Goal: Task Accomplishment & Management: Manage account settings

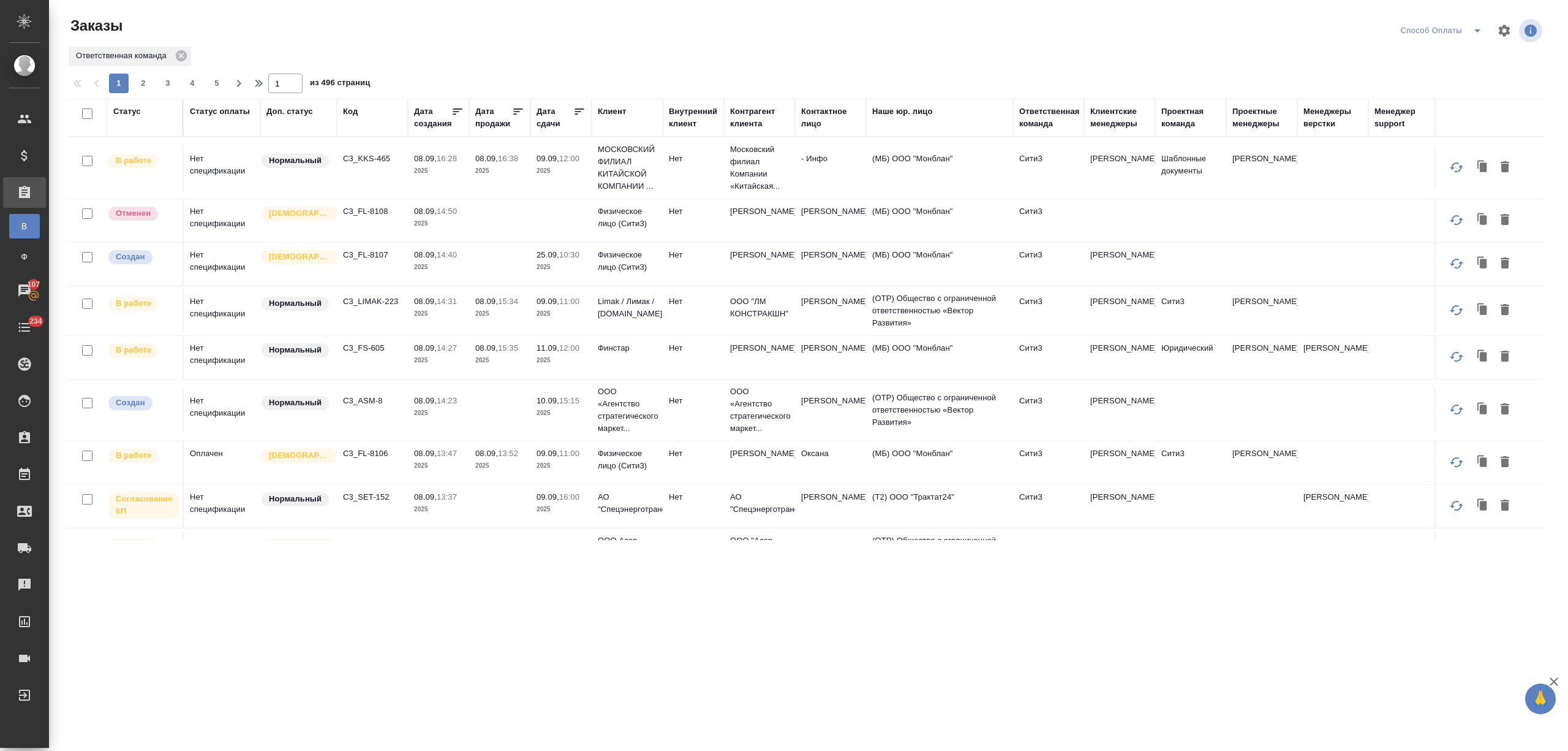
click at [546, 129] on div "Дата сдачи" at bounding box center [555, 117] width 37 height 24
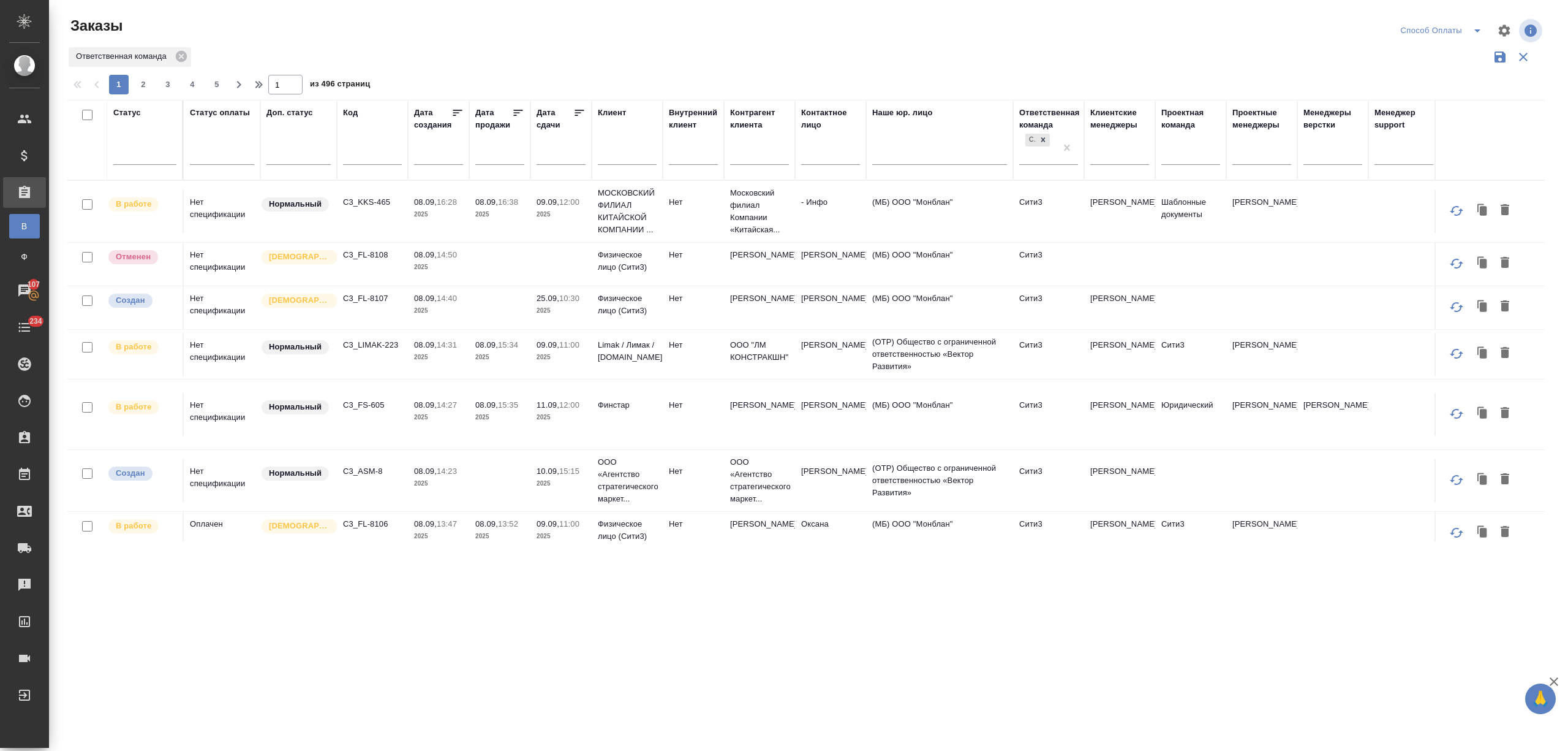
click at [559, 156] on input "text" at bounding box center [564, 154] width 41 height 17
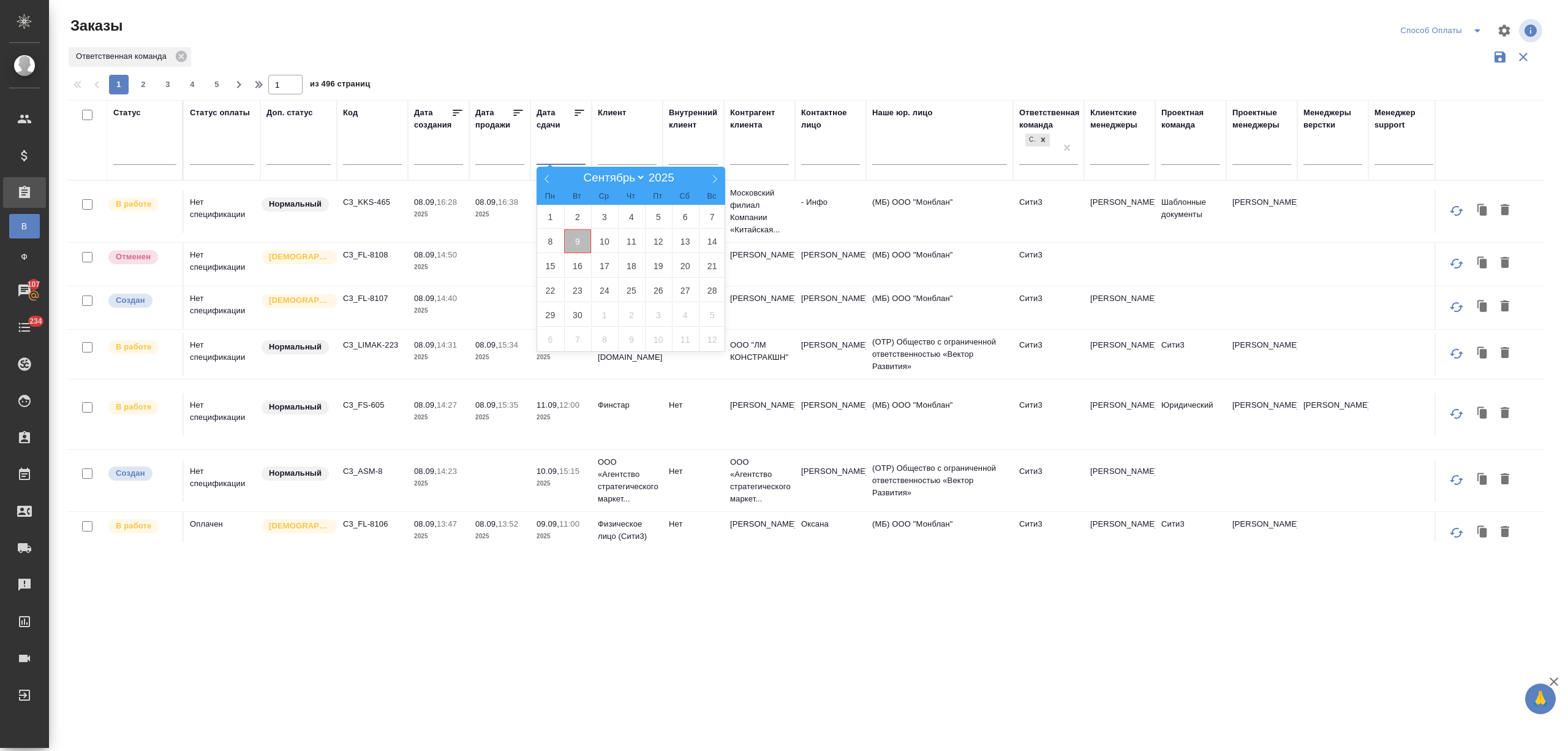
click at [575, 233] on span "9" at bounding box center [577, 241] width 27 height 24
type div "2025-09-08T21:00:00.000Z"
click span "10"
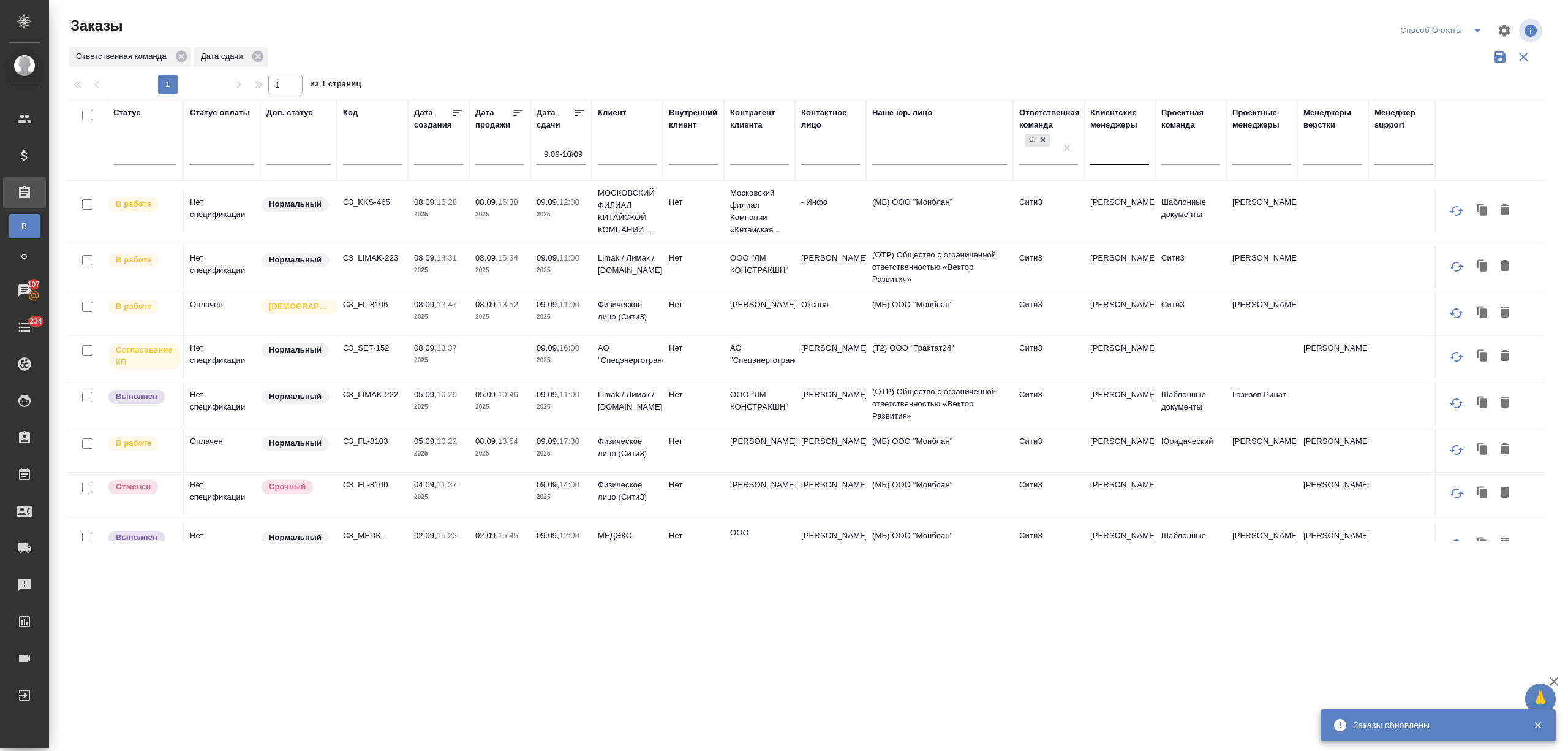
click div
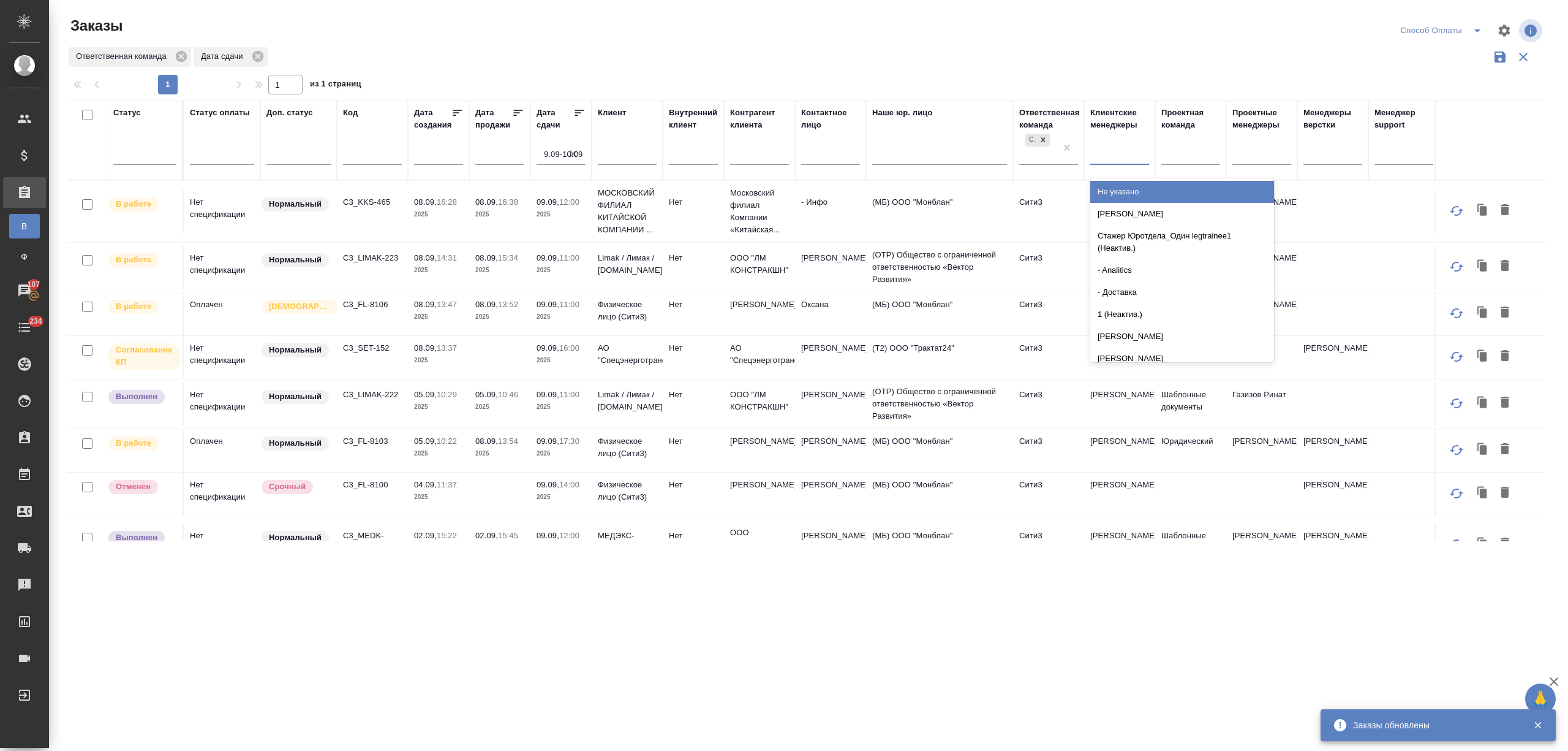
click td "Сити3"
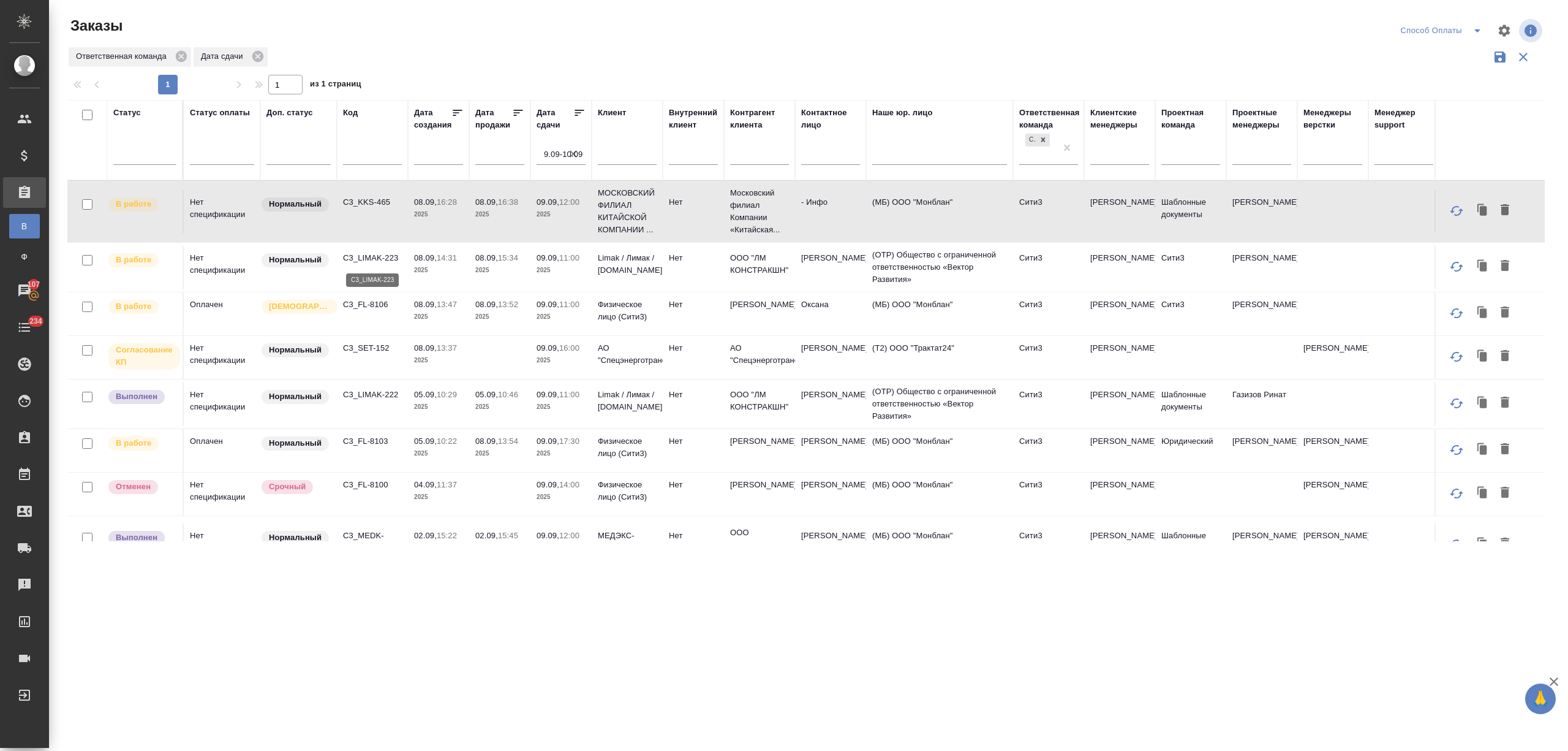
click p "C3_LIMAK-223"
click p "C3_FL-8106"
click p "C3_FL-8103"
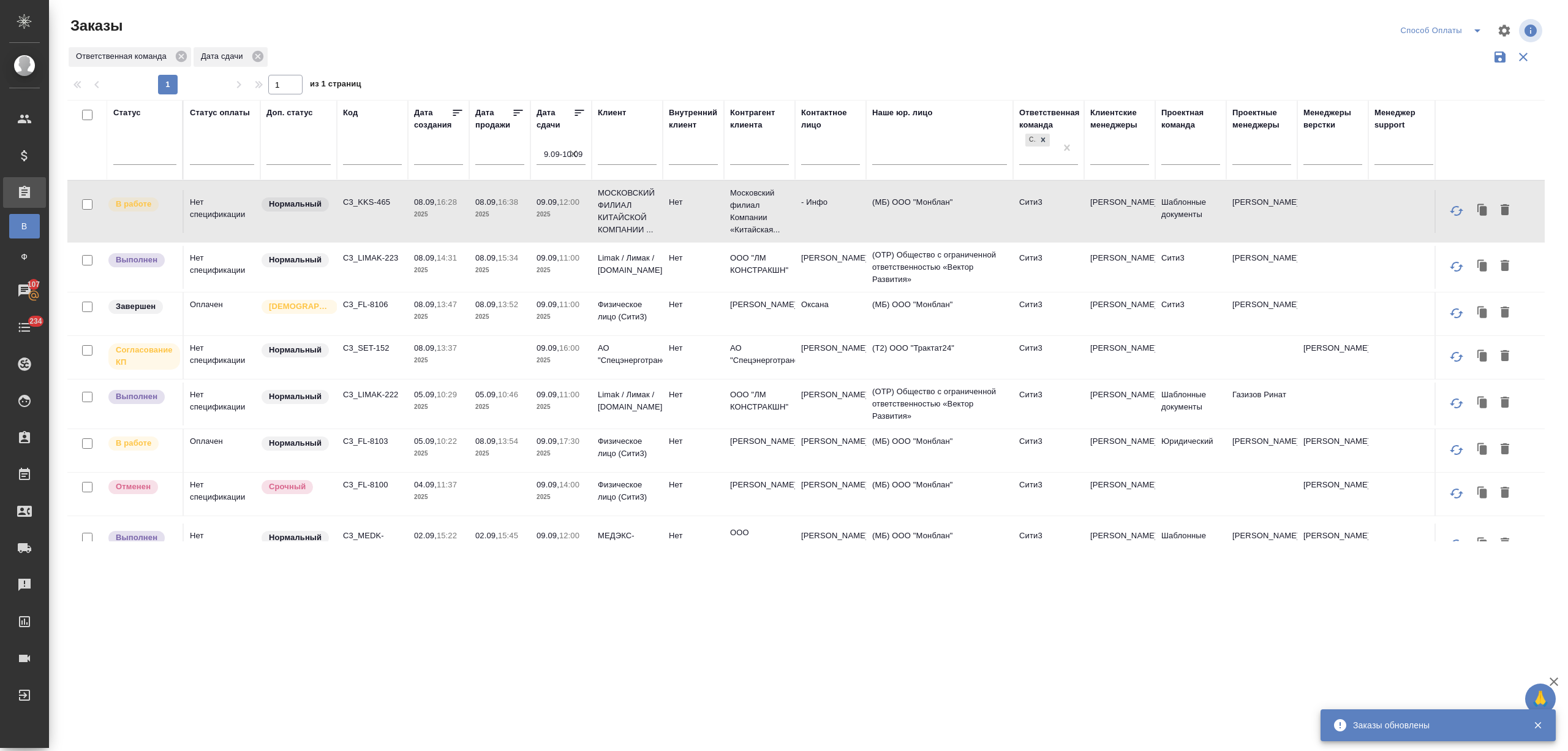
scroll to position [66, 0]
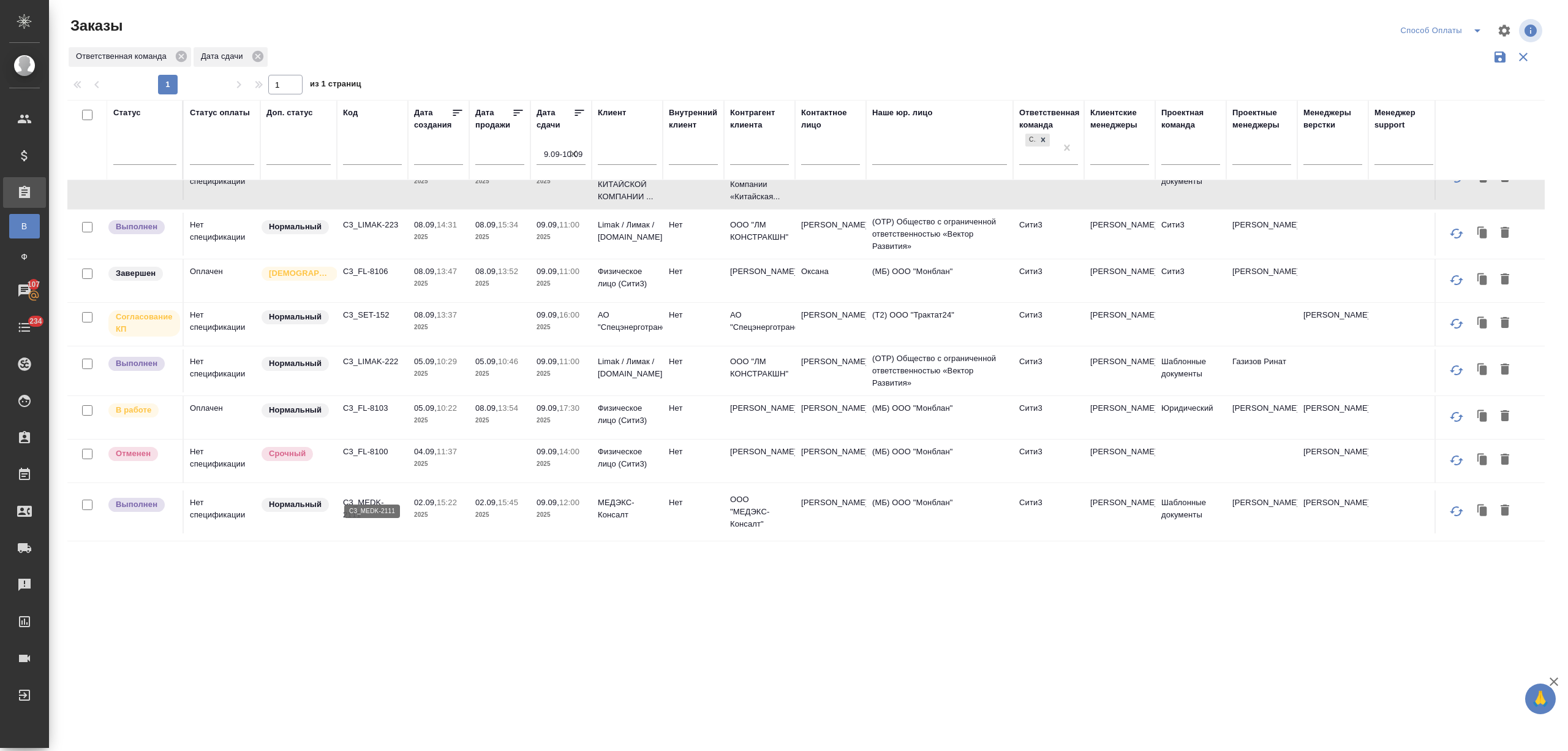
click p "C3_MEDK-2111"
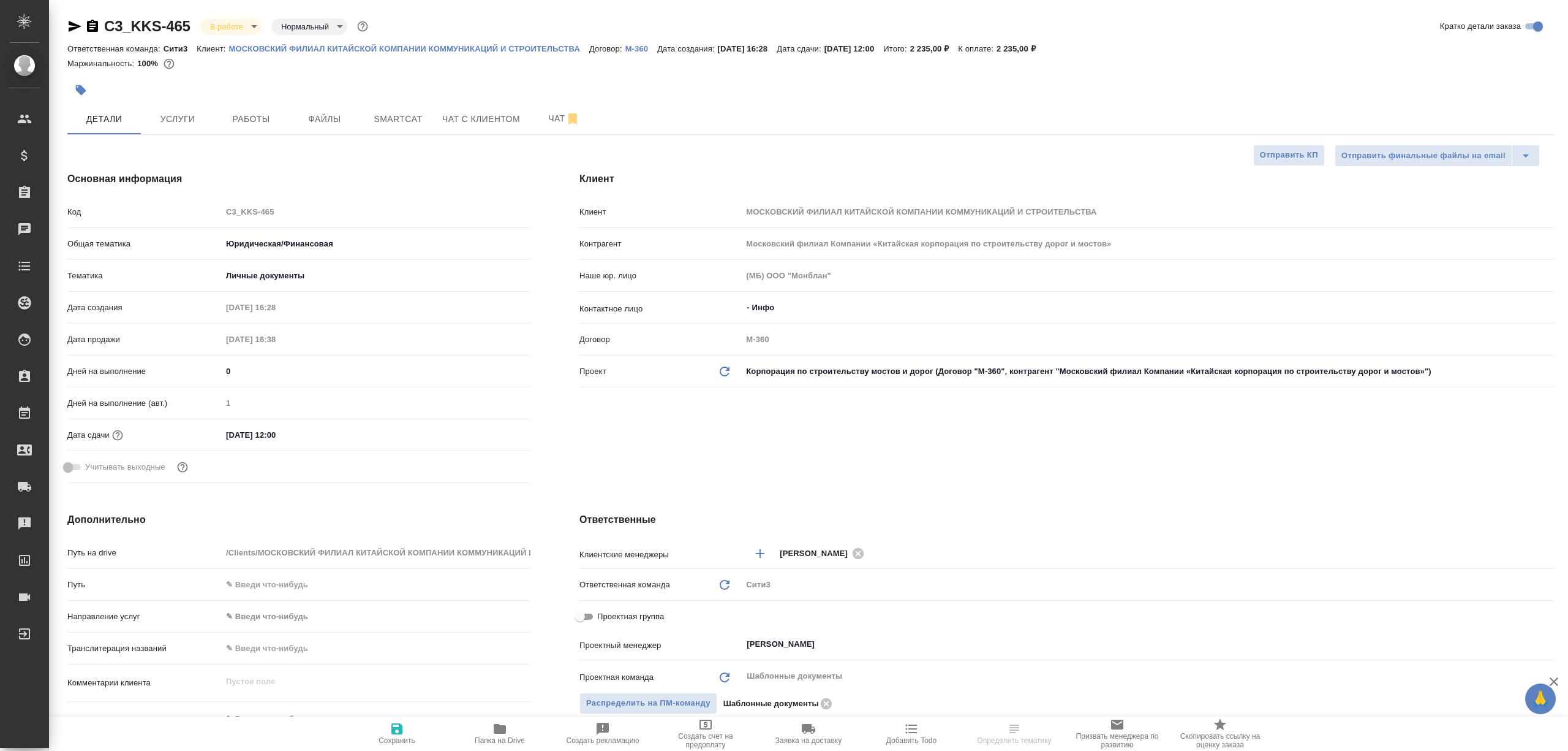
select select "RU"
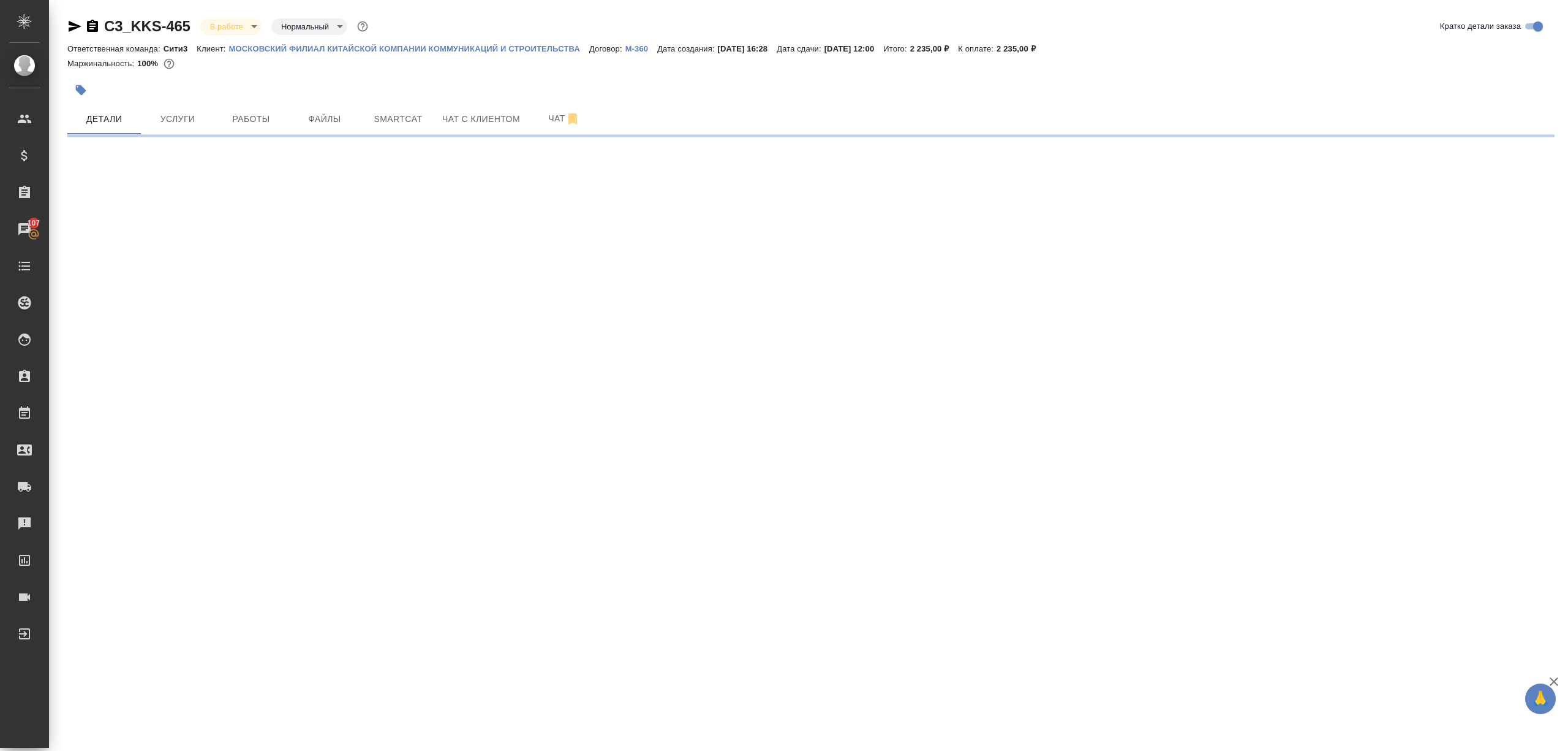
select select "RU"
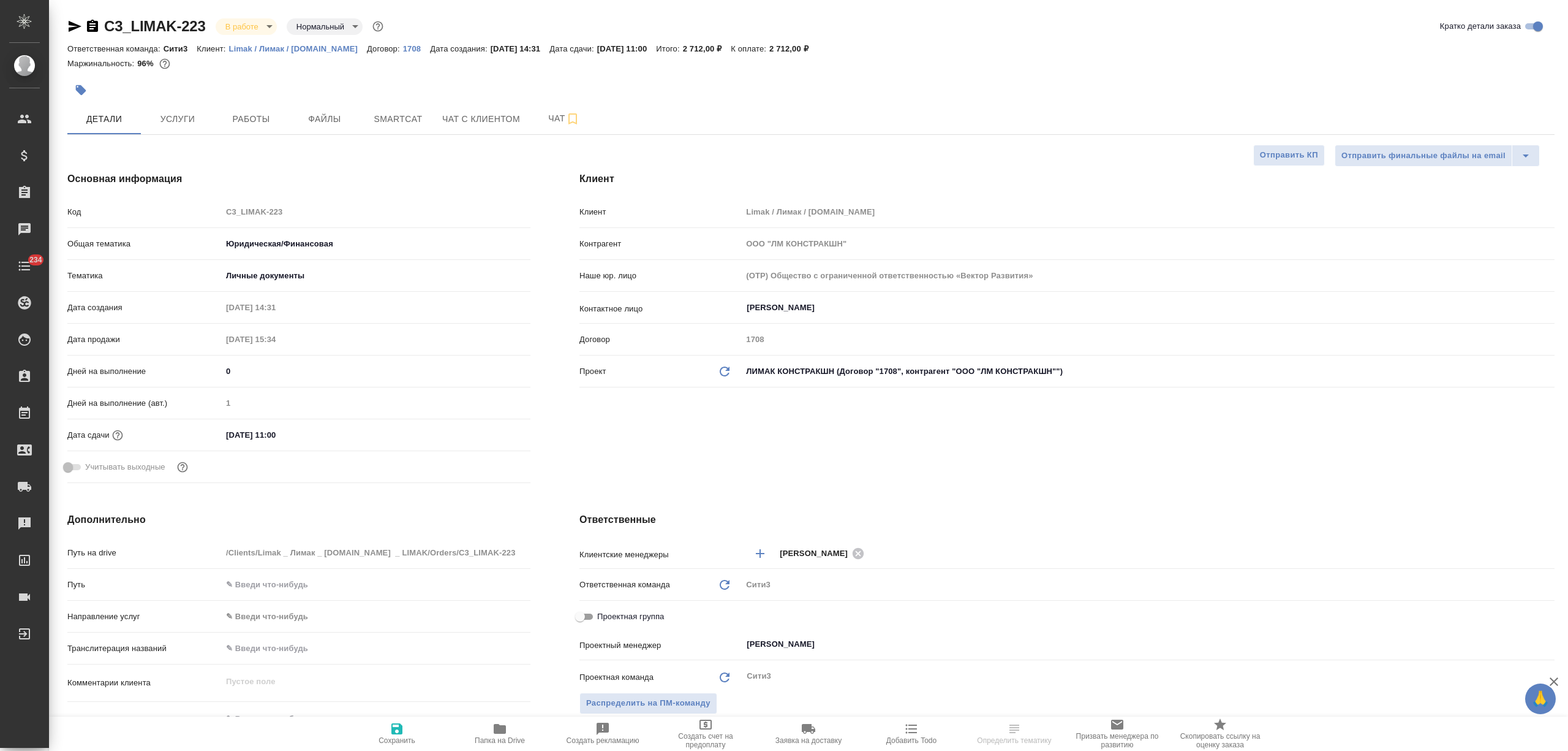
click at [236, 25] on body "🙏 .cls-1 fill:#fff; AWATERA Nikitina Tatiana Клиенты Спецификации Заказы Чаты 2…" at bounding box center [784, 375] width 1568 height 751
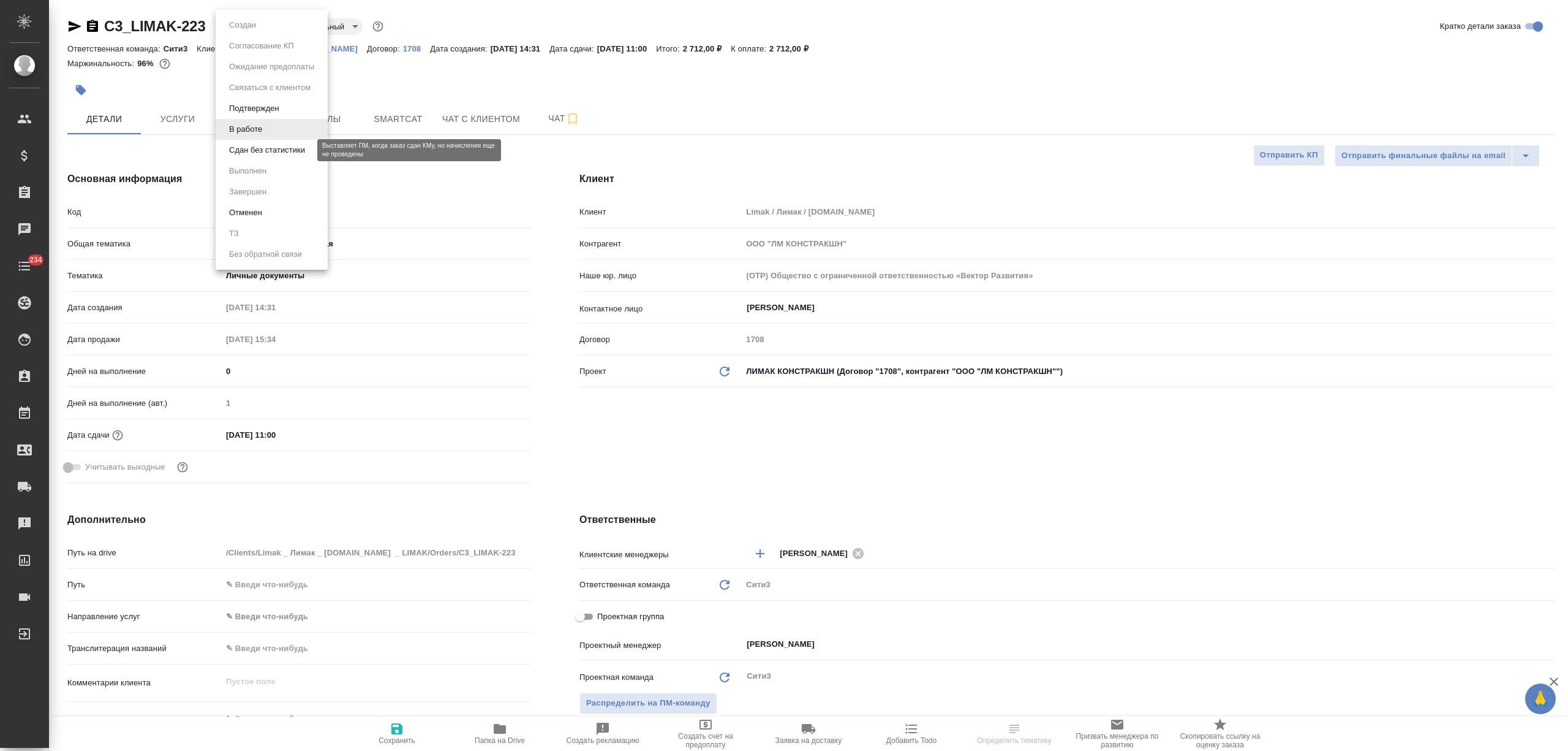
click at [249, 151] on button "Сдан без статистики" at bounding box center [267, 150] width 83 height 14
type textarea "x"
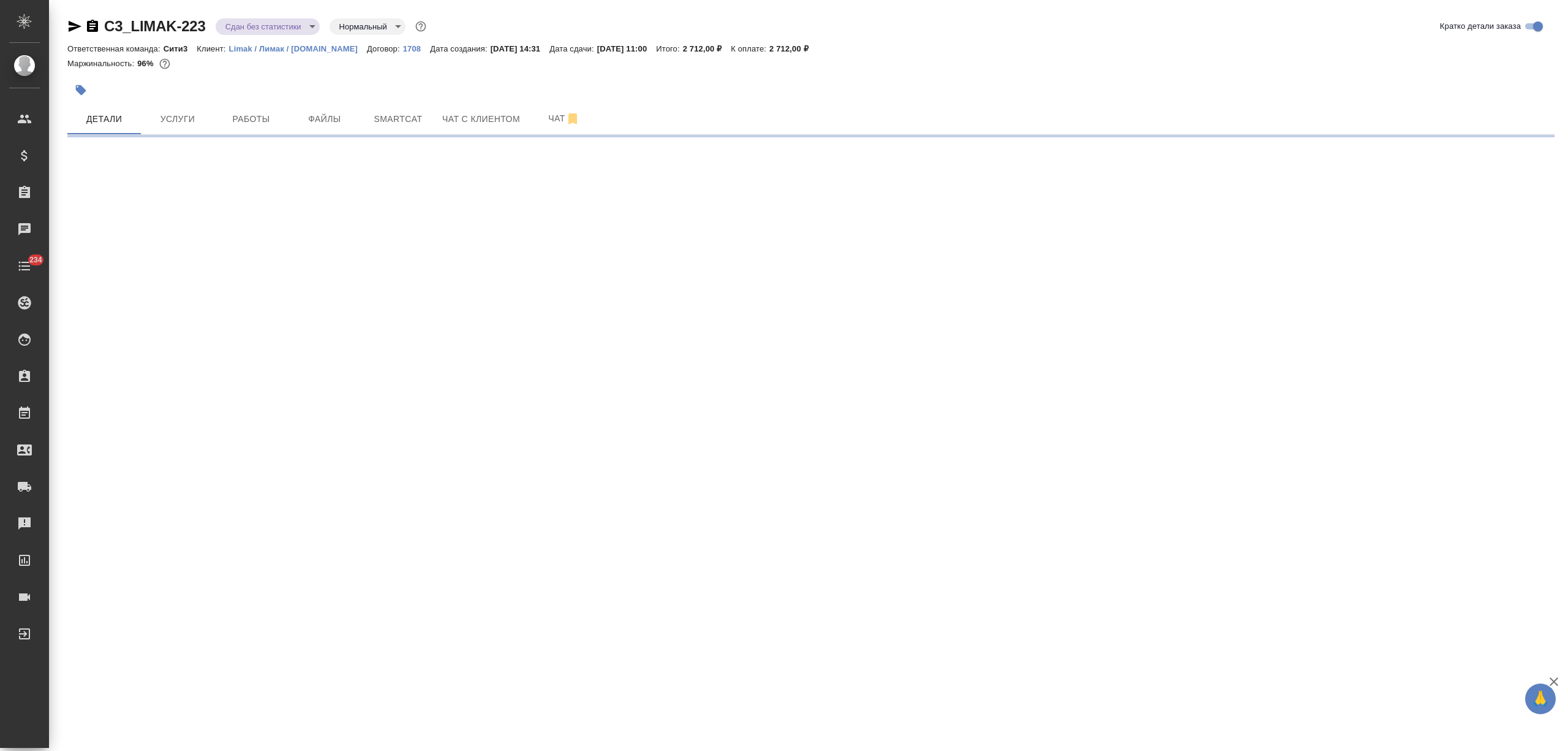
click at [270, 27] on body "🙏 .cls-1 fill:#fff; AWATERA Nikitina Tatiana Клиенты Спецификации Заказы Чаты 2…" at bounding box center [784, 375] width 1568 height 751
select select "RU"
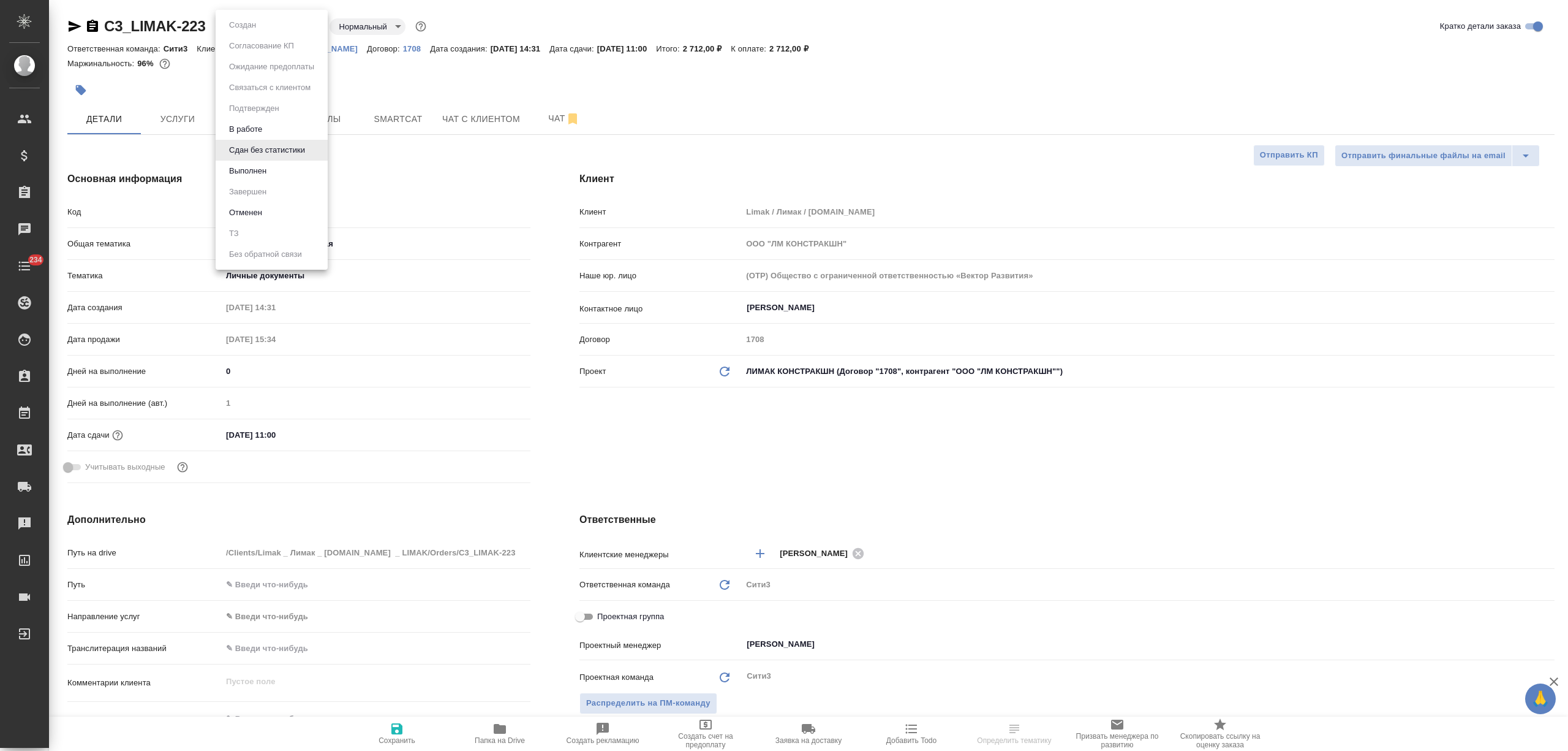
type textarea "x"
click at [259, 170] on button "Выполнен" at bounding box center [248, 171] width 45 height 14
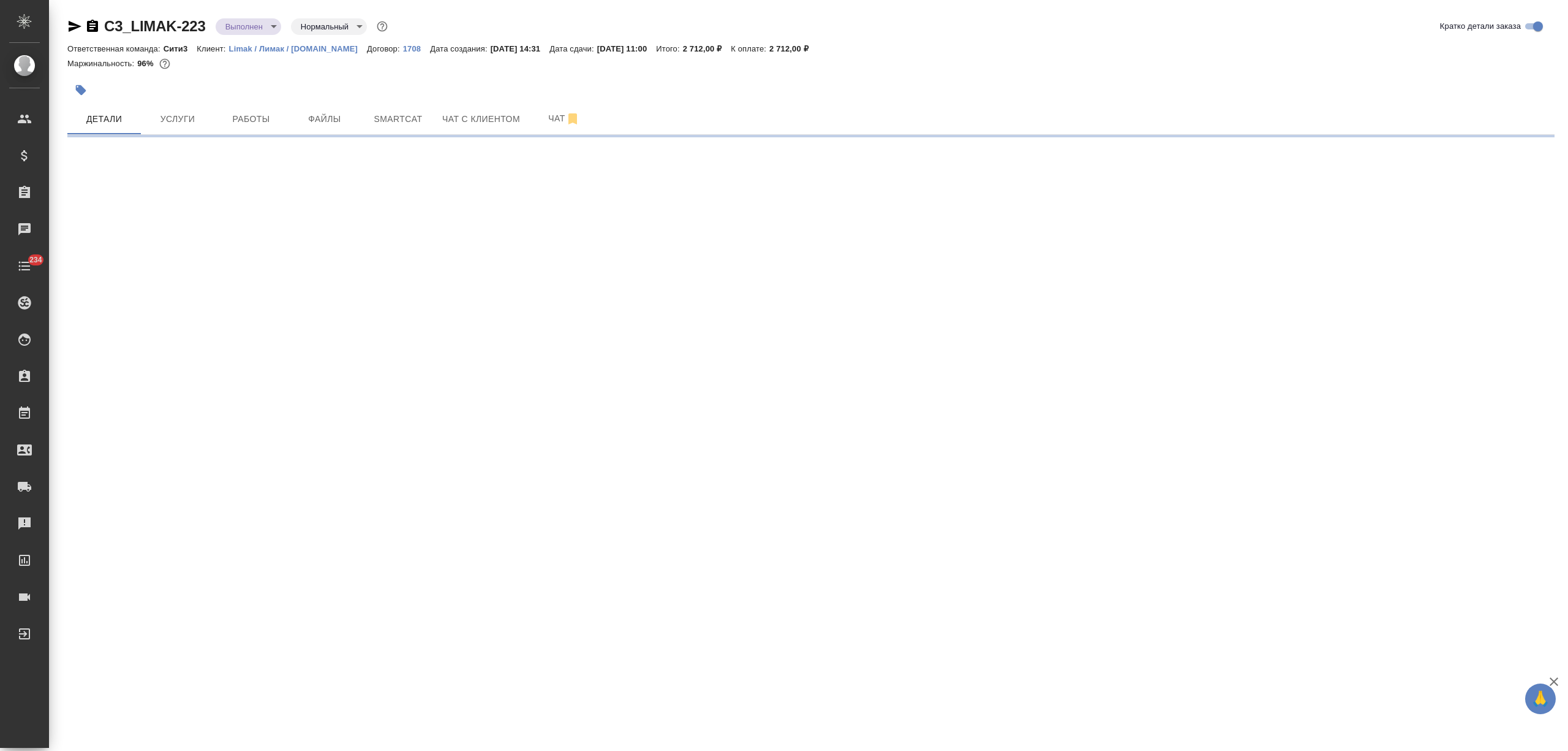
click at [255, 118] on span "Работы" at bounding box center [251, 119] width 59 height 15
select select "RU"
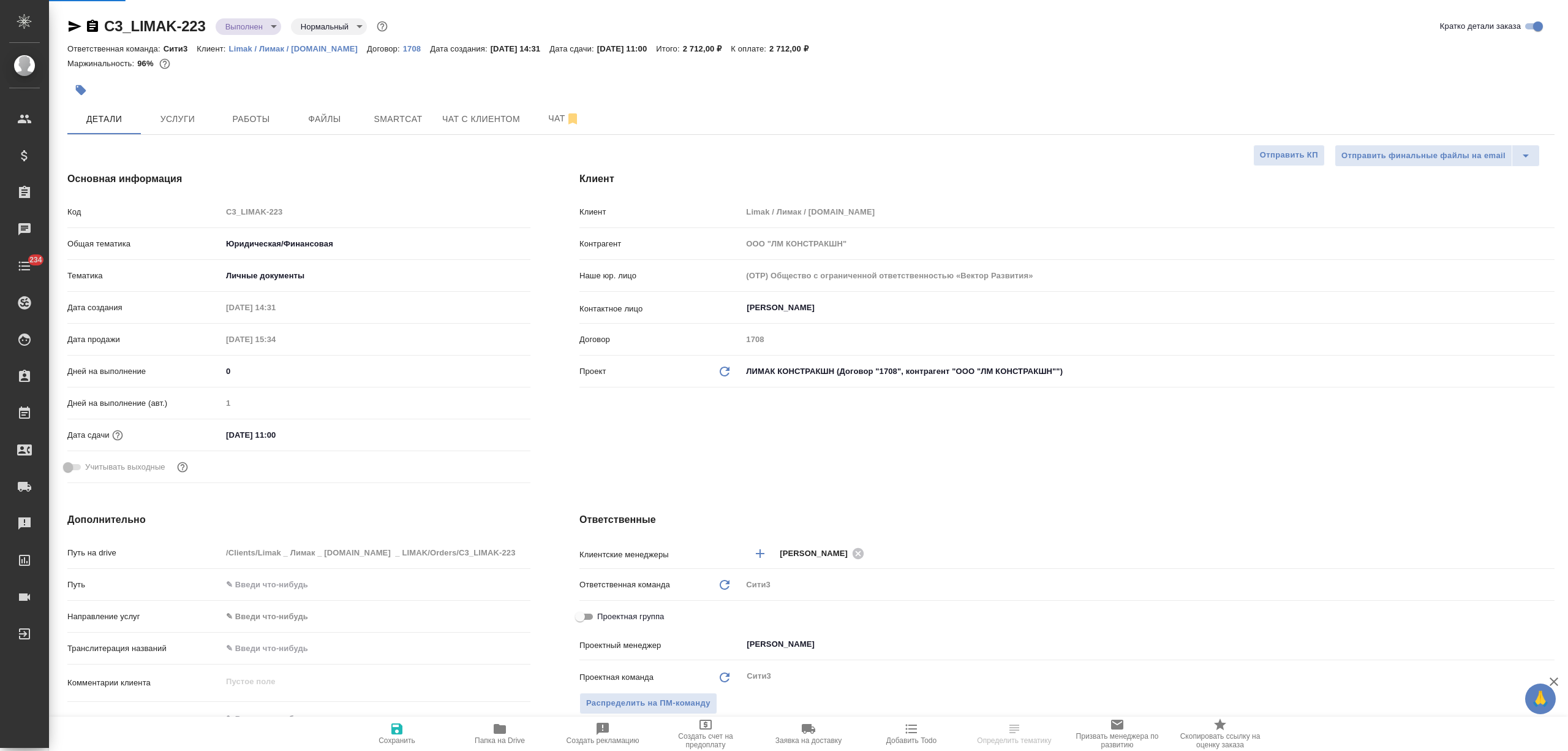
type textarea "x"
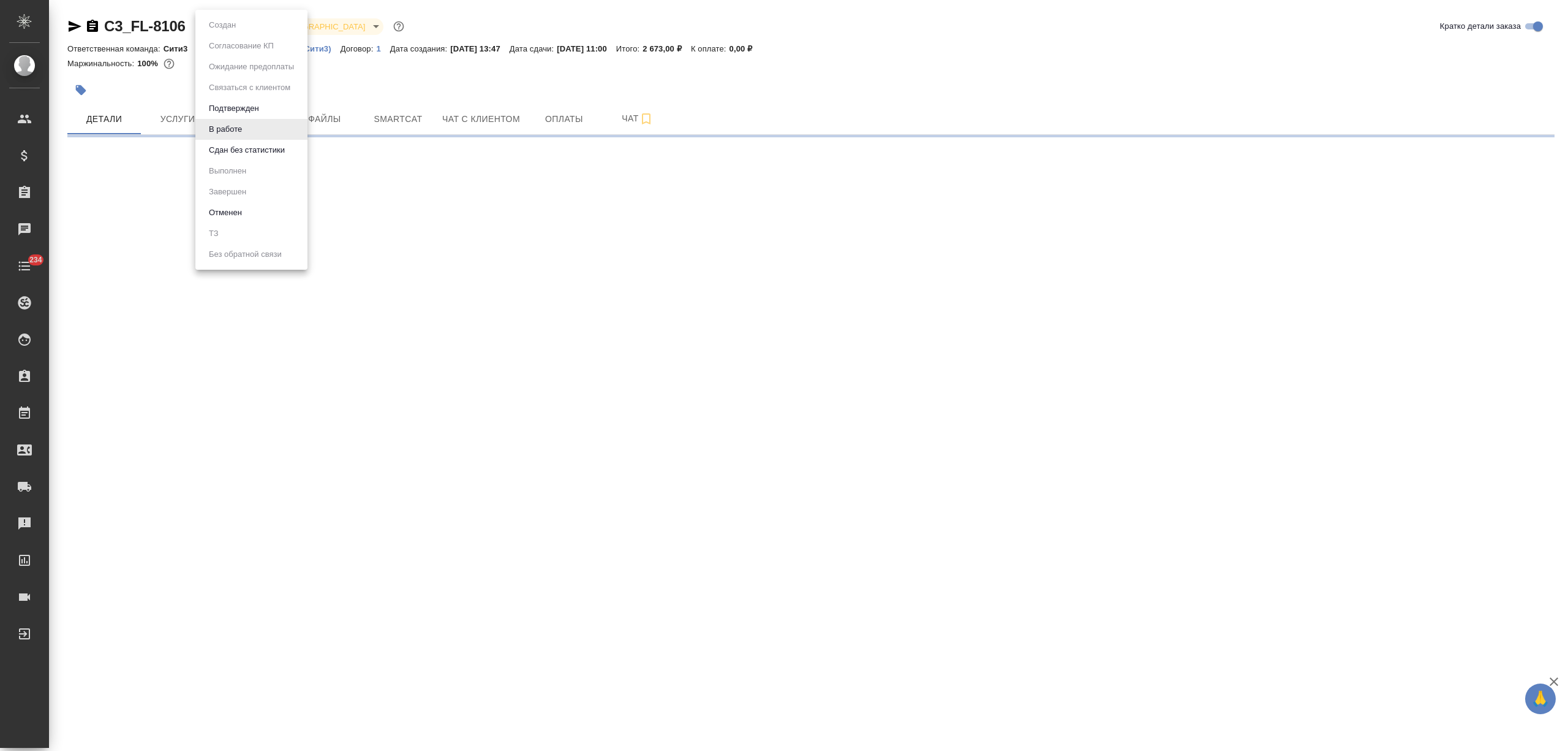
click at [233, 27] on body "🙏 .cls-1 fill:#fff; AWATERA Nikitina Tatiana Клиенты Спецификации Заказы Чаты 2…" at bounding box center [784, 375] width 1568 height 751
click at [235, 156] on button "Сдан без статистики" at bounding box center [247, 150] width 83 height 14
select select "RU"
click at [236, 126] on button "Работы" at bounding box center [251, 119] width 74 height 31
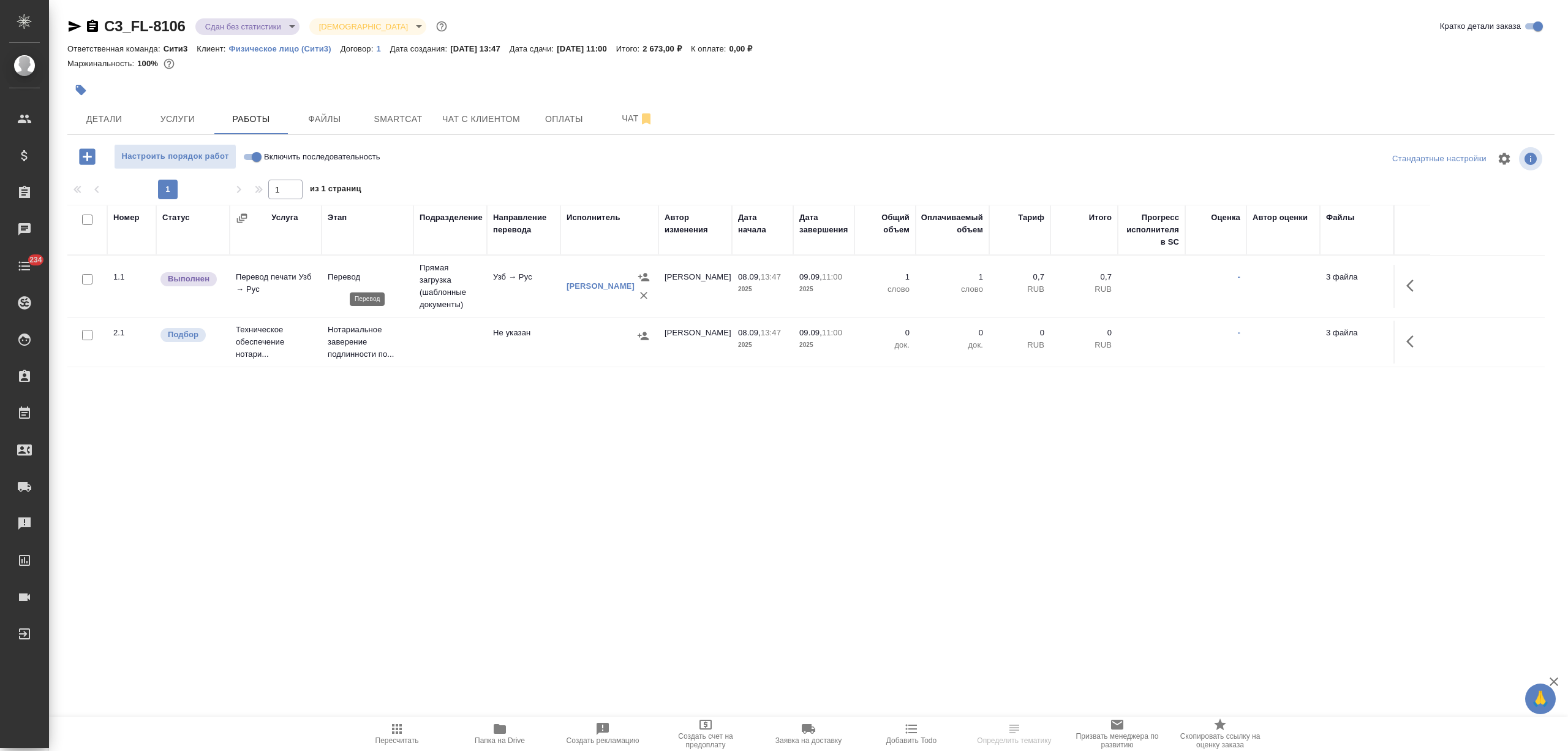
click at [352, 279] on p "Перевод" at bounding box center [367, 277] width 79 height 12
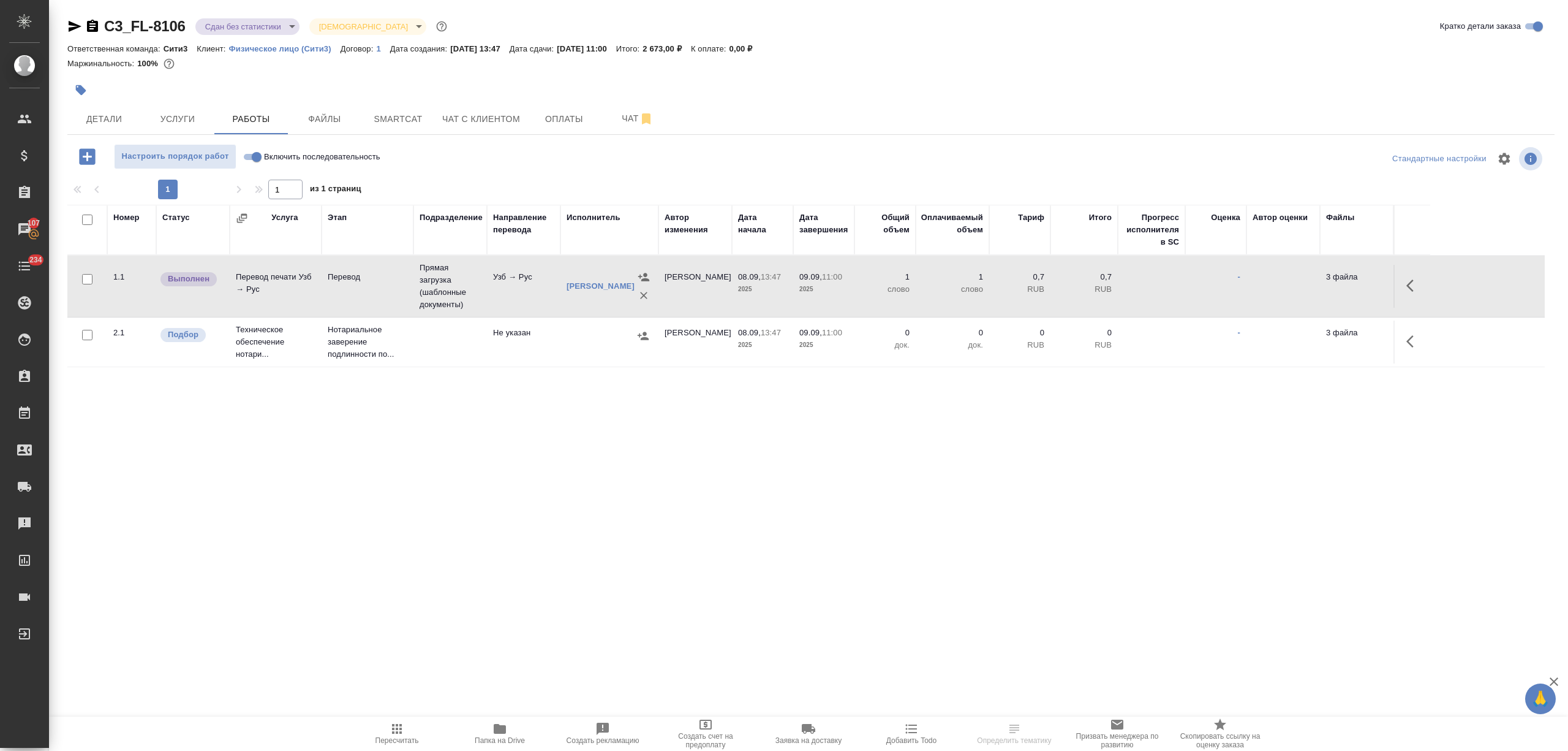
click at [251, 152] on input "Включить последовательность" at bounding box center [256, 157] width 44 height 14
checkbox input "true"
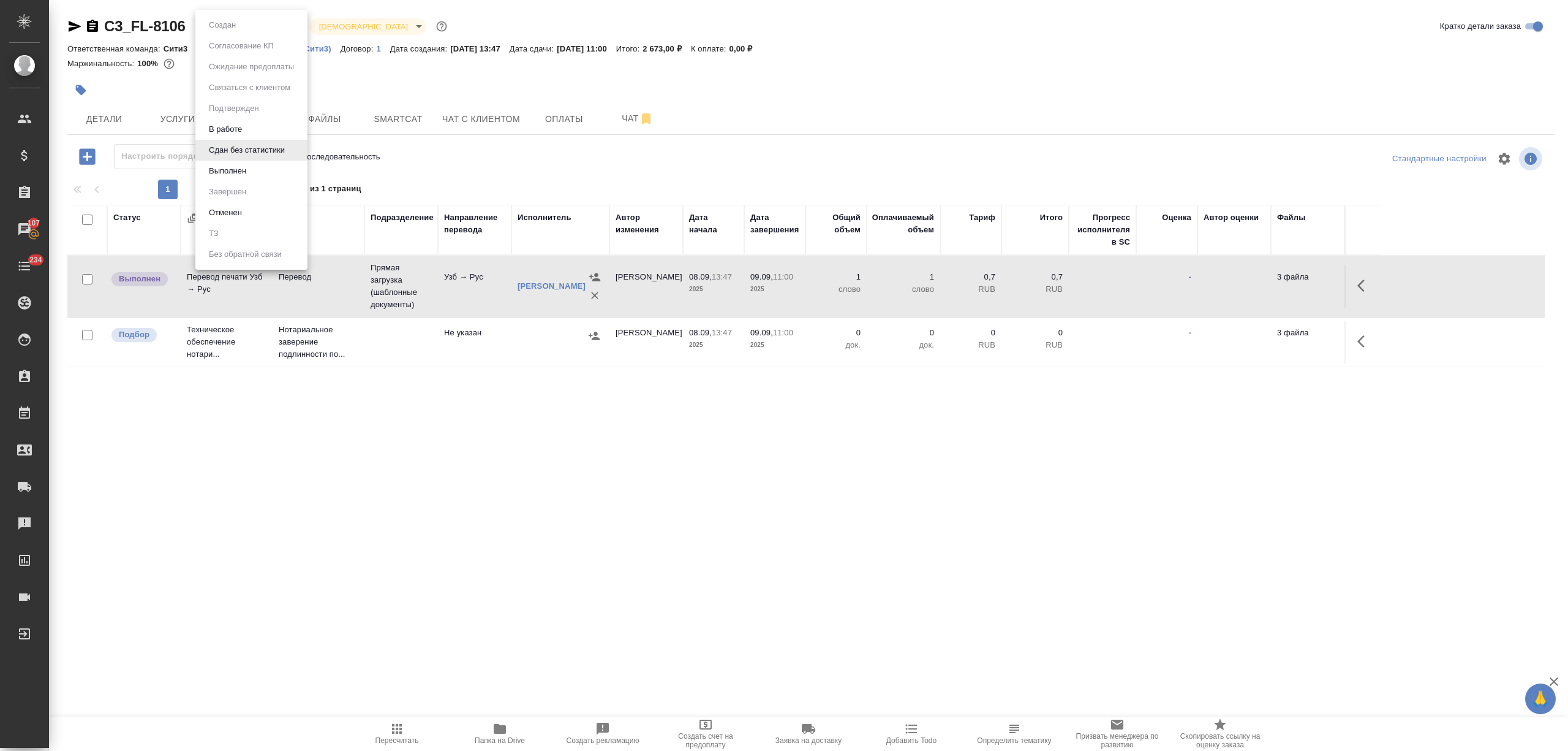
click at [260, 28] on body "🙏 .cls-1 fill:#fff; AWATERA Nikitina Tatiana Клиенты Спецификации Заказы 107 Ча…" at bounding box center [784, 375] width 1568 height 751
click at [242, 168] on button "Выполнен" at bounding box center [228, 171] width 45 height 14
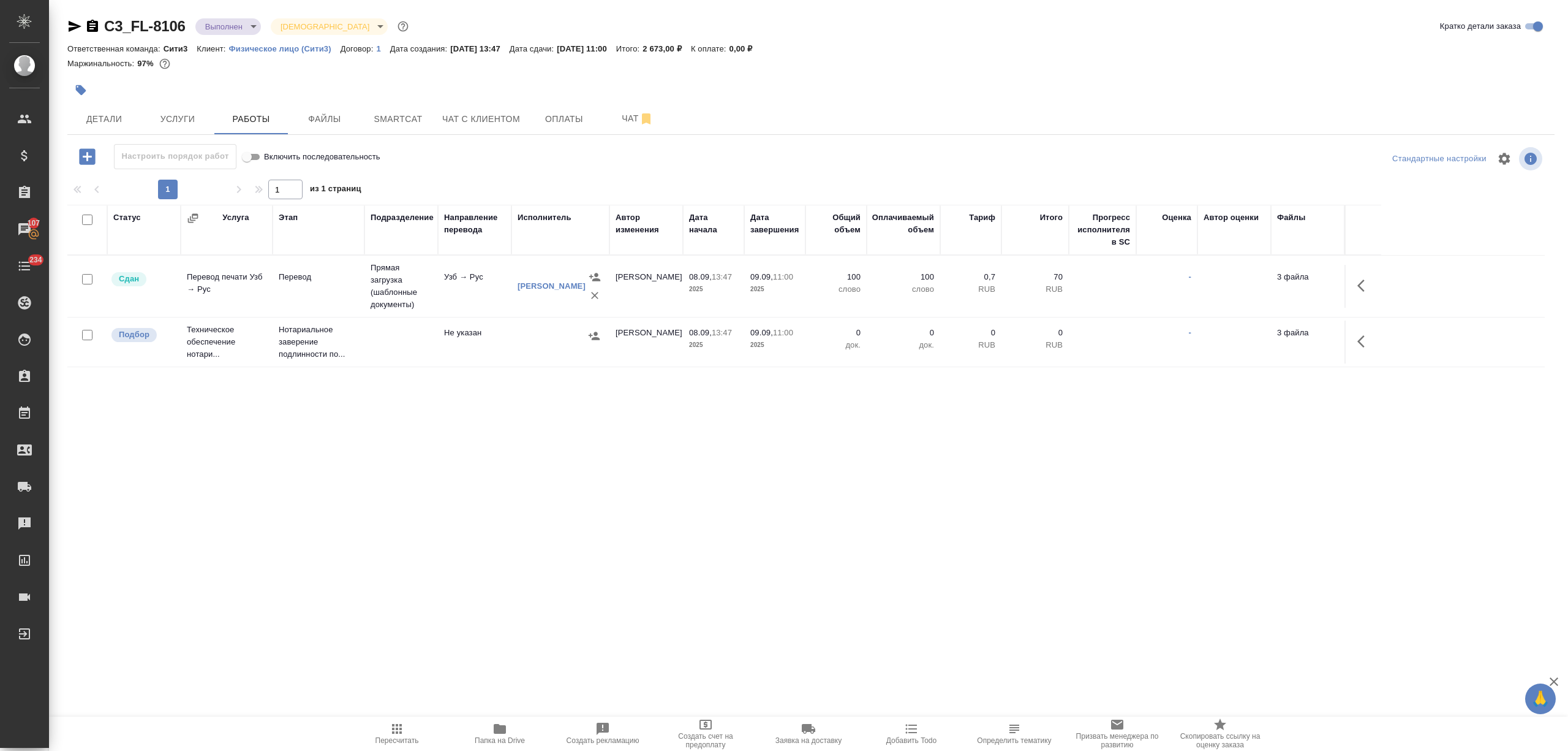
click at [305, 355] on p "Нотариальное заверение подлинности по..." at bounding box center [318, 342] width 79 height 37
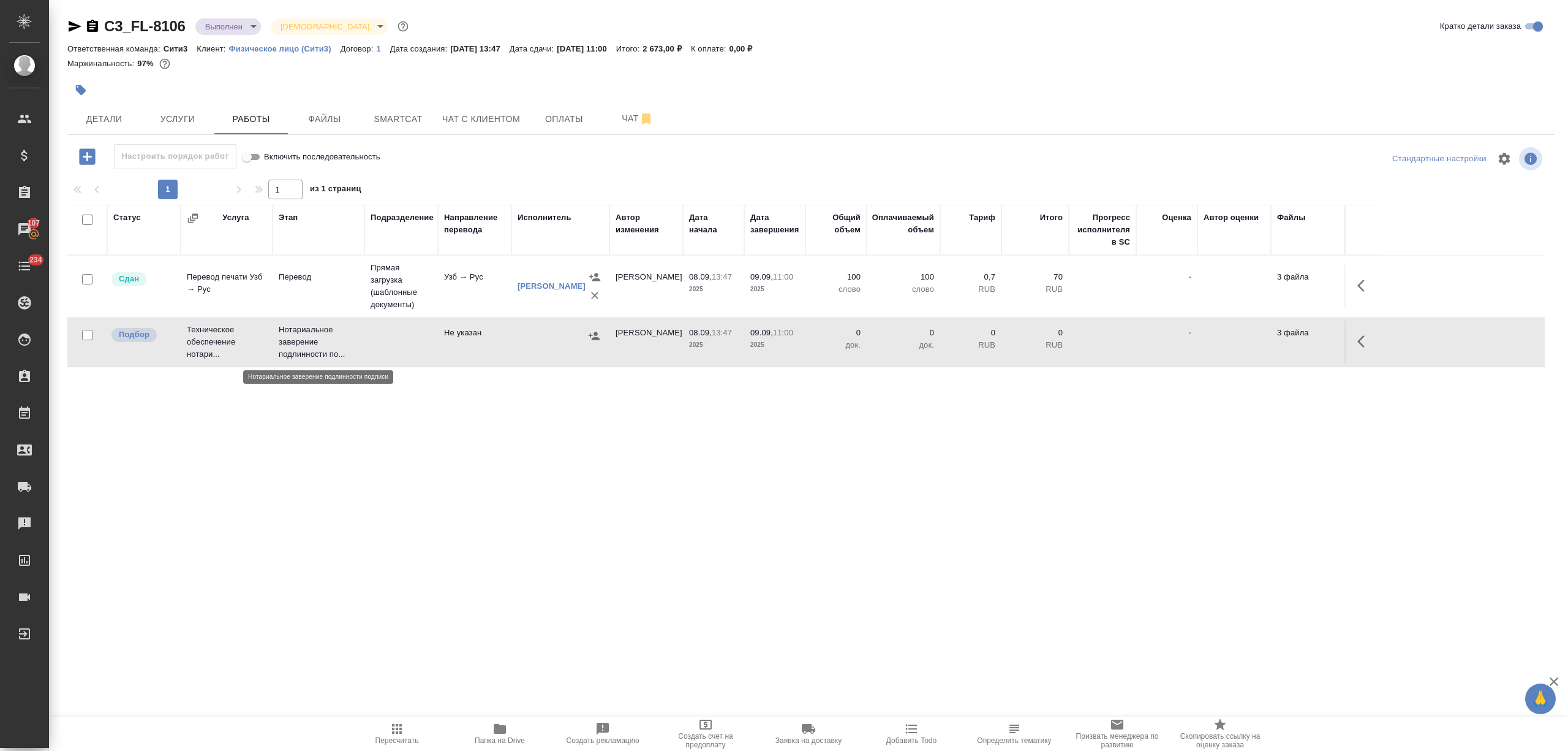
click at [305, 355] on p "Нотариальное заверение подлинности по..." at bounding box center [318, 342] width 79 height 37
click at [163, 112] on span "Услуги" at bounding box center [178, 119] width 59 height 15
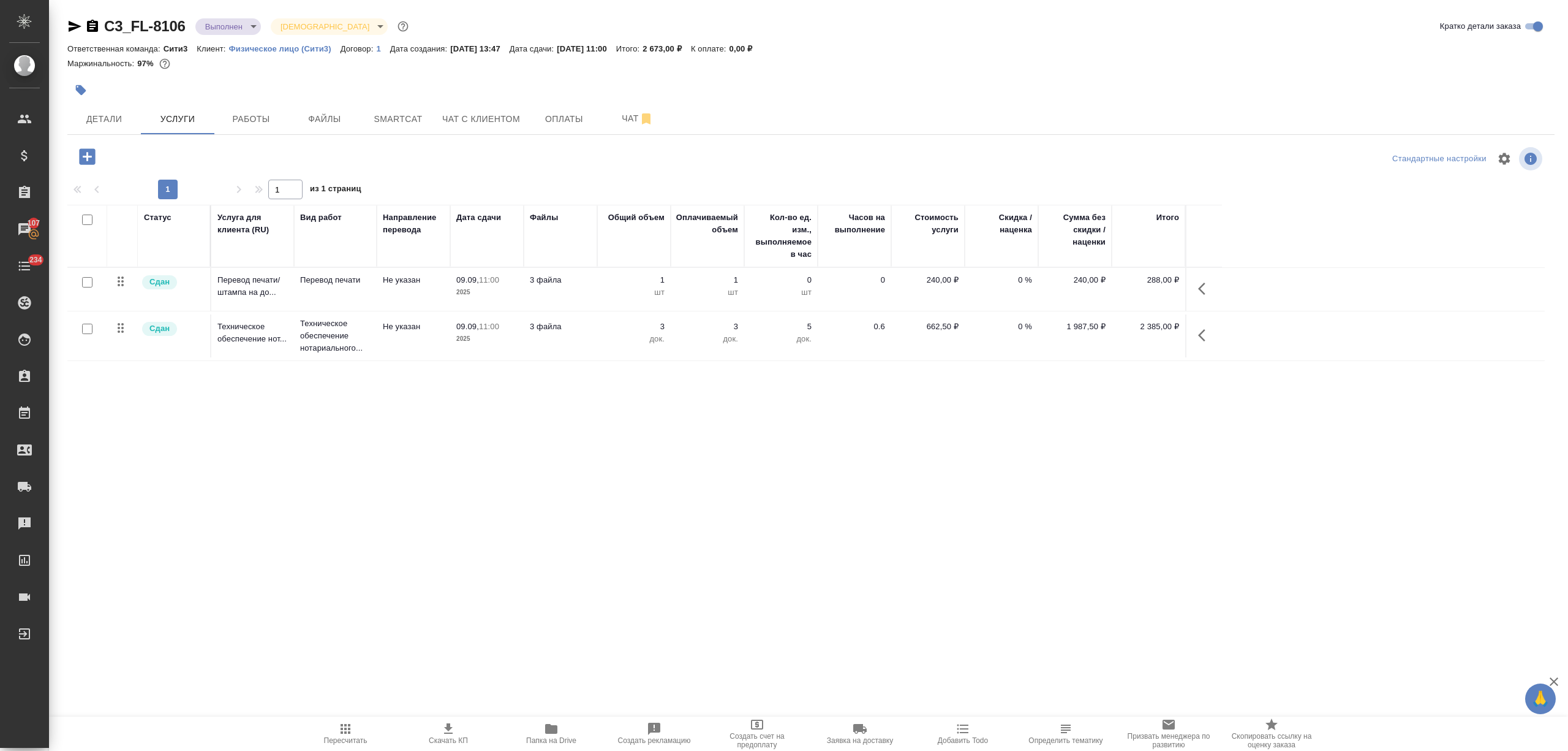
click at [353, 732] on span "Пересчитать" at bounding box center [345, 733] width 88 height 23
click at [235, 28] on body "🙏 .cls-1 fill:#fff; AWATERA Nikitina Tatiana Клиенты Спецификации Заказы 107 Ча…" at bounding box center [784, 375] width 1568 height 751
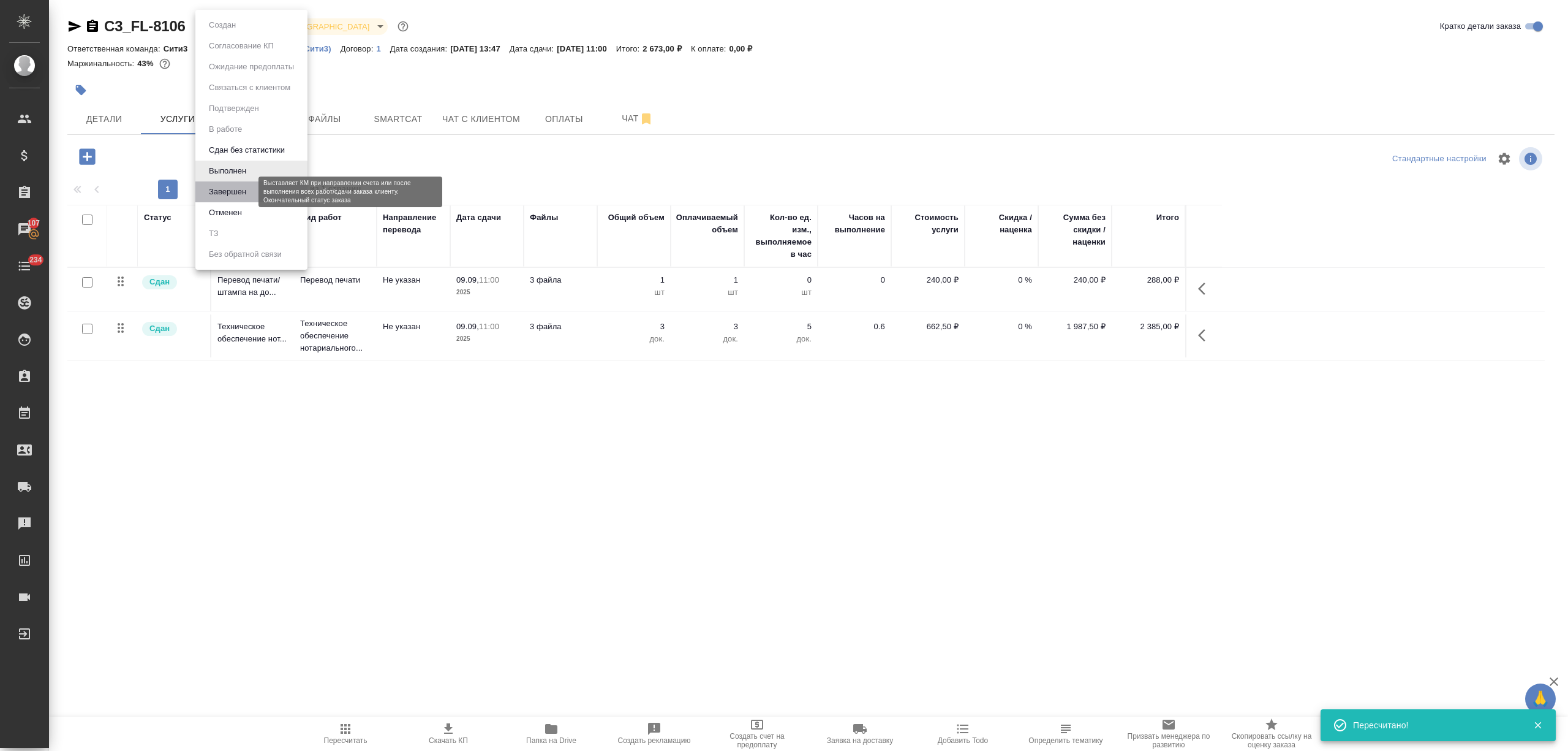
click at [246, 189] on button "Завершен" at bounding box center [228, 192] width 45 height 14
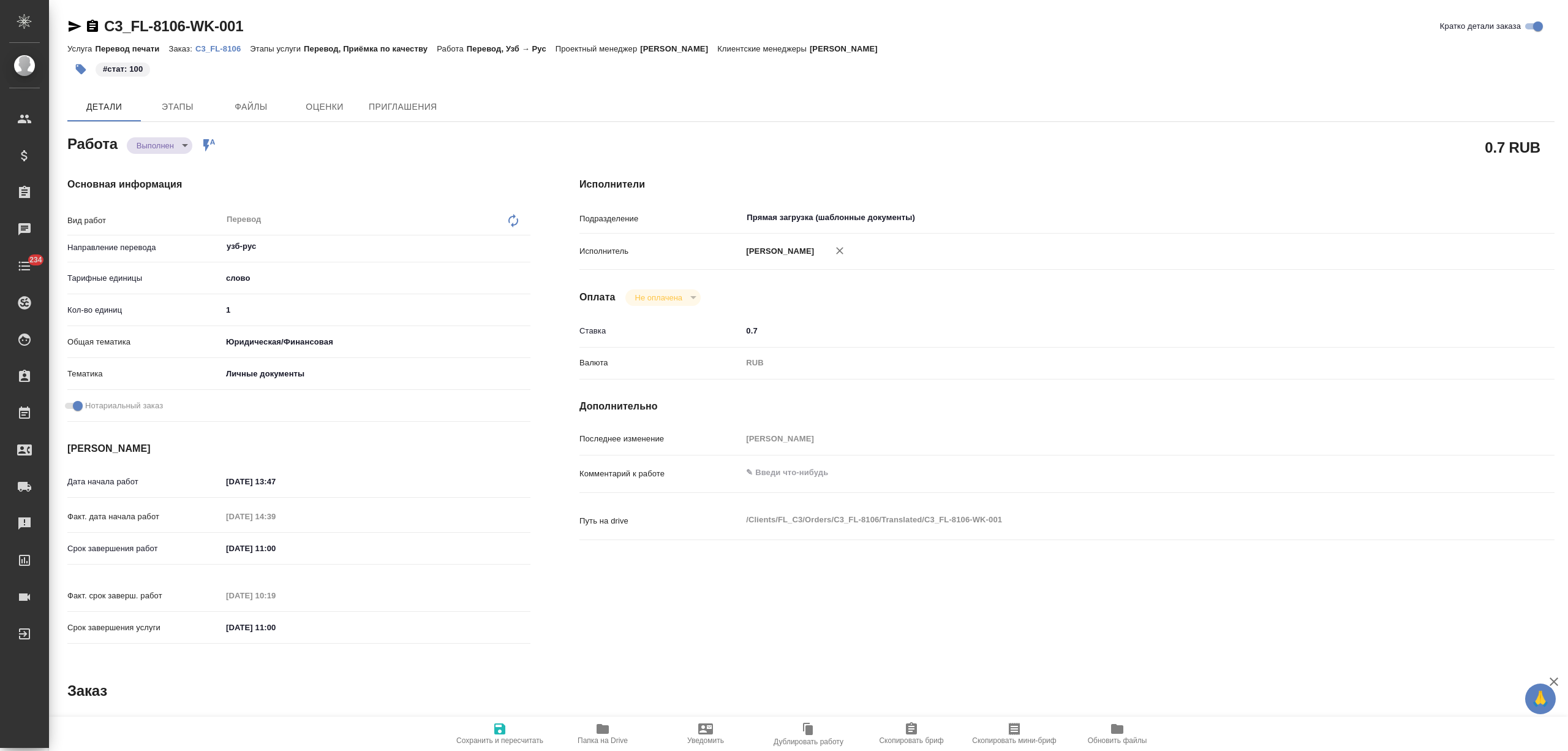
type textarea "x"
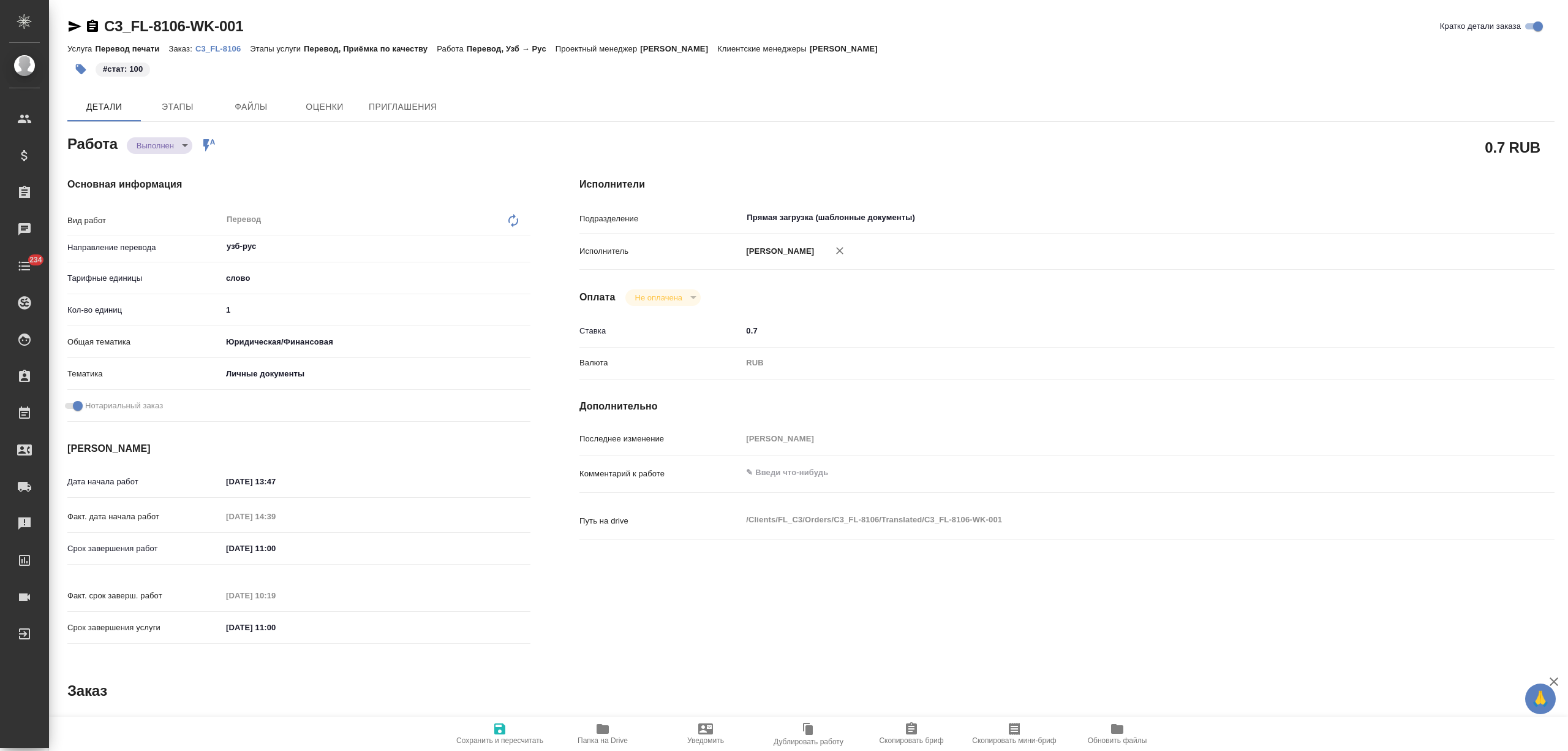
type textarea "x"
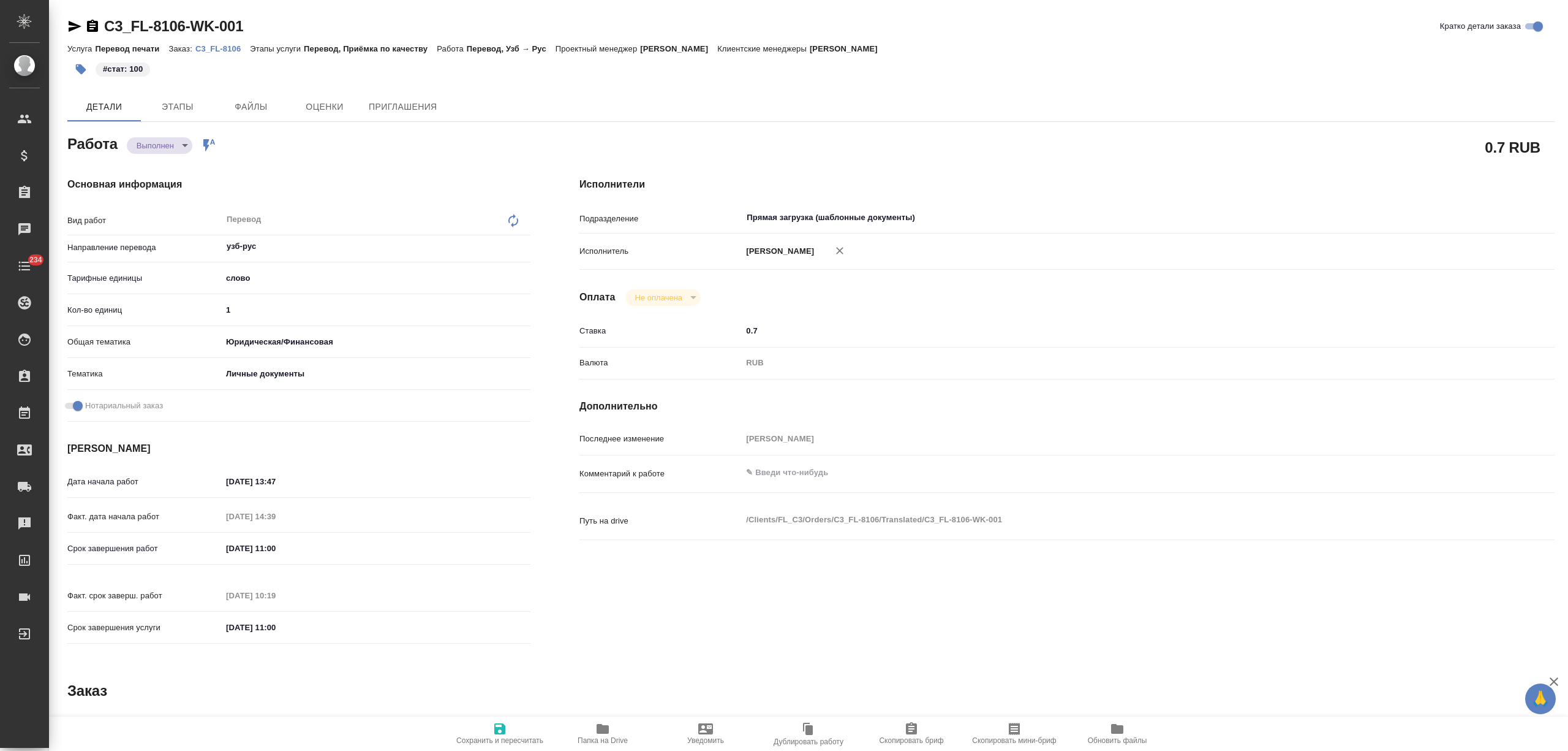
type textarea "x"
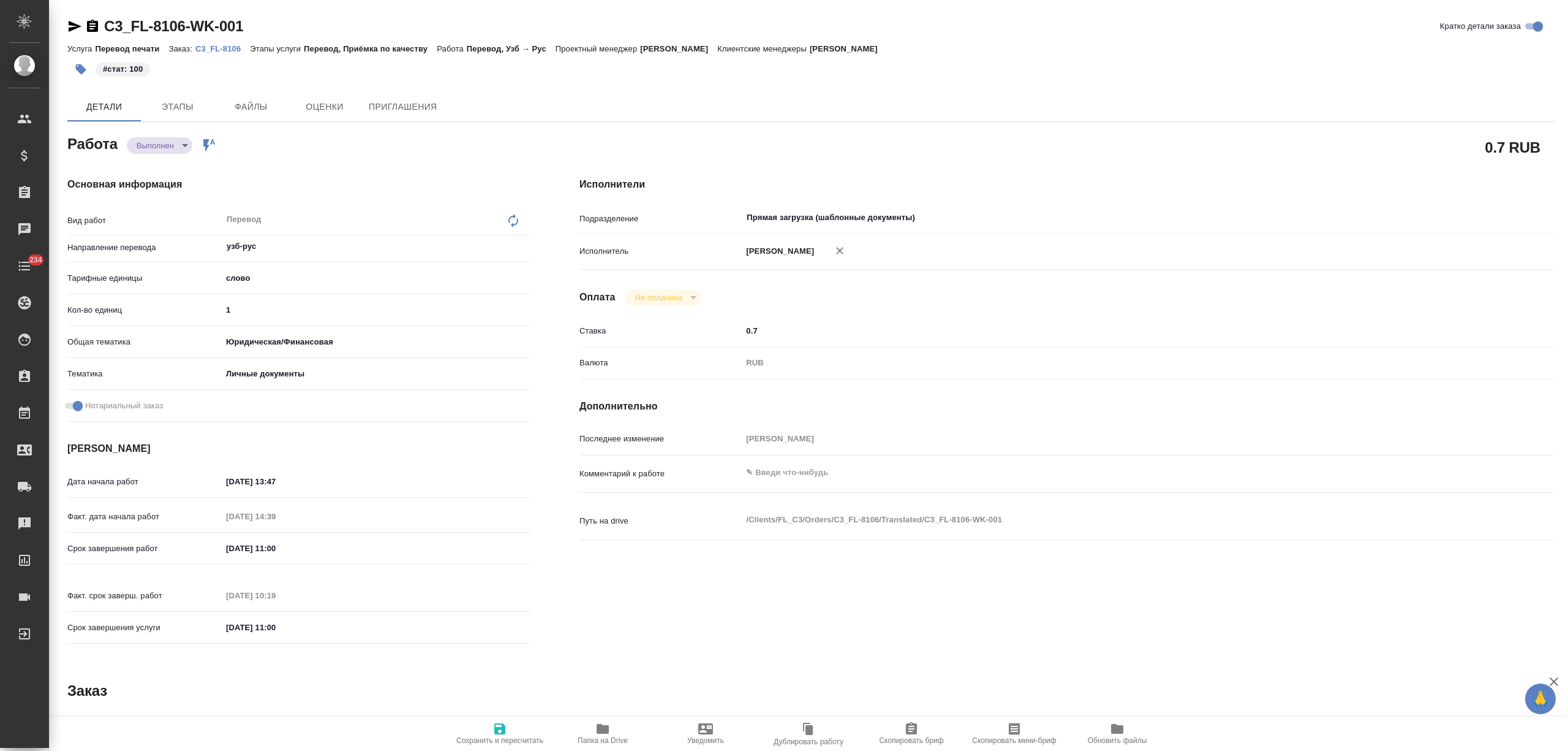
type textarea "x"
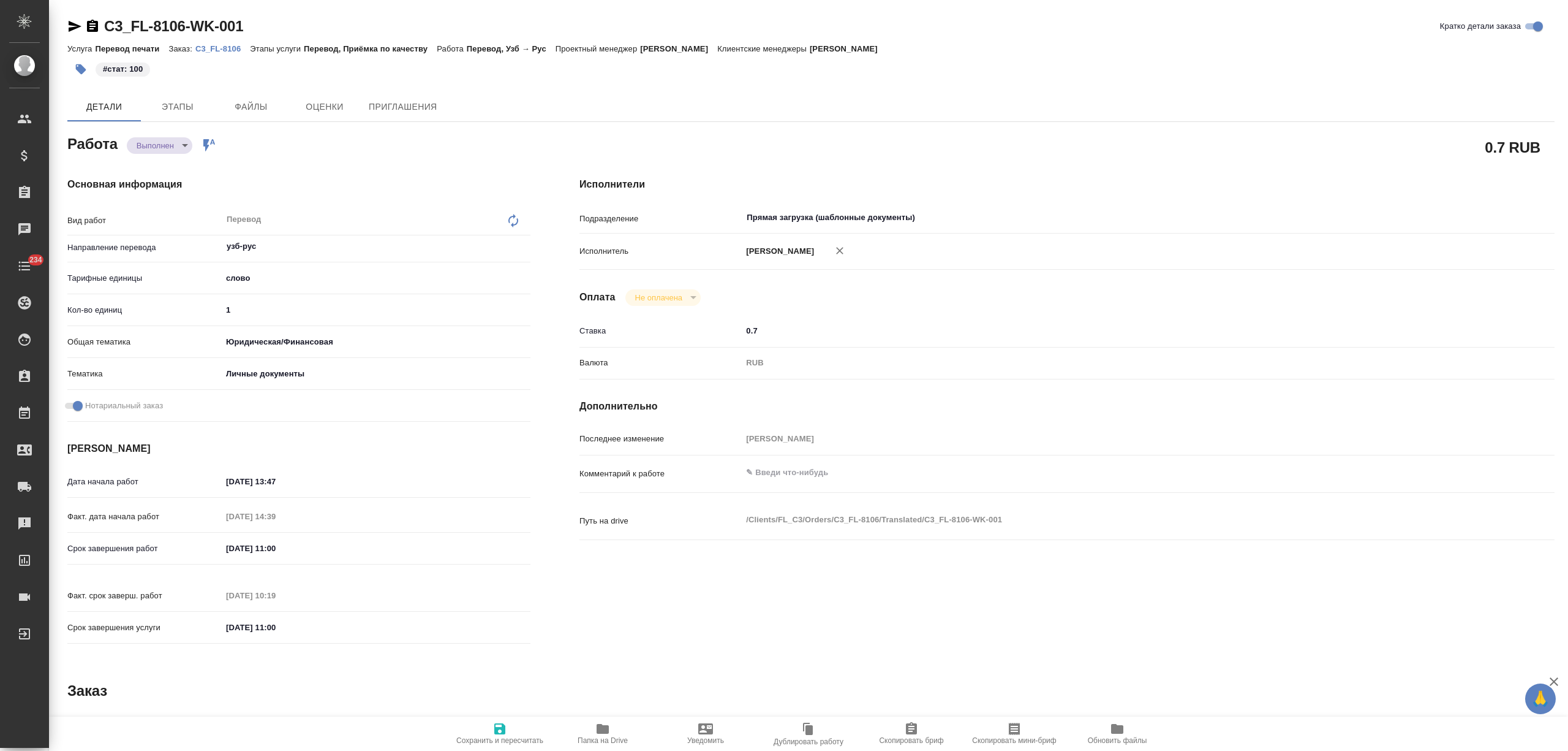
type textarea "x"
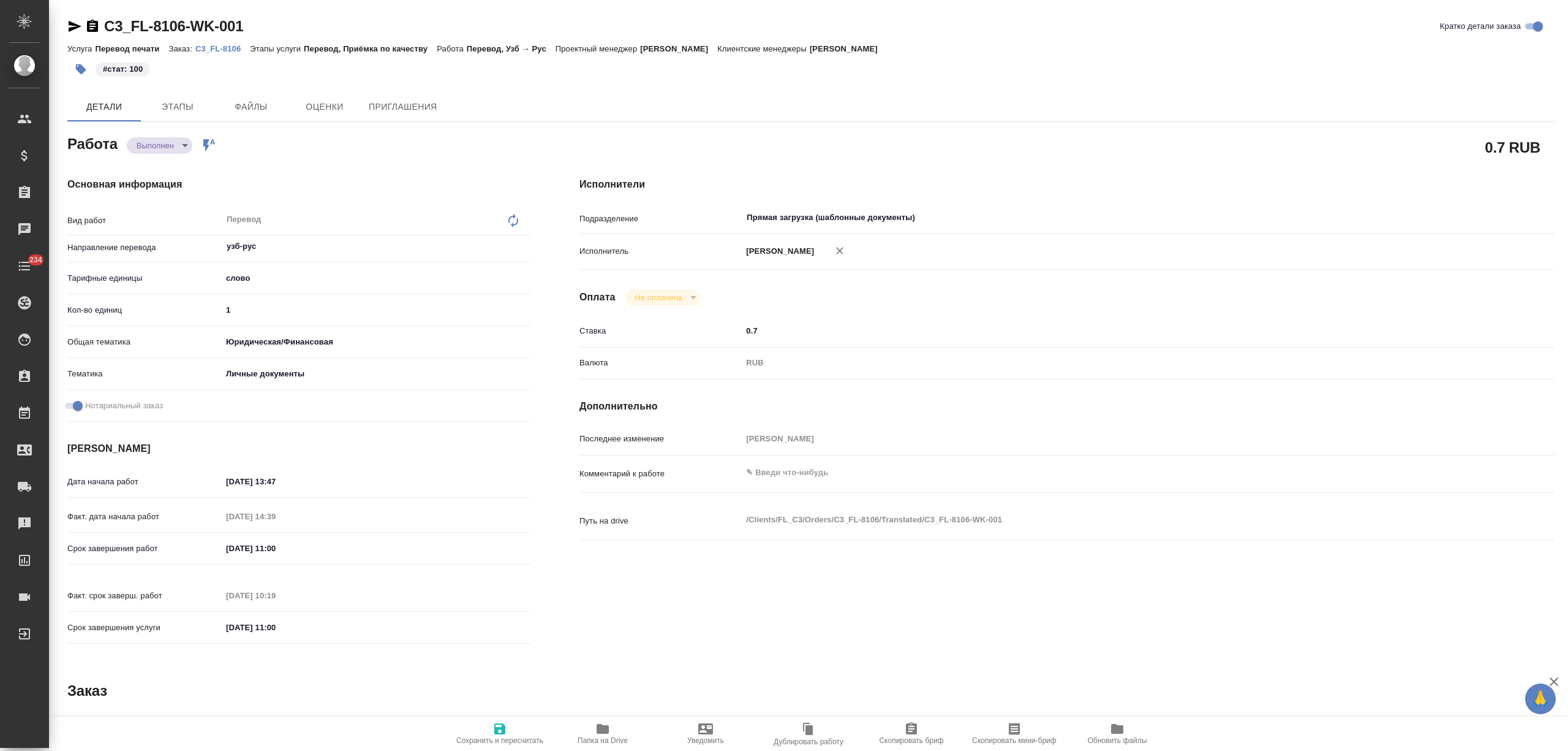
type textarea "x"
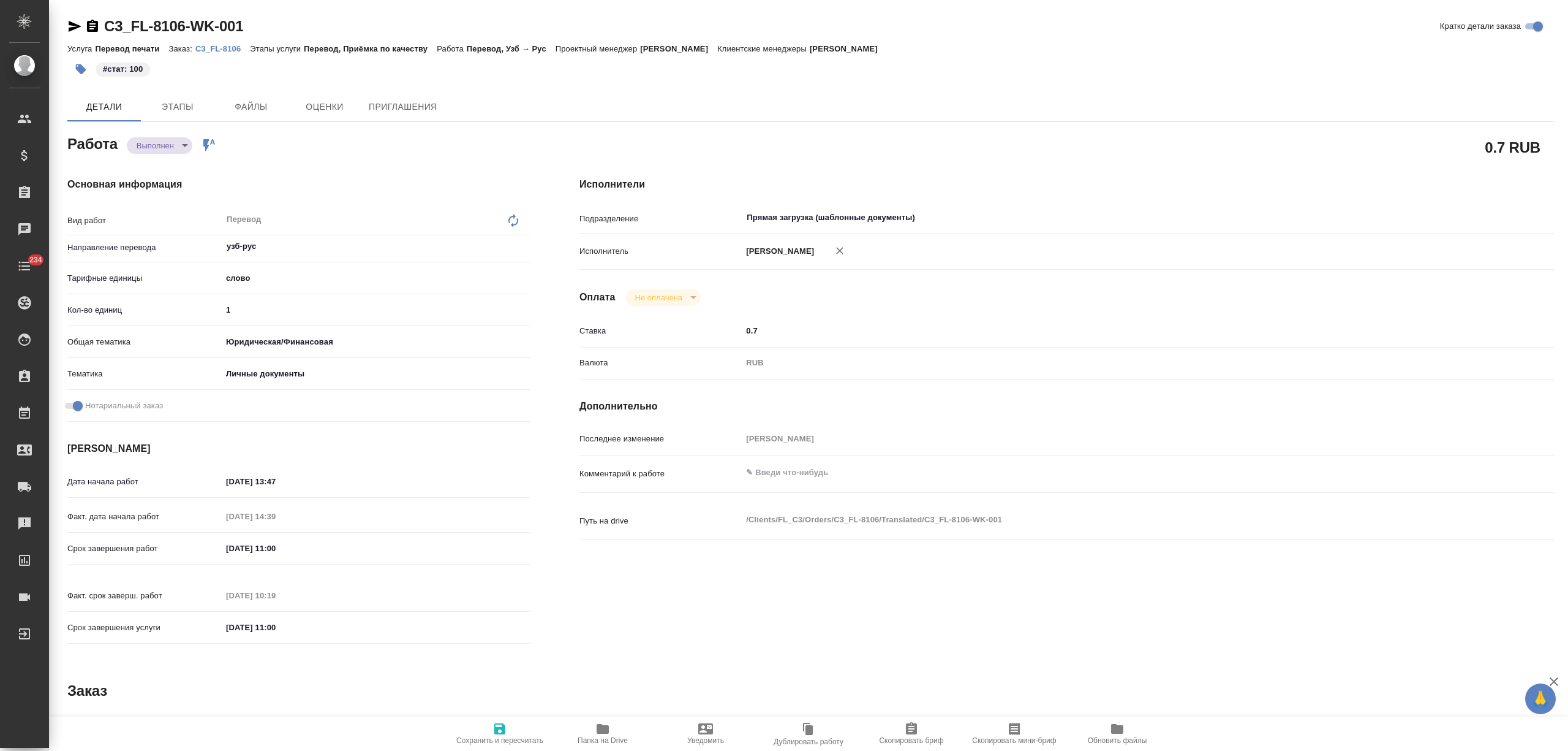
type textarea "x"
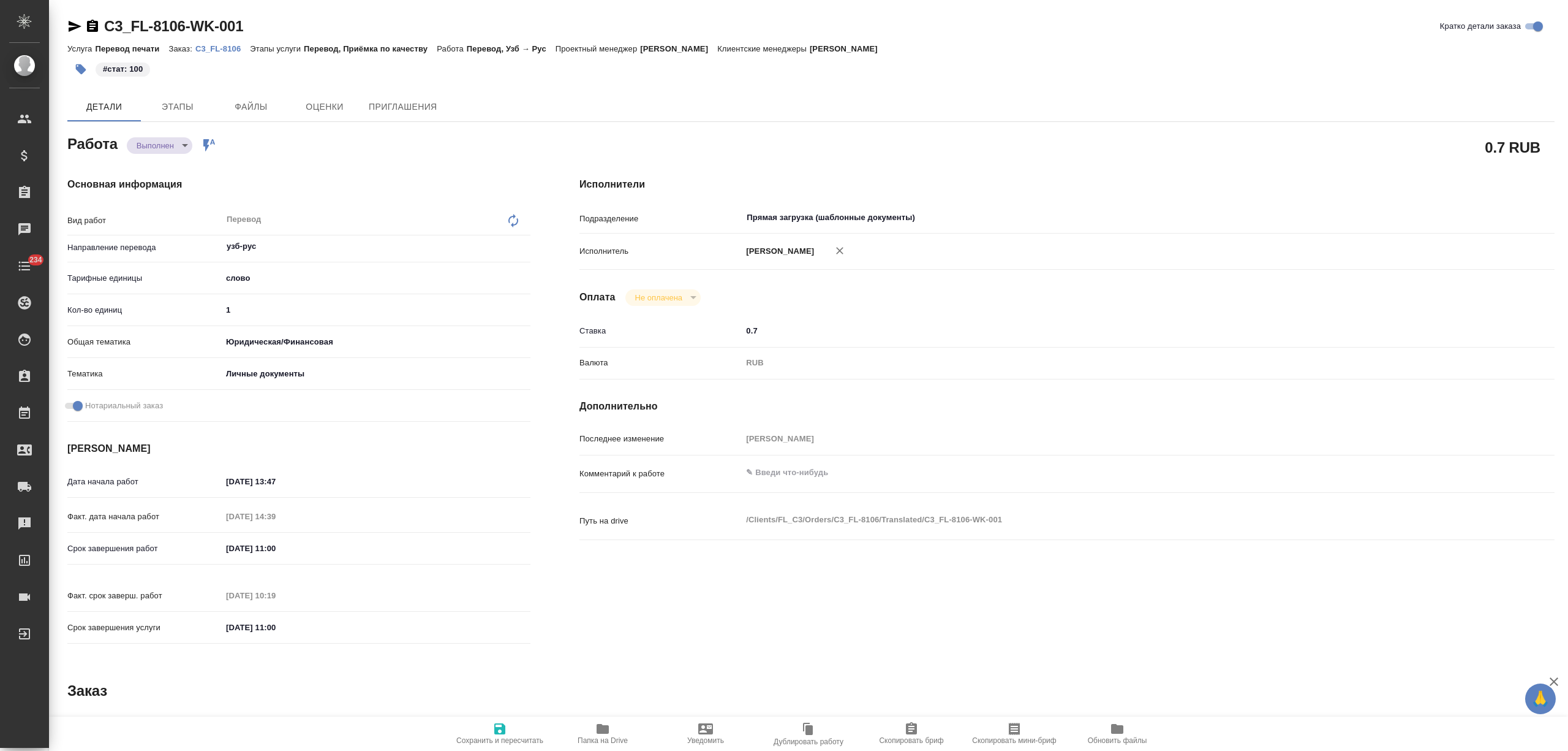
type textarea "x"
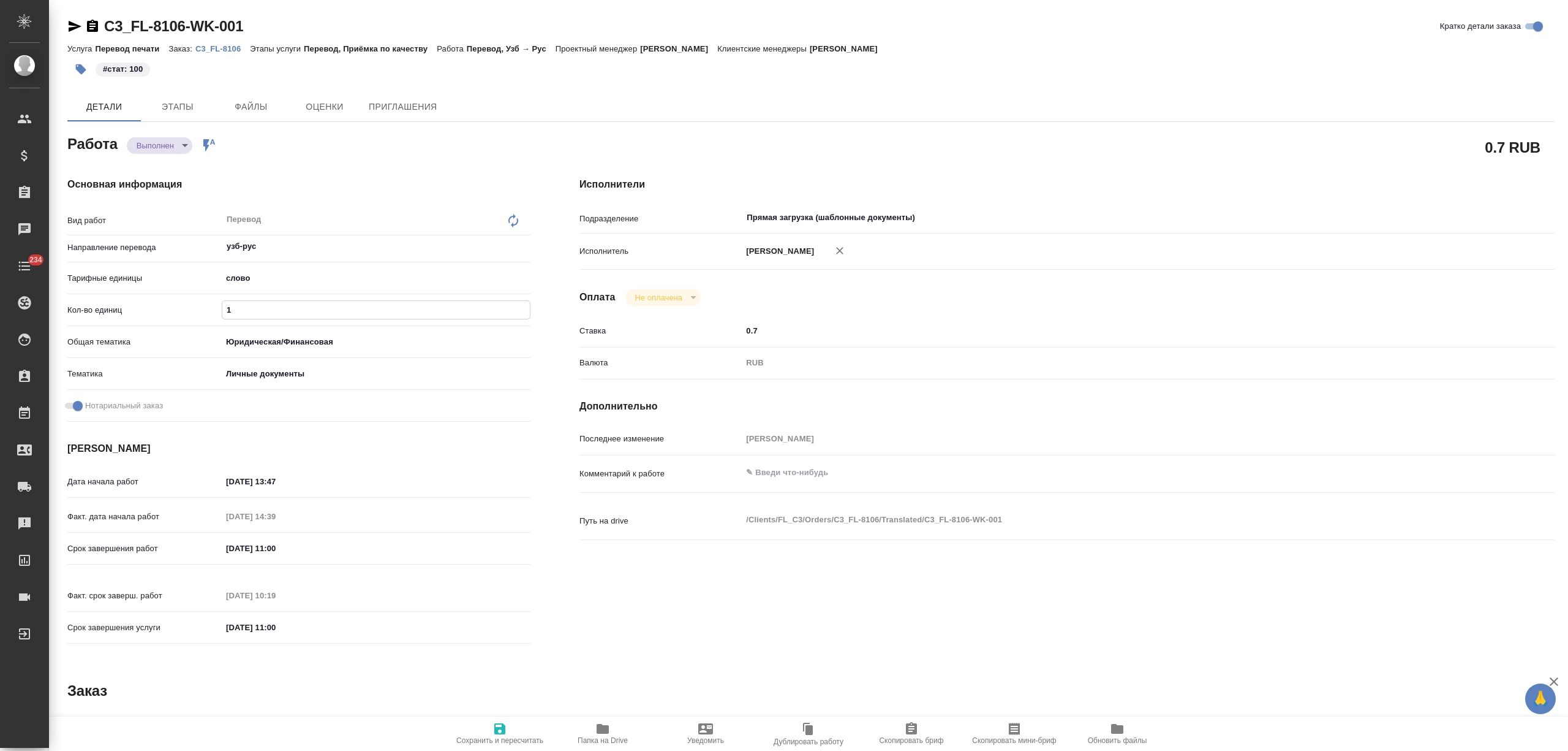
drag, startPoint x: 245, startPoint y: 302, endPoint x: 223, endPoint y: 302, distance: 22.0
click at [223, 302] on input "1" at bounding box center [376, 309] width 307 height 18
type textarea "x"
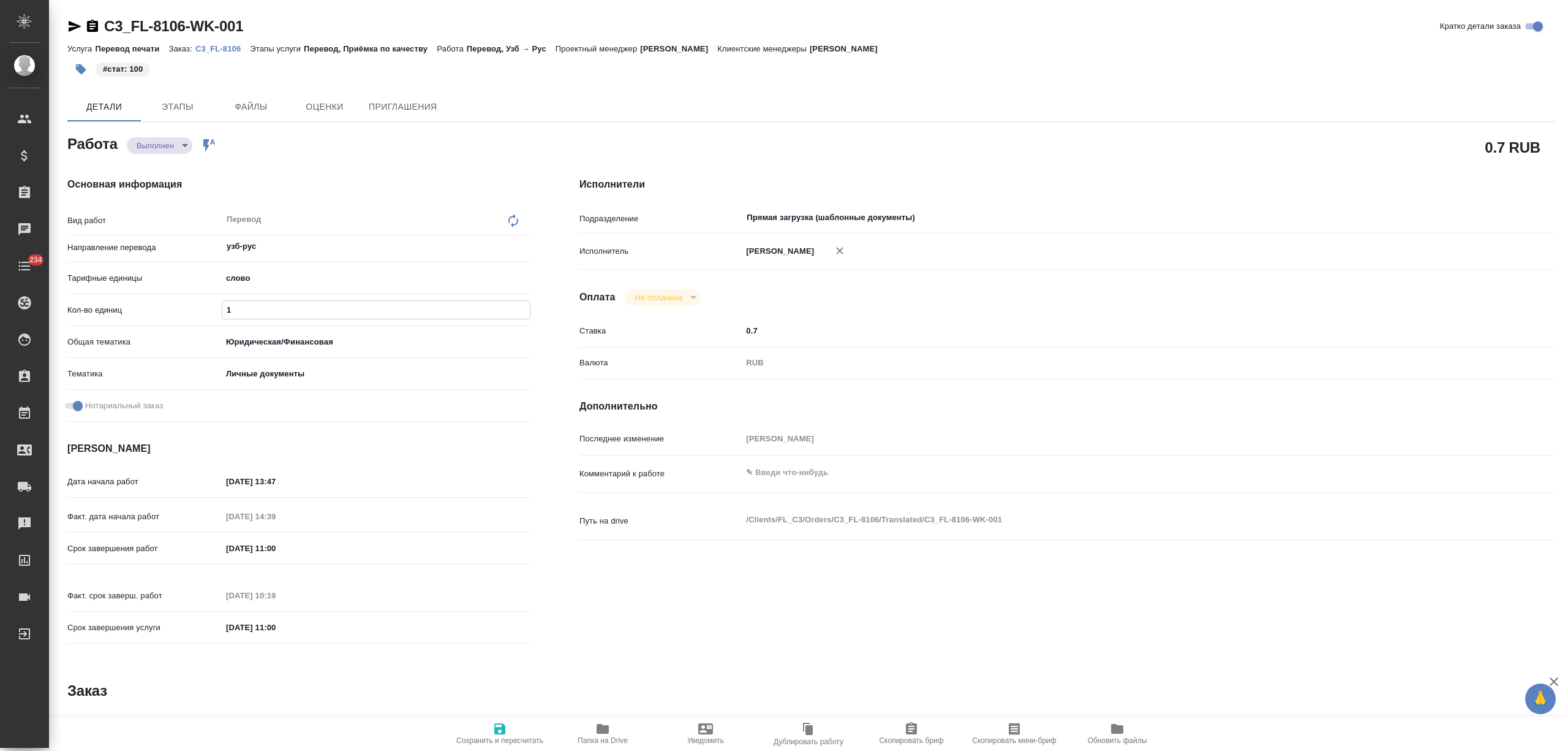
type textarea "x"
type input "10"
type textarea "x"
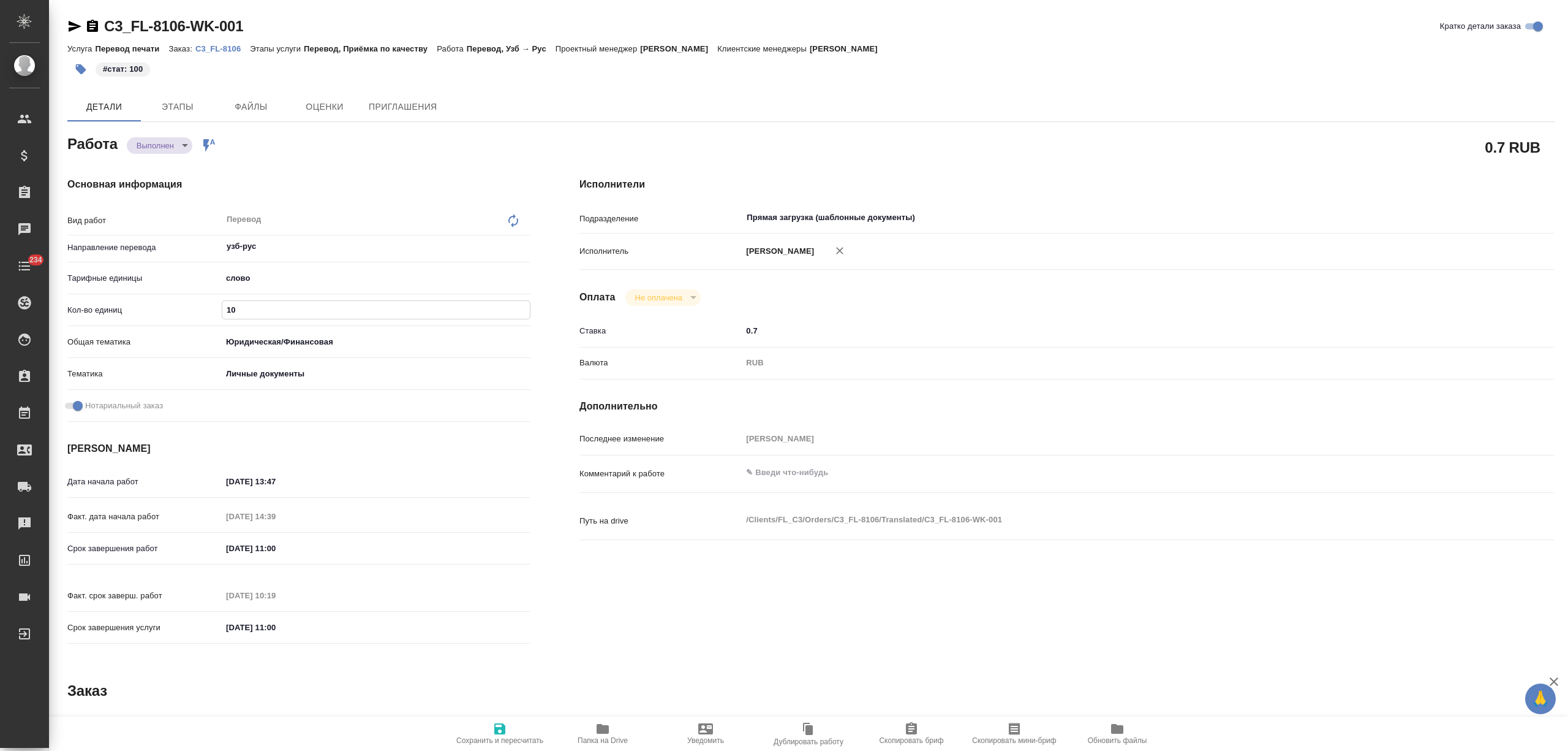
type textarea "x"
type input "100"
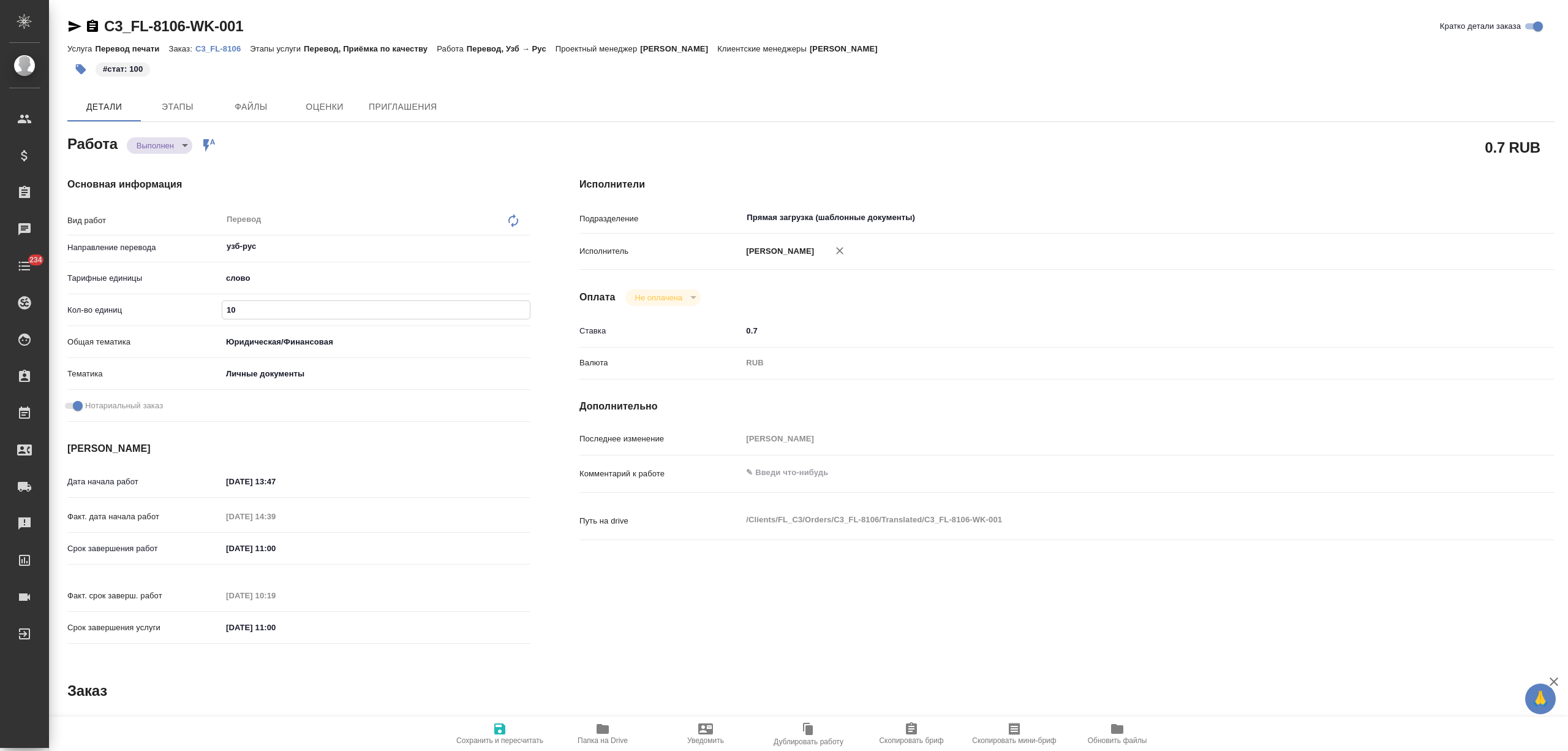
type textarea "x"
type input "100"
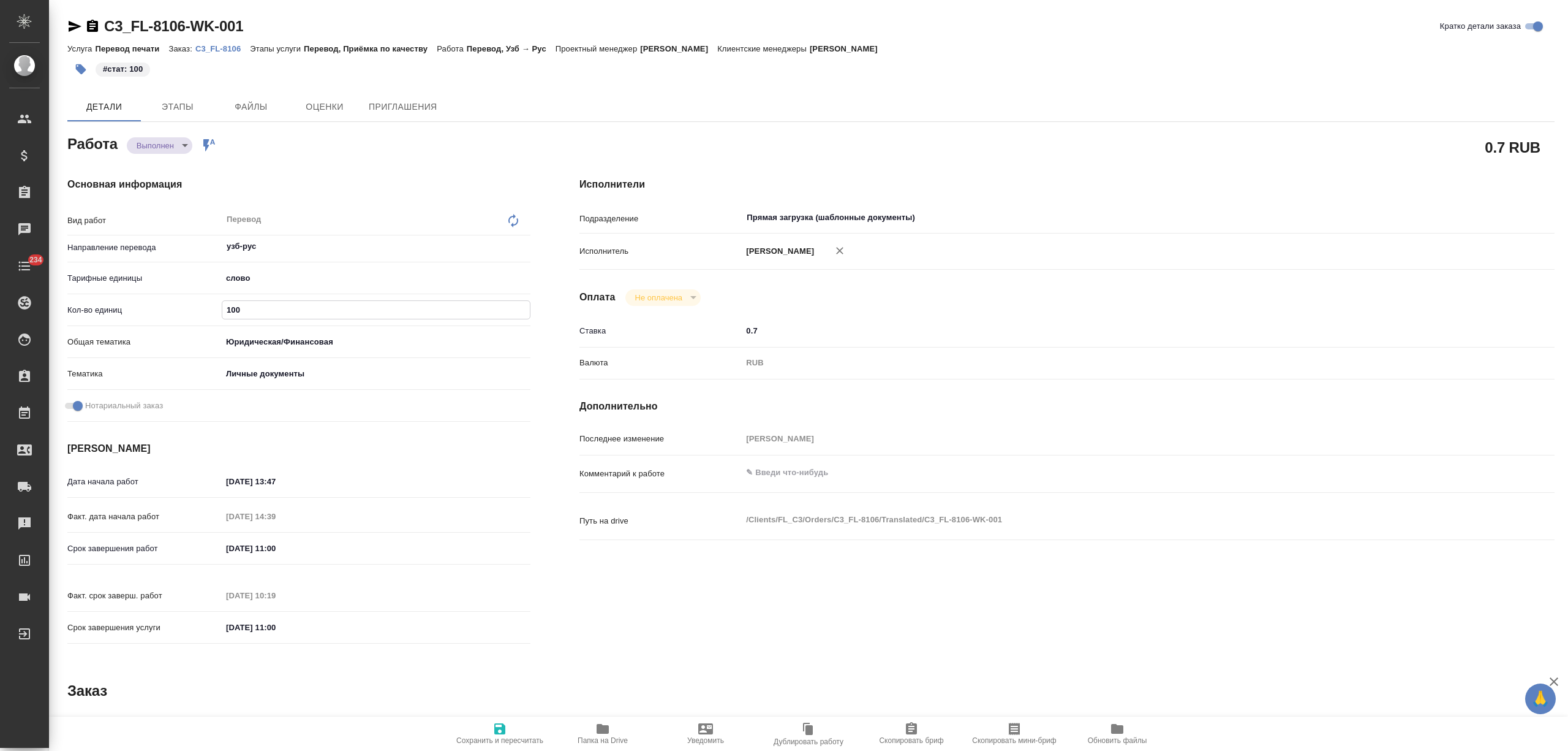
click at [473, 726] on span "Сохранить и пересчитать" at bounding box center [500, 733] width 88 height 23
type textarea "x"
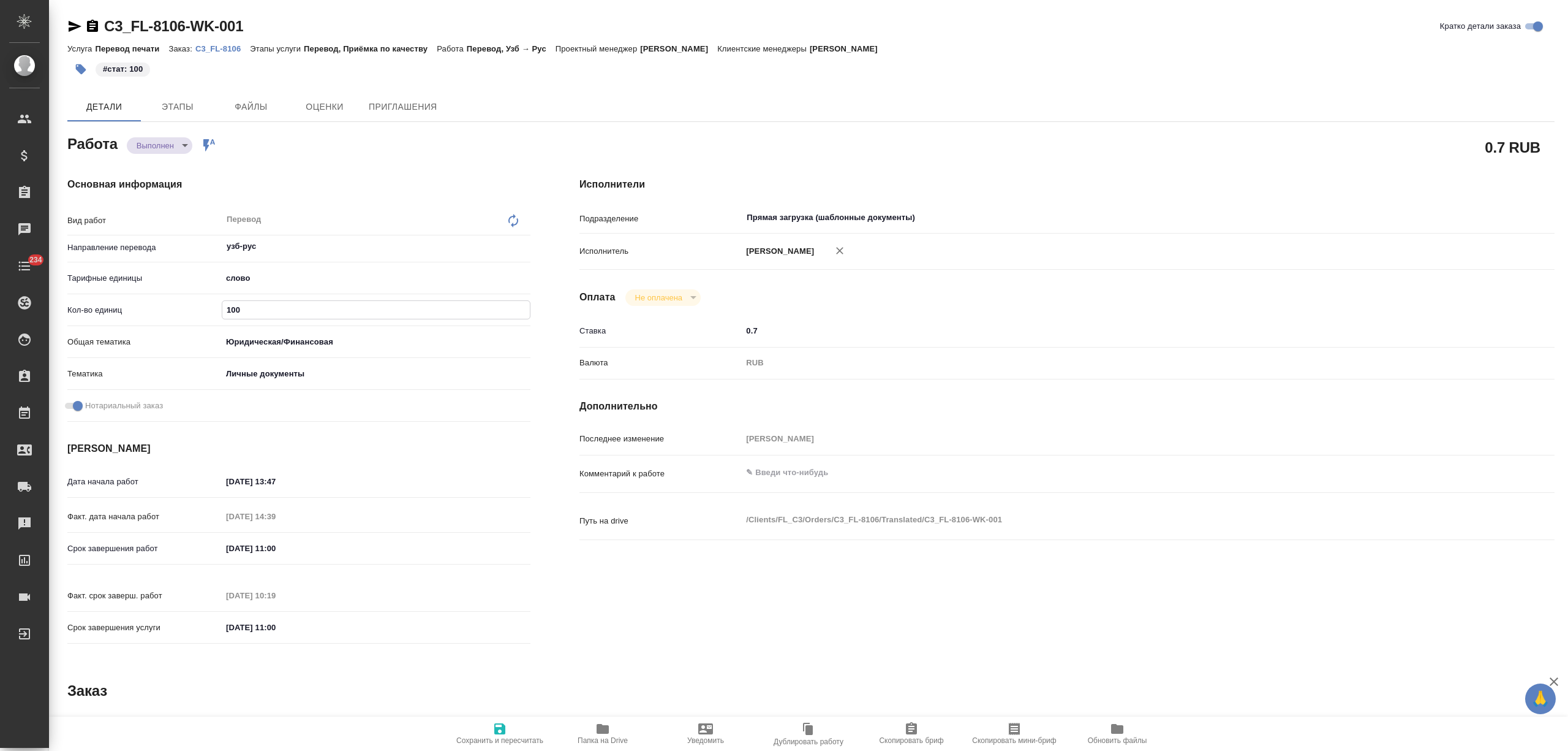
type textarea "x"
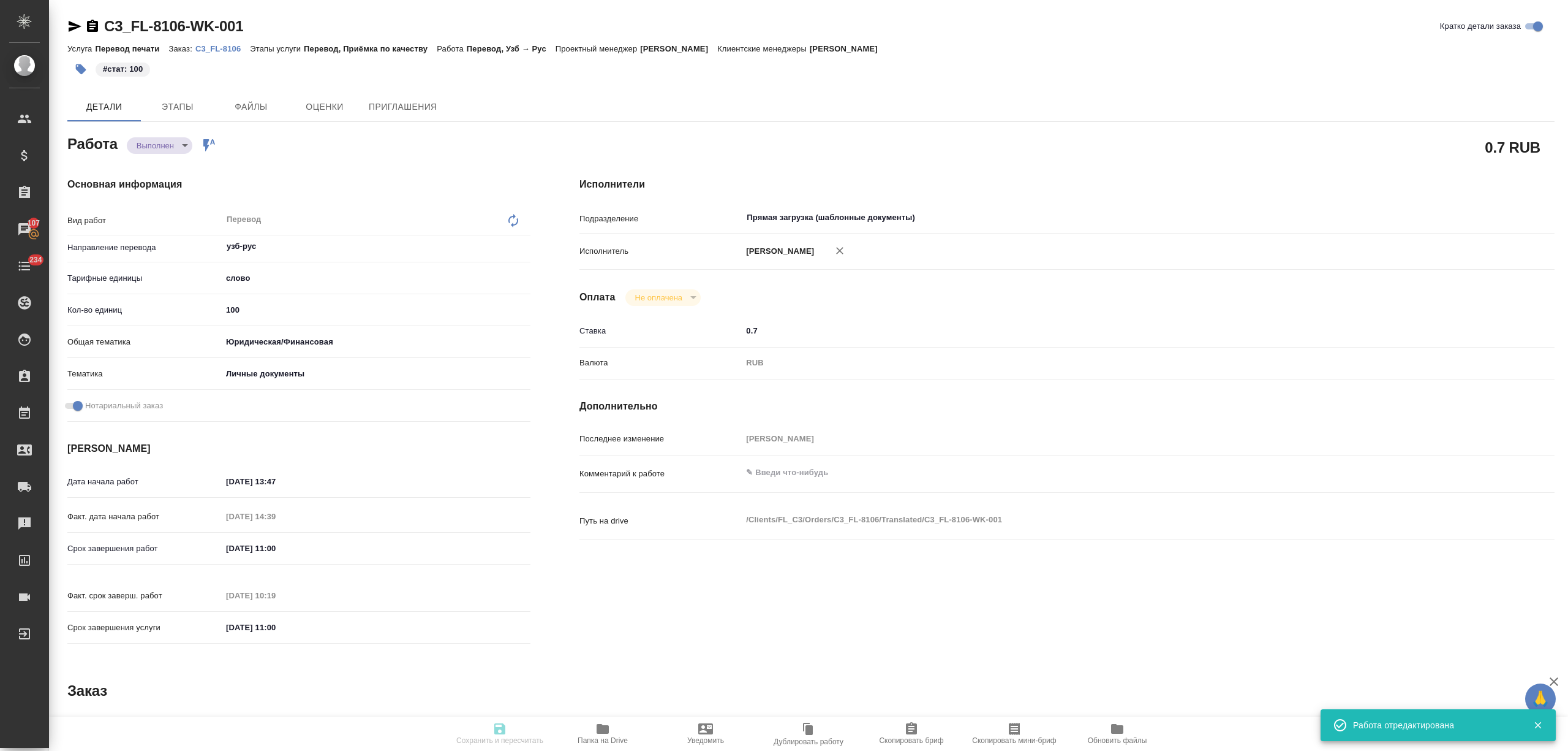
type textarea "x"
type input "completed"
type textarea "Перевод"
type textarea "x"
type input "узб-рус"
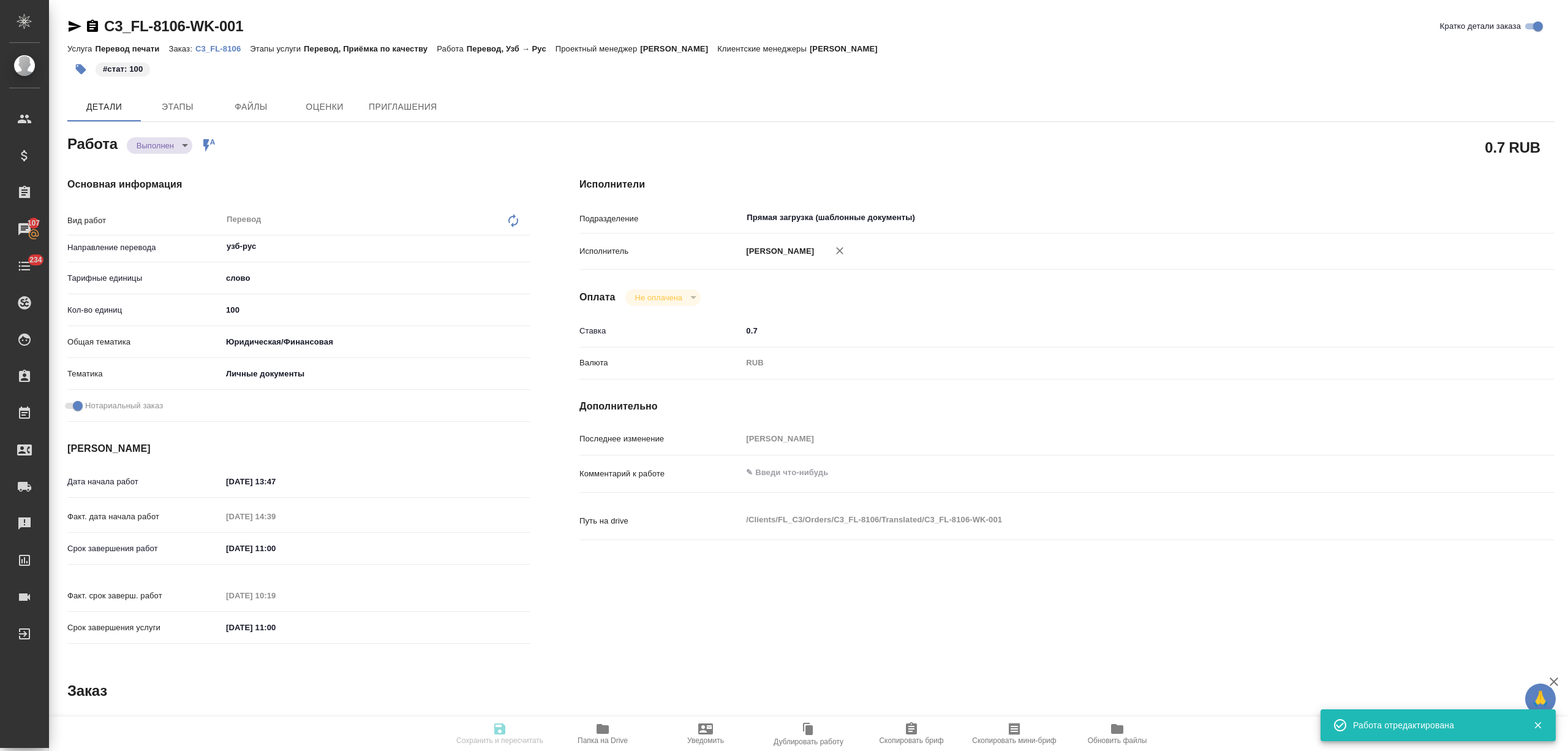
type input "5a8b1489cc6b4906c91bfd90"
type input "100"
type input "yr-fn"
type input "5a8b8b956a9677013d343cfe"
checkbox input "true"
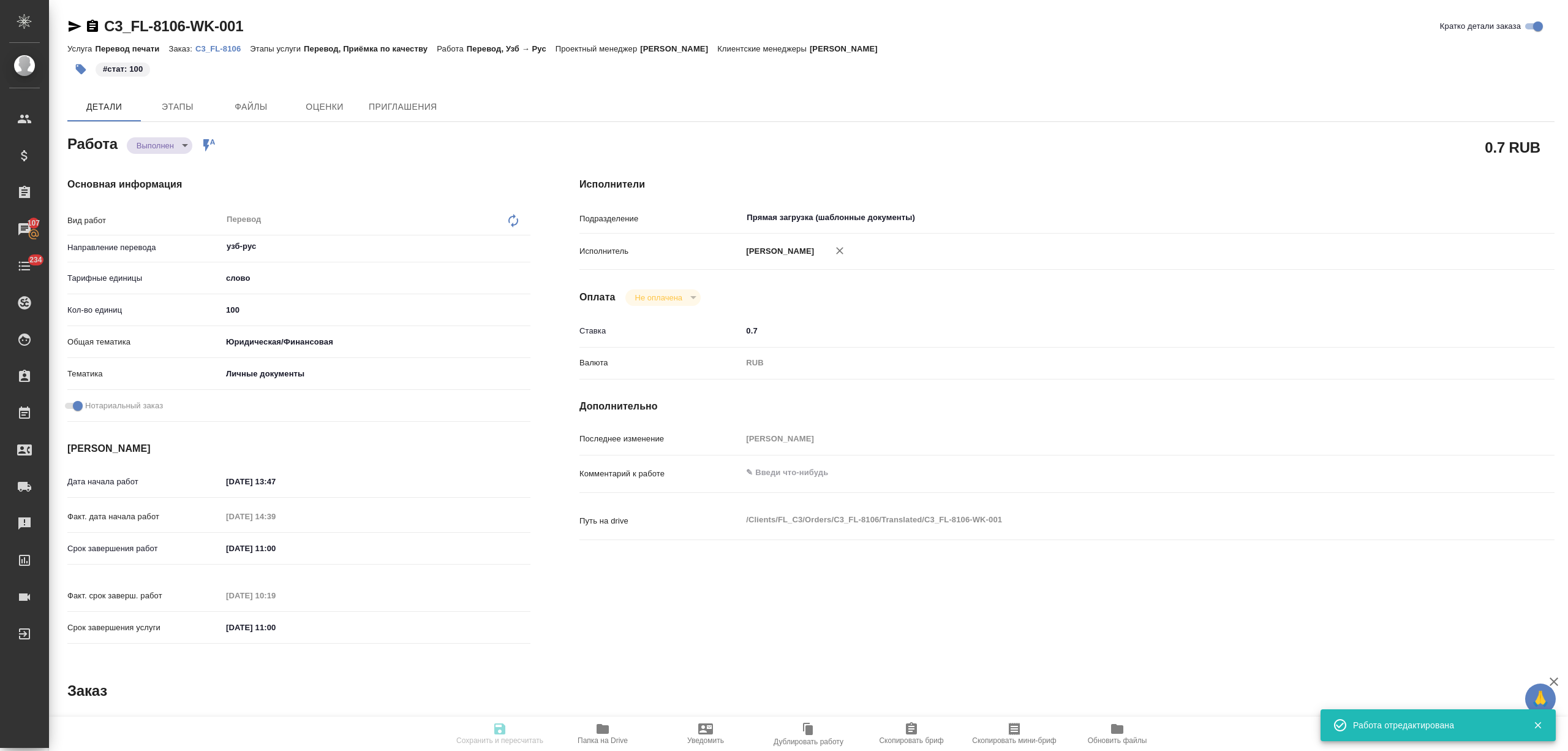
type input "[DATE] 13:47"
type input "08.09.2025 14:39"
type input "[DATE] 11:00"
type input "09.09.2025 10:19"
type input "[DATE] 11:00"
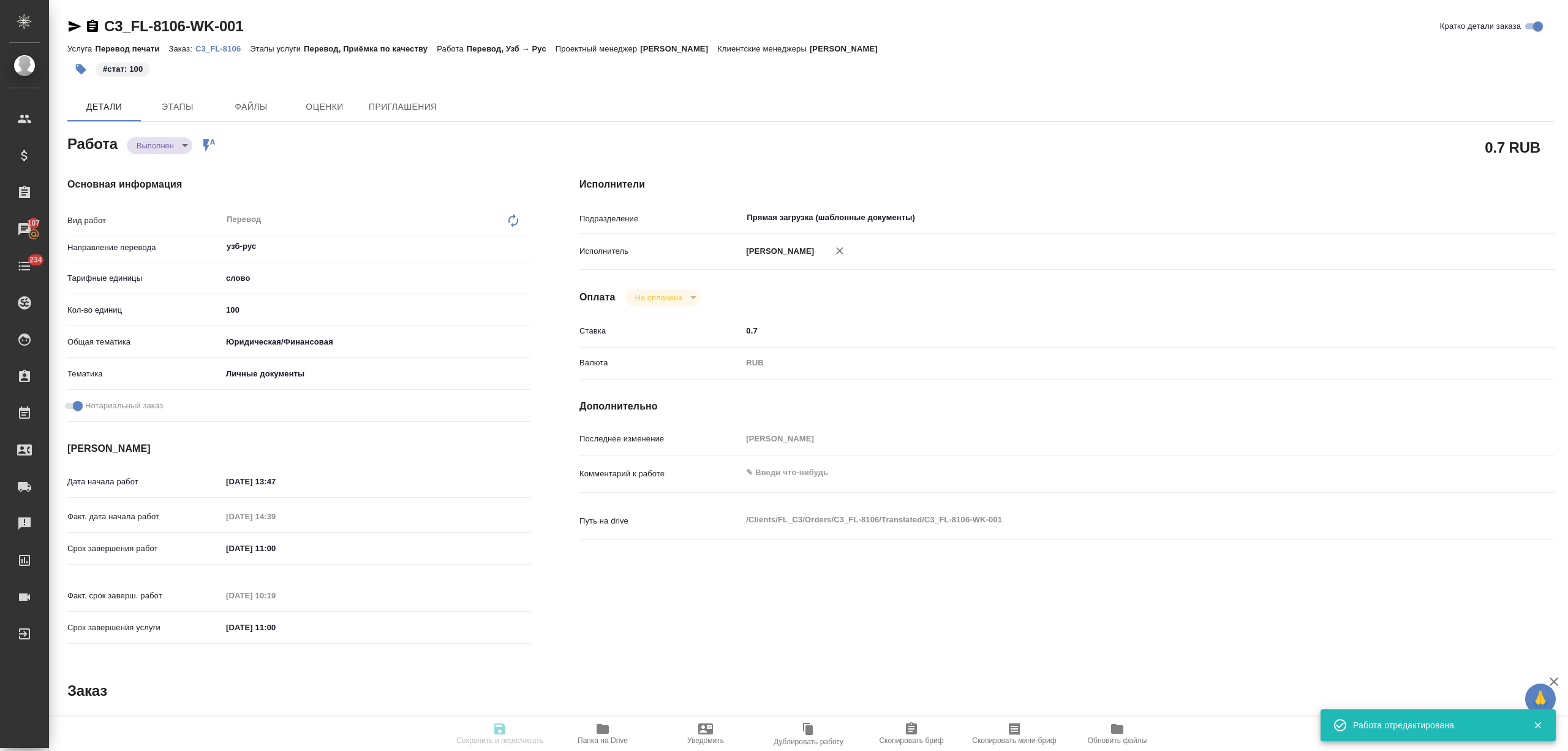
type input "Прямая загрузка (шаблонные документы)"
type input "notPayed"
type input "0.7"
type input "RUB"
type input "[PERSON_NAME]"
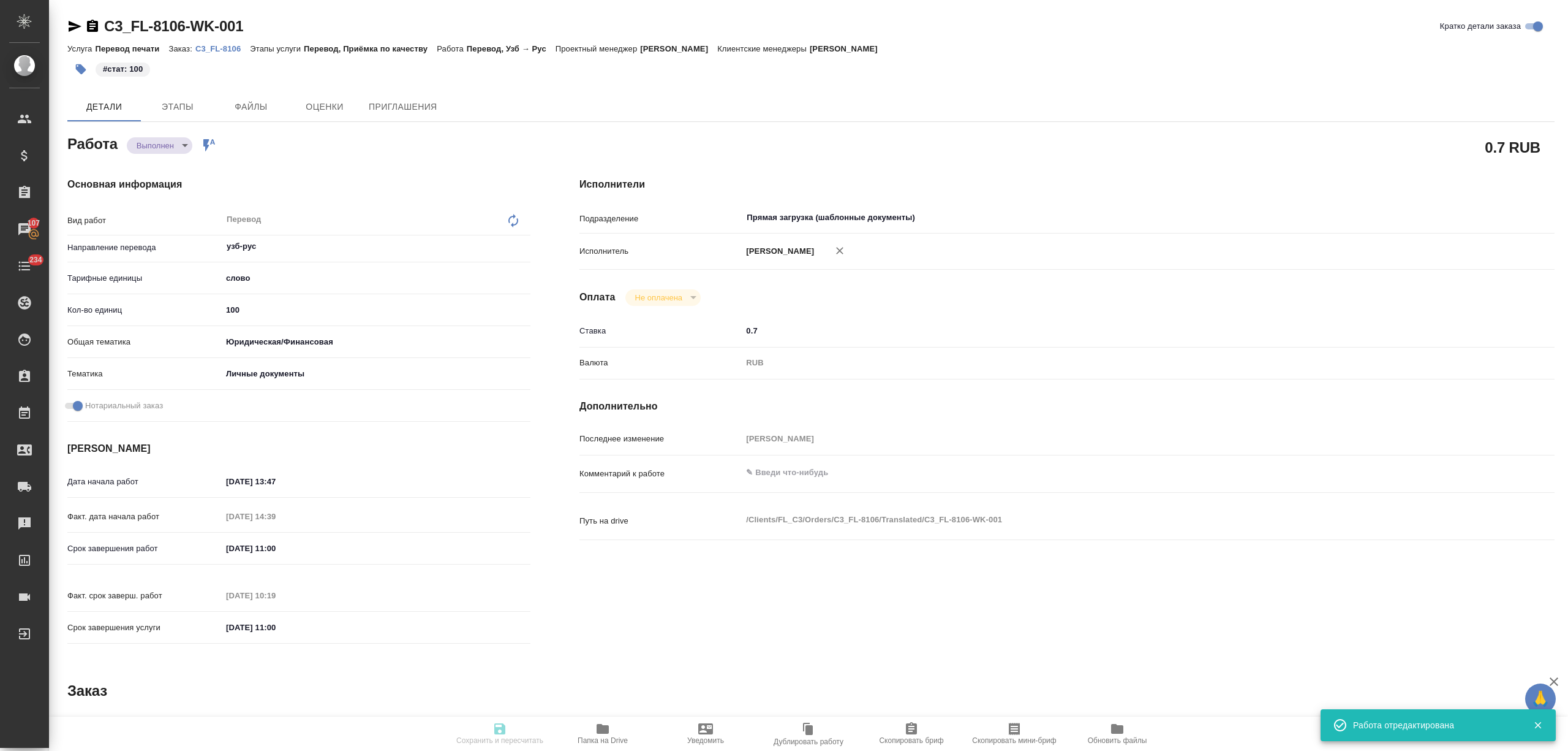
type textarea "x"
type textarea "/Clients/FL_C3/Orders/C3_FL-8106/Translated/C3_FL-8106-WK-001"
type textarea "x"
type input "C3_FL-8106"
type input "Перевод печати"
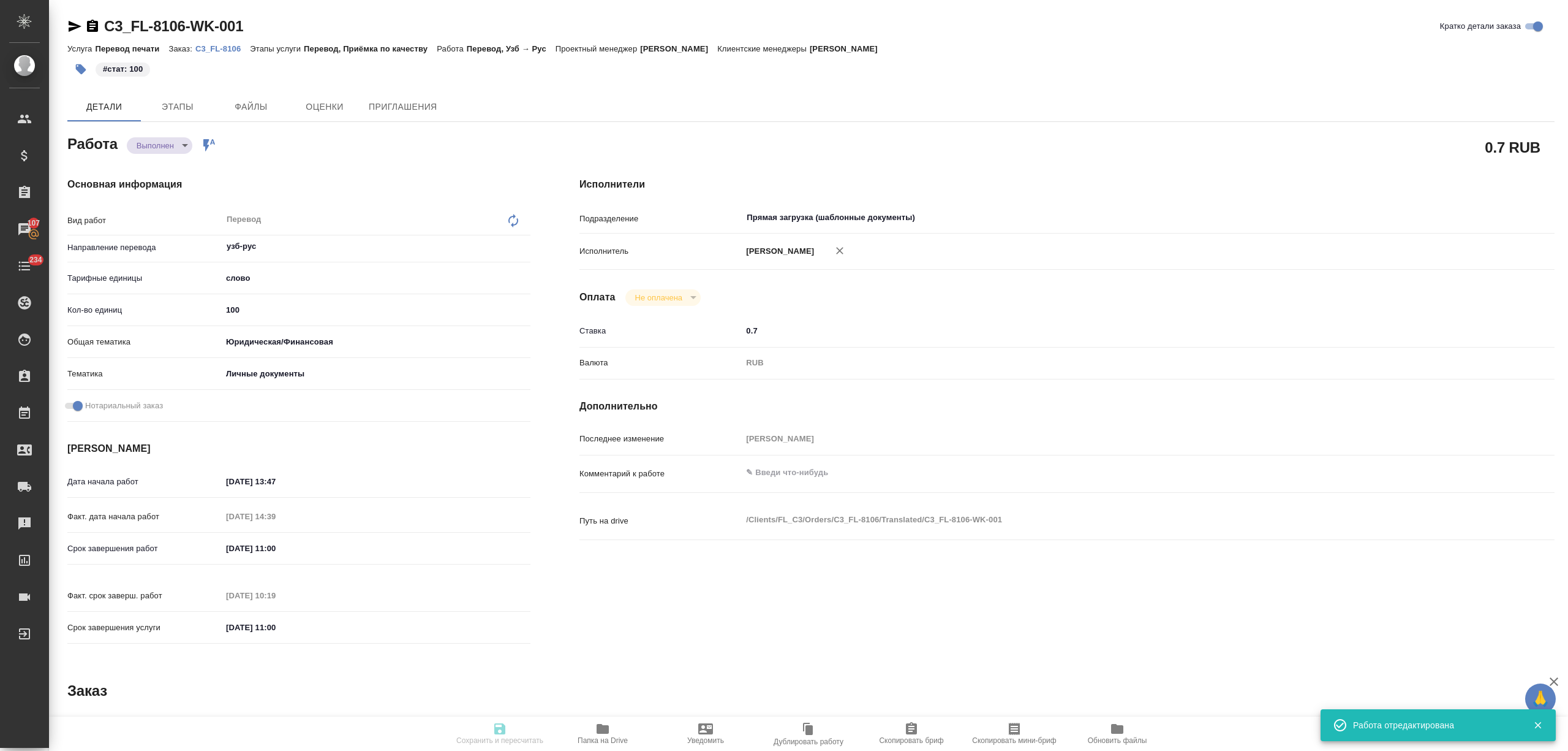
type input "Перевод, Приёмка по качеству"
type input "[PERSON_NAME]"
type input "/Clients/FL_C3/Orders/C3_FL-8106"
type textarea "x"
type textarea "необходимо только перенабрать печать, тк клиентке надо как-то нотариально завер…"
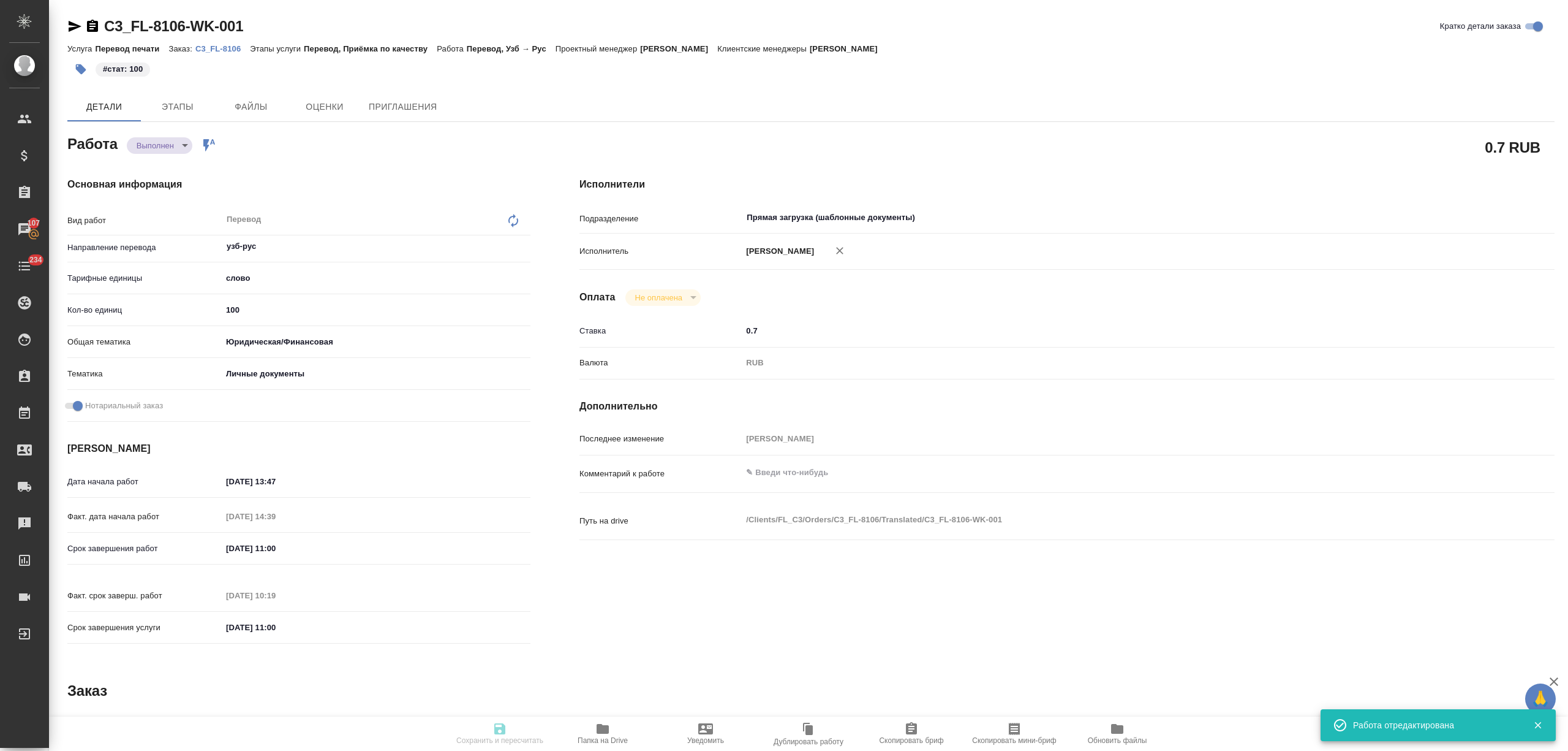
type textarea "x"
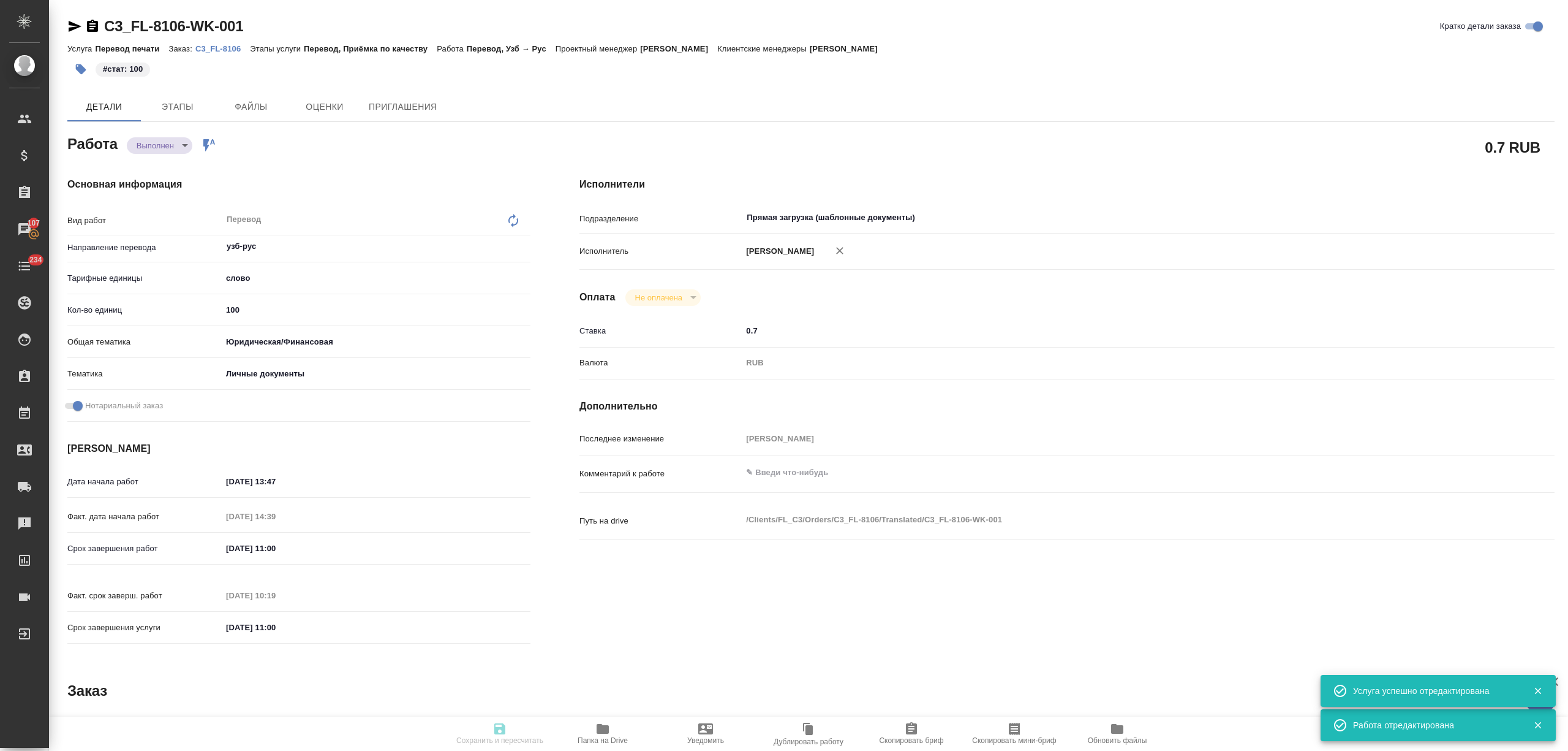
type textarea "x"
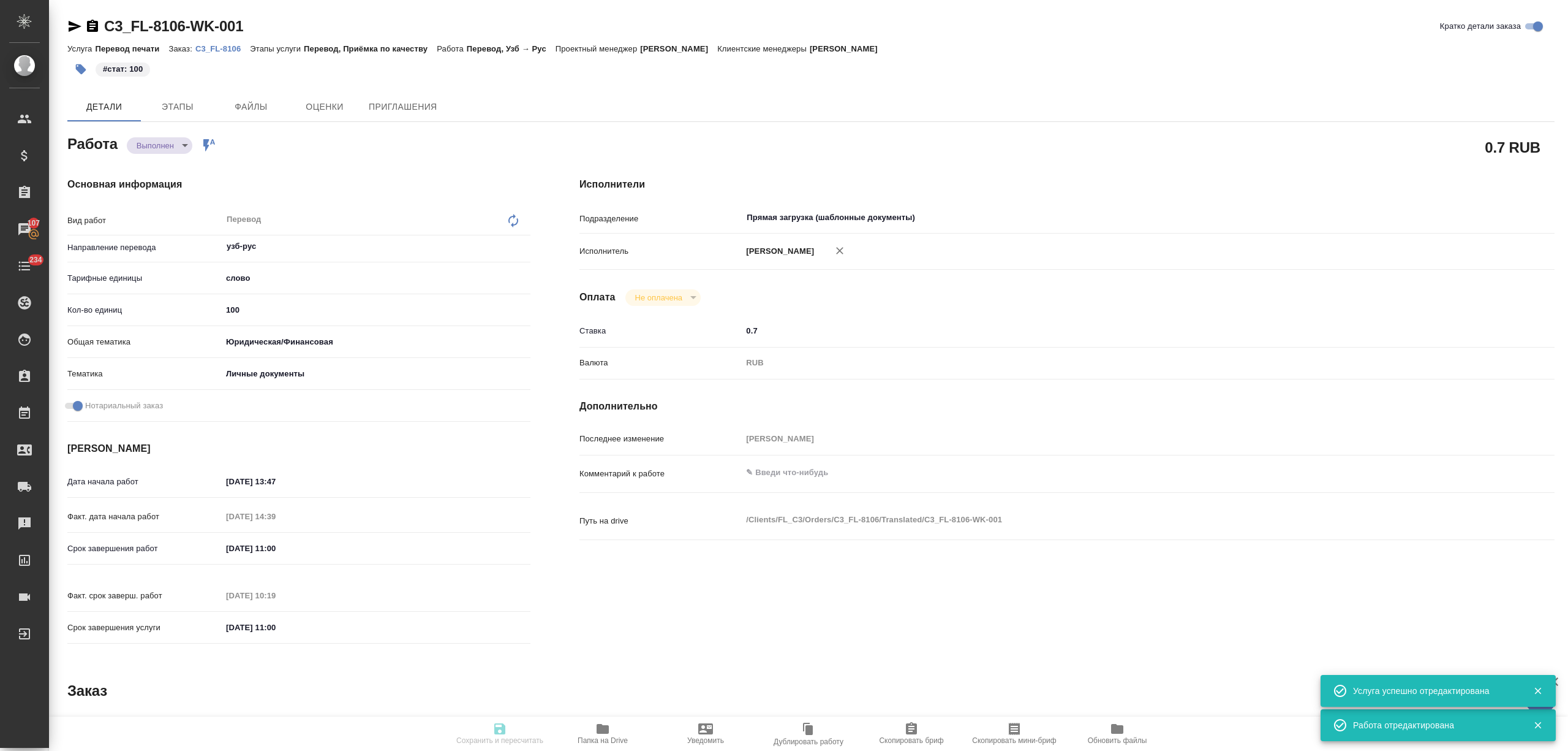
type textarea "x"
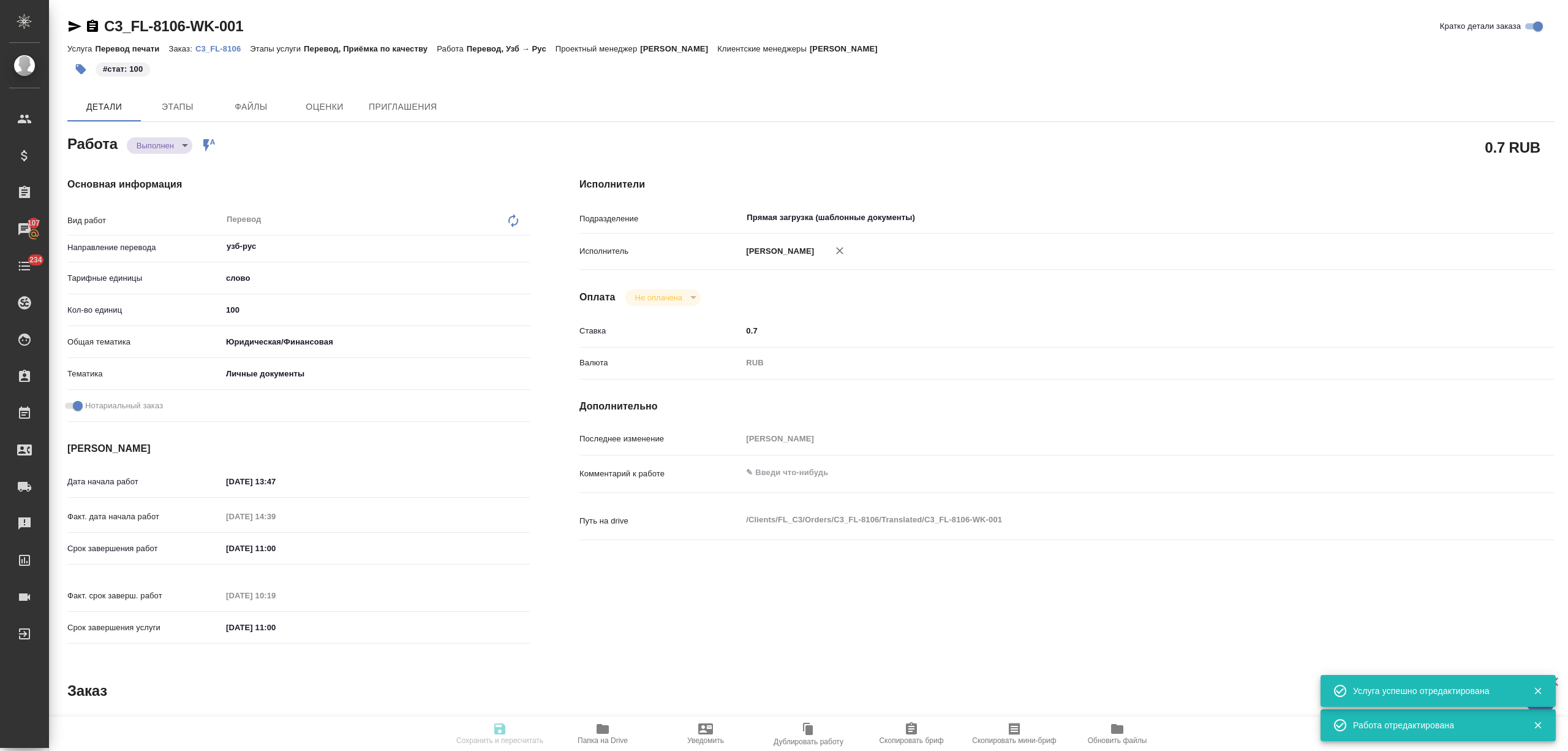
type textarea "x"
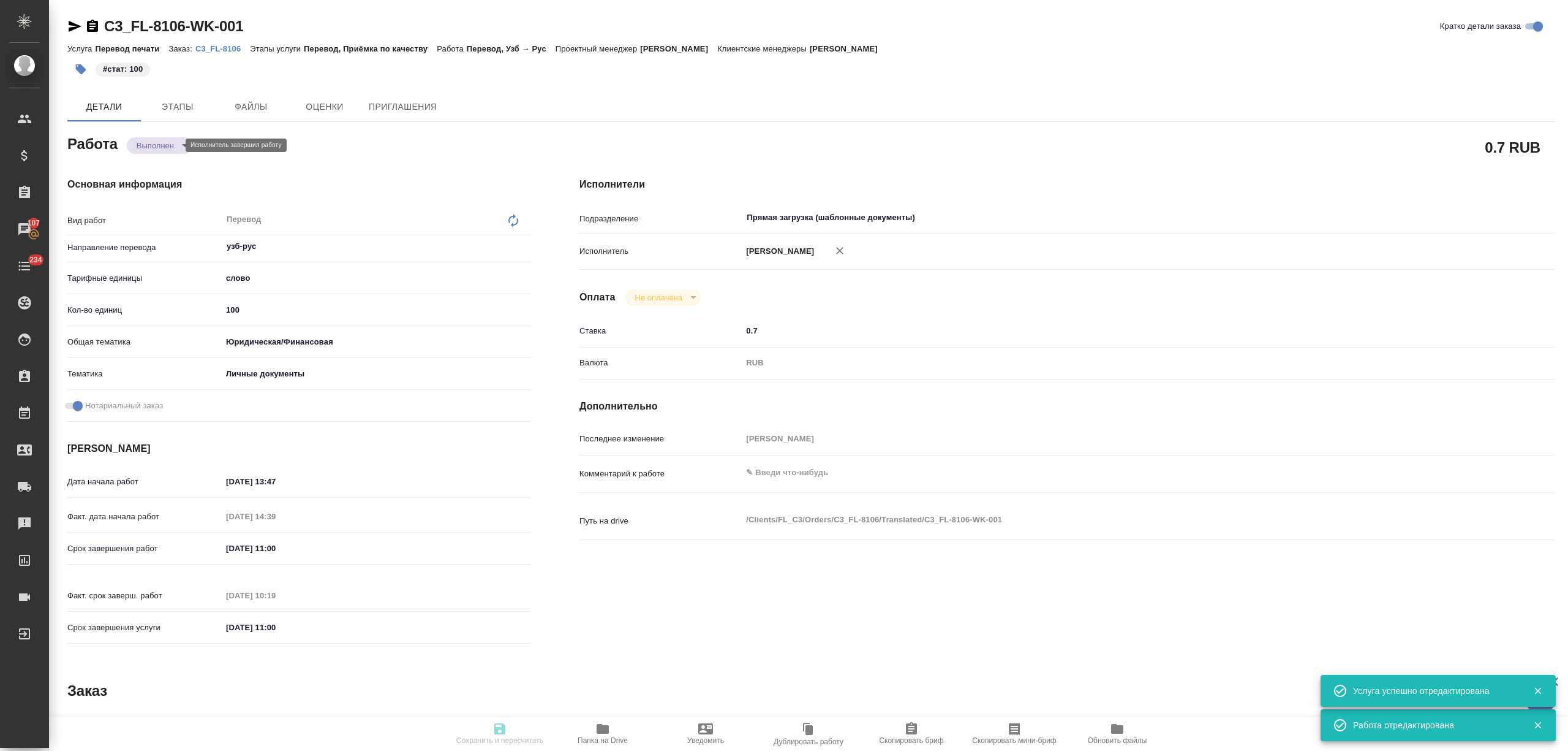
type textarea "x"
click at [164, 146] on body "🙏 .cls-1 fill:#fff; AWATERA Nikitina Tatiana Клиенты Спецификации Заказы 107 Ча…" at bounding box center [784, 375] width 1568 height 751
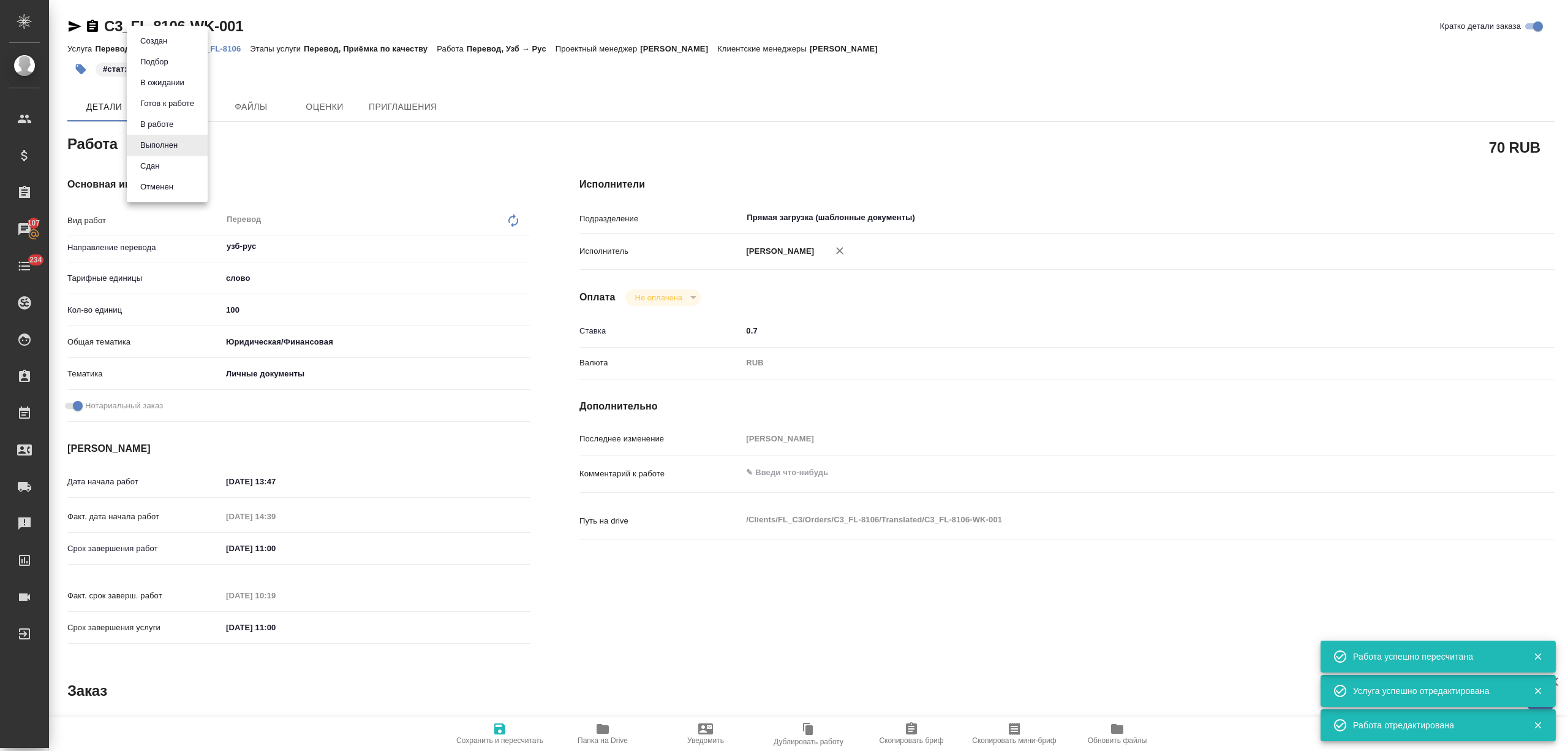
type input "completed"
type textarea "Перевод"
type textarea "x"
type input "узб-рус"
type input "5a8b1489cc6b4906c91bfd90"
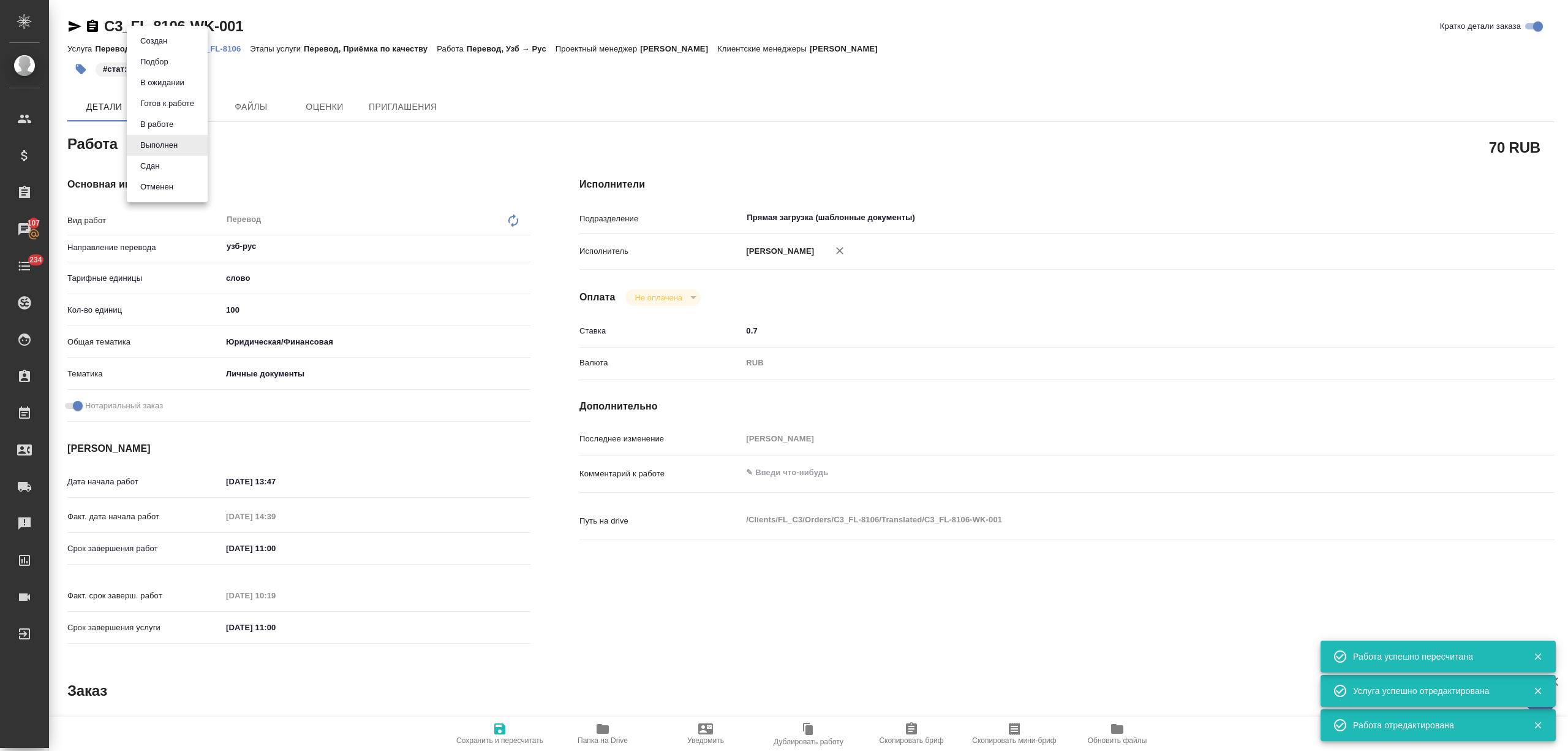
type input "100"
type input "yr-fn"
type input "5a8b8b956a9677013d343cfe"
checkbox input "true"
type input "08.09.2025 13:47"
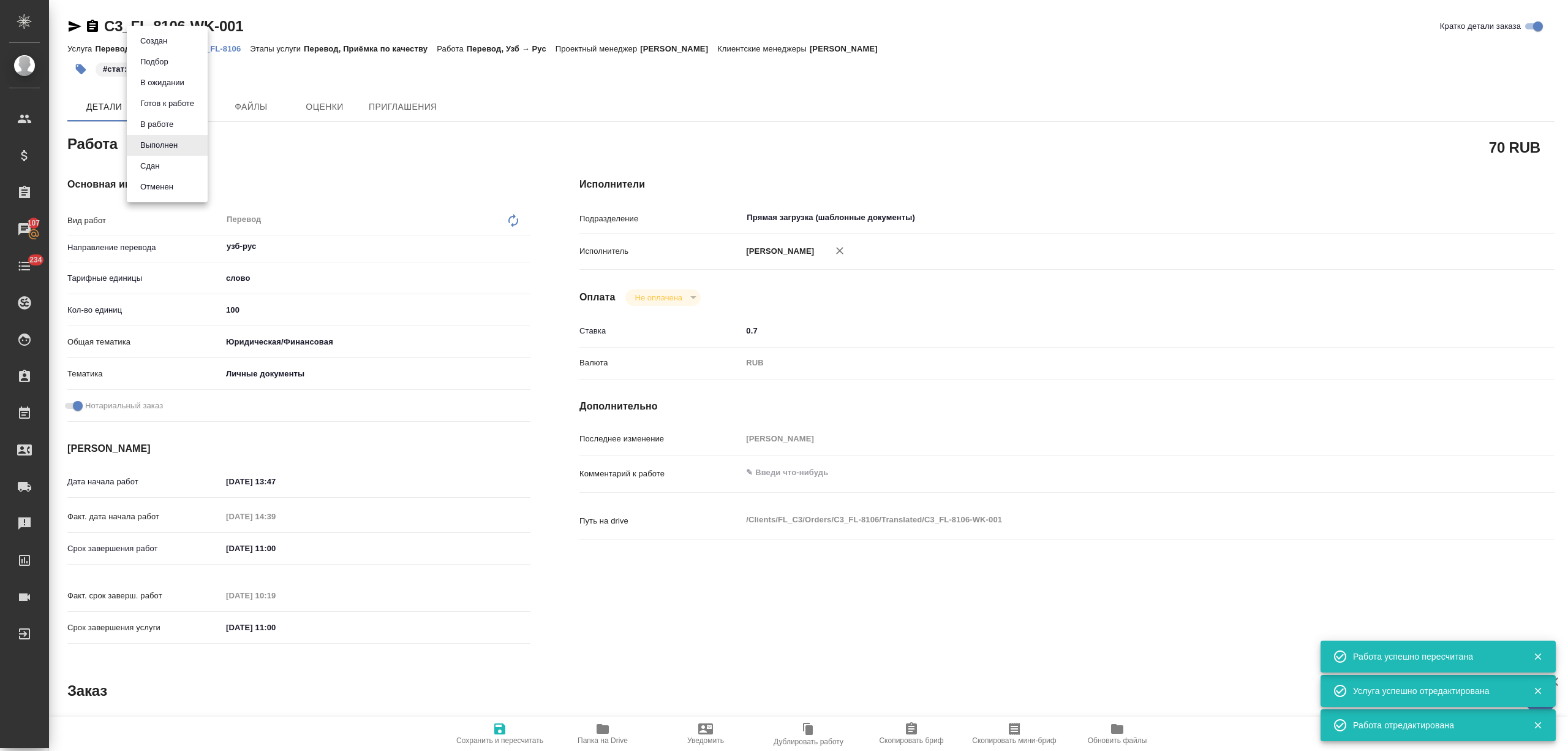
type input "08.09.2025 14:39"
type input "09.09.2025 11:00"
type input "09.09.2025 10:19"
type input "09.09.2025 11:00"
type input "Прямая загрузка (шаблонные документы)"
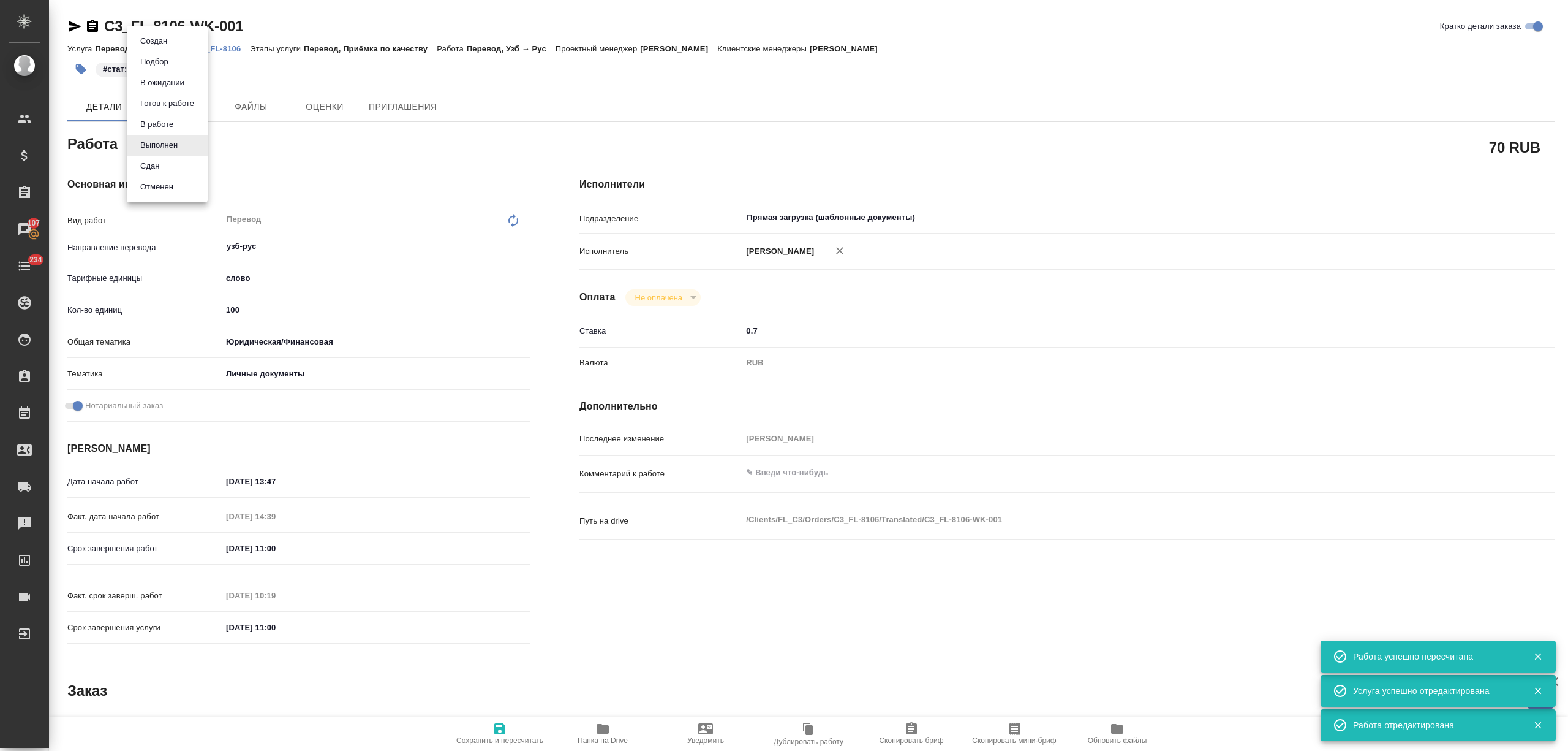
type input "notPayed"
type input "0.7"
type input "RUB"
type input "Никитина Татьяна"
type textarea "x"
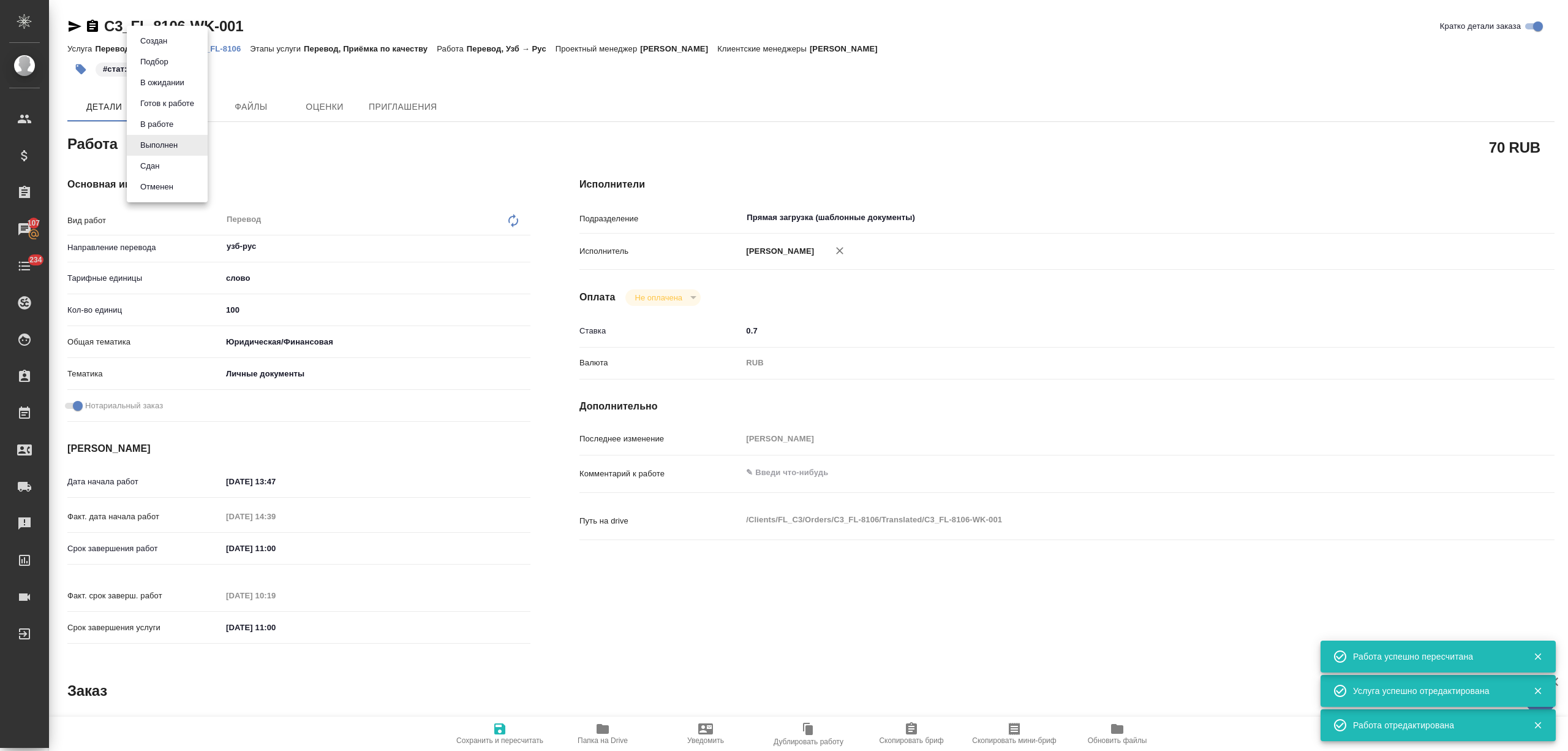
type textarea "/Clients/FL_C3/Orders/C3_FL-8106/Translated/C3_FL-8106-WK-001"
type textarea "x"
type input "C3_FL-8106"
type input "Перевод печати"
type input "Перевод, Приёмка по качеству"
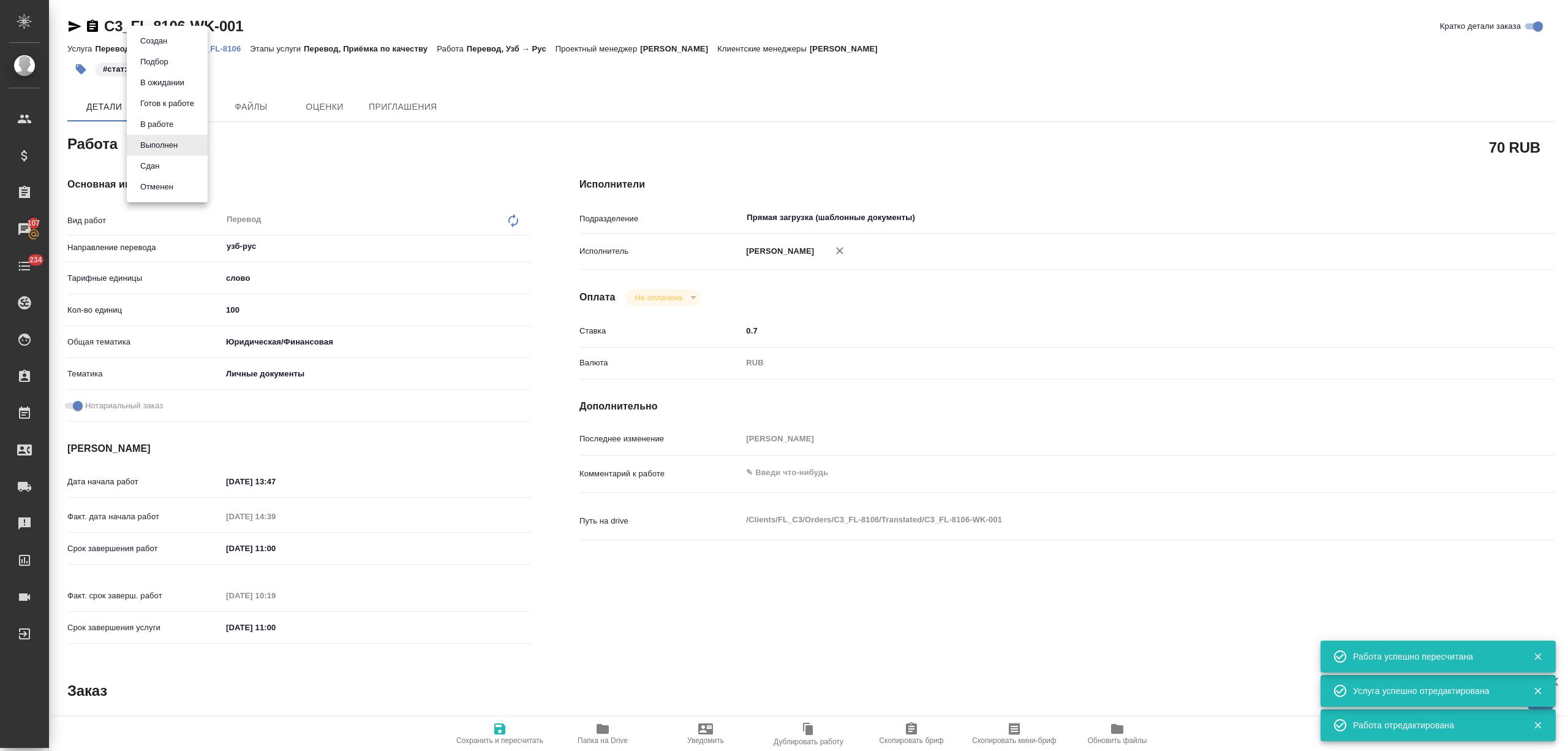
type input "Никитина Татьяна"
type input "/Clients/FL_C3/Orders/C3_FL-8106"
type textarea "x"
type textarea "необходимо только перенабрать печать, тк клиентке надо как-то нотариально завер…"
type textarea "x"
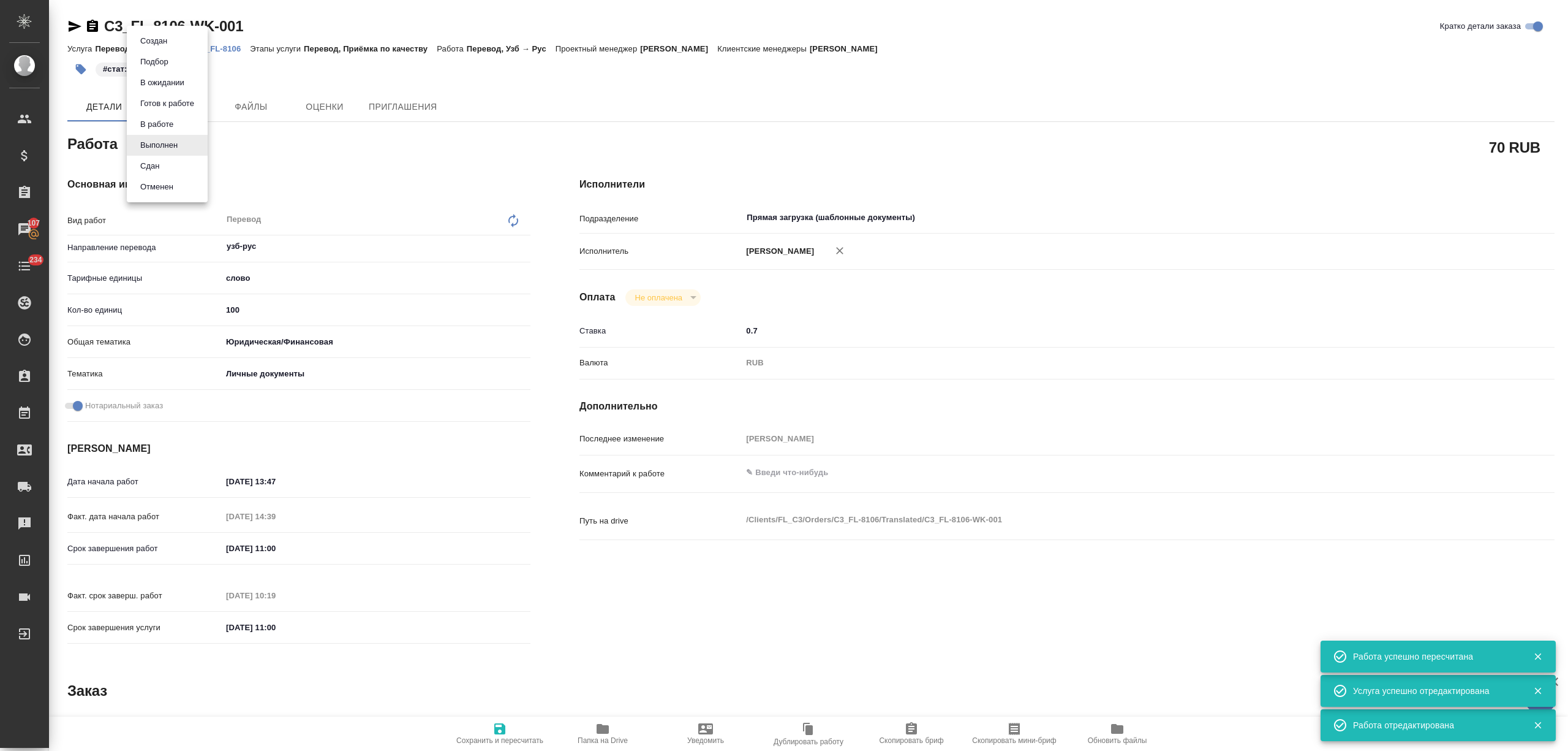
type textarea "x"
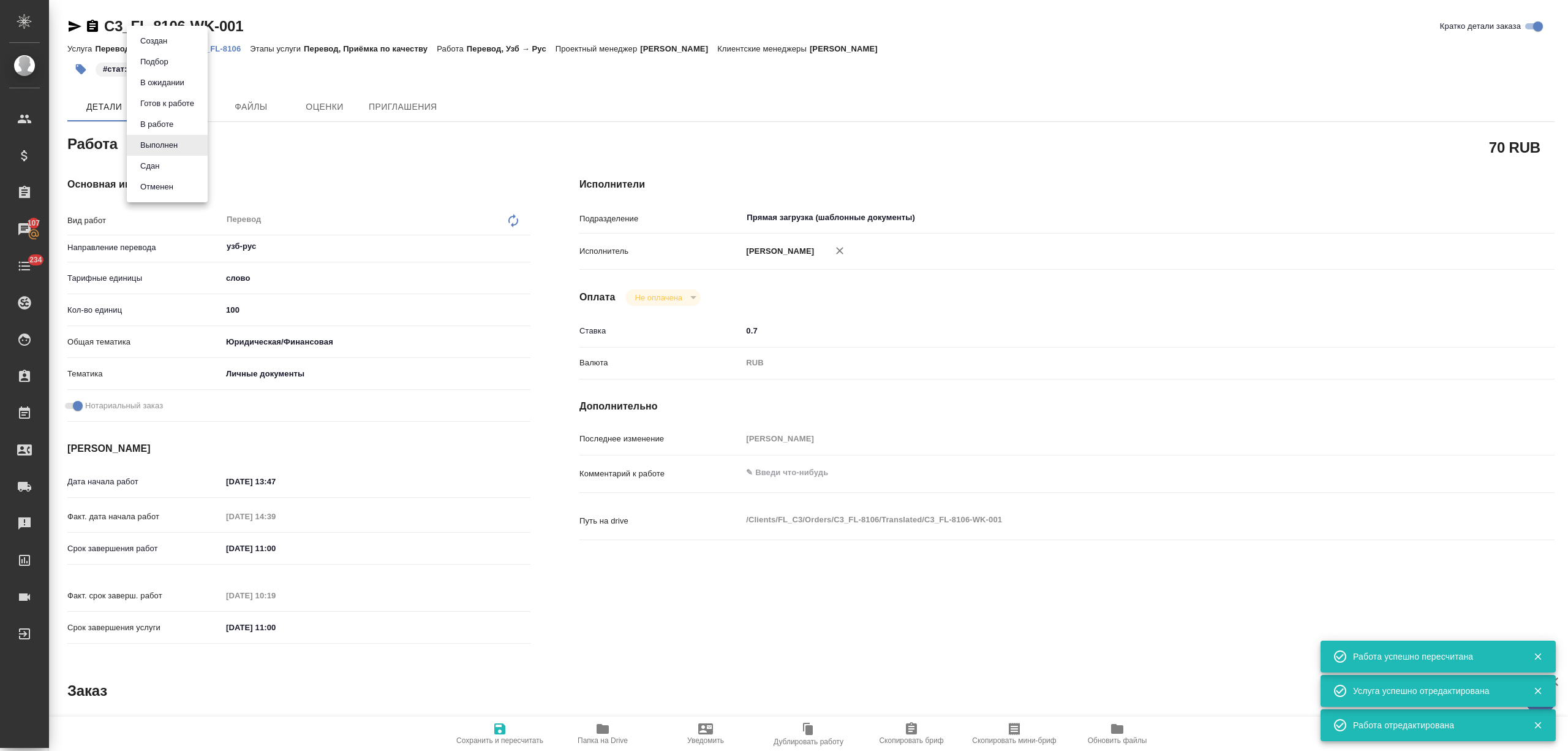
type textarea "x"
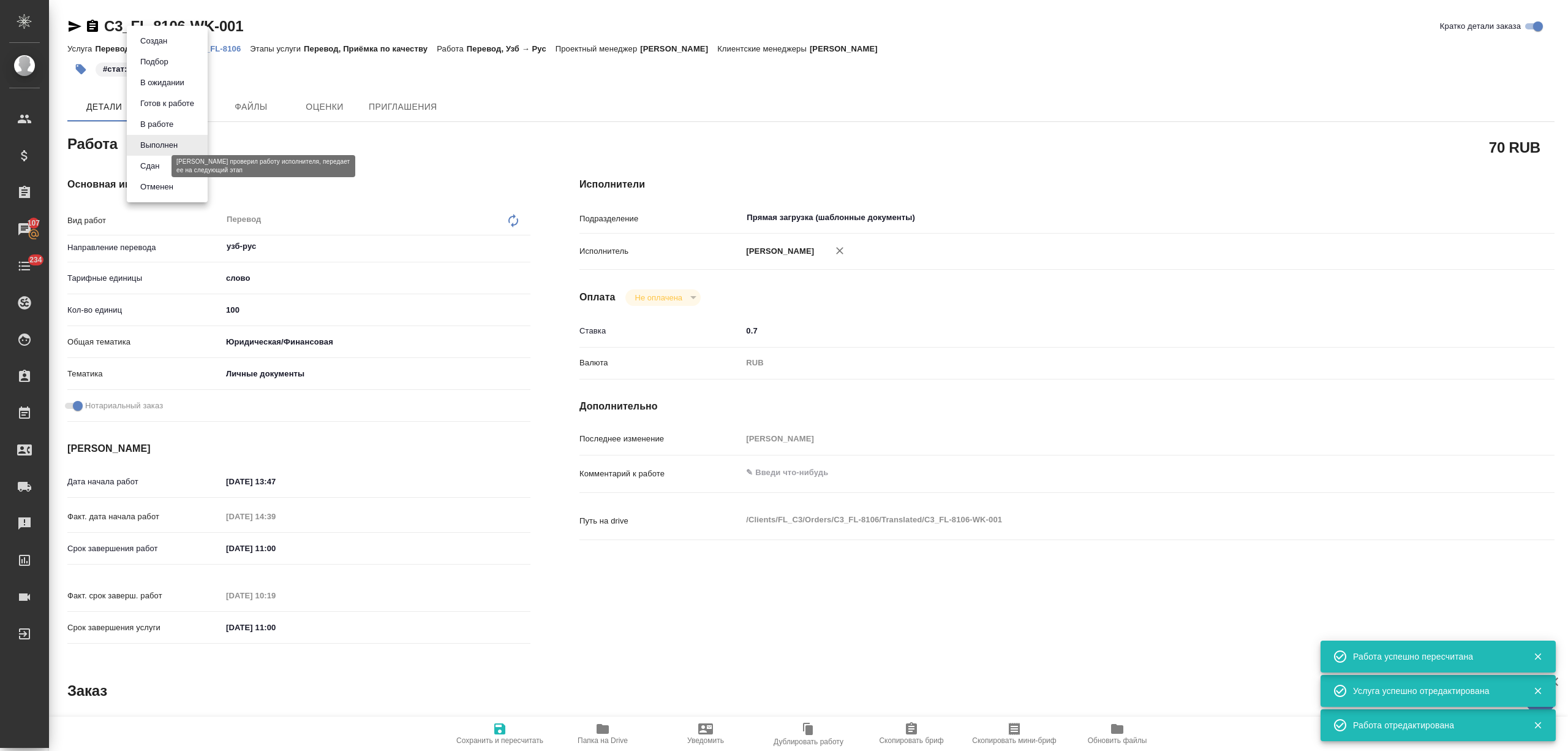
type textarea "x"
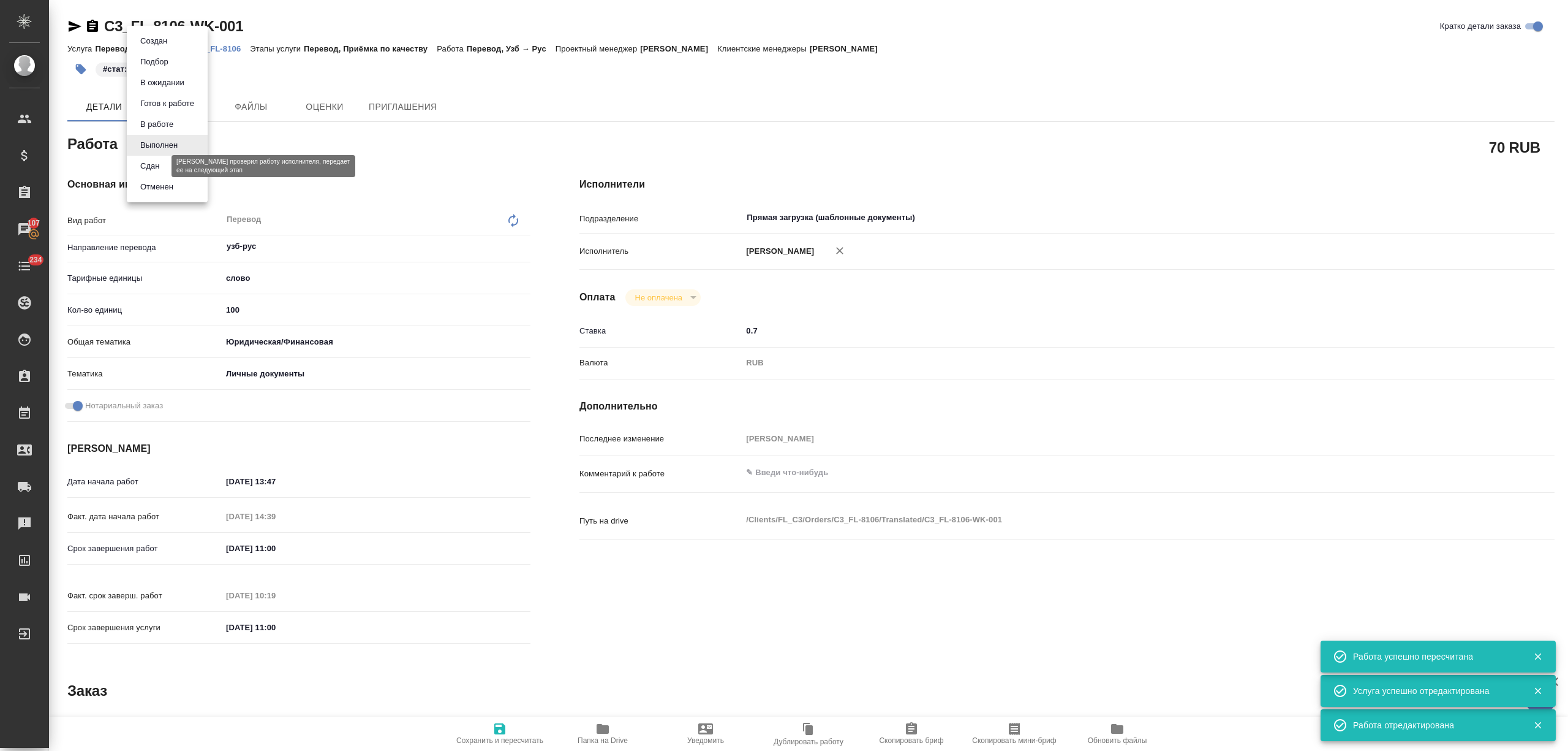
click at [158, 166] on button "Сдан" at bounding box center [150, 166] width 26 height 14
type textarea "x"
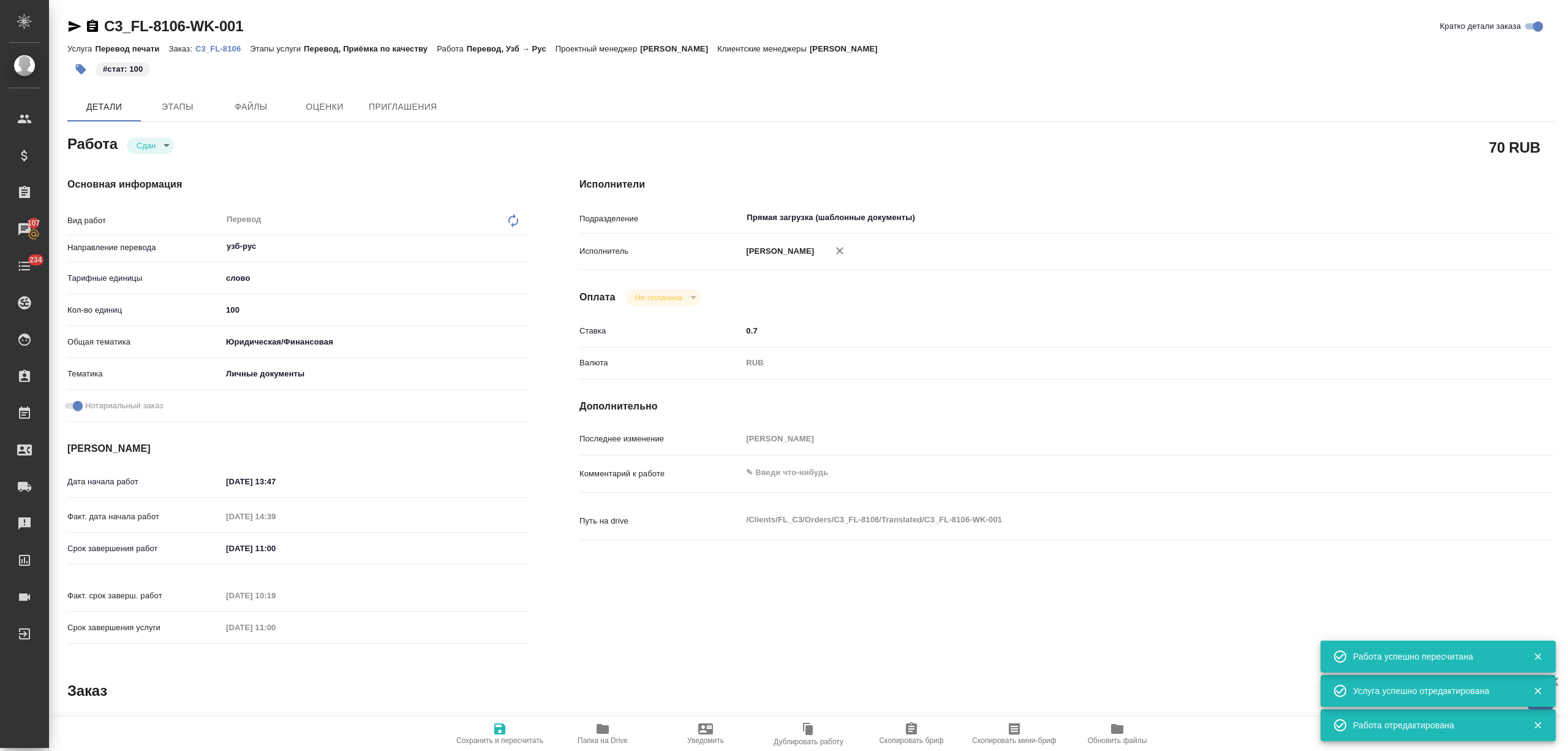
type textarea "x"
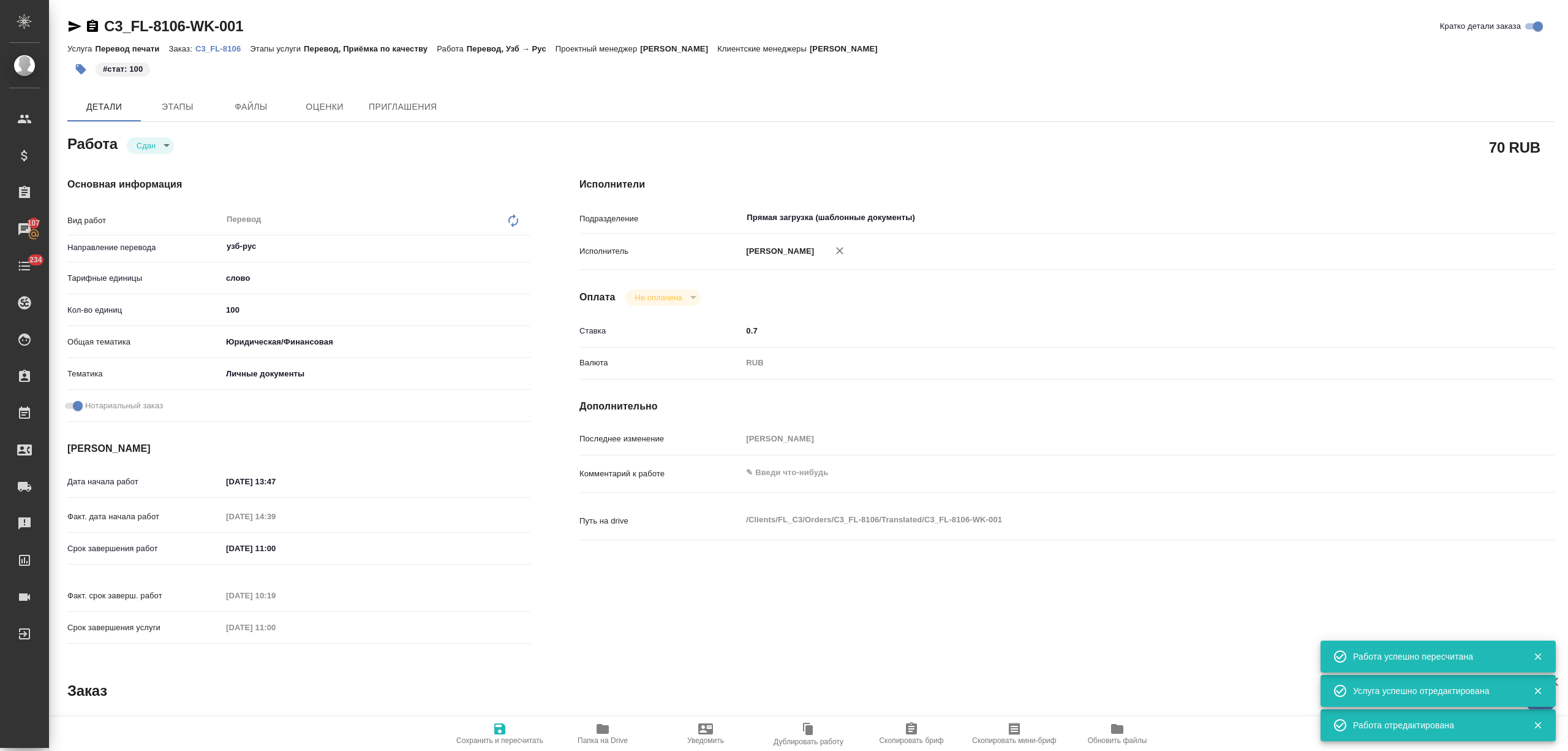
type textarea "x"
click at [489, 717] on button "Сохранить и пересчитать" at bounding box center [500, 734] width 103 height 34
type textarea "x"
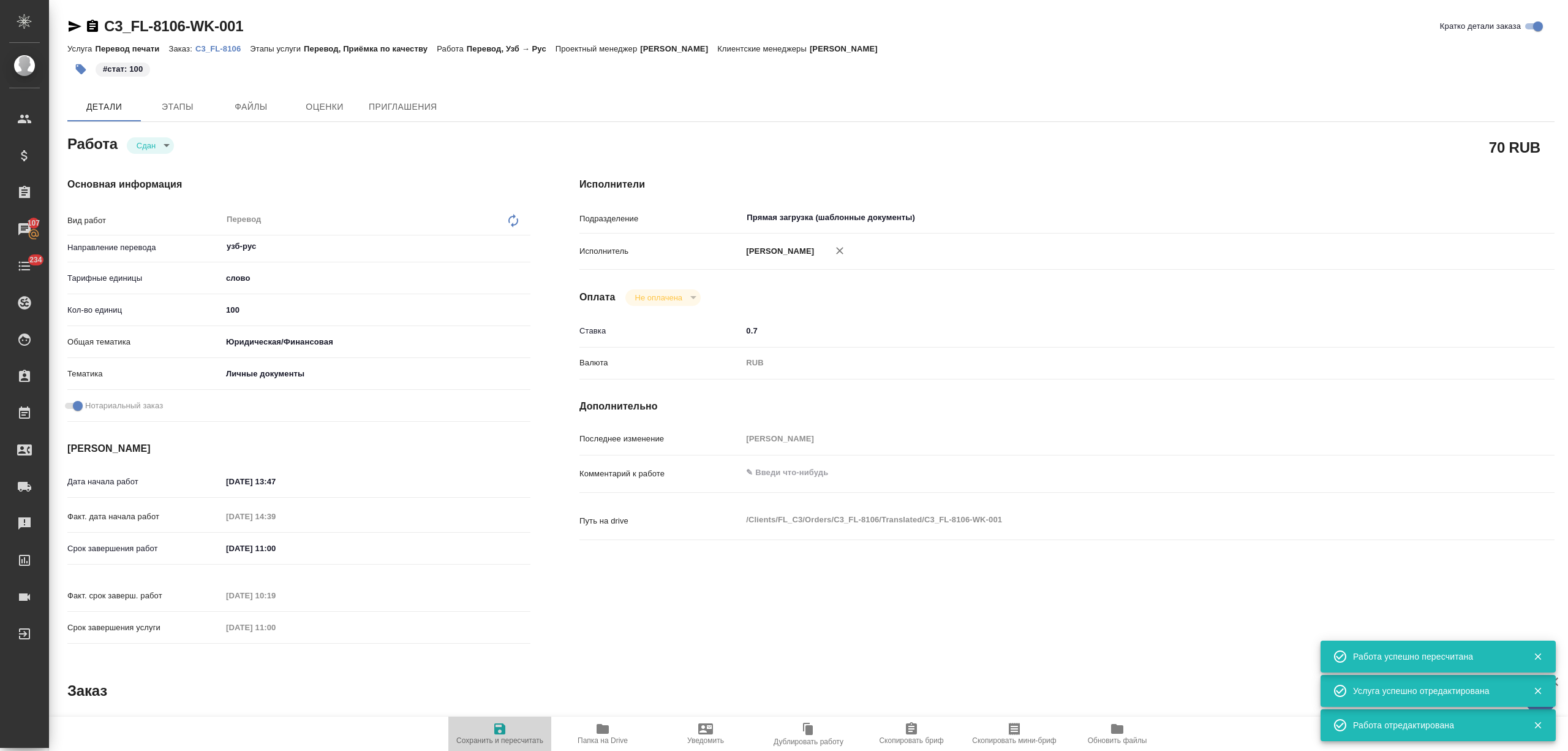
type textarea "x"
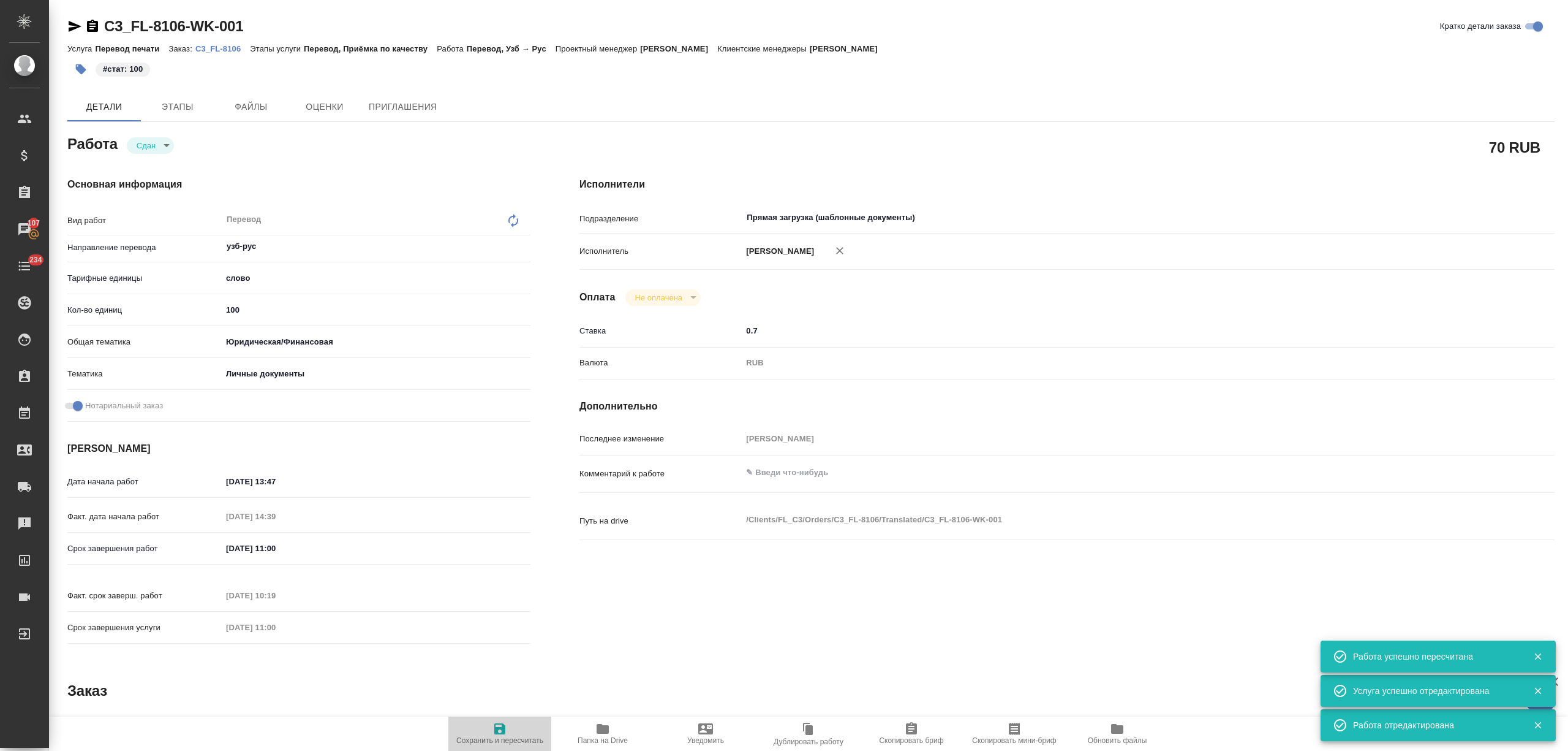
type textarea "x"
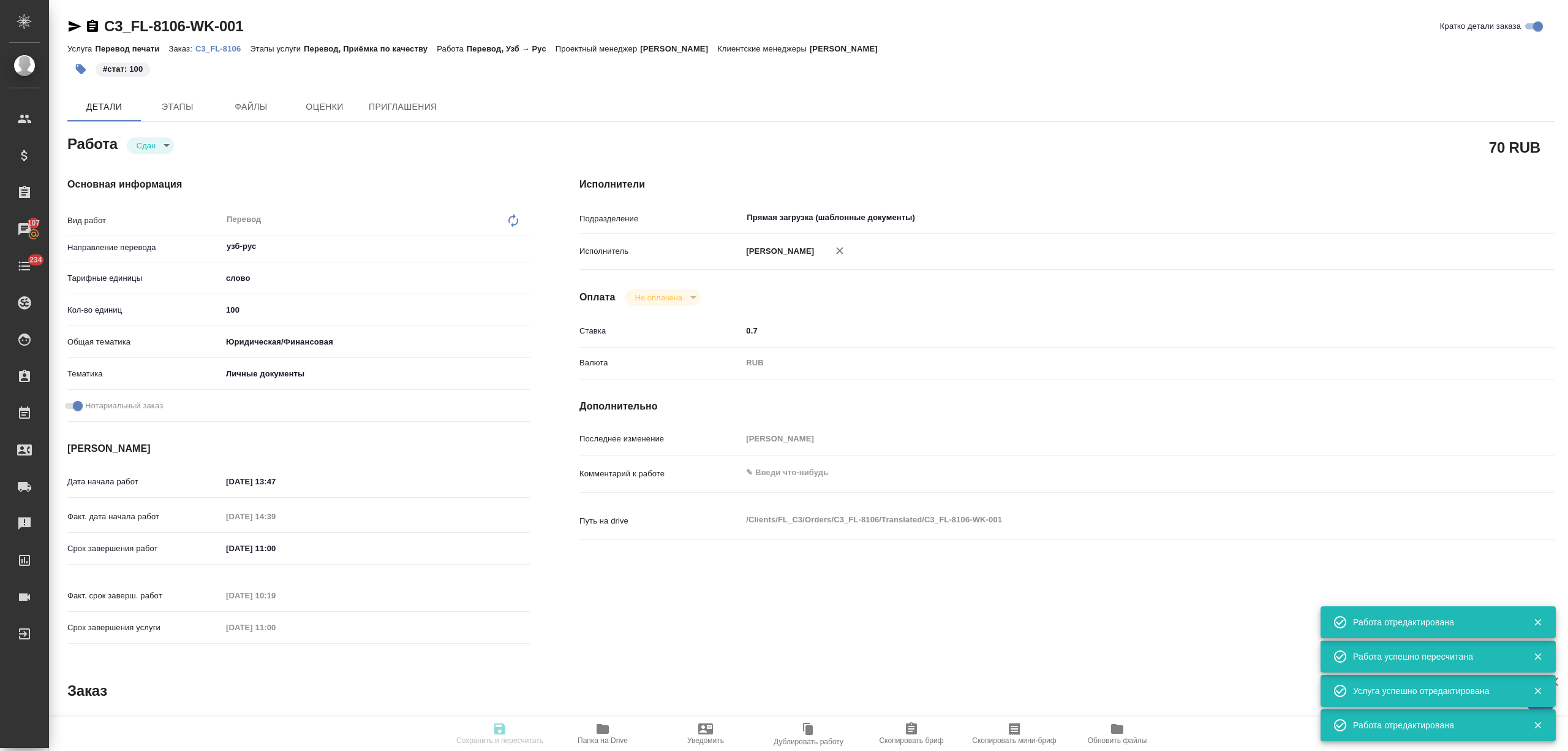
type textarea "x"
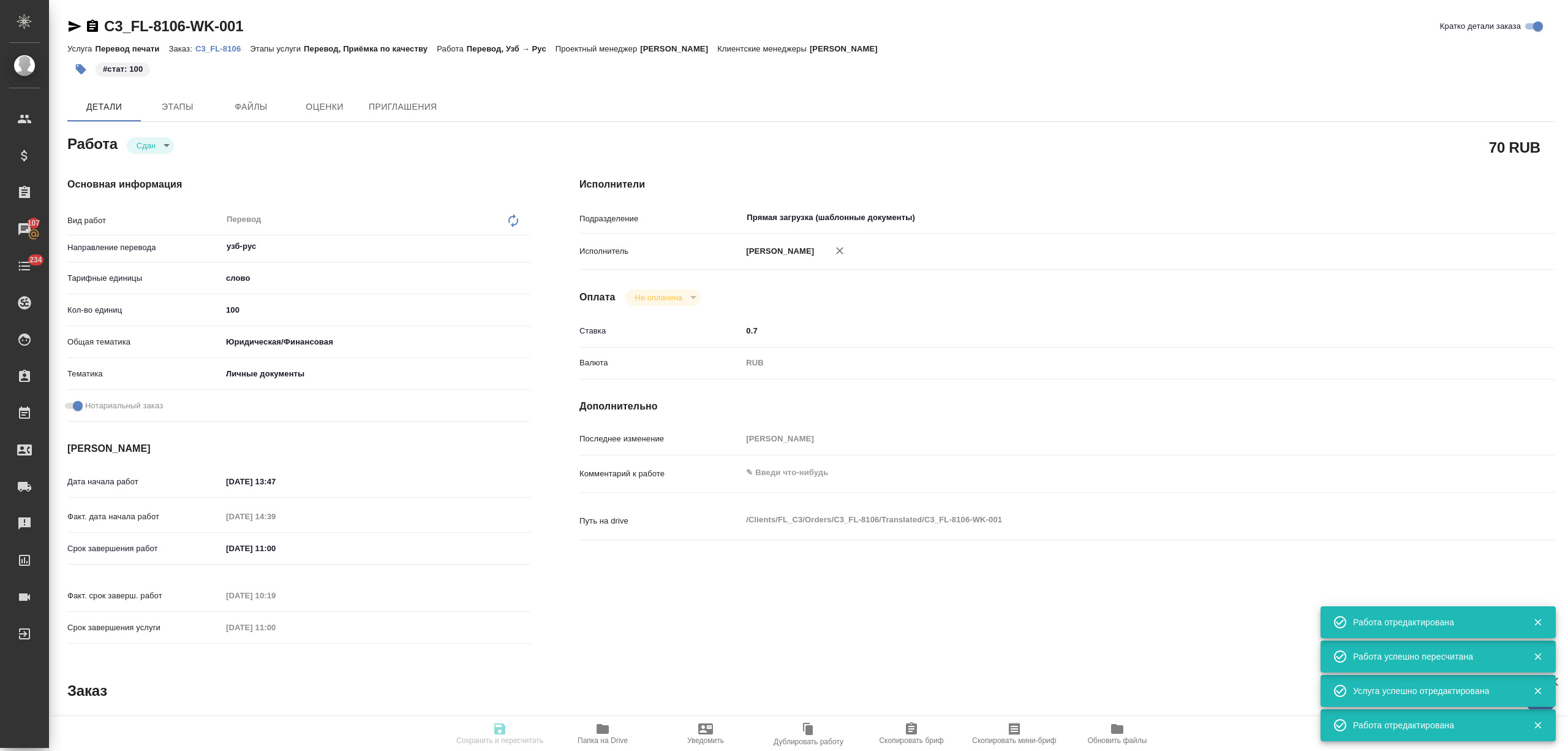
type input "closed"
type textarea "Перевод"
type textarea "x"
type input "узб-рус"
type input "5a8b1489cc6b4906c91bfd90"
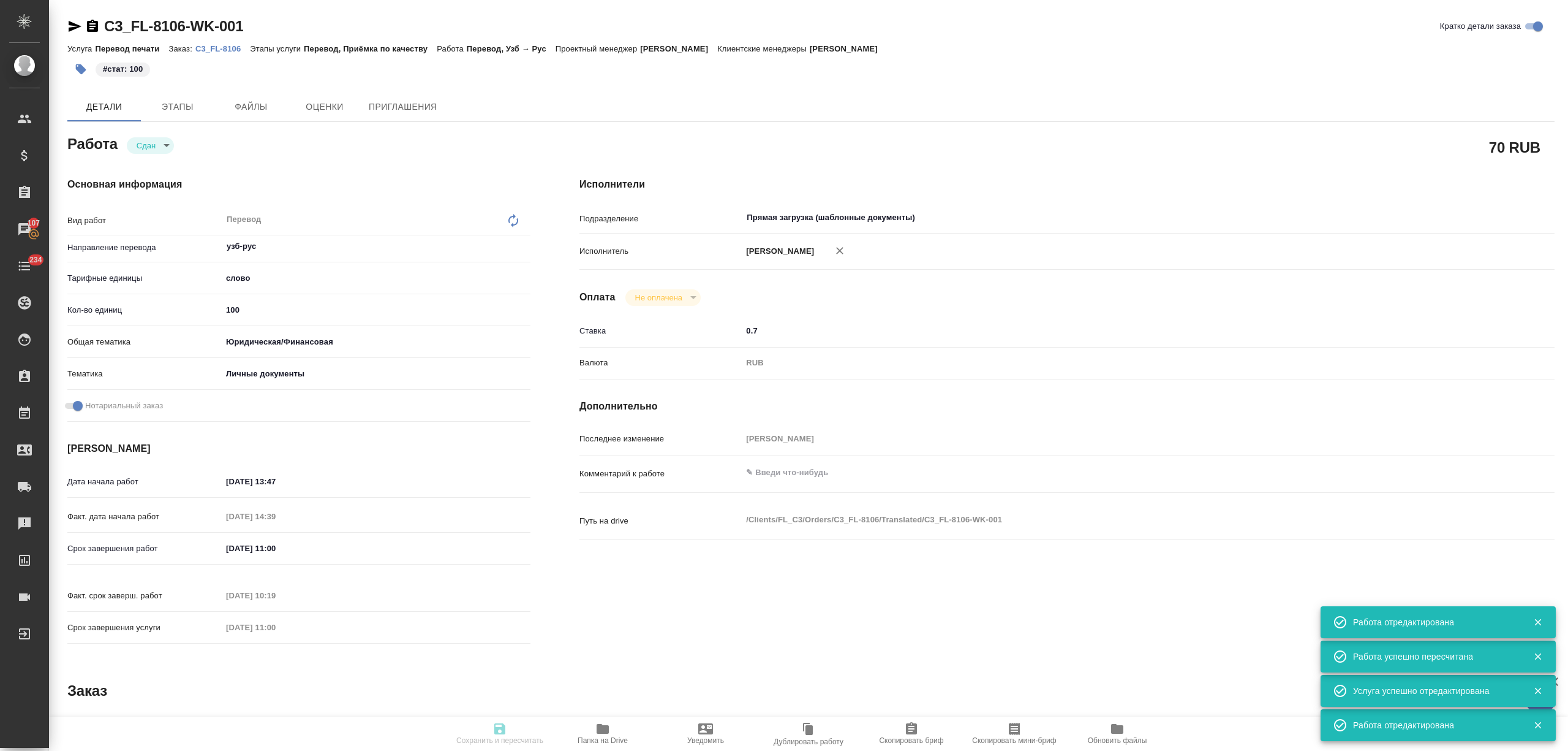
type input "100"
type input "yr-fn"
type input "5a8b8b956a9677013d343cfe"
checkbox input "true"
type input "08.09.2025 13:47"
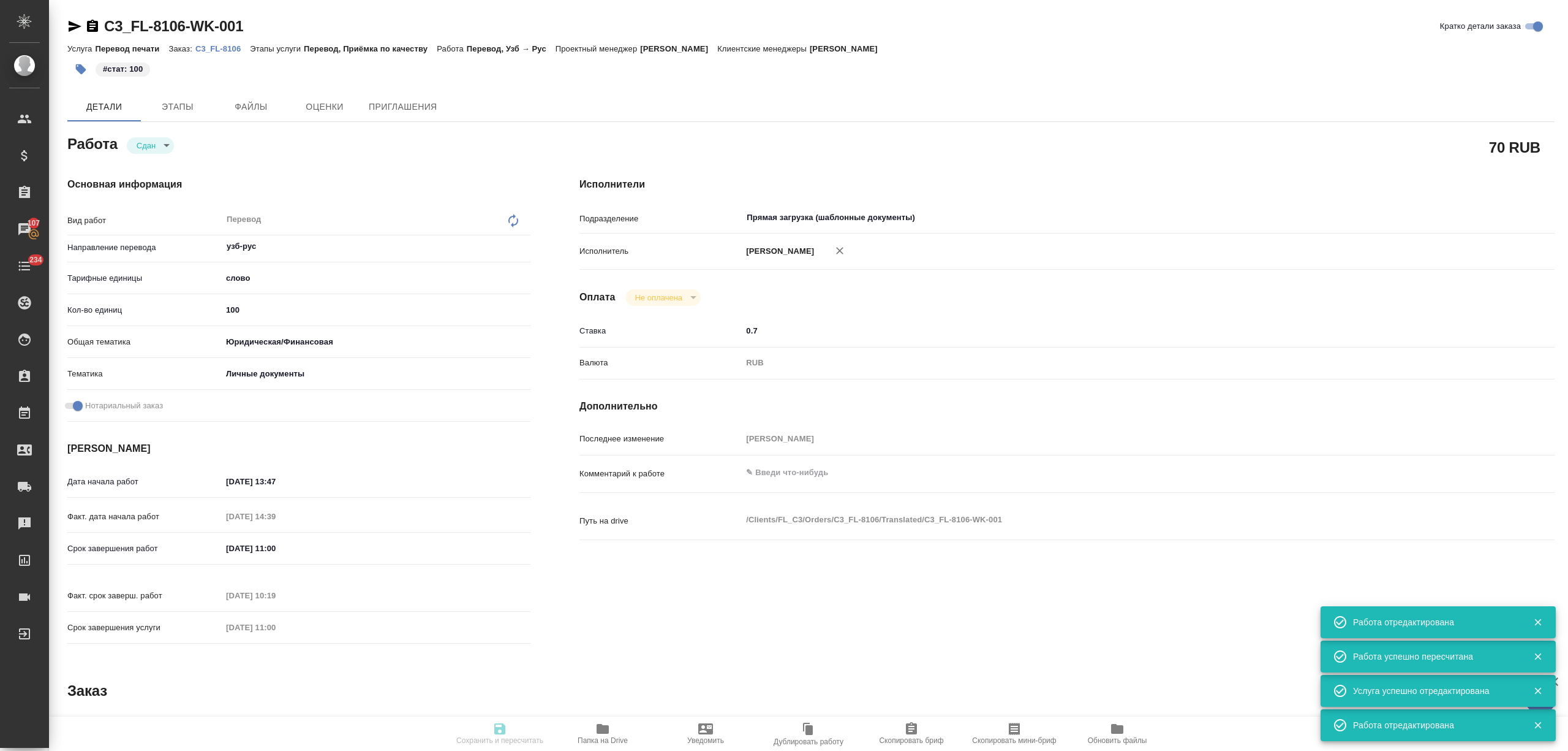
type input "08.09.2025 14:39"
type input "09.09.2025 11:00"
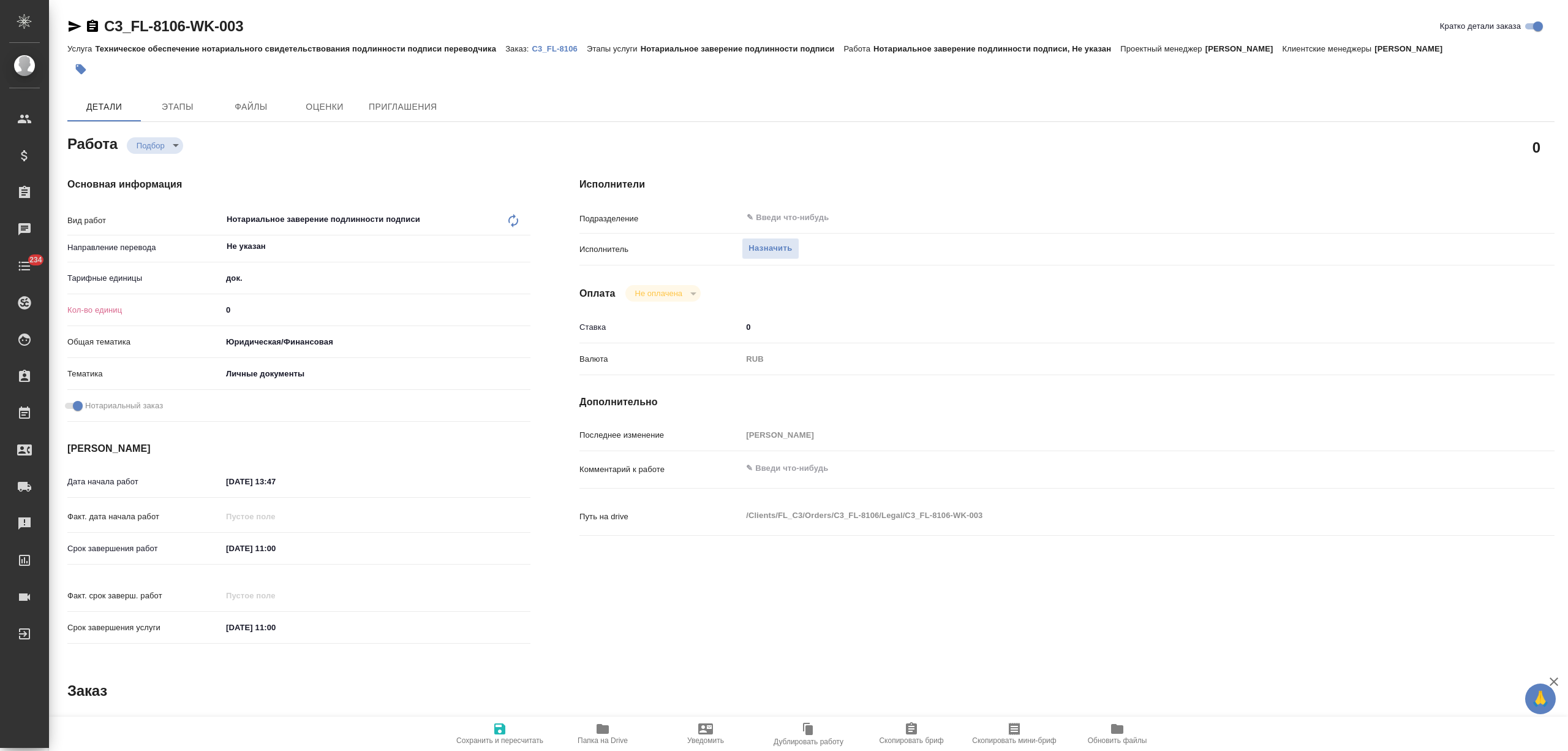
type textarea "x"
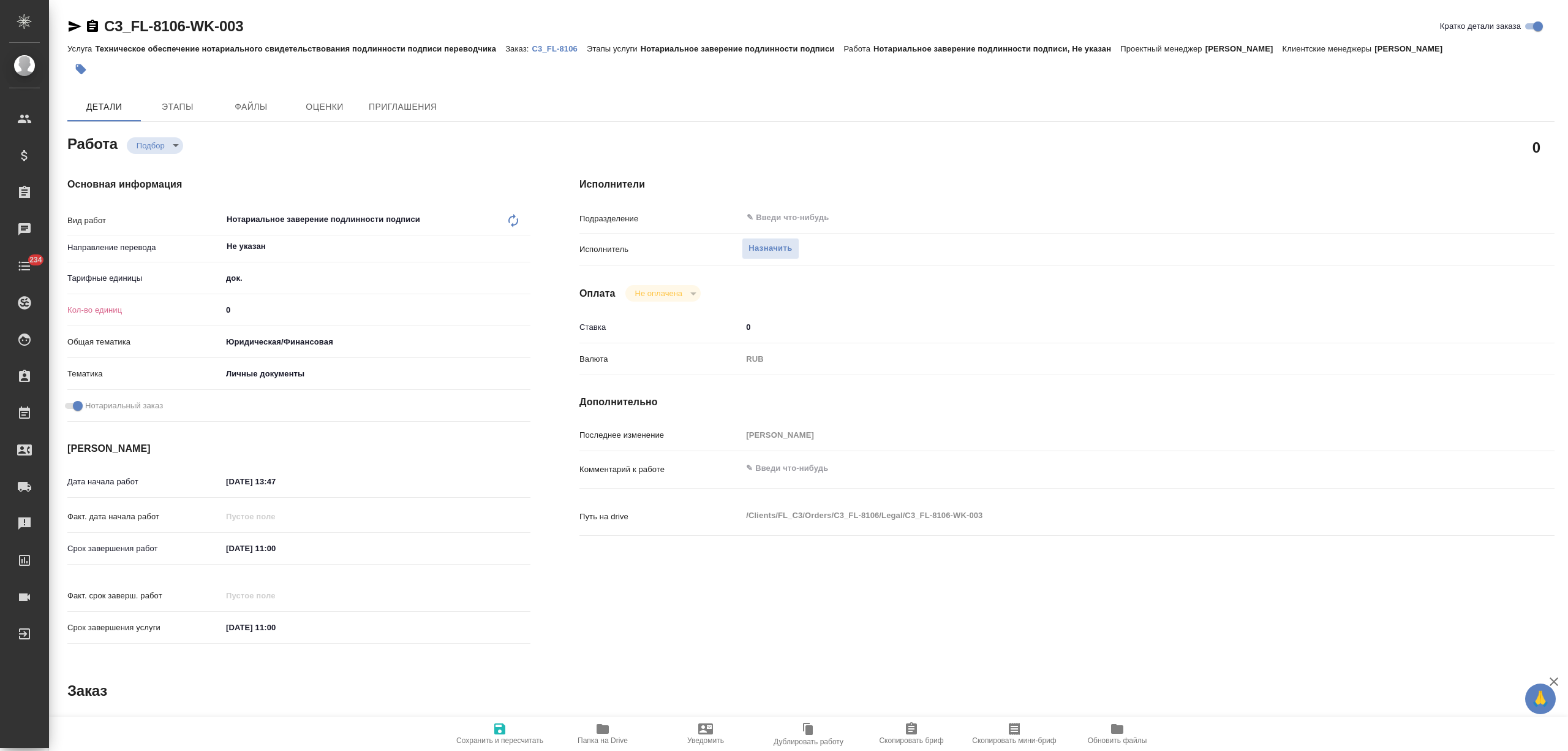
type textarea "x"
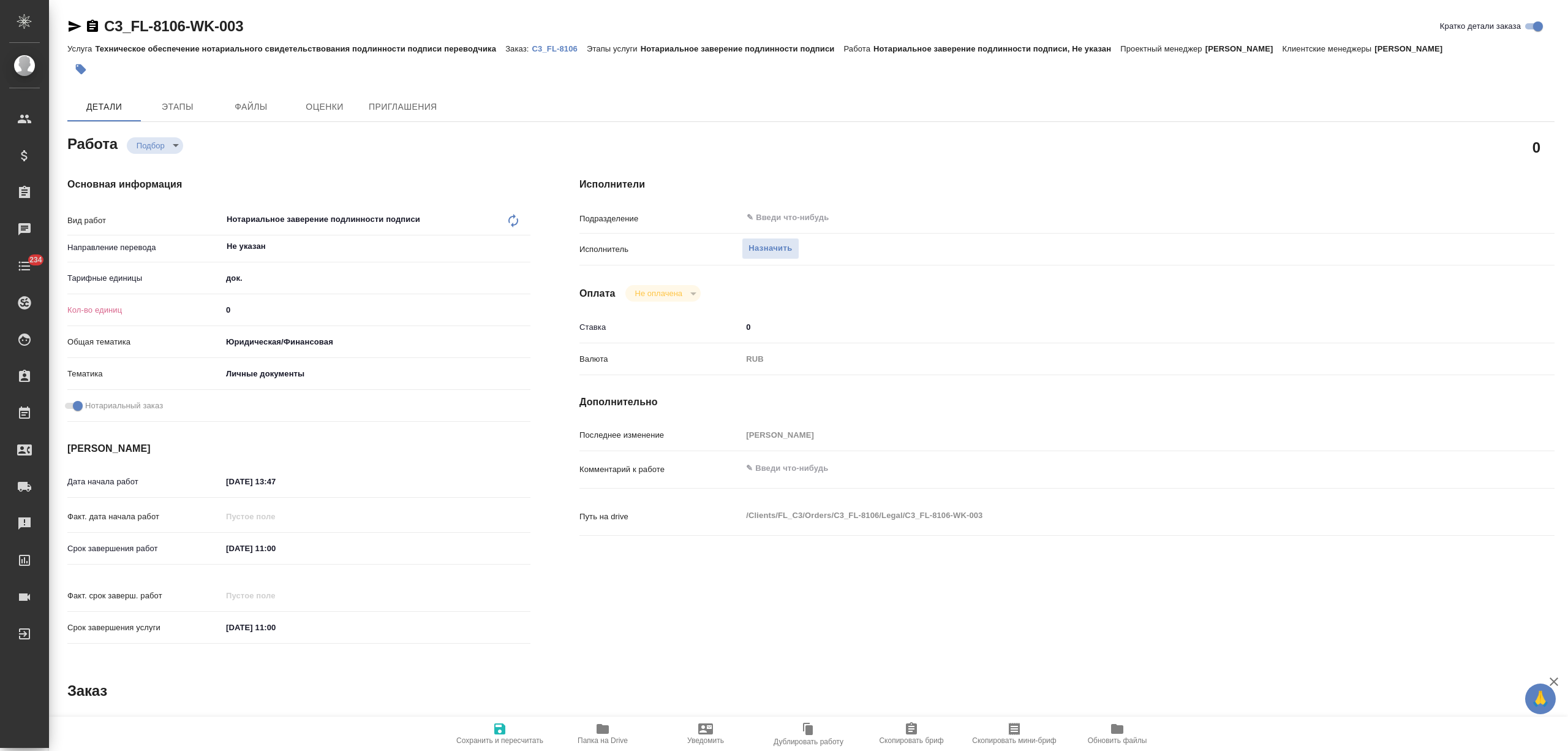
type textarea "x"
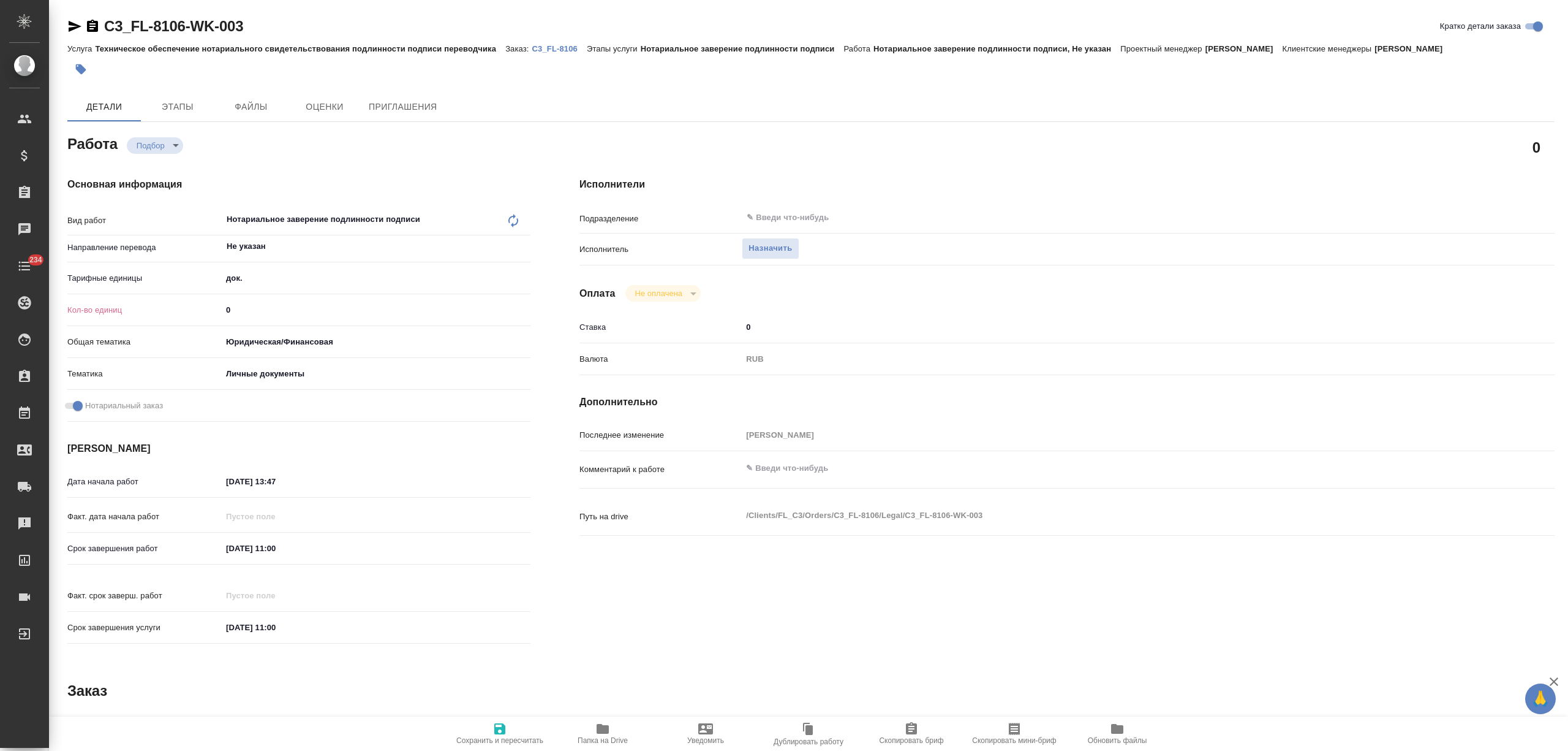
type textarea "x"
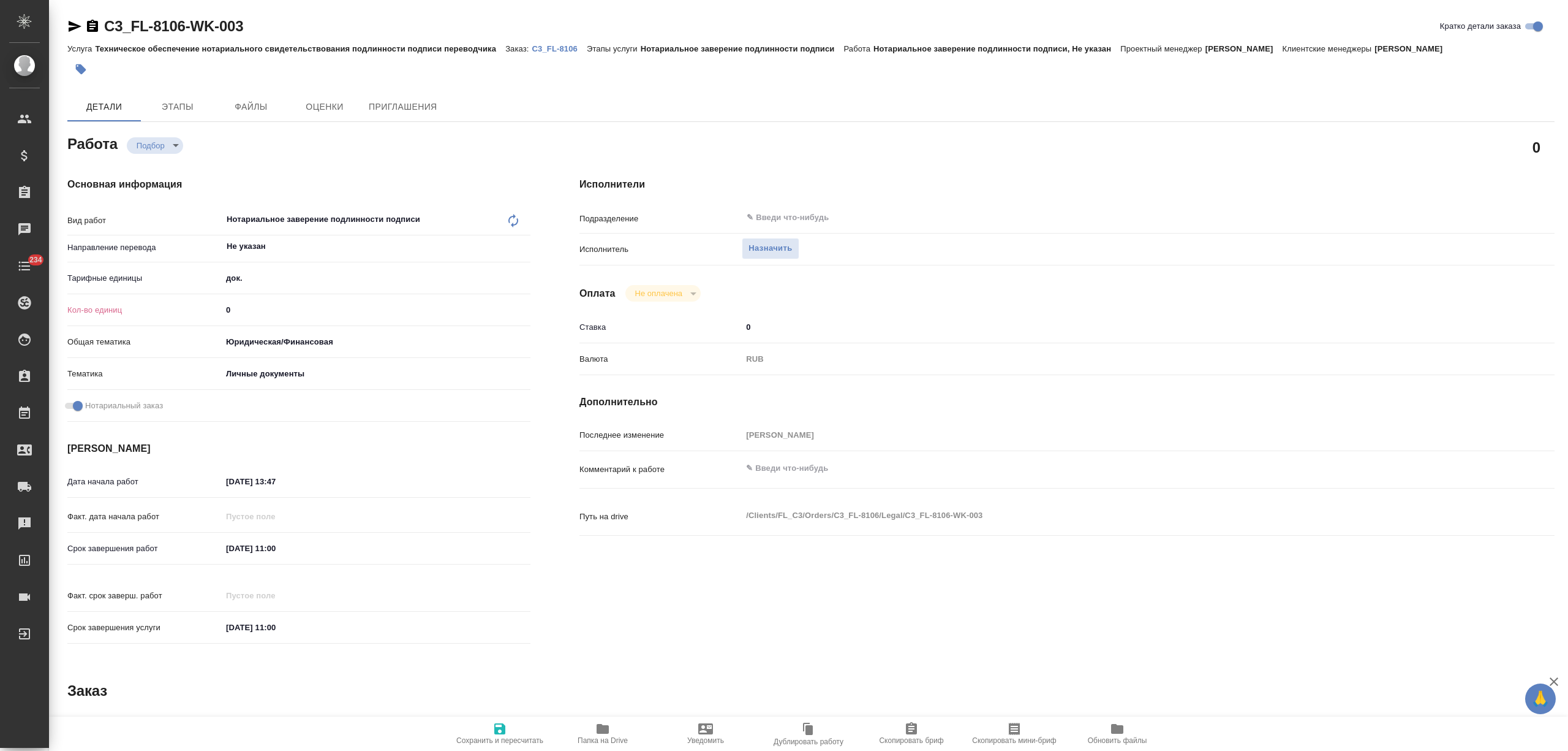
type textarea "x"
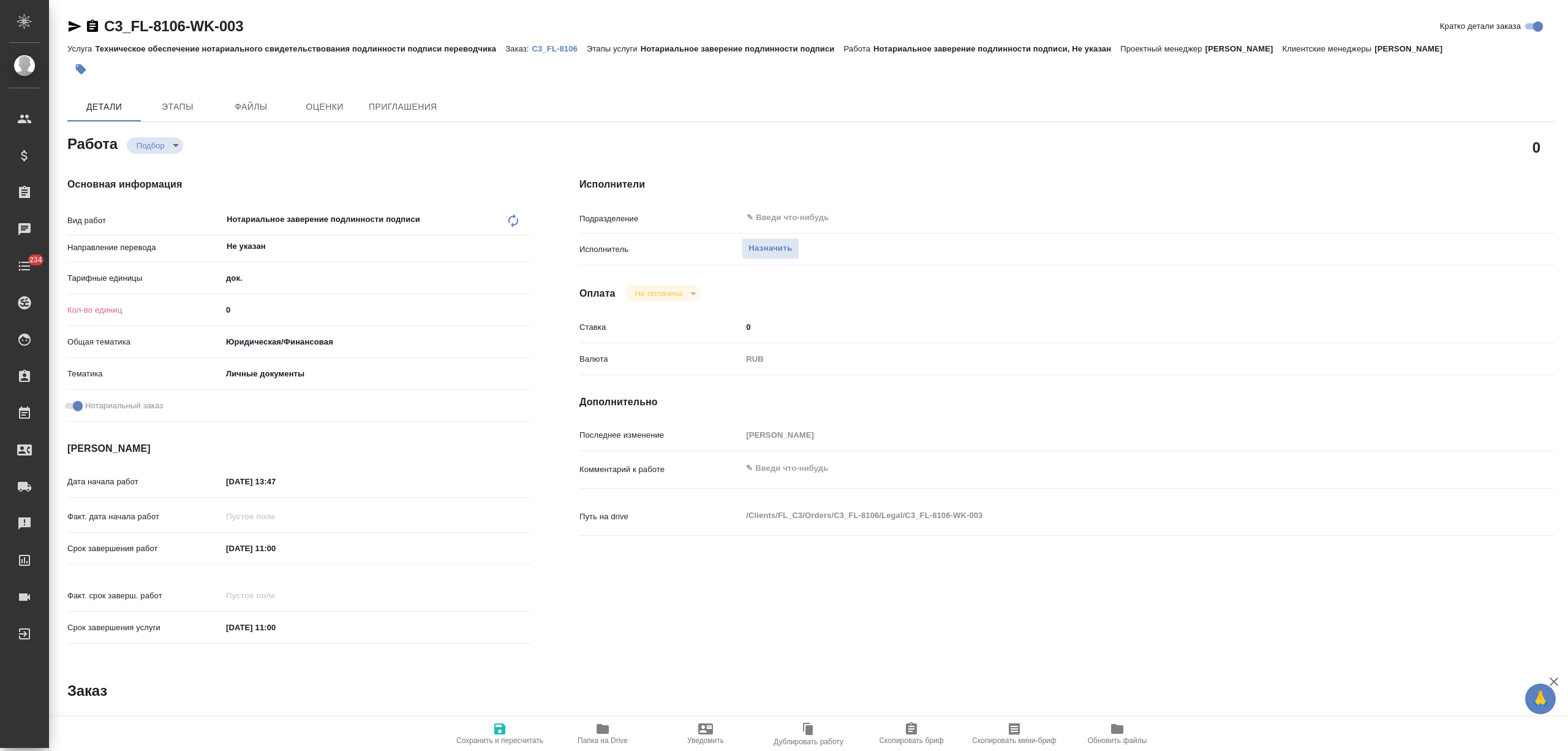
type textarea "x"
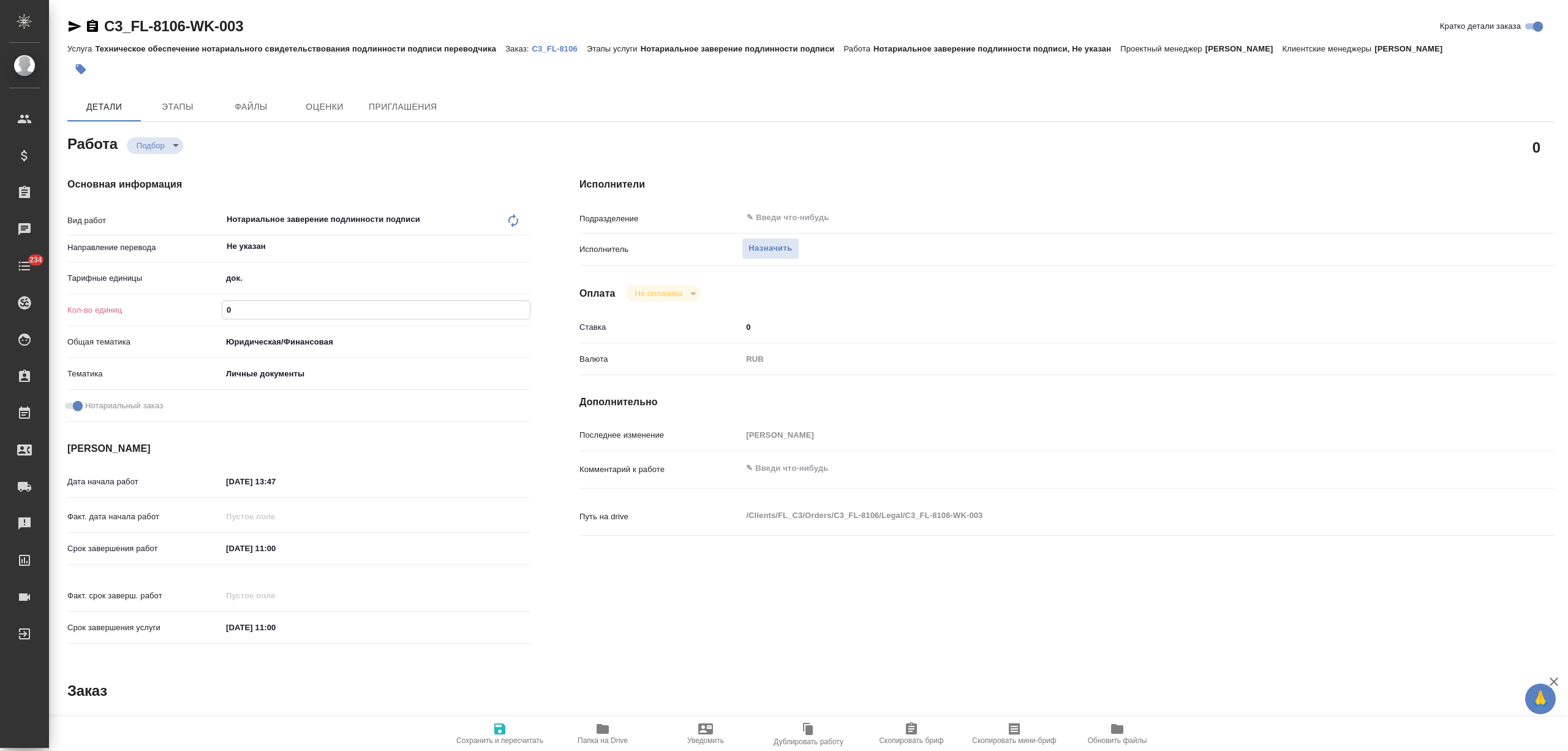
drag, startPoint x: 238, startPoint y: 309, endPoint x: 217, endPoint y: 307, distance: 21.1
click at [217, 307] on div "Кол-во единиц 0" at bounding box center [299, 309] width 463 height 22
type textarea "x"
type input "3"
type textarea "x"
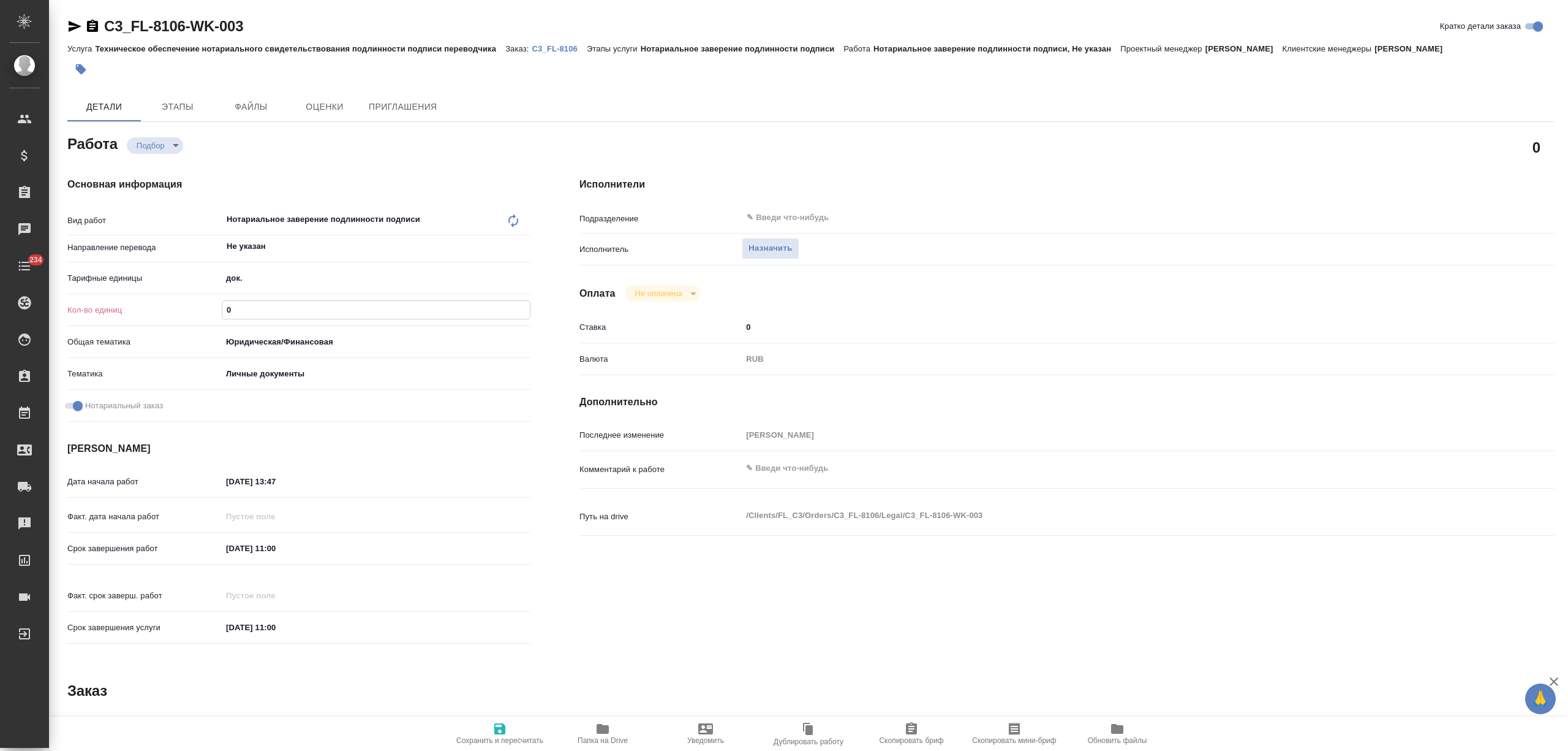
type textarea "x"
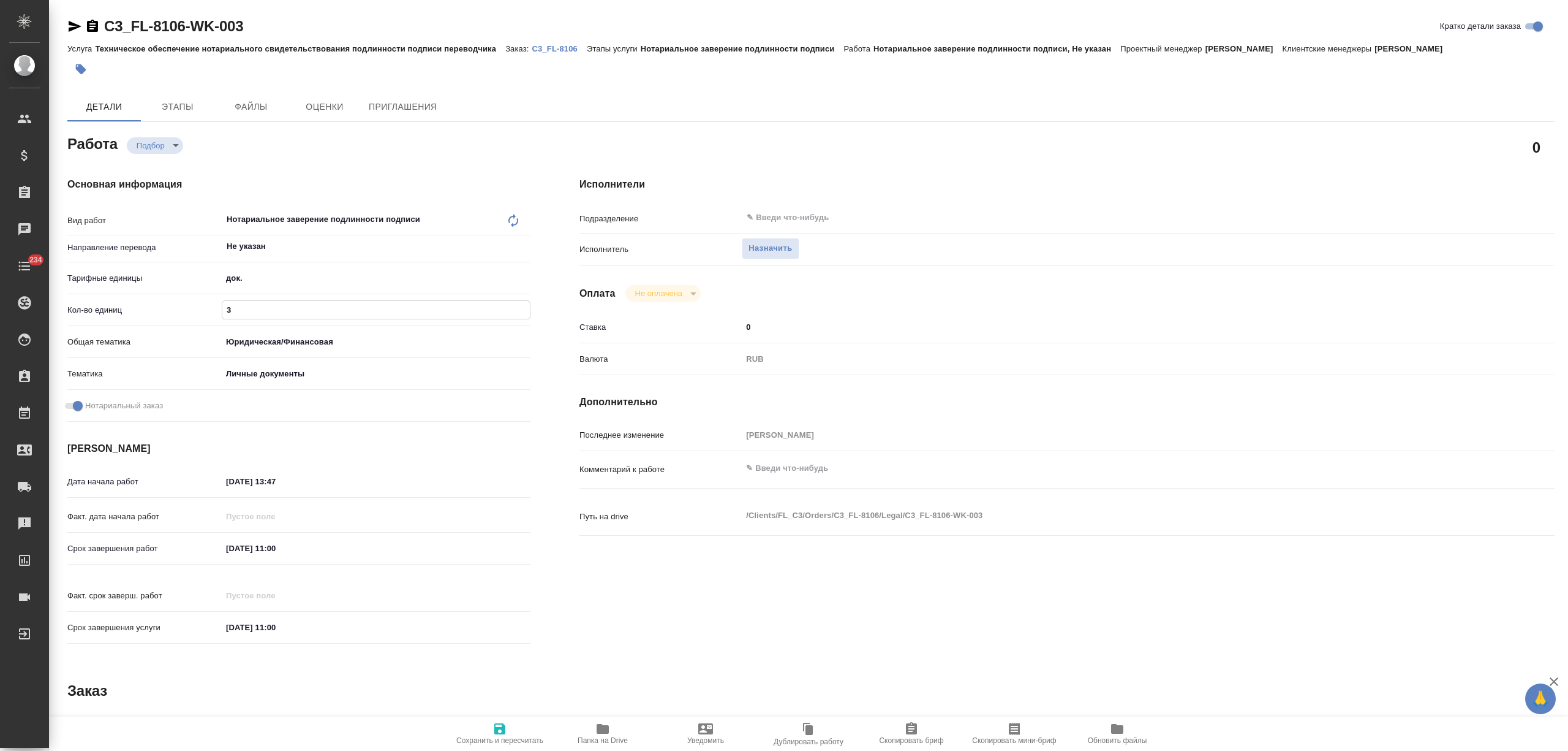
type textarea "x"
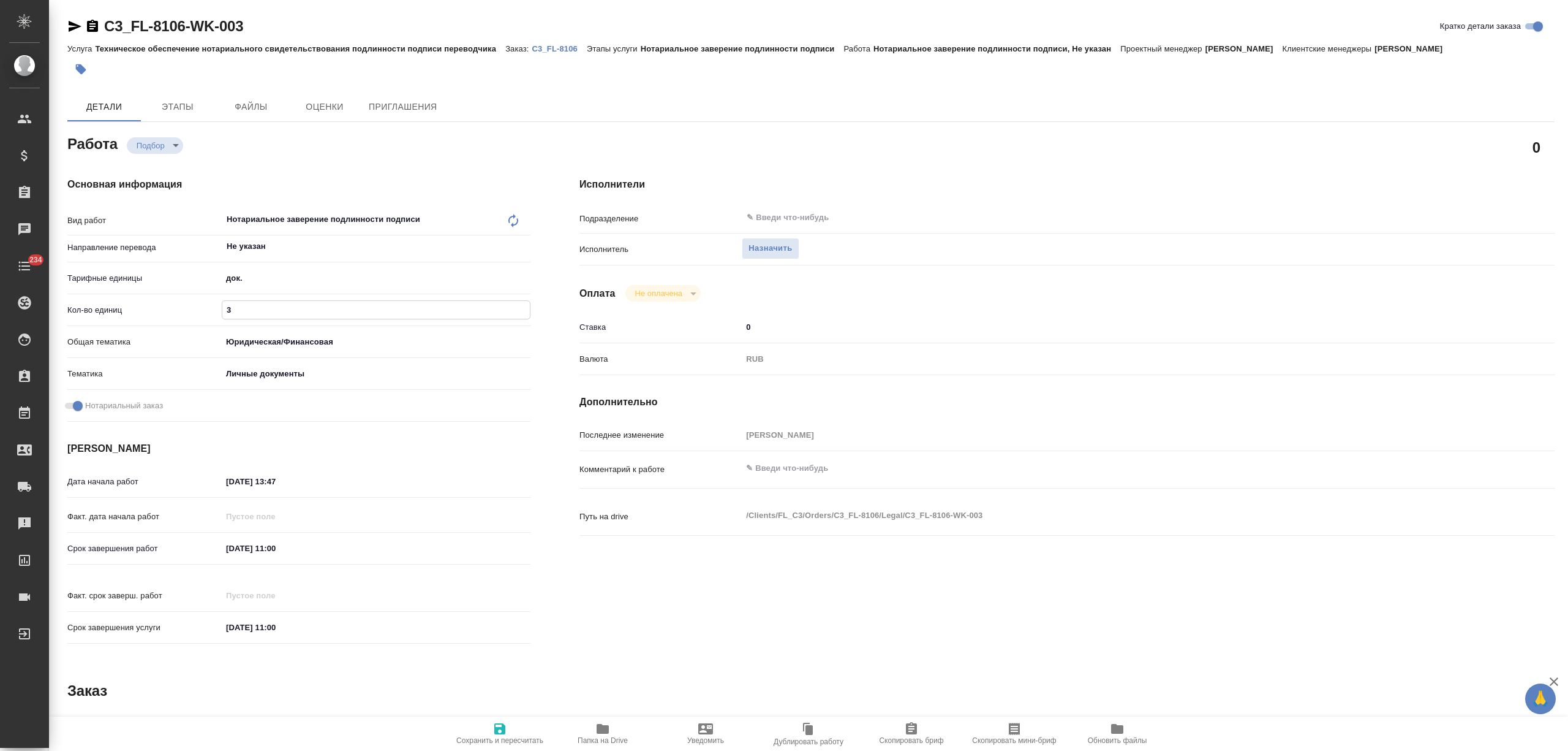
type textarea "x"
type input "3"
click at [500, 734] on icon "button" at bounding box center [500, 729] width 11 height 11
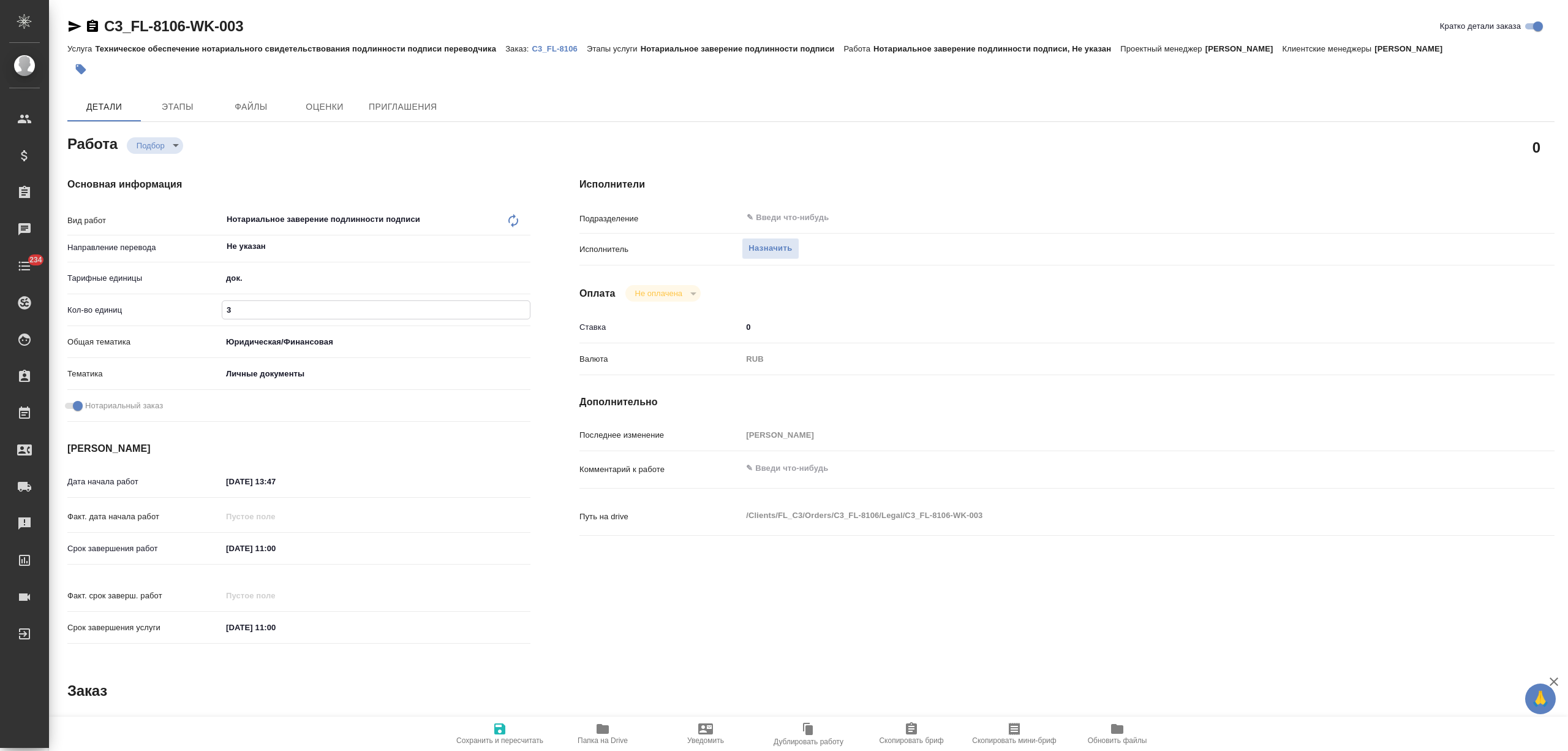
type textarea "x"
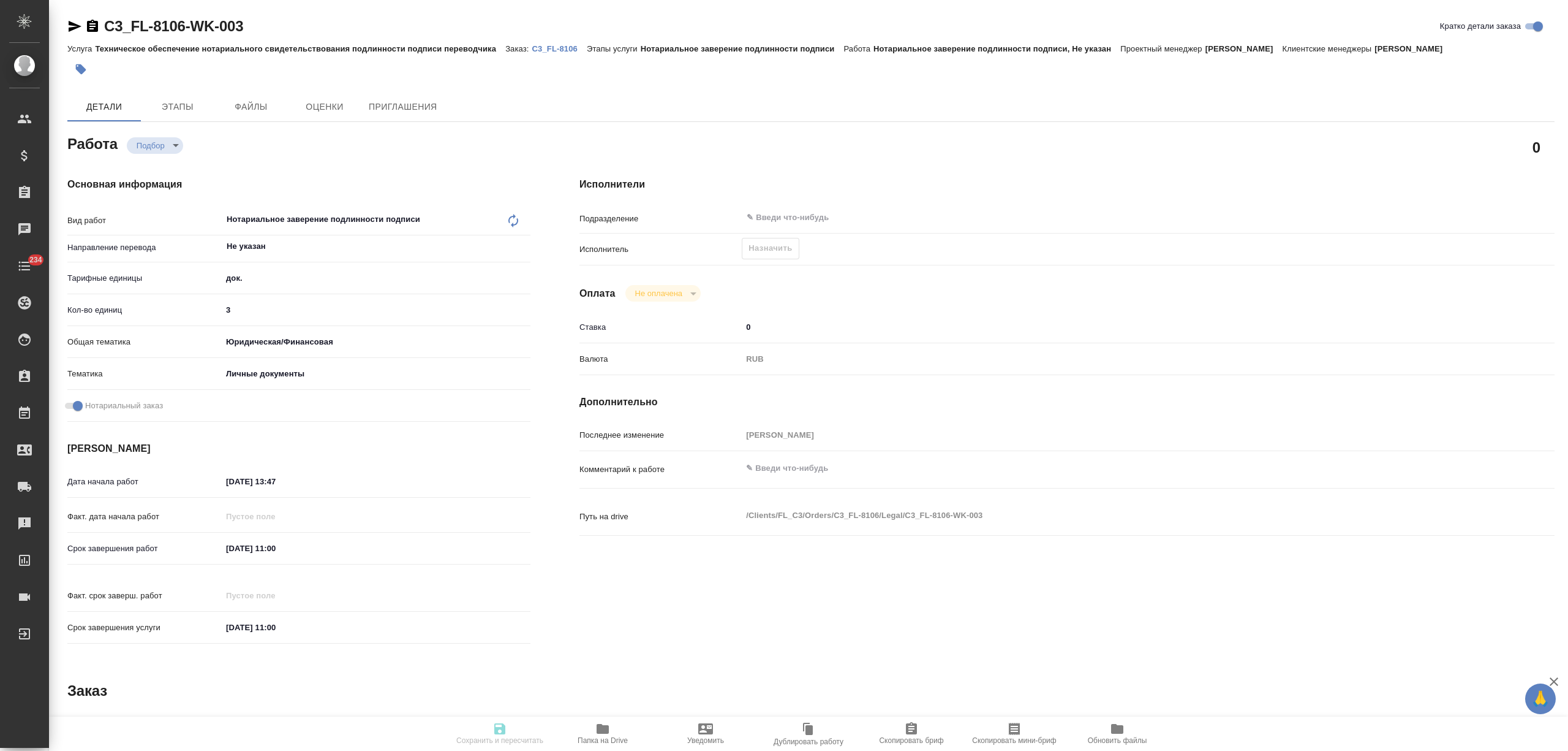
type textarea "x"
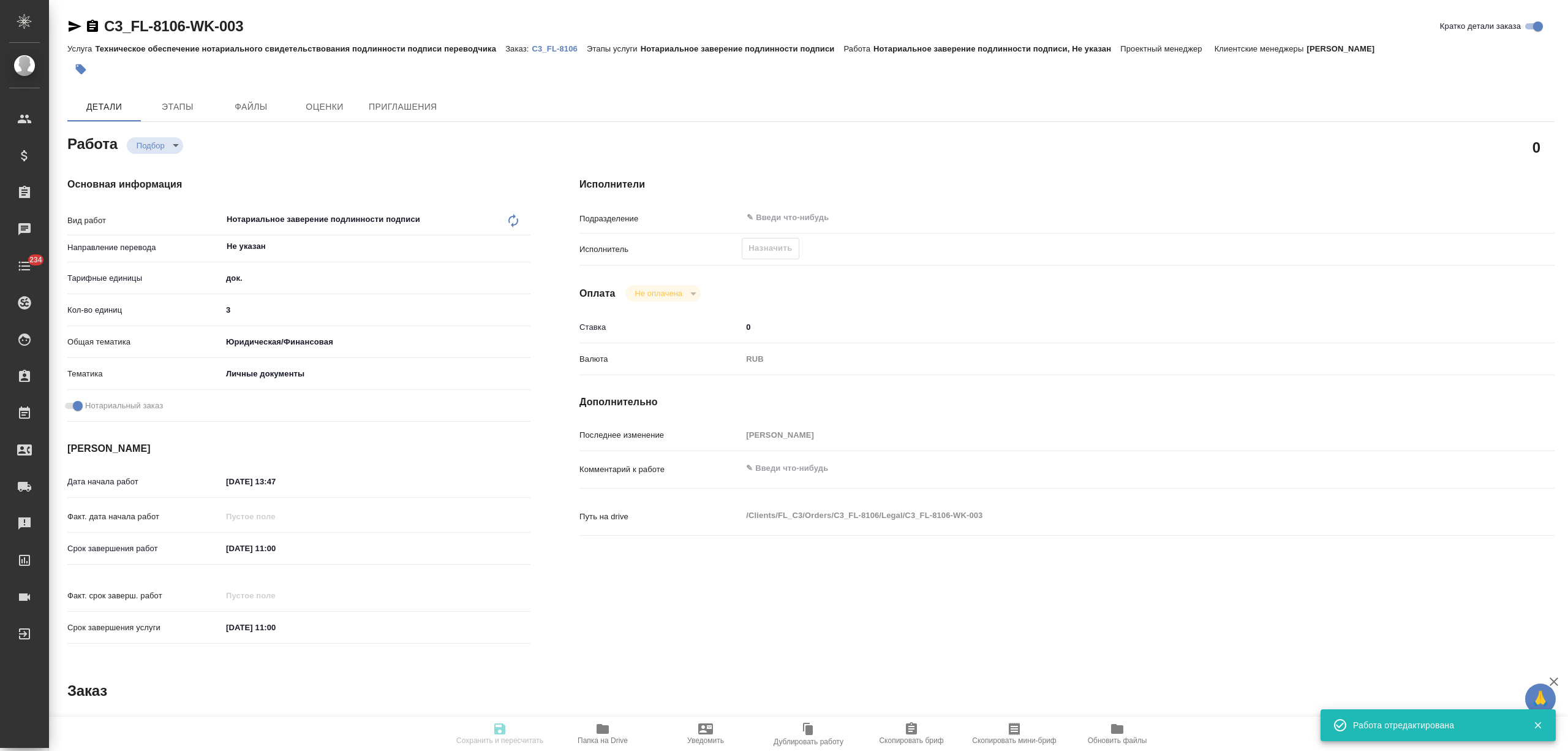
type input "recruiting"
type textarea "Нотариальное заверение подлинности подписи"
type textarea "x"
type input "Не указан"
type input "5a8b1489cc6b4906c91bfd8b"
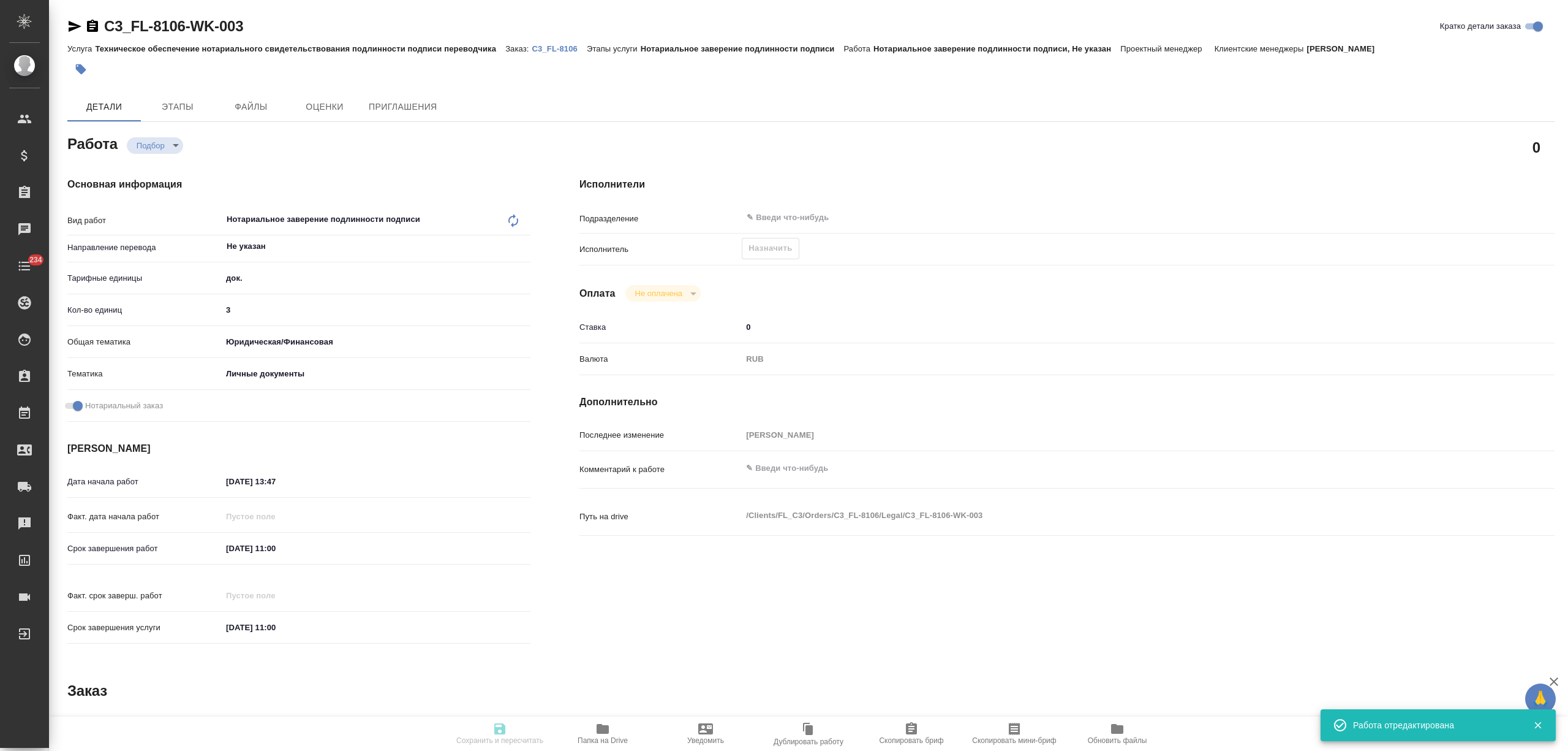
type input "3"
type input "yr-fn"
type input "5a8b8b956a9677013d343cfe"
checkbox input "true"
type input "08.09.2025 13:47"
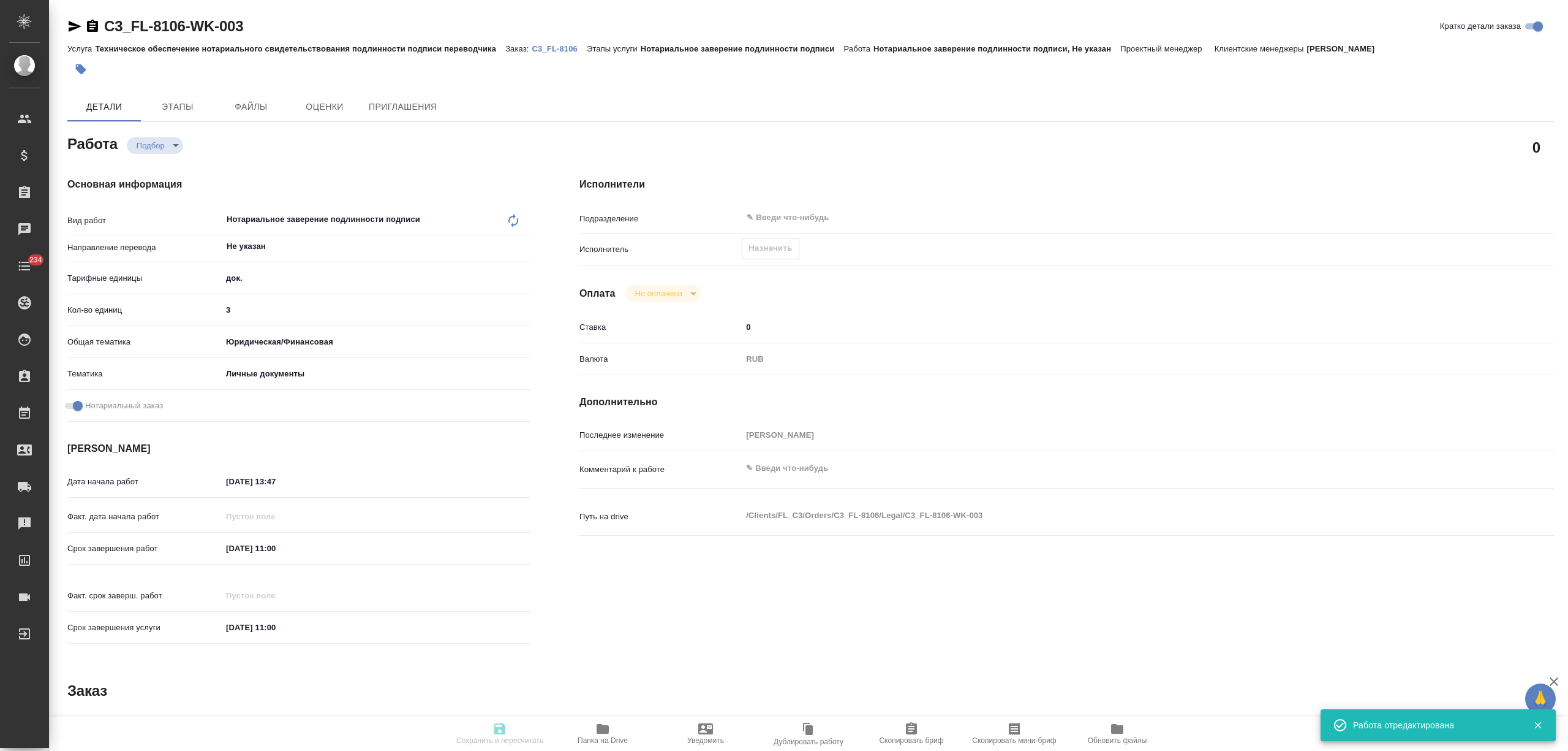
type input "09.09.2025 11:00"
type input "notPayed"
type input "0"
type input "RUB"
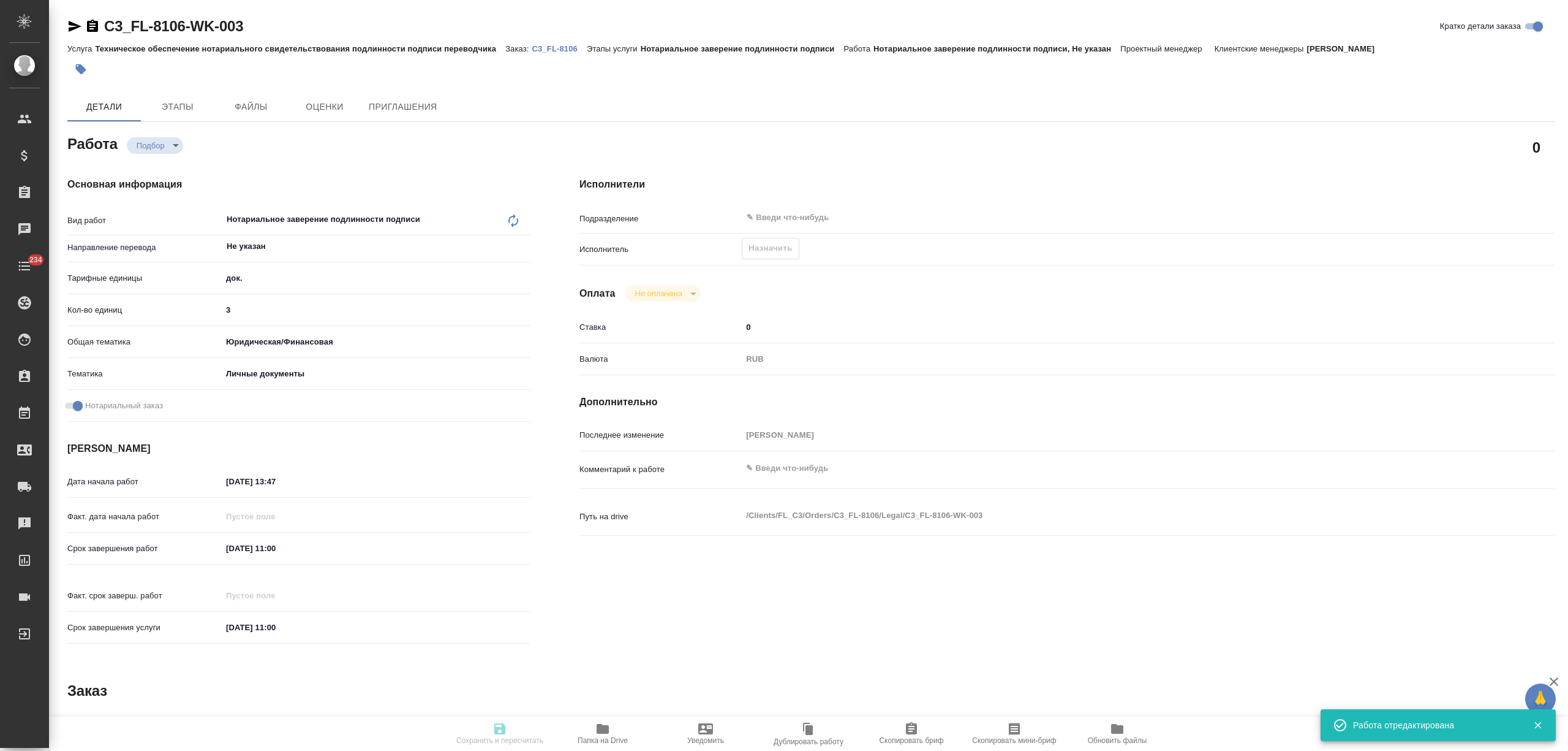
type input "Никитина Татьяна"
type textarea "x"
type textarea "/Clients/FL_C3/Orders/C3_FL-8106/Legal/C3_FL-8106-WK-003"
type textarea "x"
type input "C3_FL-8106"
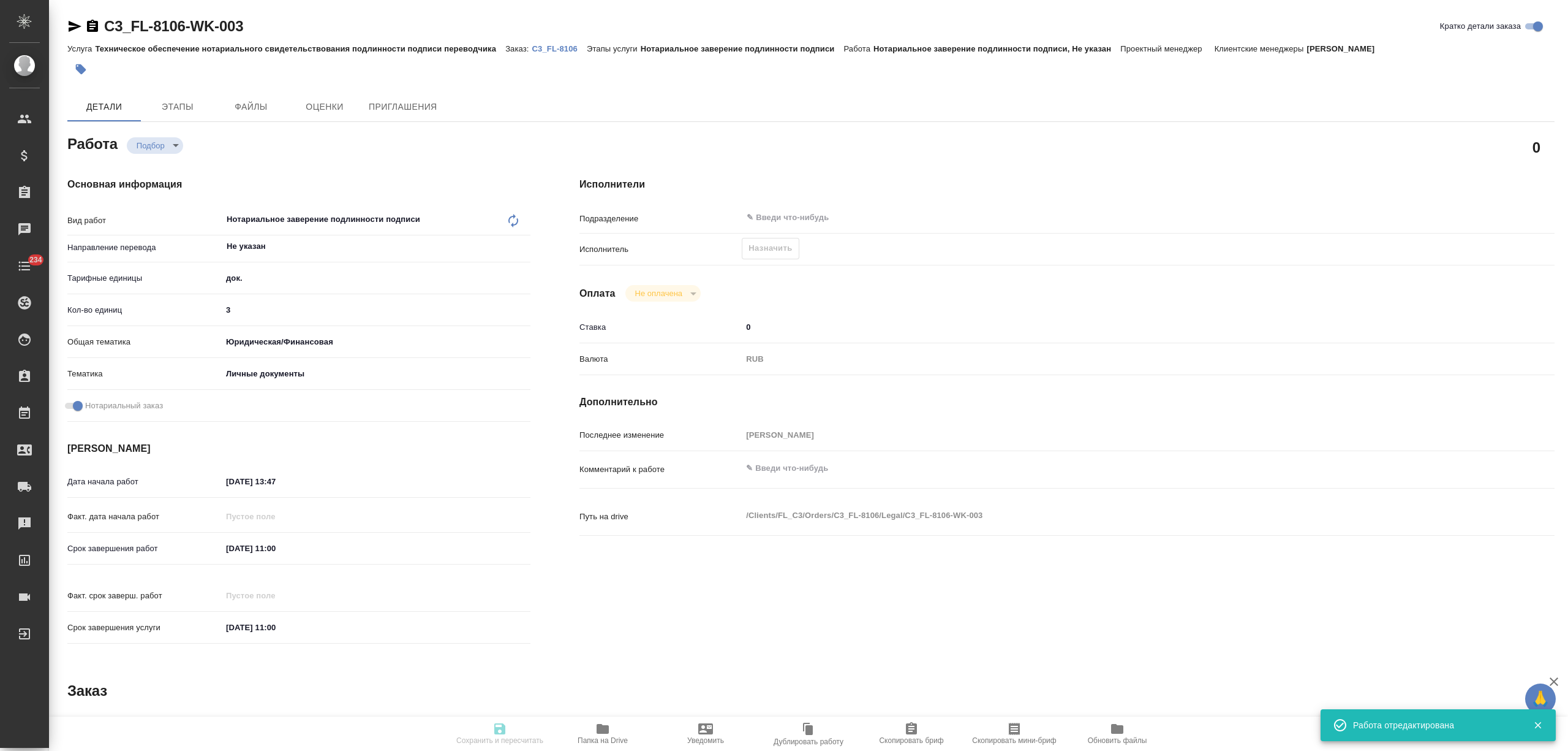
type input "Техническое обеспечение нотариального свидетельствования подлинности подписи пе…"
type input "Нотариальное заверение подлинности подписи"
type input "Никитина Татьяна"
type input "/Clients/FL_C3/Orders/C3_FL-8106"
type textarea "x"
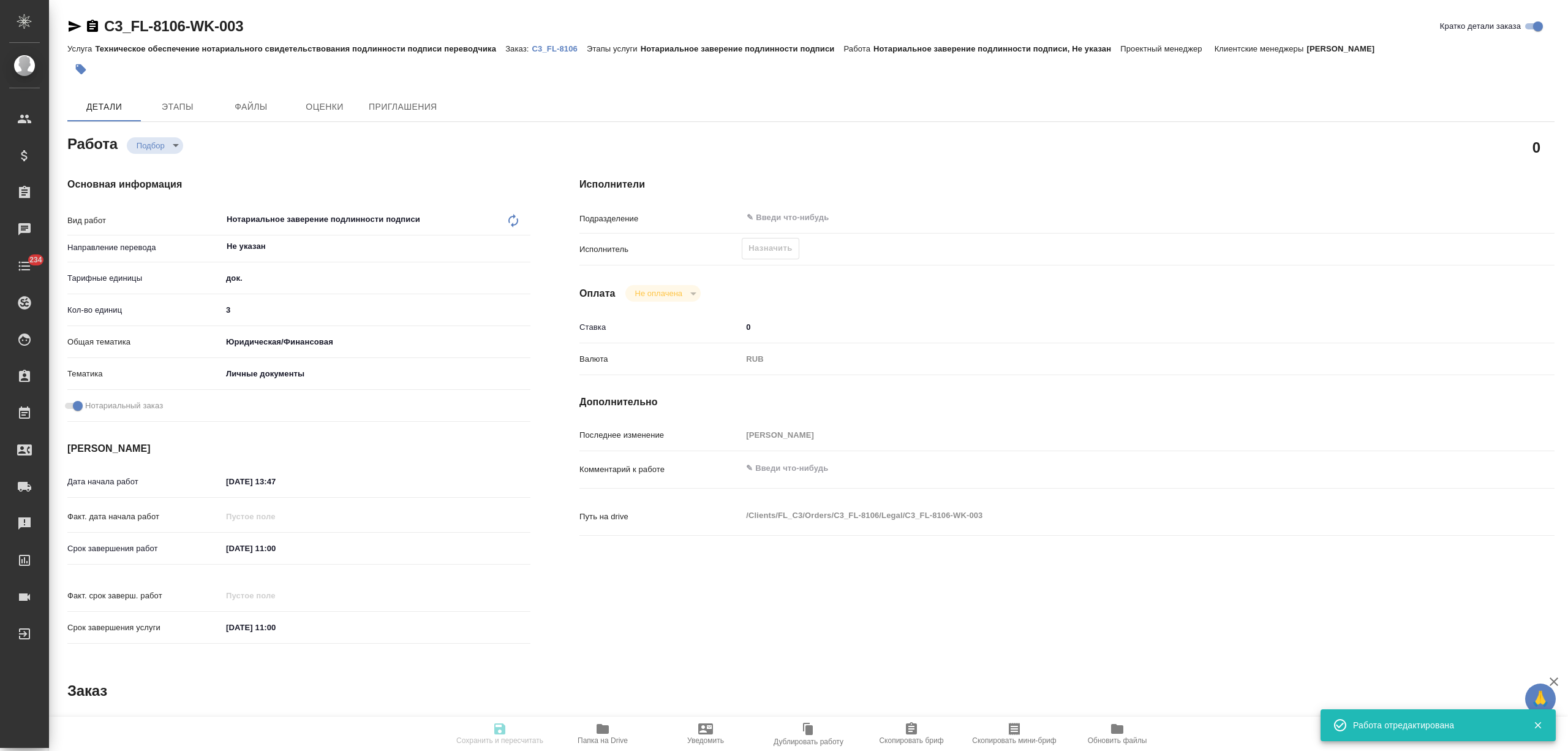
type textarea "необходимо только перенабрать печать, тк клиентке надо как-то нотариально завер…"
type textarea "x"
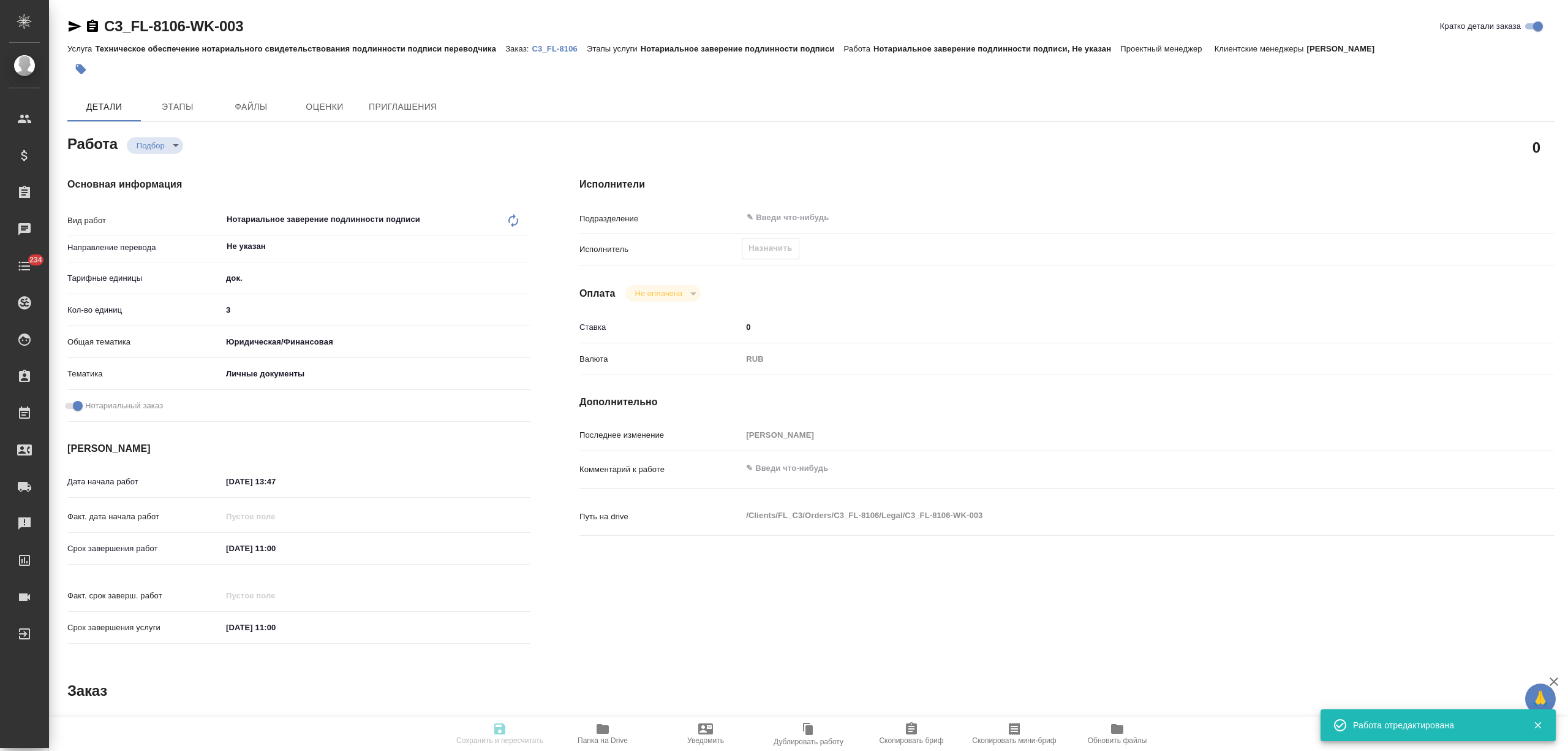
type textarea "x"
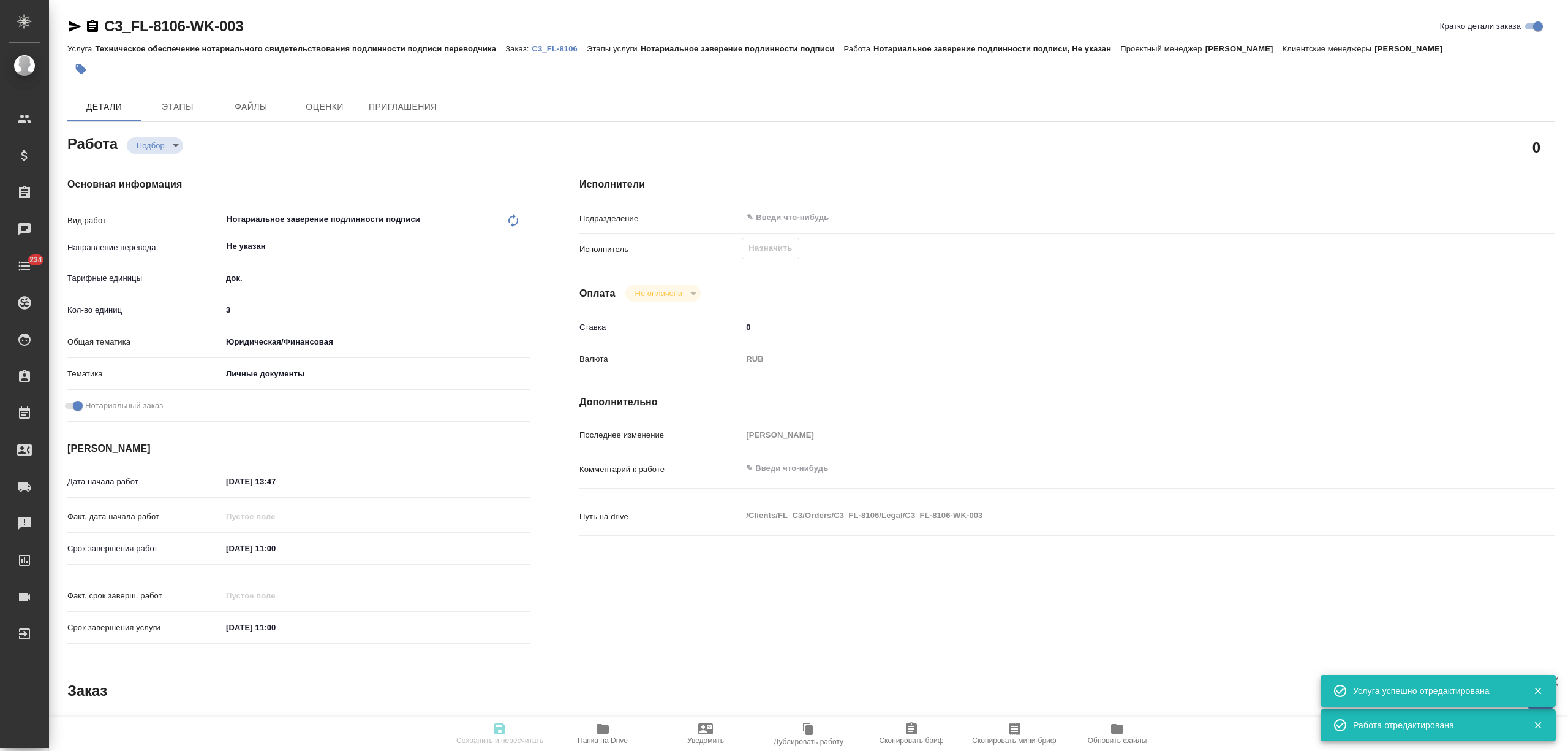
type textarea "x"
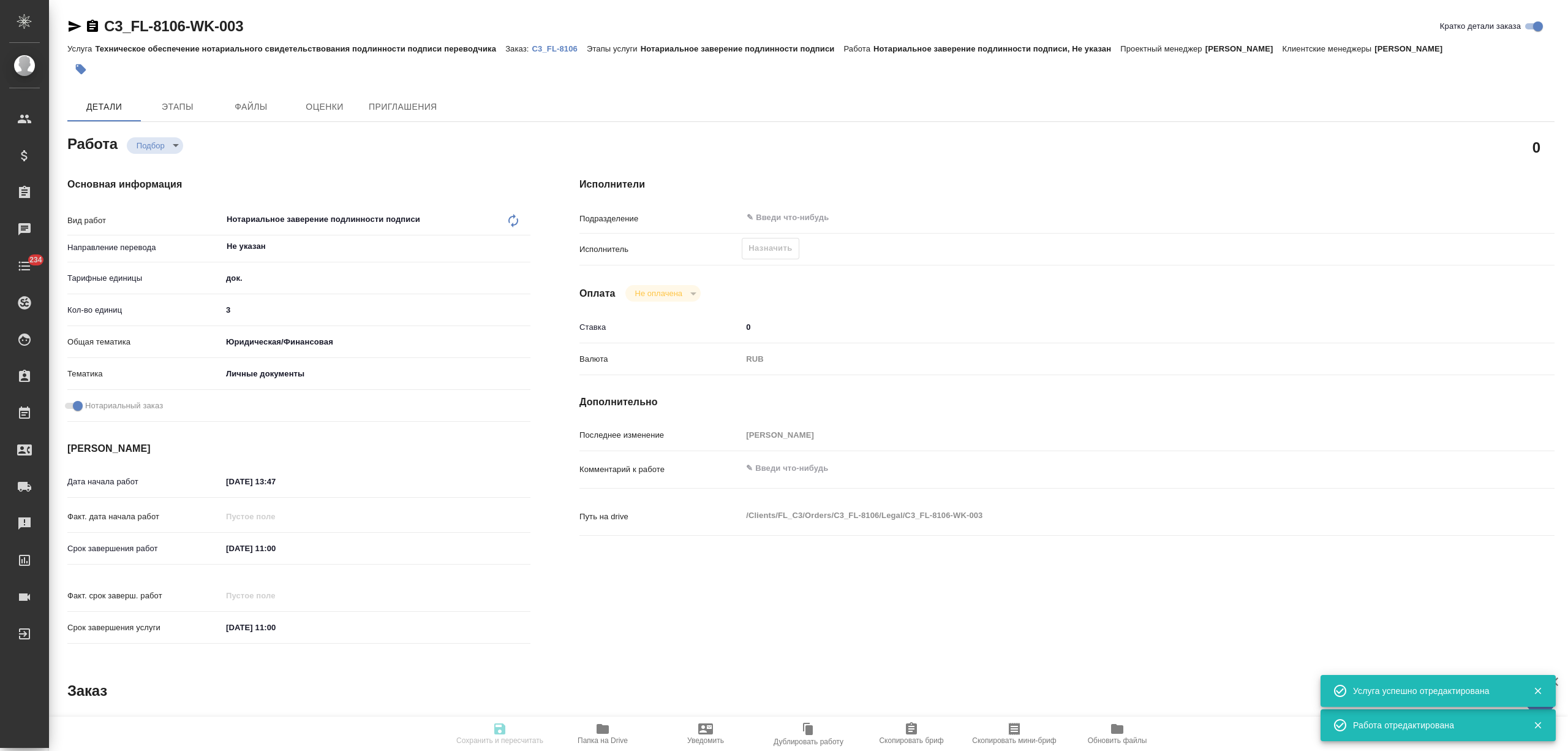
type textarea "x"
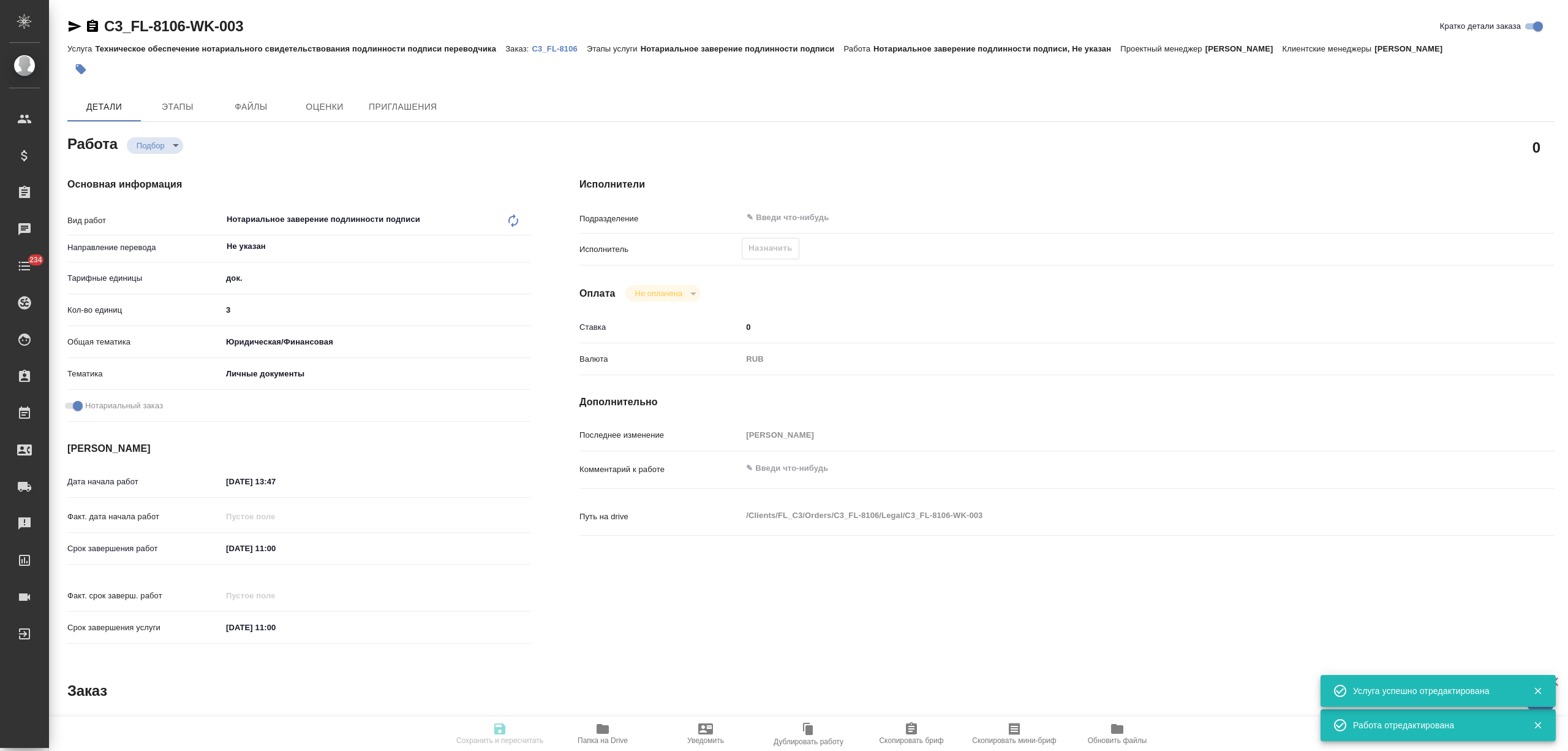
type textarea "x"
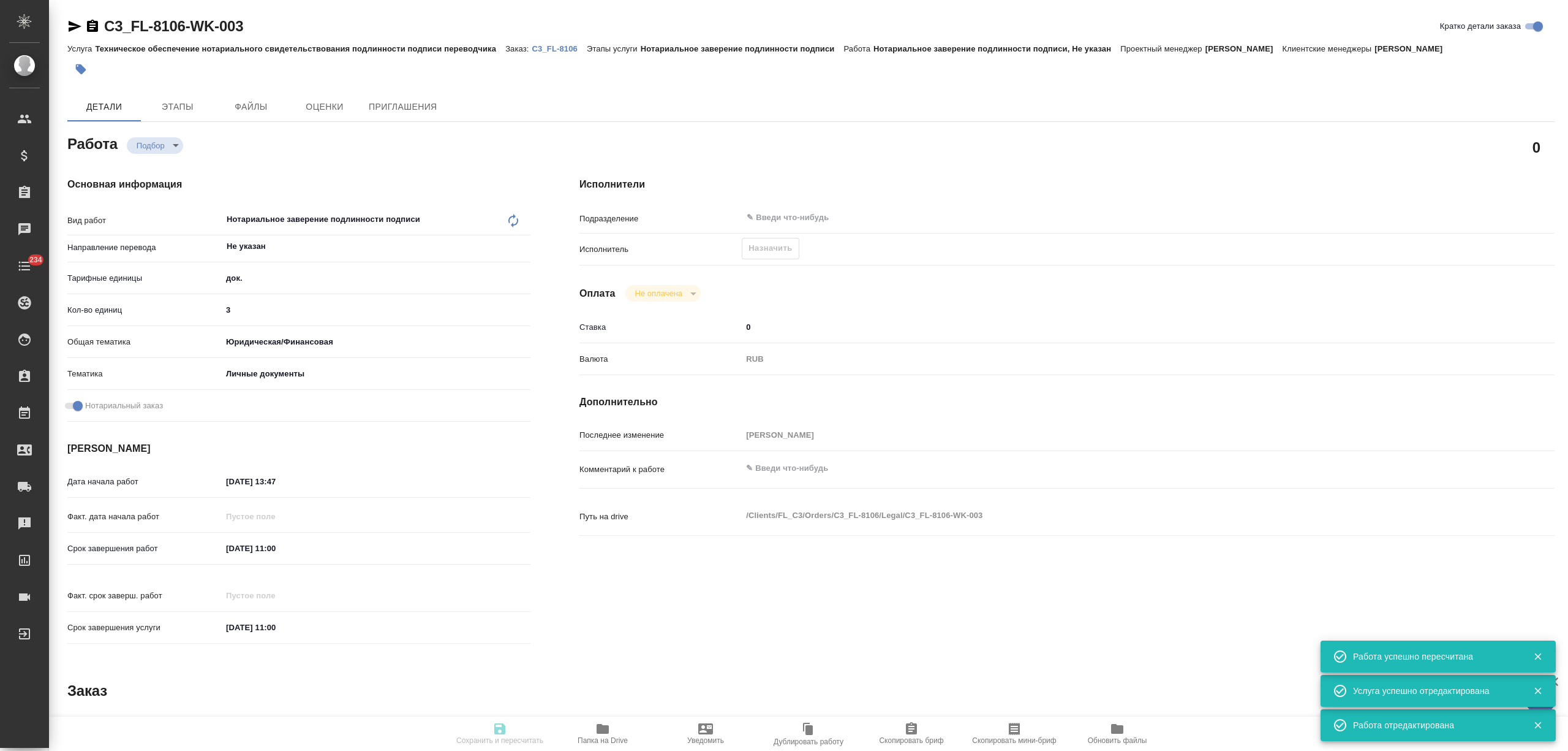
type input "recruiting"
type textarea "Нотариальное заверение подлинности подписи"
type textarea "x"
type input "Не указан"
type input "5a8b1489cc6b4906c91bfd8b"
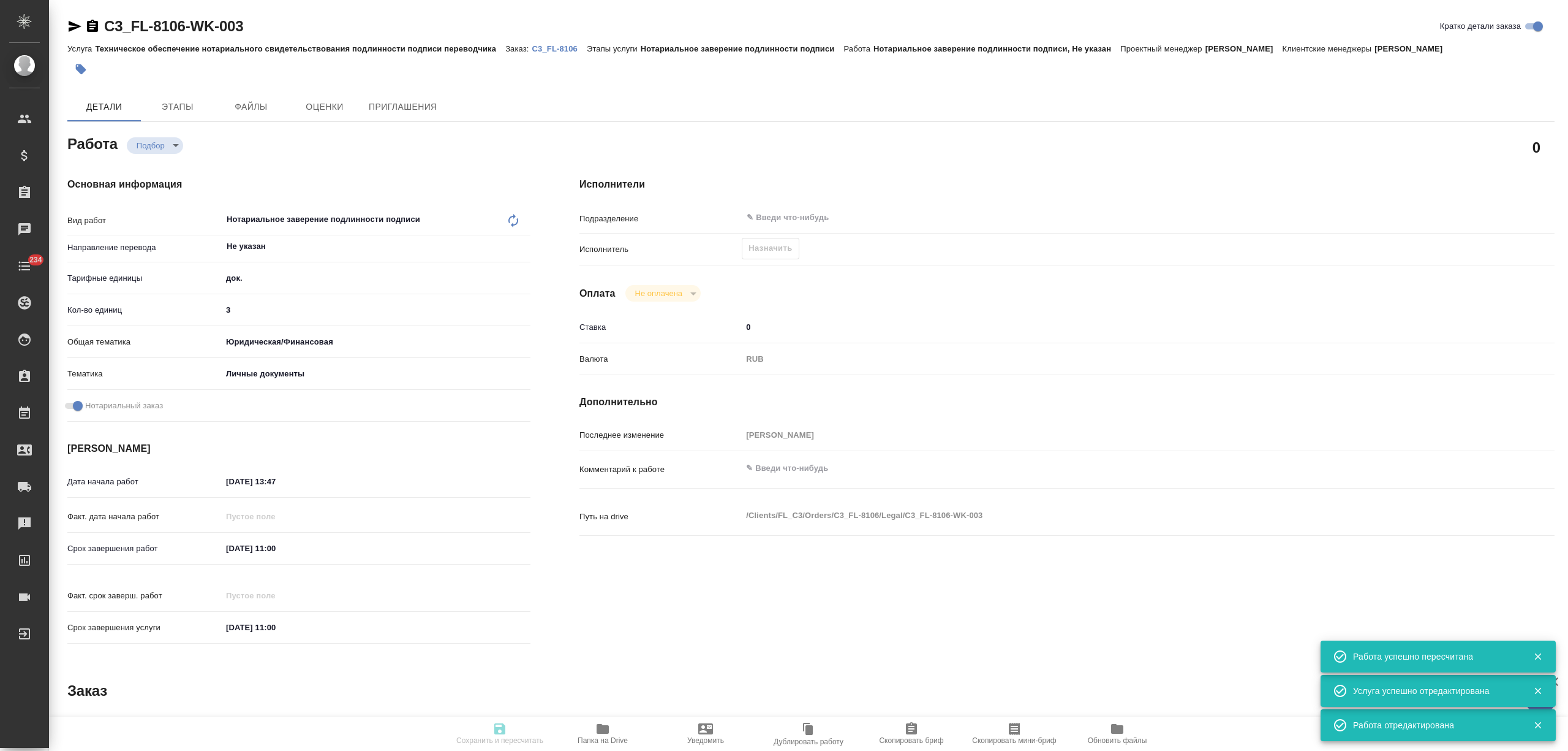
type input "3"
type input "yr-fn"
type input "5a8b8b956a9677013d343cfe"
checkbox input "true"
type input "08.09.2025 13:47"
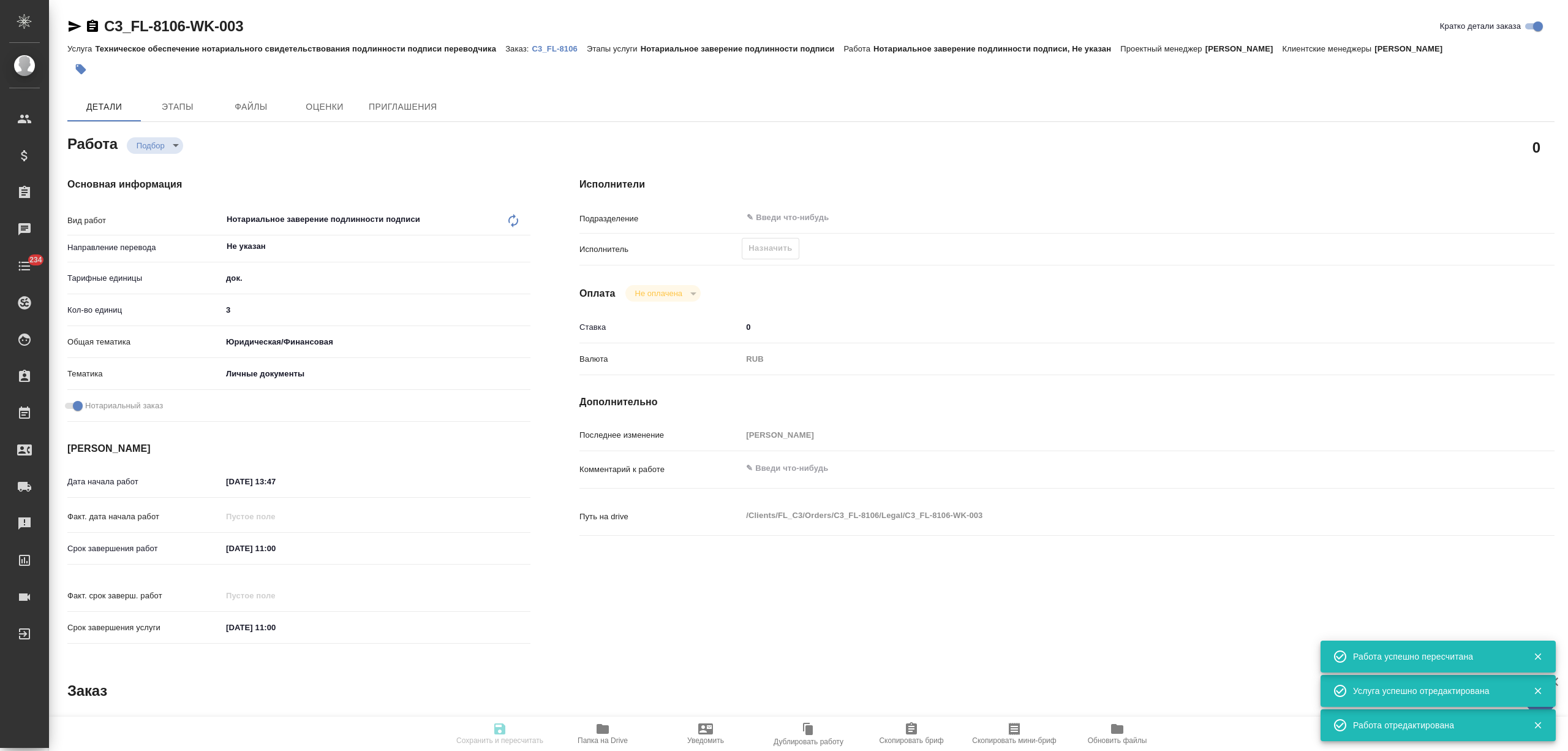
type input "09.09.2025 11:00"
type input "notPayed"
type input "0"
type input "RUB"
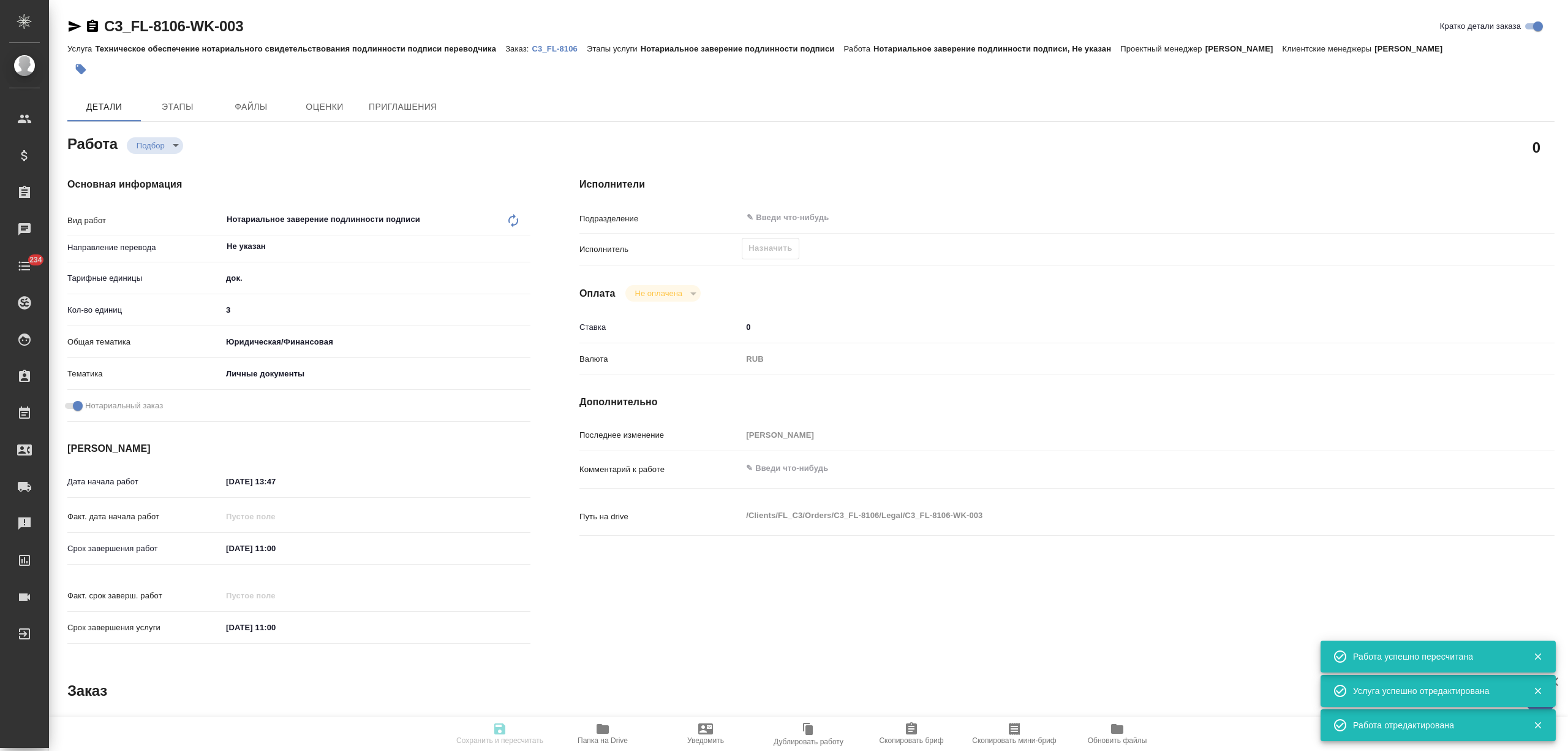
type input "[PERSON_NAME]"
type textarea "x"
type textarea "/Clients/FL_C3/Orders/C3_FL-8106/Legal/C3_FL-8106-WK-003"
type textarea "x"
type input "C3_FL-8106"
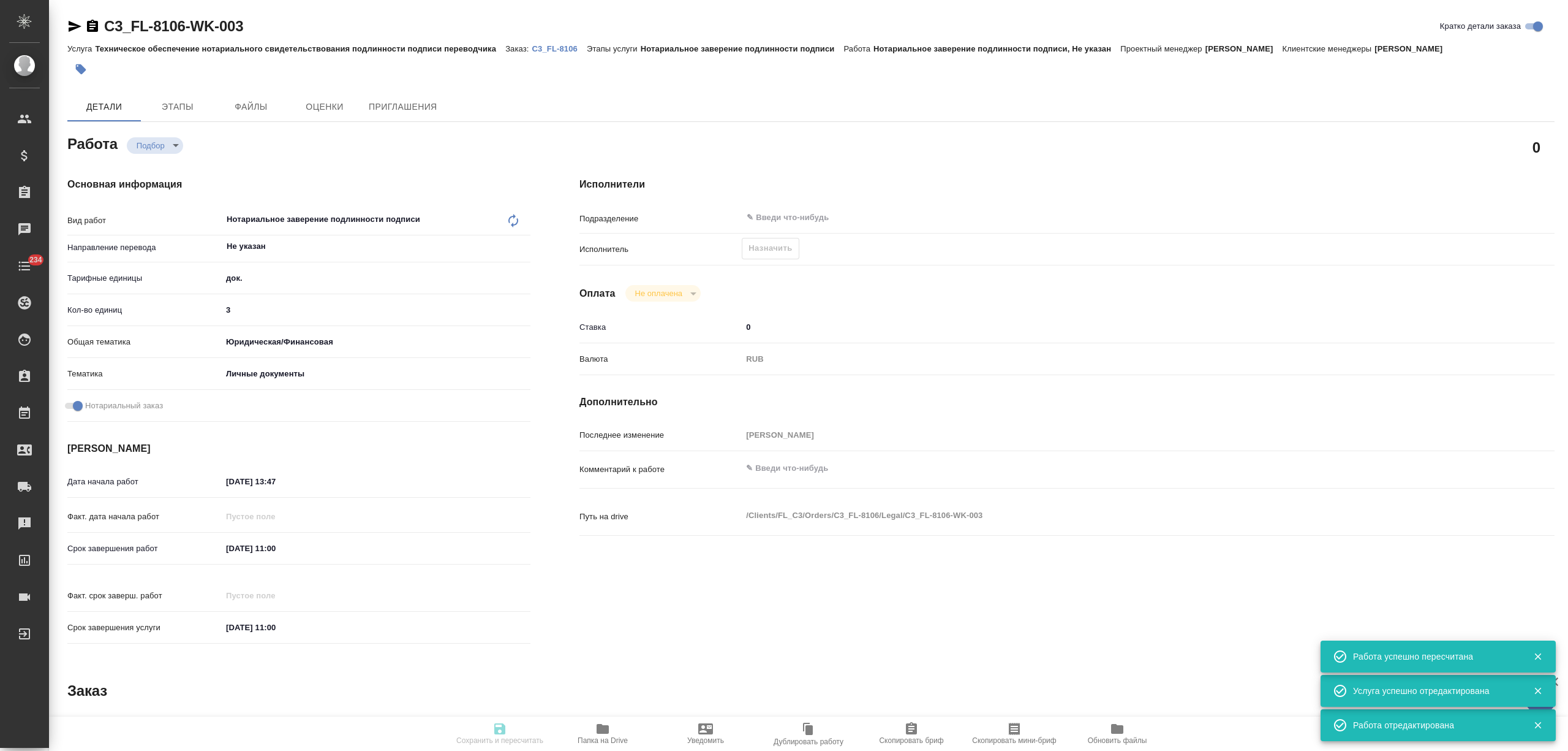
type input "Техническое обеспечение нотариального свидетельствования подлинности подписи пе…"
type input "Нотариальное заверение подлинности подписи"
type input "[PERSON_NAME]"
type input "/Clients/FL_C3/Orders/C3_FL-8106"
type textarea "x"
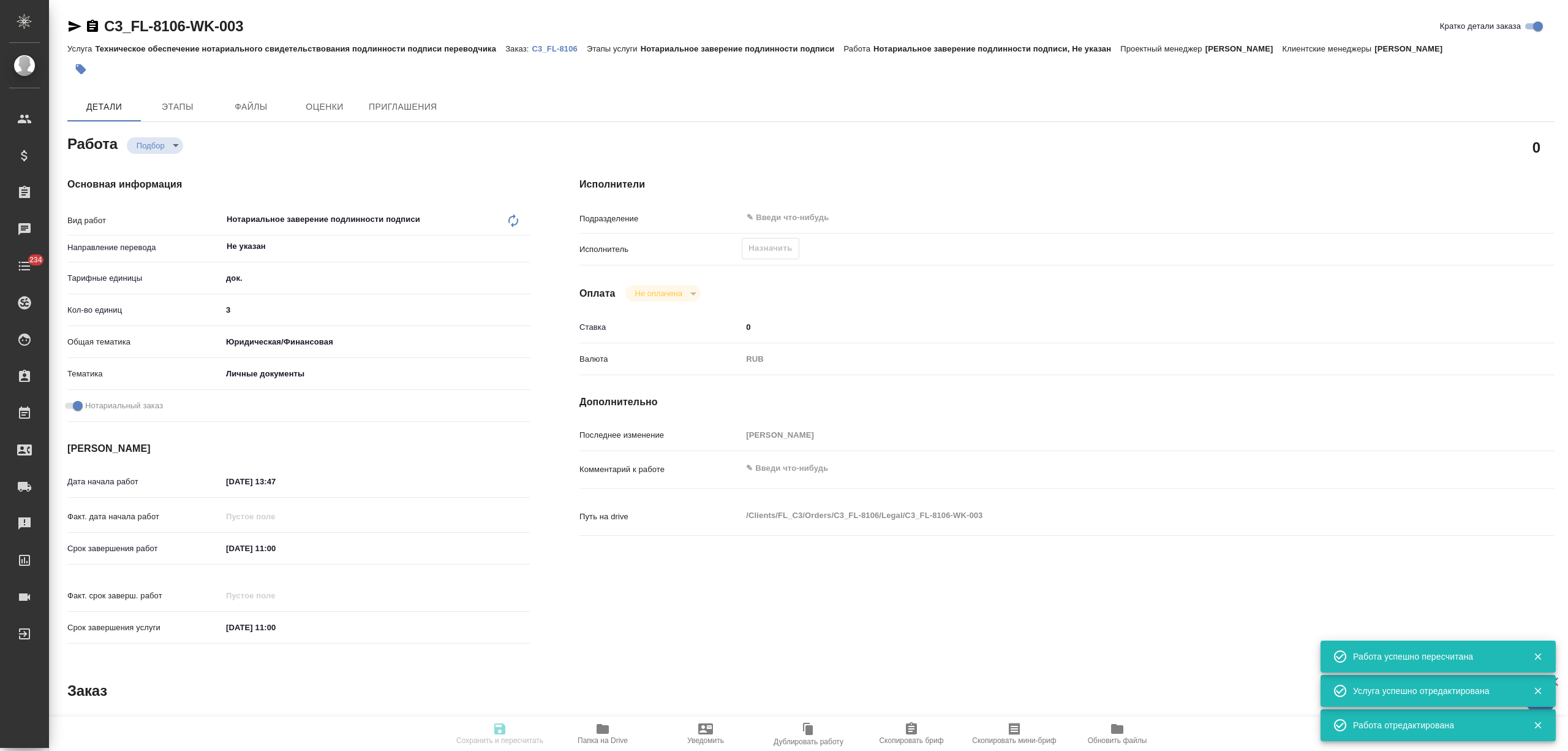
type textarea "необходимо только перенабрать печать, тк клиентке надо как-то нотариально завер…"
type textarea "x"
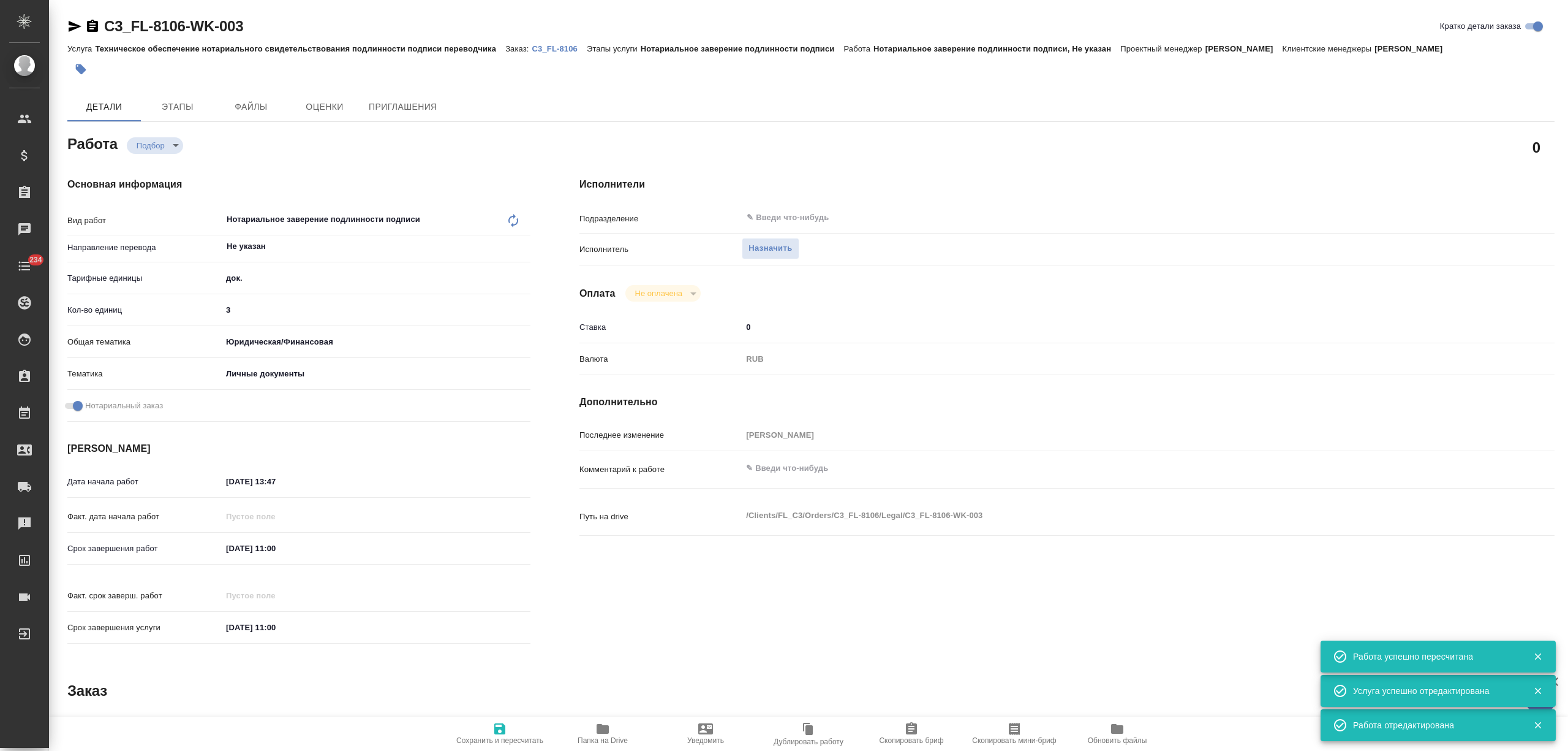
type textarea "x"
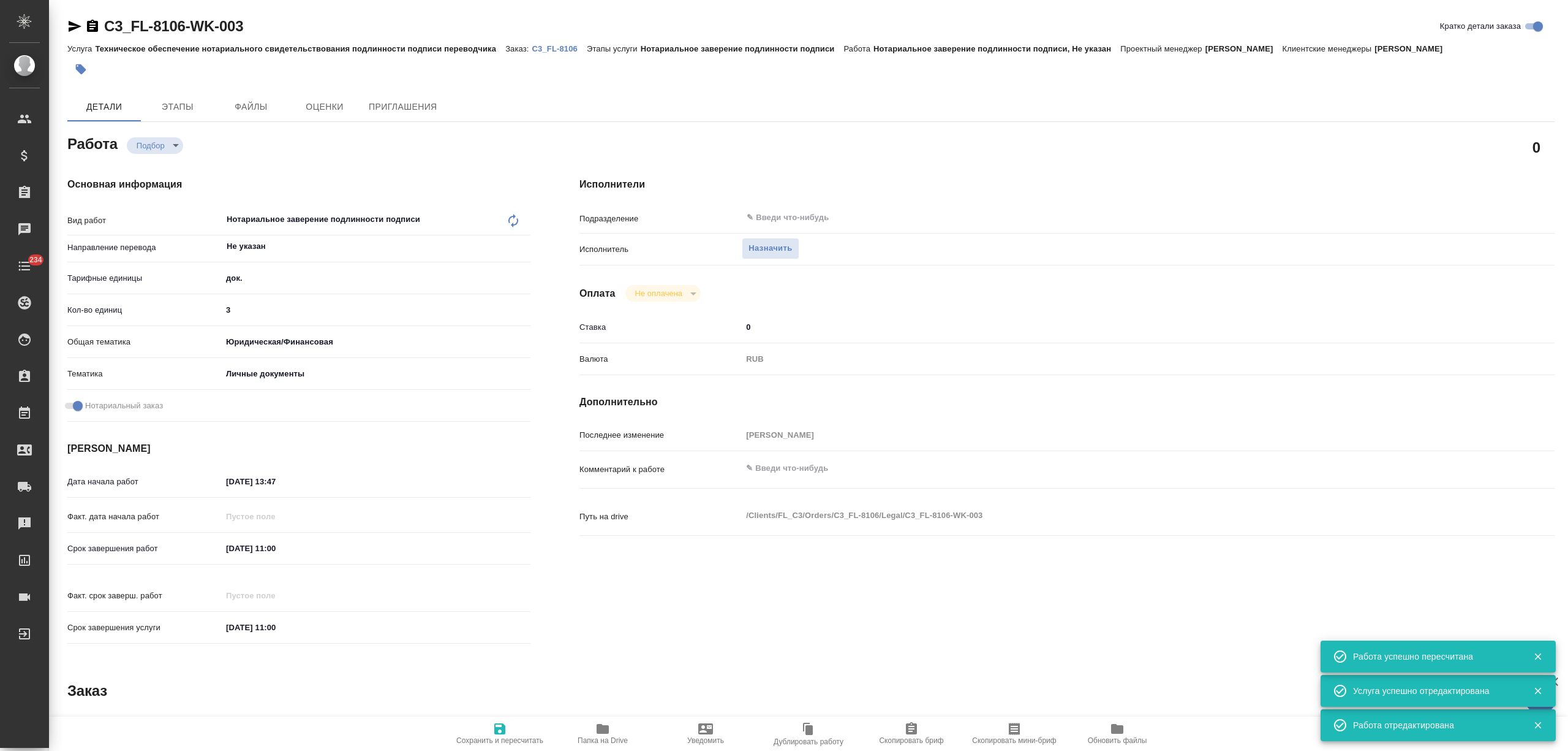
type textarea "x"
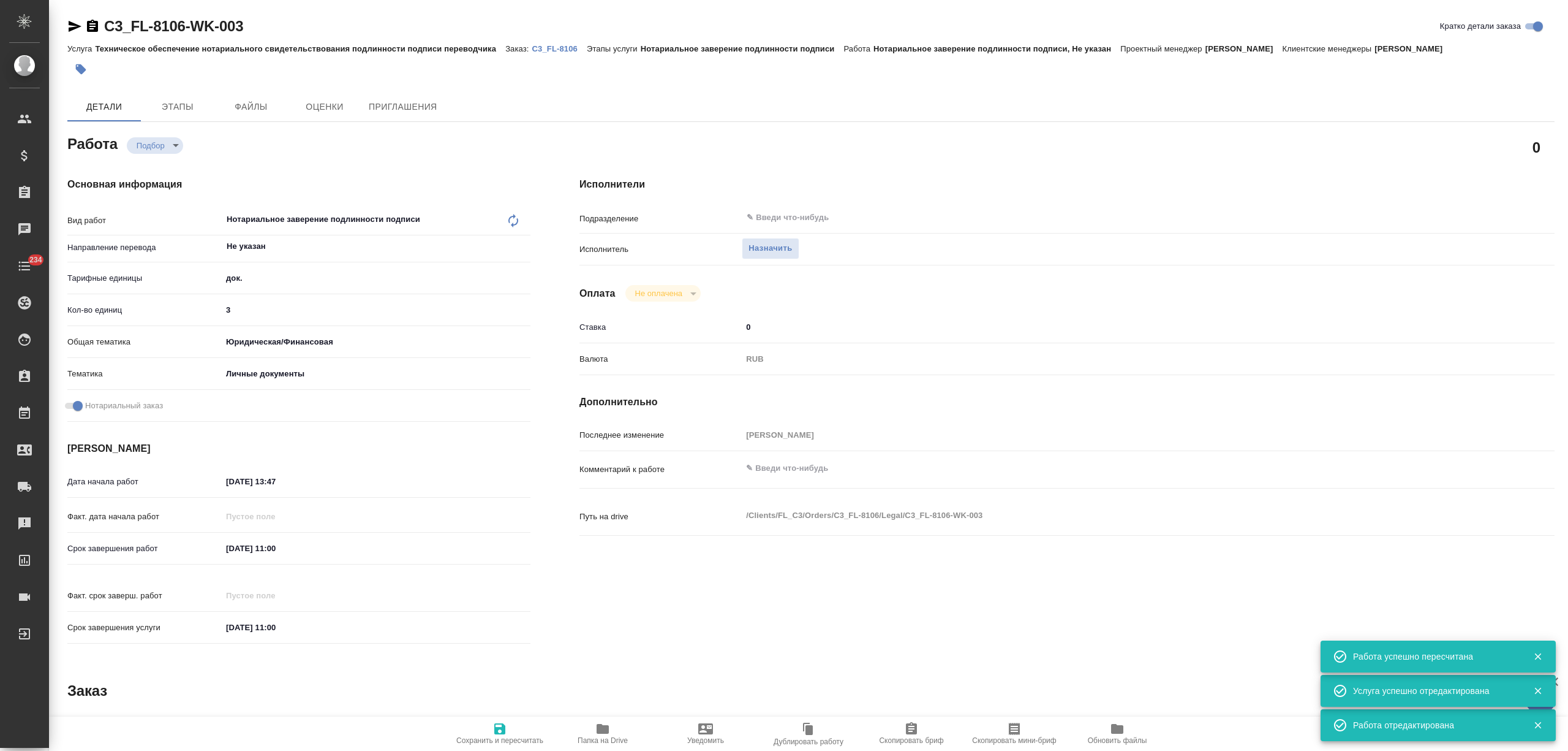
type textarea "x"
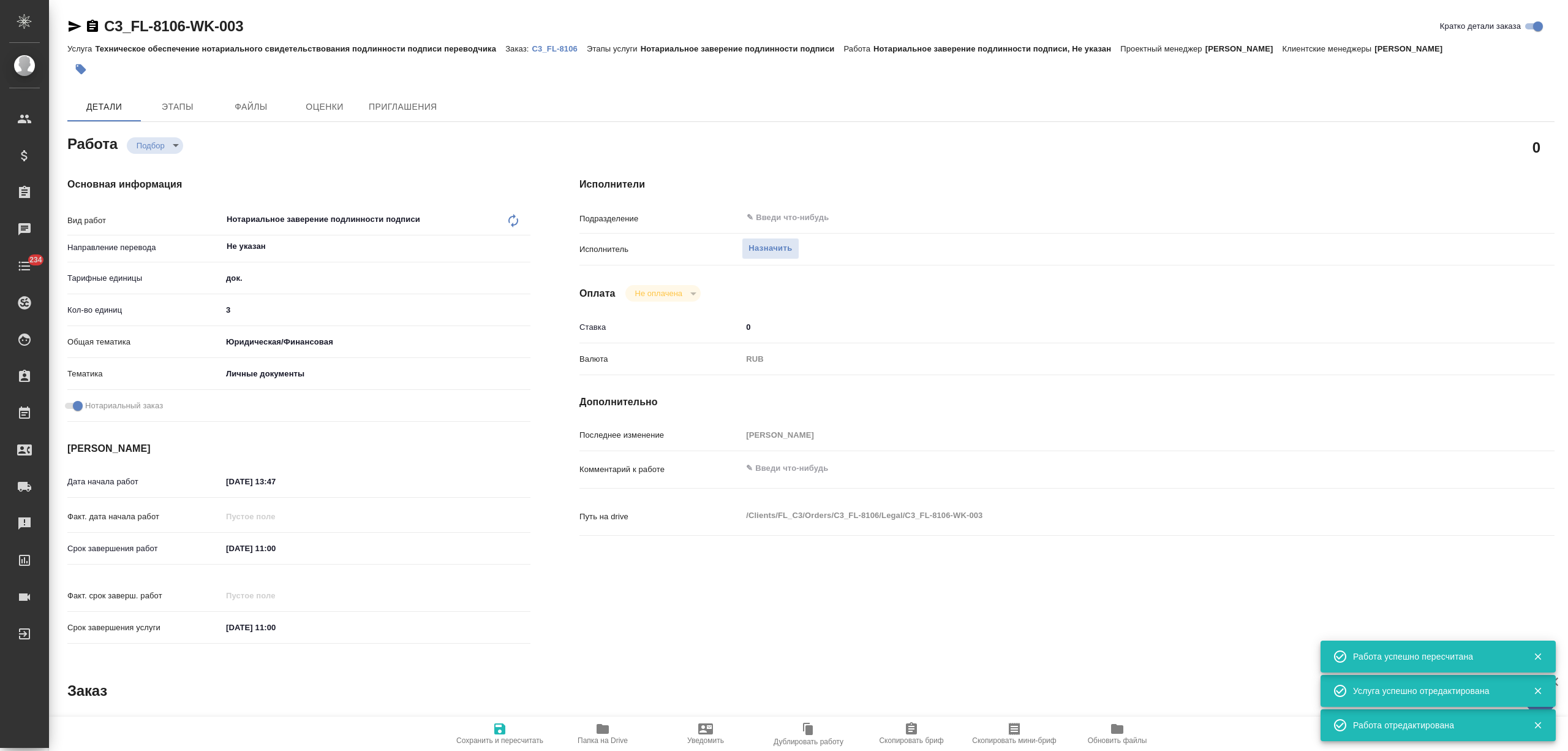
type textarea "x"
click at [788, 250] on span "Назначить" at bounding box center [770, 248] width 43 height 14
type textarea "x"
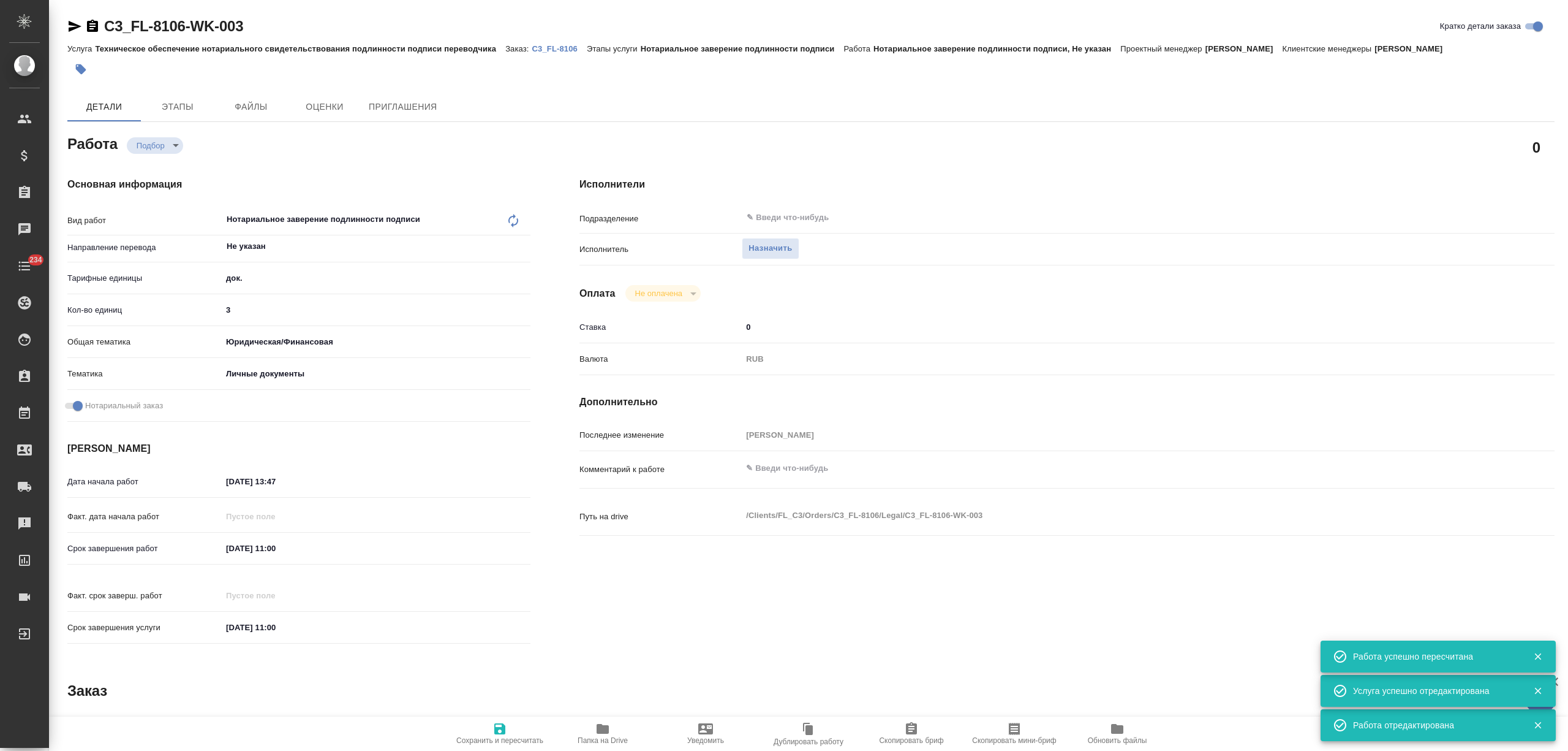
type textarea "x"
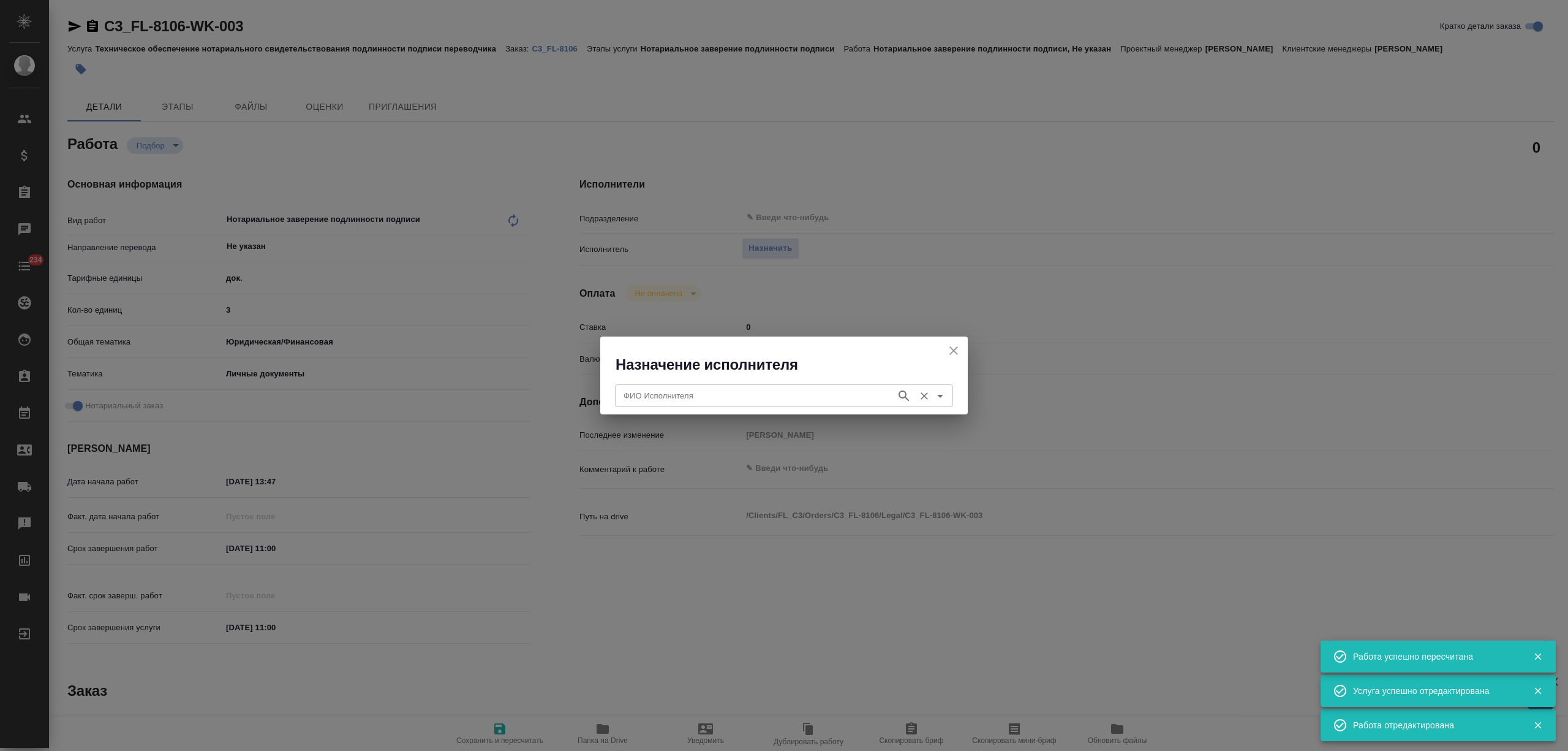
click at [772, 394] on input "ФИО Исполнителя" at bounding box center [754, 396] width 271 height 14
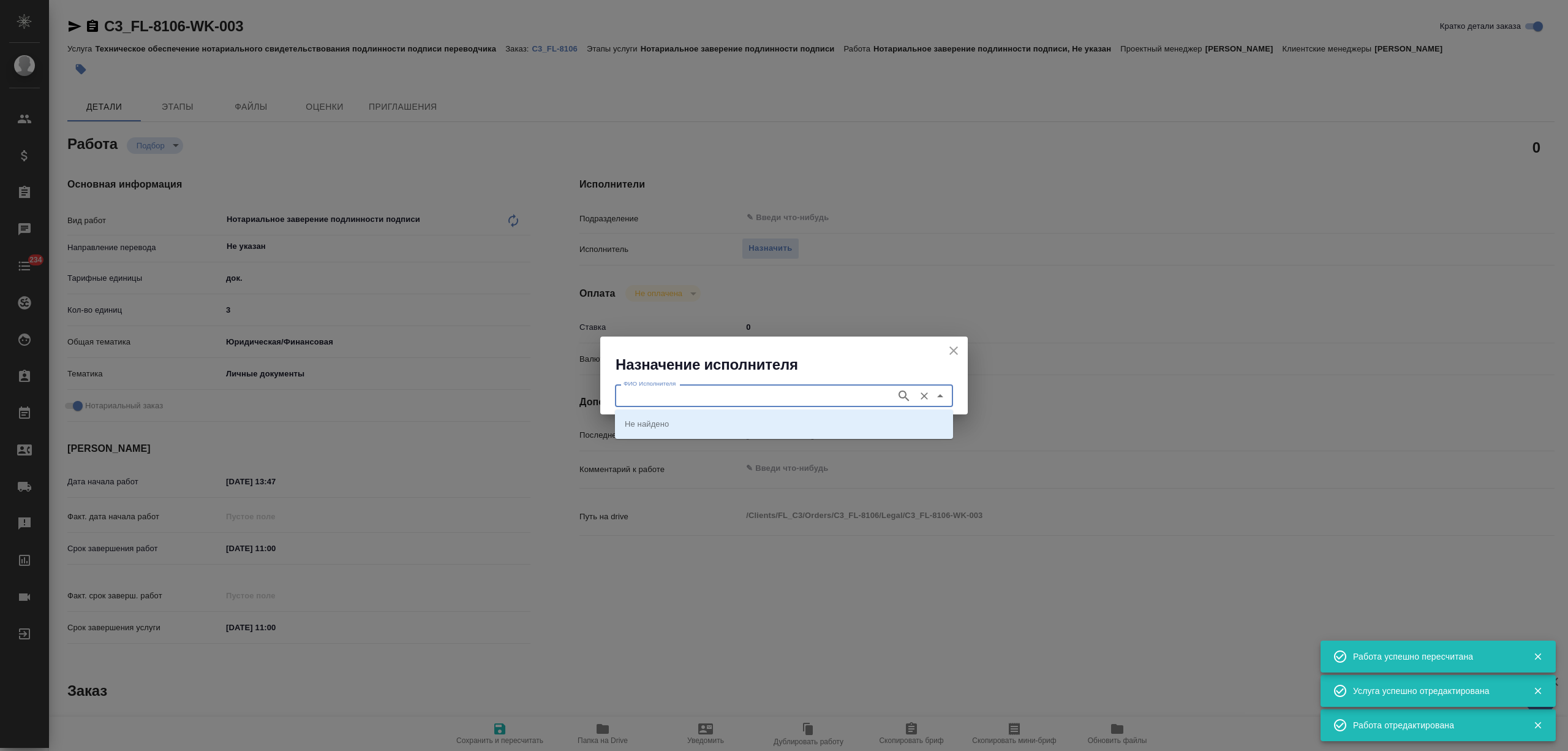
type textarea "x"
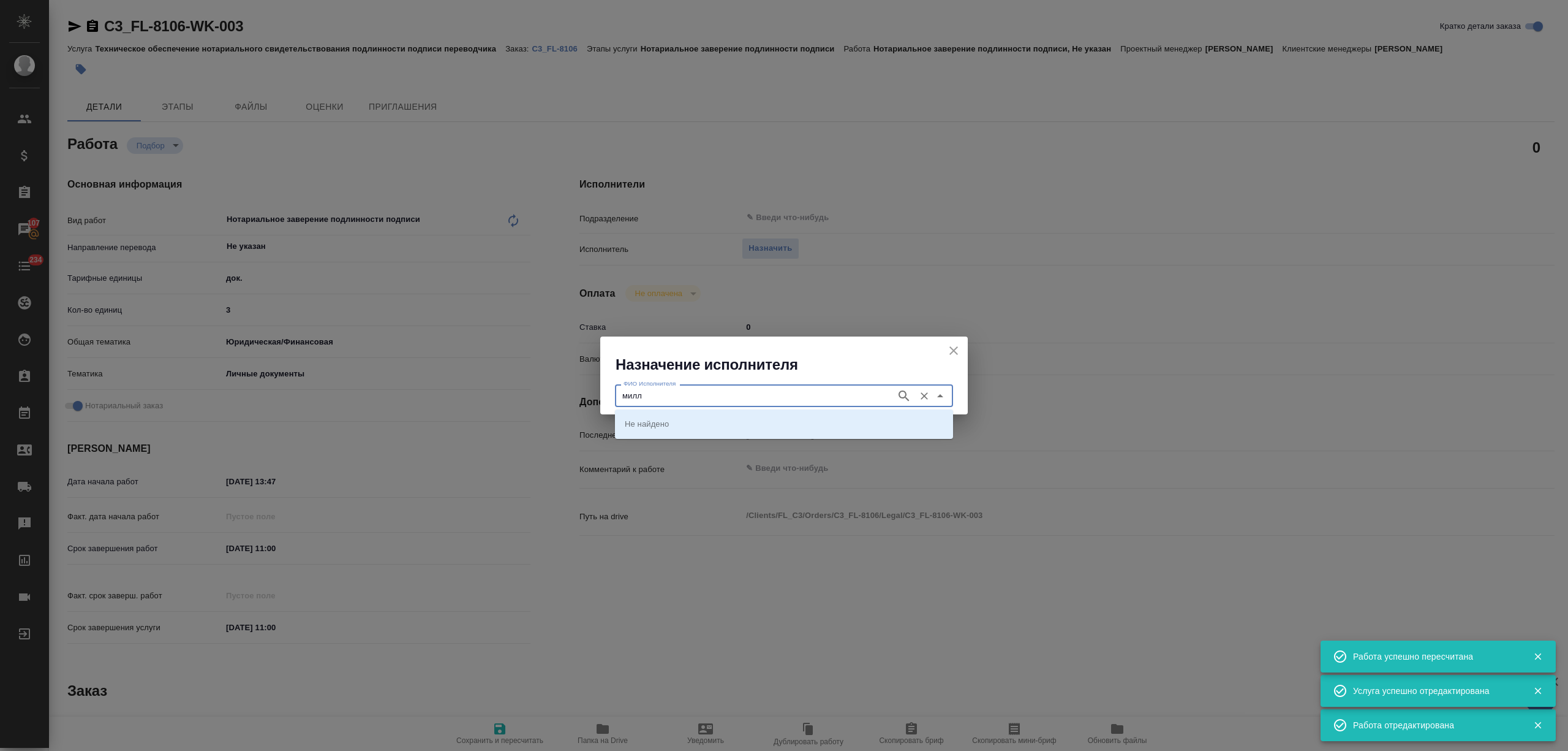
type input "миллр"
type textarea "x"
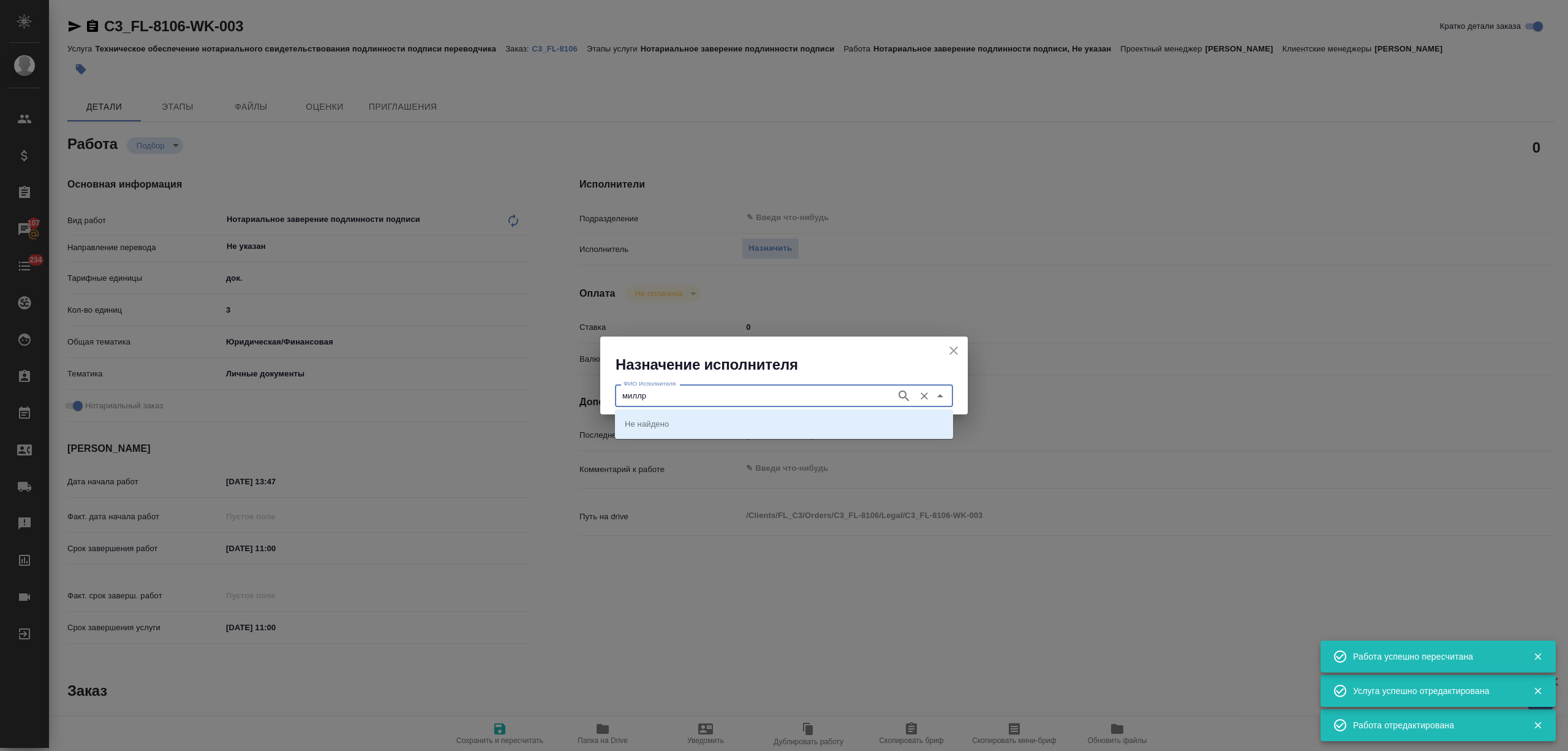
type textarea "x"
type input "миллер"
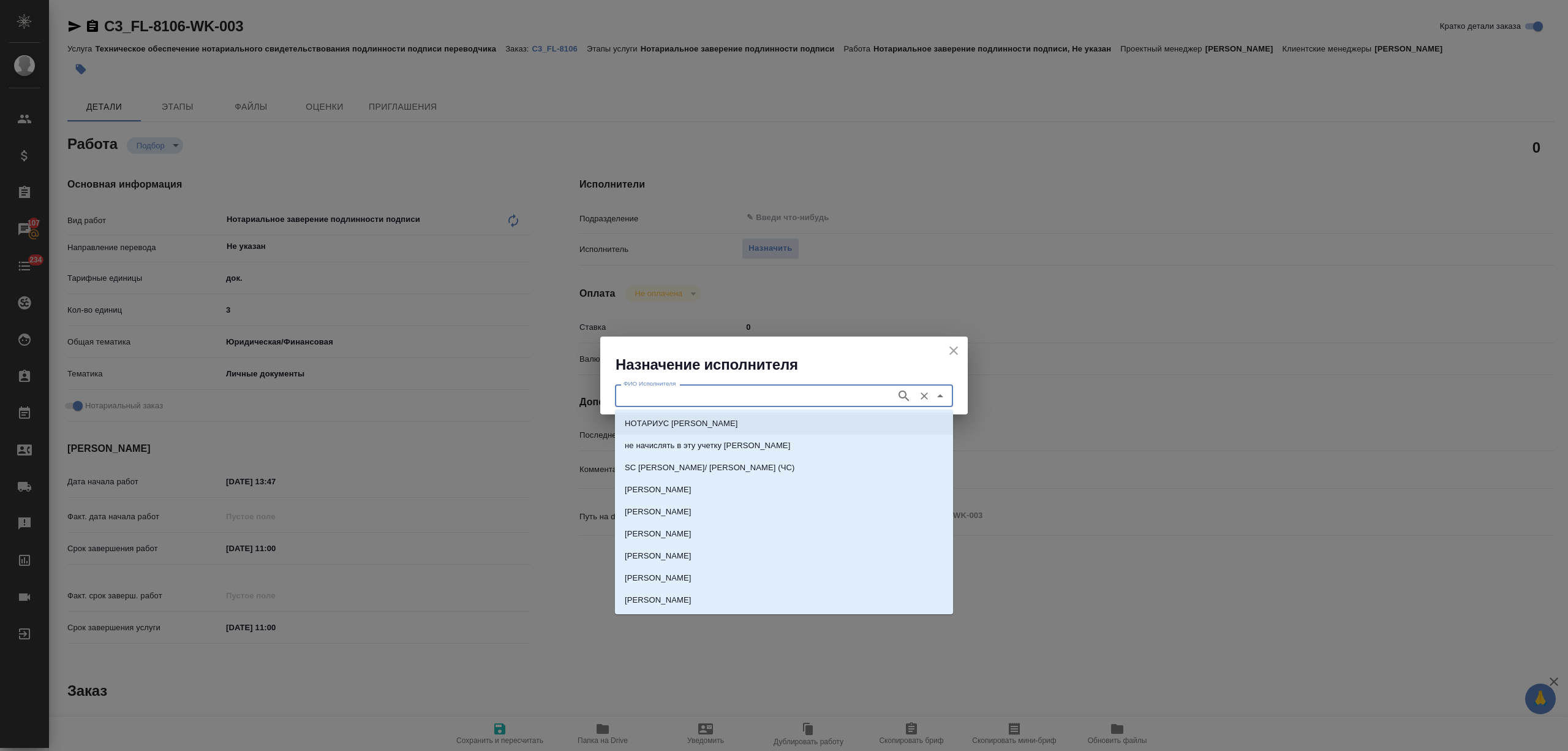
click at [738, 428] on p "НОТАРИУС Миллер Николай Николаевич" at bounding box center [682, 423] width 114 height 12
type input "НОТАРИУС Миллер Николай Николаевич"
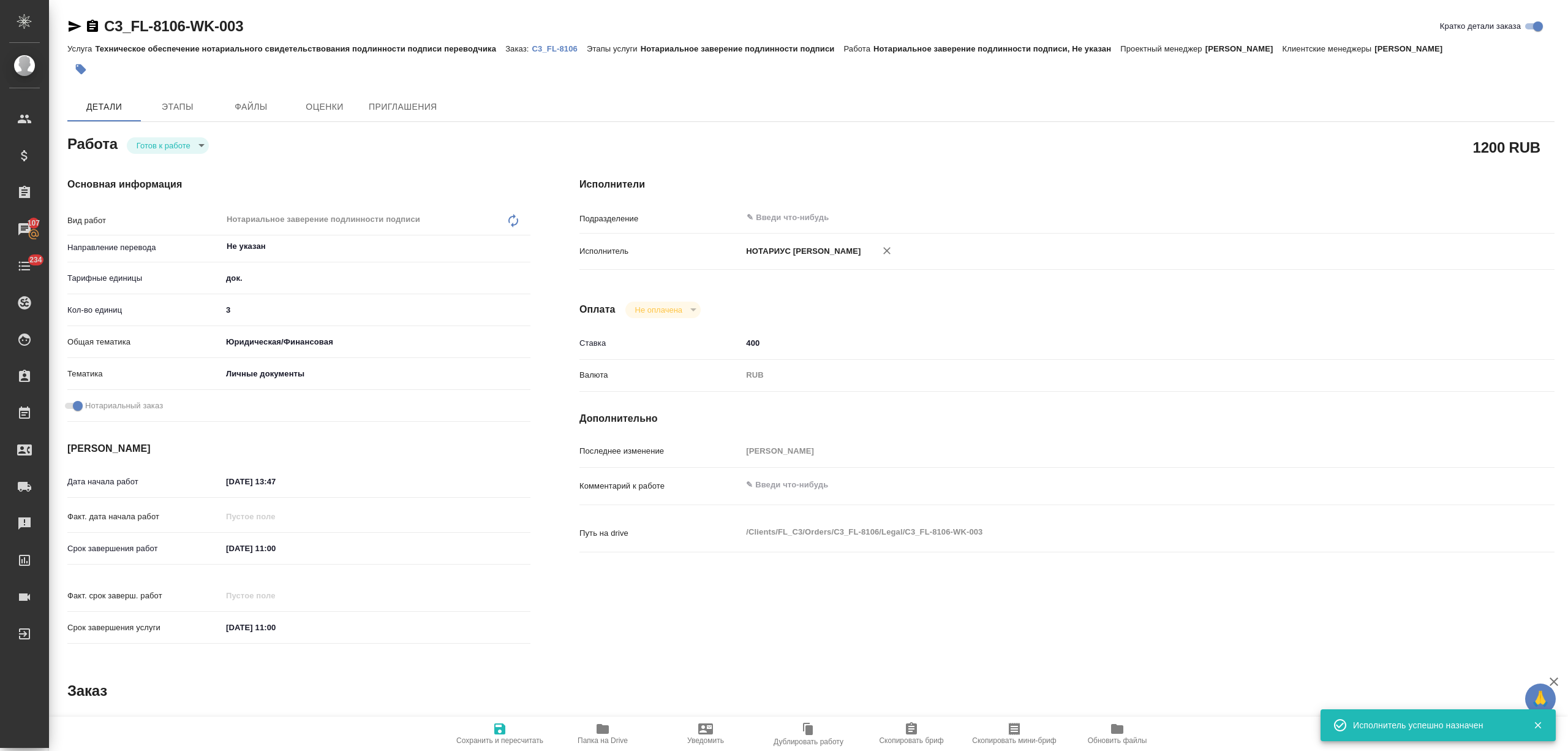
type textarea "x"
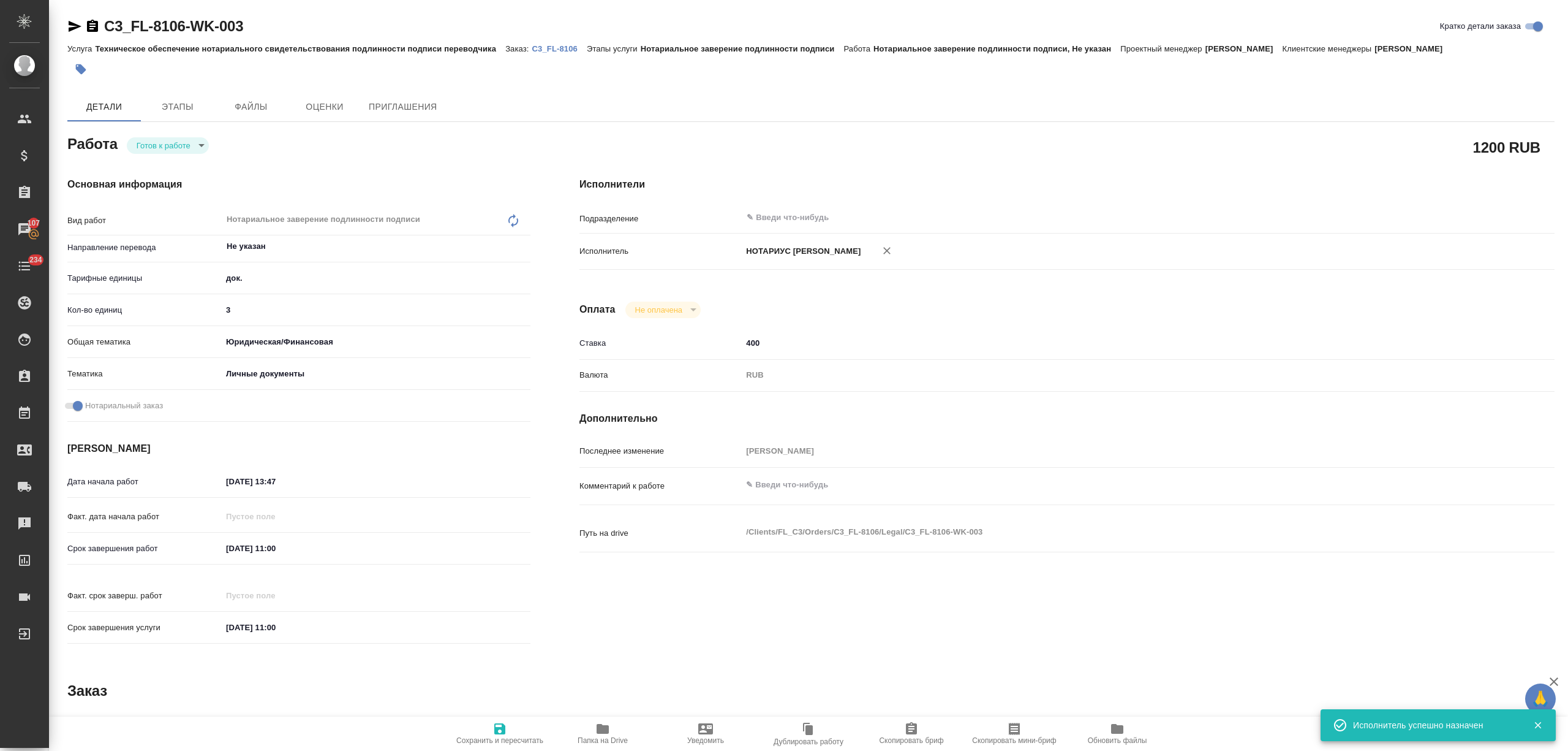
type textarea "x"
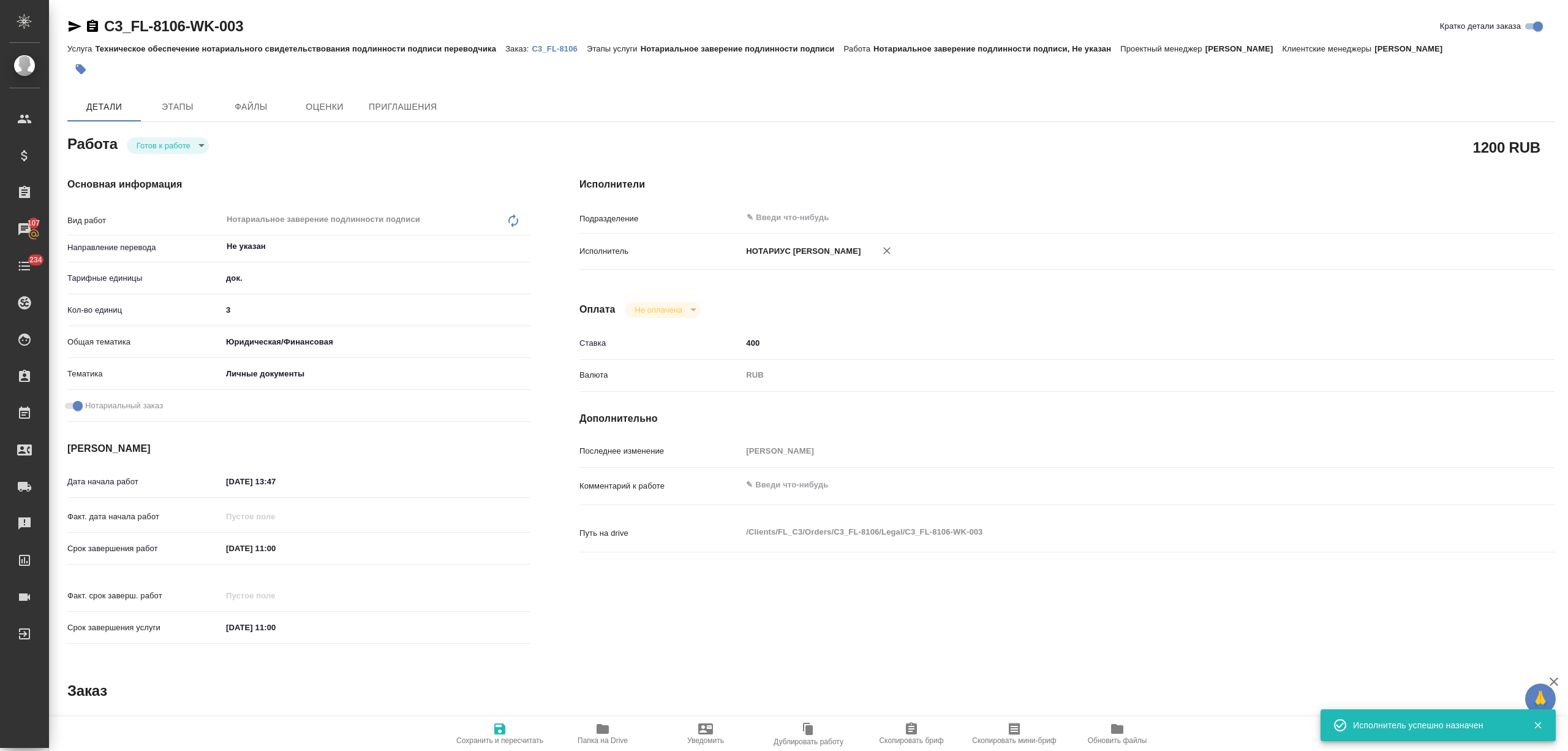
click at [157, 141] on body "🙏 .cls-1 fill:#fff; AWATERA Nikitina Tatiana Клиенты Спецификации Заказы 107 Ча…" at bounding box center [784, 375] width 1568 height 751
click at [169, 202] on li "Сдан" at bounding box center [167, 208] width 82 height 21
type textarea "x"
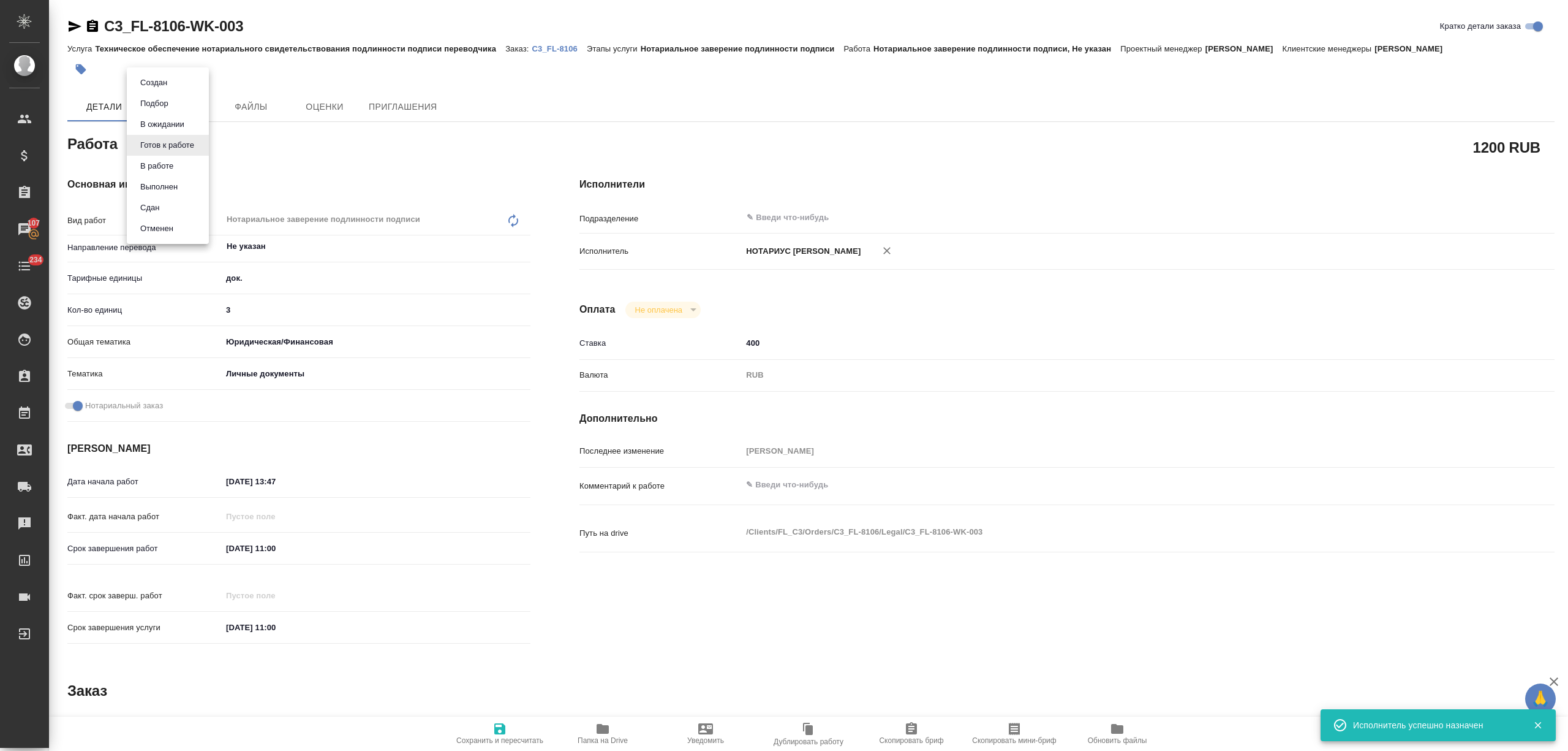
type textarea "x"
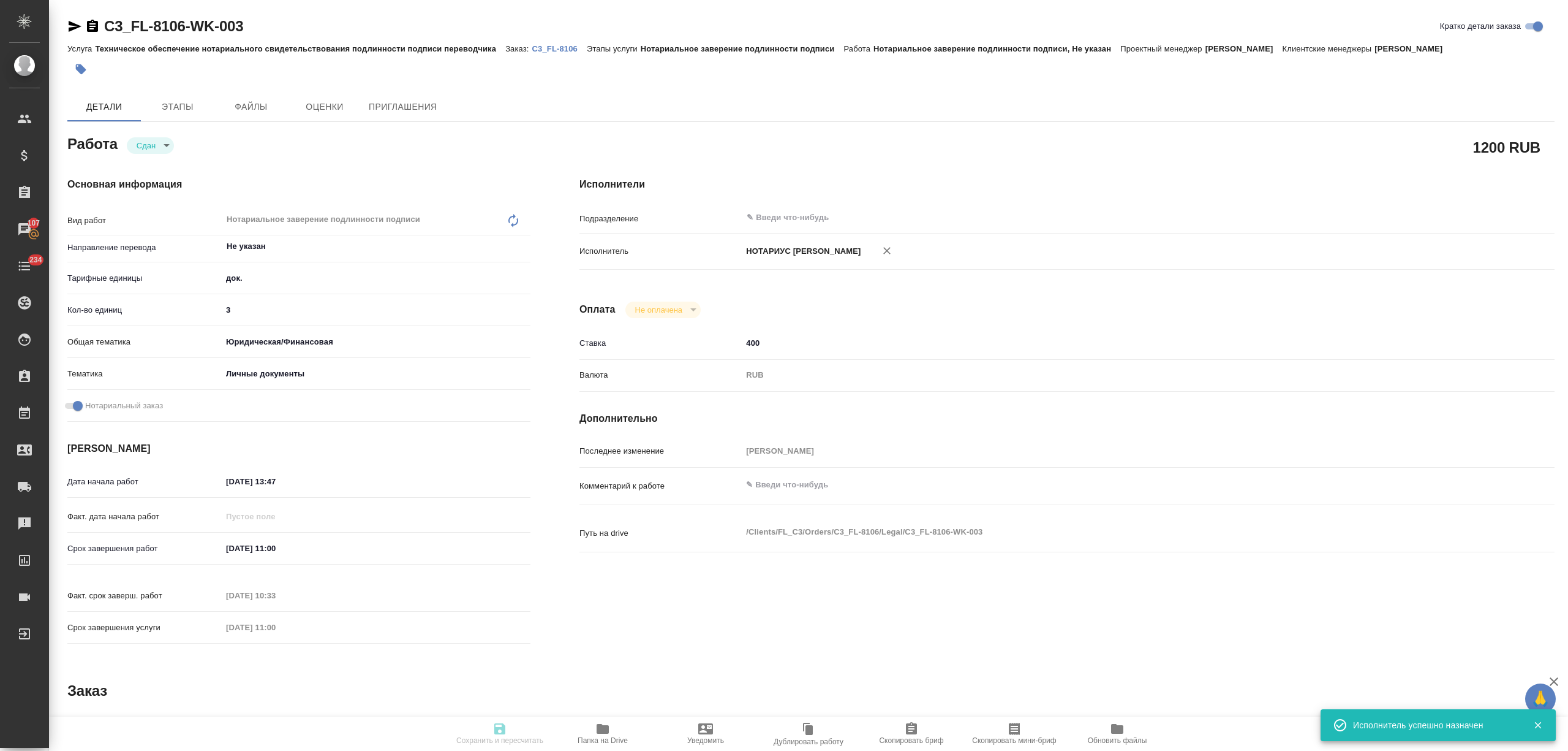
type textarea "x"
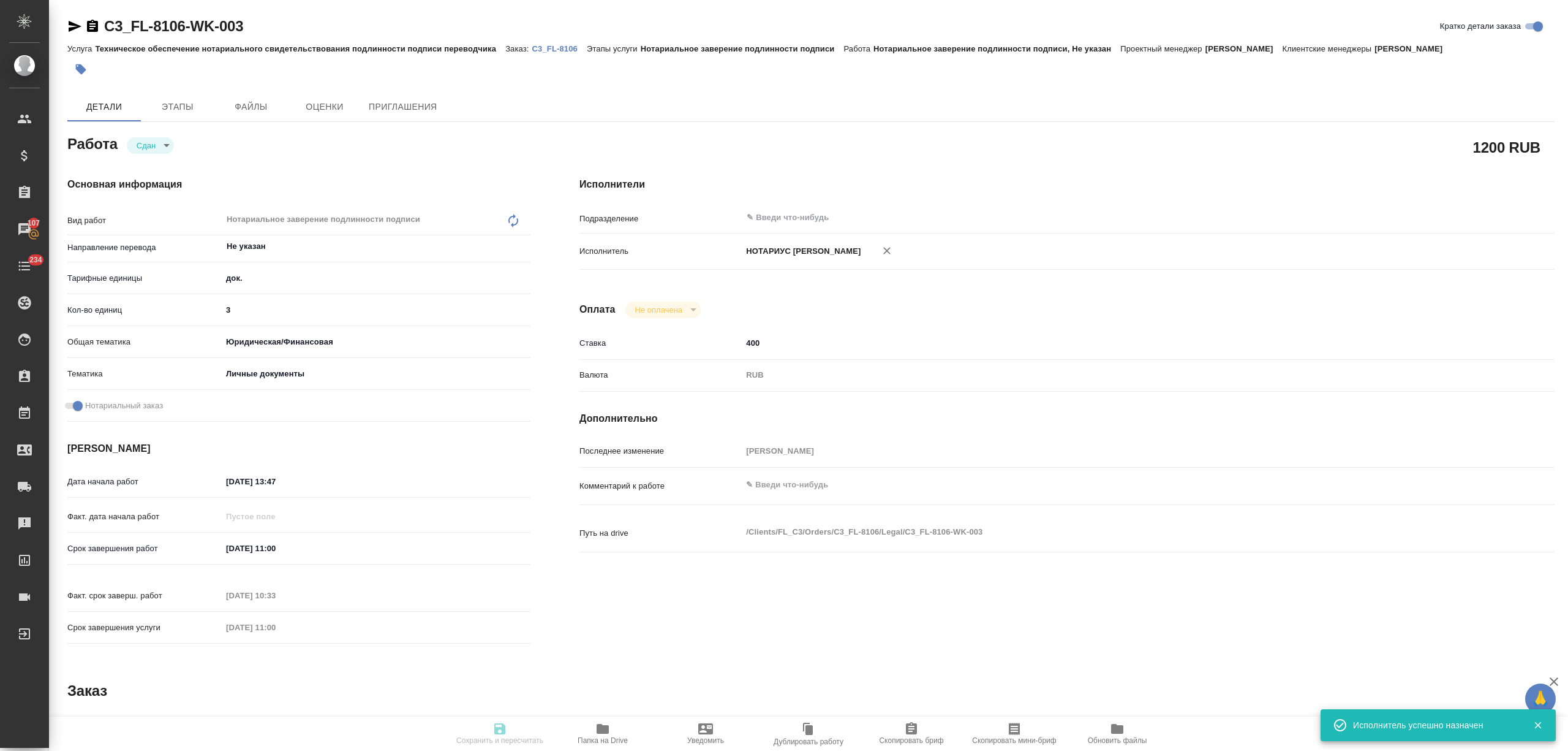
type textarea "x"
type input "closed"
type textarea "Нотариальное заверение подлинности подписи"
type textarea "x"
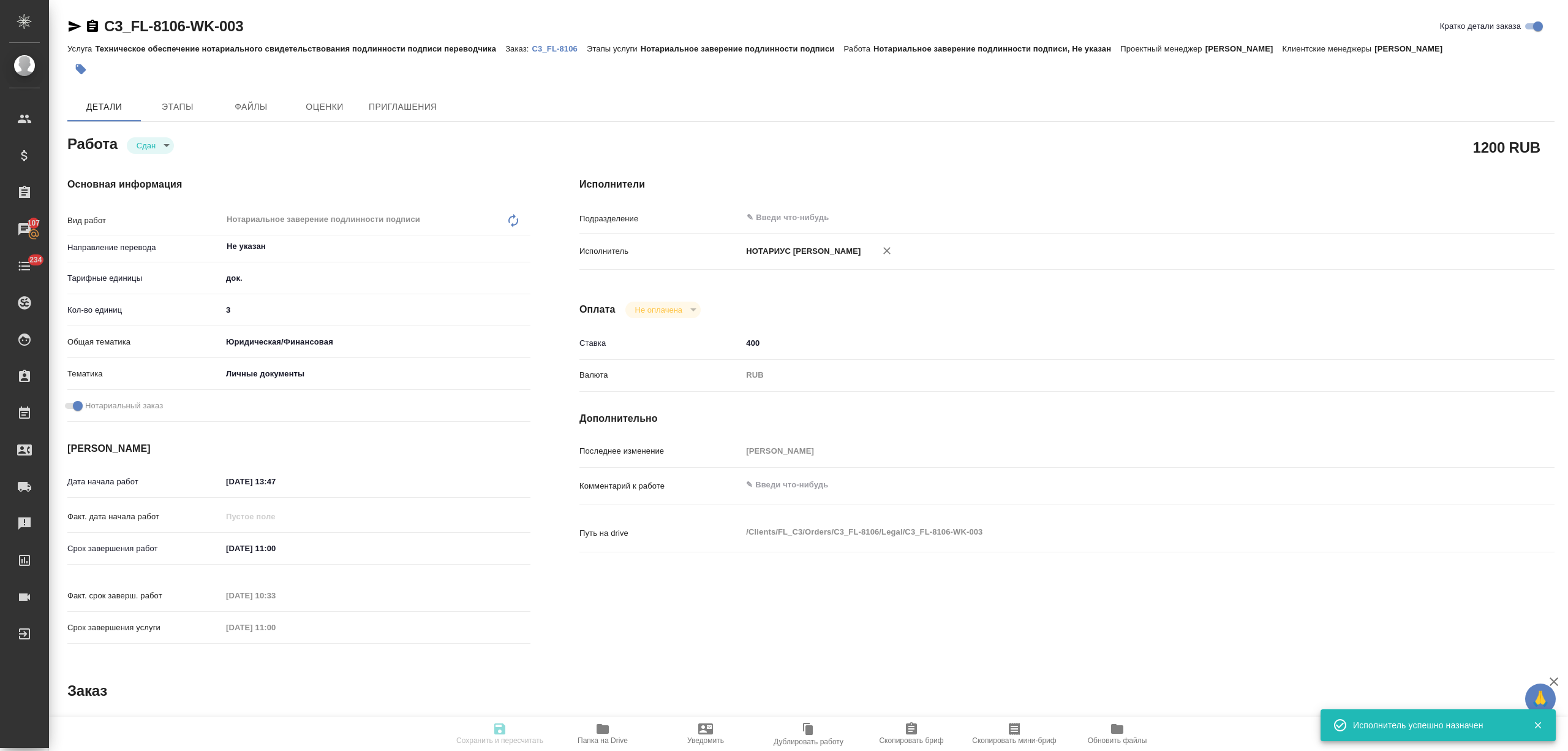
type input "Не указан"
type input "5a8b1489cc6b4906c91bfd8b"
type input "3"
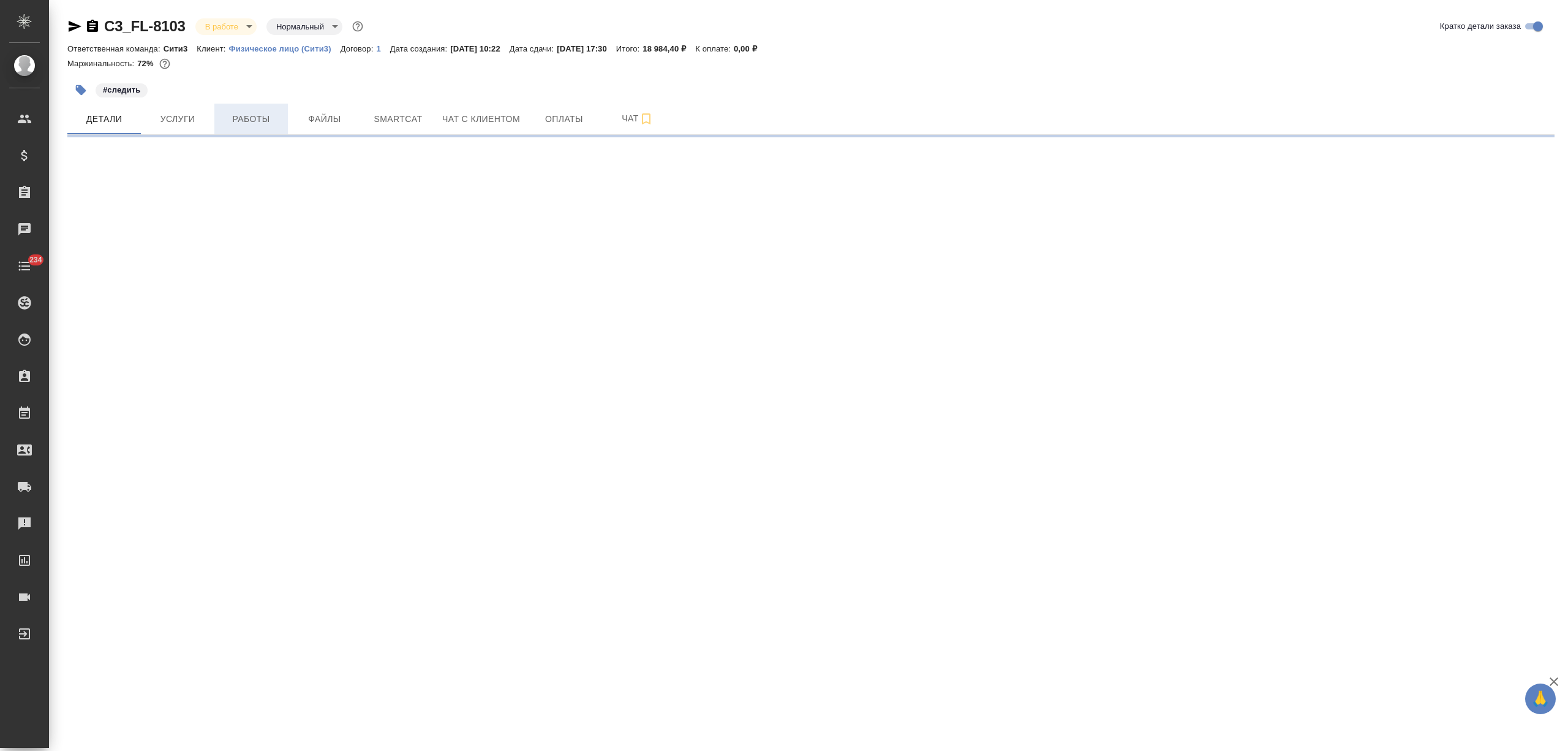
click at [242, 124] on span "Работы" at bounding box center [251, 119] width 59 height 15
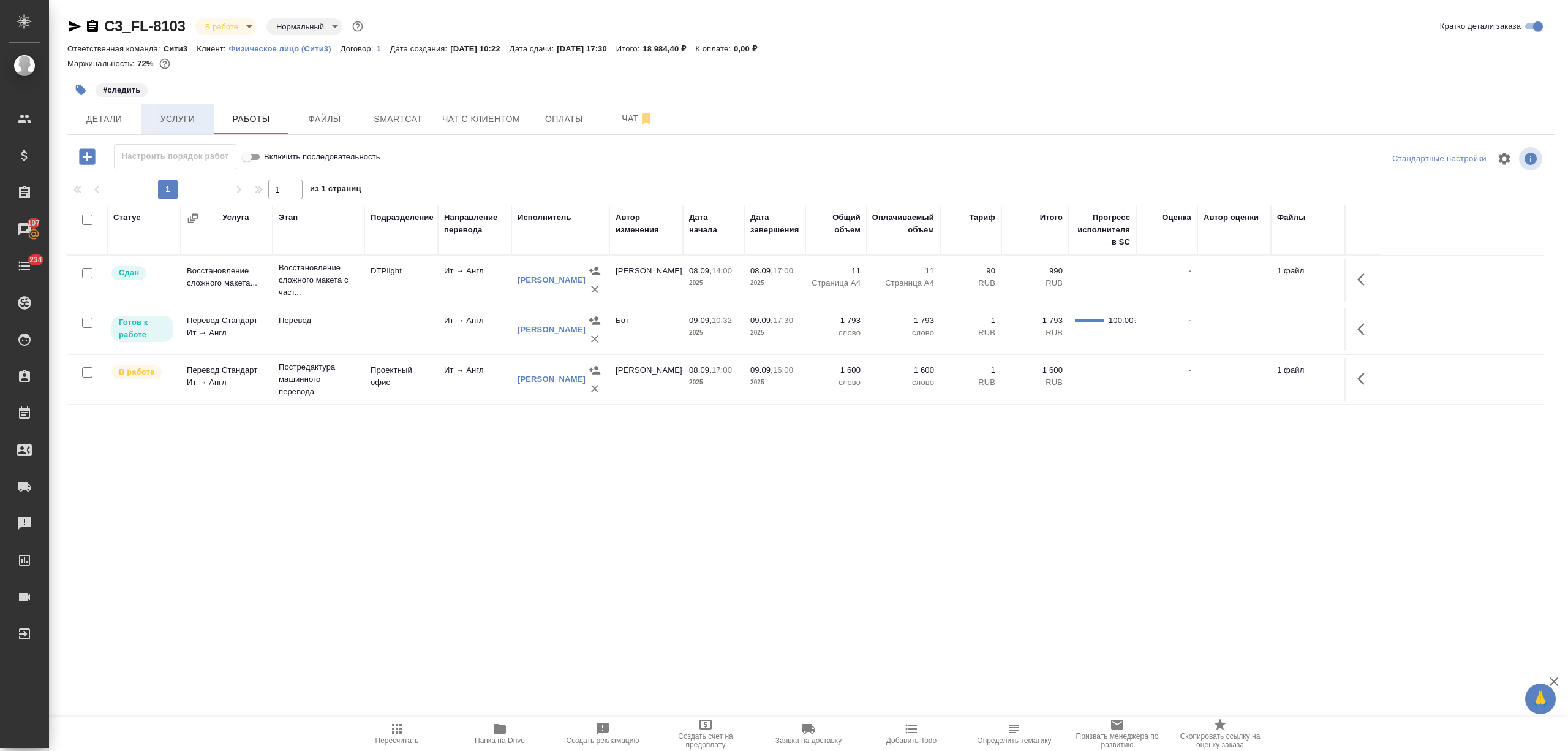
click at [194, 114] on span "Услуги" at bounding box center [178, 119] width 59 height 15
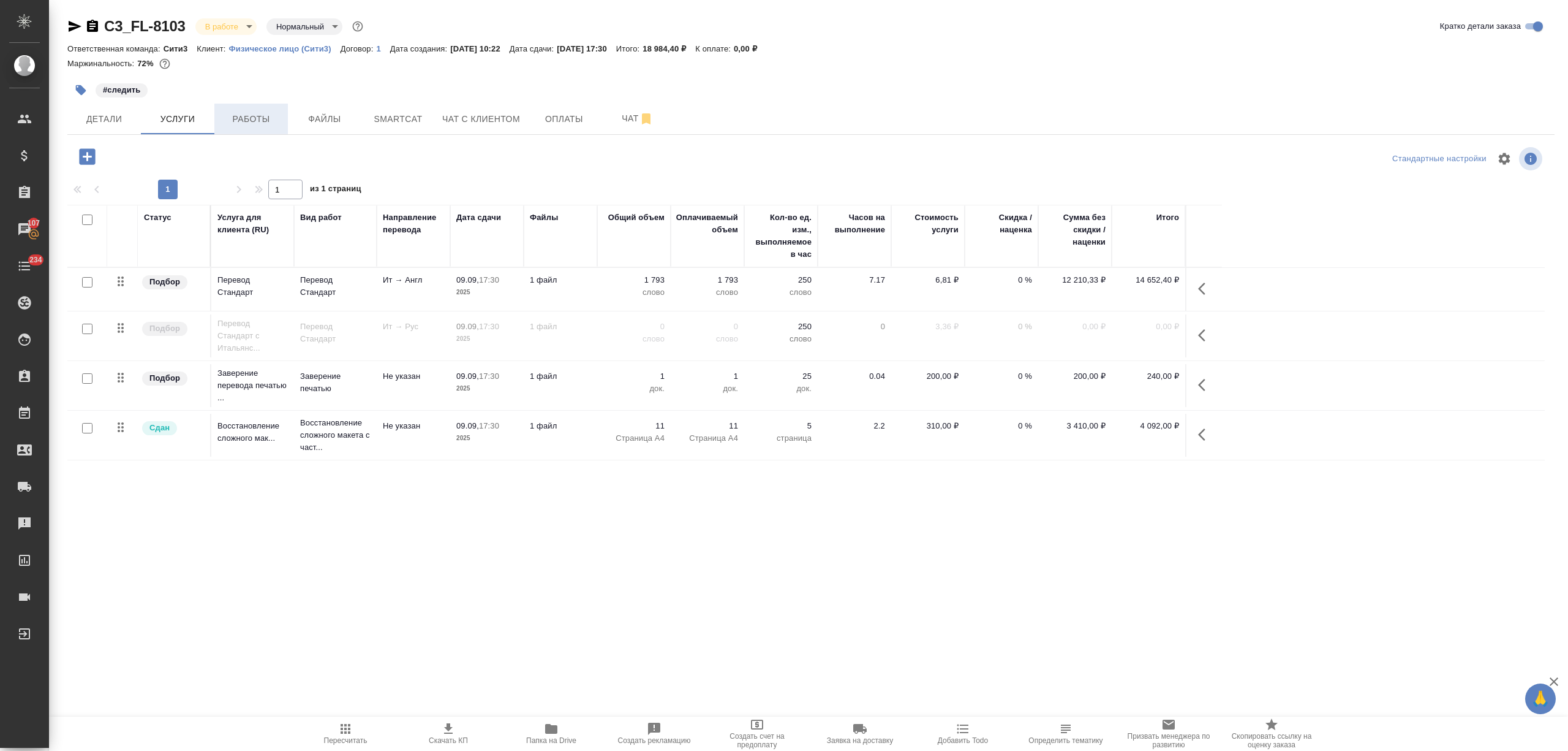
click at [233, 121] on span "Работы" at bounding box center [251, 119] width 59 height 15
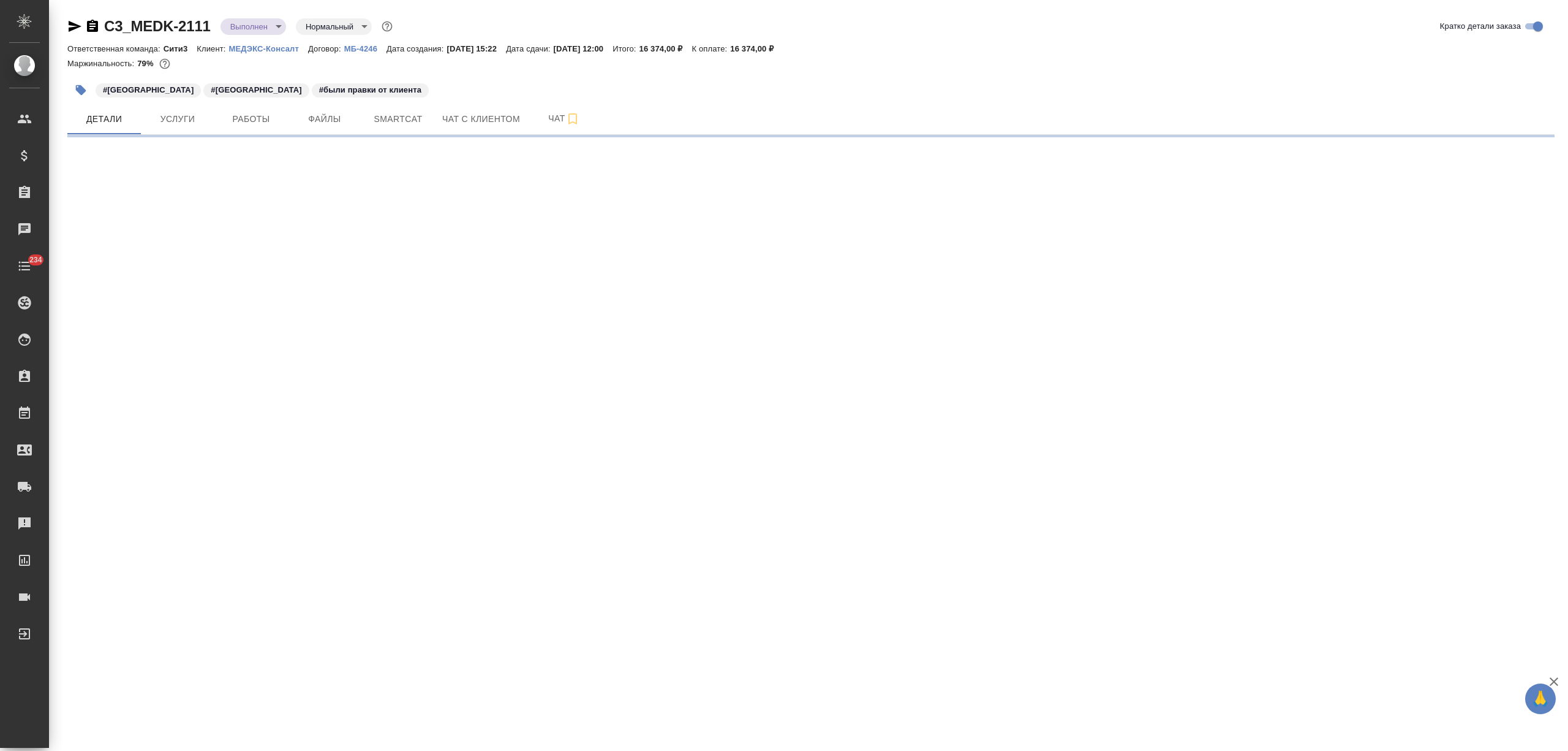
select select "RU"
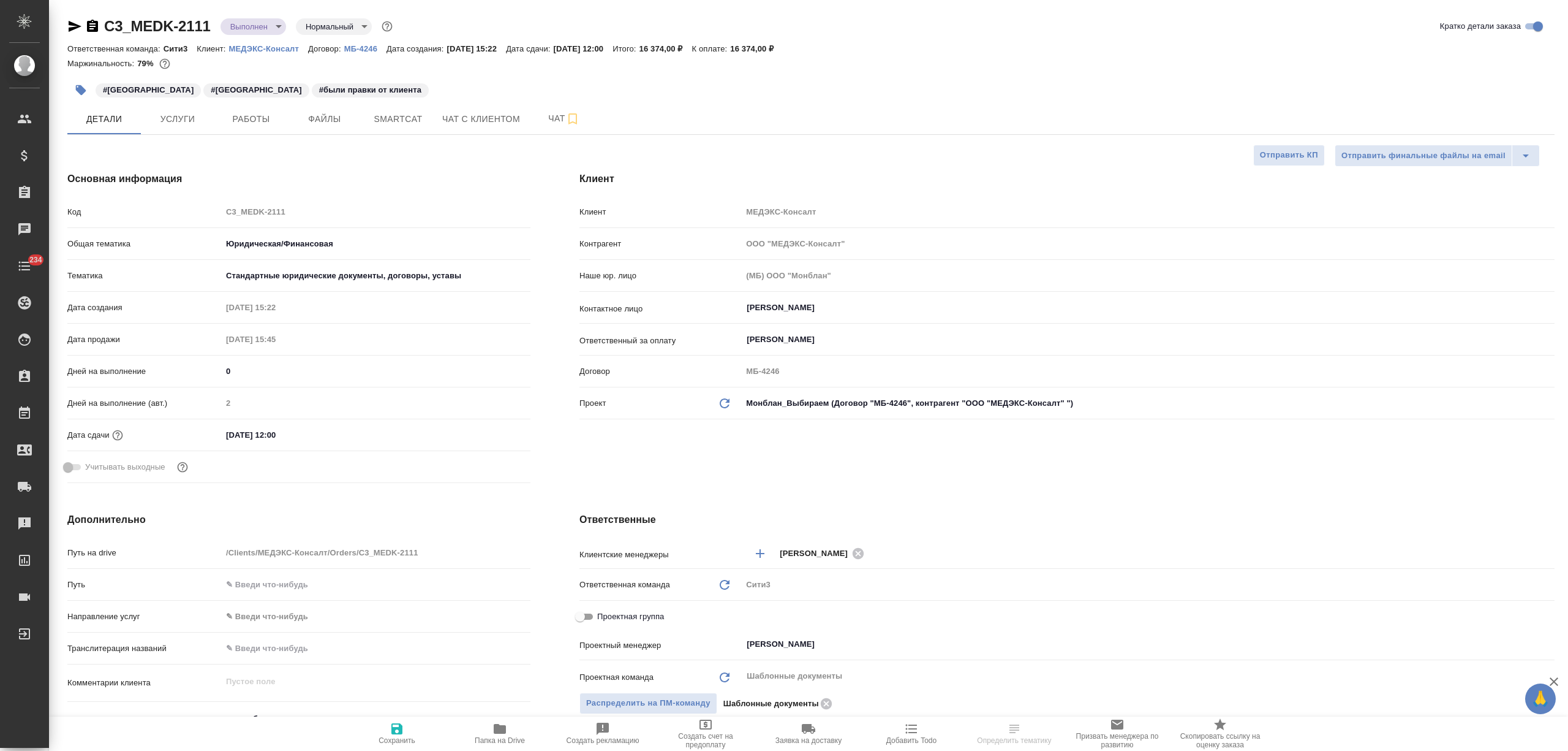
type textarea "x"
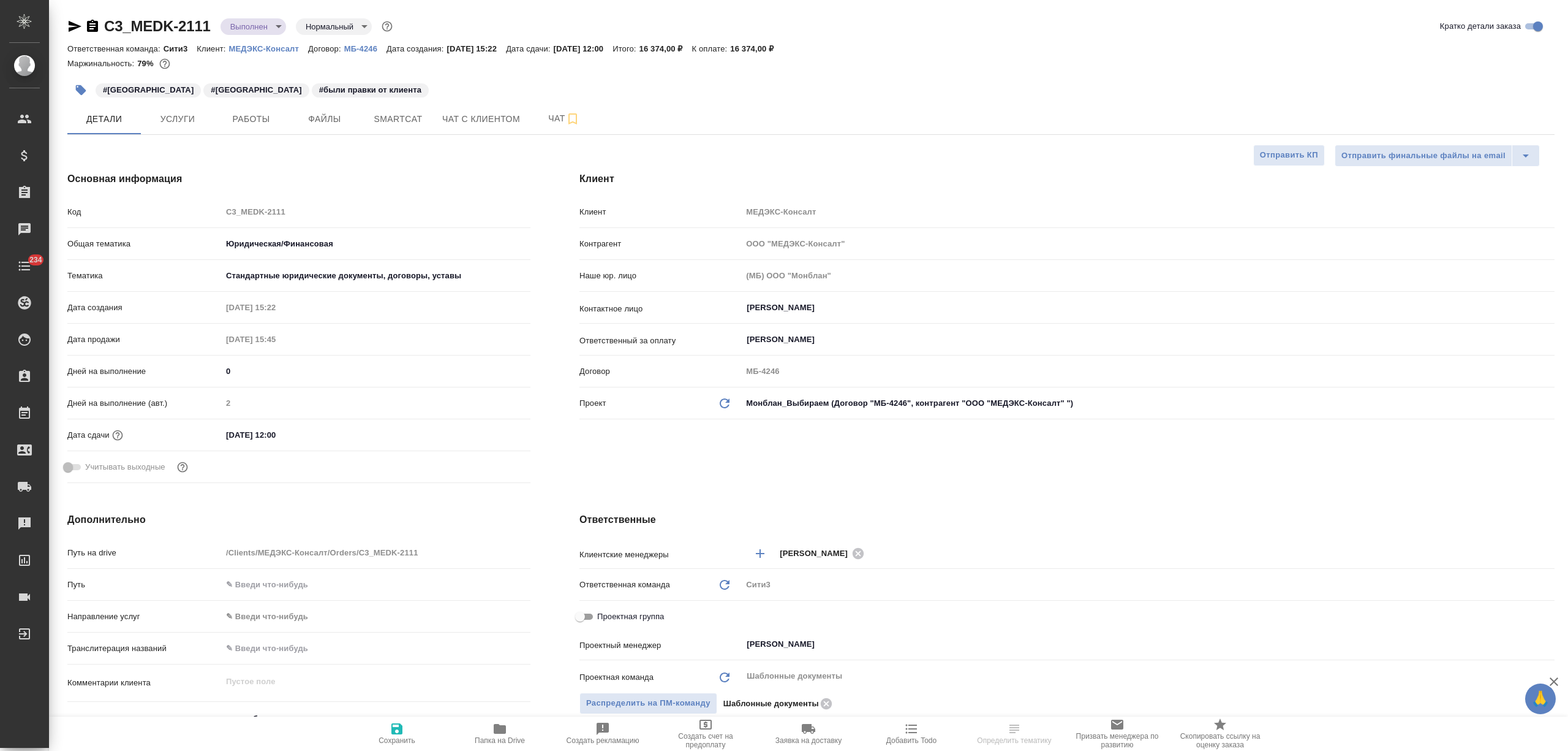
type textarea "x"
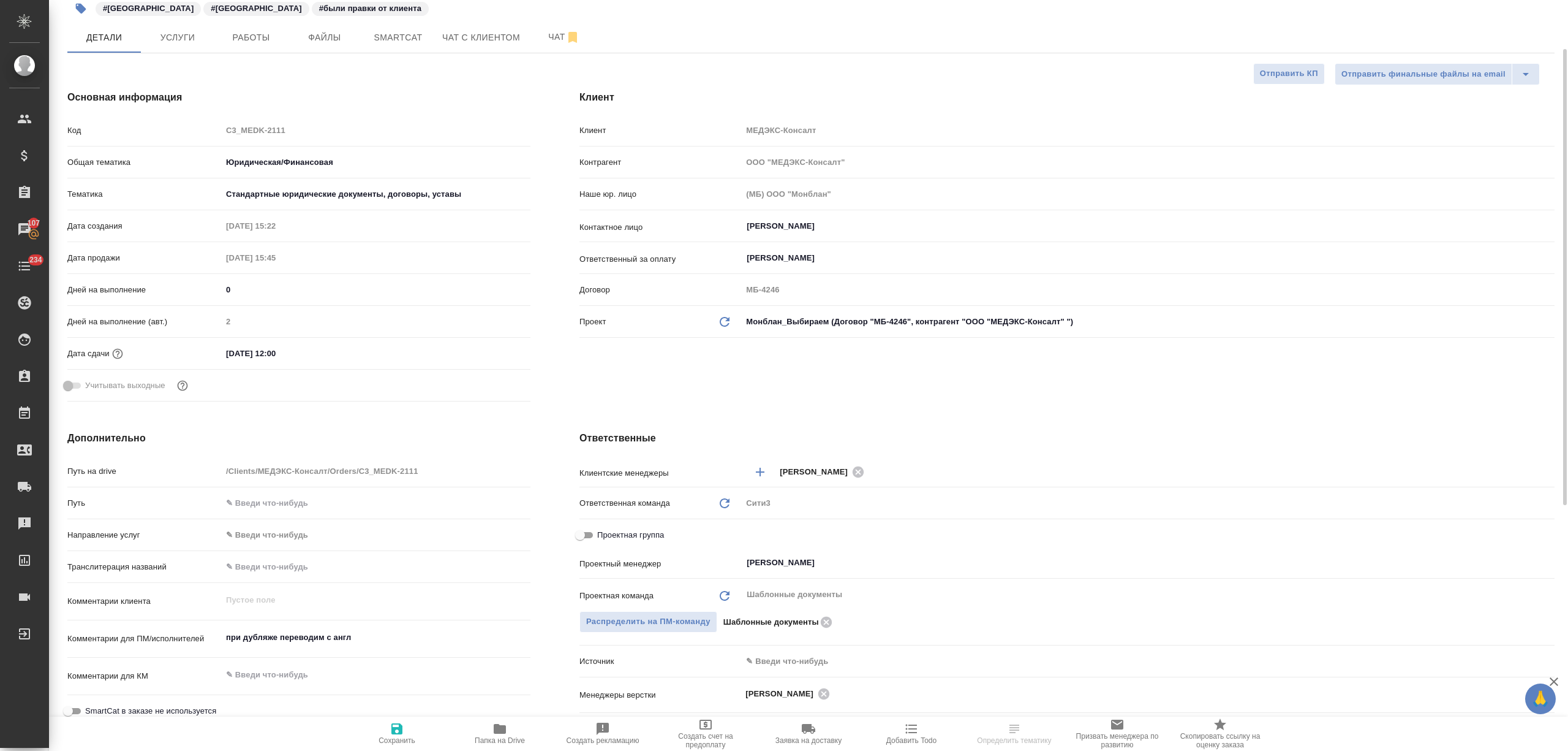
scroll to position [81, 0]
select select "RU"
type textarea "x"
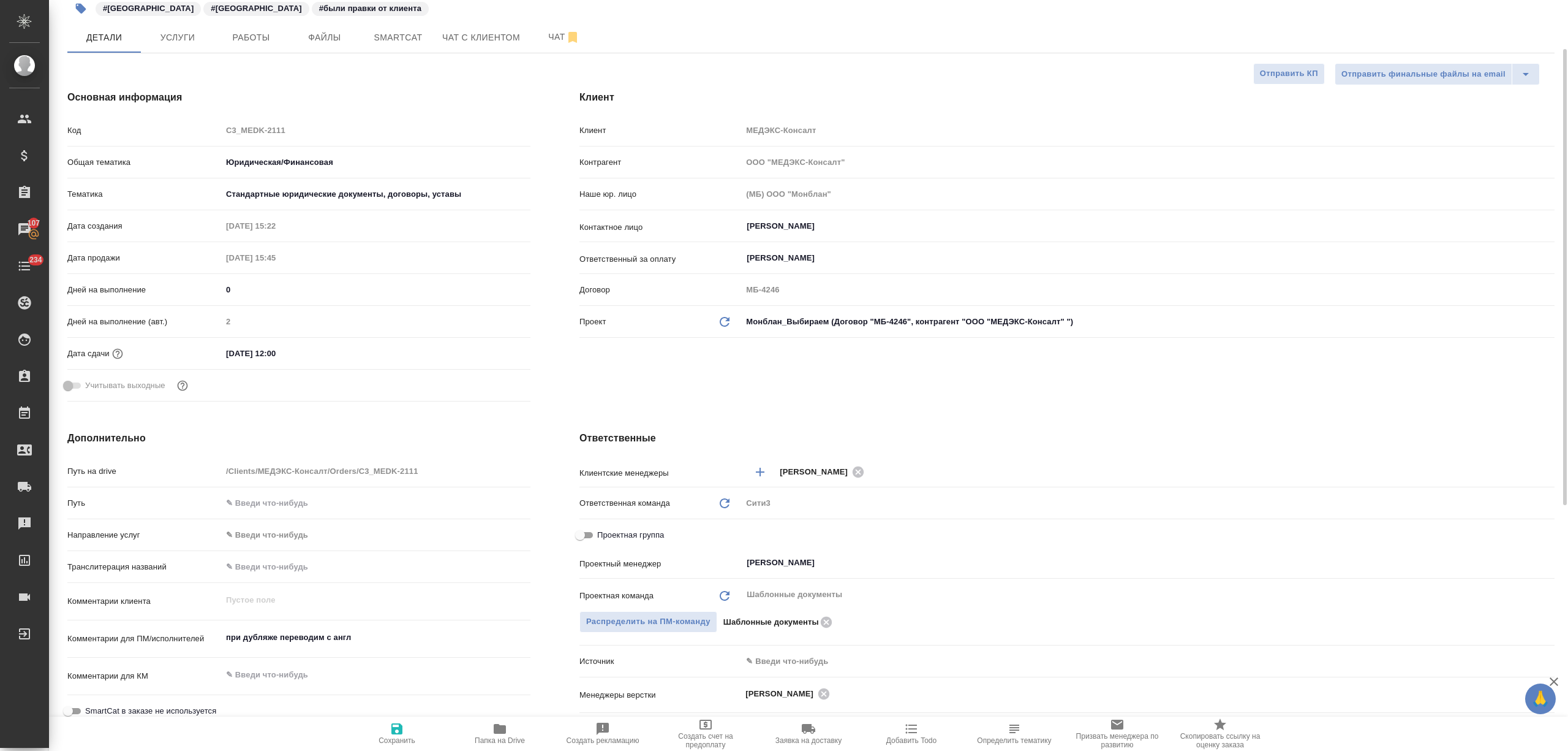
type textarea "x"
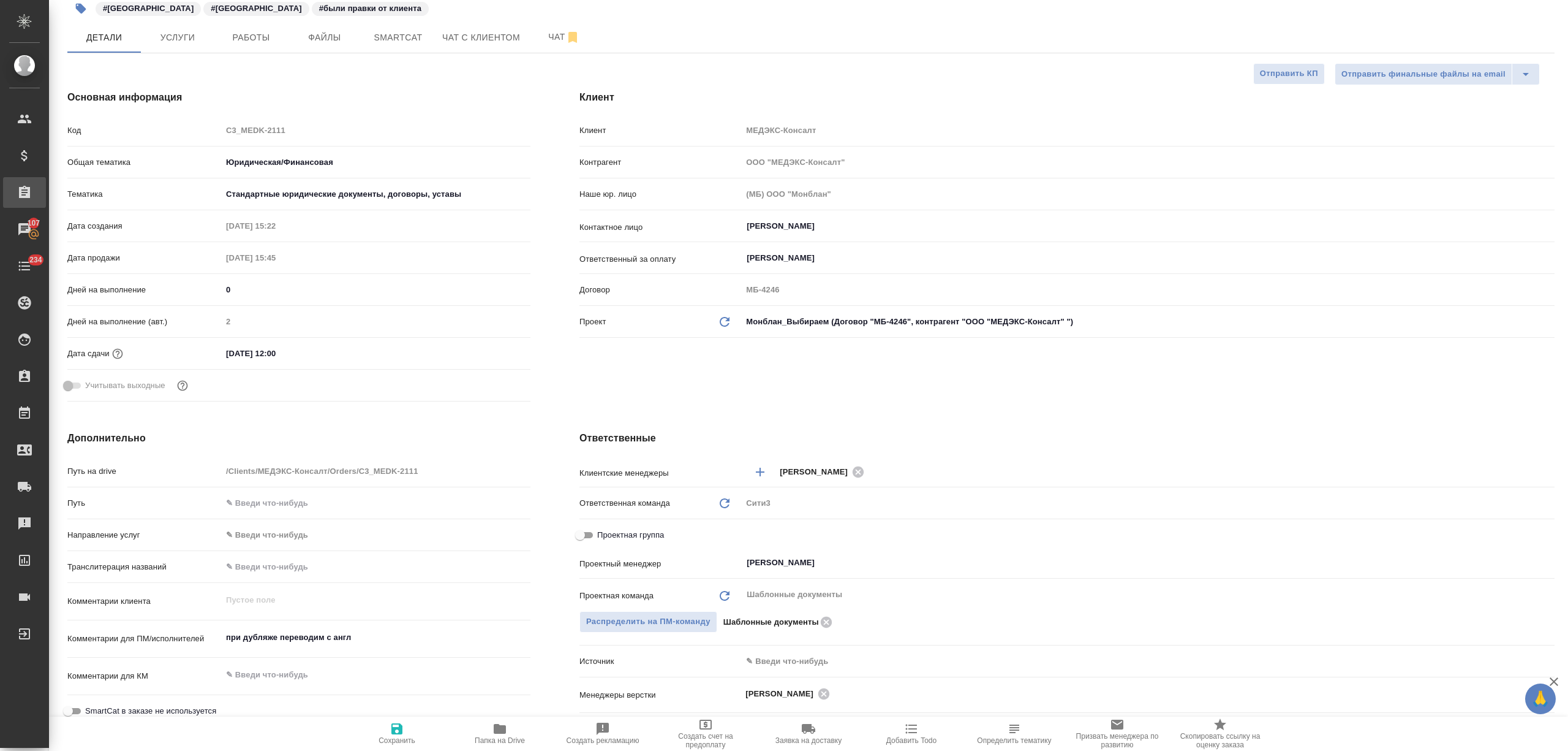
type textarea "x"
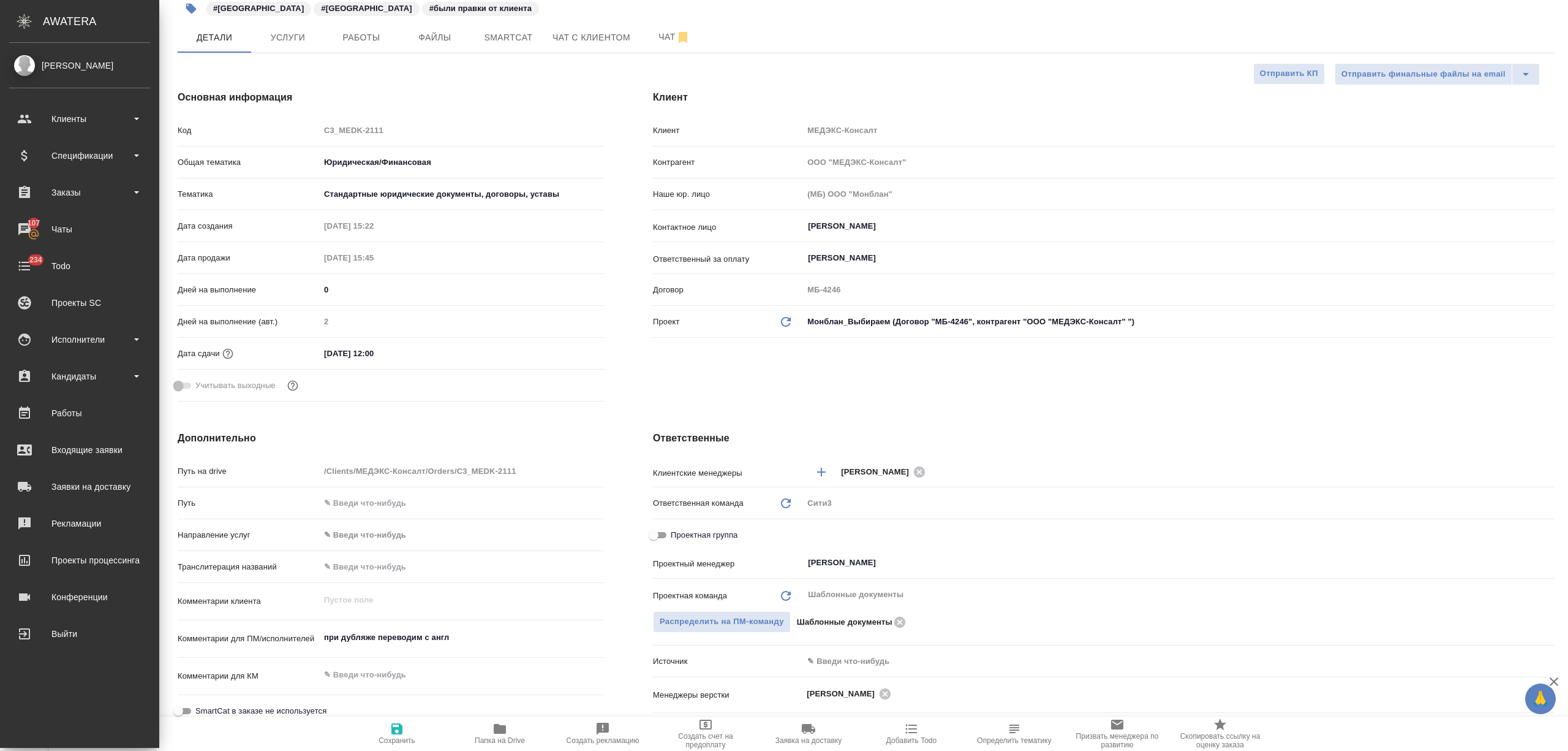
type textarea "x"
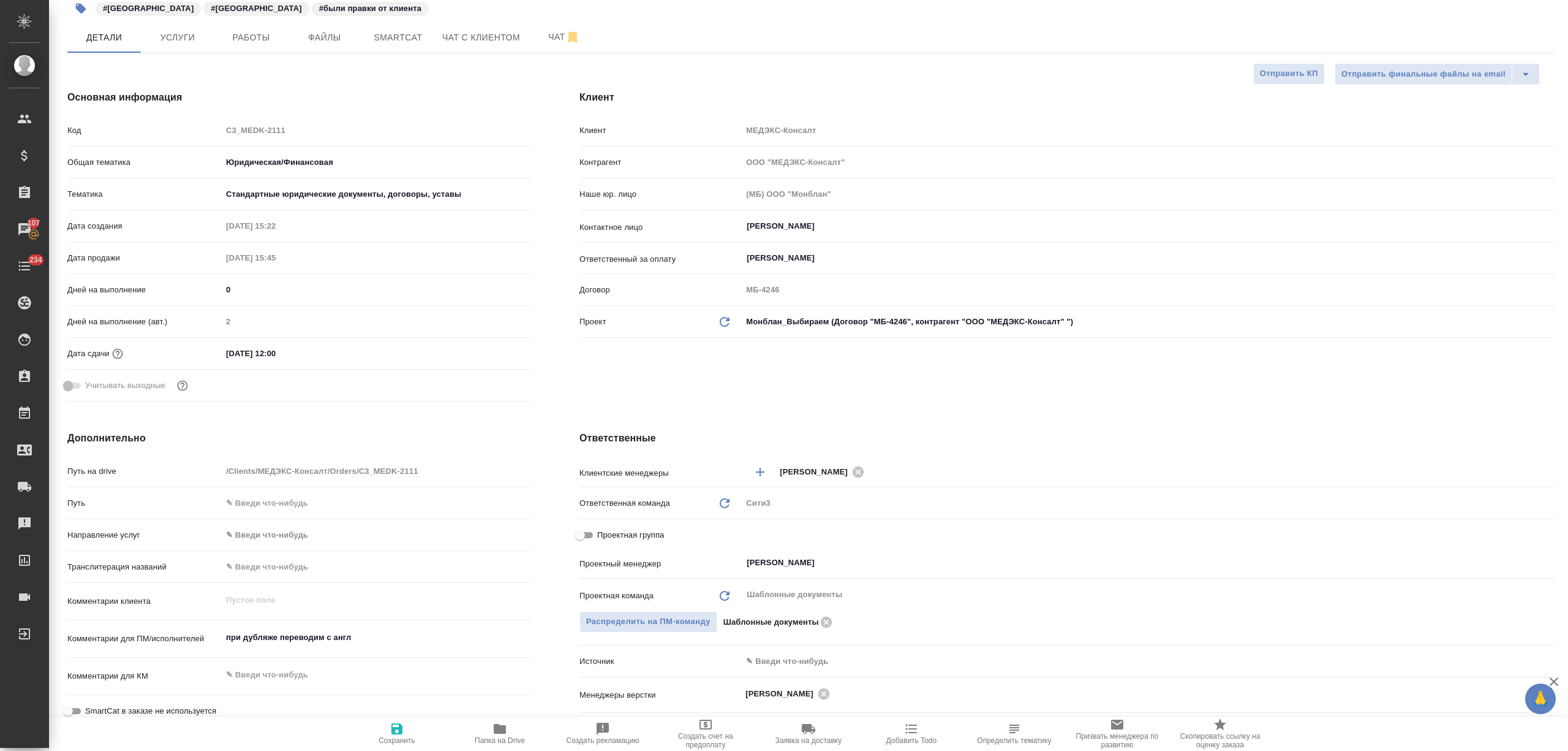
type textarea "x"
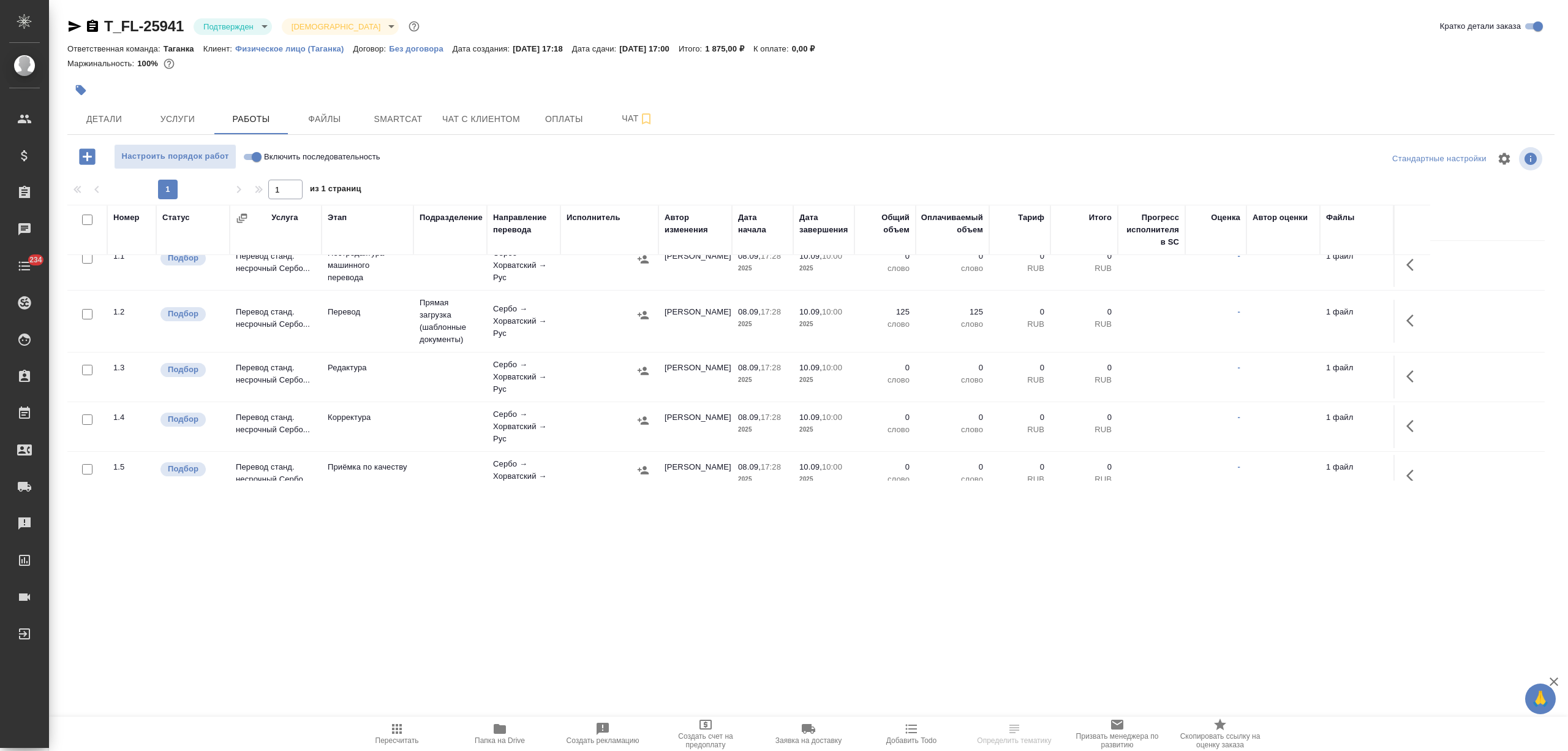
scroll to position [5, 0]
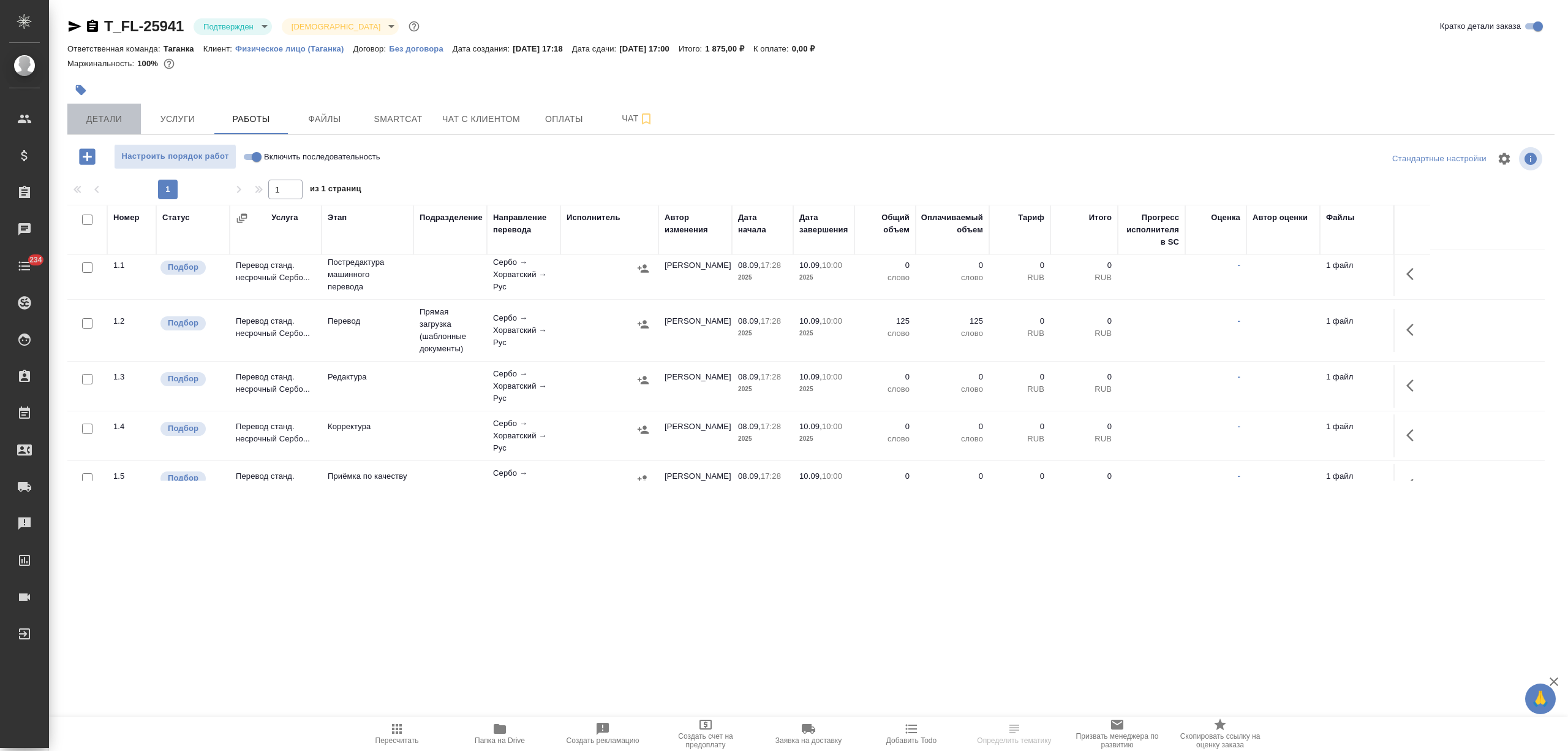
click at [129, 118] on span "Детали" at bounding box center [104, 119] width 59 height 15
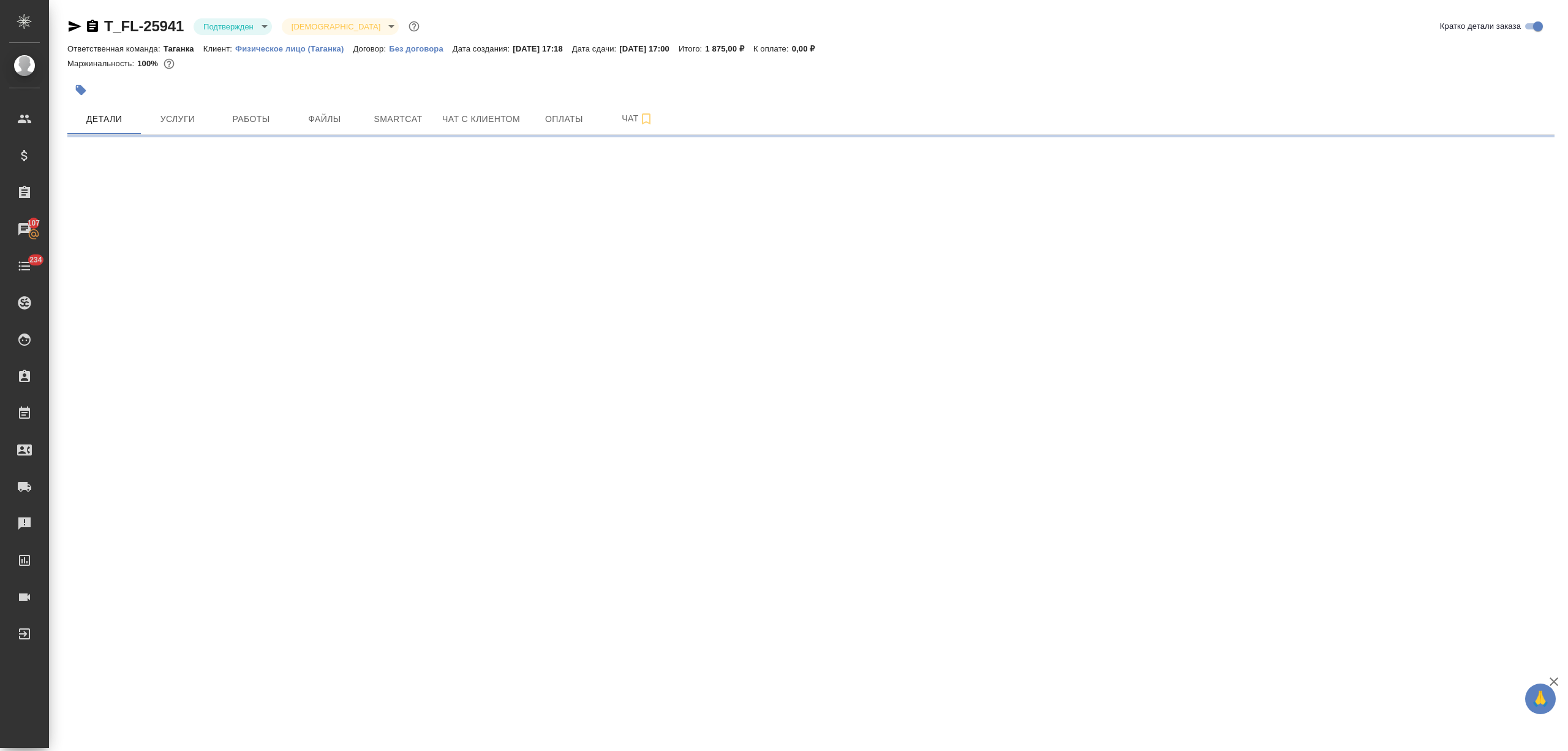
select select "RU"
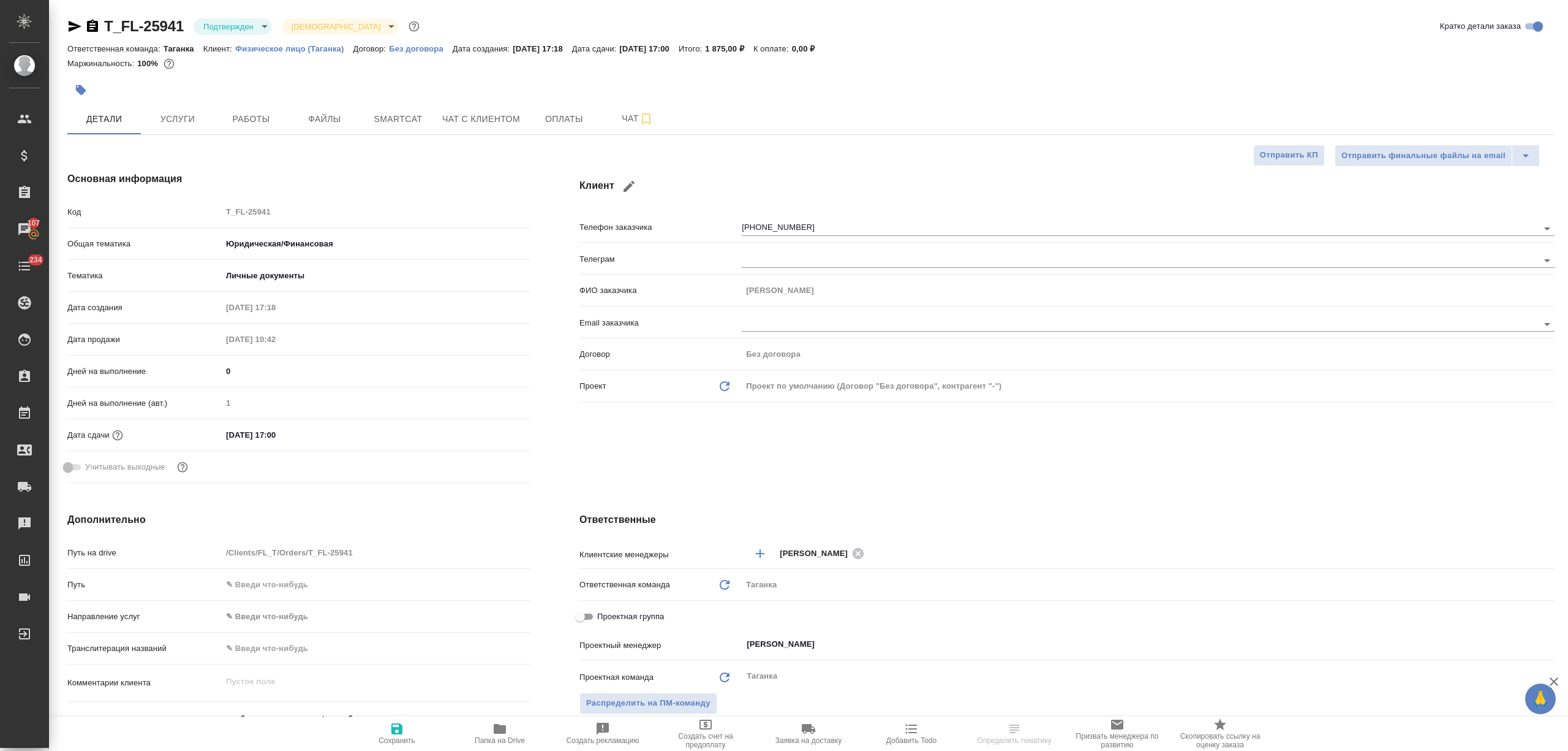
type textarea "x"
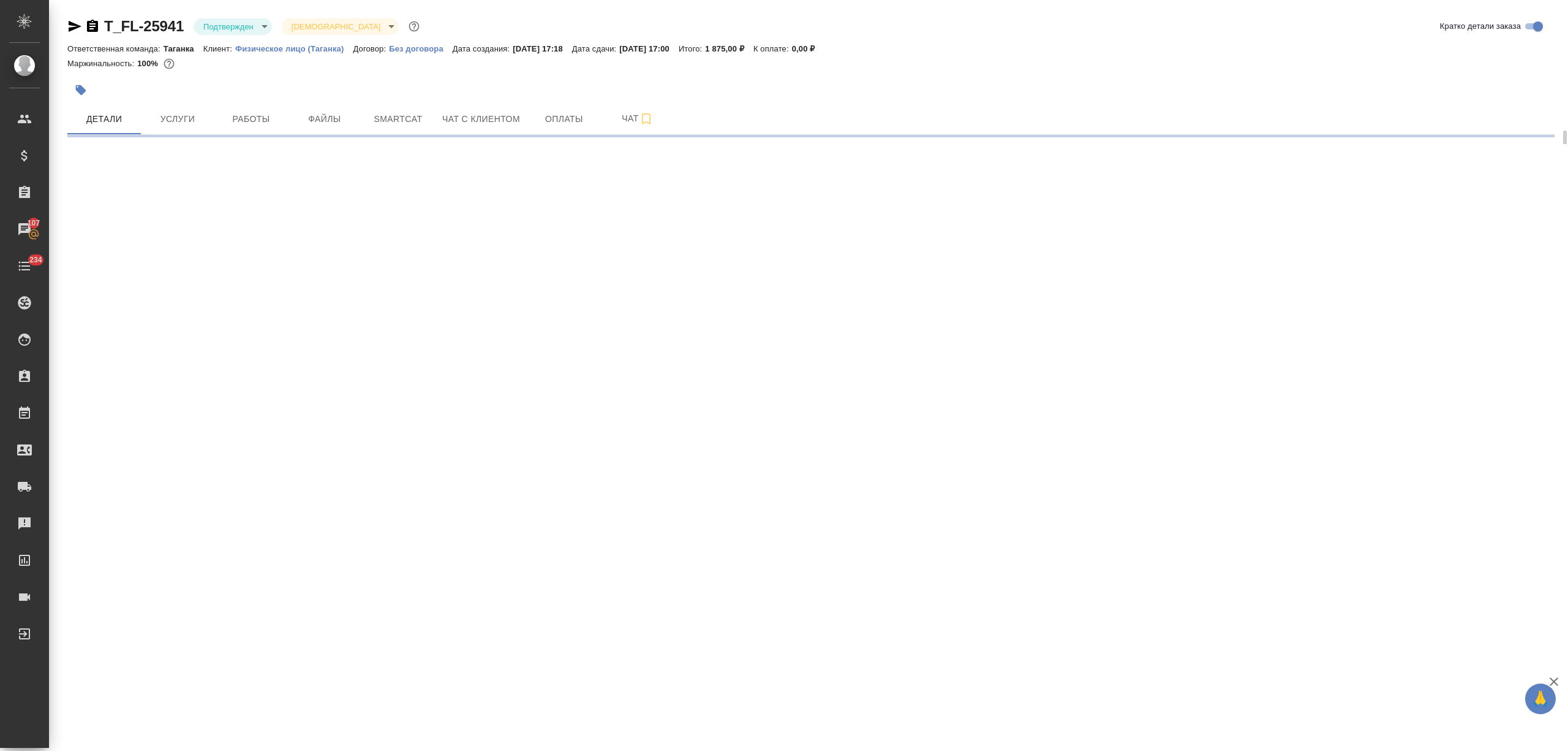
scroll to position [81, 0]
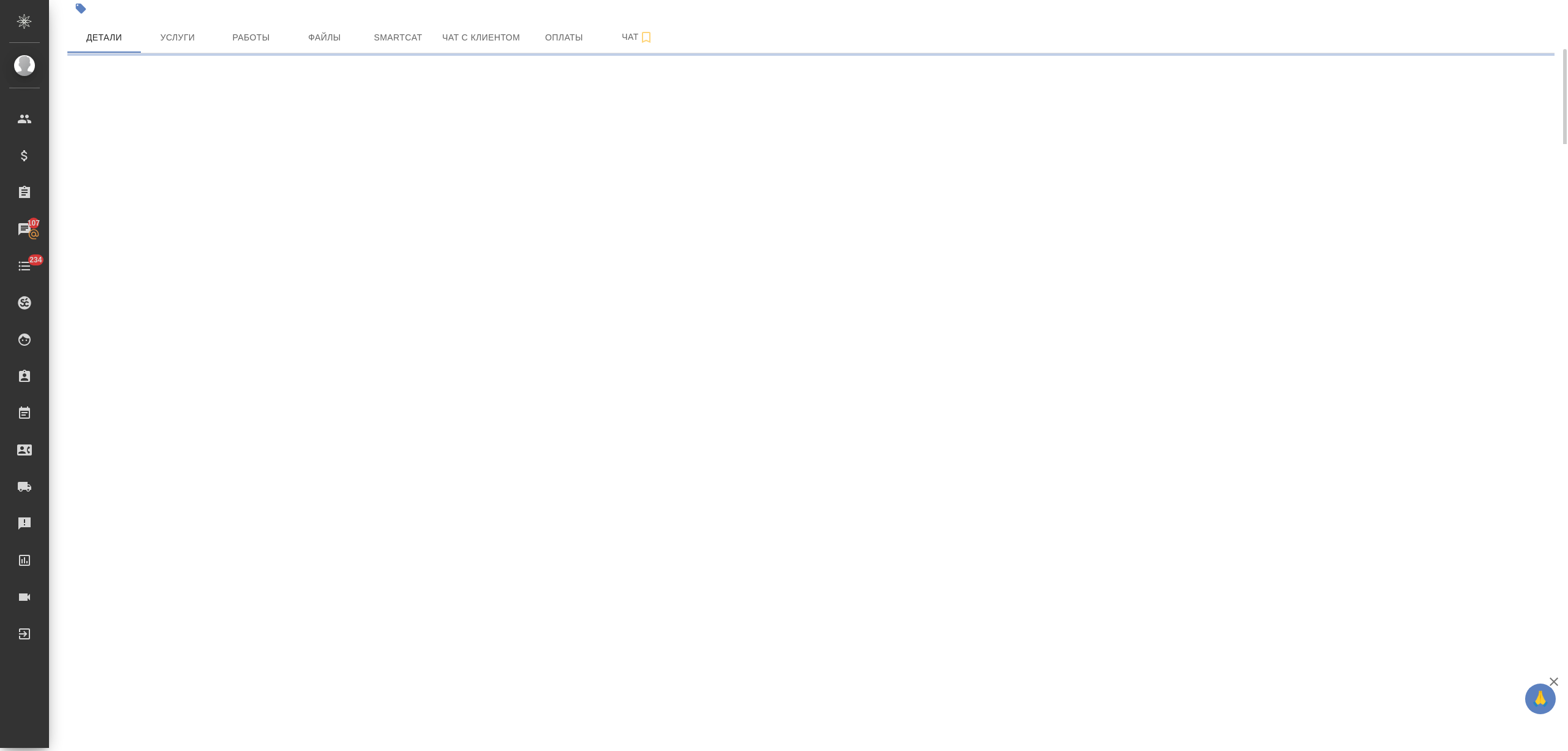
select select "RU"
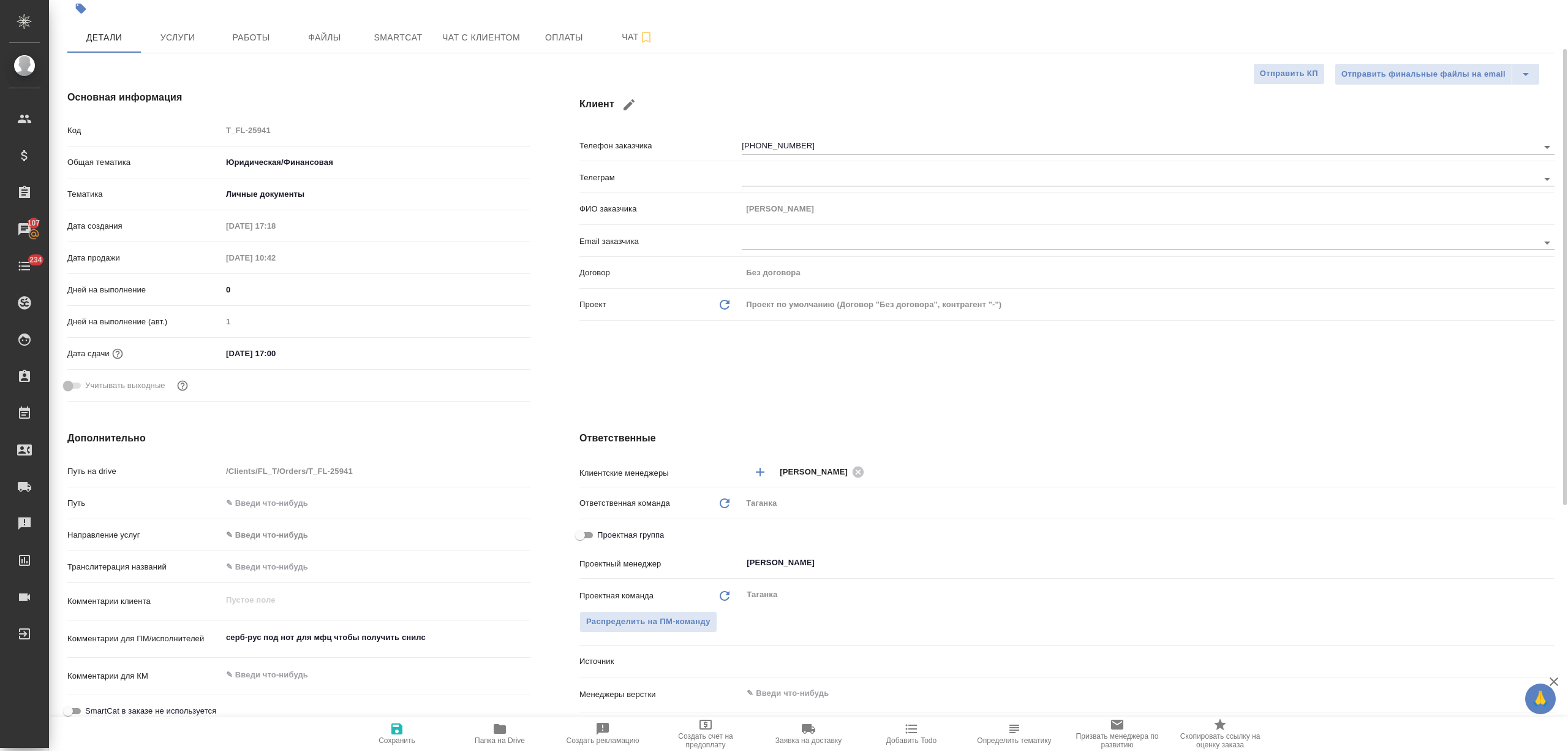
type textarea "x"
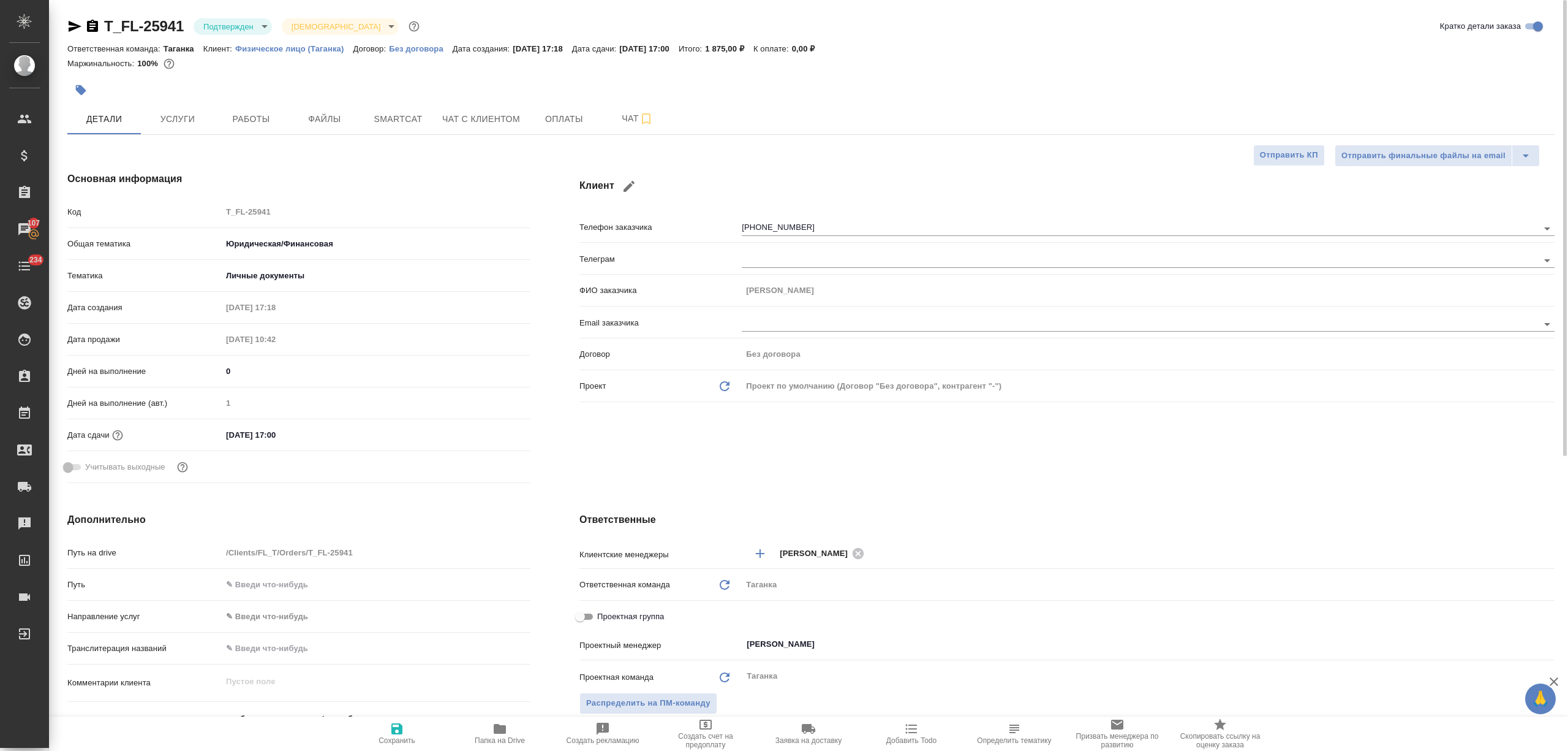
scroll to position [0, 0]
type textarea "x"
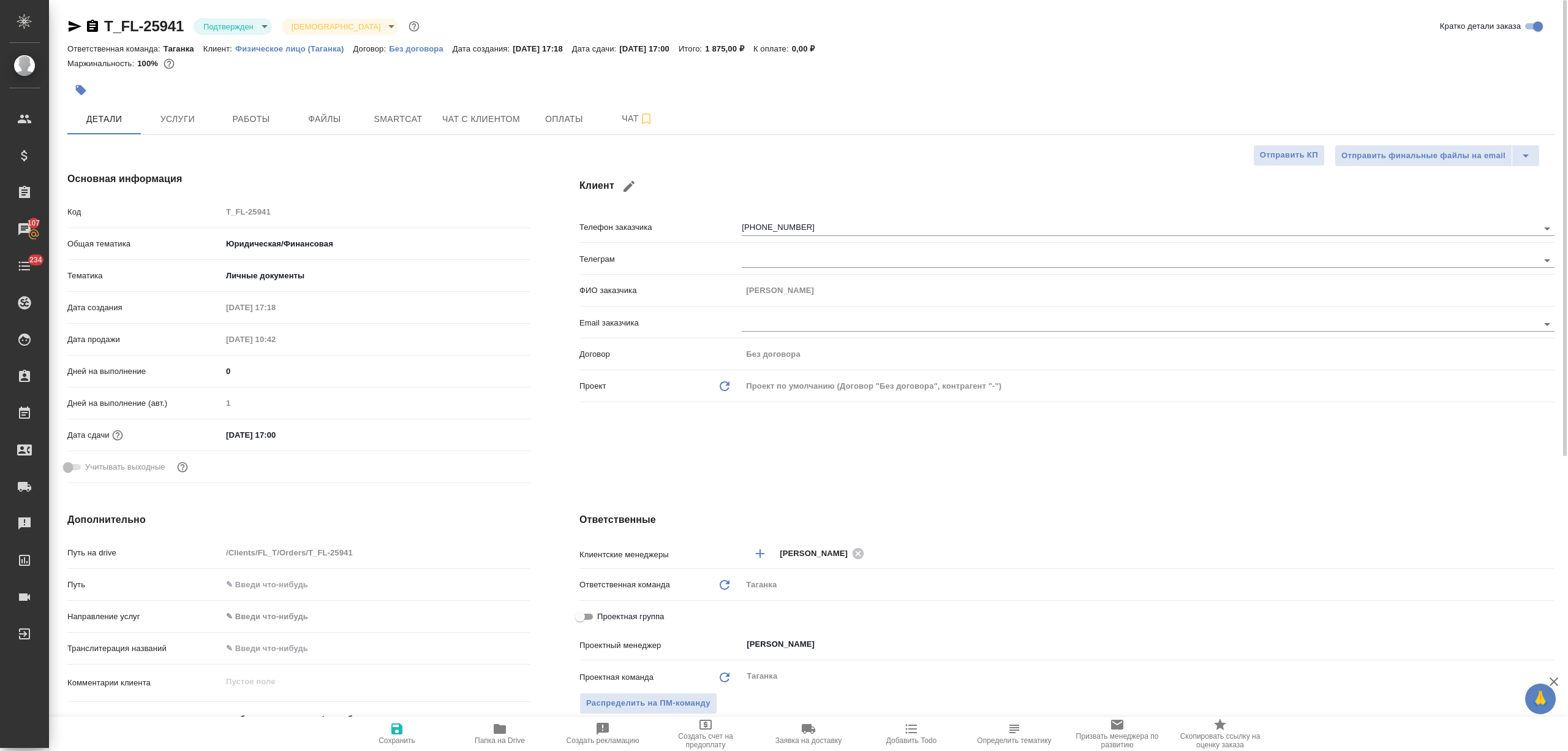
type textarea "x"
click at [239, 118] on span "Работы" at bounding box center [251, 119] width 59 height 15
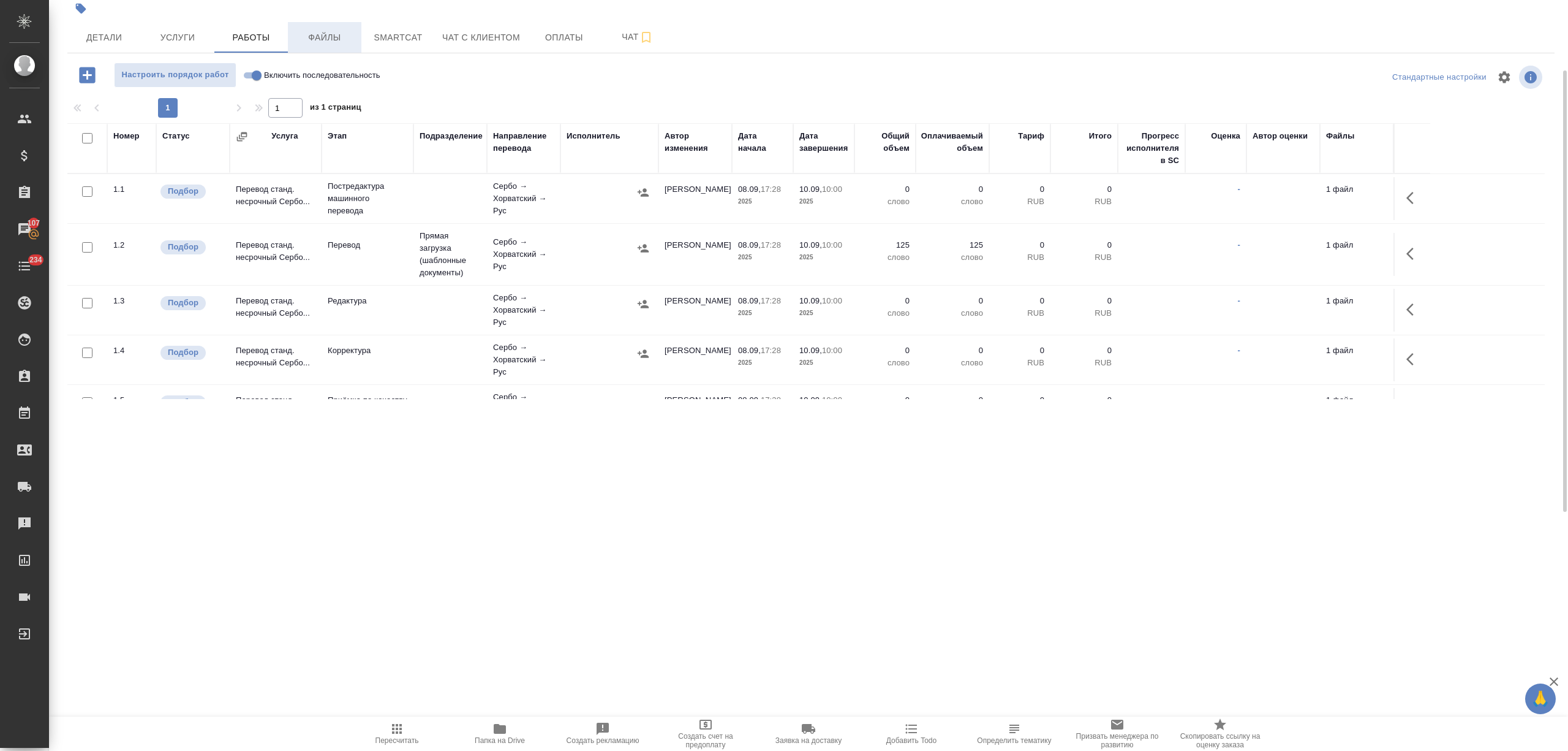
click at [330, 37] on span "Файлы" at bounding box center [325, 37] width 59 height 15
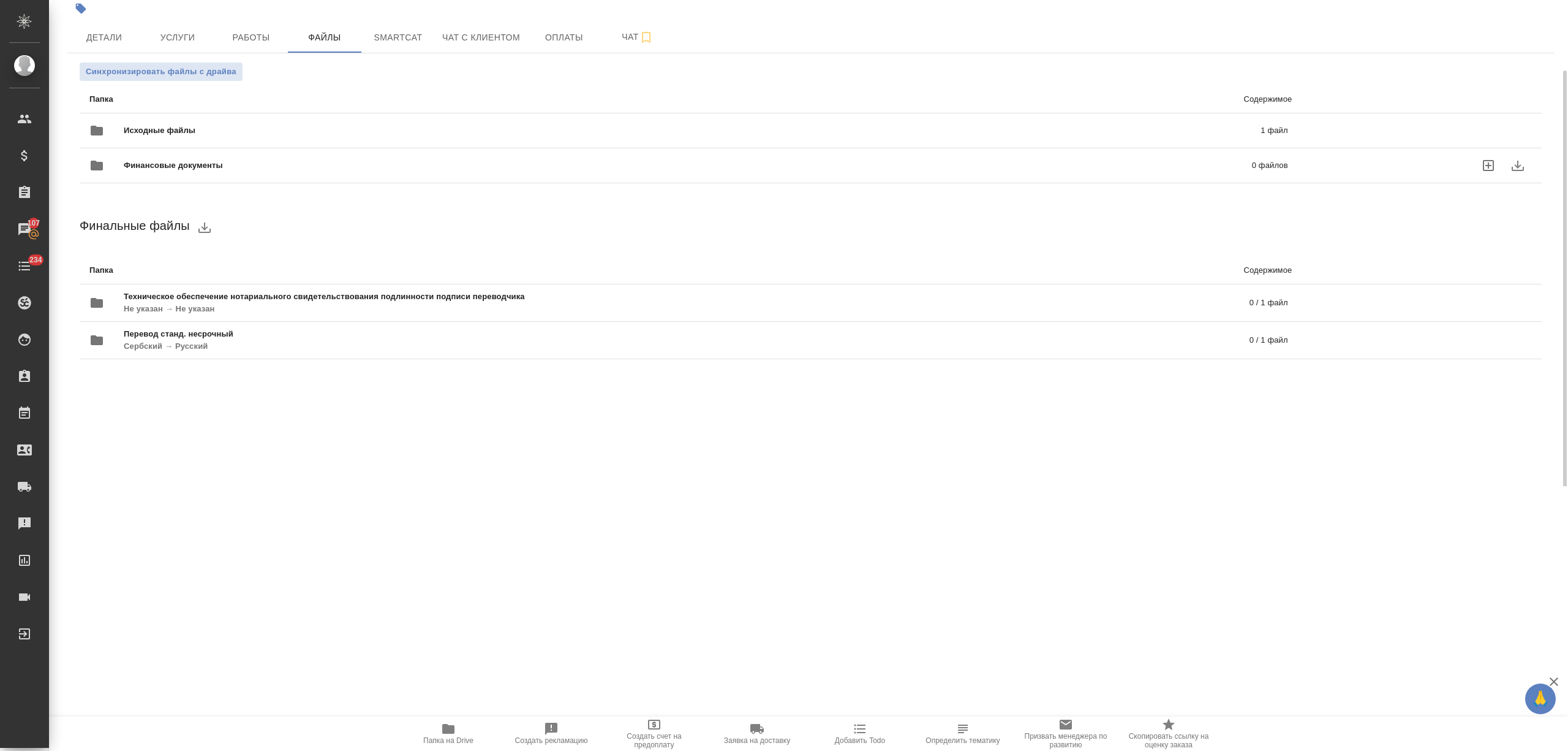
click at [191, 137] on div "Исходные файлы 1 файл" at bounding box center [689, 130] width 1199 height 30
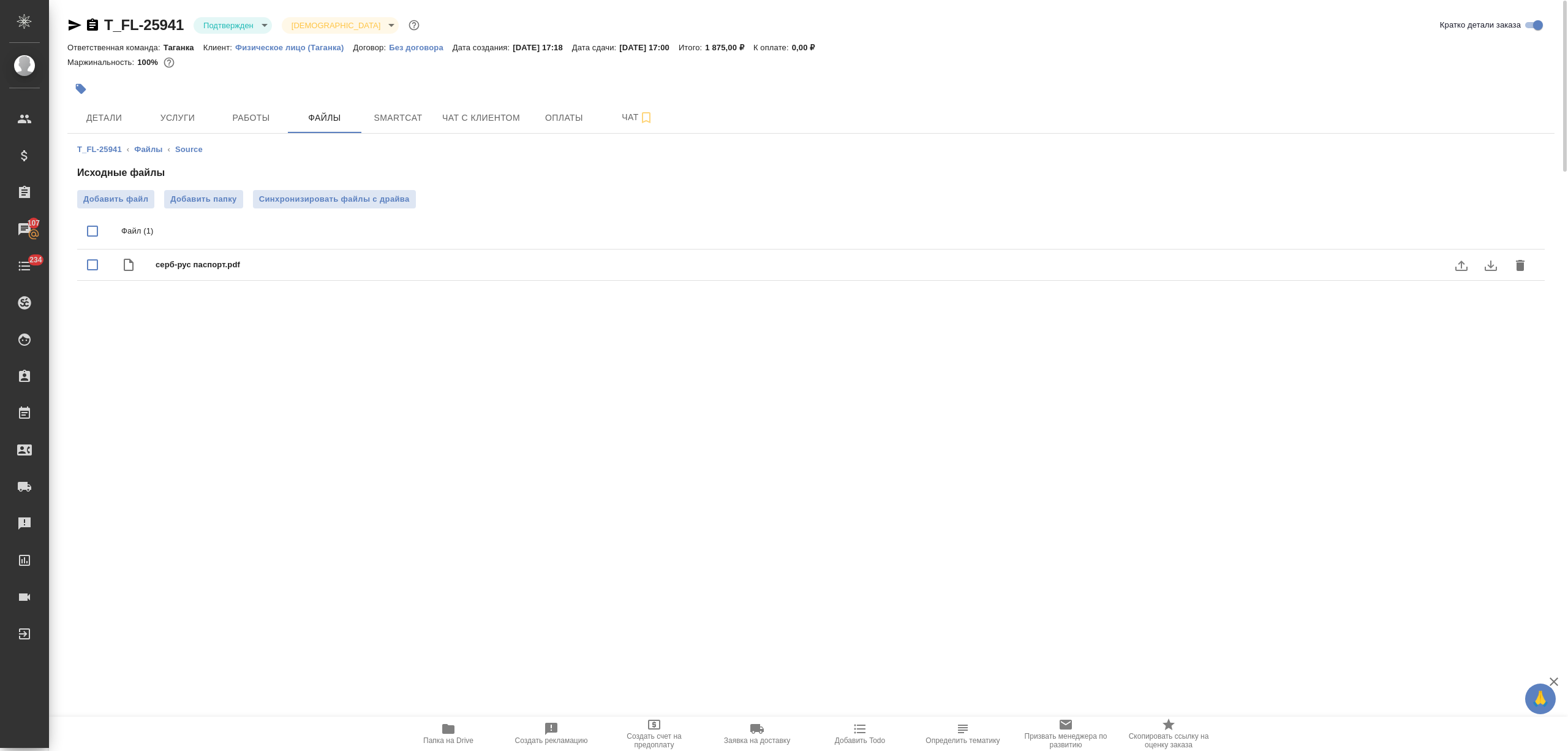
click at [1494, 270] on icon "download" at bounding box center [1491, 266] width 12 height 11
click at [268, 116] on span "Работы" at bounding box center [251, 119] width 59 height 15
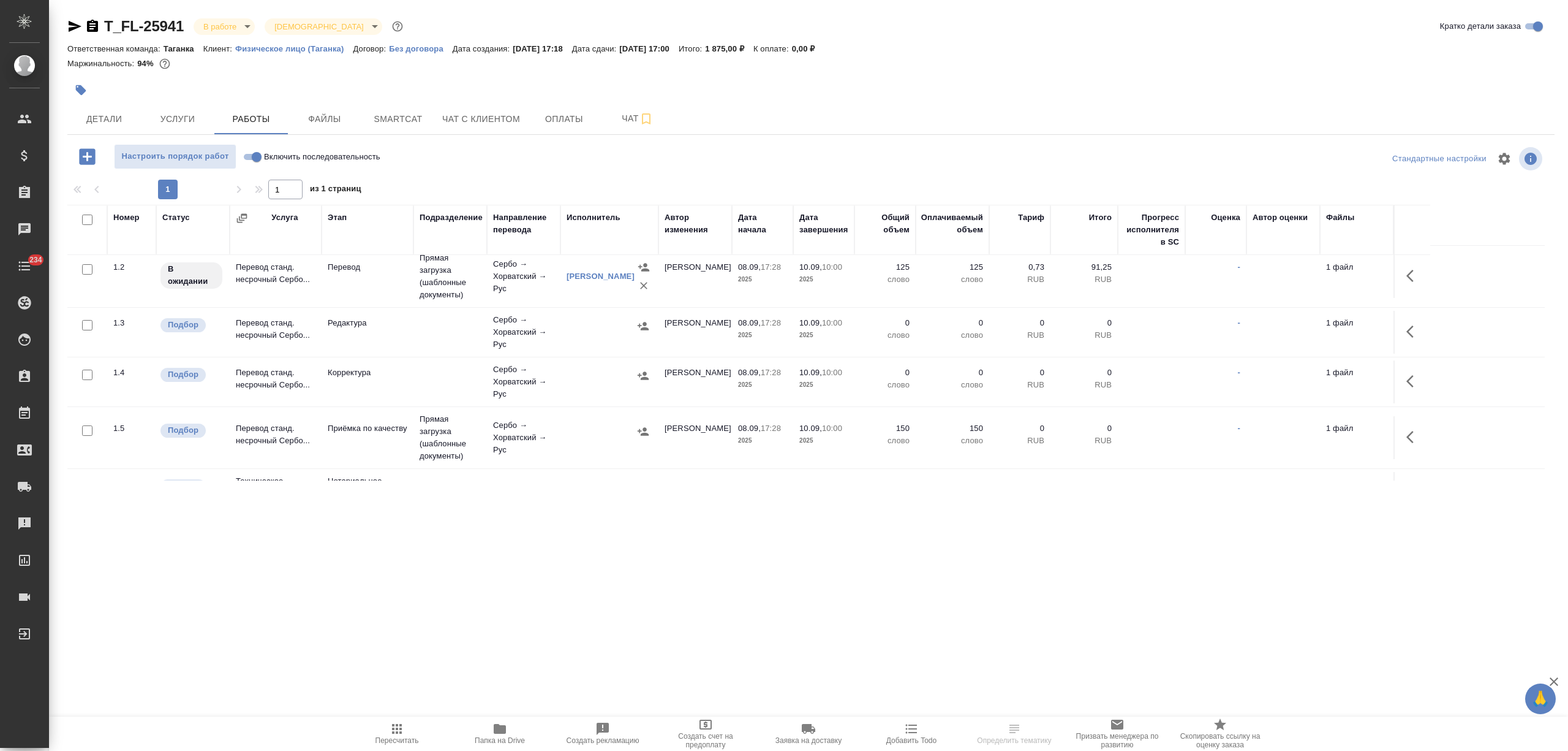
scroll to position [99, 0]
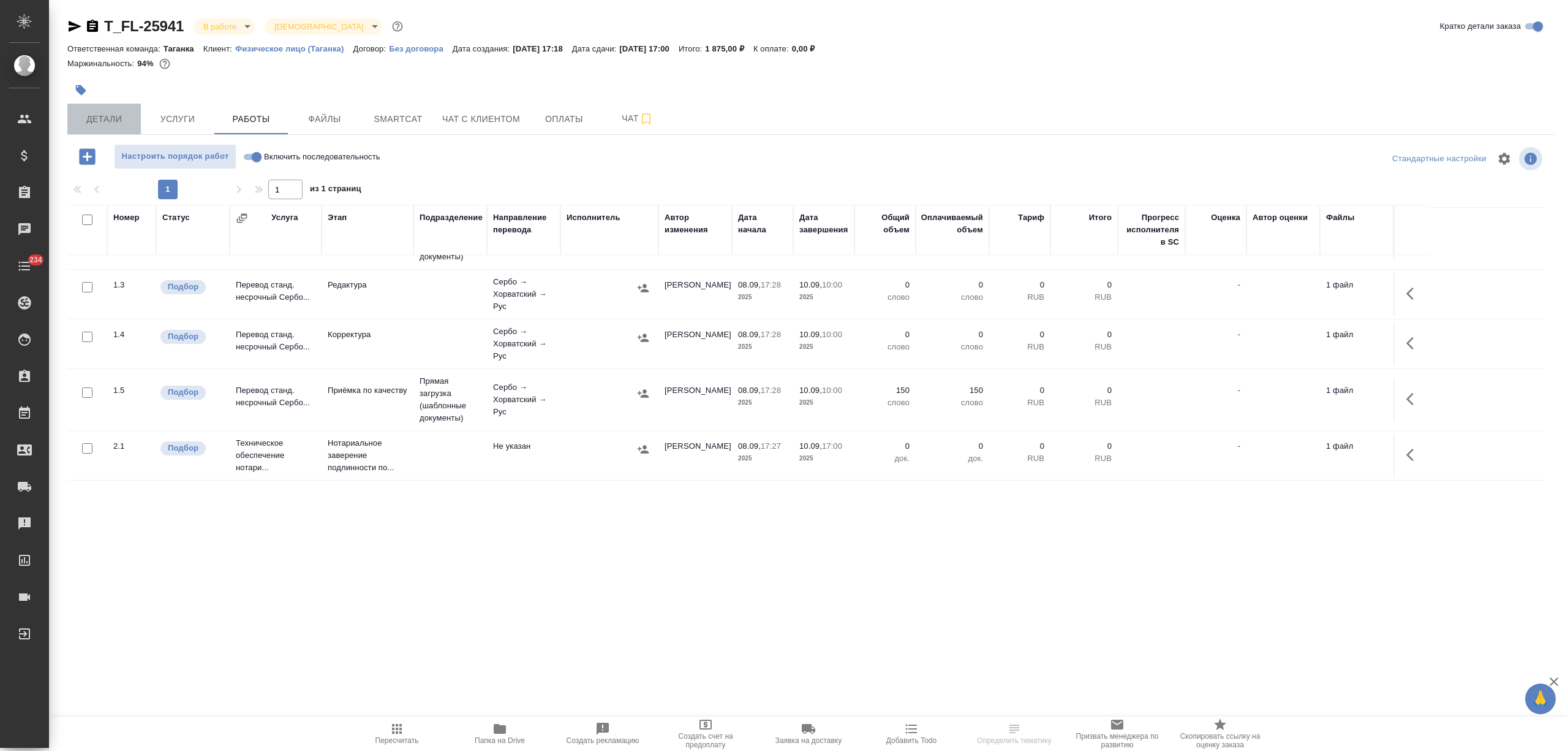
click at [97, 114] on span "Детали" at bounding box center [104, 119] width 59 height 15
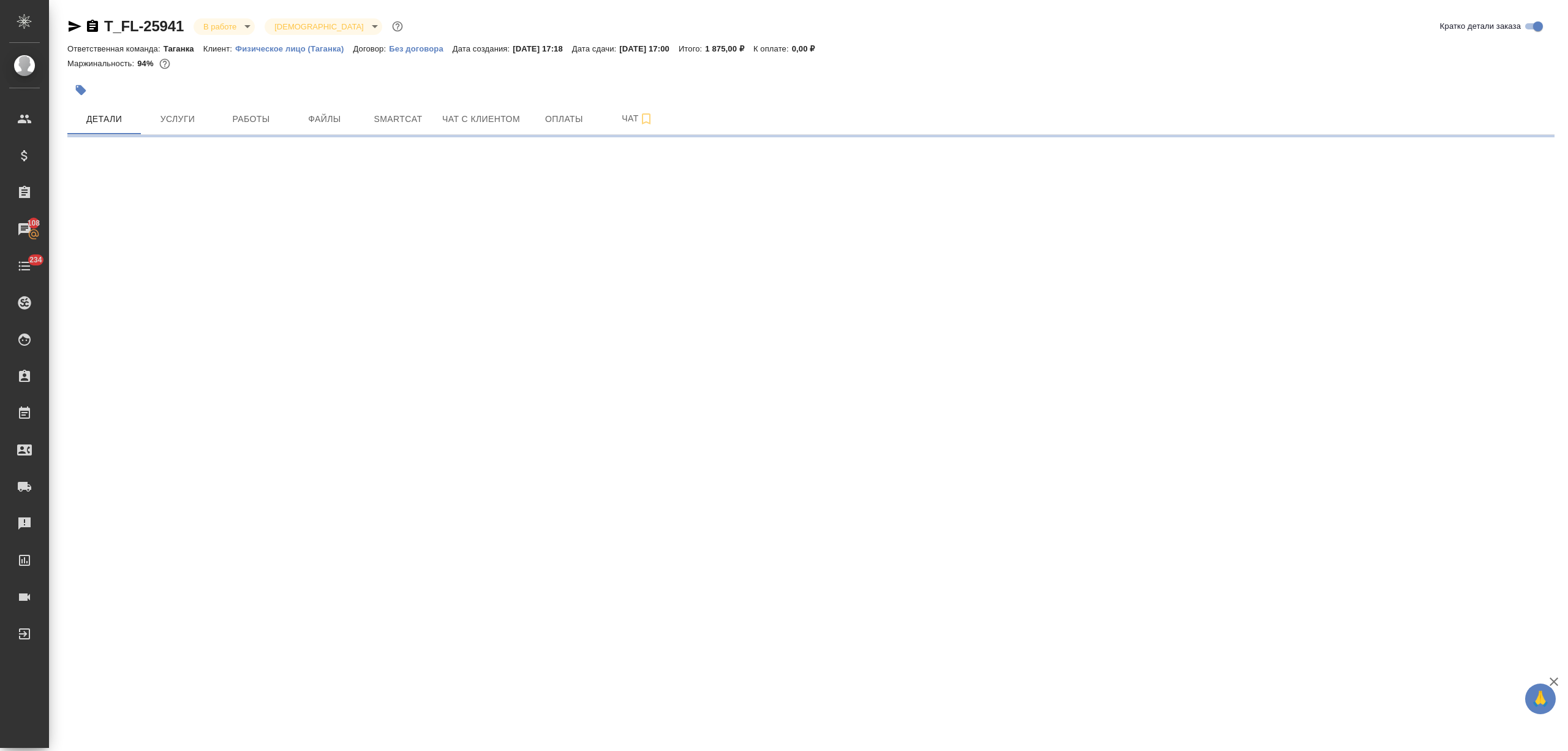
select select "RU"
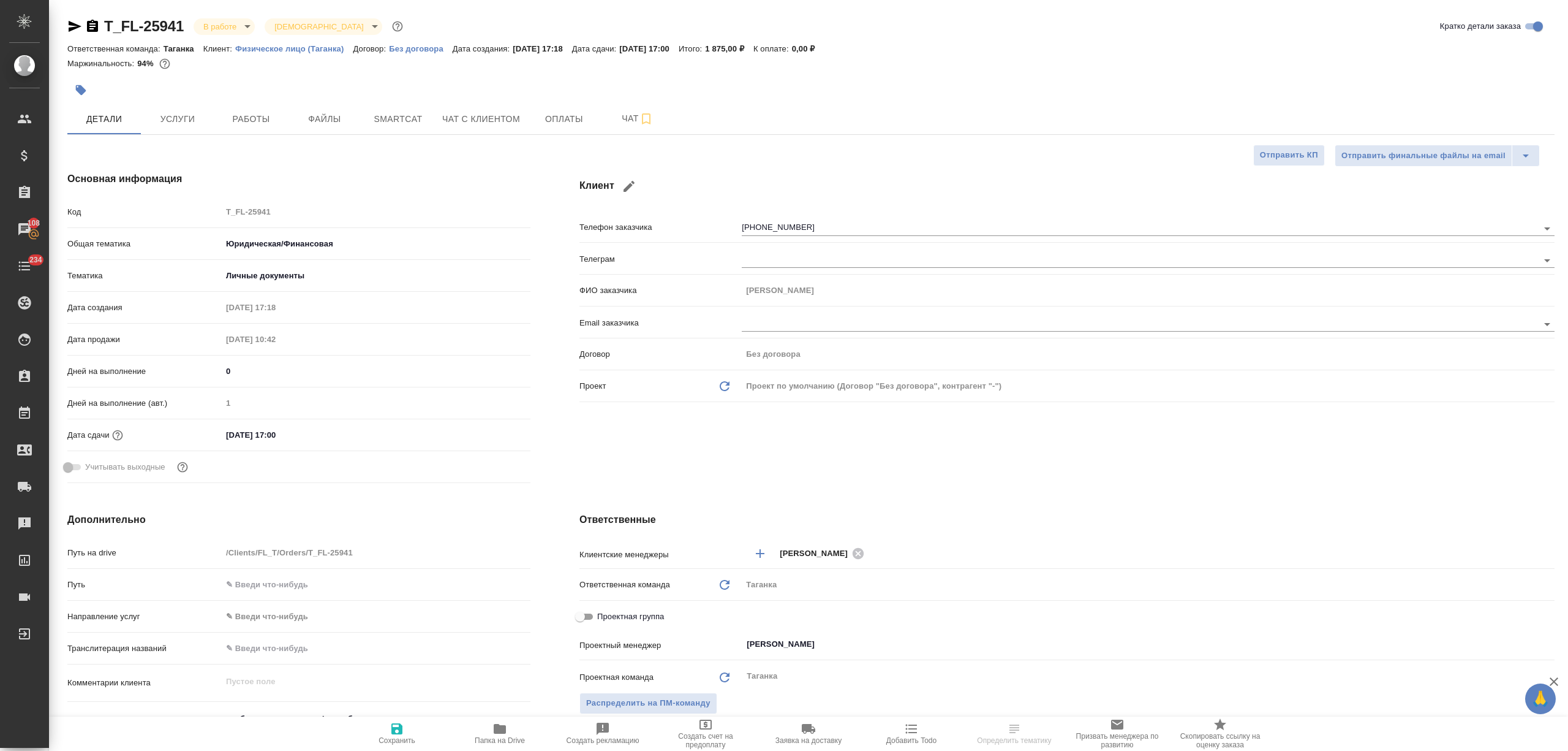
type textarea "x"
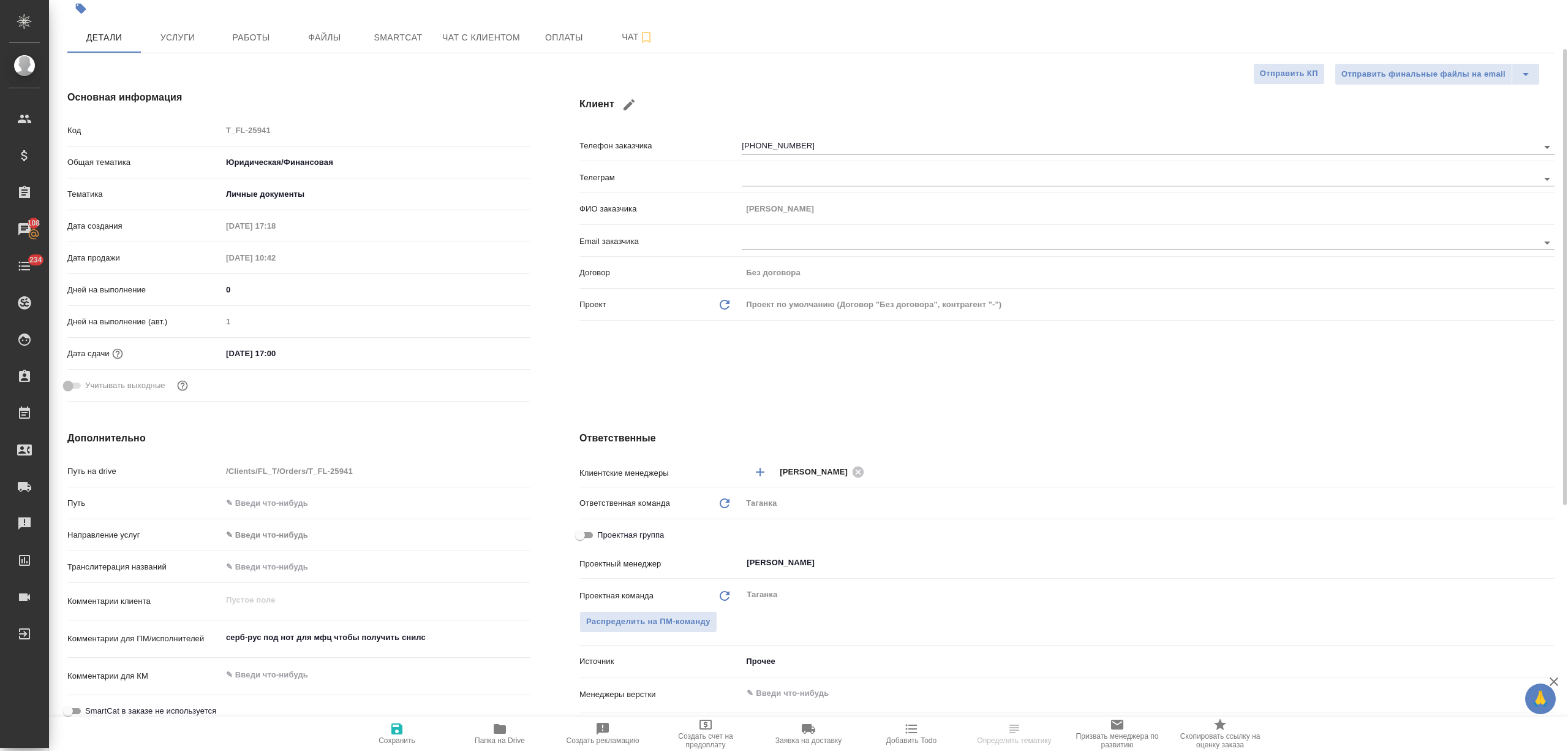
scroll to position [163, 0]
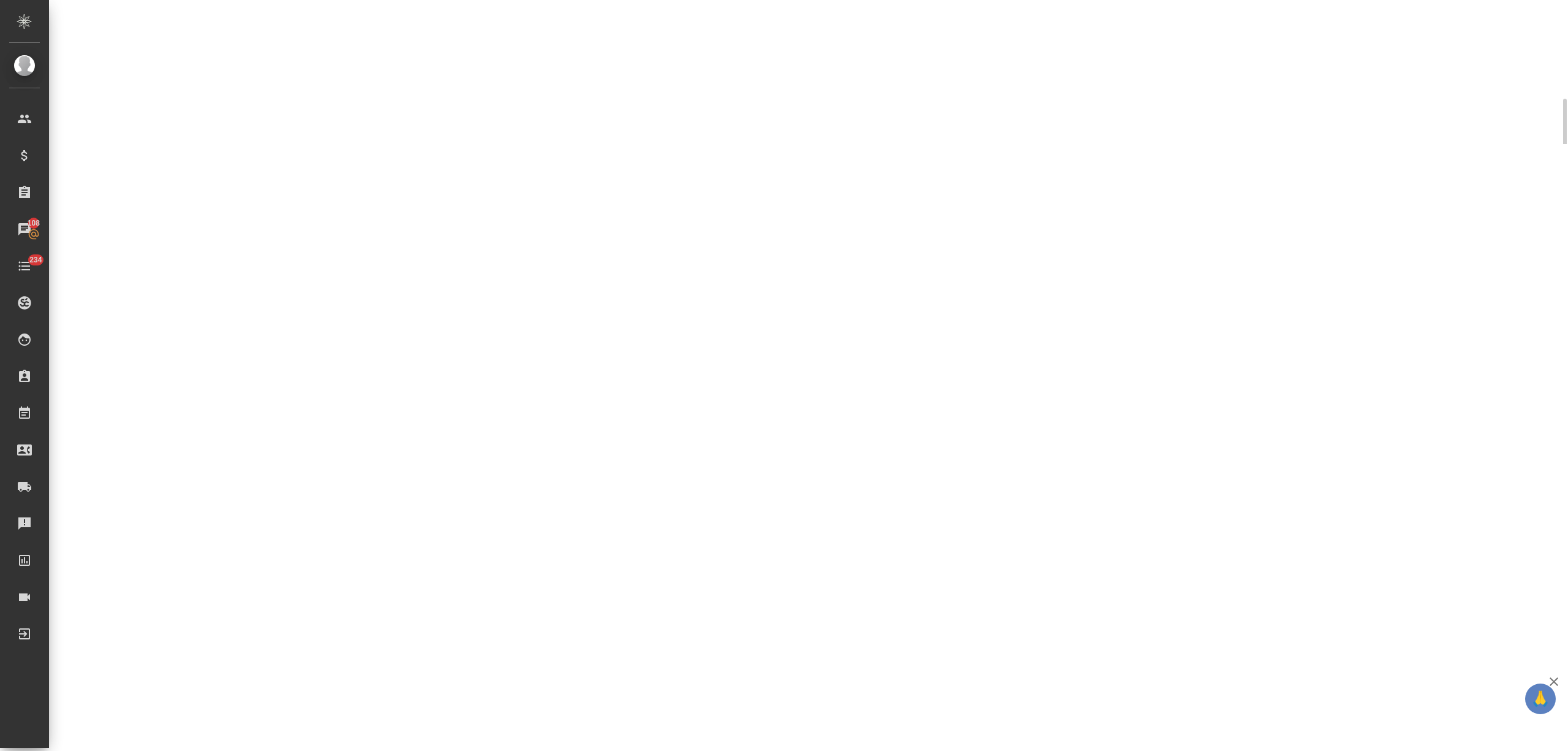
select select "RU"
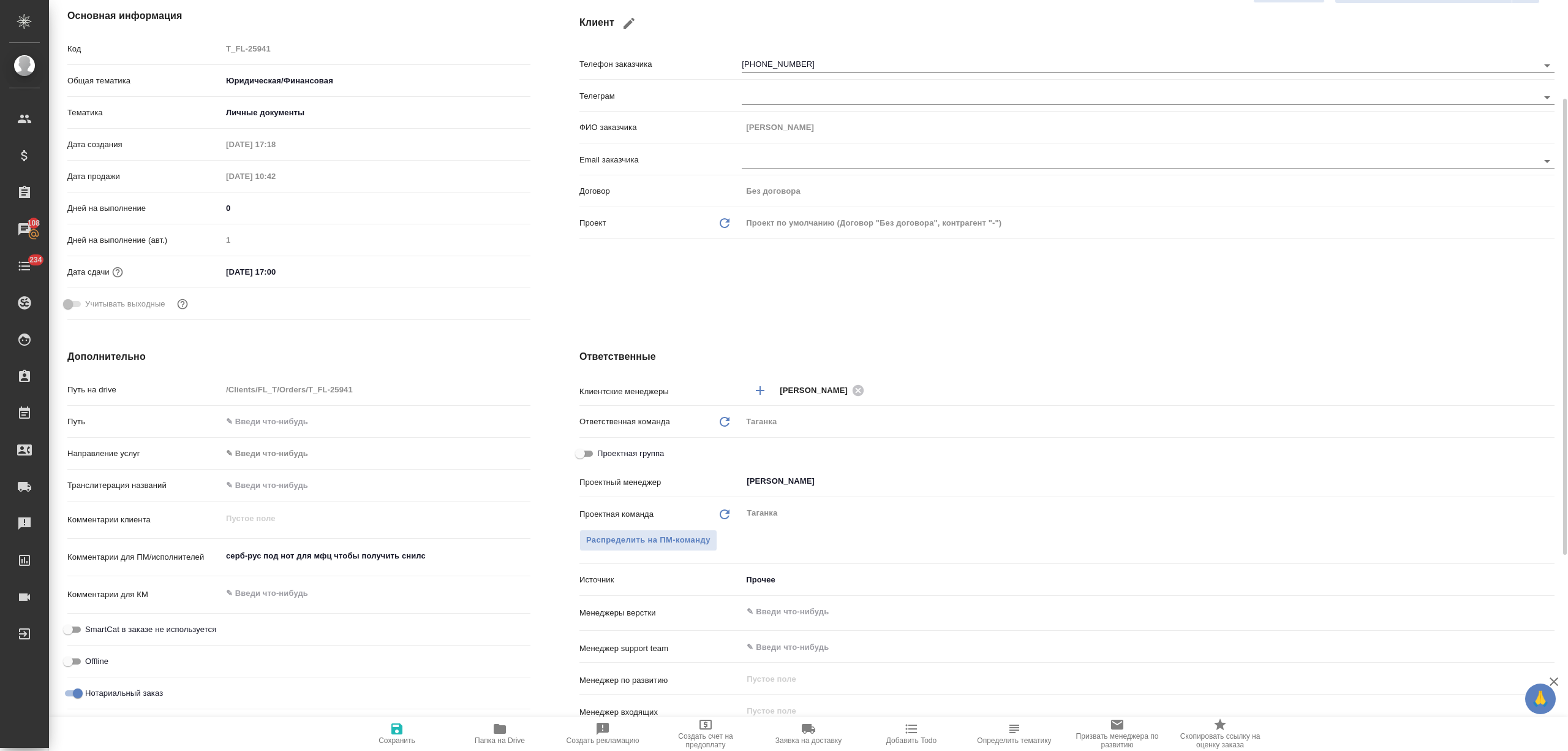
type textarea "x"
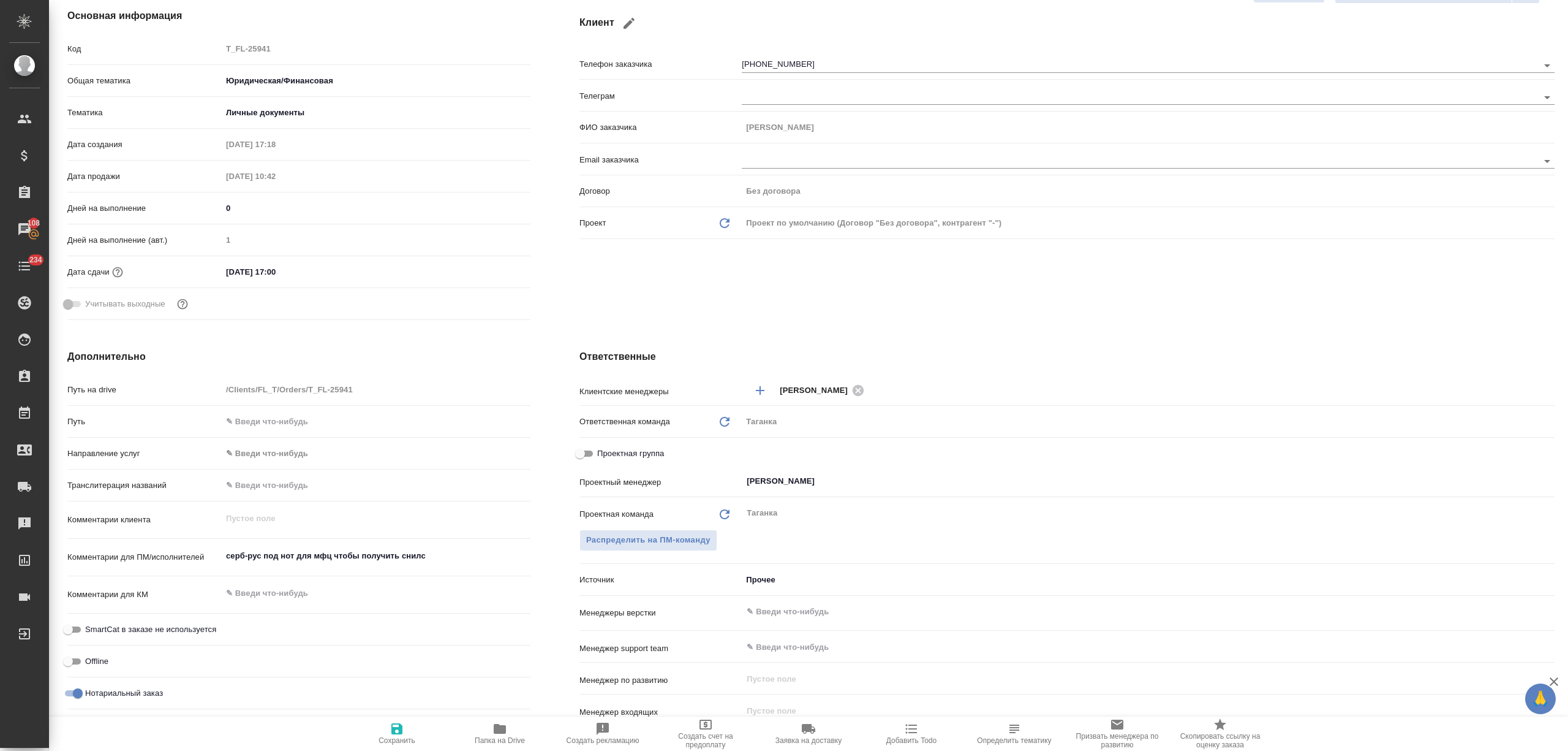
type textarea "x"
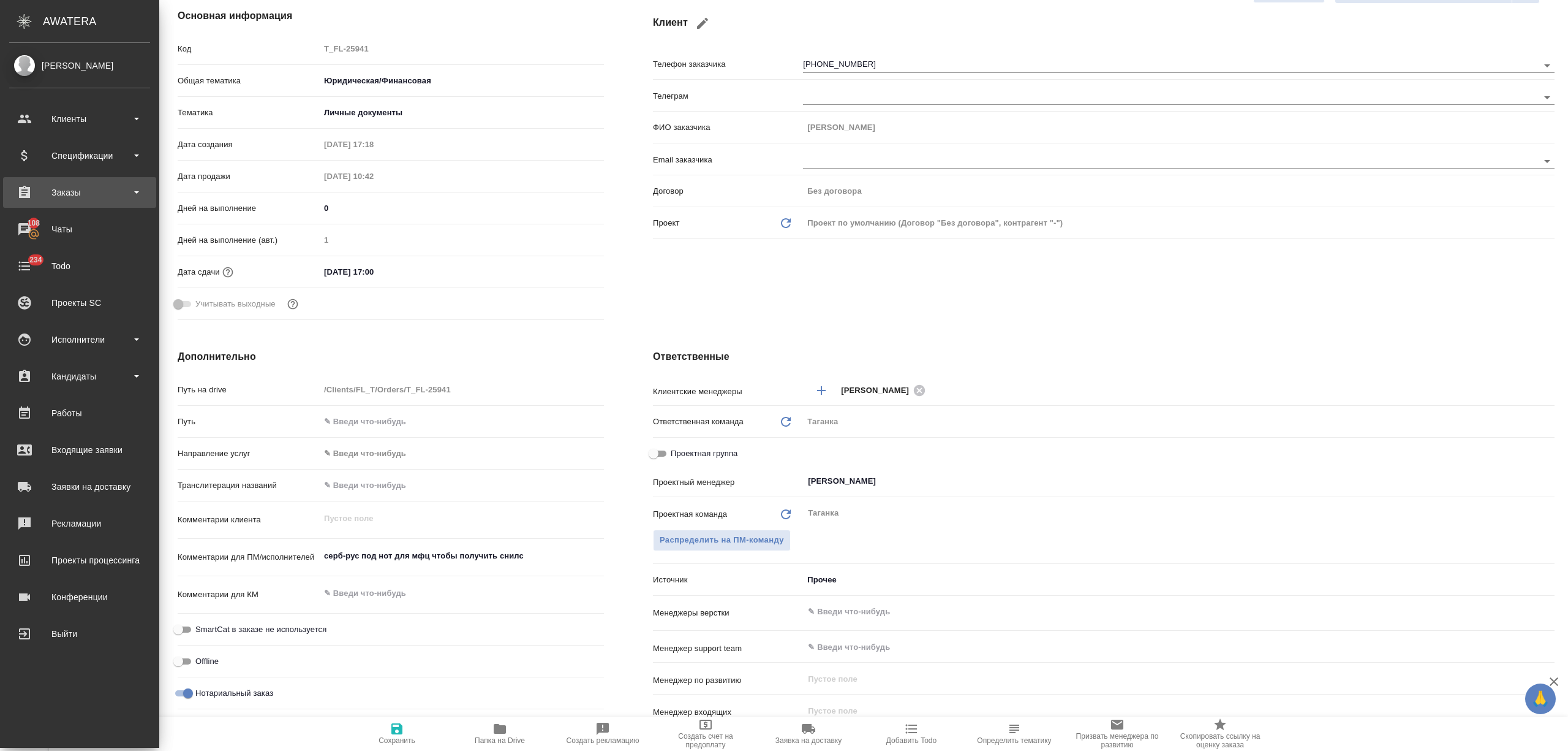
click at [59, 189] on div "Заказы" at bounding box center [79, 193] width 141 height 18
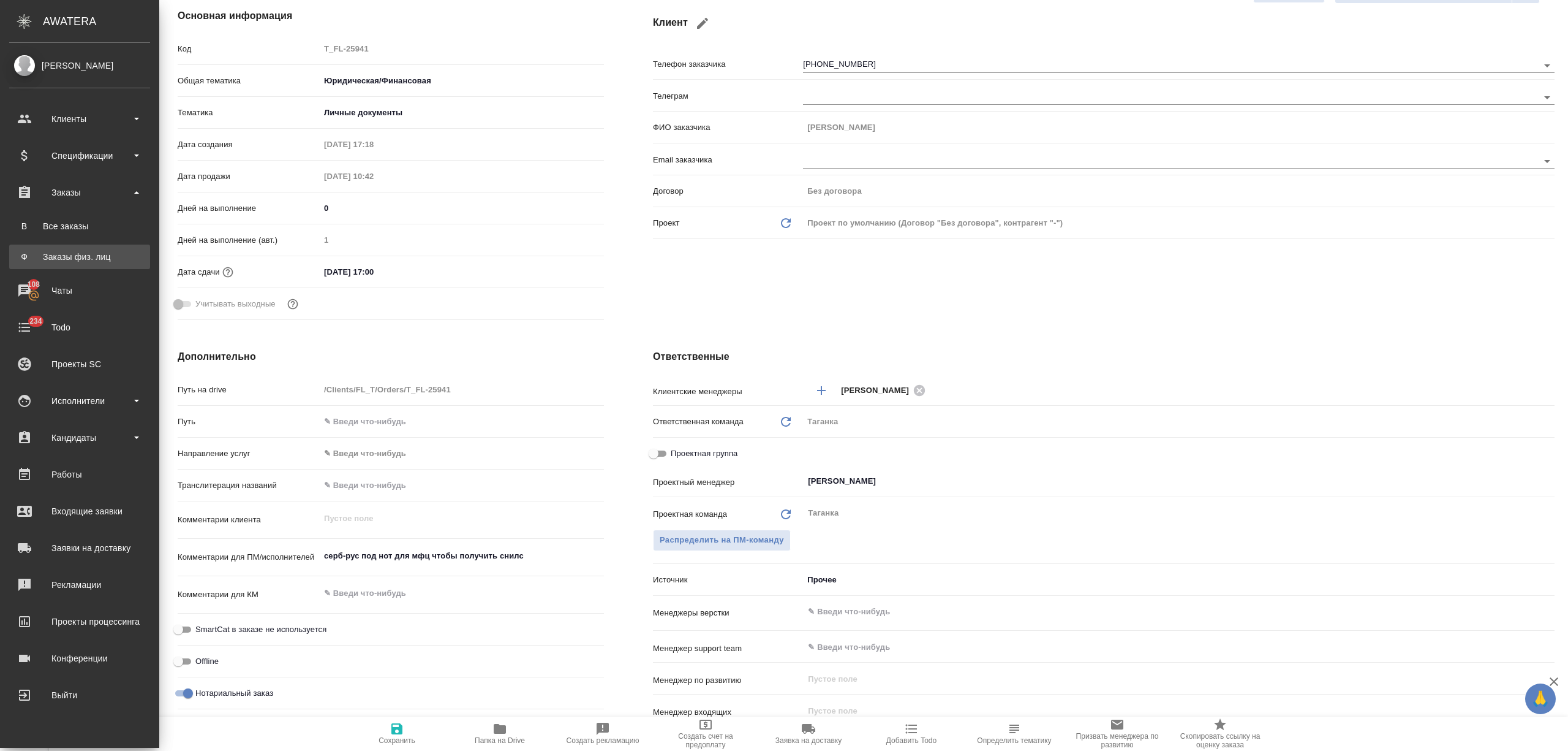
click at [86, 254] on div "Заказы физ. лиц" at bounding box center [79, 257] width 129 height 12
type textarea "x"
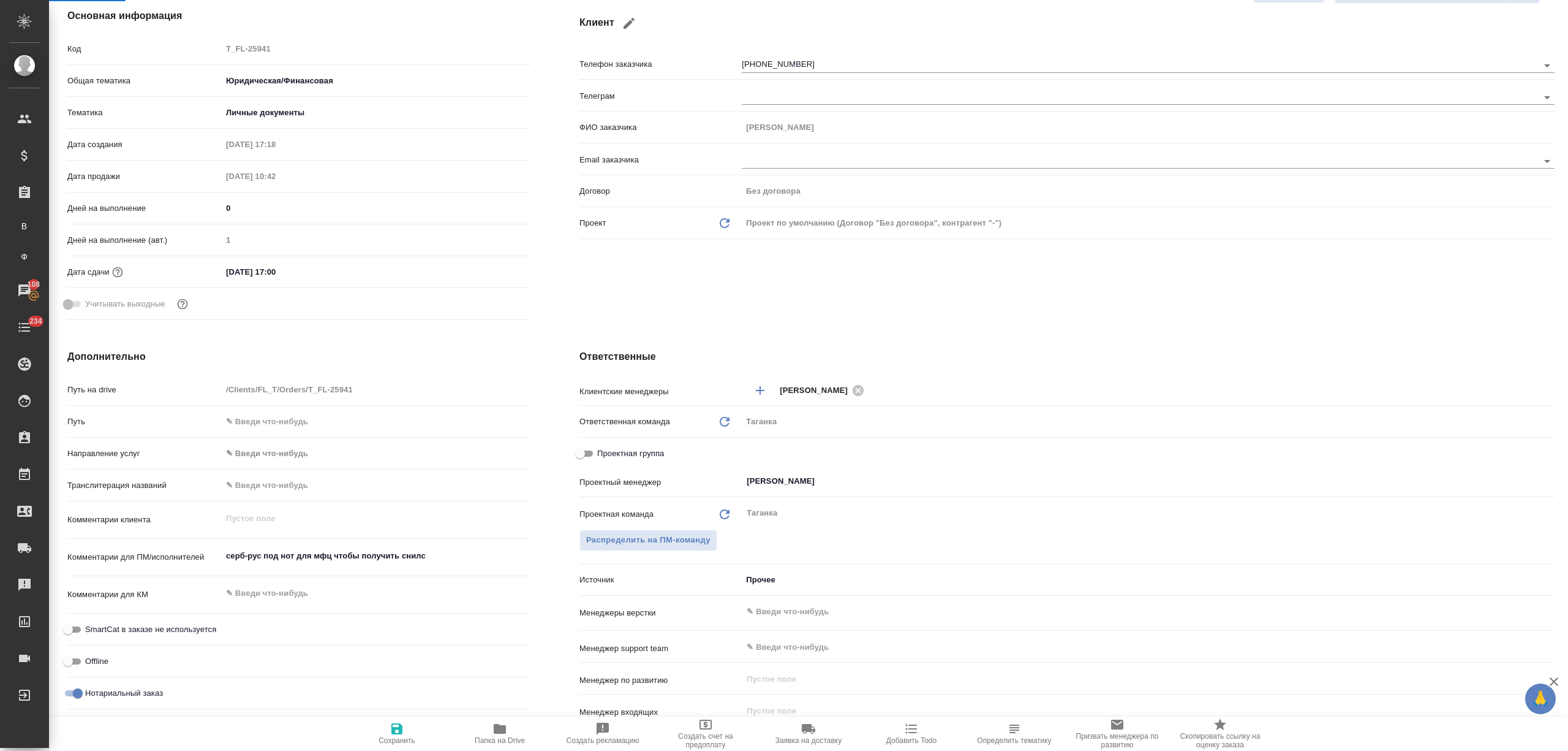
type textarea "x"
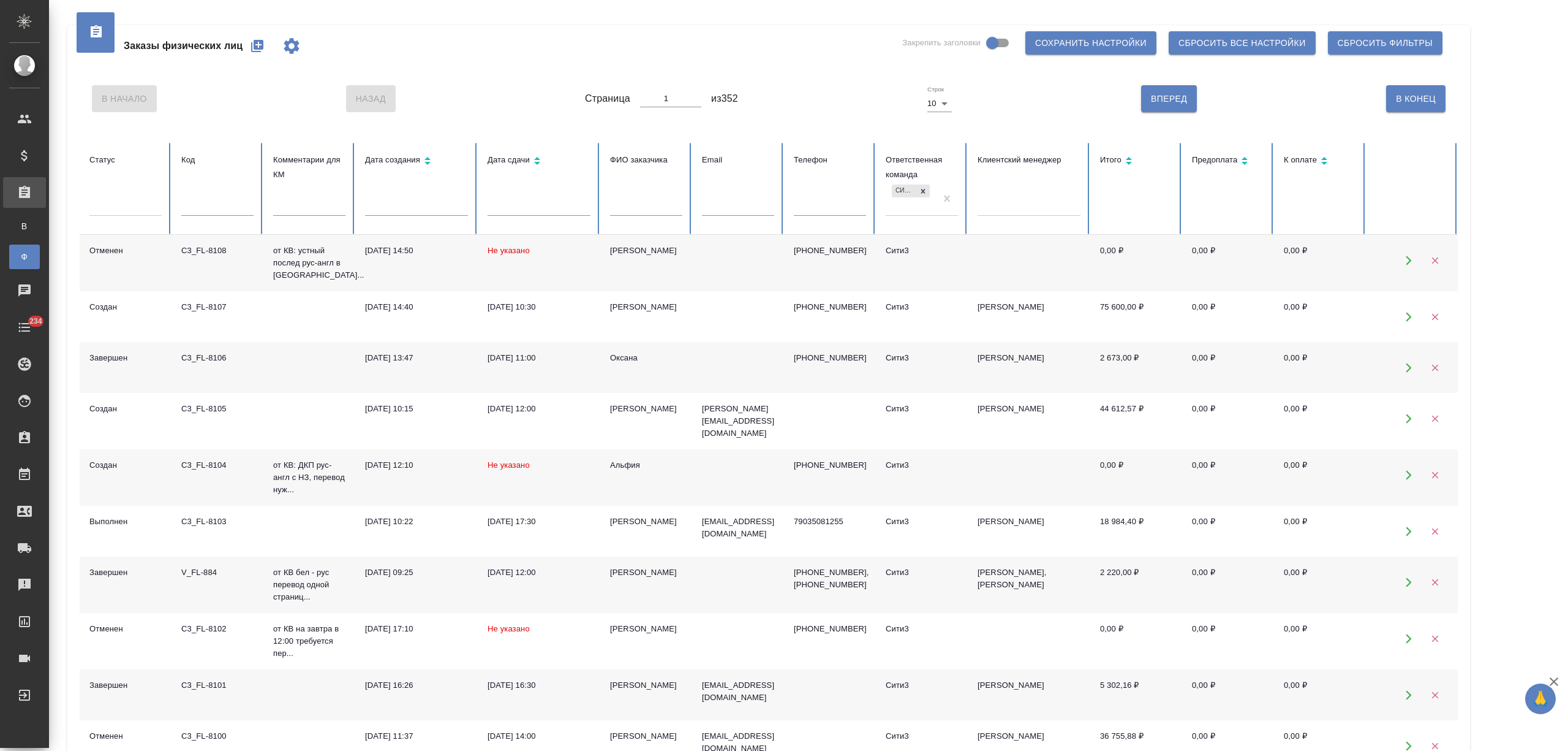
click at [627, 364] on div "Оксана" at bounding box center [646, 358] width 72 height 12
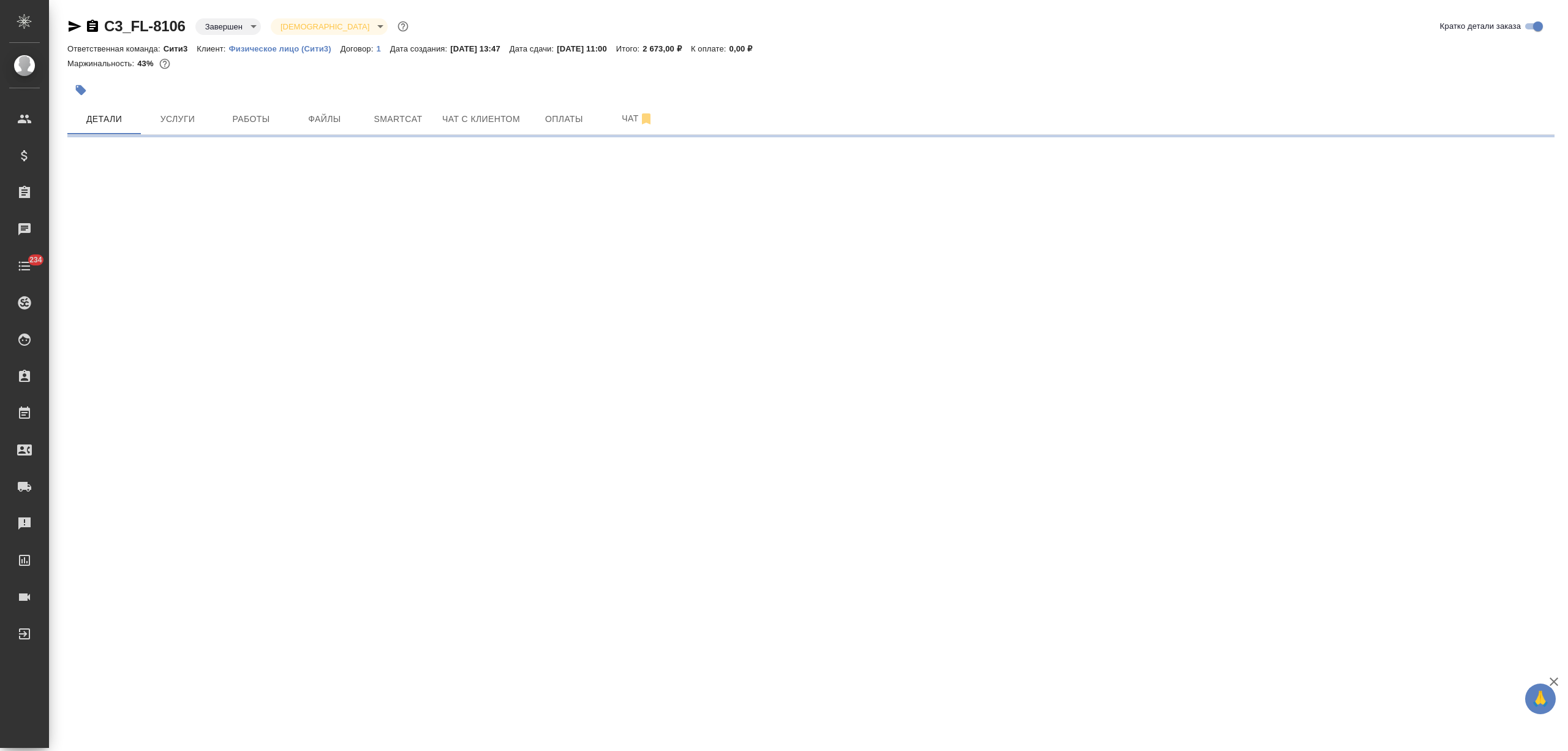
select select "RU"
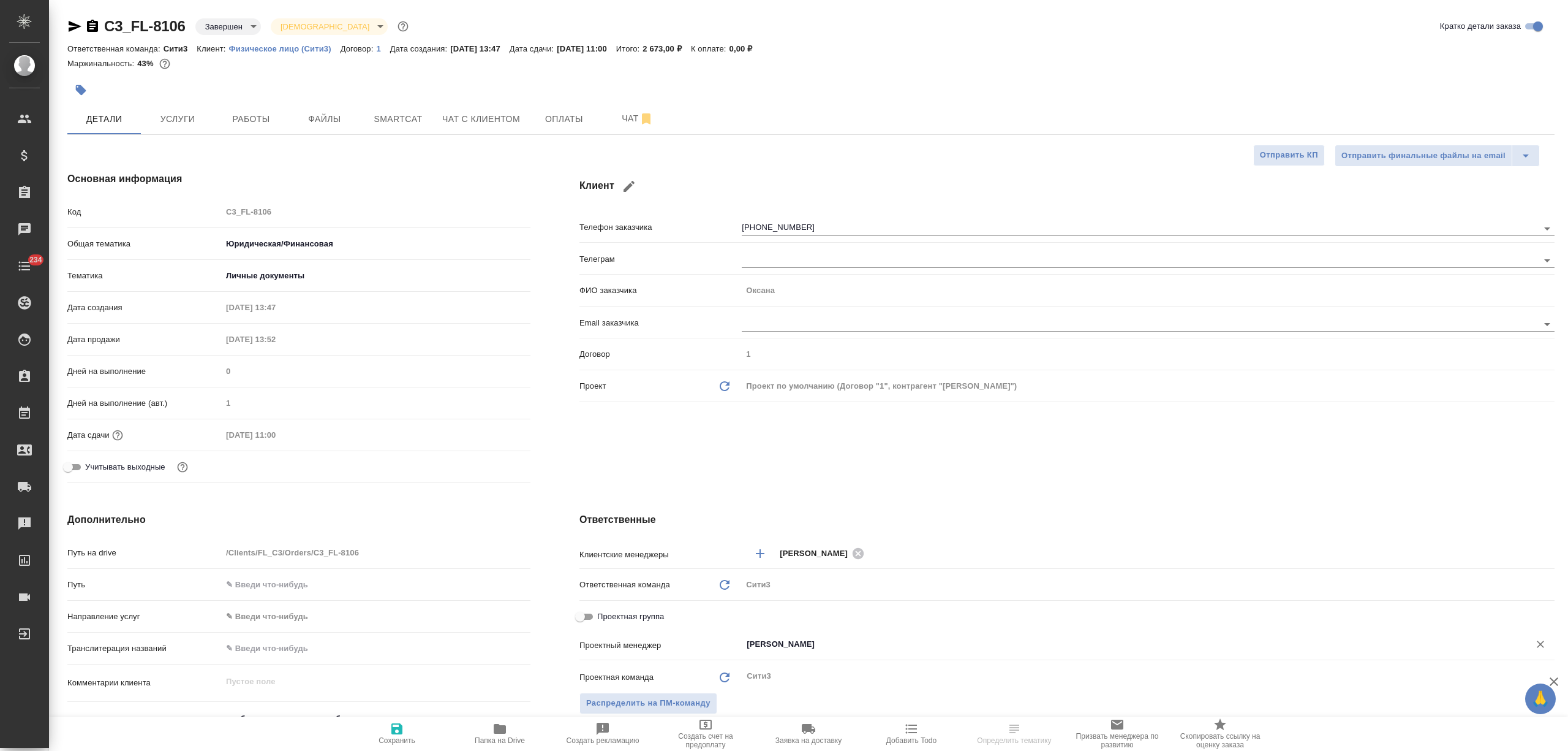
type textarea "x"
drag, startPoint x: 174, startPoint y: 24, endPoint x: 104, endPoint y: 27, distance: 70.1
click at [104, 27] on div "C3_FL-8106 Завершен closed [DEMOGRAPHIC_DATA] holyTrinity" at bounding box center [239, 26] width 343 height 20
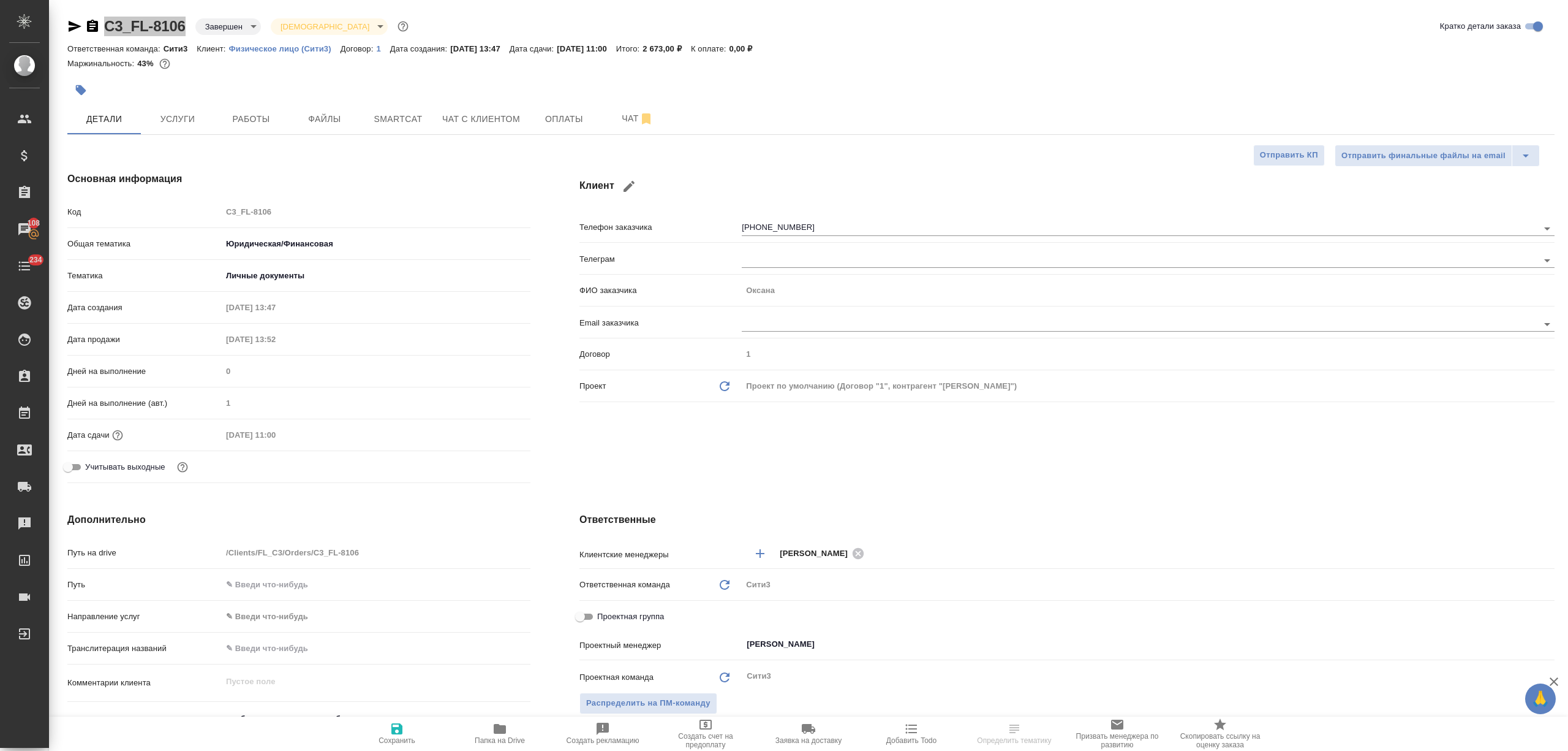
type textarea "x"
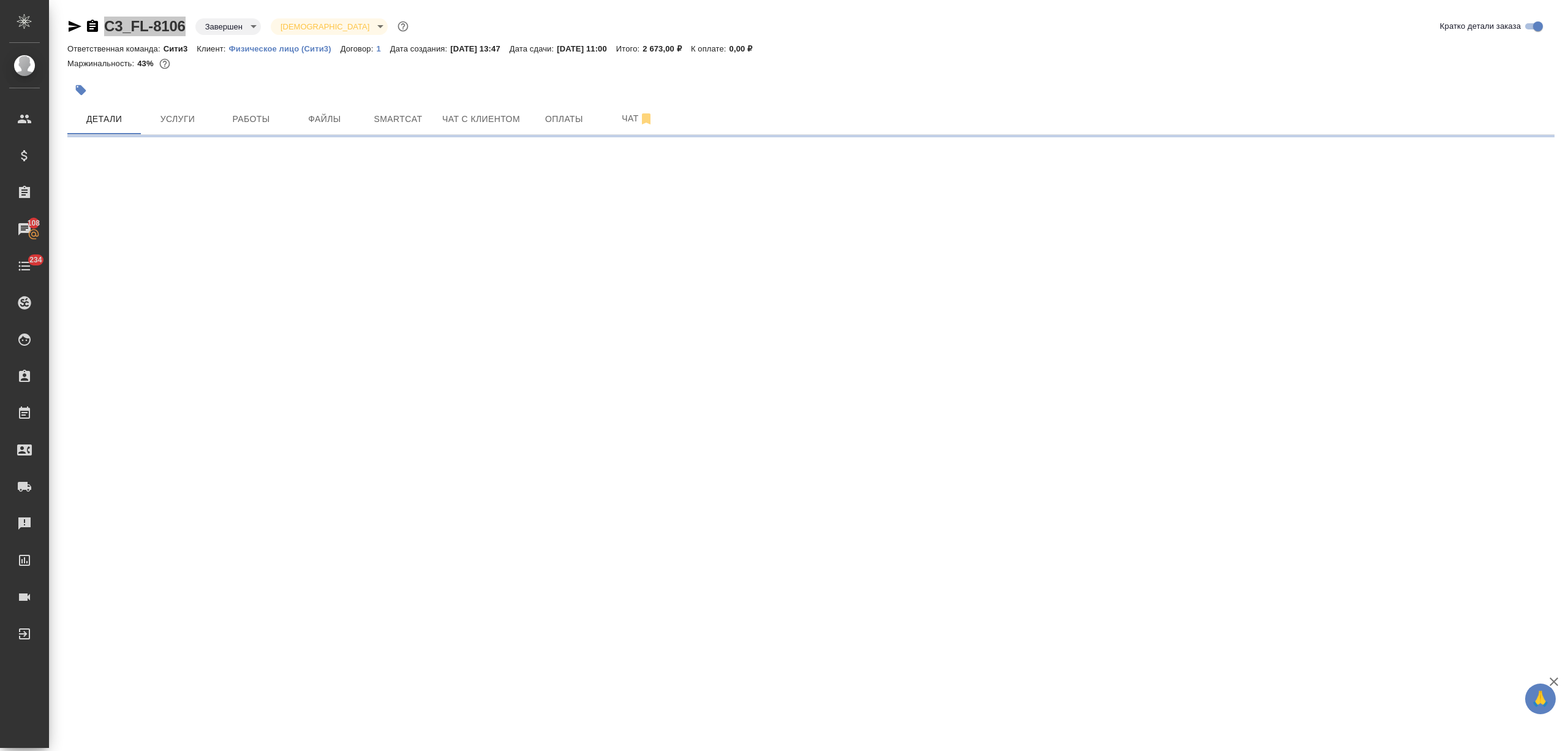
select select "RU"
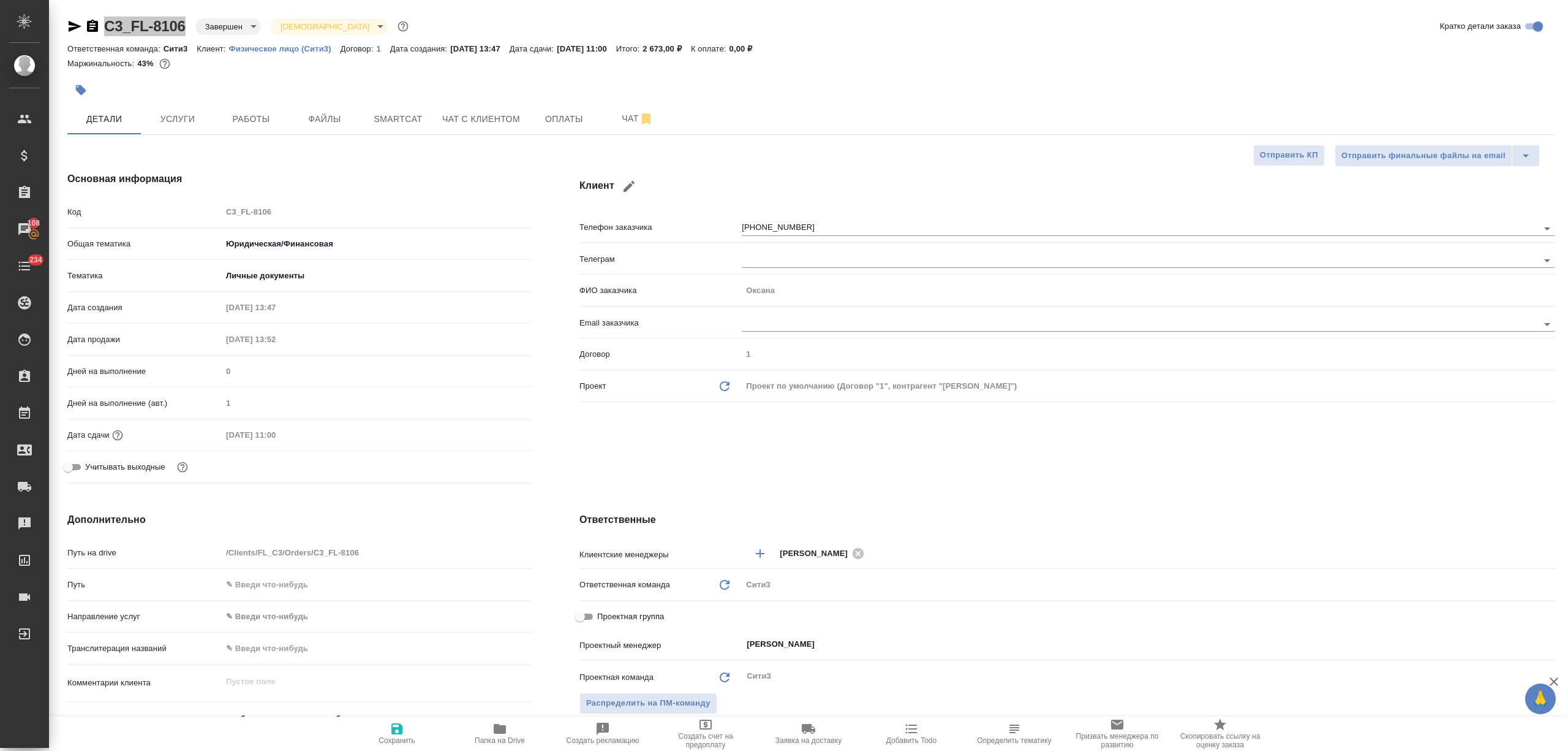
type textarea "x"
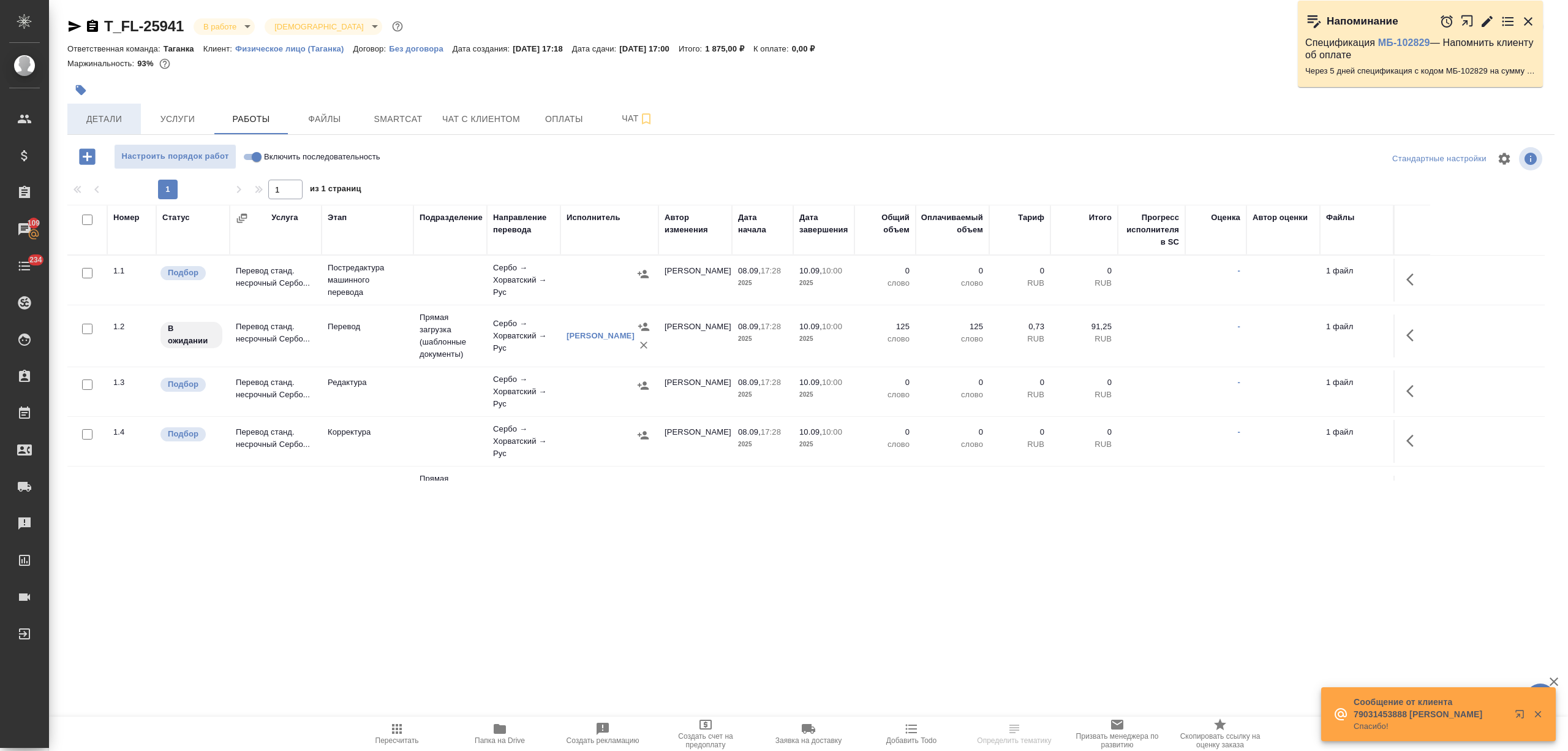
click at [104, 119] on span "Детали" at bounding box center [104, 119] width 59 height 15
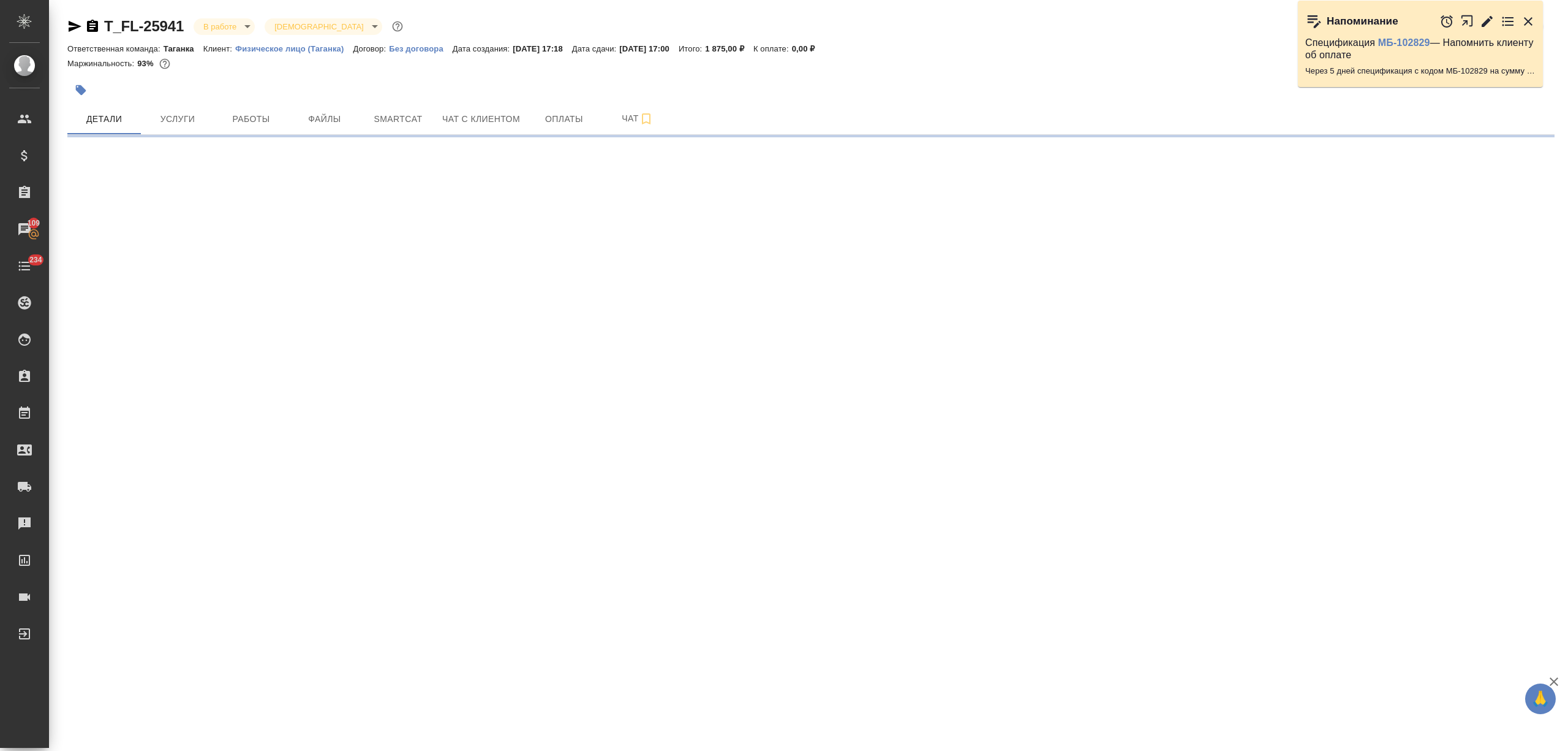
select select "RU"
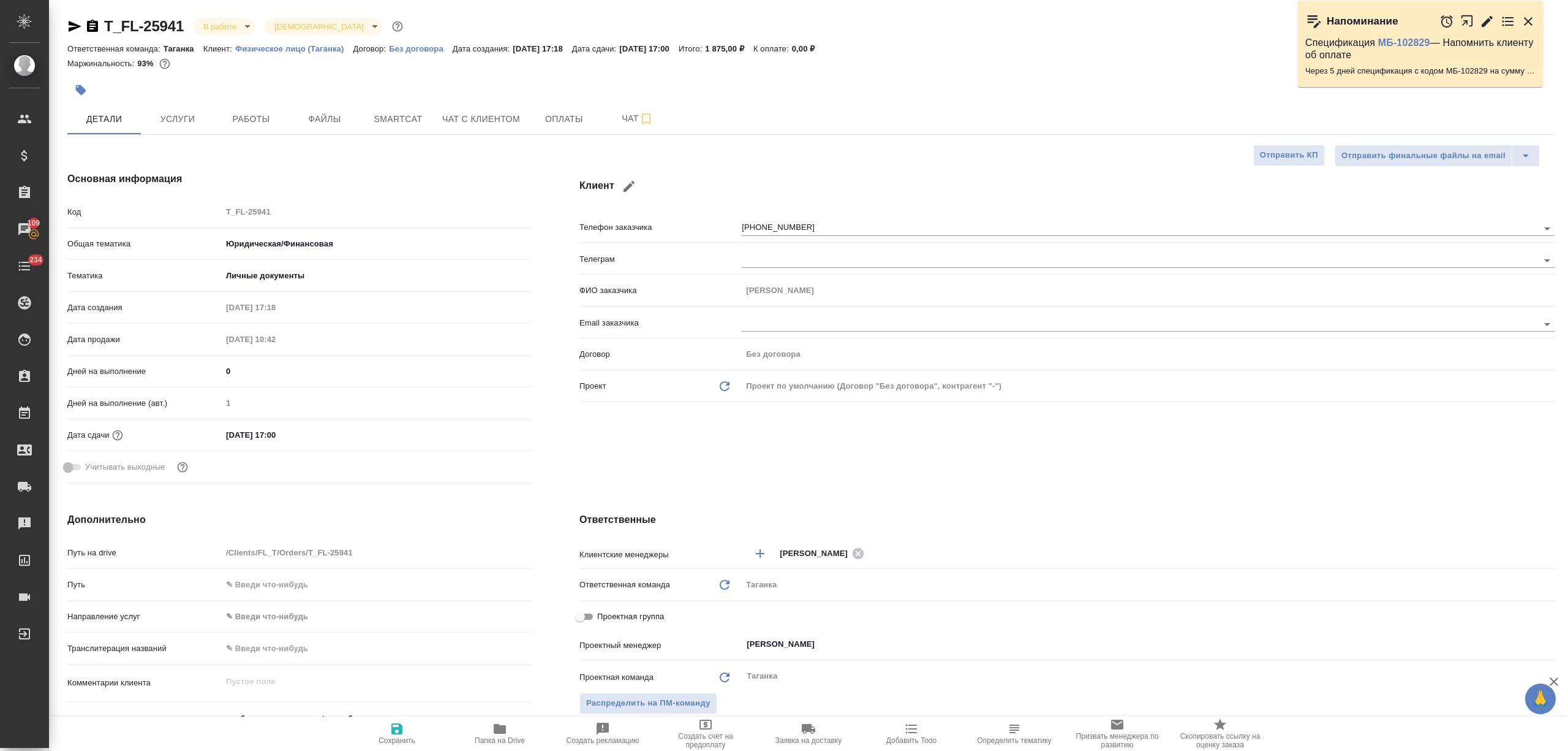
type textarea "x"
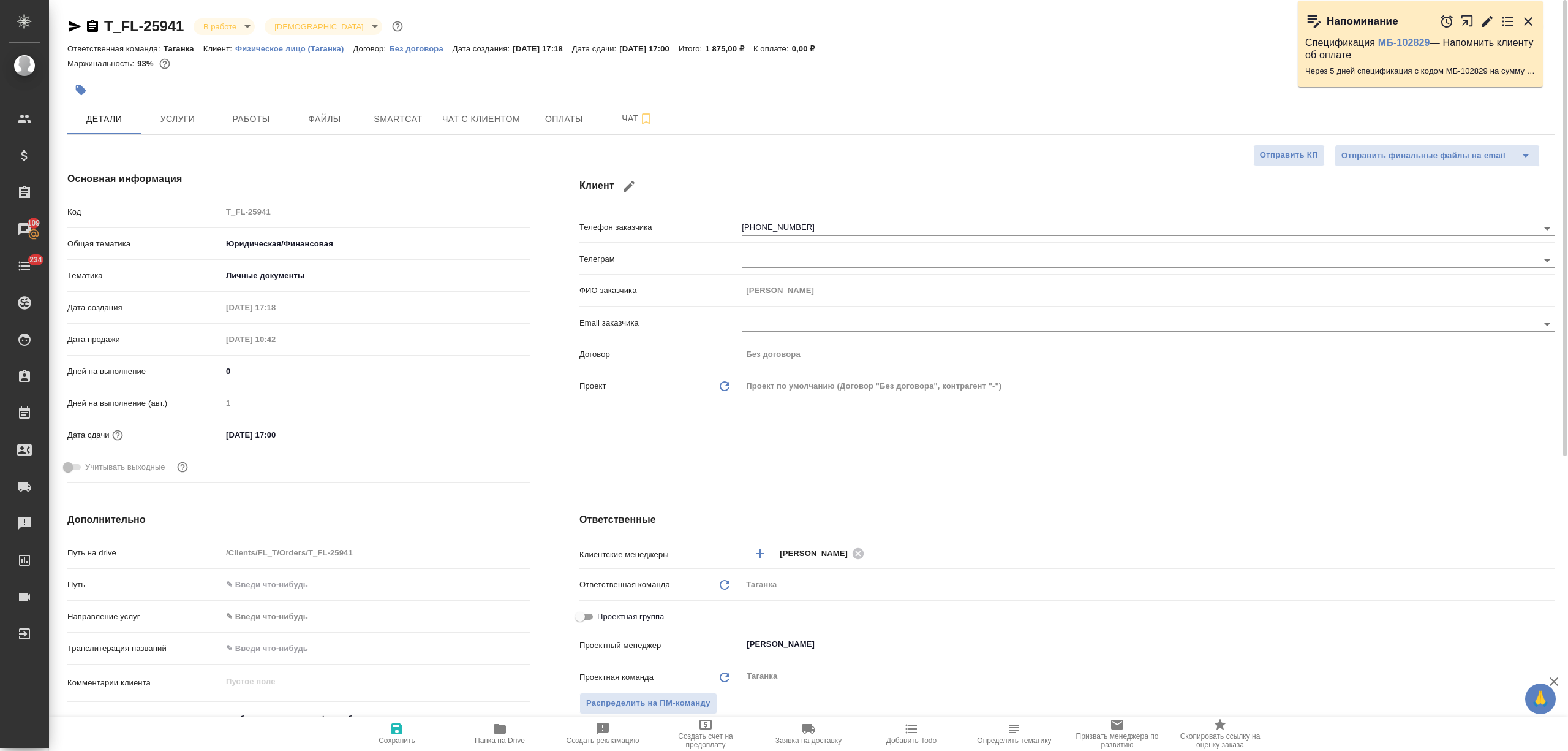
type textarea "x"
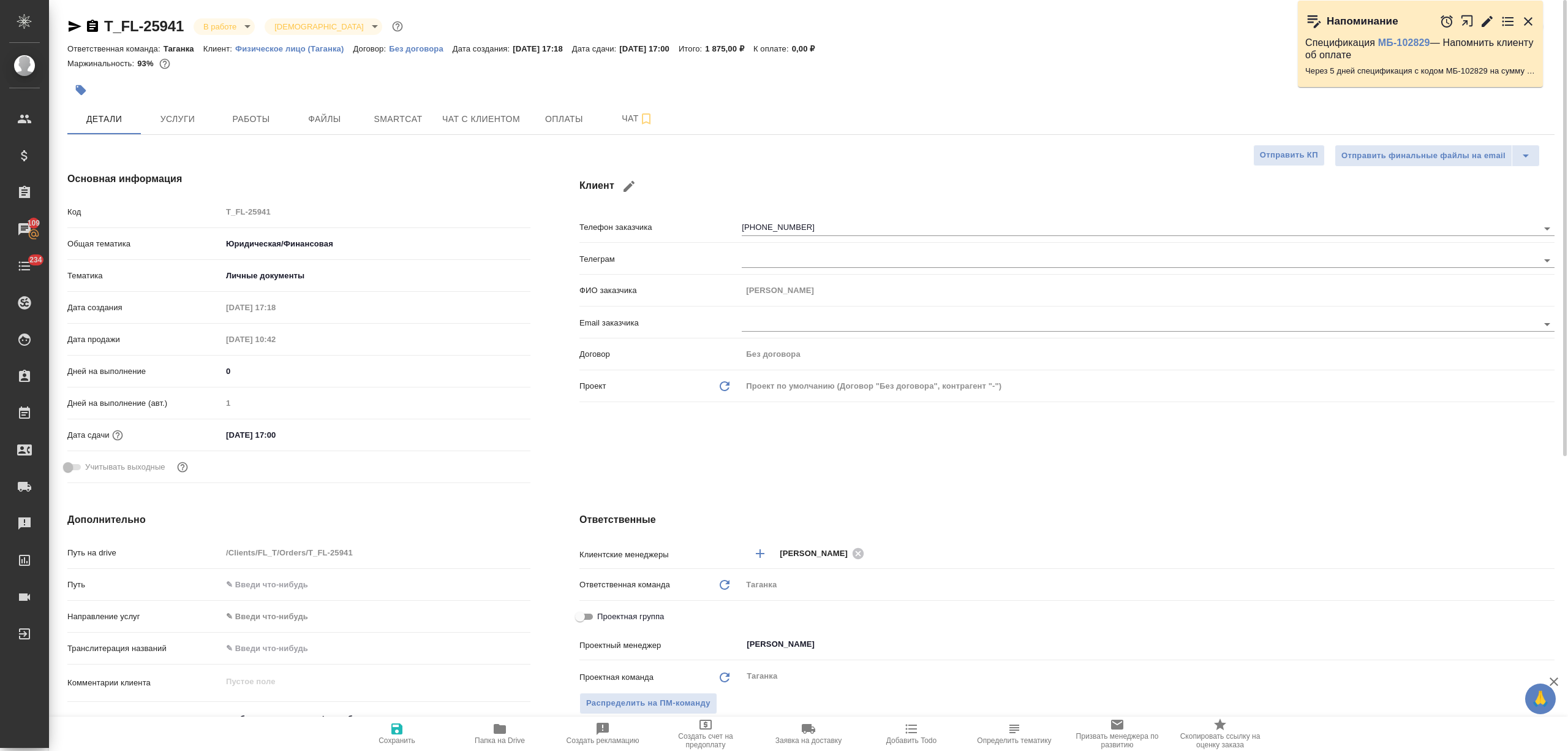
type textarea "x"
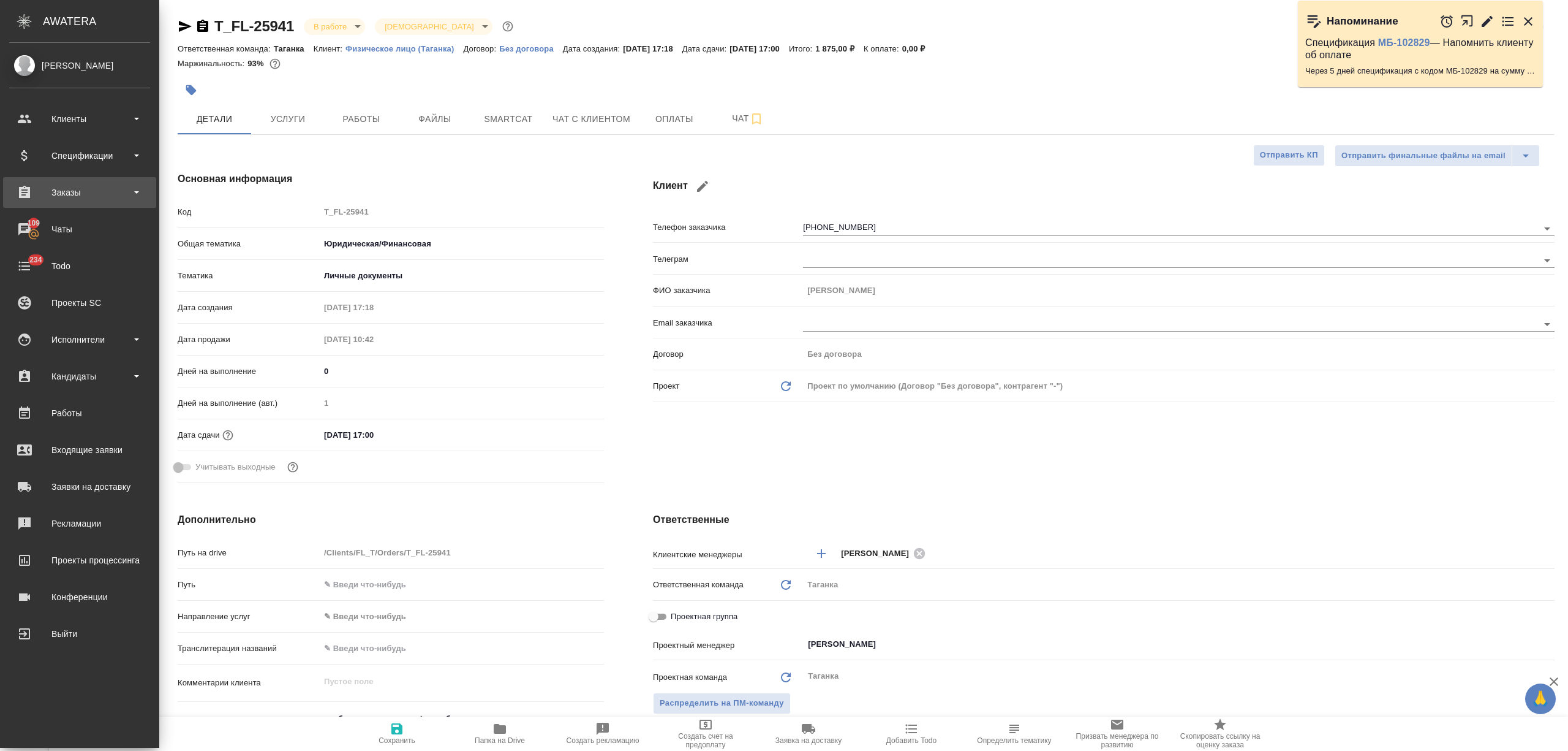
click at [69, 189] on div "Заказы" at bounding box center [79, 193] width 141 height 18
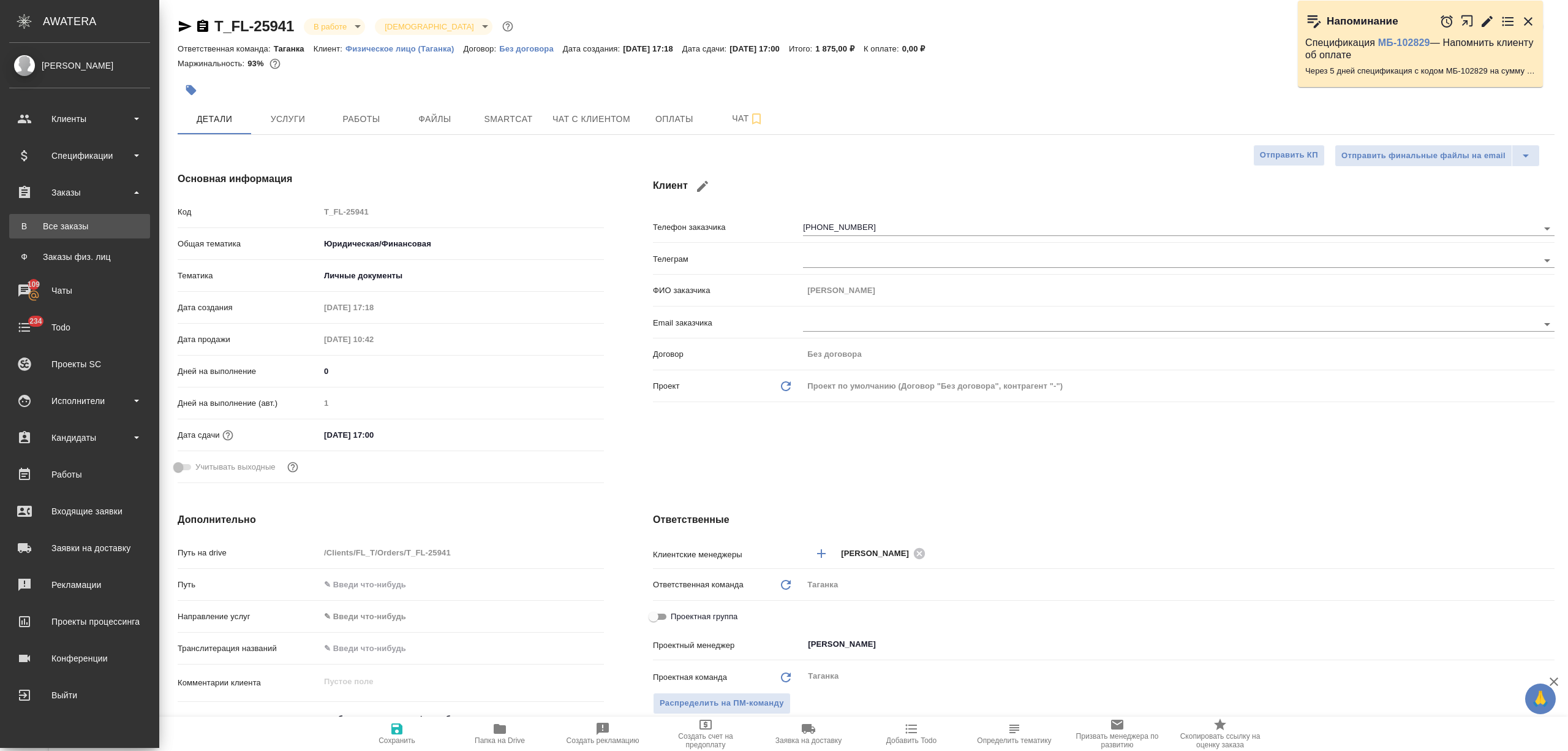
click at [77, 227] on div "Все заказы" at bounding box center [79, 226] width 129 height 12
type textarea "x"
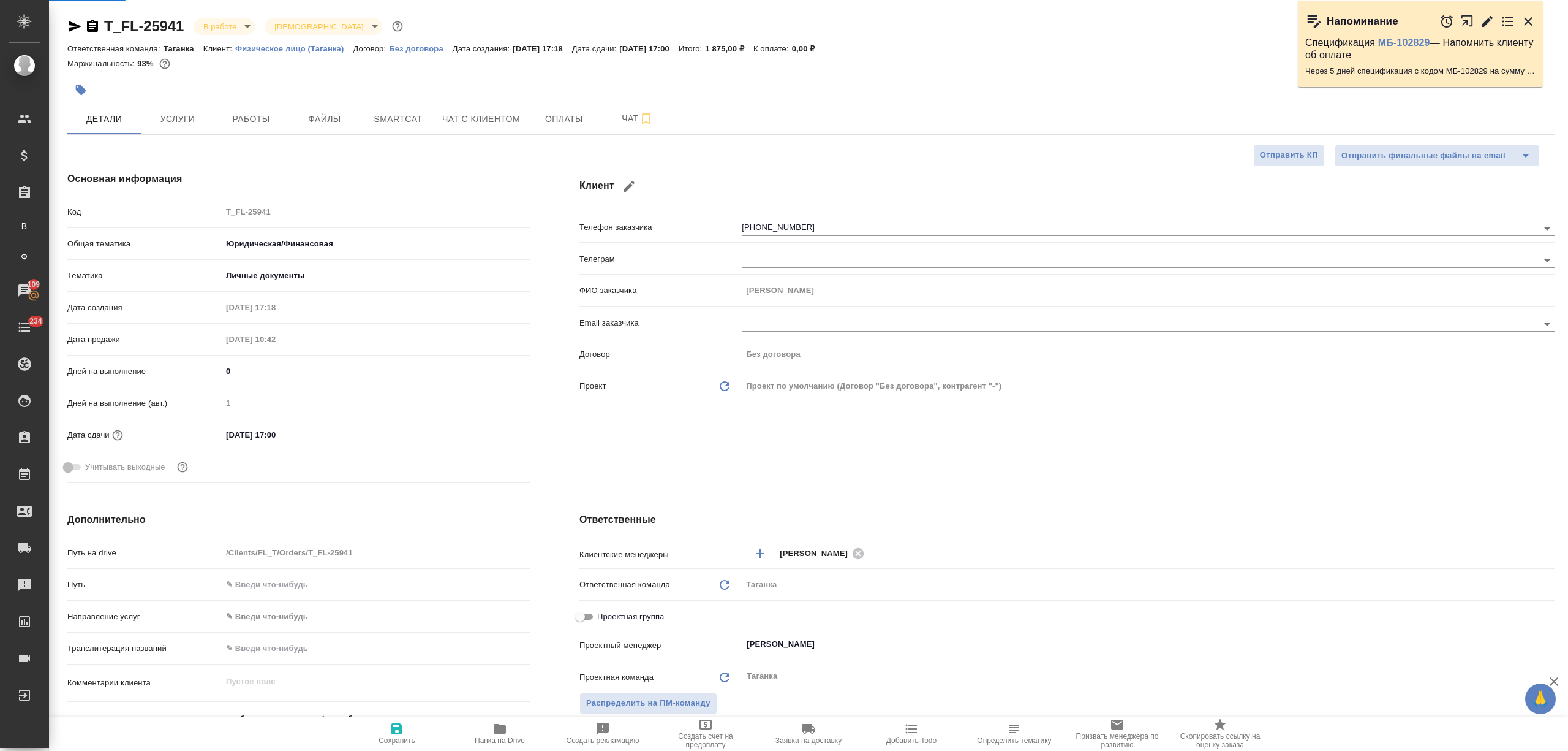
type textarea "x"
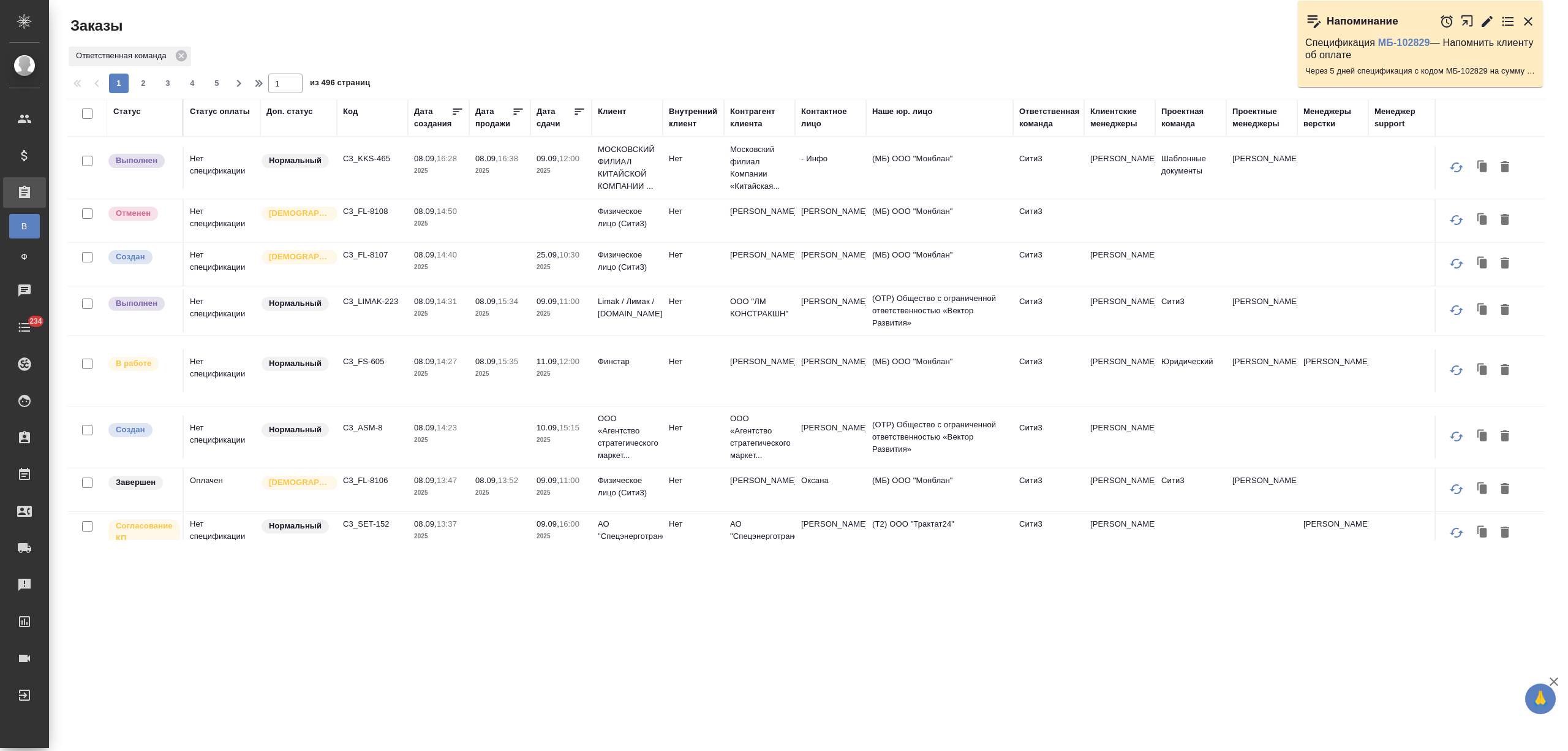
click at [554, 119] on div "Дата сдачи" at bounding box center [555, 117] width 37 height 24
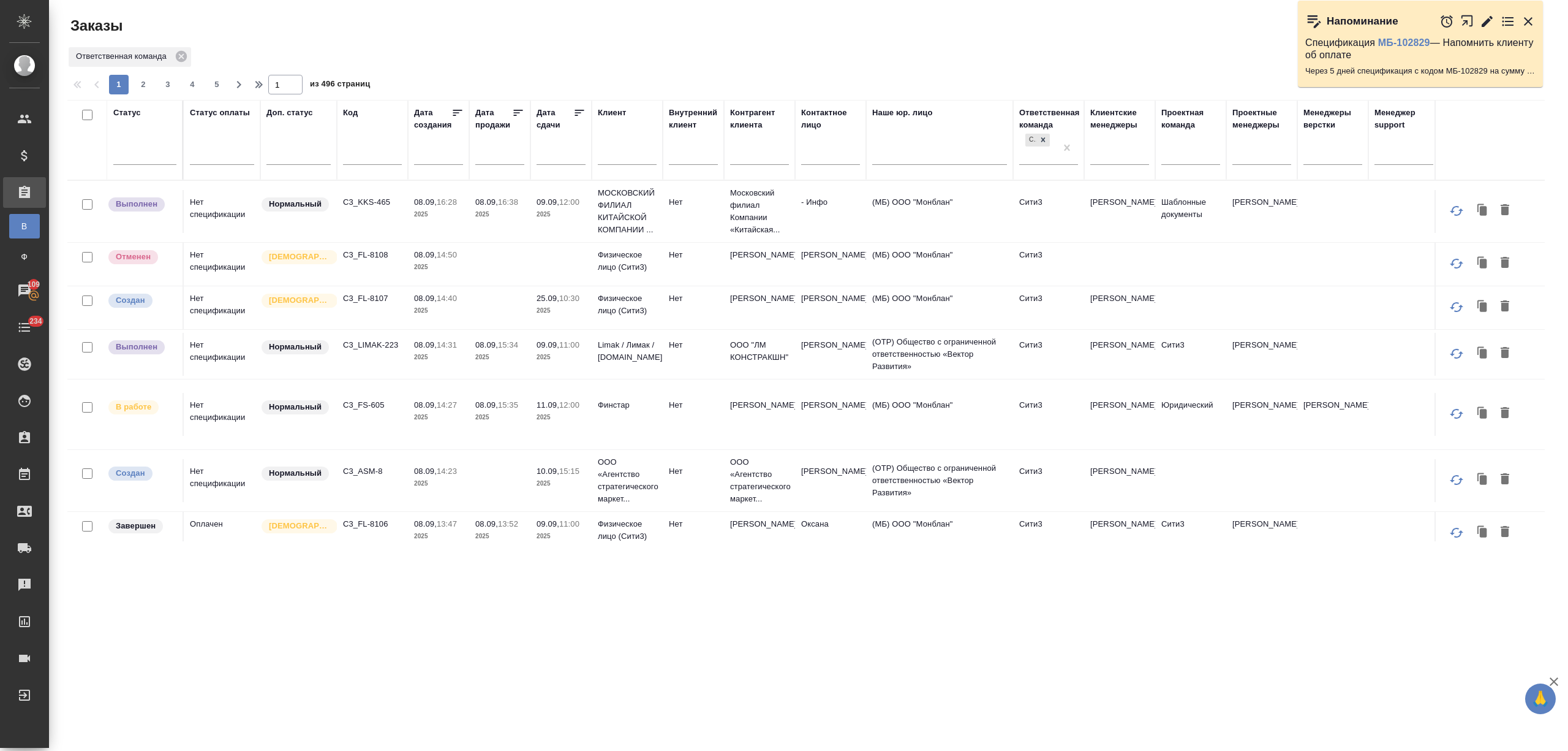
click at [560, 162] on input "text" at bounding box center [564, 154] width 41 height 17
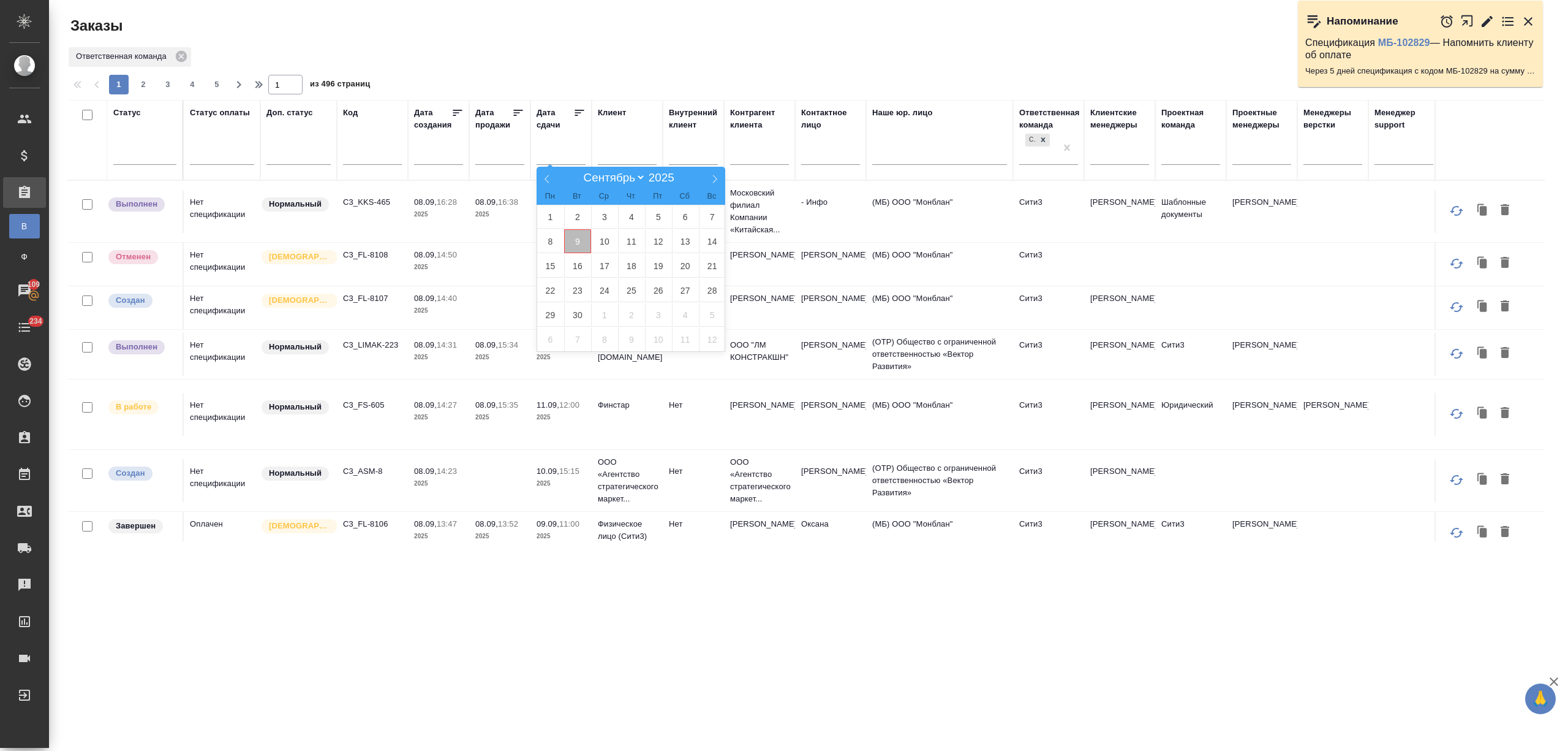
click at [580, 242] on span "9" at bounding box center [577, 241] width 27 height 24
type div "2025-09-08T21:00:00.000Z"
click at [608, 239] on span "10" at bounding box center [604, 241] width 27 height 24
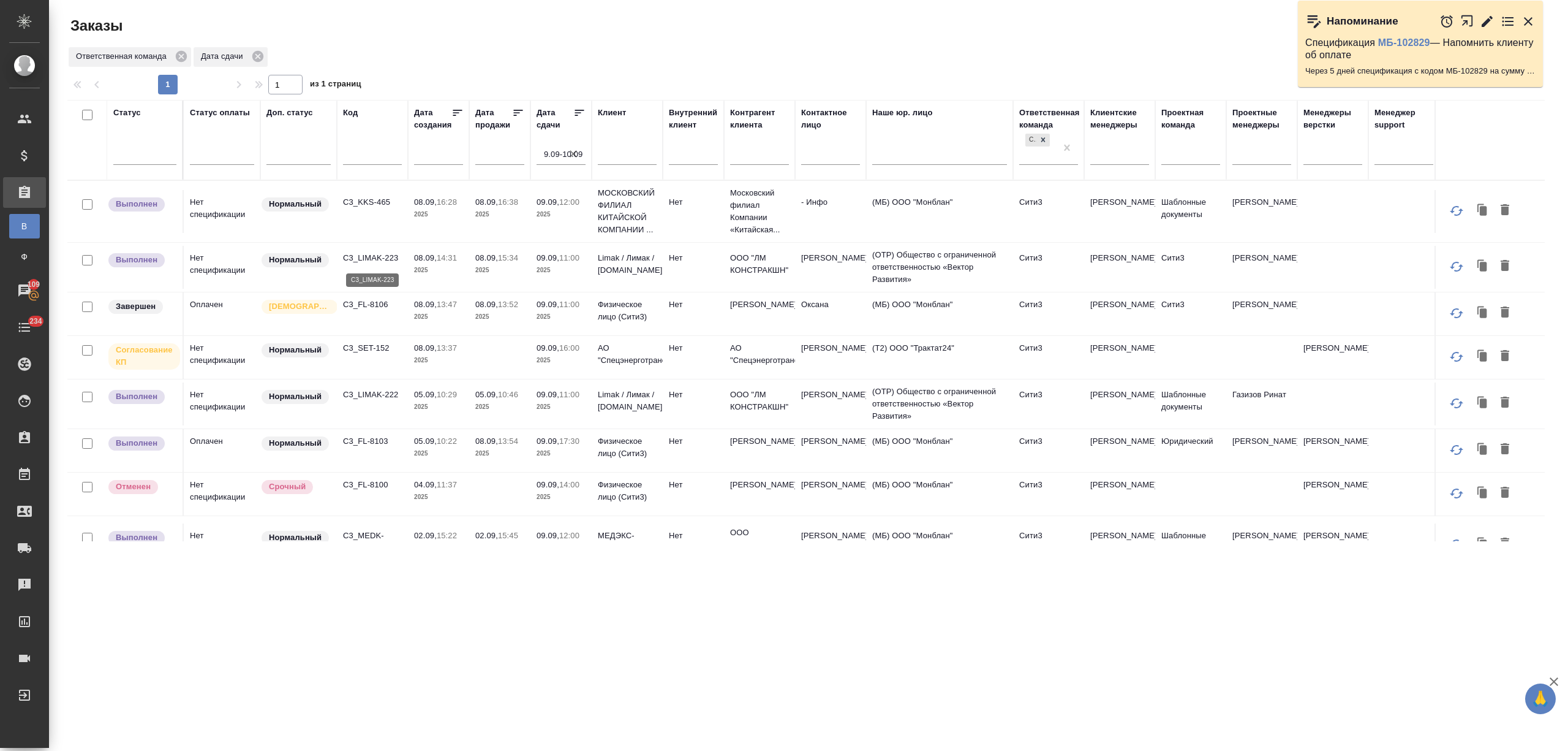
click at [397, 256] on p "C3_LIMAK-223" at bounding box center [372, 258] width 59 height 12
click at [370, 204] on p "C3_KKS-465" at bounding box center [372, 202] width 59 height 12
click at [382, 447] on p "C3_FL-8103" at bounding box center [372, 441] width 59 height 12
click at [379, 202] on p "C3_KKS-465" at bounding box center [372, 202] width 59 height 12
click at [351, 401] on p "C3_LIMAK-222" at bounding box center [372, 395] width 59 height 12
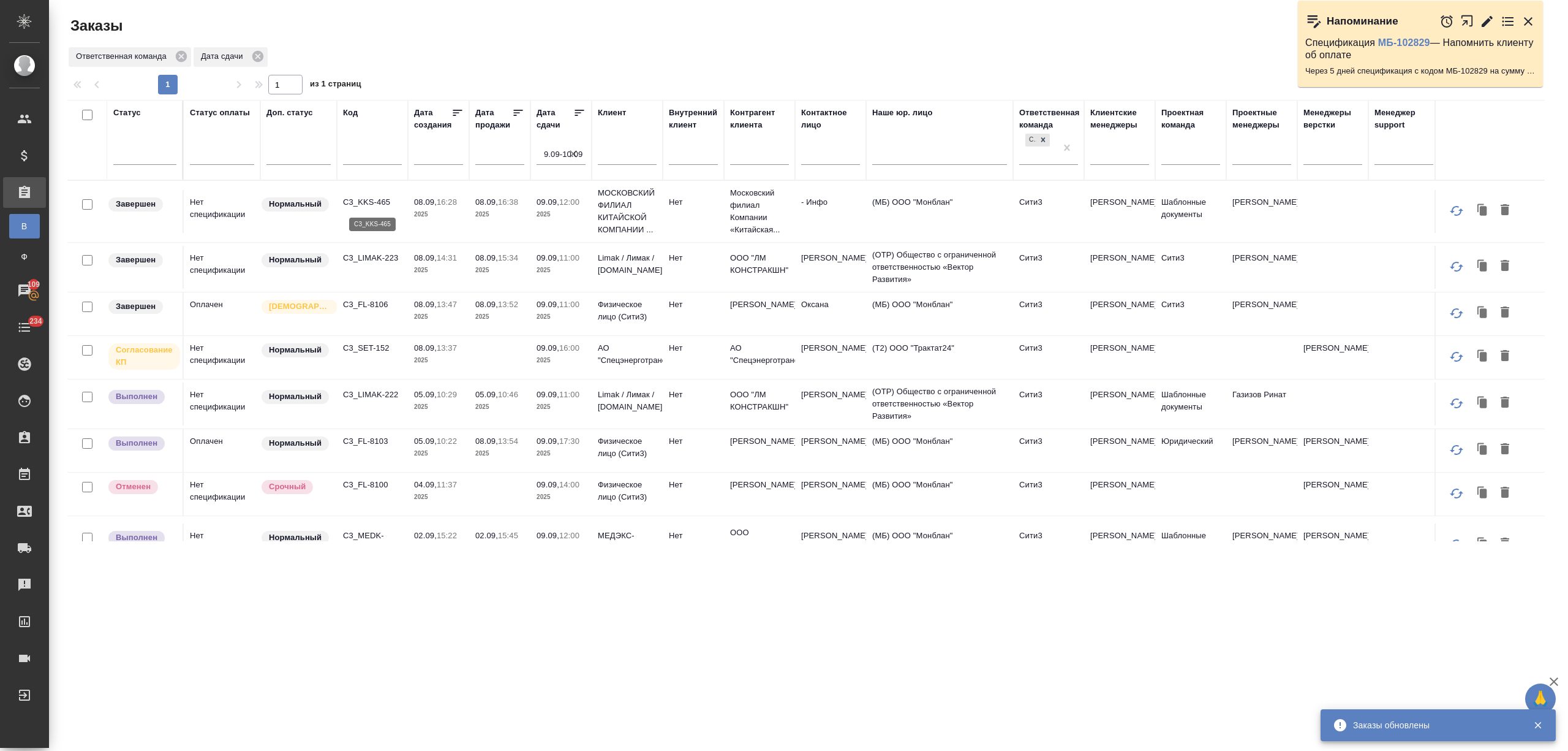
click at [378, 196] on p "C3_KKS-465" at bounding box center [372, 202] width 59 height 12
click at [381, 258] on p "C3_LIMAK-223" at bounding box center [372, 258] width 59 height 12
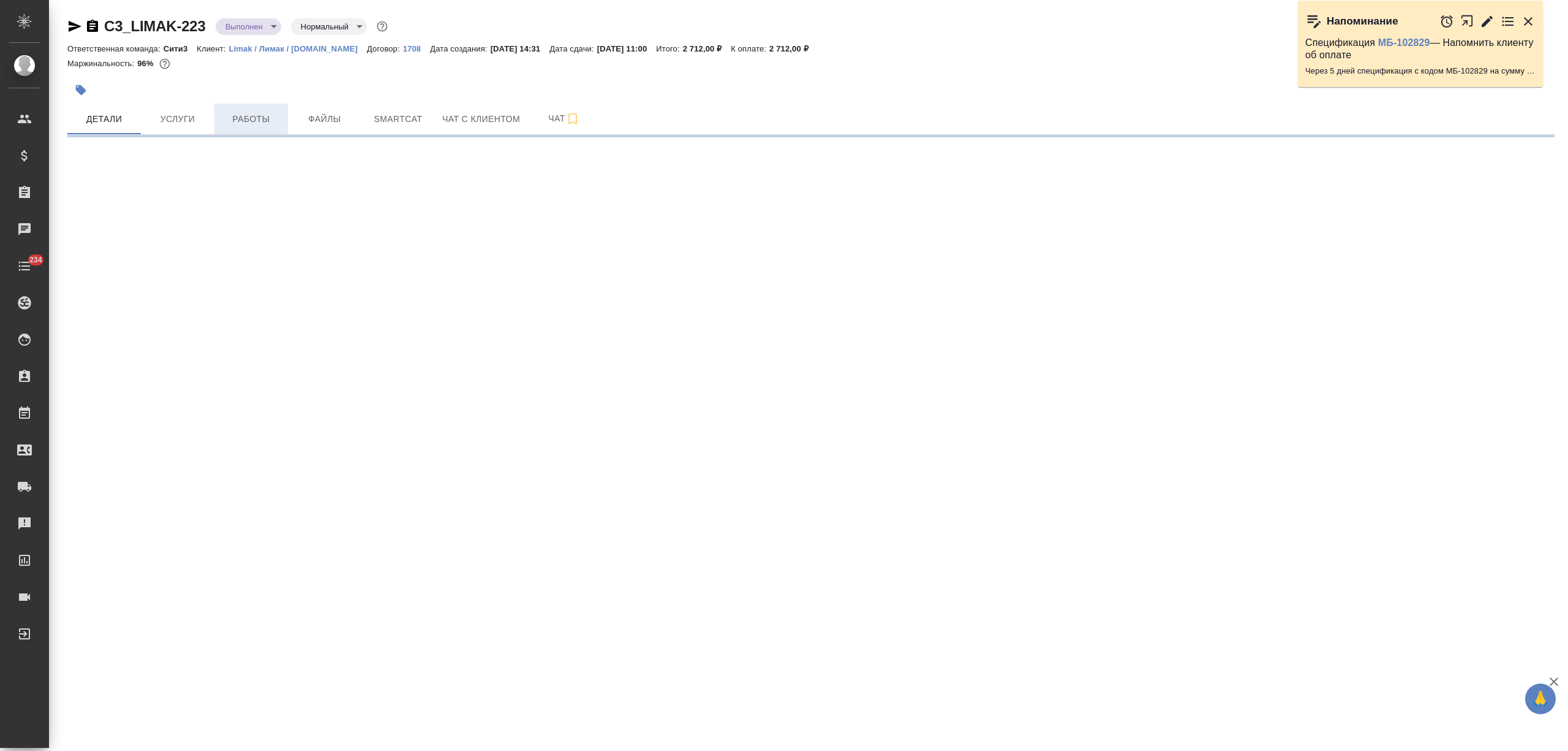
select select "RU"
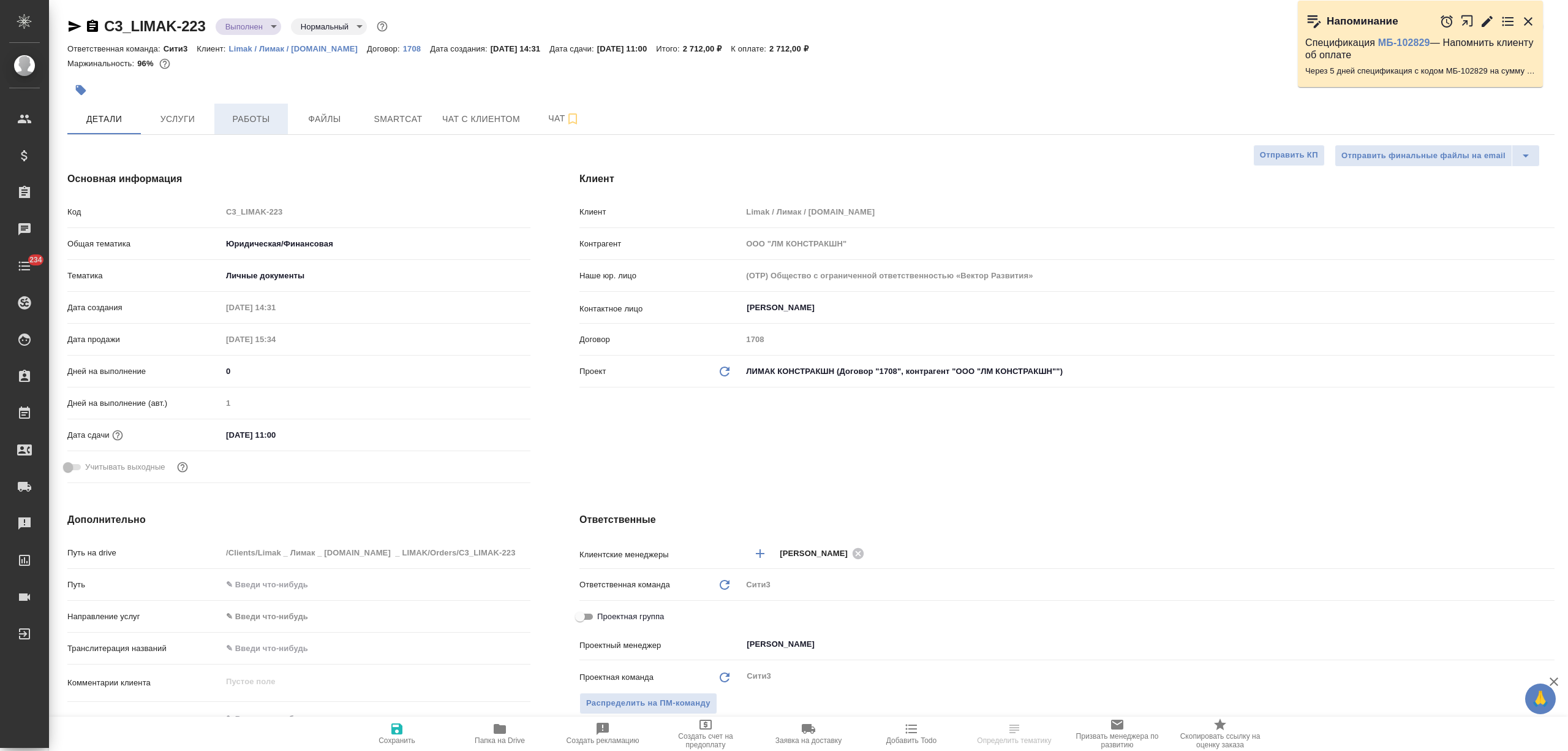
click at [231, 120] on span "Работы" at bounding box center [251, 119] width 59 height 15
type textarea "x"
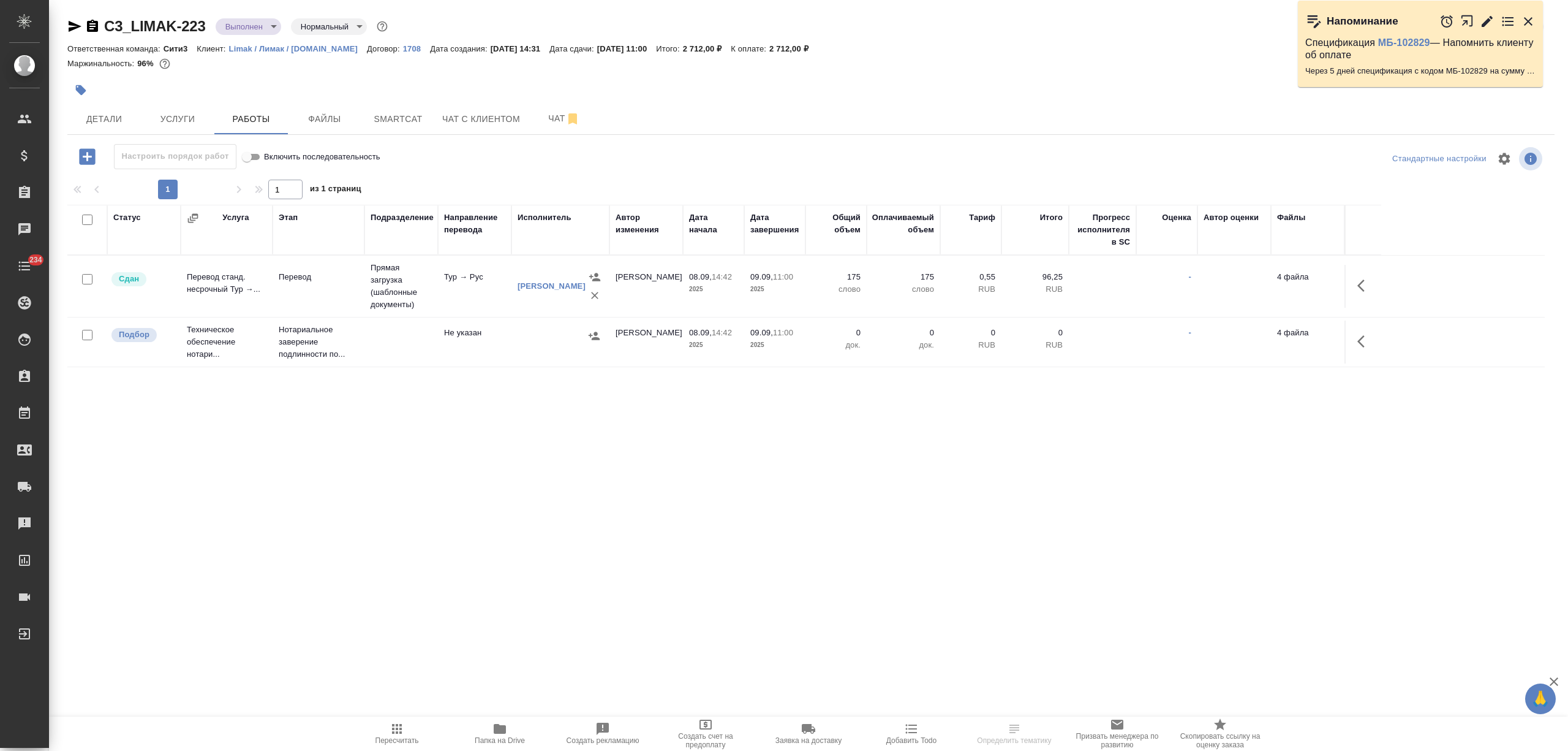
click at [269, 351] on td "Техническое обеспечение нотари..." at bounding box center [227, 342] width 92 height 49
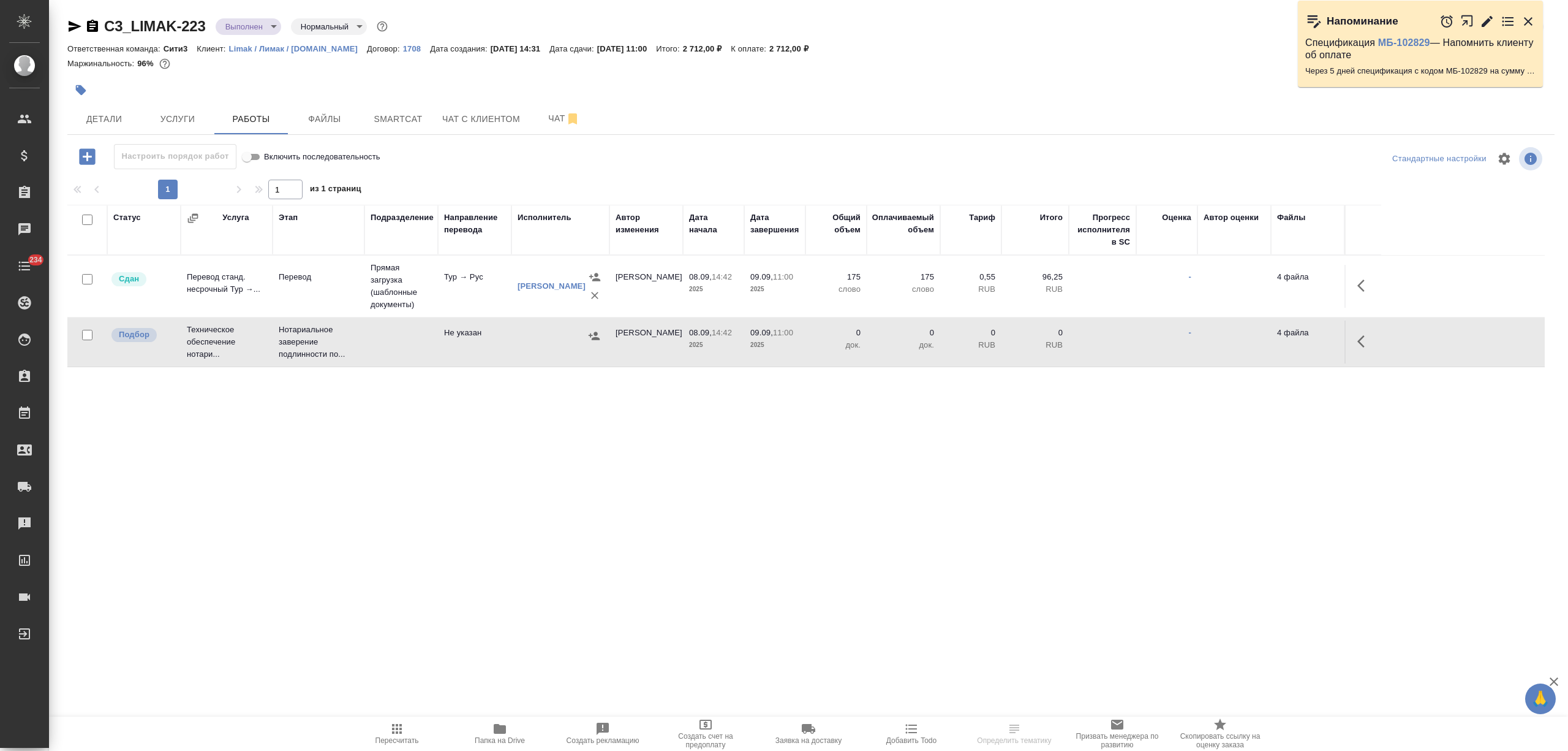
click at [269, 351] on td "Техническое обеспечение нотари..." at bounding box center [227, 342] width 92 height 49
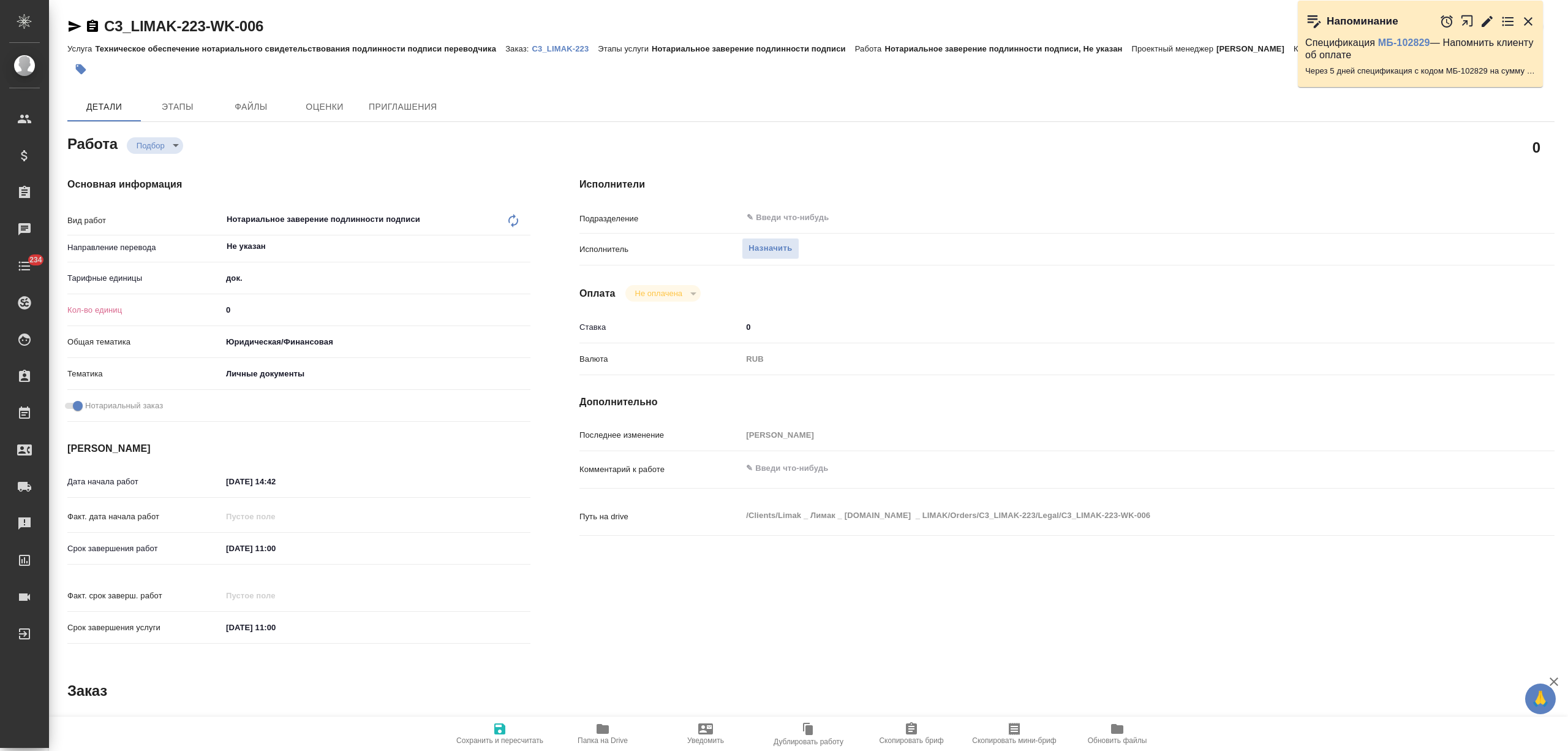
type textarea "x"
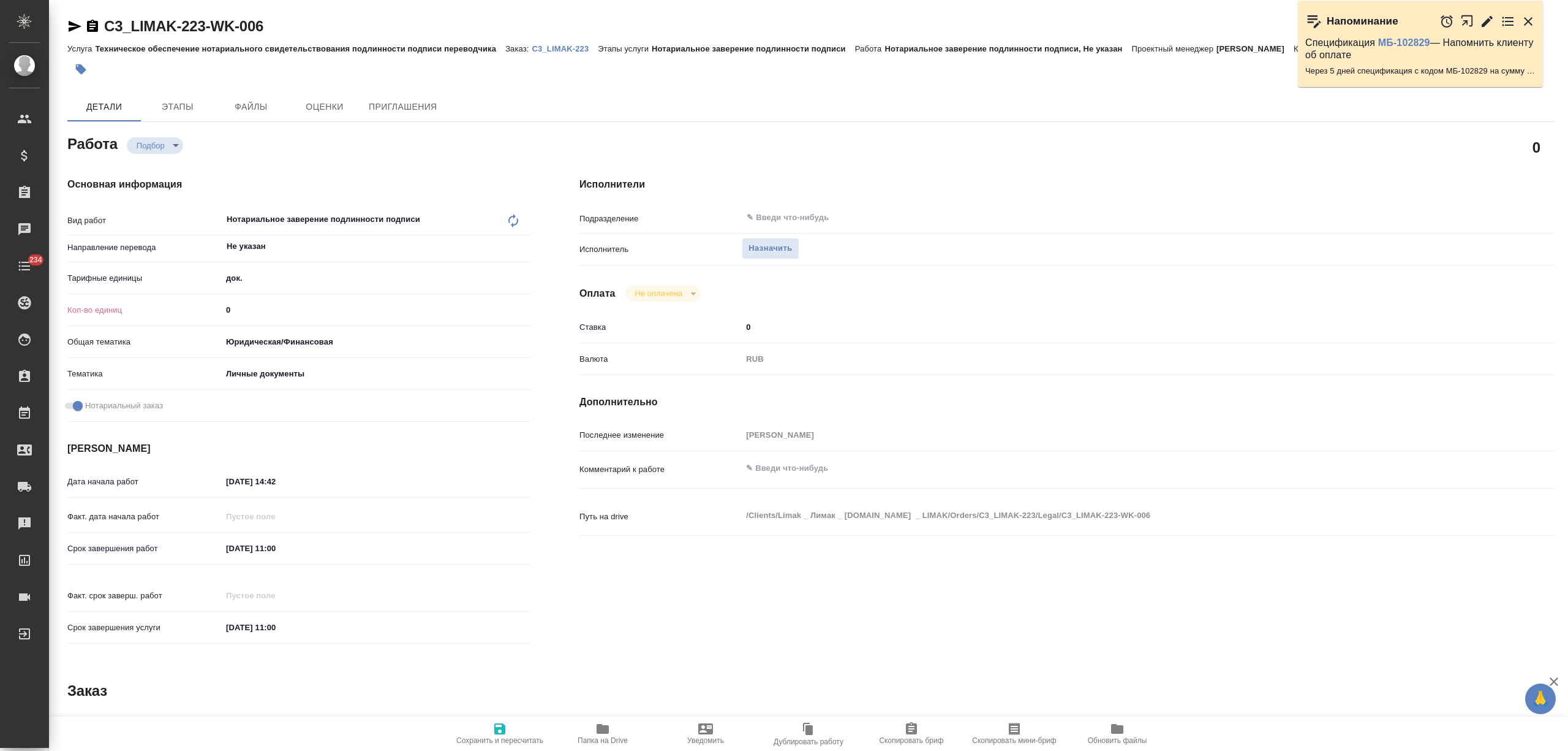
click at [218, 310] on div "Кол-во единиц 0" at bounding box center [299, 309] width 463 height 22
type textarea "x"
type input "2"
type textarea "x"
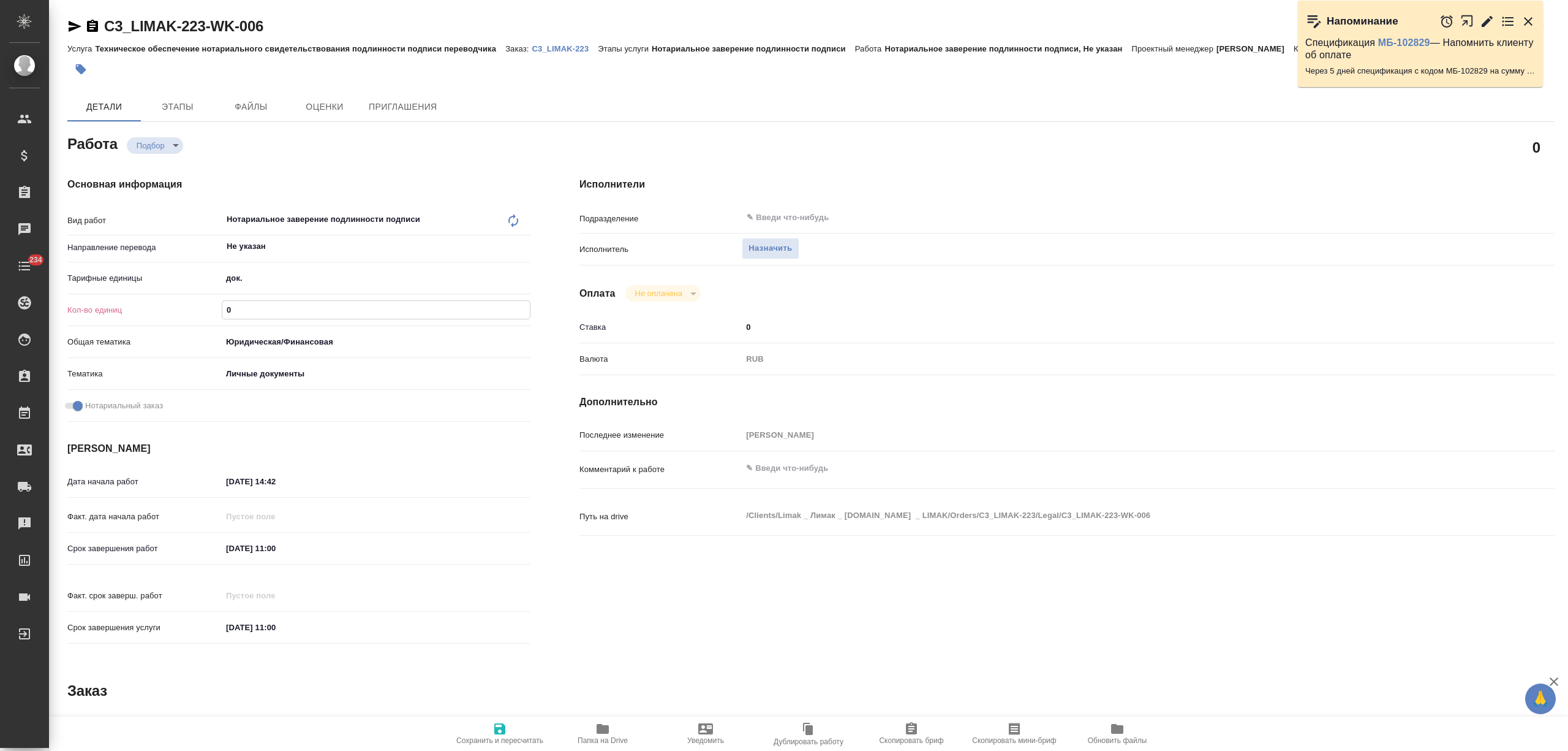
type textarea "x"
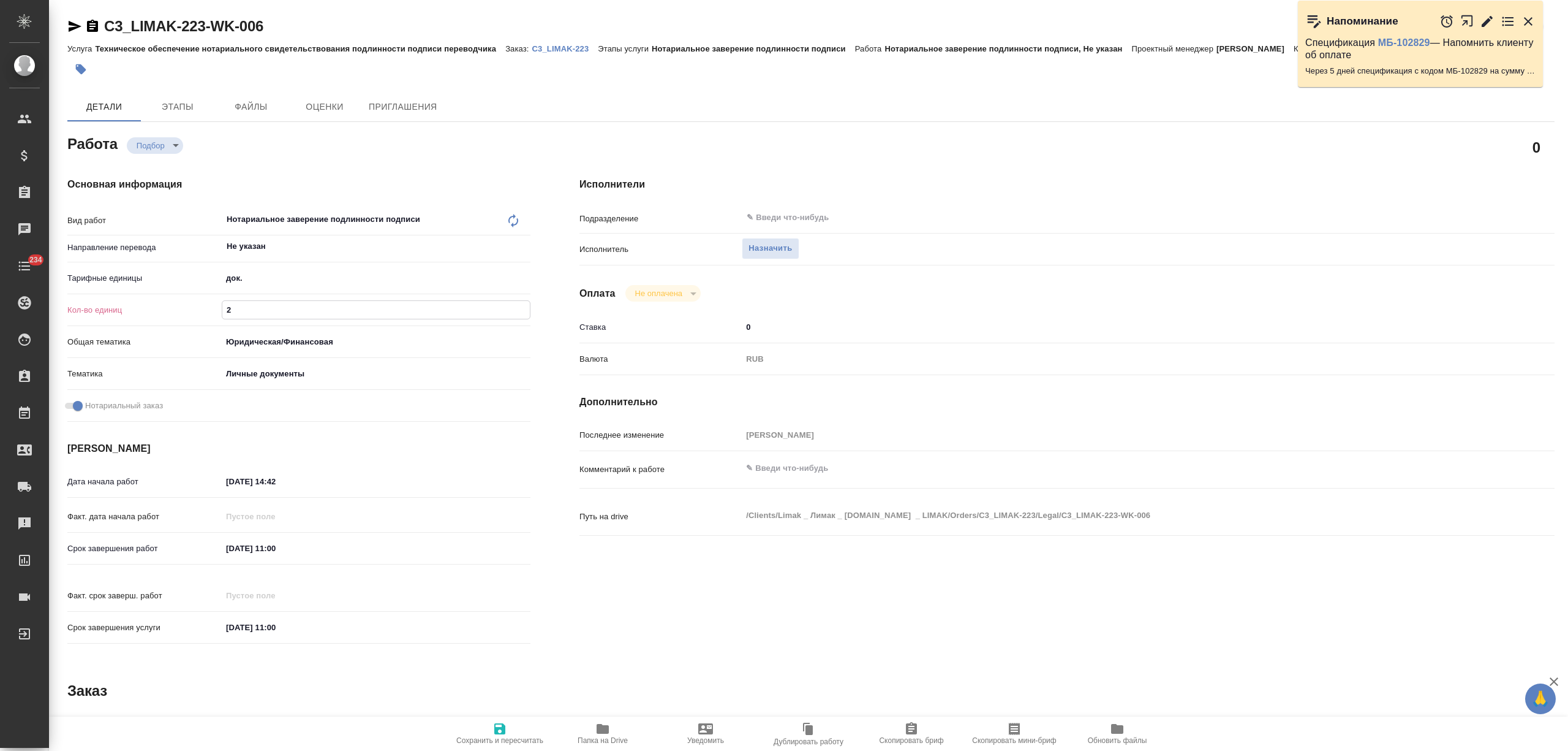
type textarea "x"
type input "2"
click at [489, 735] on span "Сохранить и пересчитать" at bounding box center [500, 733] width 88 height 23
type textarea "x"
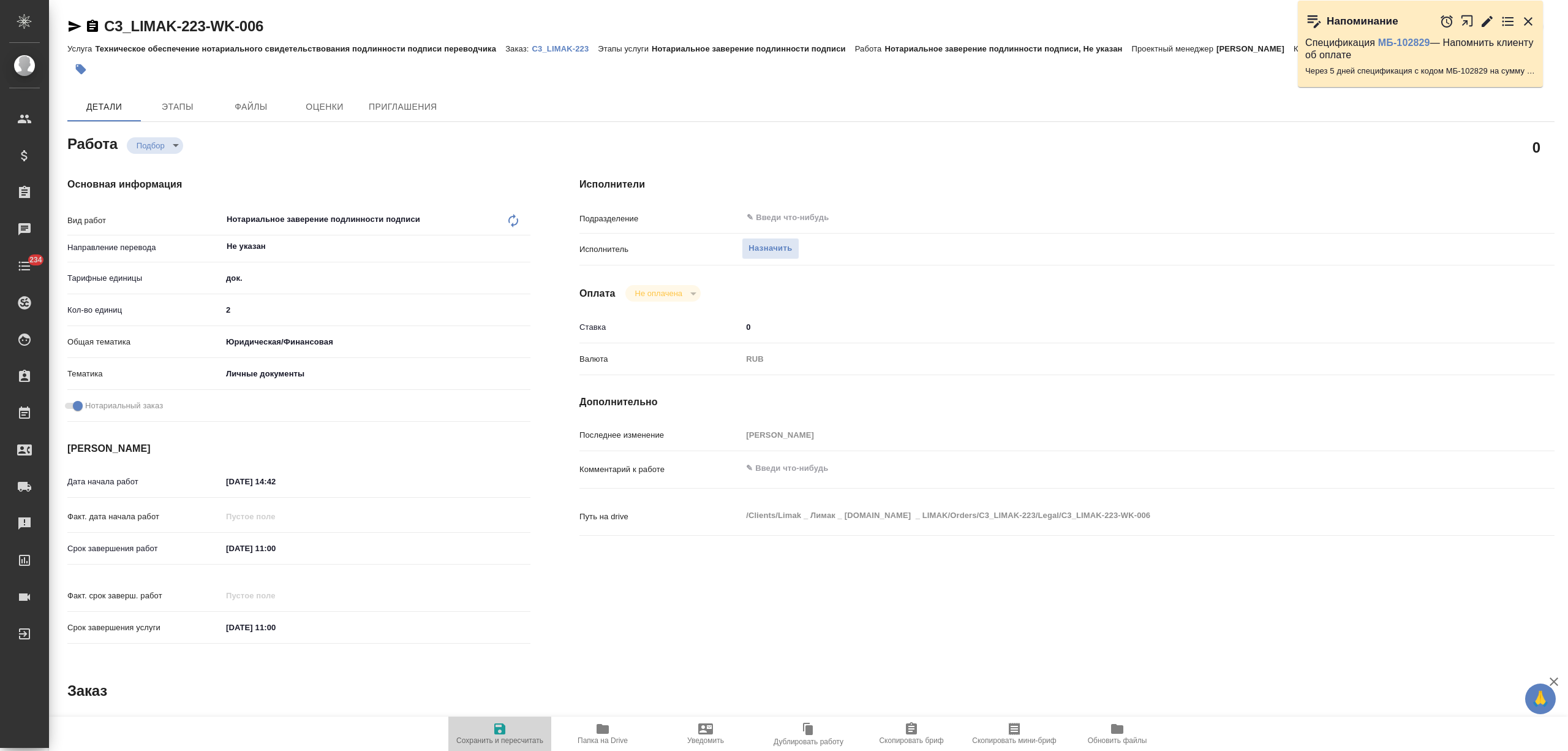
type textarea "x"
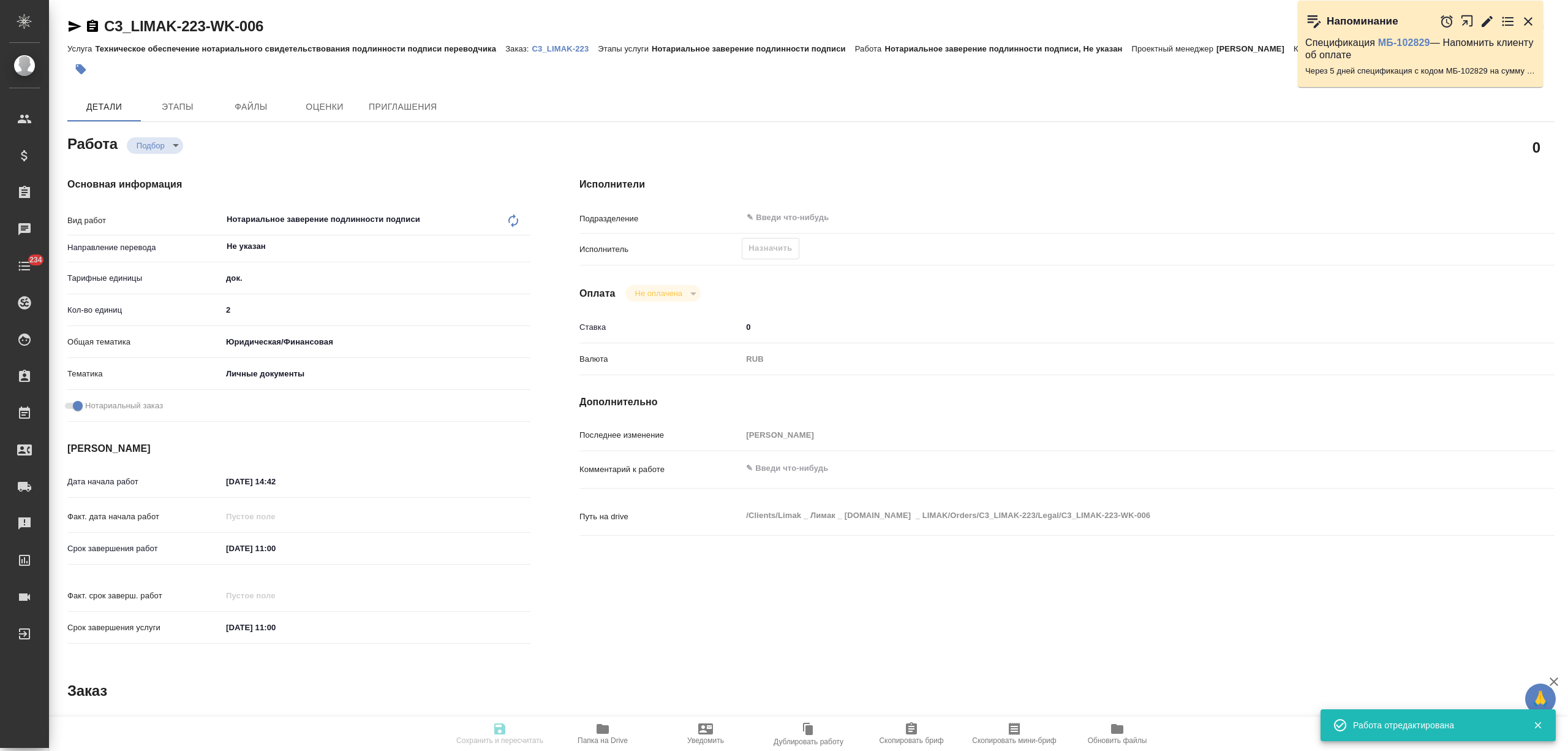
type textarea "x"
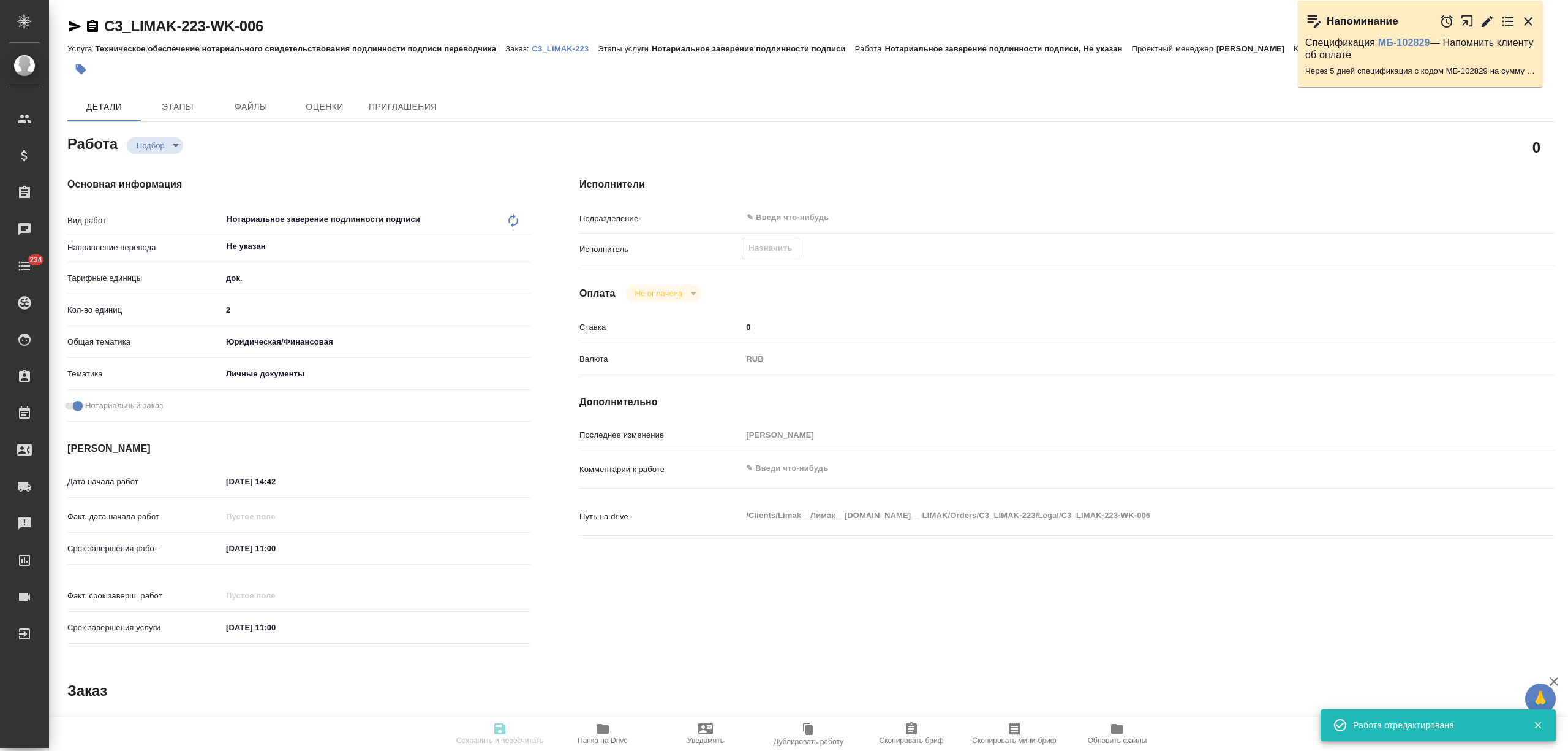
type textarea "x"
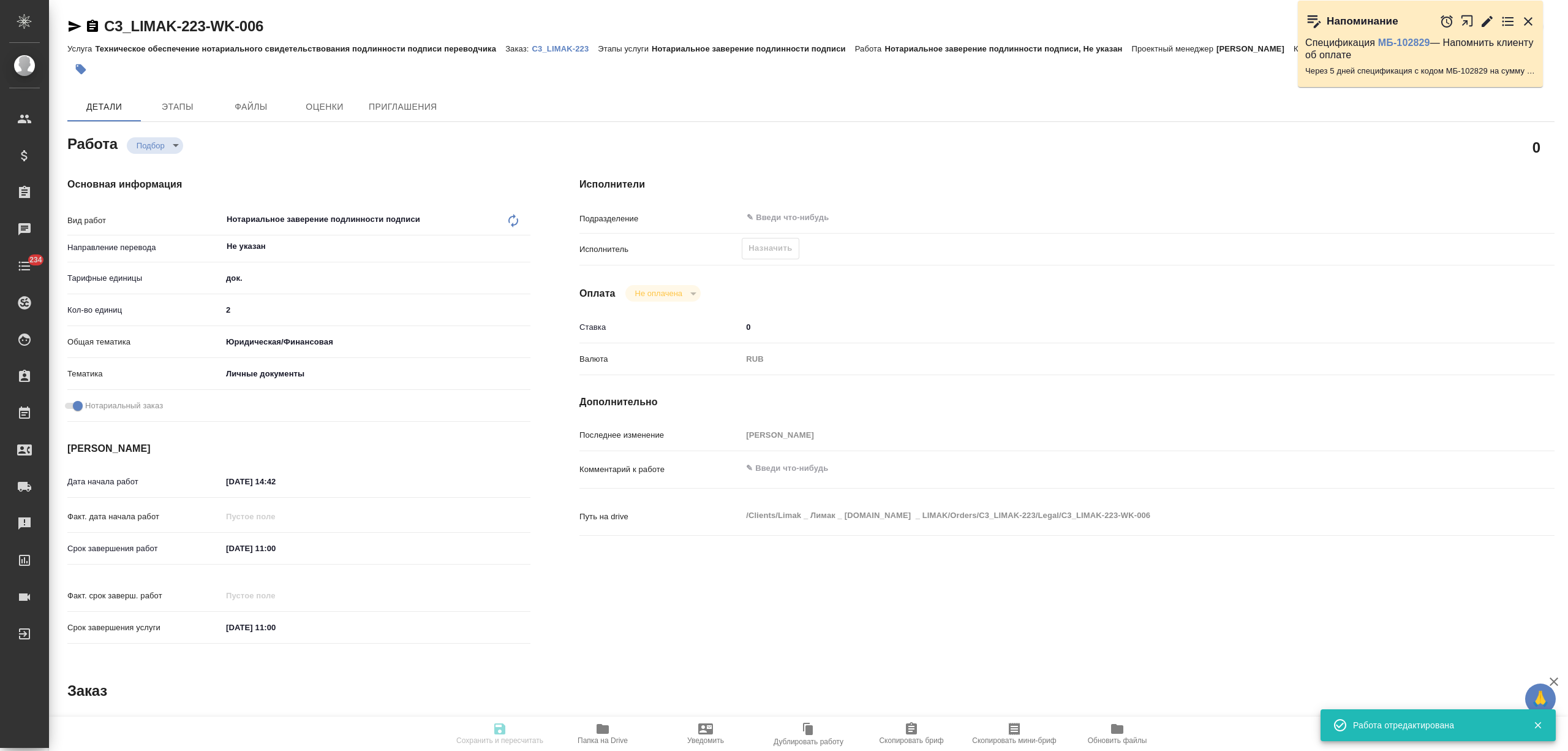
type input "recruiting"
type textarea "Нотариальное заверение подлинности подписи"
type textarea "x"
type input "Не указан"
type input "5a8b1489cc6b4906c91bfd8b"
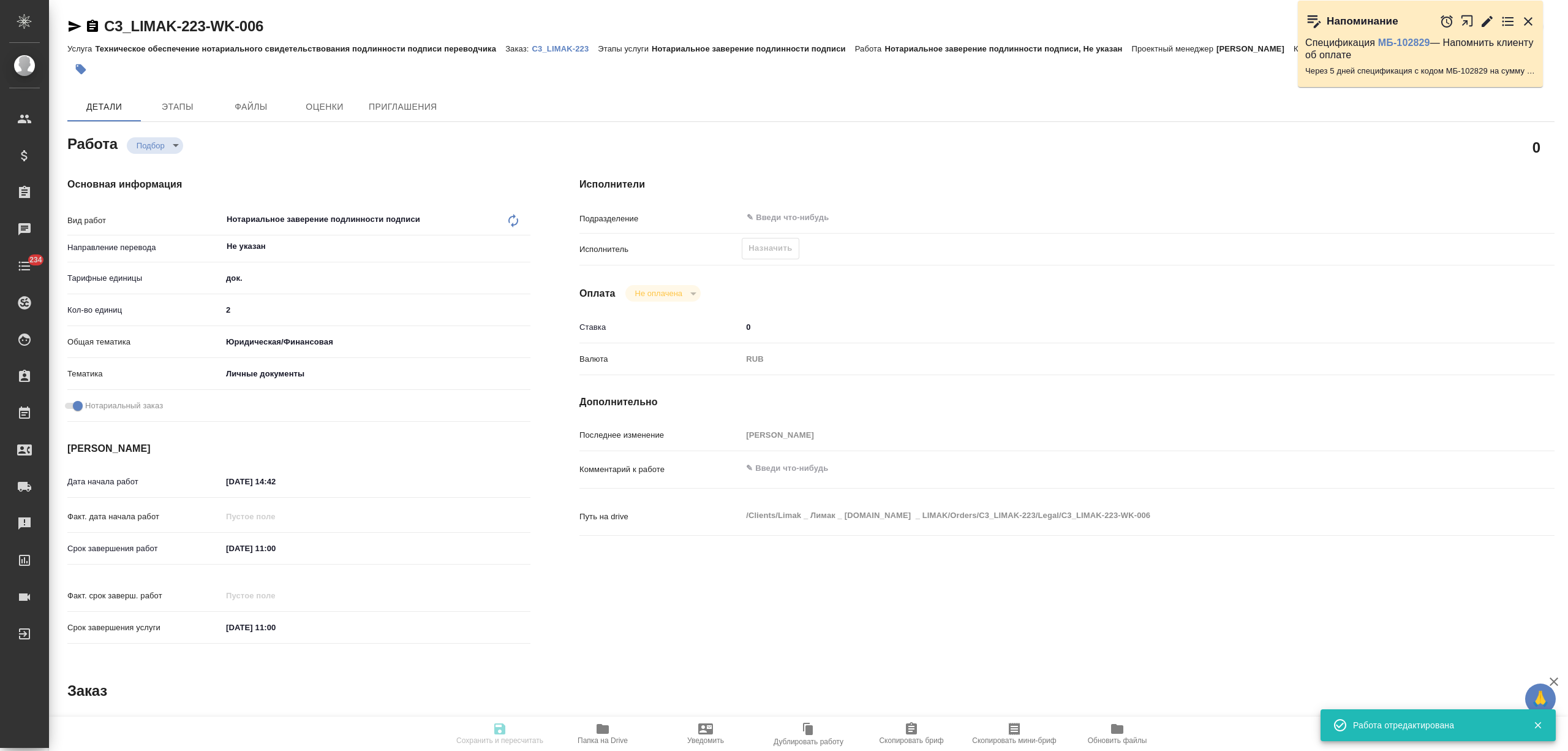
type input "2"
type input "yr-fn"
type input "5a8b8b956a9677013d343cfe"
checkbox input "true"
type input "08.09.2025 14:42"
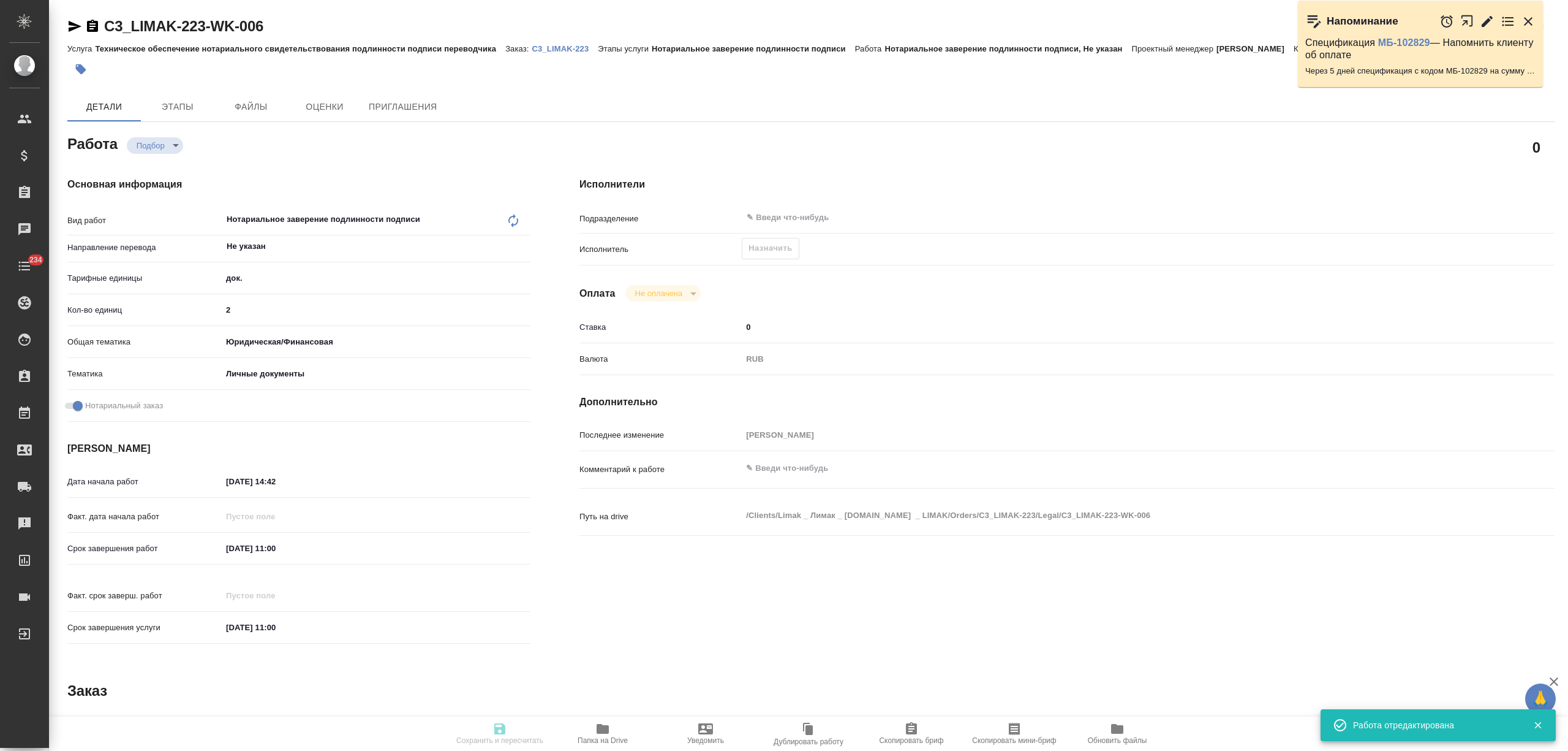
type input "09.09.2025 11:00"
type input "notPayed"
type input "0"
type input "RUB"
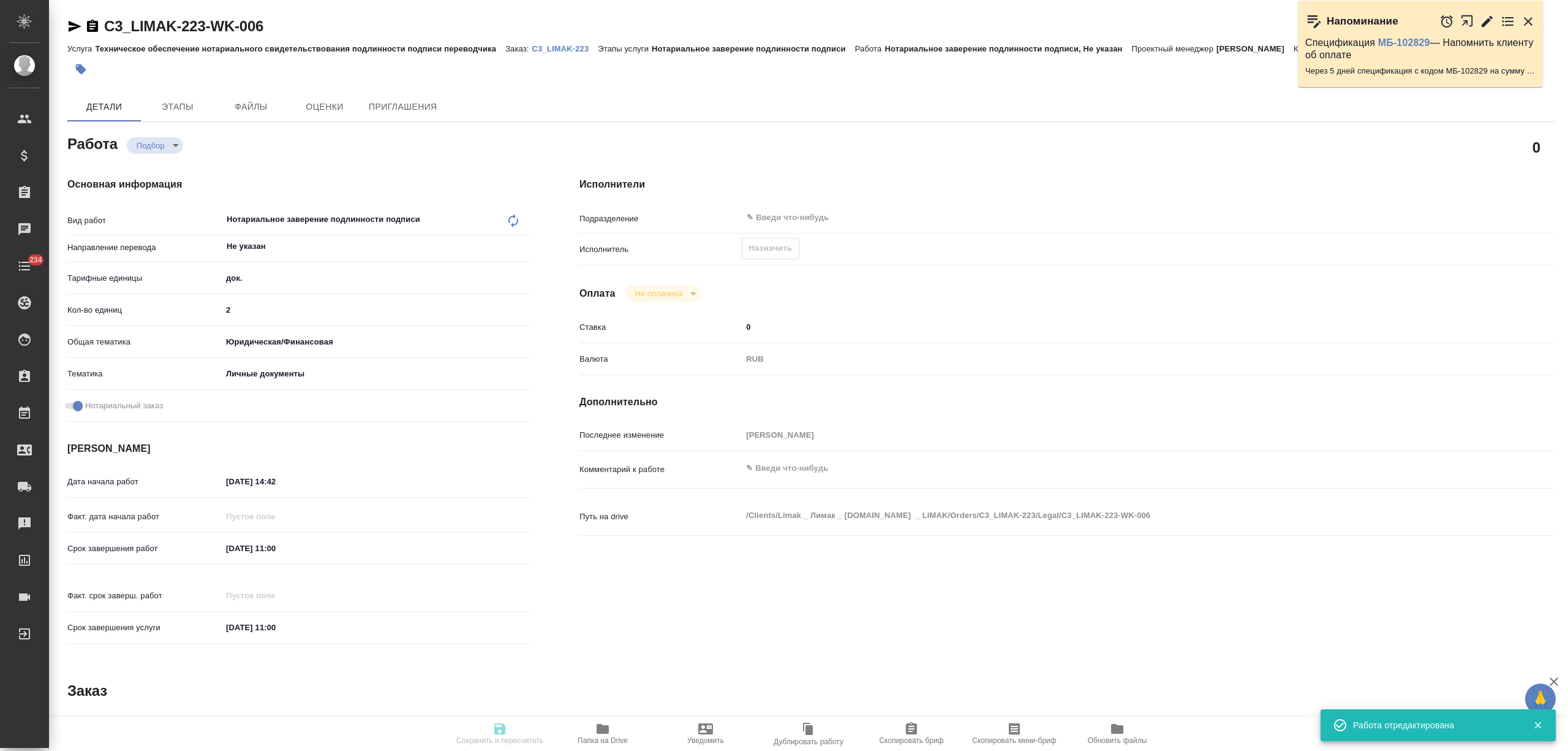
type input "[PERSON_NAME]"
type textarea "x"
type textarea "/Clients/Limak _ Лимак _ limak.com.tr _ LIMAK/Orders/C3_LIMAK-223/Legal/C3_LIMA…"
type textarea "x"
type input "C3_LIMAK-223"
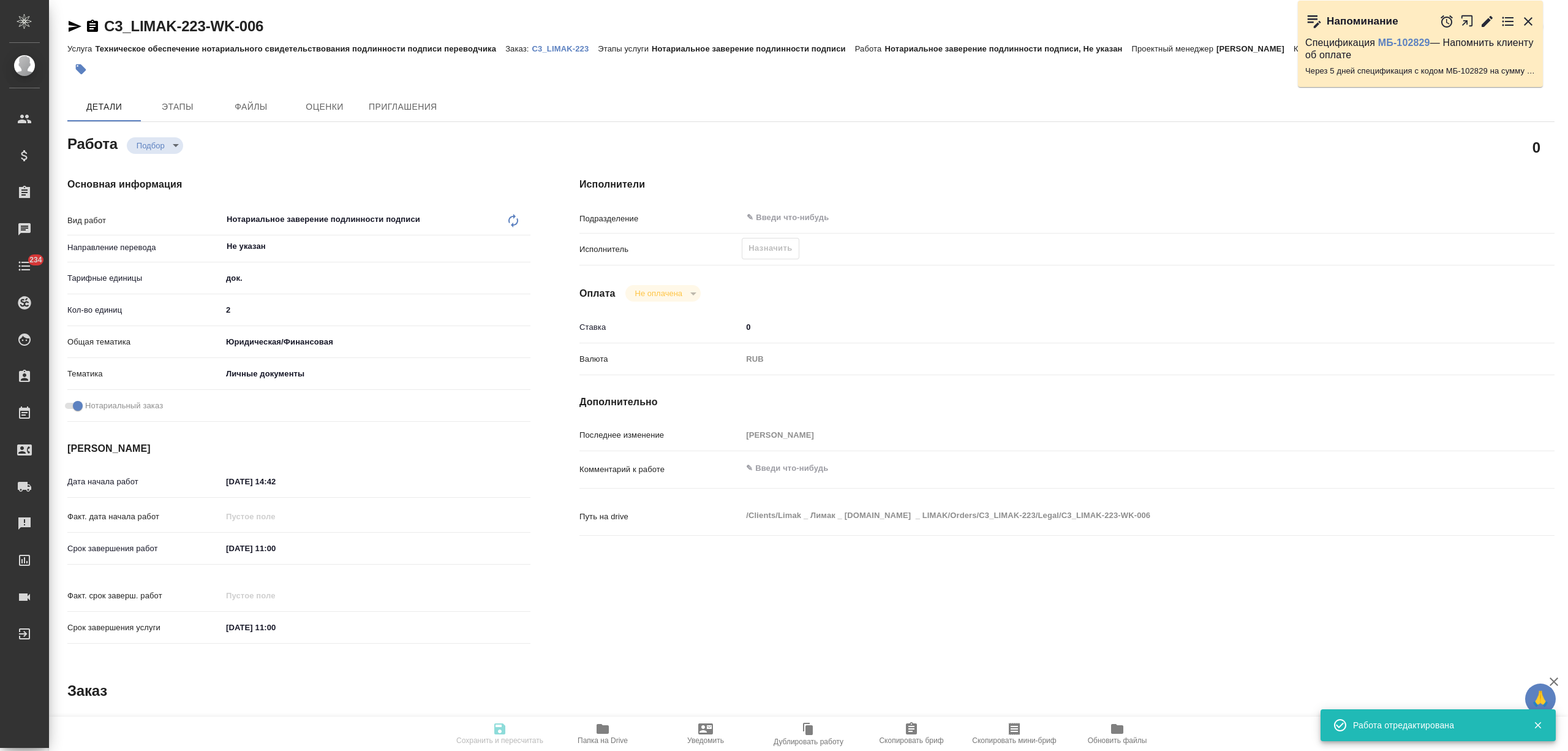
type input "Техническое обеспечение нотариального свидетельствования подлинности подписи пе…"
type input "Нотариальное заверение подлинности подписи"
type input "[PERSON_NAME]"
type input "/Clients/Limak _ Лимак _ limak.com.tr _ LIMAK/Orders/C3_LIMAK-223"
type textarea "x"
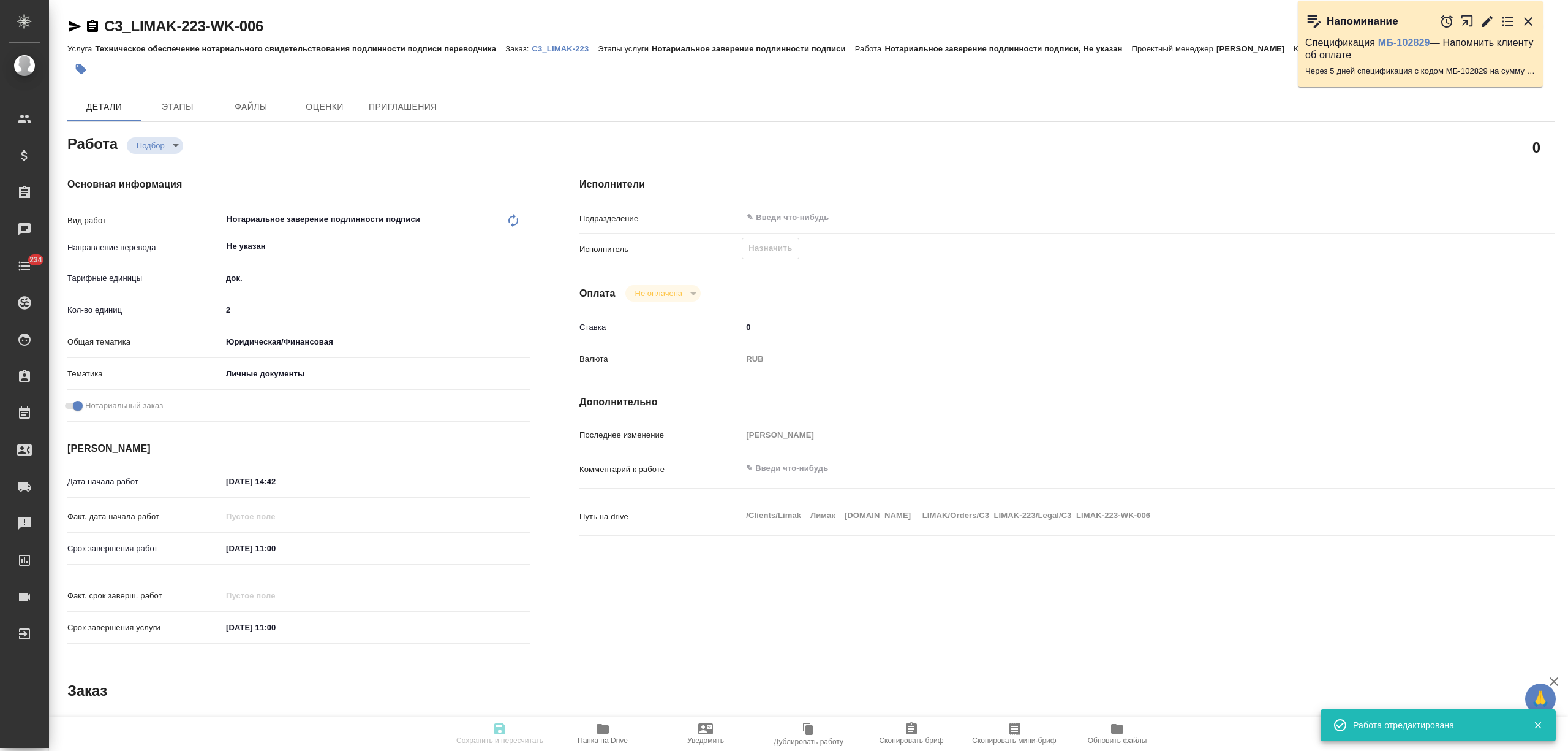
type textarea "x"
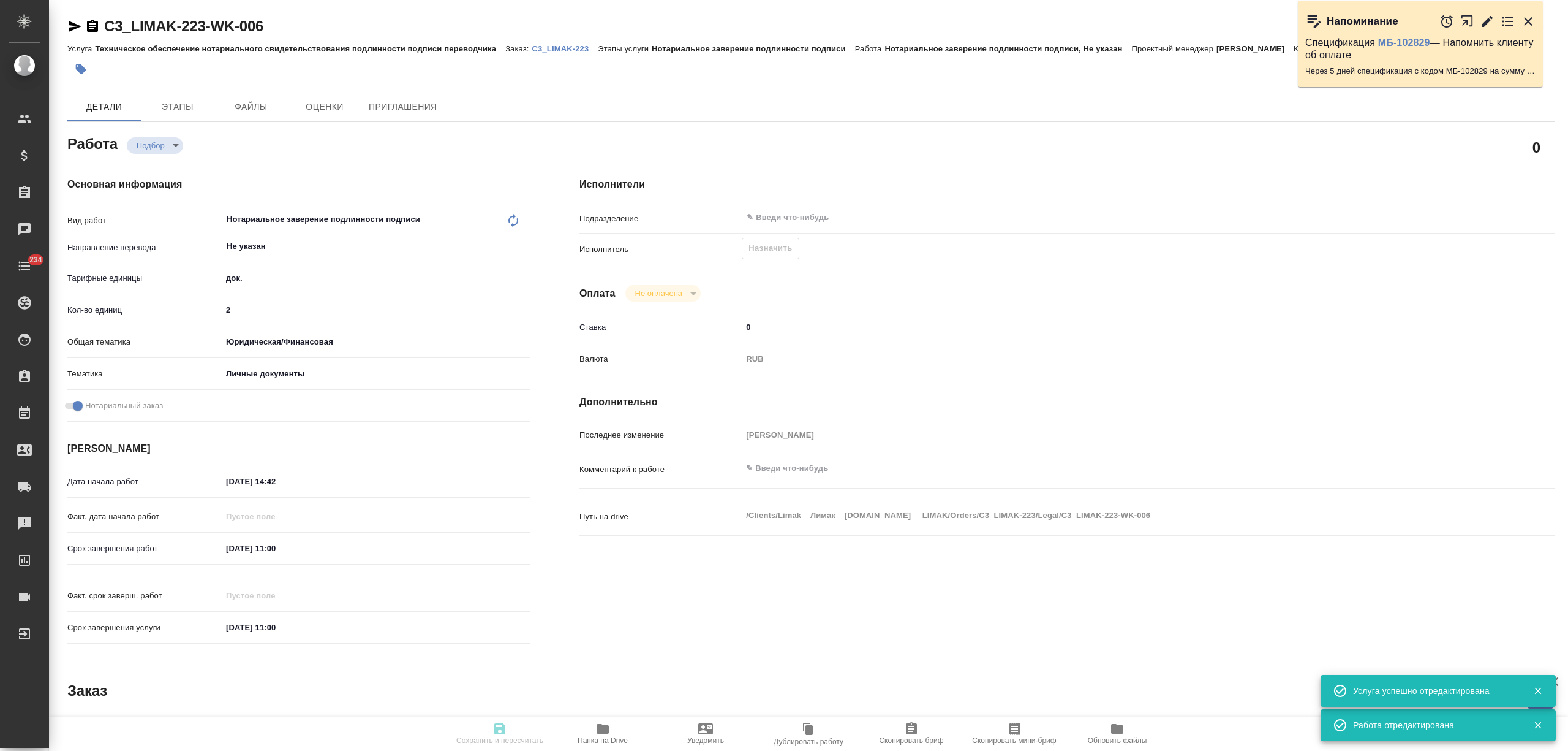
type textarea "x"
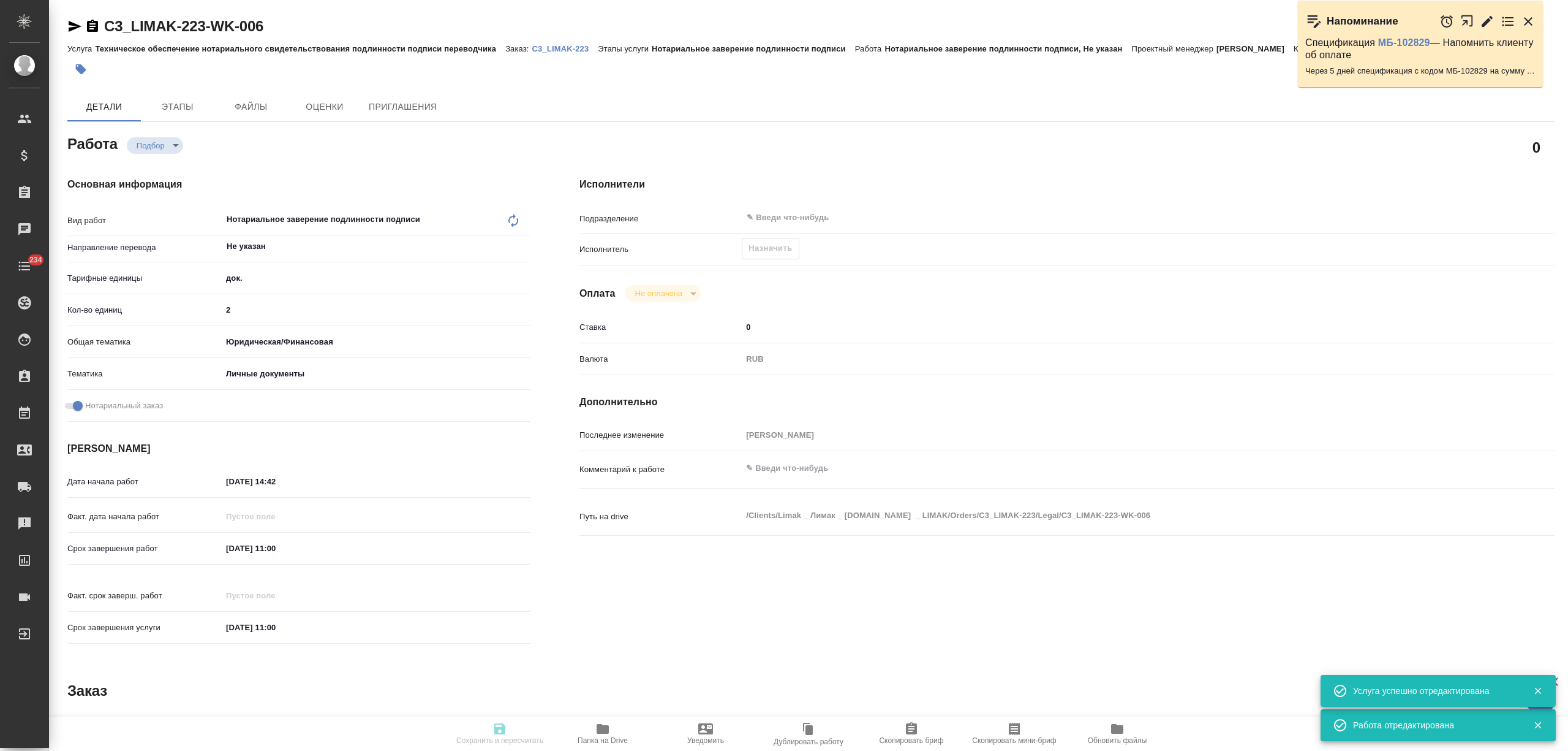
type textarea "x"
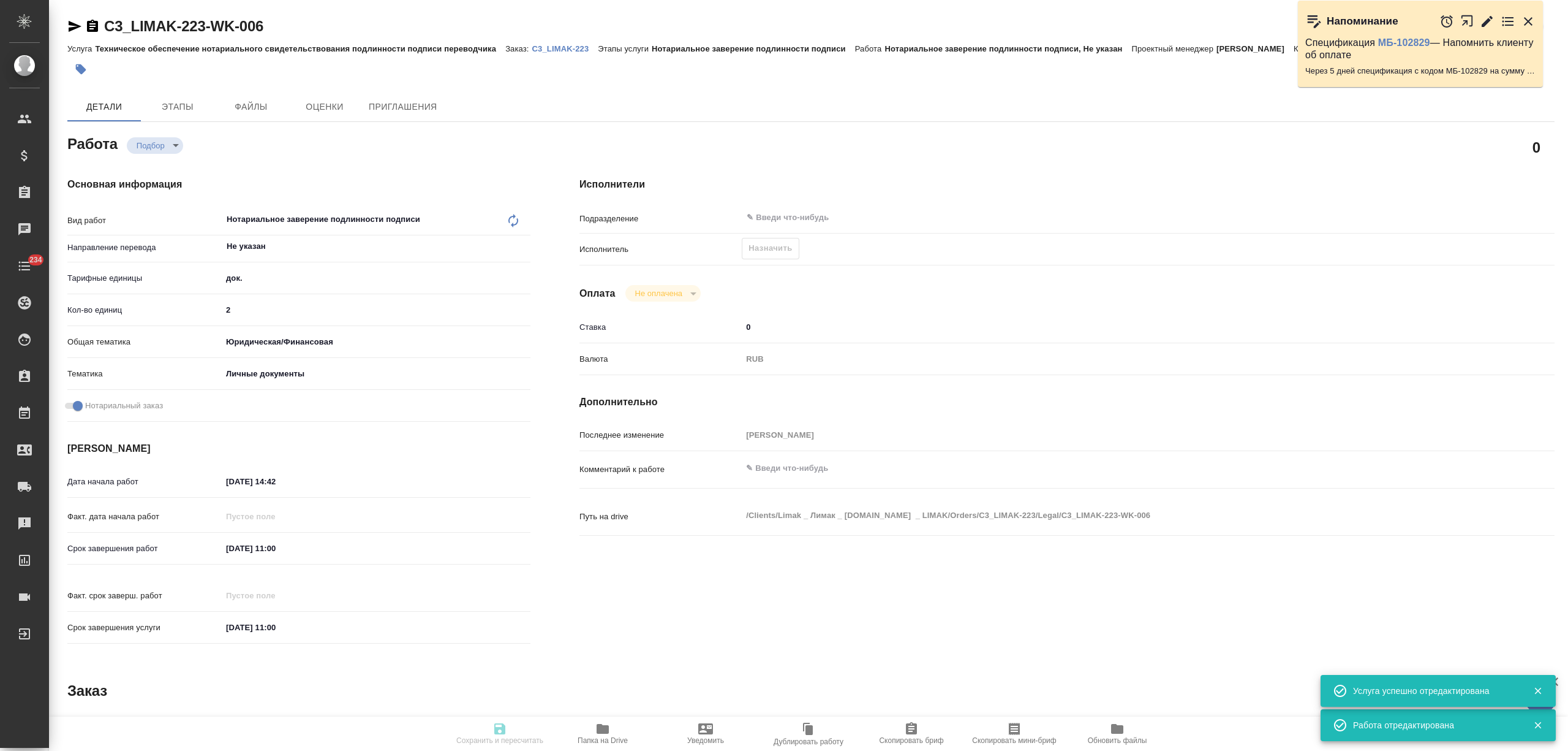
type textarea "x"
click at [768, 248] on span "Назначить" at bounding box center [770, 248] width 43 height 14
type input "recruiting"
type textarea "Нотариальное заверение подлинности подписи"
type textarea "x"
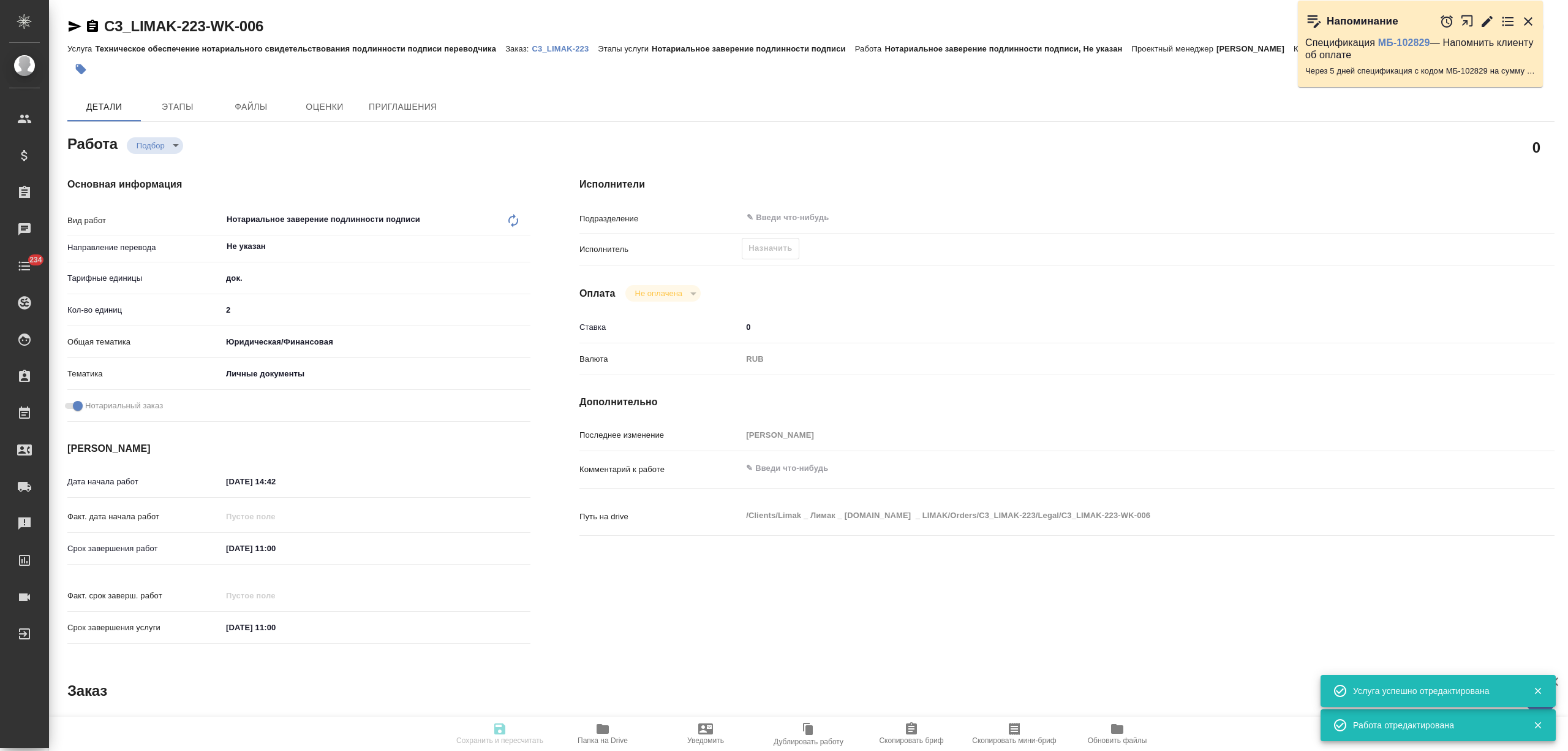
type input "Не указан"
type input "5a8b1489cc6b4906c91bfd8b"
type input "2"
type input "yr-fn"
type input "5a8b8b956a9677013d343cfe"
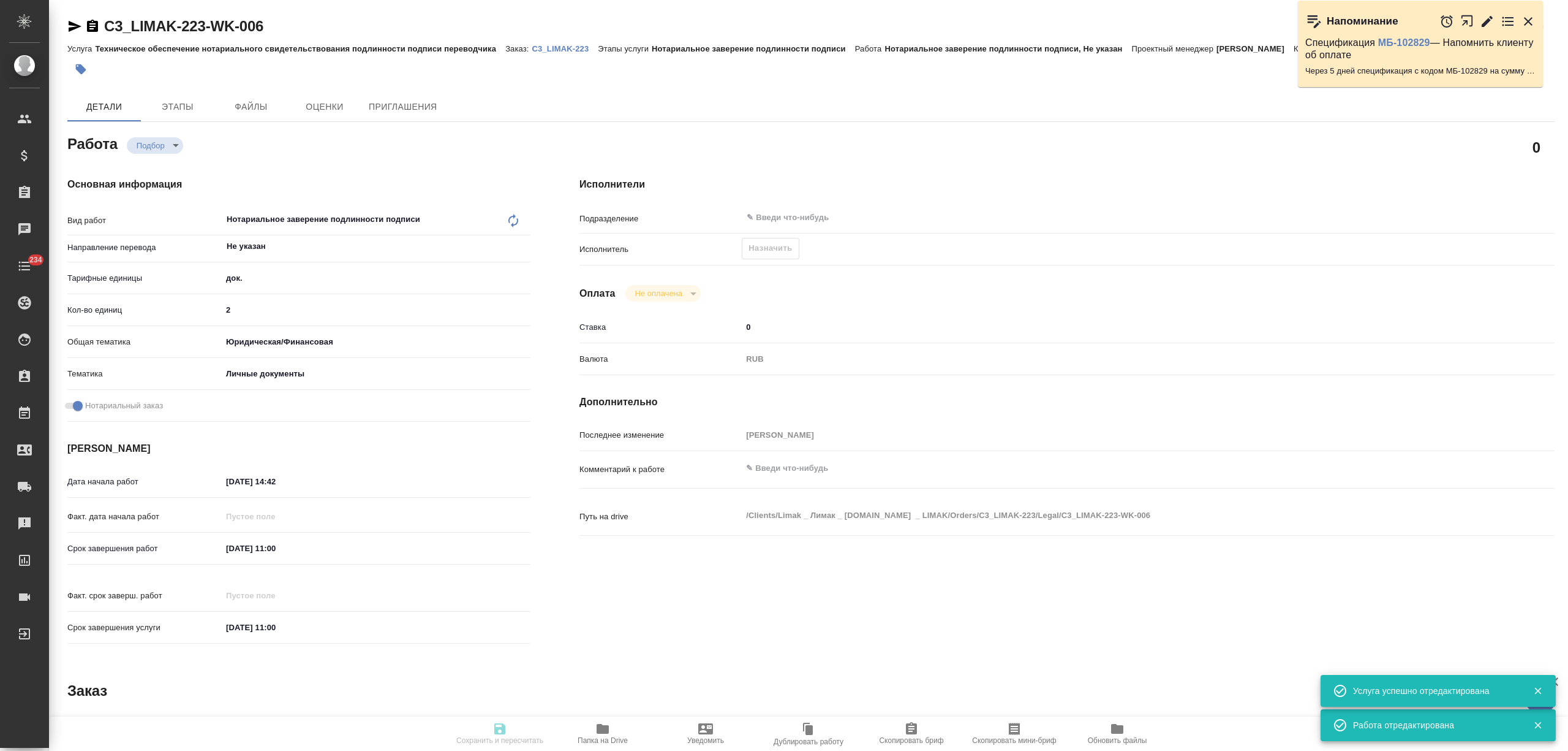
checkbox input "true"
type input "08.09.2025 14:42"
type input "09.09.2025 11:00"
type input "notPayed"
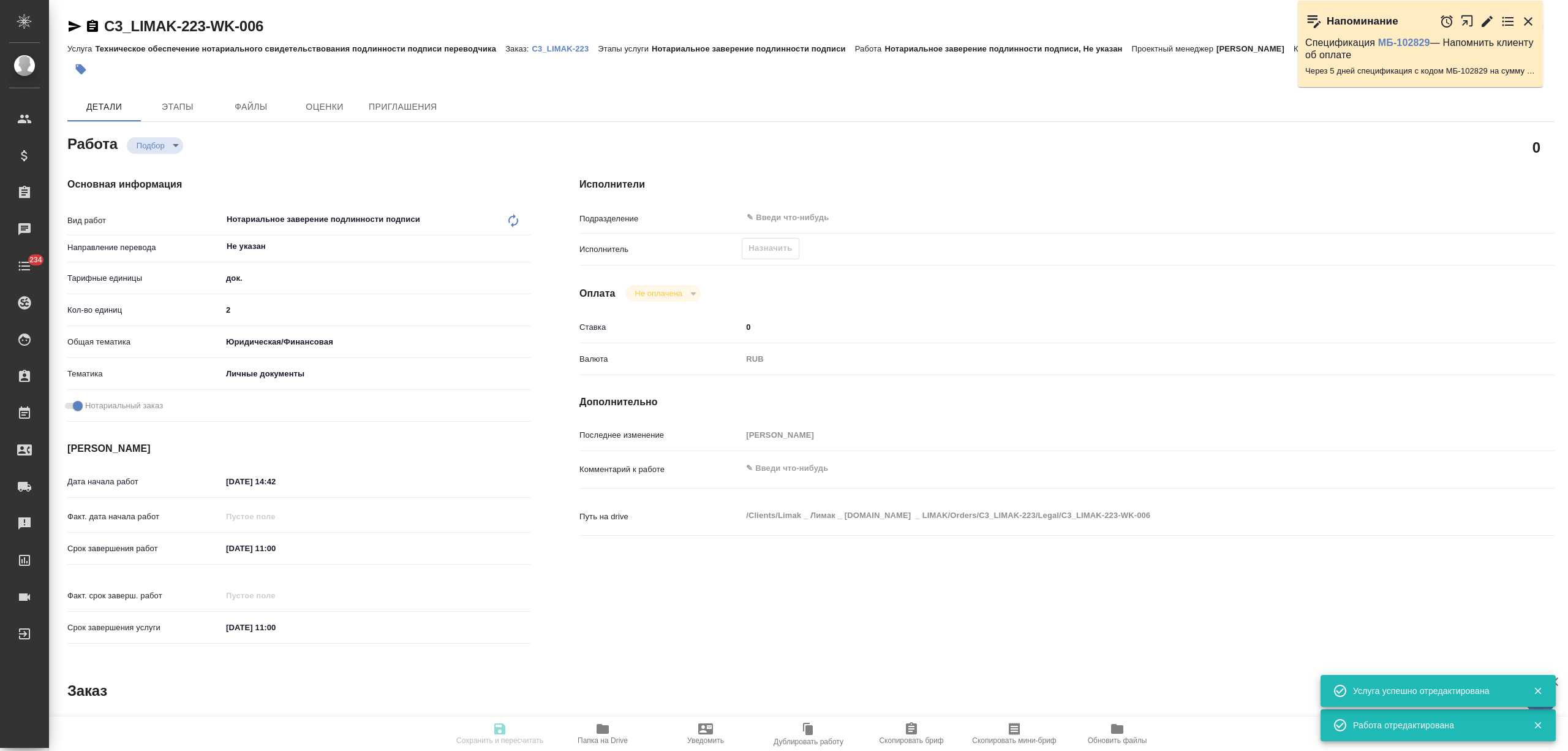
type input "0"
type input "RUB"
type input "[PERSON_NAME]"
type textarea "x"
type textarea "/Clients/Limak _ Лимак _ limak.com.tr _ LIMAK/Orders/C3_LIMAK-223/Legal/C3_LIMA…"
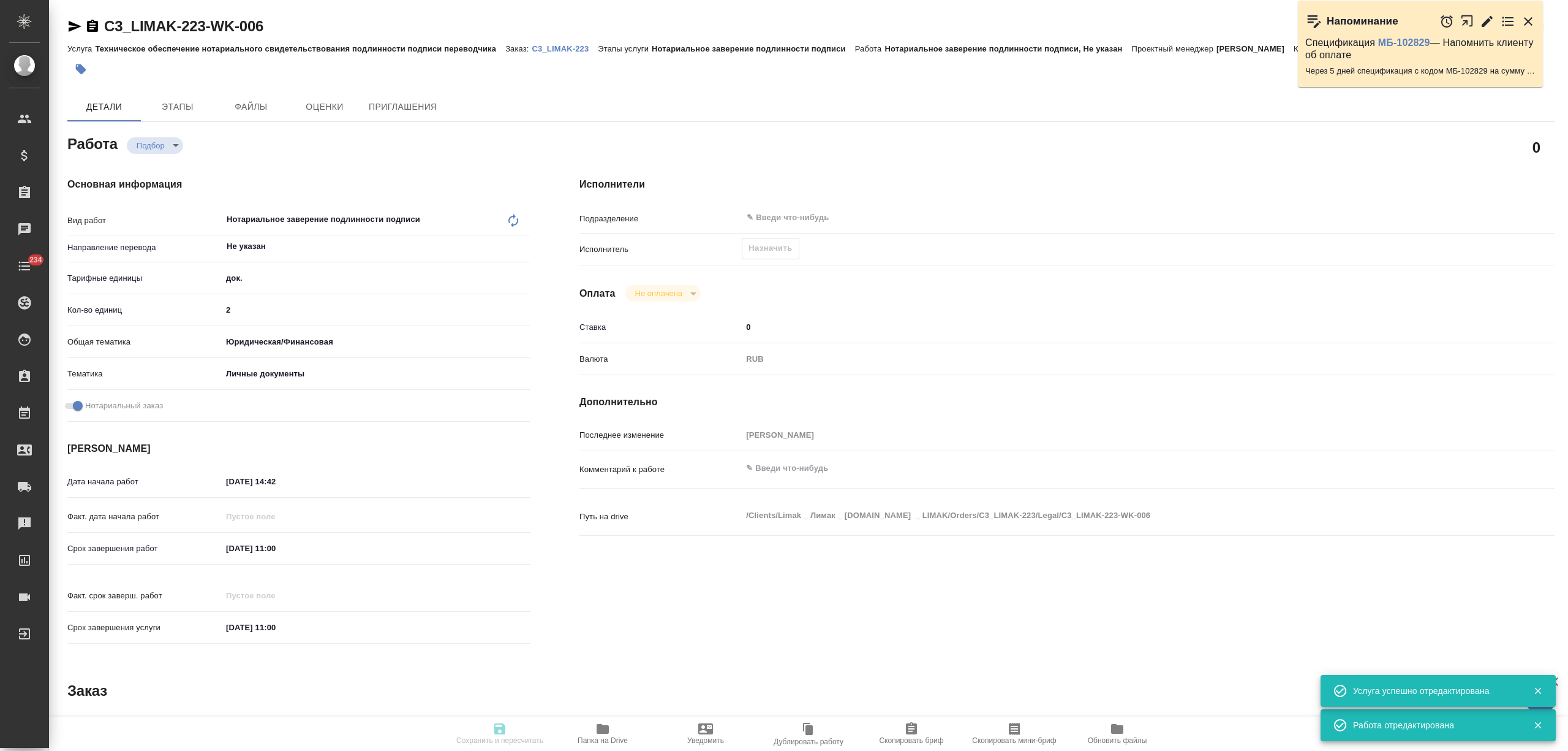
type textarea "x"
type input "C3_LIMAK-223"
type input "Техническое обеспечение нотариального свидетельствования подлинности подписи пе…"
type input "Нотариальное заверение подлинности подписи"
type input "[PERSON_NAME]"
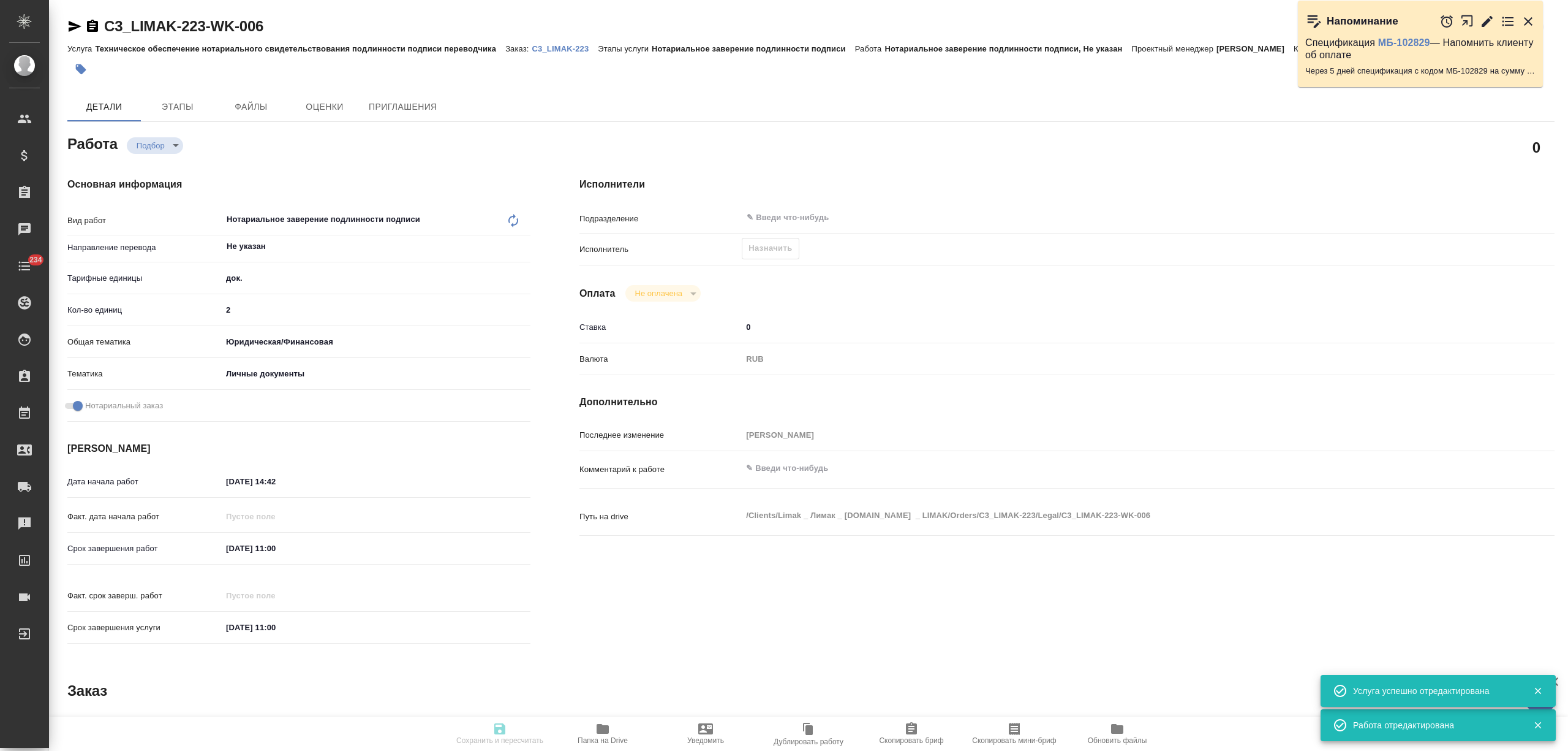
type input "/Clients/Limak _ Лимак _ limak.com.tr _ LIMAK/Orders/C3_LIMAK-223"
type textarea "x"
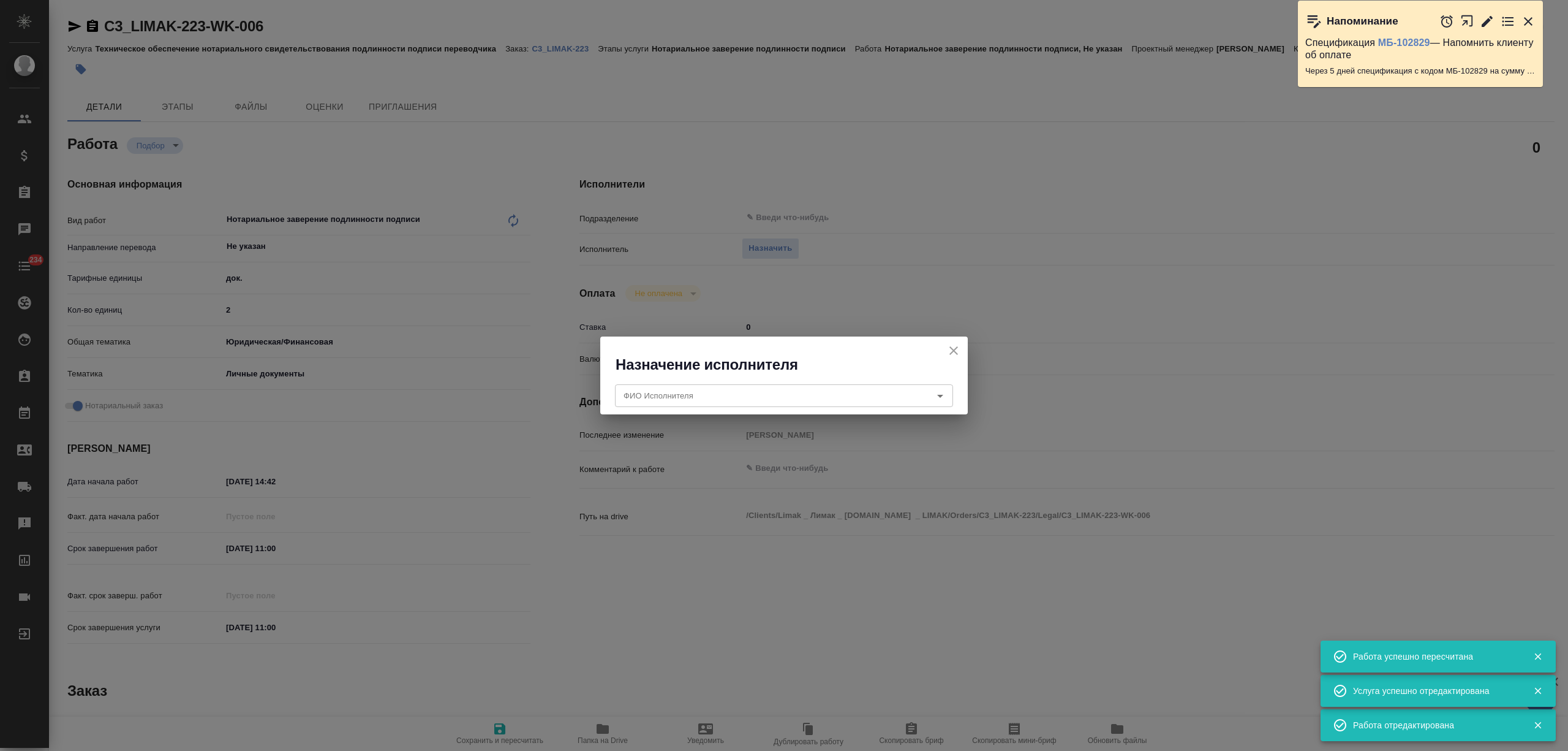
type textarea "x"
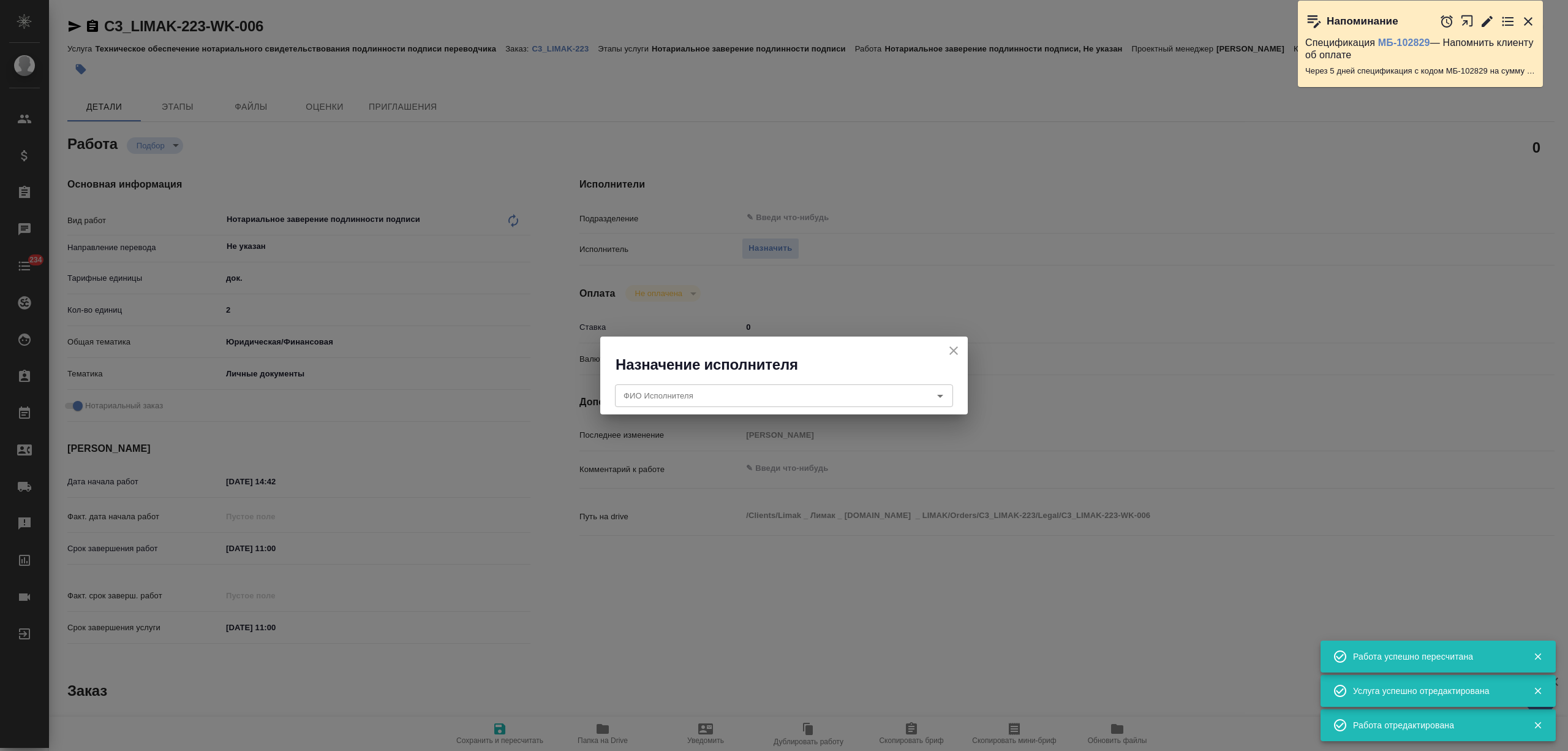
type textarea "x"
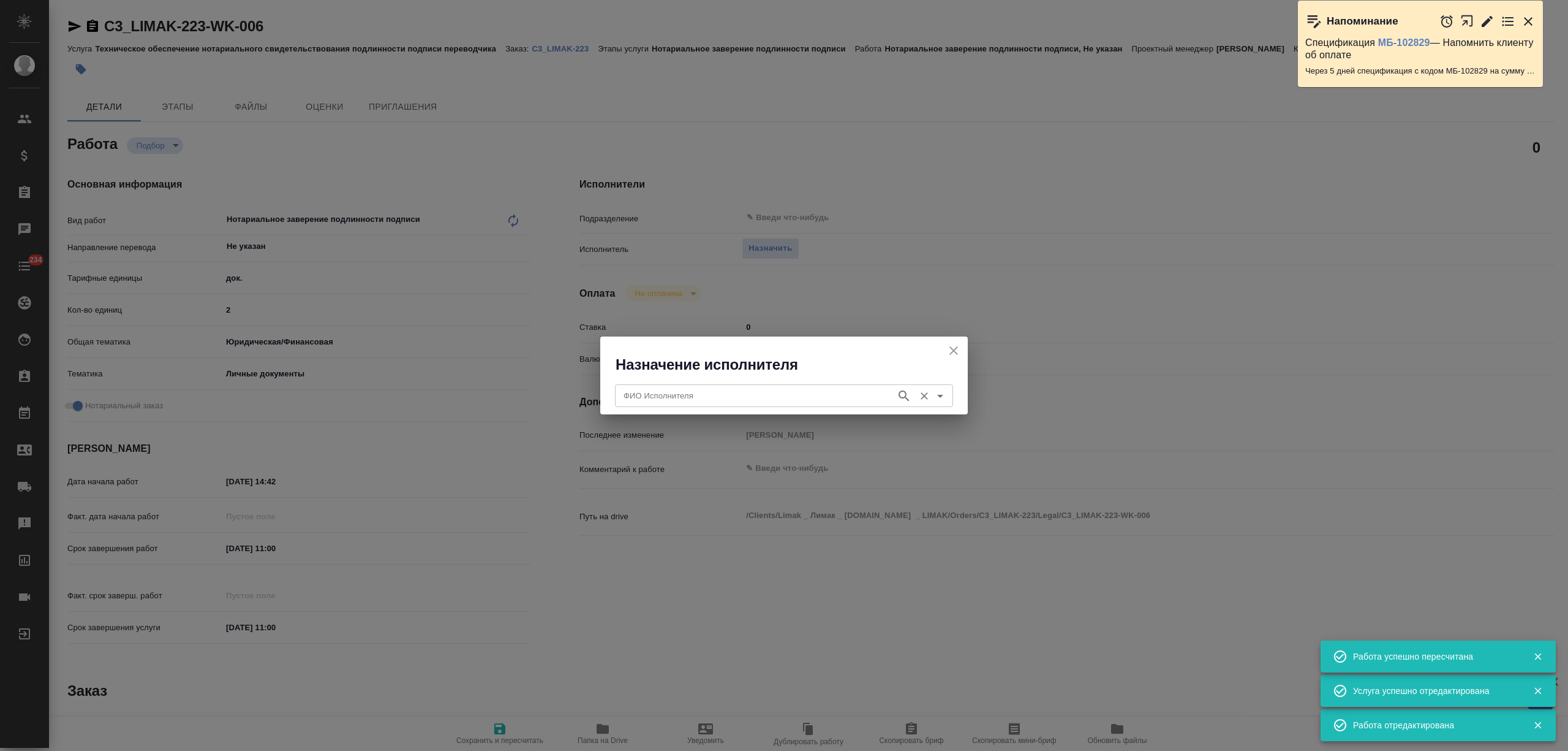
click at [781, 396] on input "ФИО Исполнителя" at bounding box center [754, 396] width 271 height 14
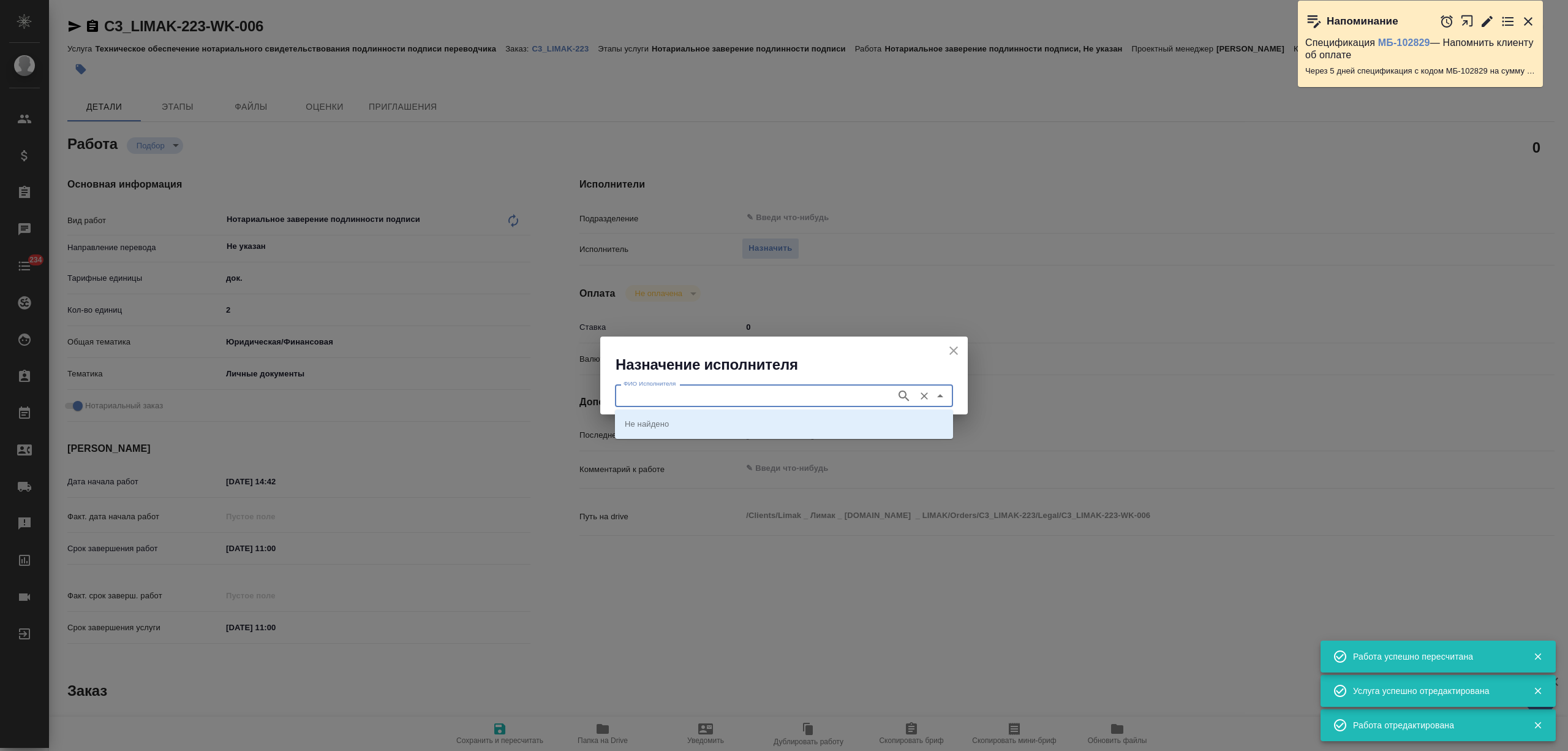
type textarea "x"
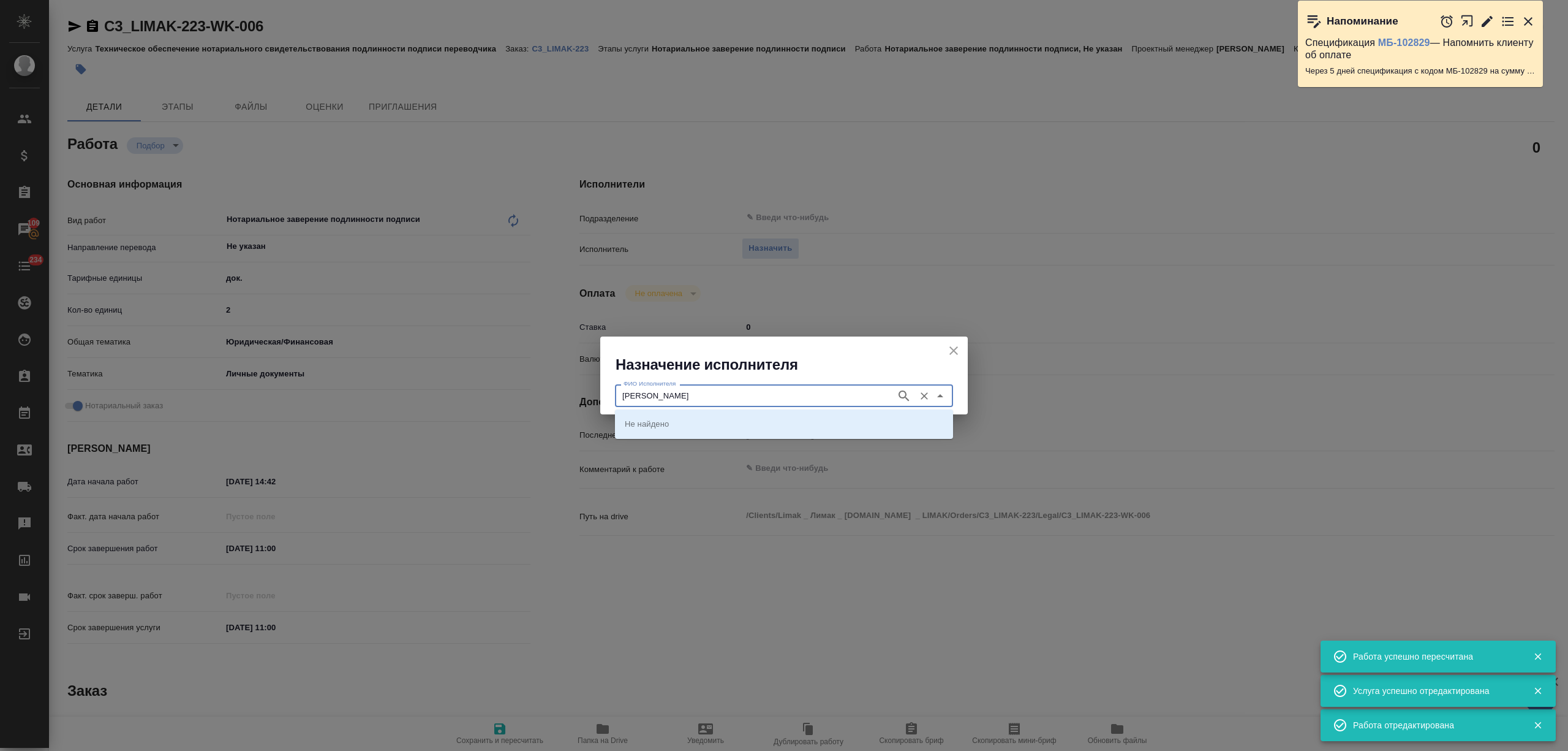
type input "миллер"
type textarea "x"
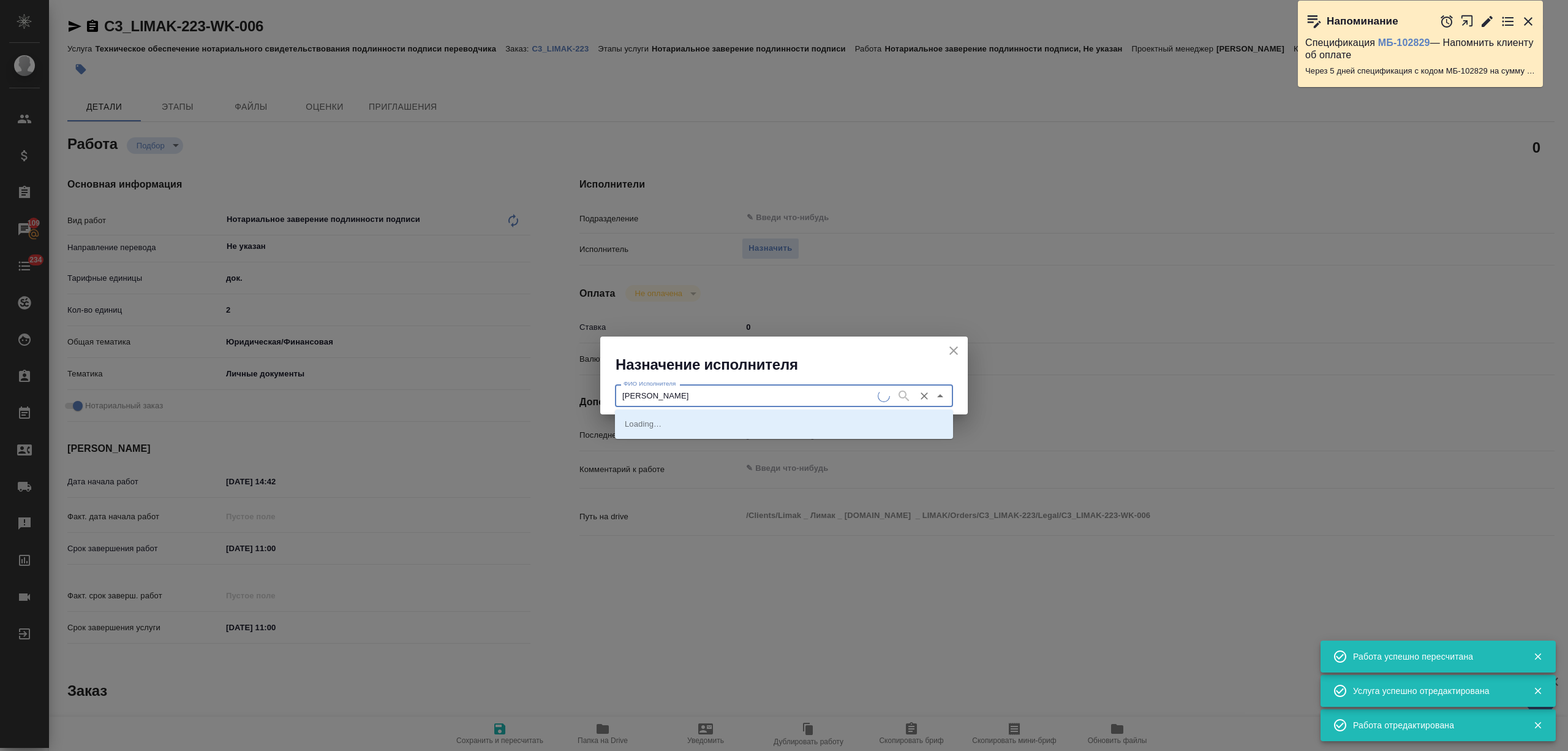
type textarea "x"
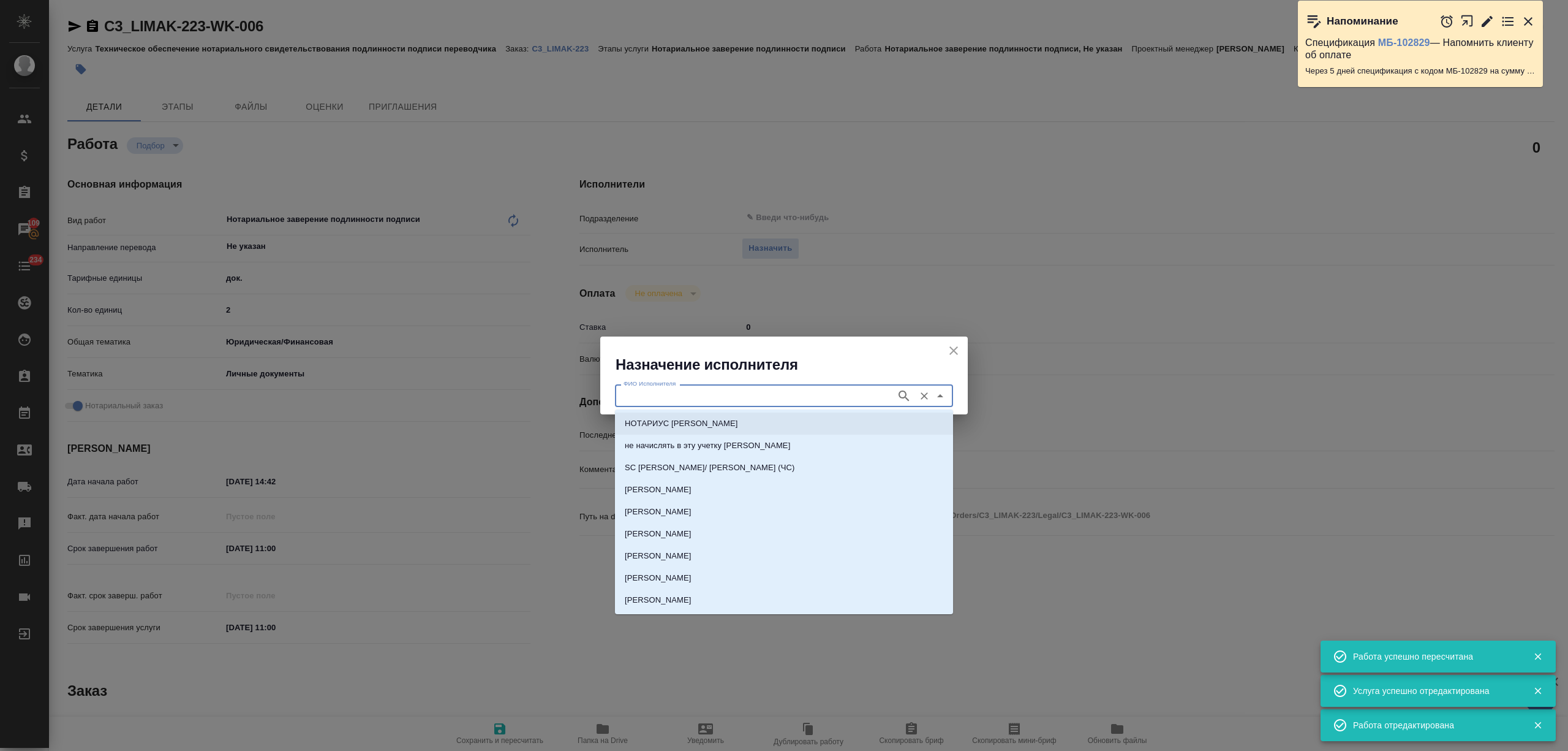
click at [804, 417] on li "НОТАРИУС Миллер Николай Николаевич" at bounding box center [784, 424] width 338 height 22
type input "НОТАРИУС Миллер Николай Николаевич"
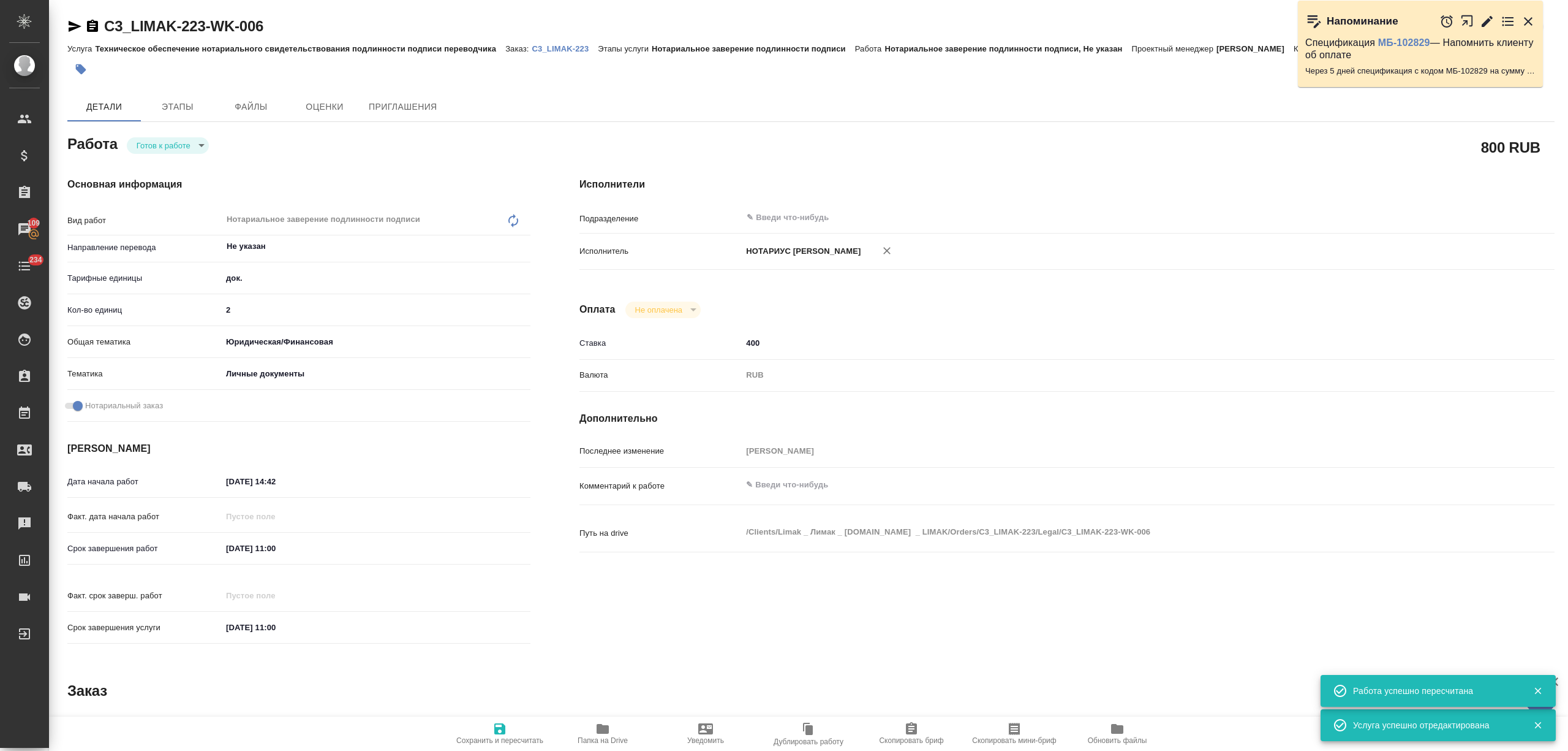
type textarea "x"
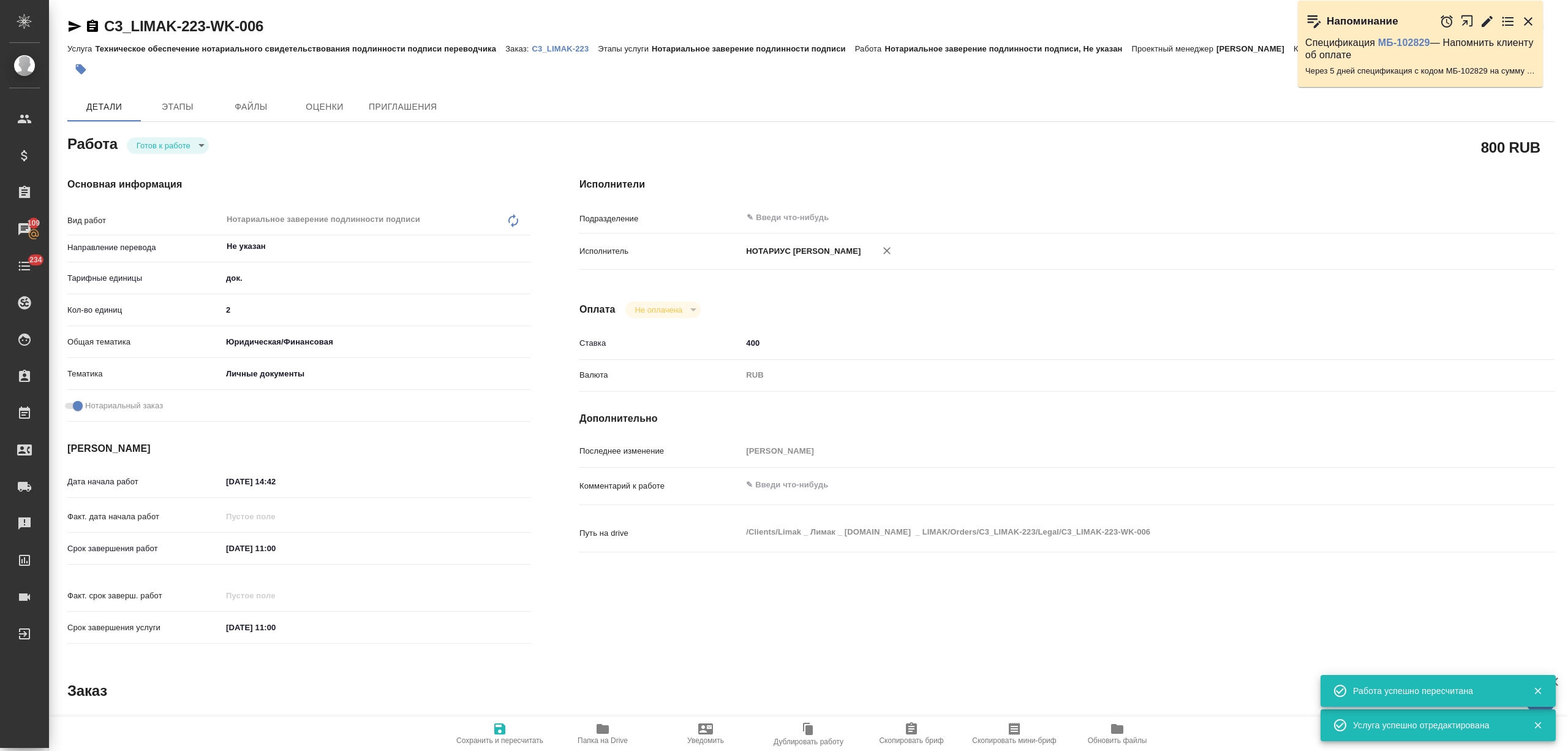
type textarea "x"
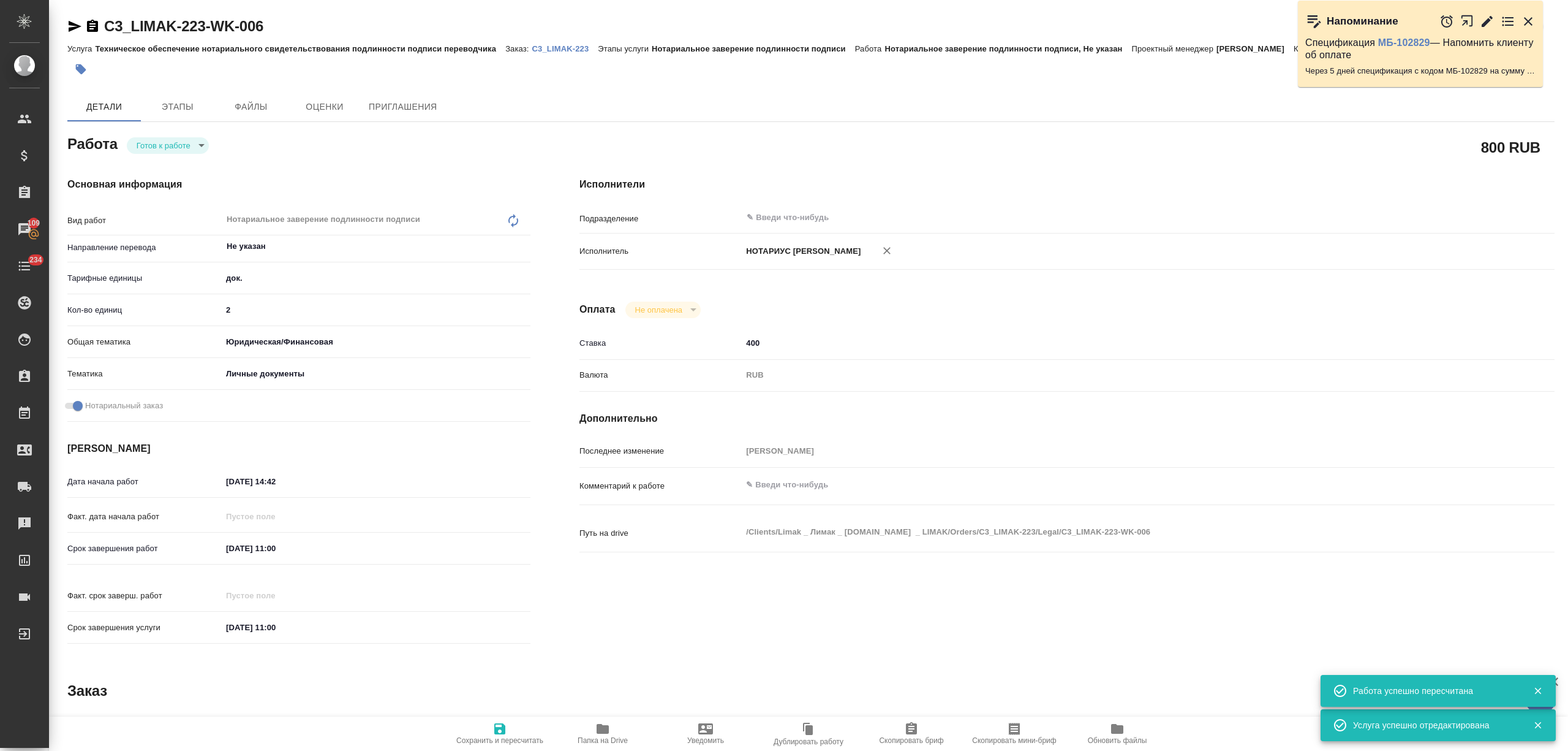
type textarea "x"
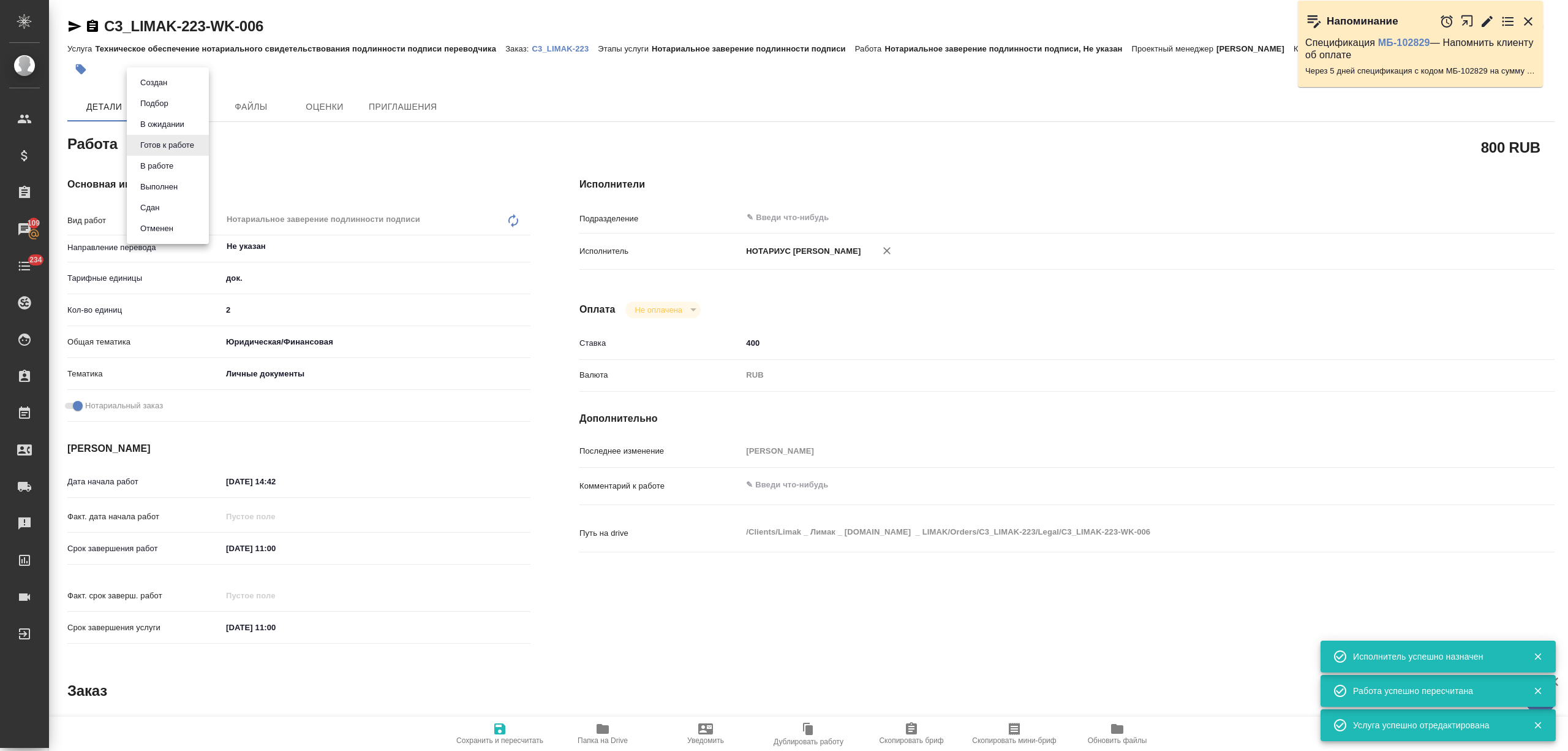
click at [160, 150] on body "🙏 .cls-1 fill:#fff; AWATERA Nikitina Tatiana Клиенты Спецификации Заказы 109 Ча…" at bounding box center [784, 375] width 1568 height 751
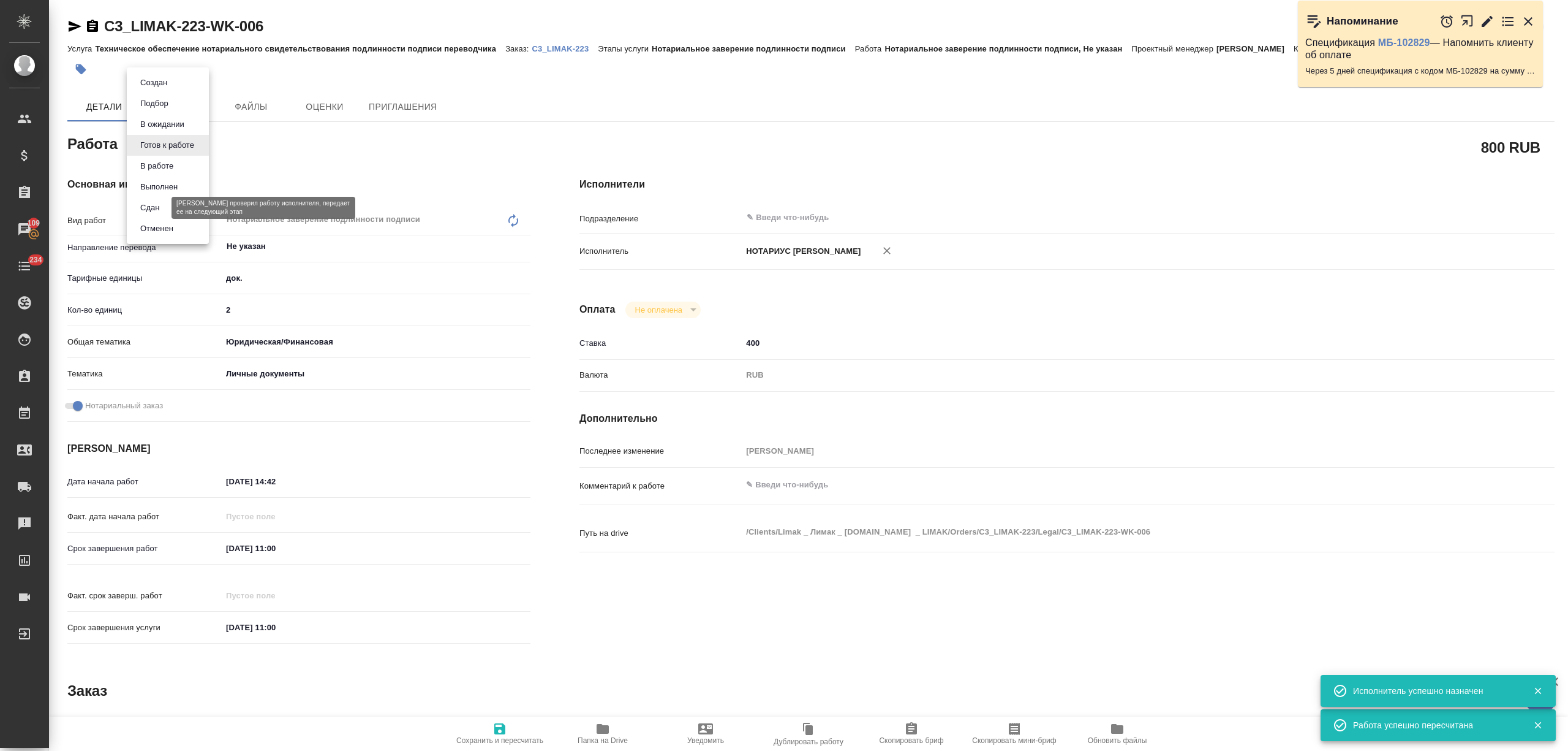
type textarea "x"
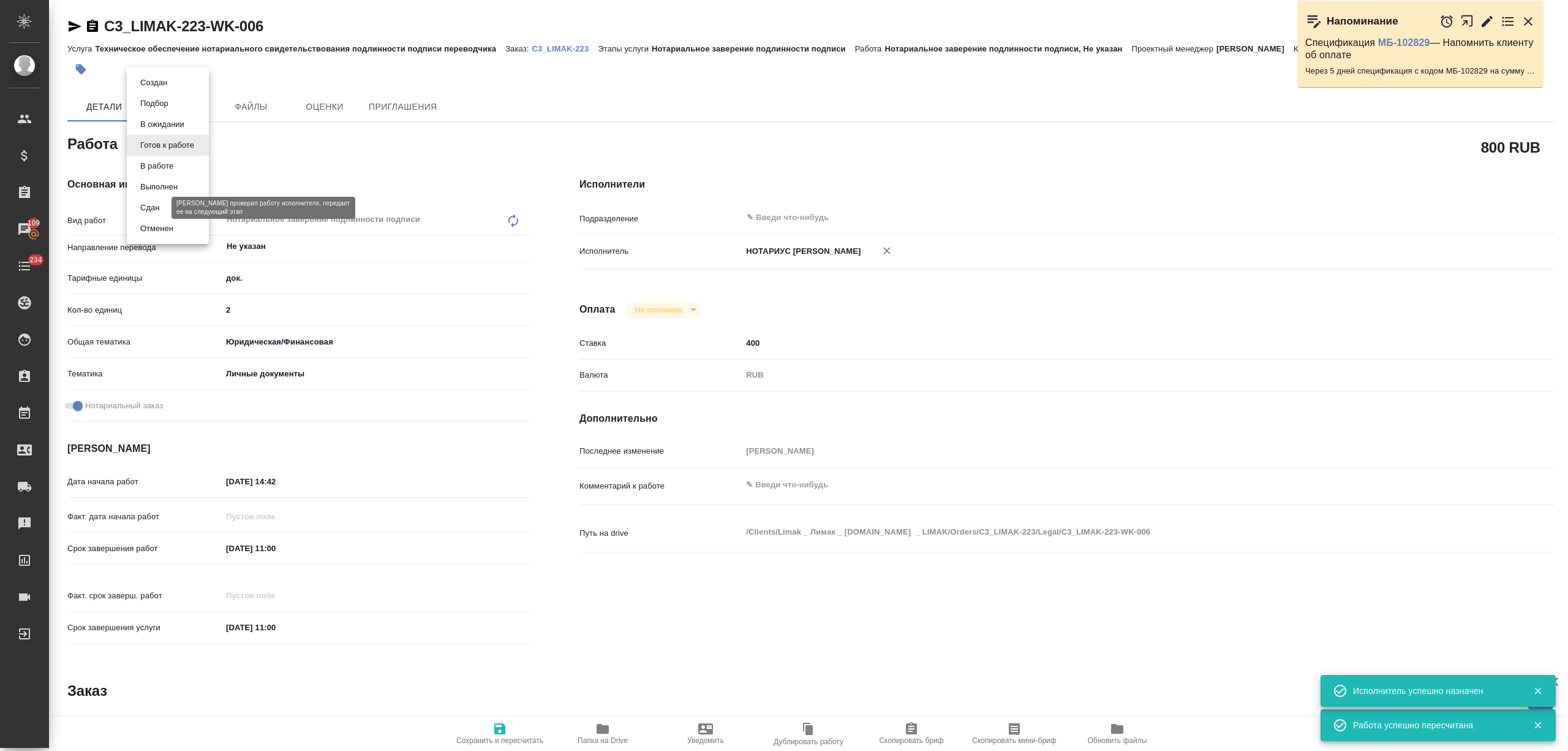
click at [162, 206] on button "Сдан" at bounding box center [150, 208] width 26 height 14
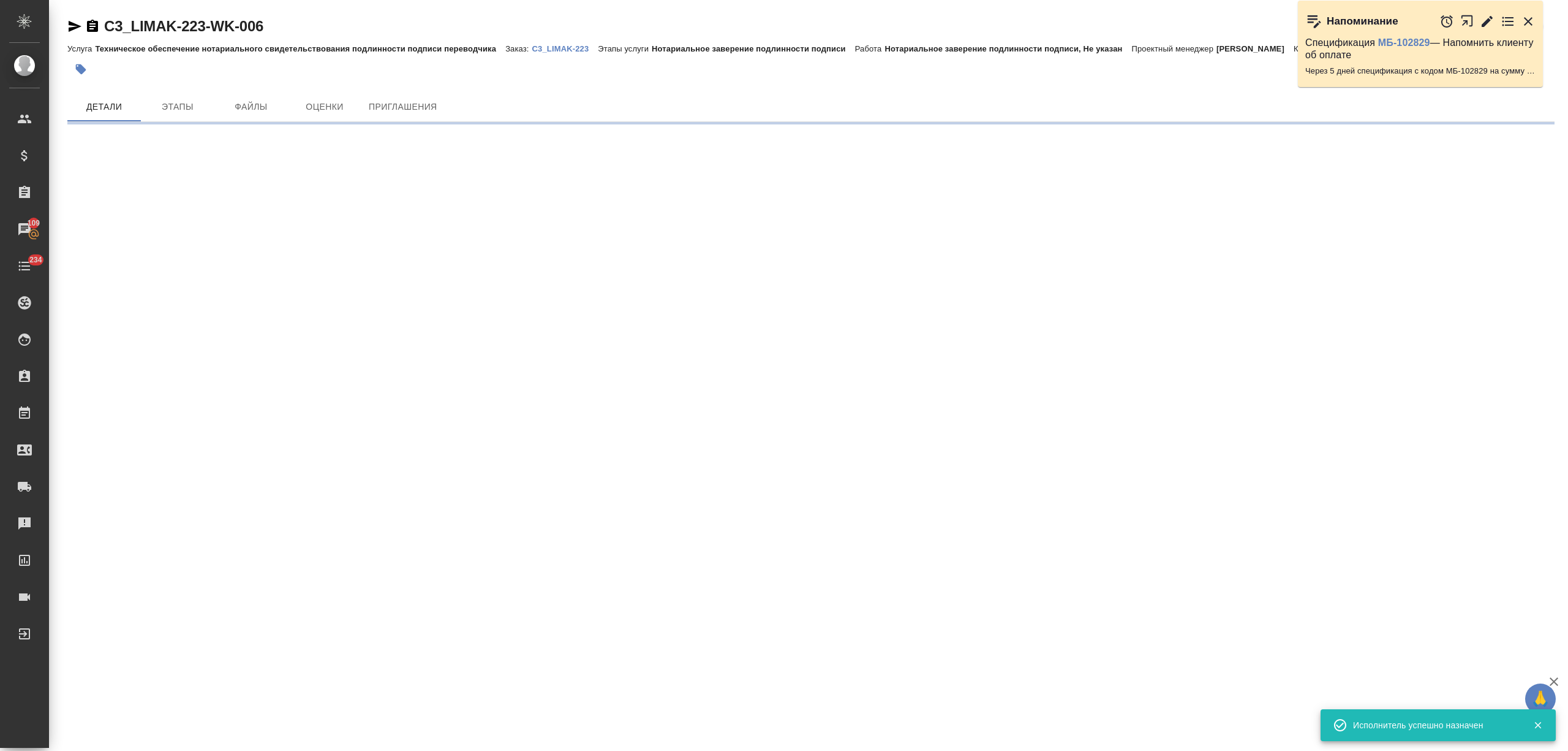
click at [486, 725] on div ".cls-1 fill:#fff; AWATERA Nikitina Tatiana Клиенты Спецификации Заказы 109 Чаты…" at bounding box center [784, 375] width 1568 height 751
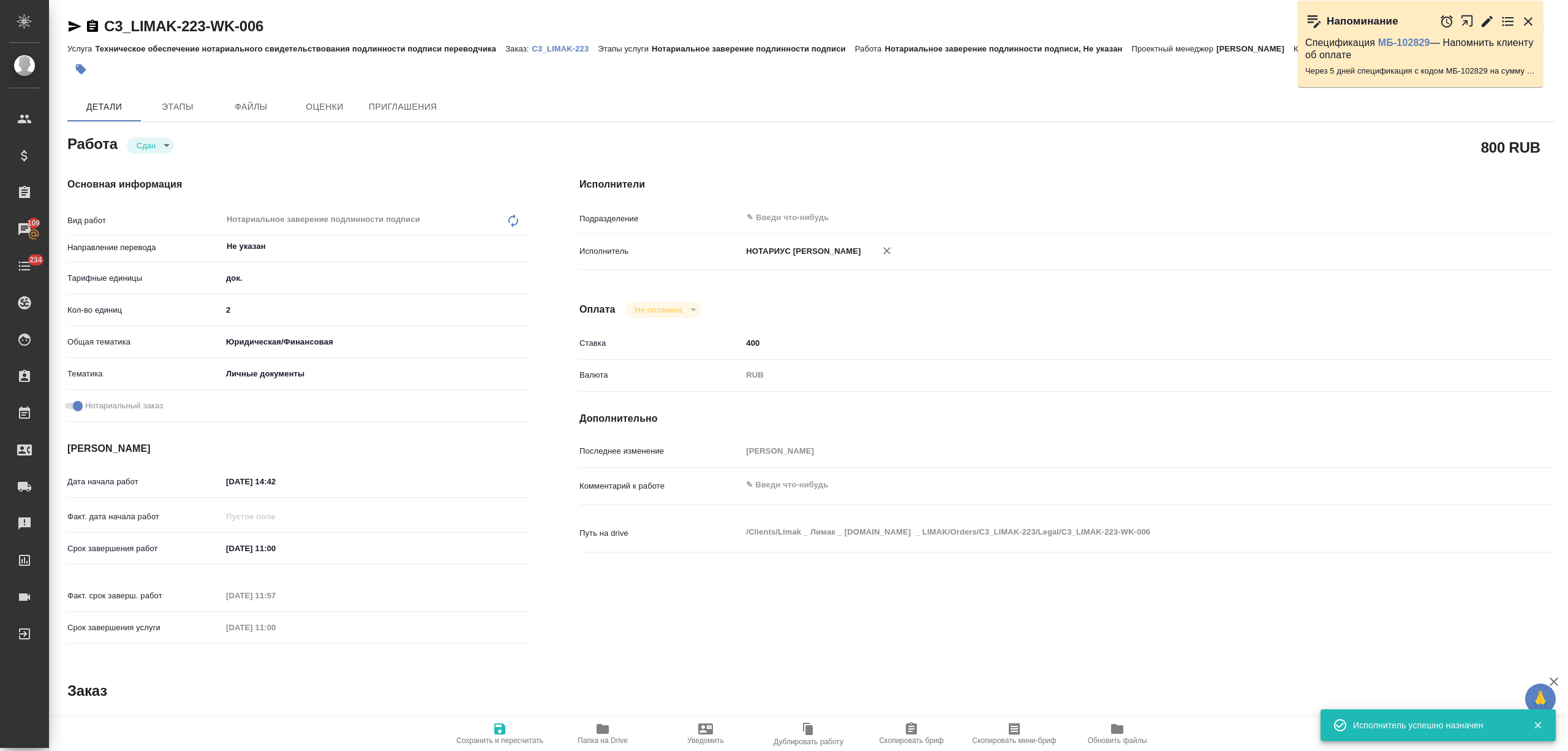
type textarea "x"
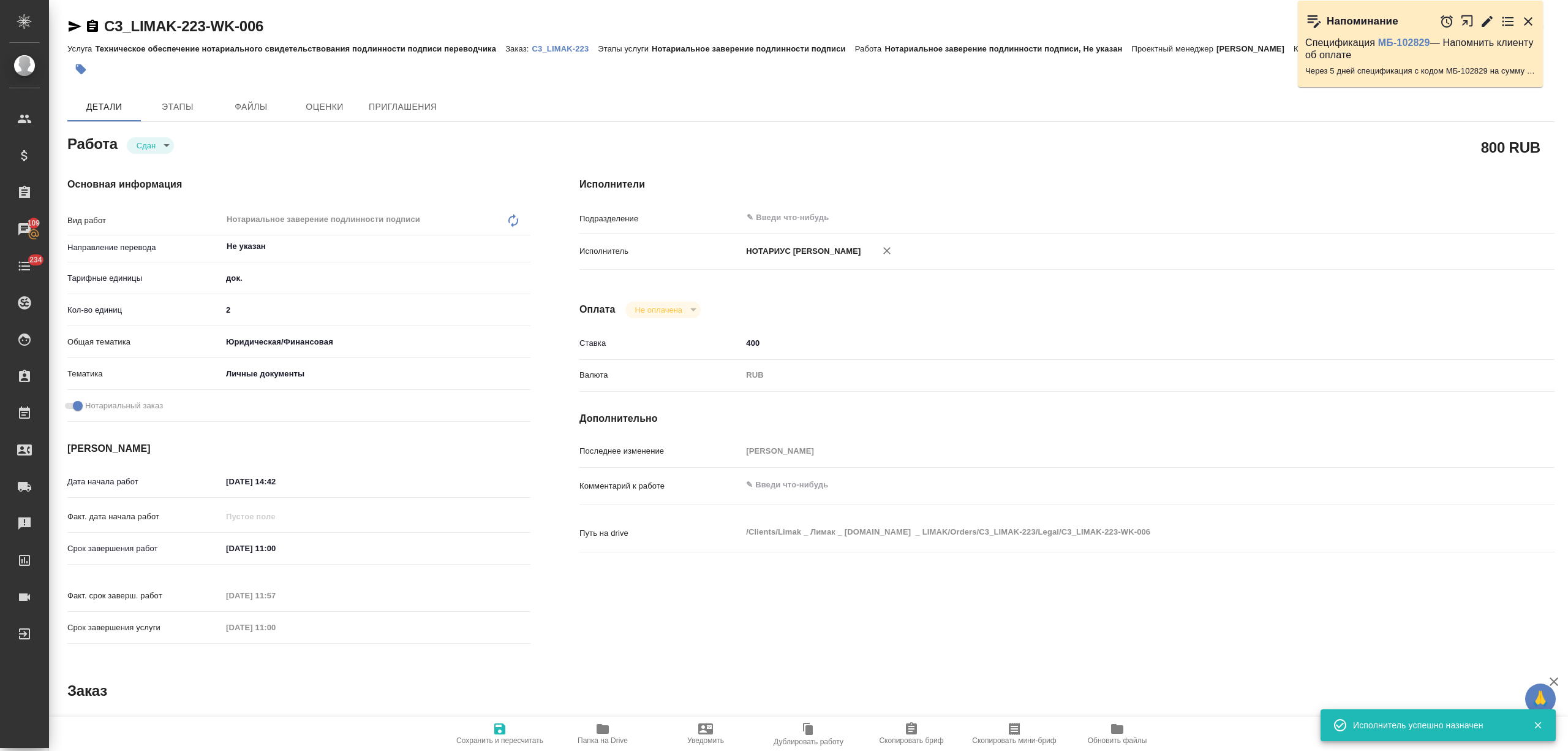
type textarea "x"
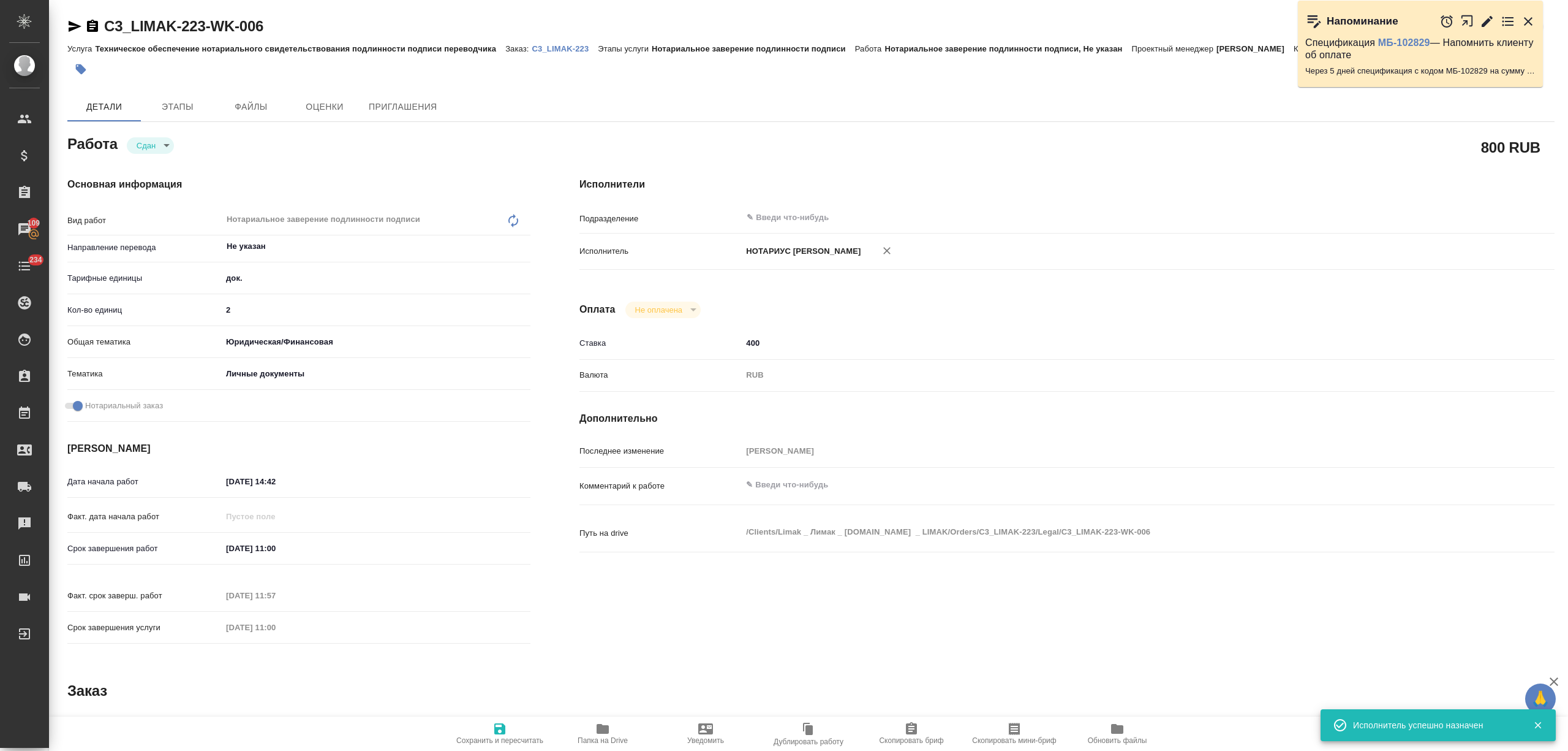
click at [496, 738] on span "Сохранить и пересчитать" at bounding box center [500, 740] width 87 height 9
type textarea "x"
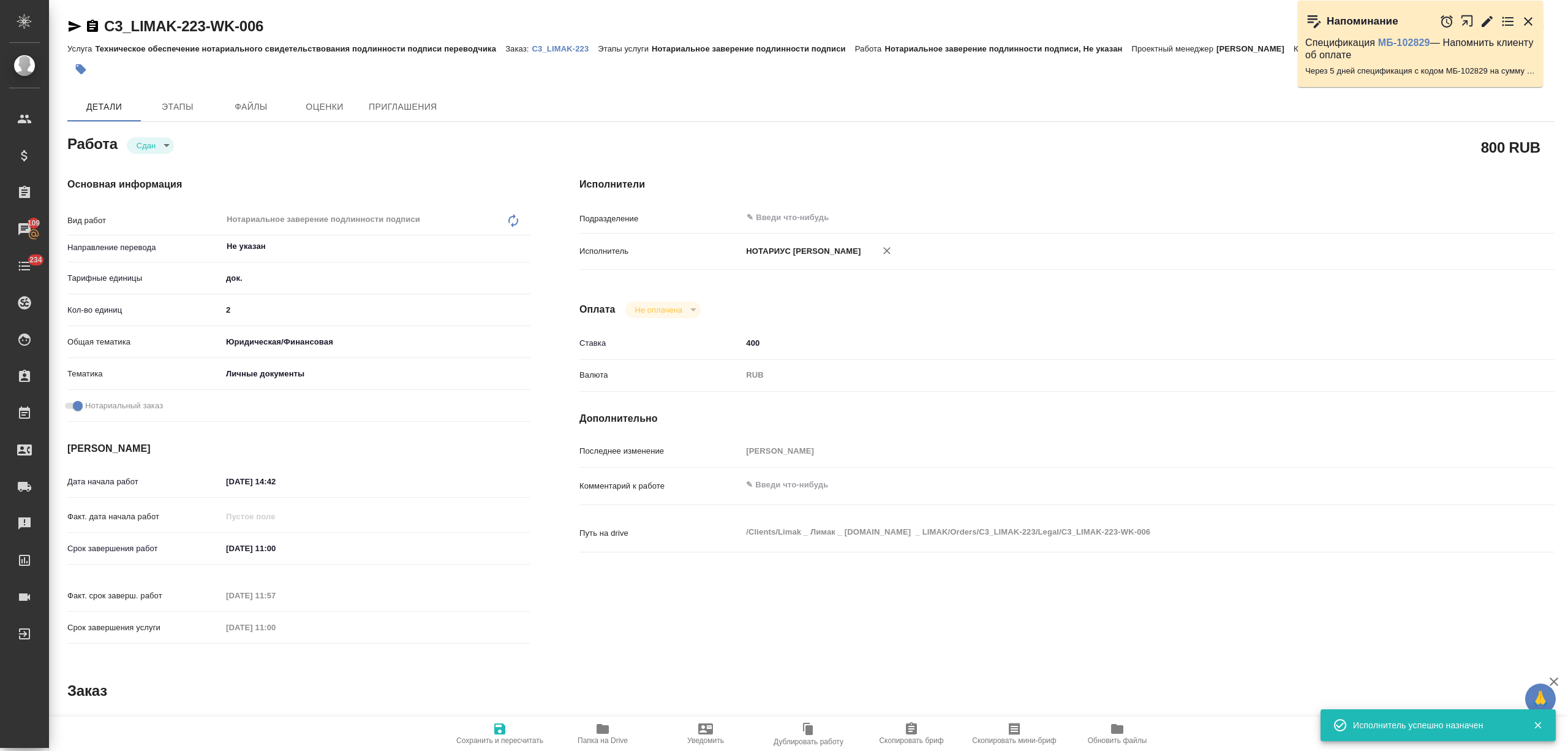
type textarea "x"
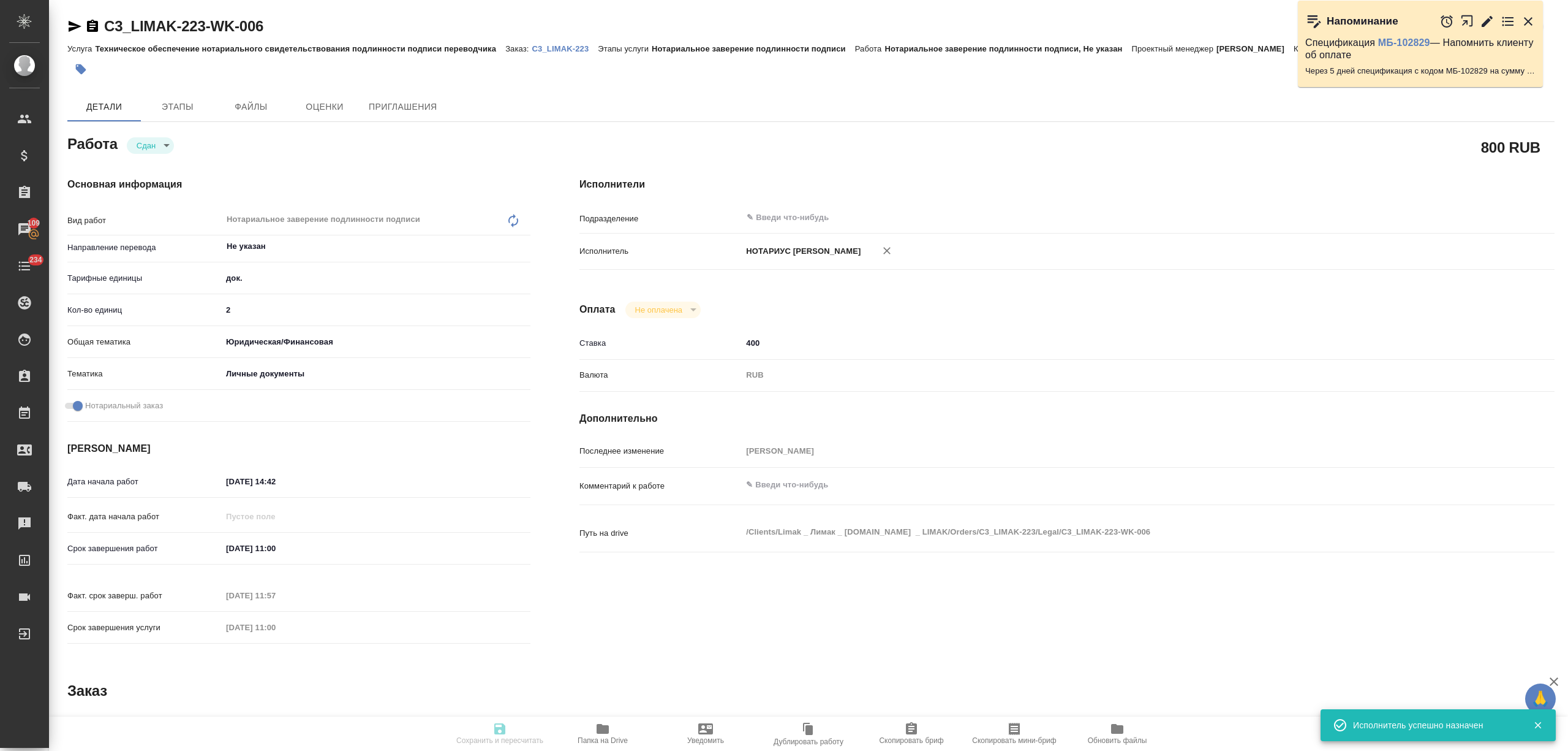
type textarea "x"
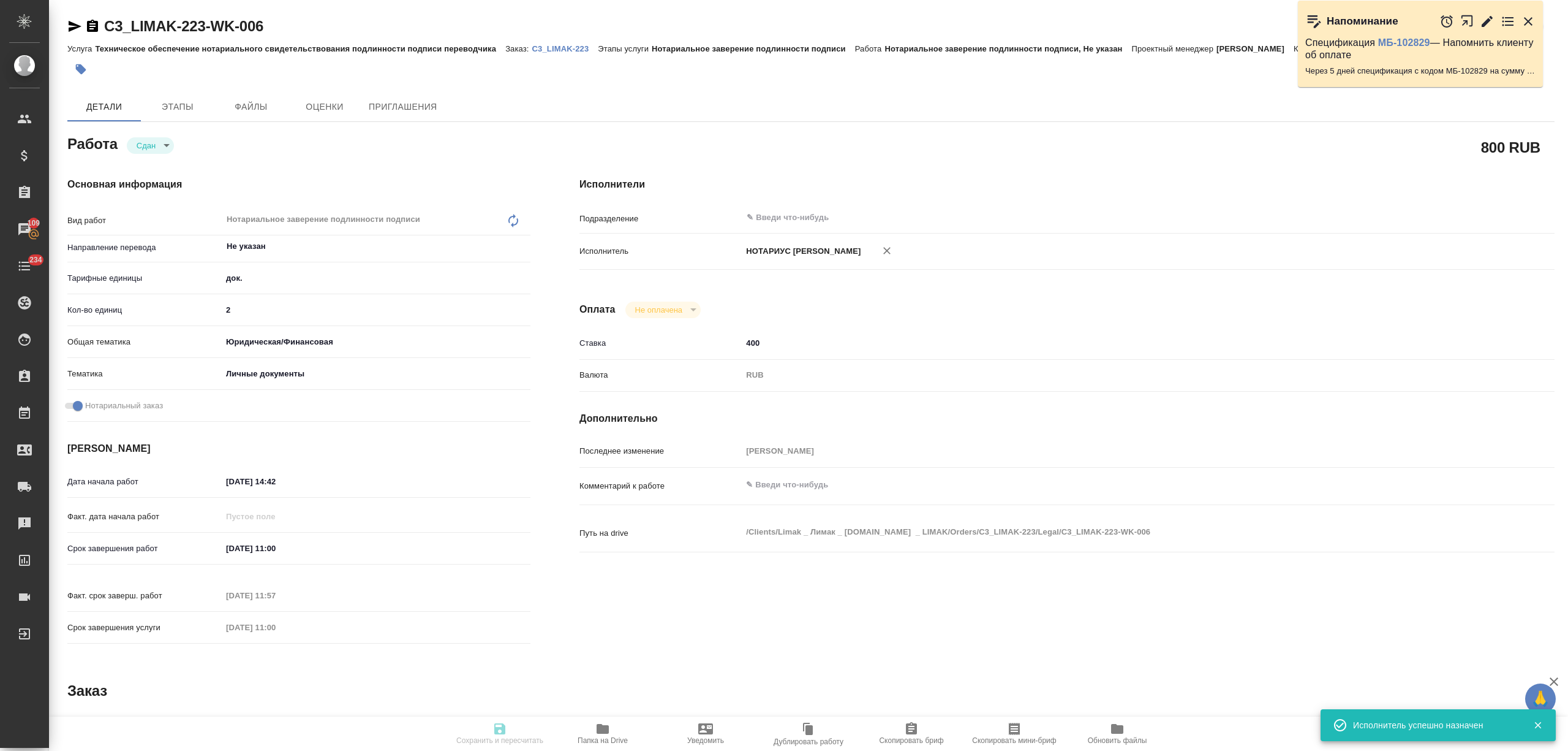
type textarea "x"
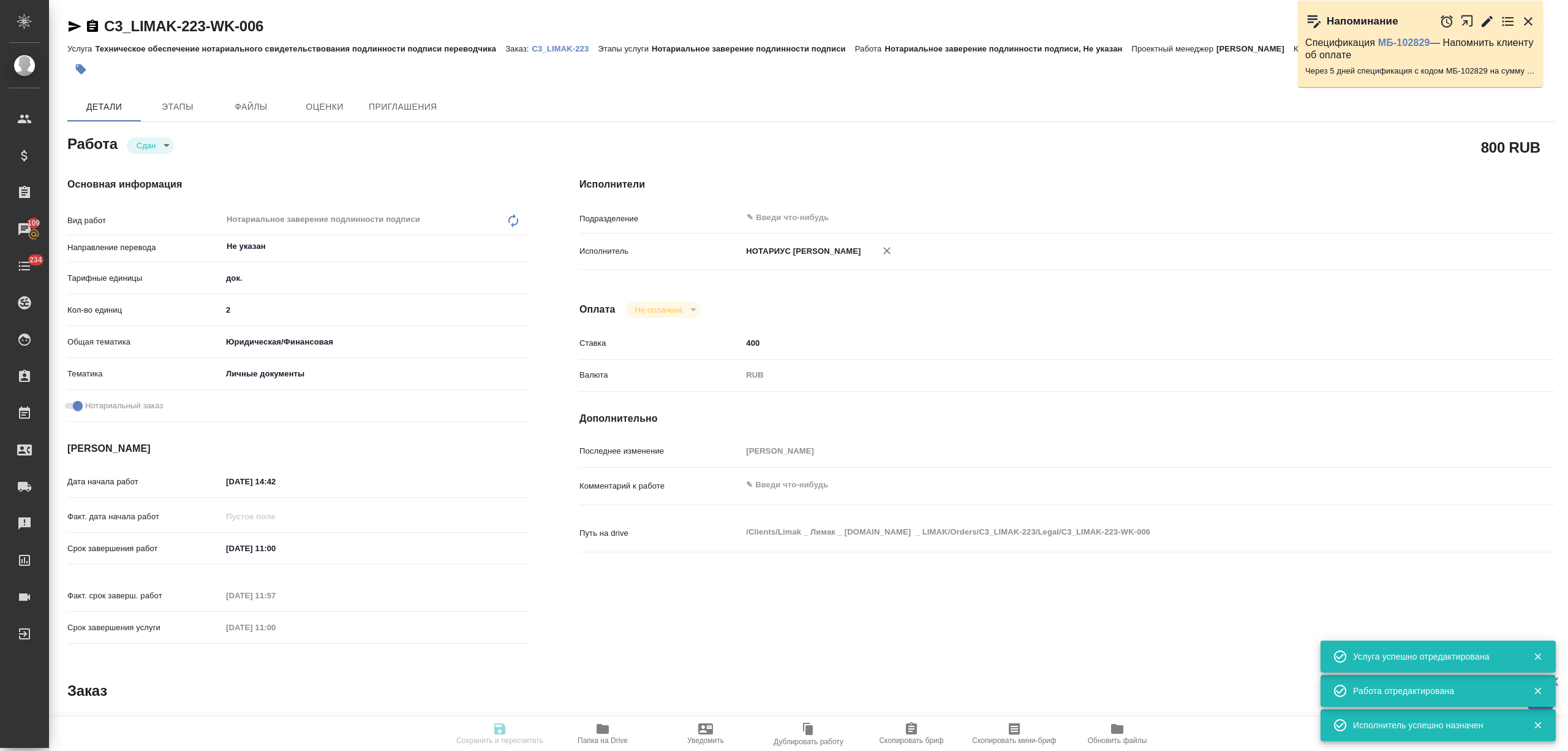
type input "closed"
type textarea "Нотариальное заверение подлинности подписи"
type textarea "x"
type input "Не указан"
type input "5a8b1489cc6b4906c91bfd8b"
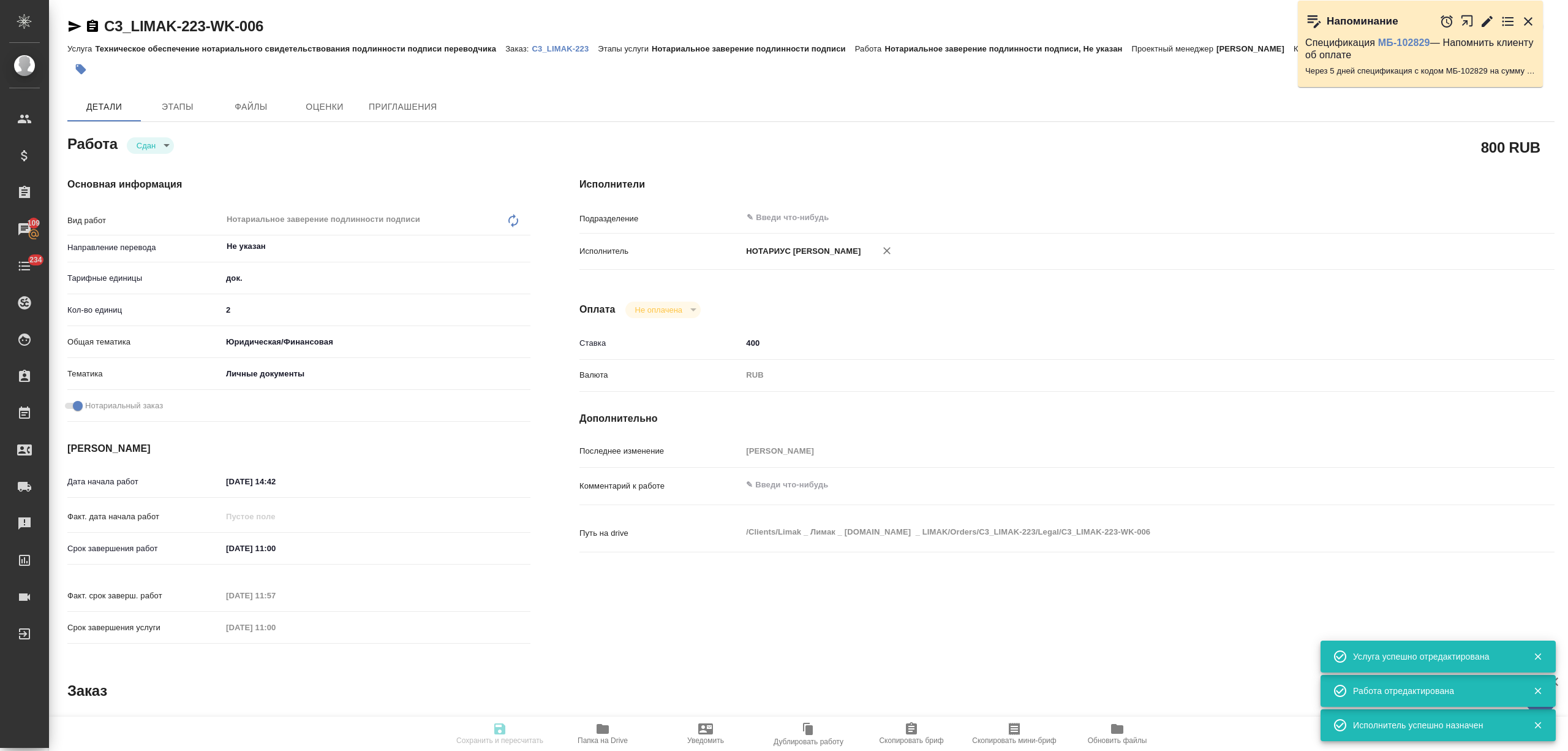
type input "2"
type input "yr-fn"
type input "5a8b8b956a9677013d343cfe"
checkbox input "true"
type input "08.09.2025 14:42"
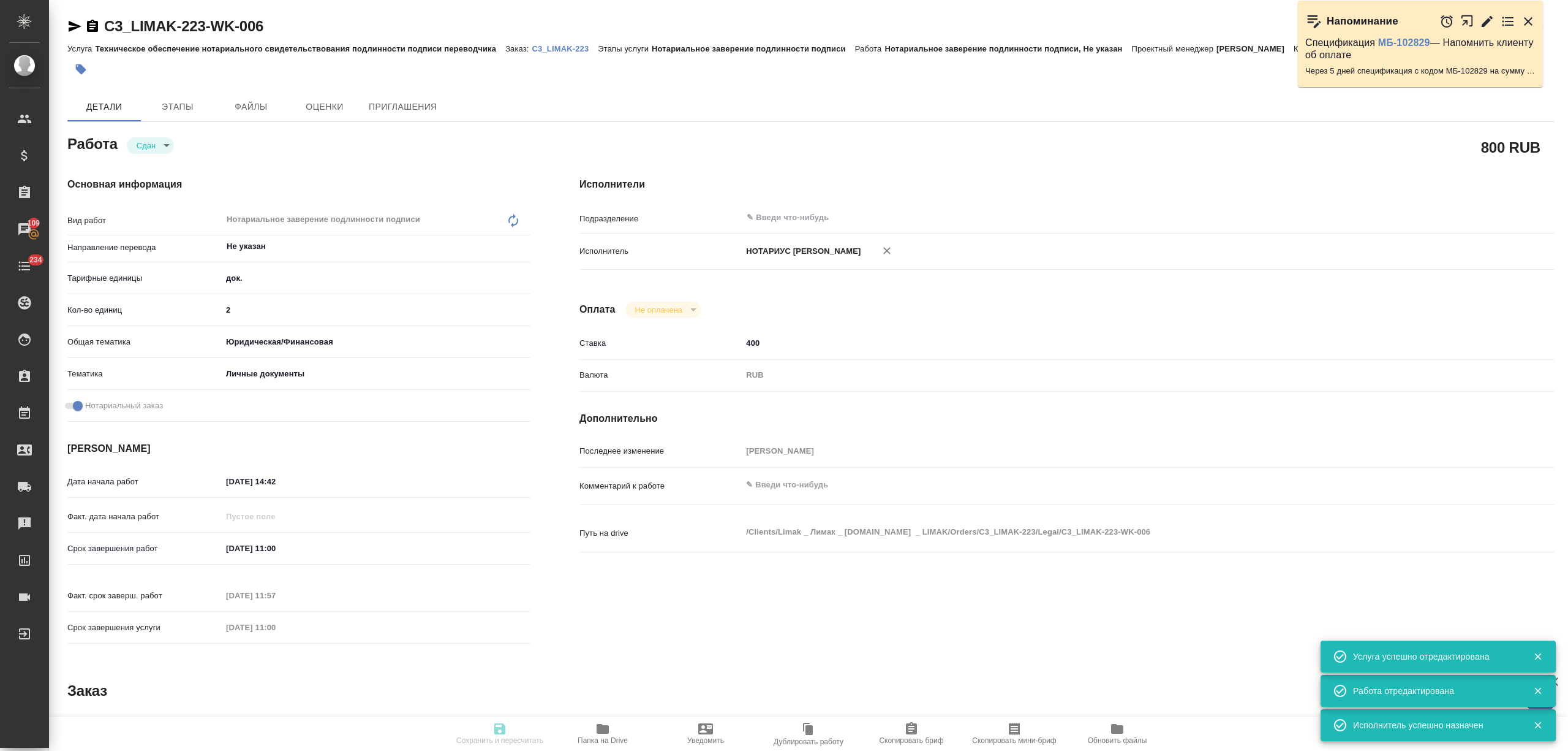
type input "09.09.2025 11:00"
type input "09.09.2025 11:57"
type input "09.09.2025 11:00"
type input "notPayed"
type input "400"
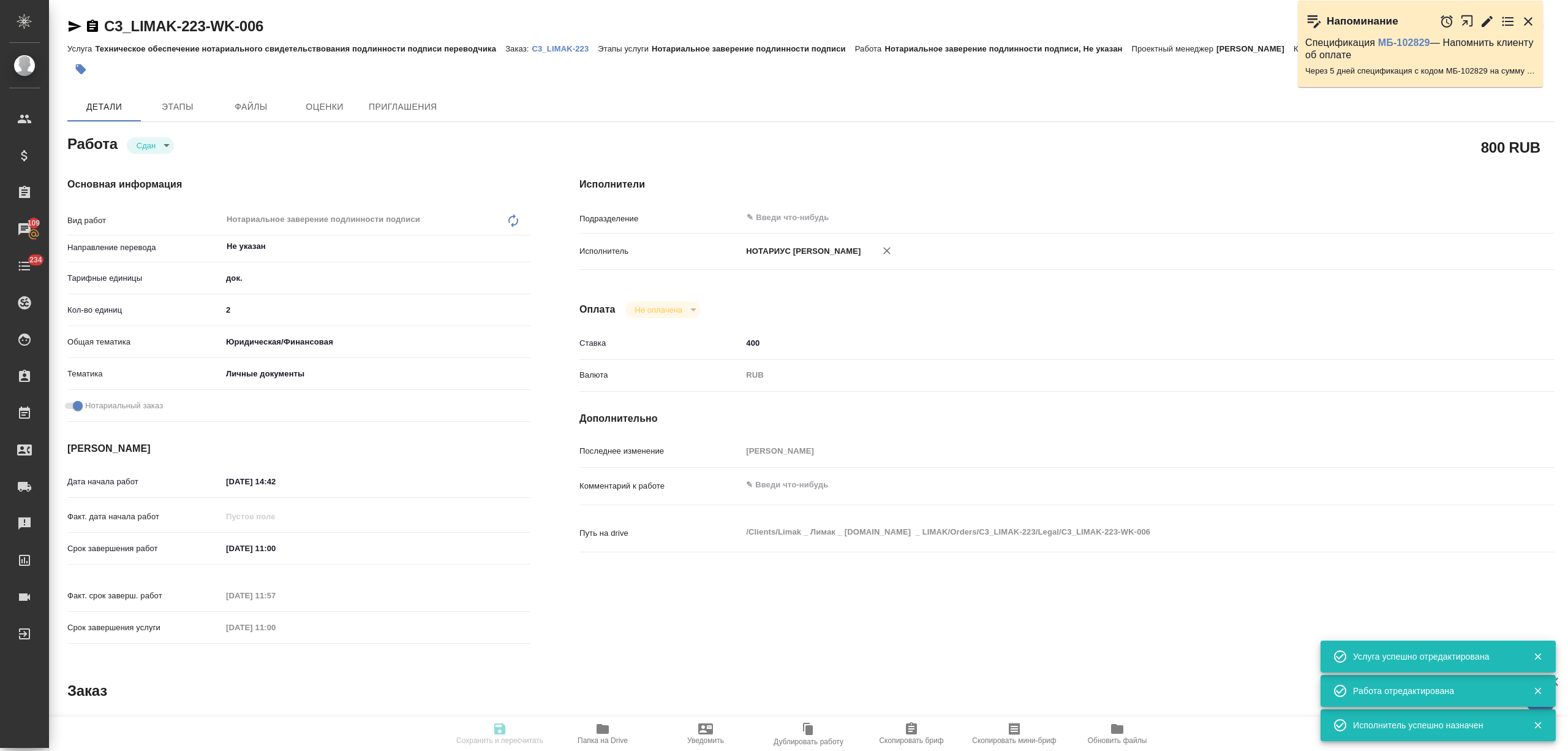
type input "RUB"
type input "[PERSON_NAME]"
type textarea "x"
type textarea "/Clients/Limak _ Лимак _ limak.com.tr _ LIMAK/Orders/C3_LIMAK-223/Legal/C3_LIMA…"
type textarea "x"
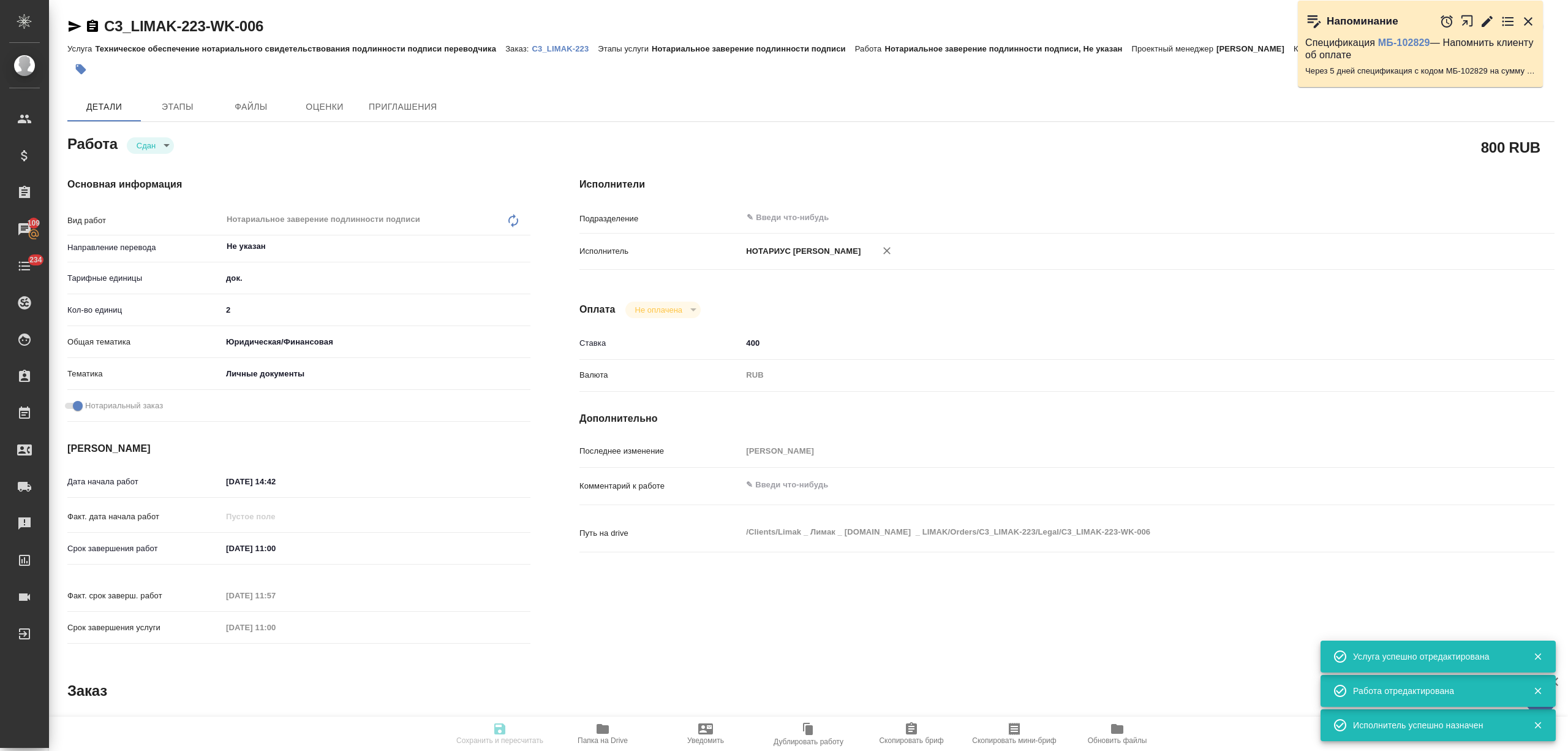
type input "C3_LIMAK-223"
type input "Техническое обеспечение нотариального свидетельствования подлинности подписи пе…"
type input "Нотариальное заверение подлинности подписи"
type input "[PERSON_NAME]"
type input "/Clients/Limak _ Лимак _ limak.com.tr _ LIMAK/Orders/C3_LIMAK-223"
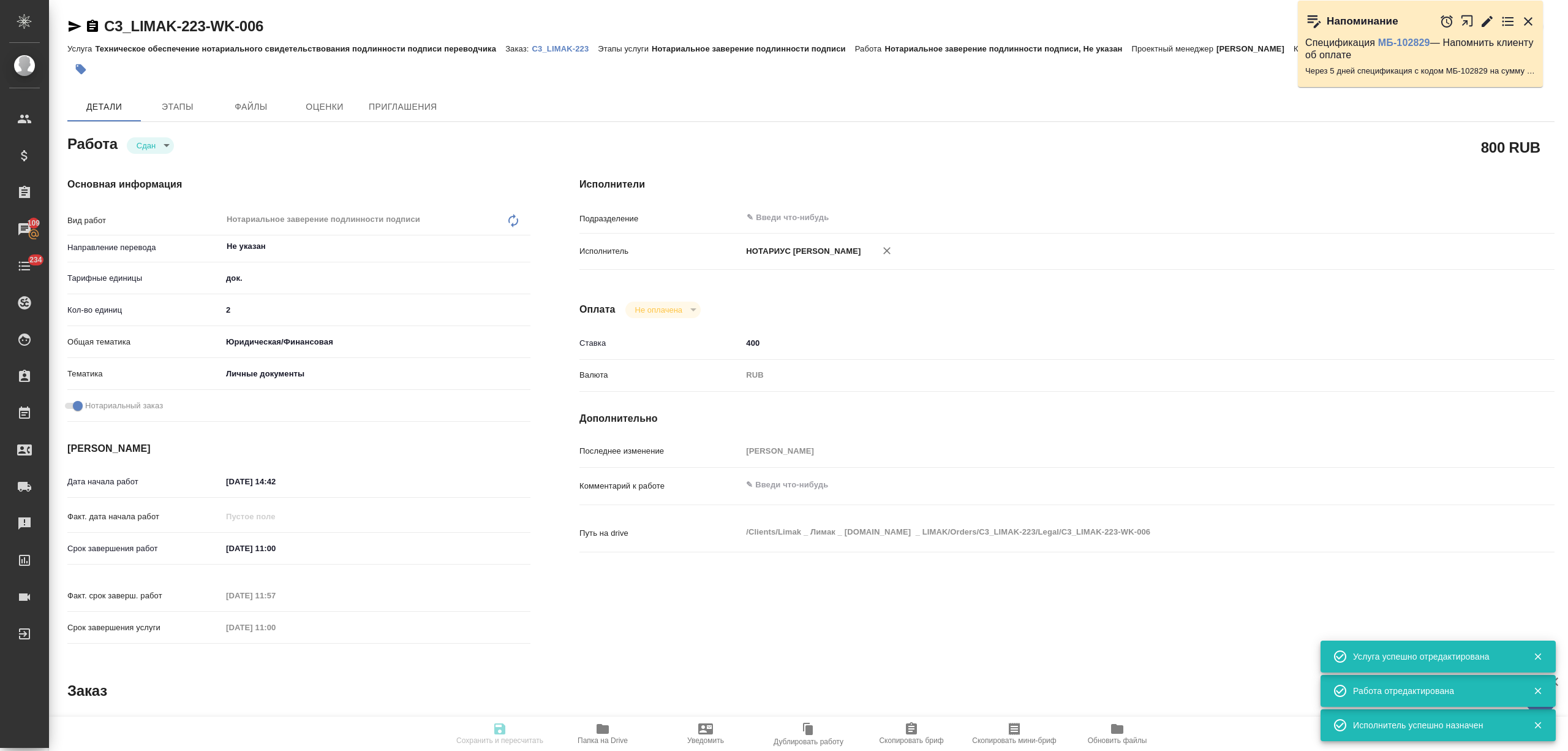
type textarea "x"
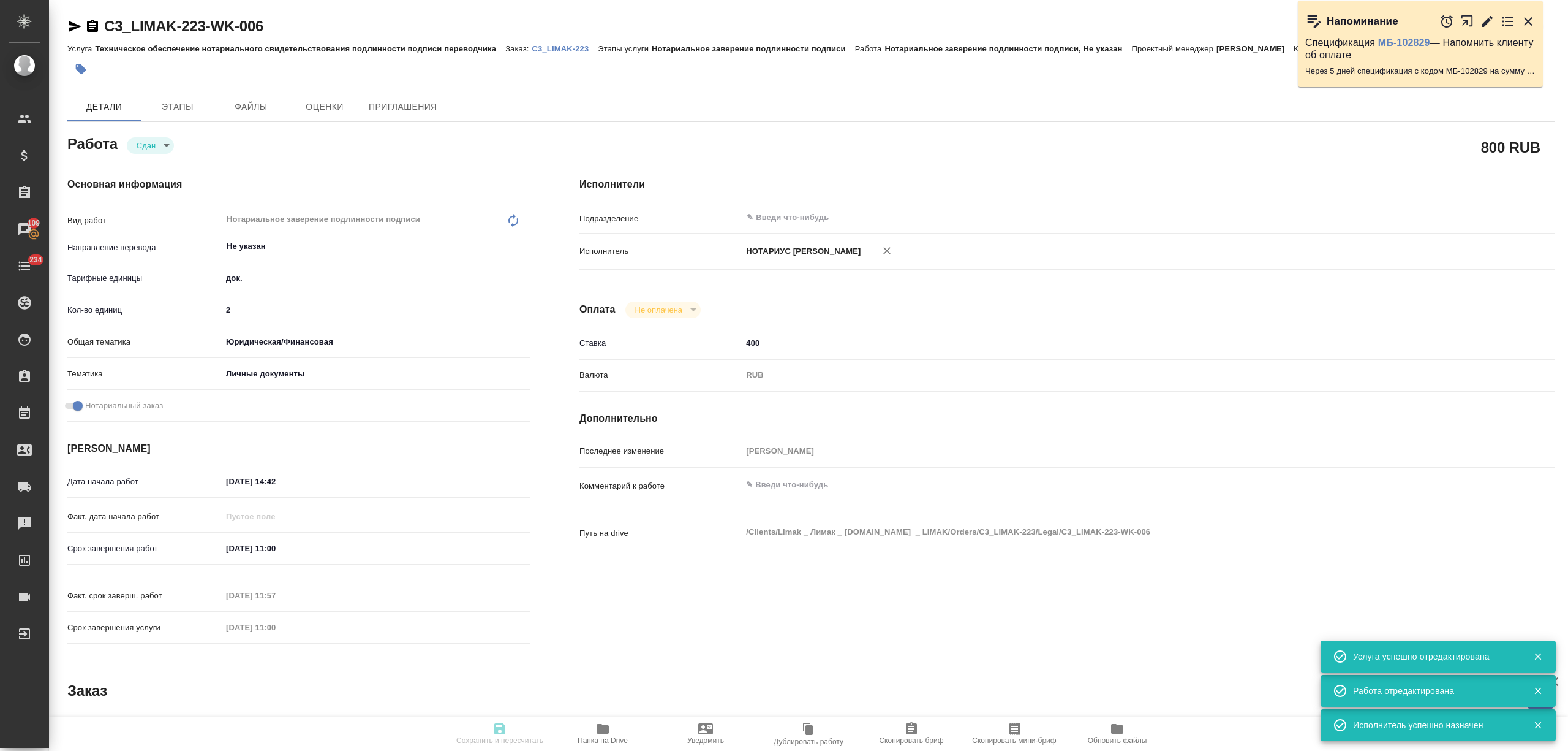
type textarea "x"
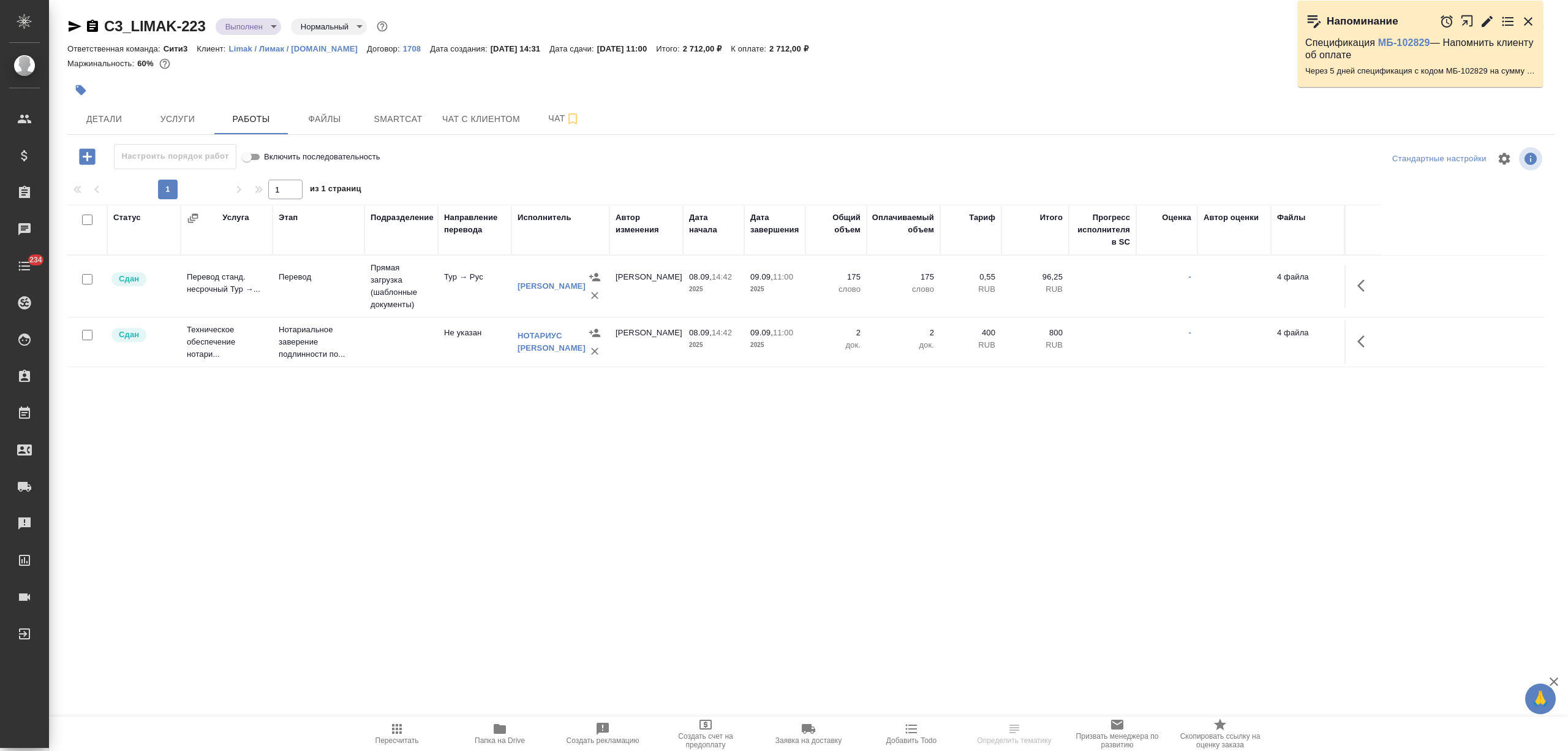
click at [242, 23] on body "🙏 .cls-1 fill:#fff; AWATERA [PERSON_NAME] Спецификации Заказы Чаты 234 Todo Про…" at bounding box center [784, 375] width 1568 height 751
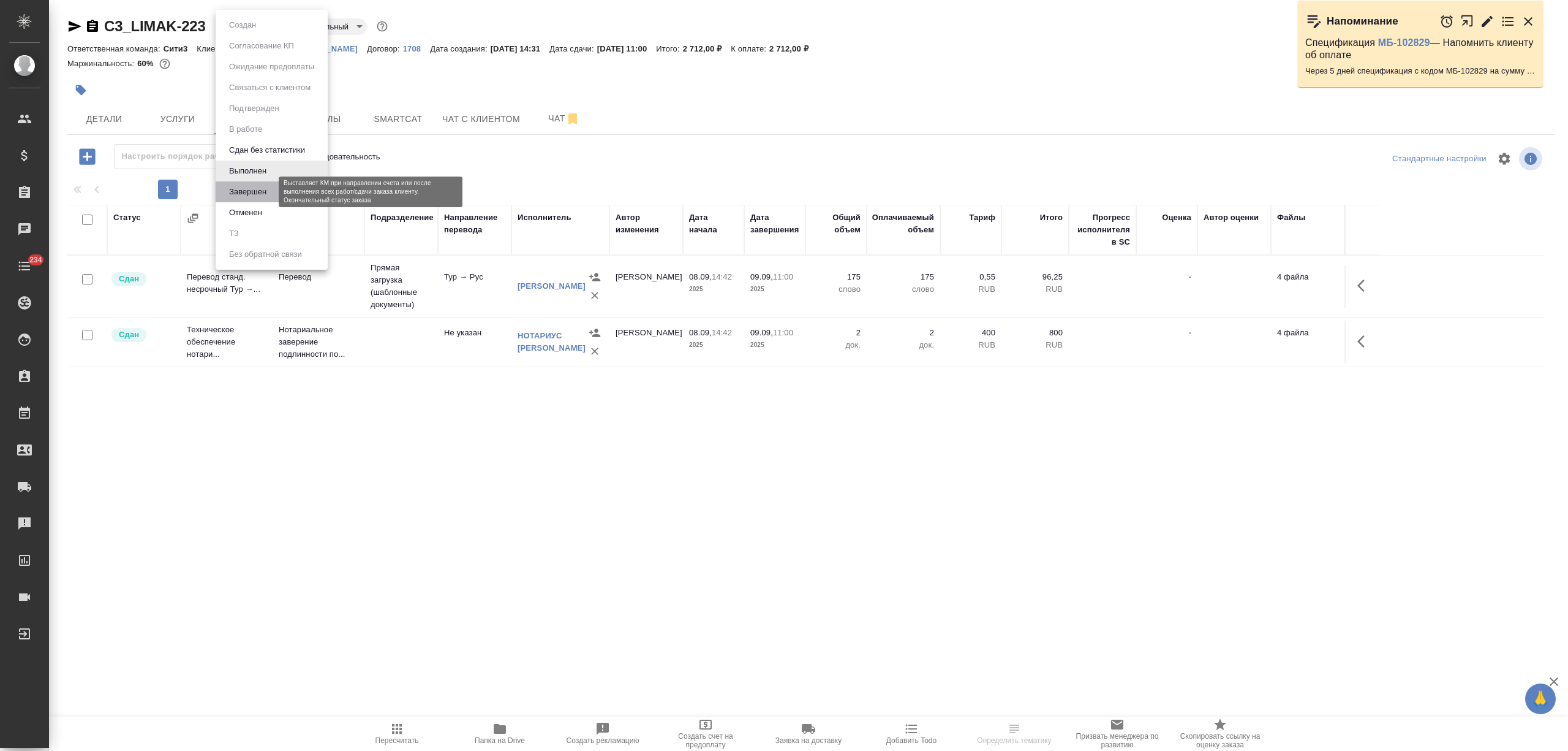
click at [255, 191] on button "Завершен" at bounding box center [248, 192] width 45 height 14
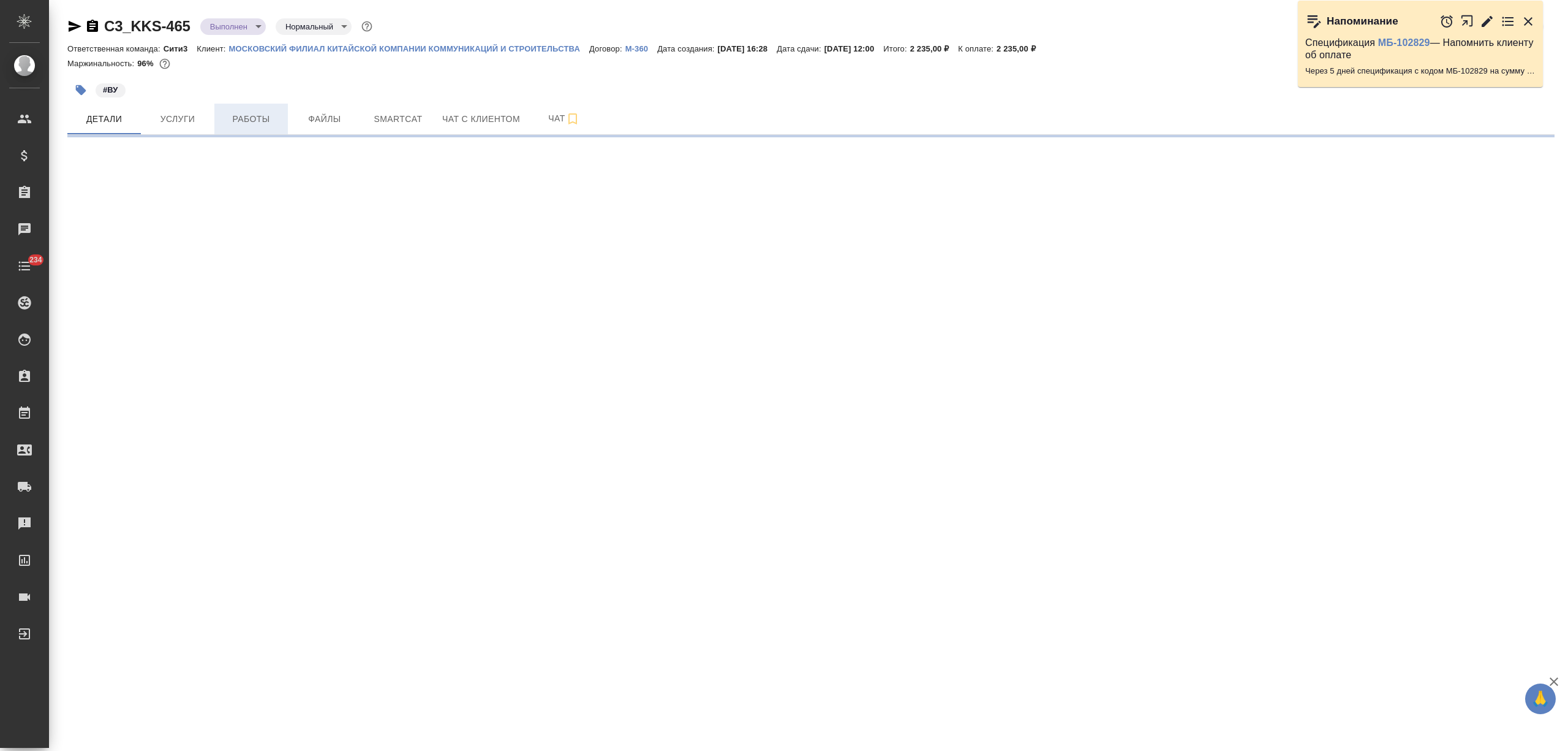
click at [224, 108] on button "Работы" at bounding box center [251, 119] width 74 height 31
select select "RU"
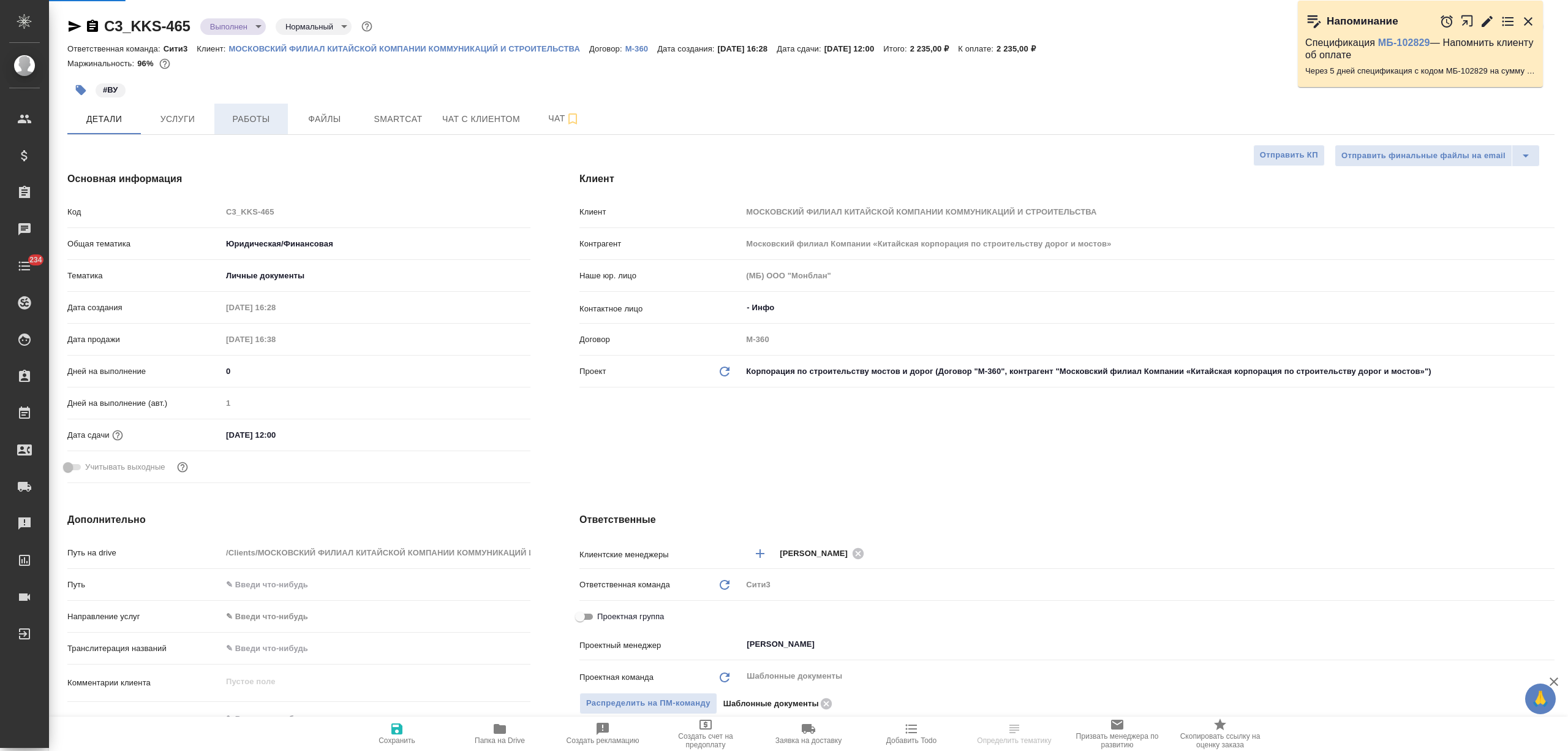
type textarea "x"
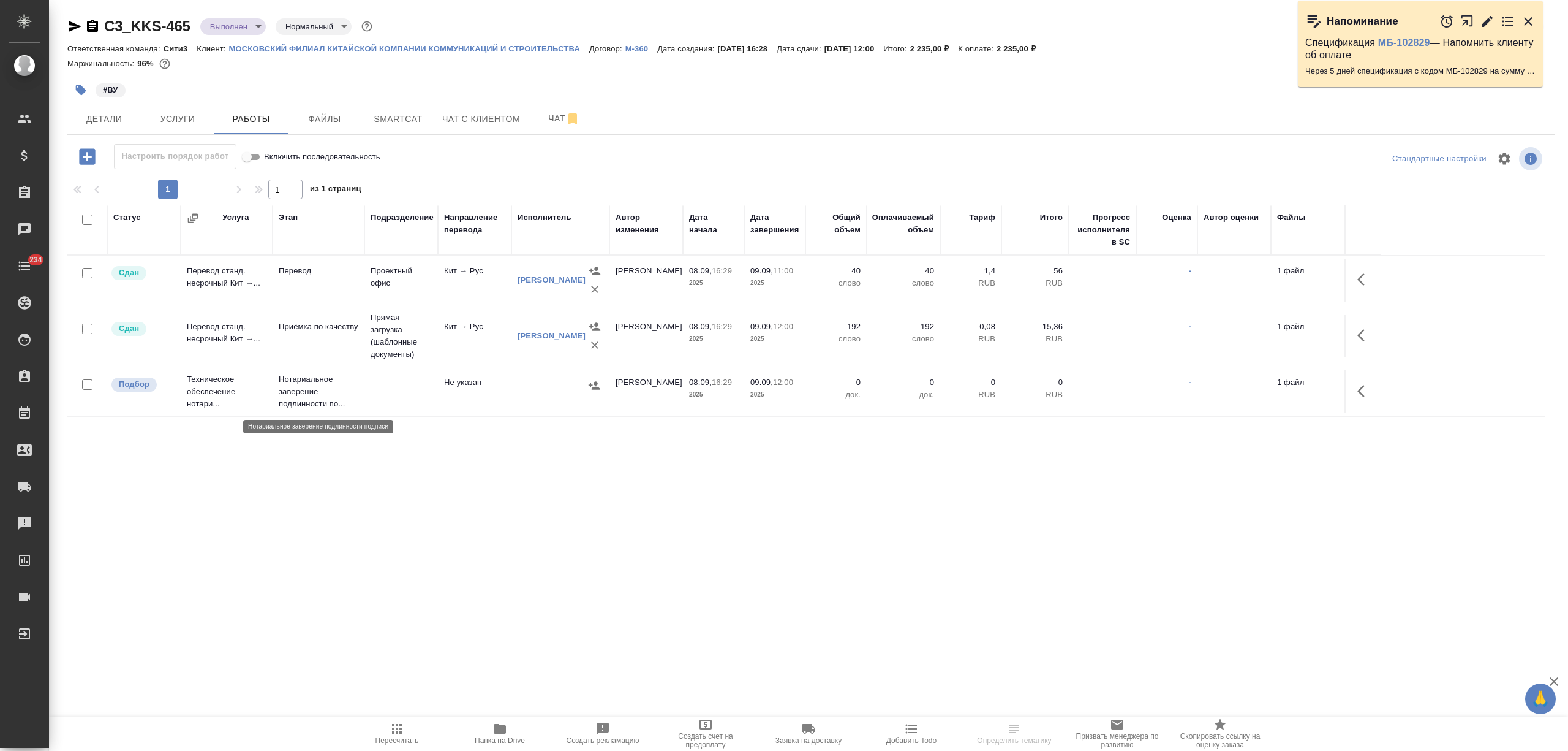
click at [295, 389] on p "Нотариальное заверение подлинности по..." at bounding box center [318, 392] width 79 height 37
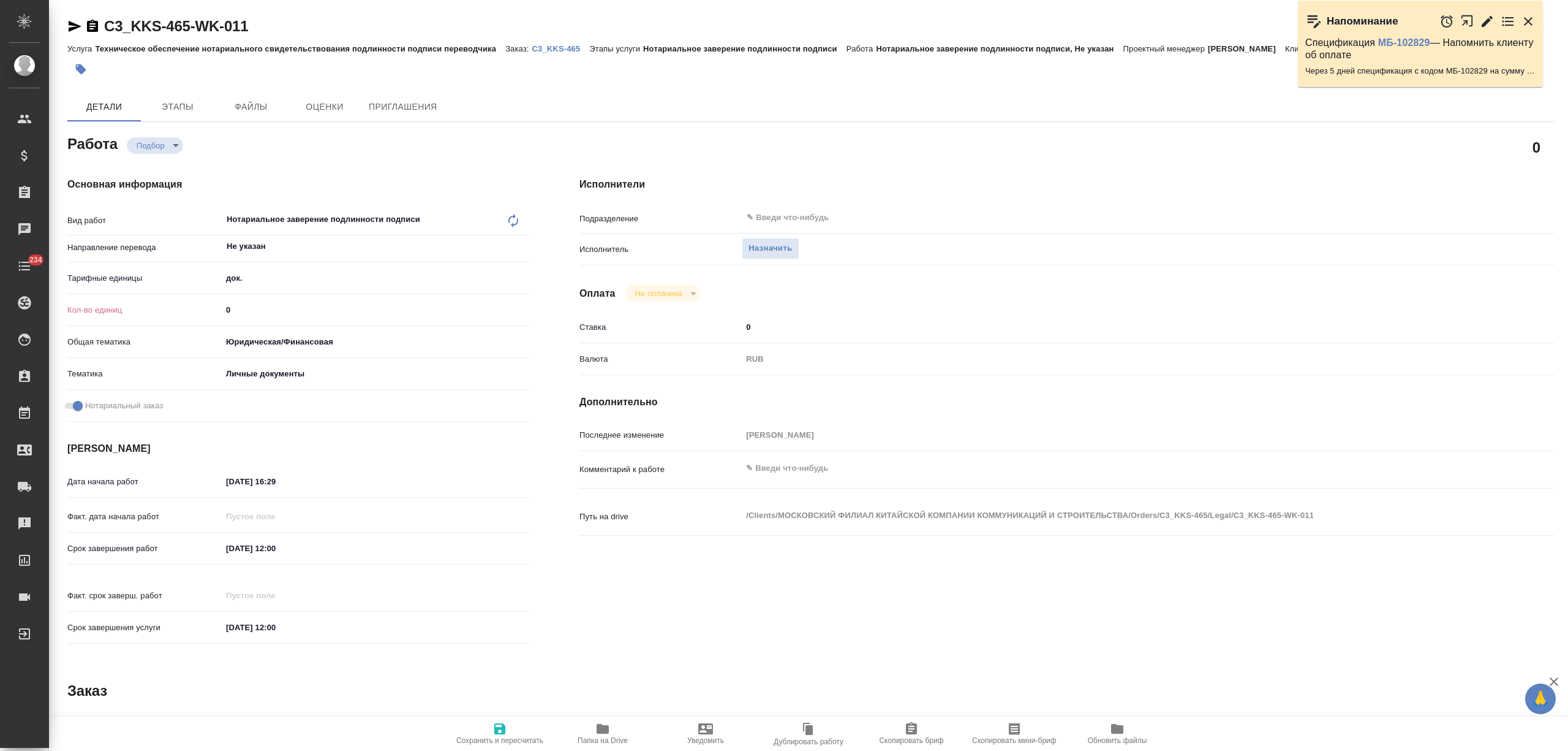
type textarea "x"
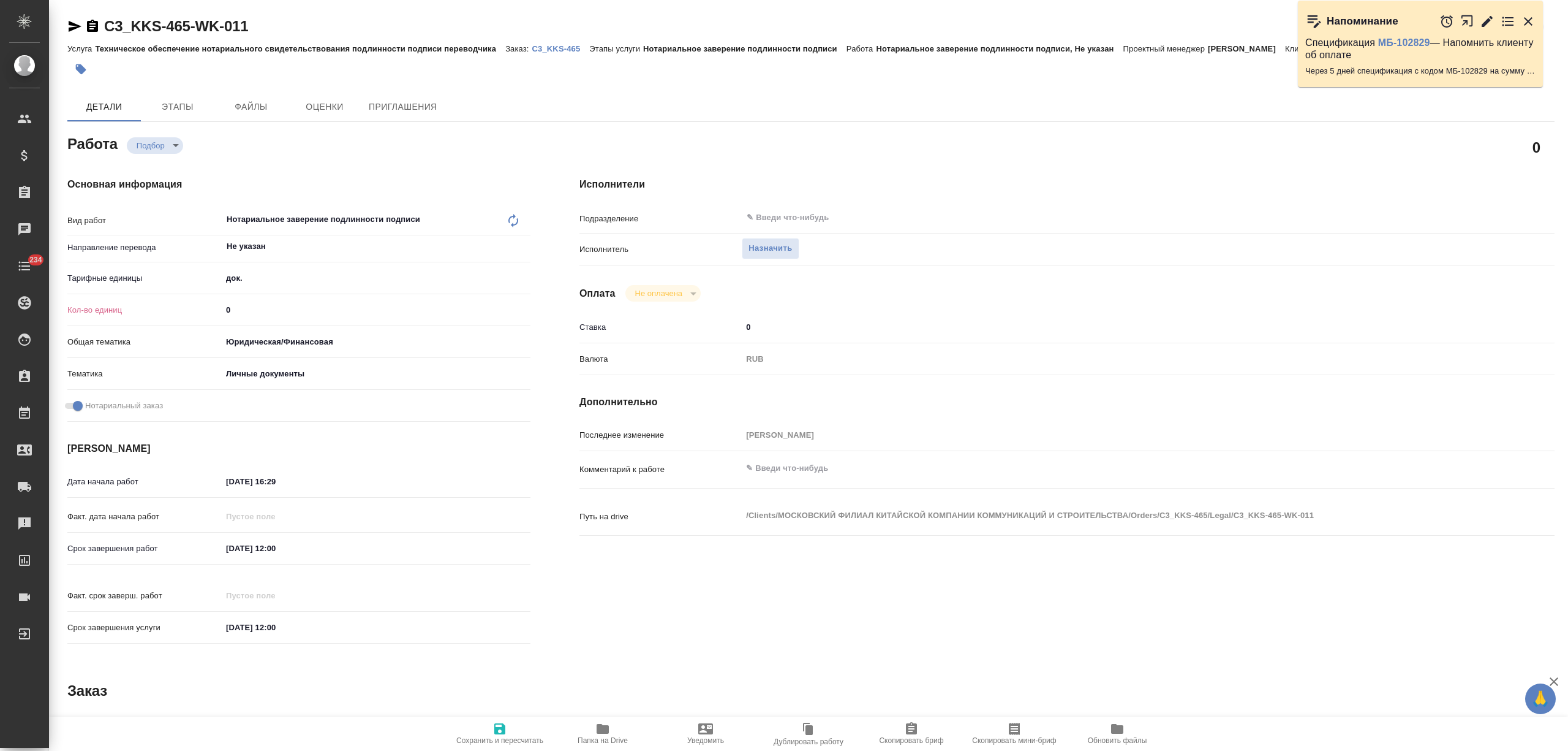
type textarea "x"
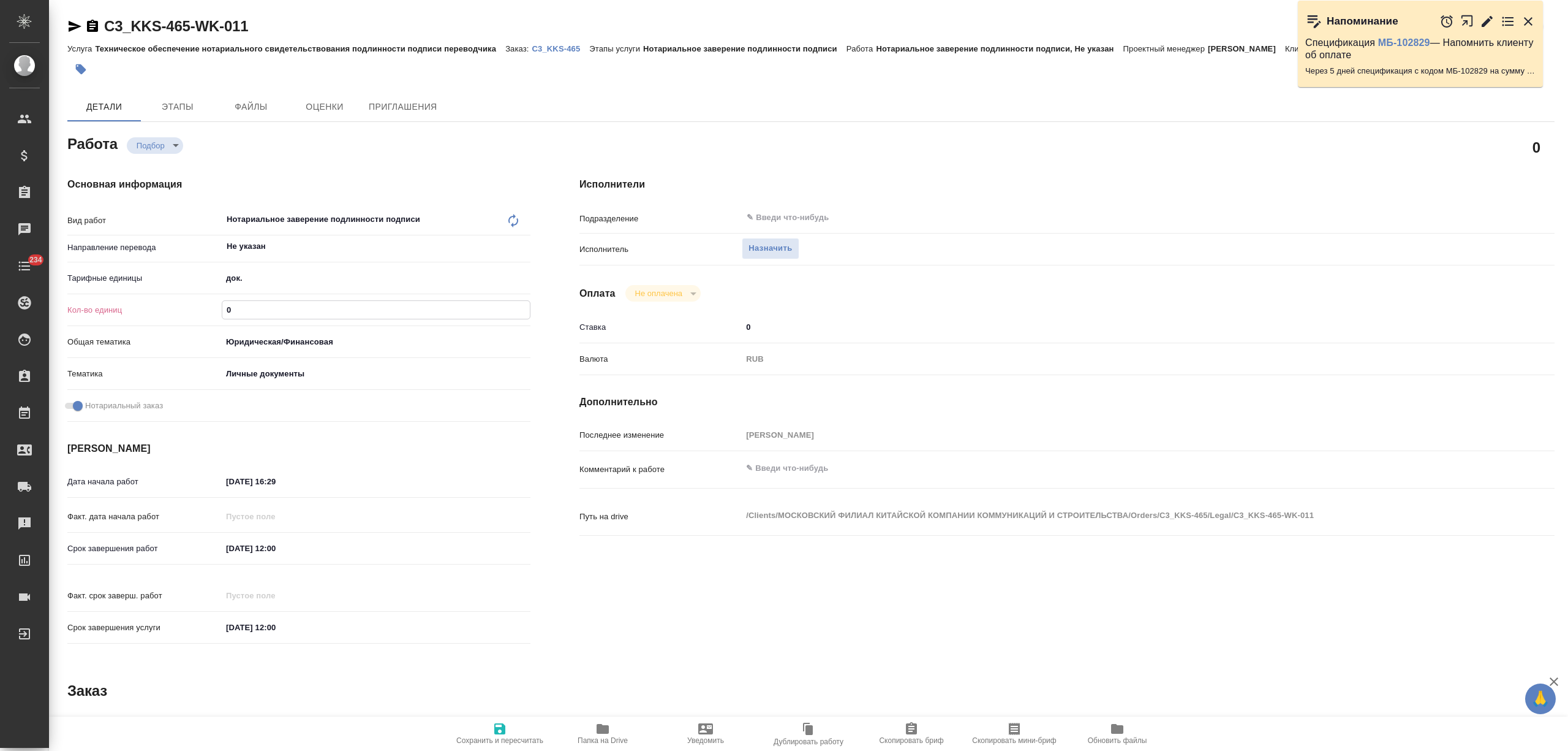
drag, startPoint x: 230, startPoint y: 304, endPoint x: 221, endPoint y: 317, distance: 15.8
click at [208, 306] on div "Кол-во единиц 0" at bounding box center [299, 309] width 463 height 22
type textarea "x"
type input "1"
type textarea "x"
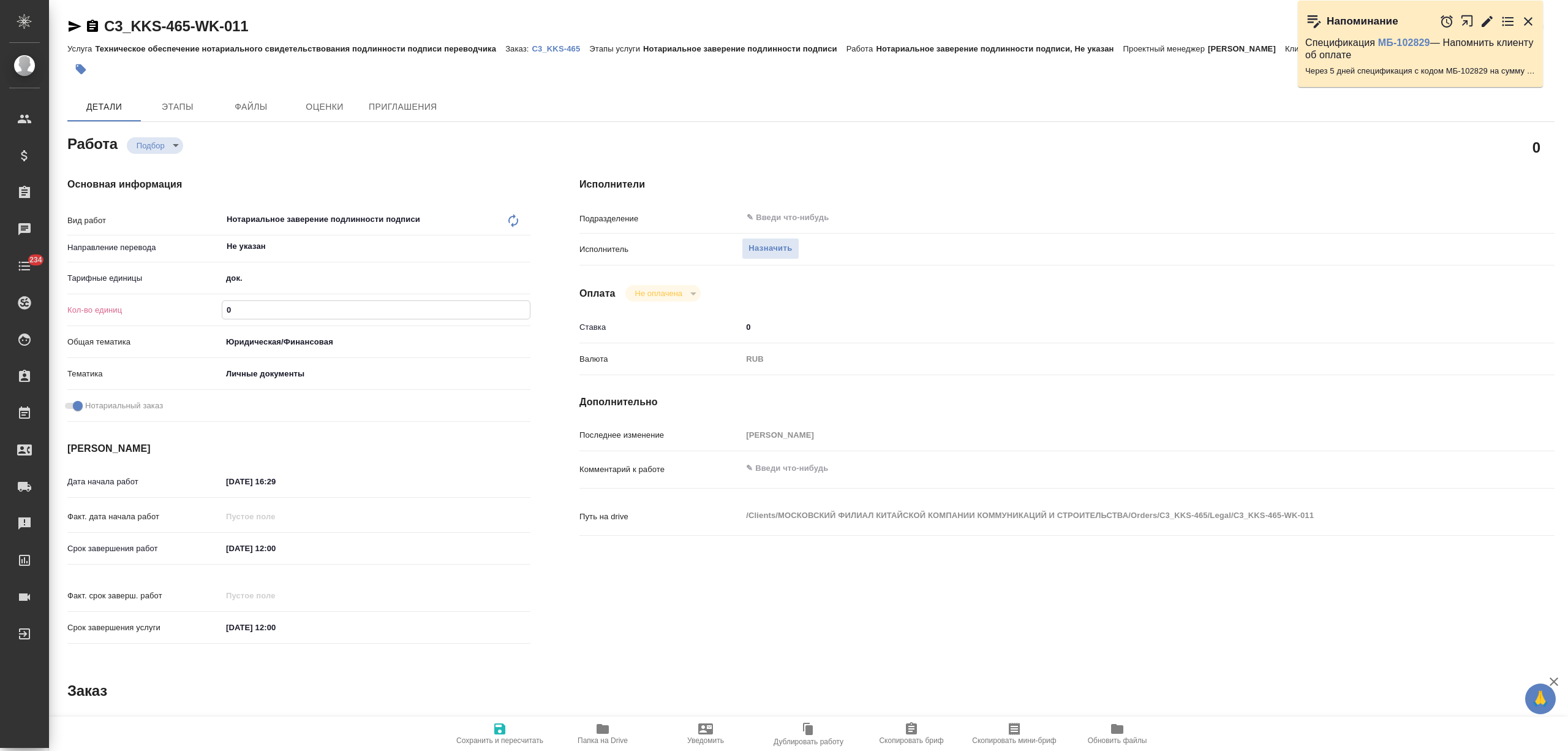
type textarea "x"
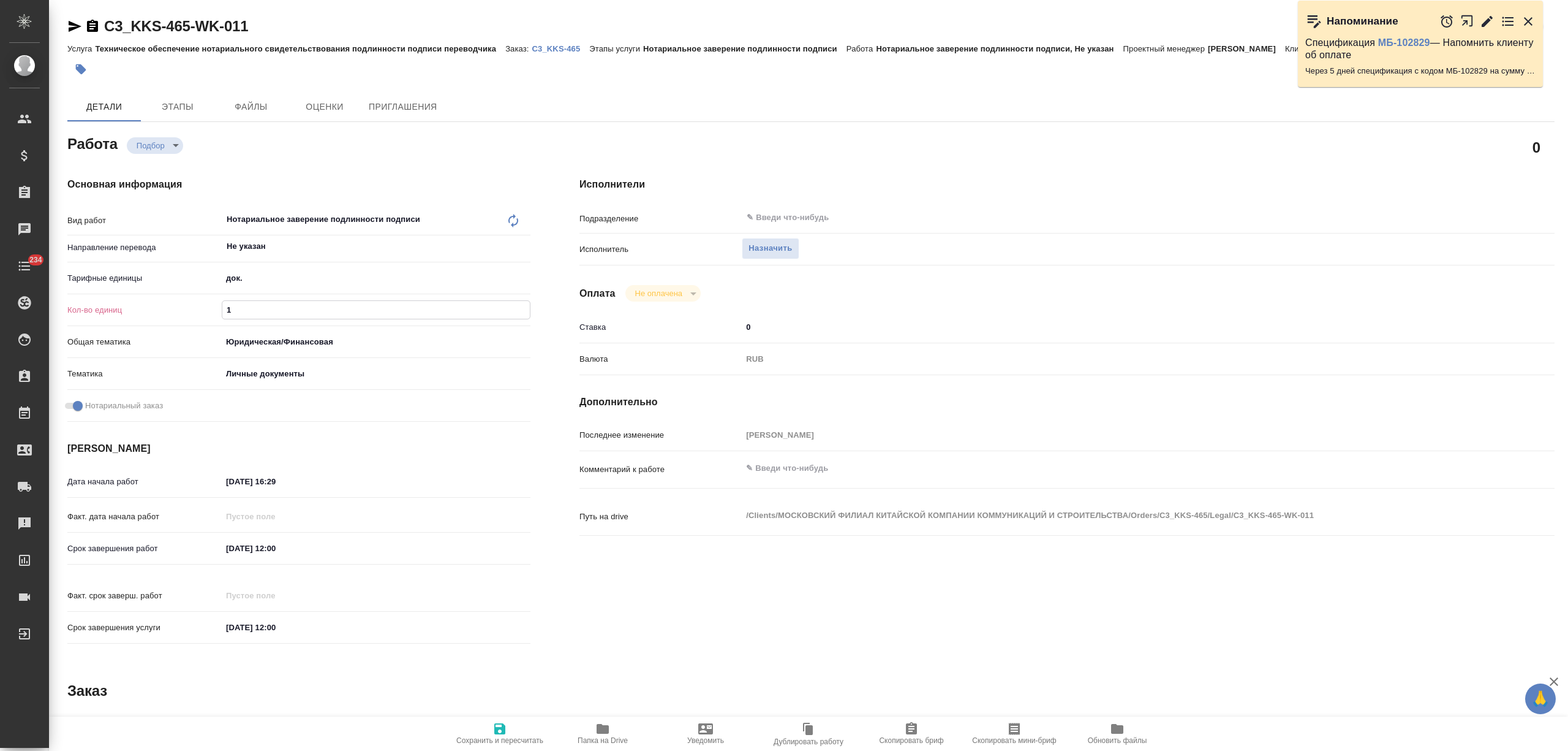
type textarea "x"
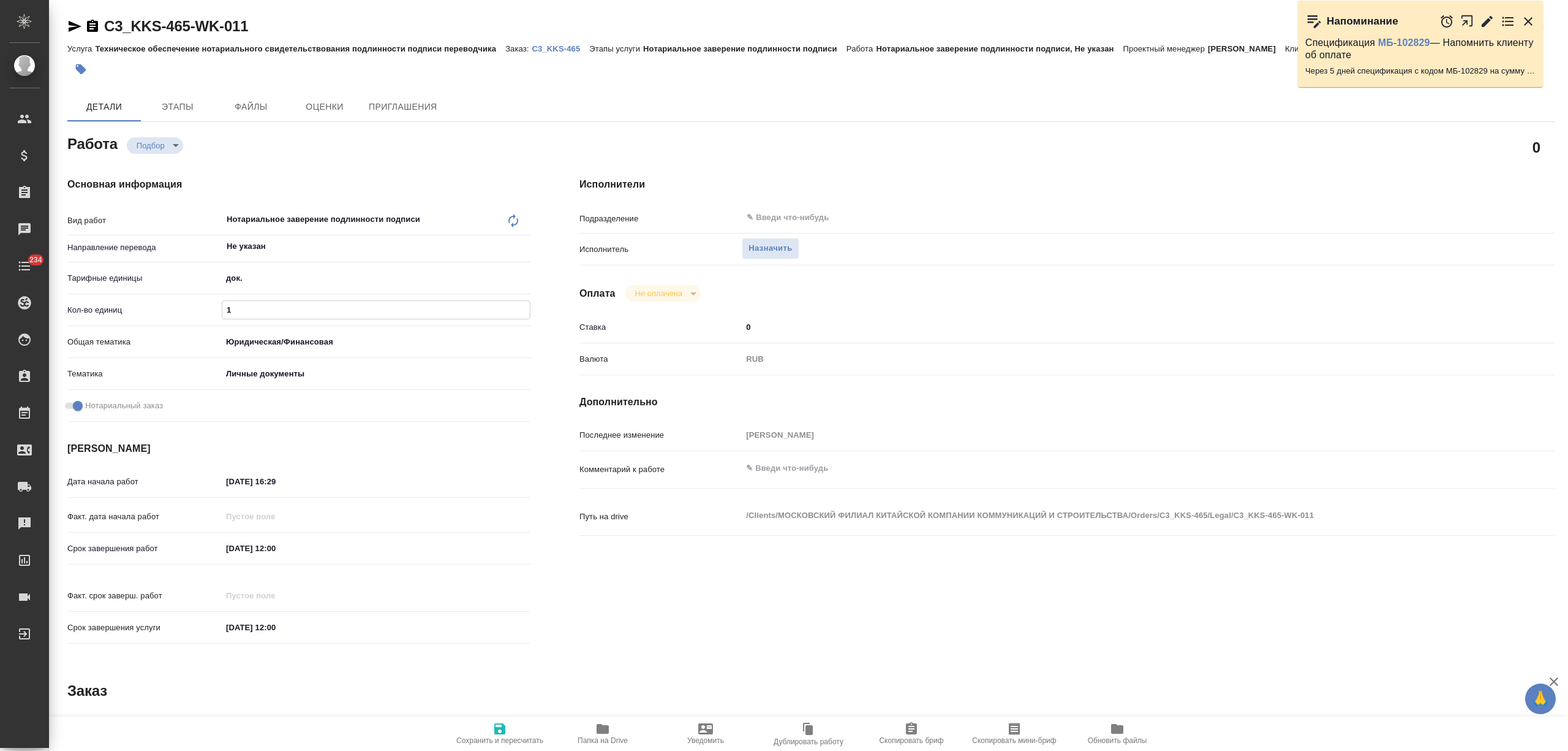
type textarea "x"
type input "1"
click at [491, 727] on span "Сохранить и пересчитать" at bounding box center [500, 733] width 88 height 23
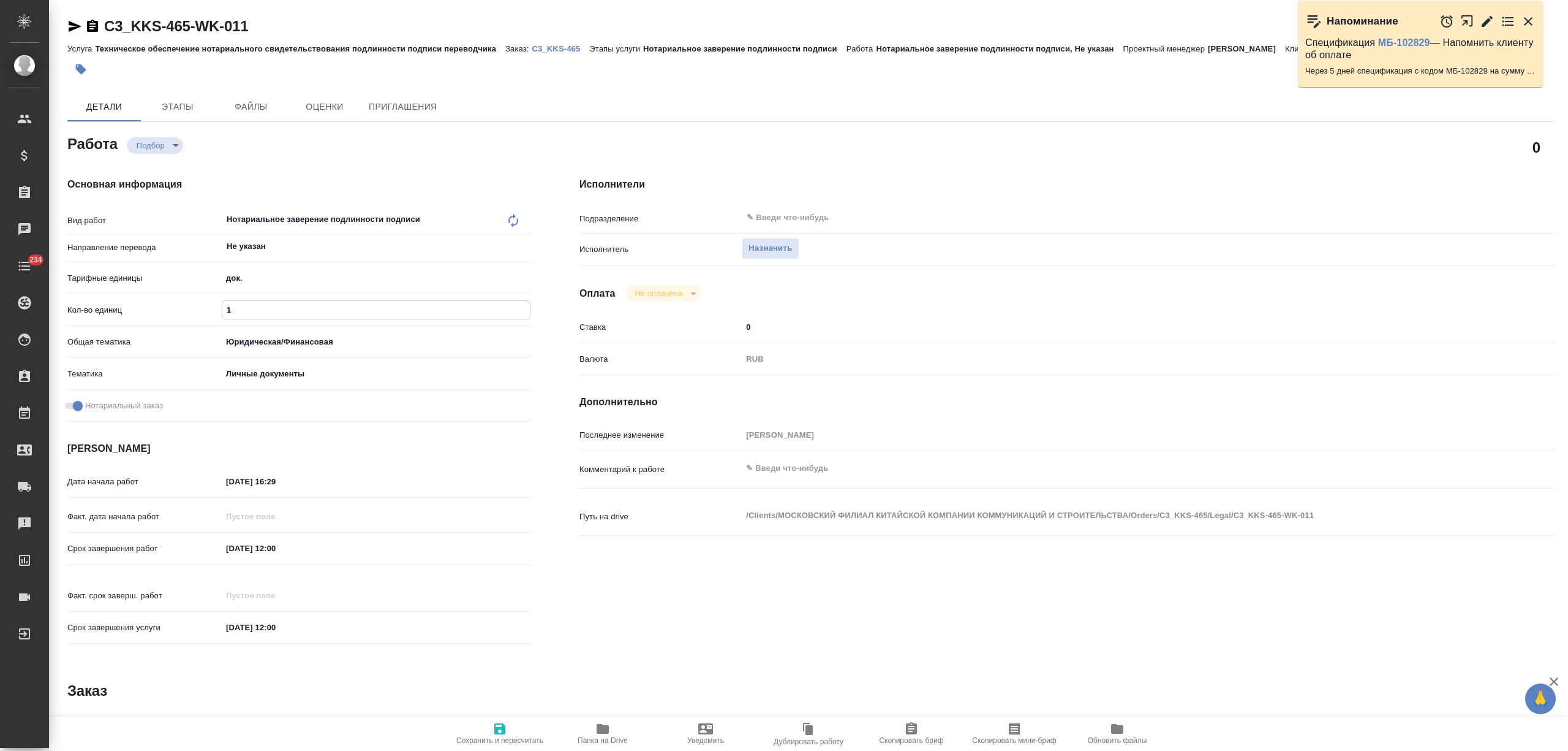
type textarea "x"
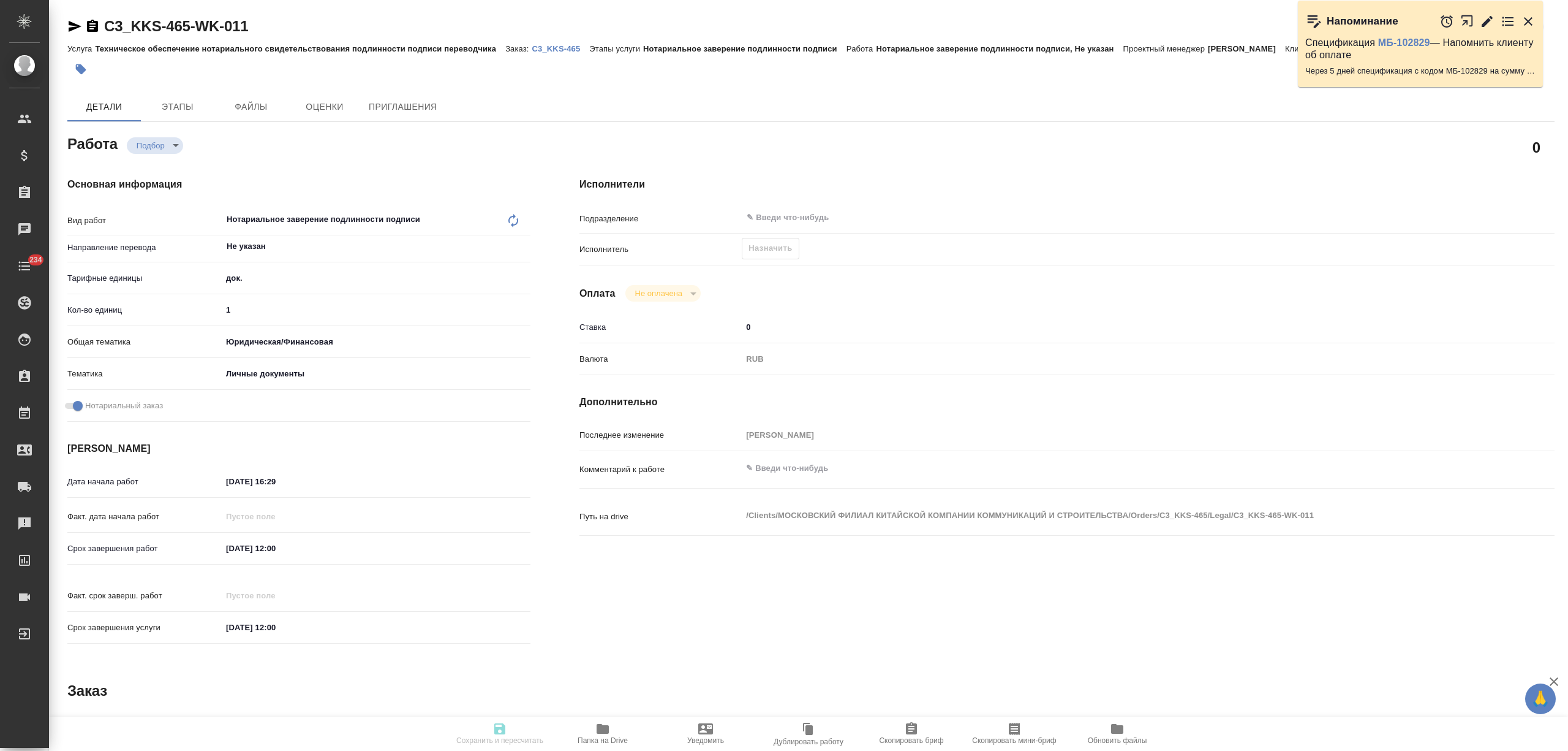
type textarea "x"
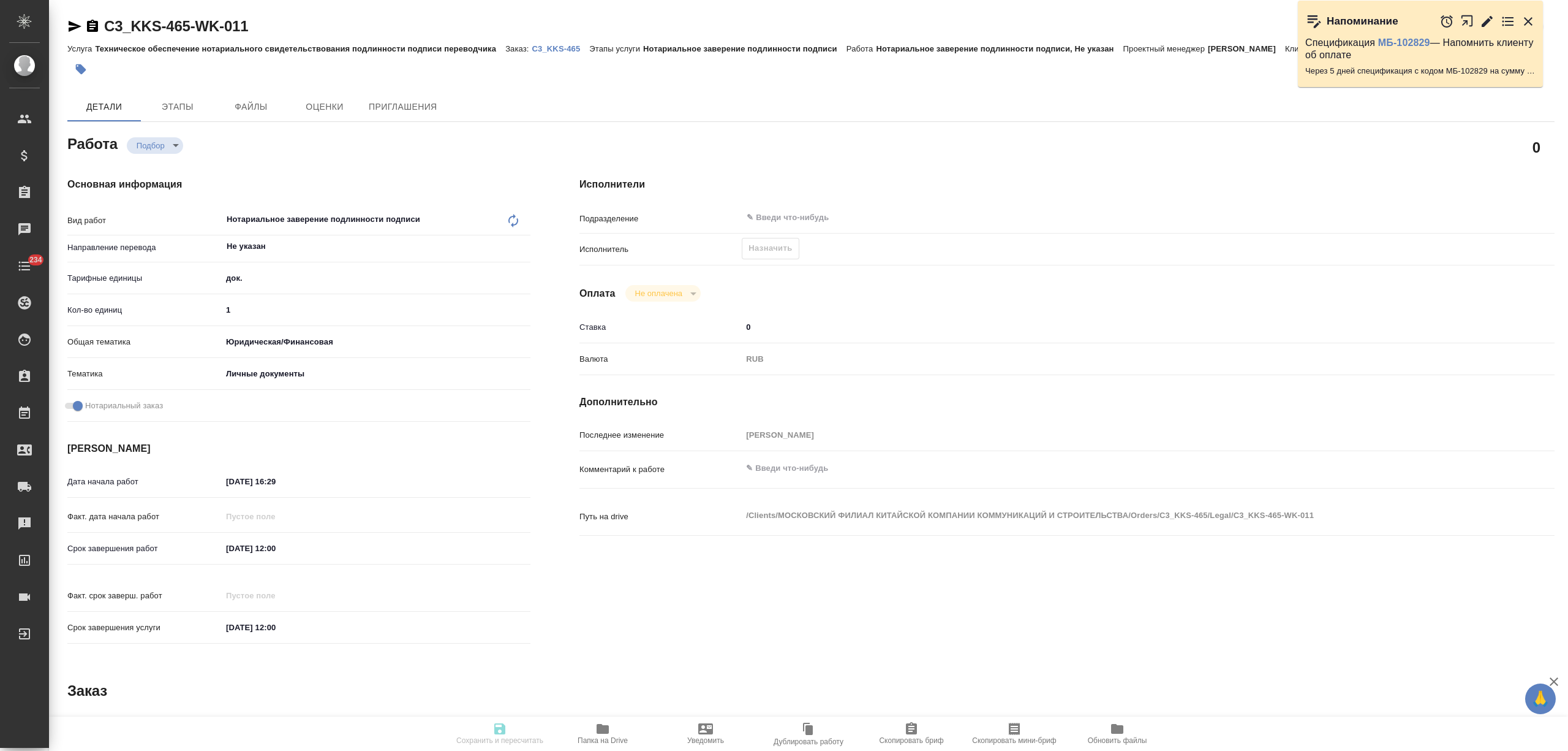
type textarea "x"
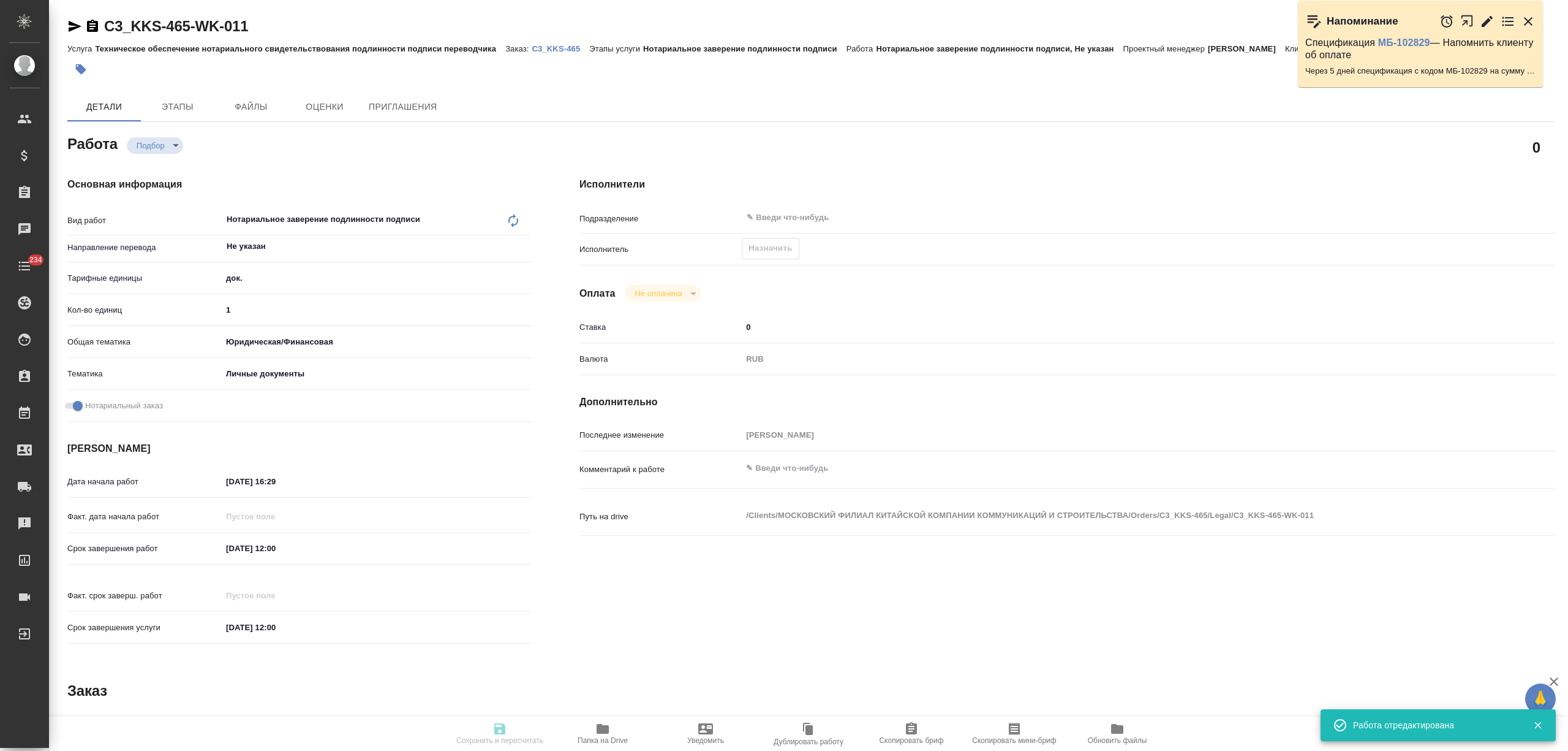
type input "recruiting"
type textarea "Нотариальное заверение подлинности подписи"
type textarea "x"
type input "Не указан"
type input "5a8b1489cc6b4906c91bfd8b"
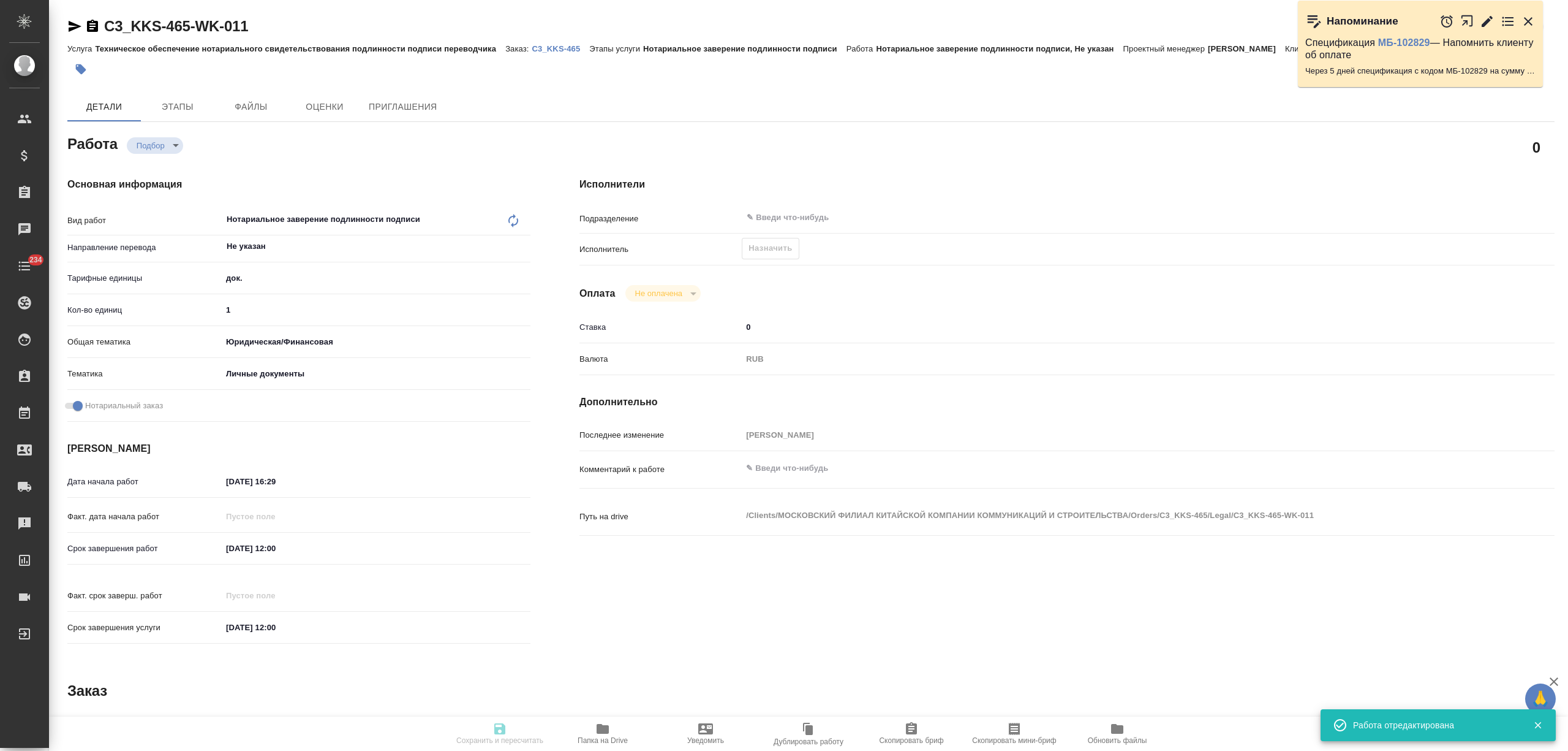
type input "1"
type input "yr-fn"
type input "5a8b8b956a9677013d343cfe"
checkbox input "true"
type input "[DATE] 16:29"
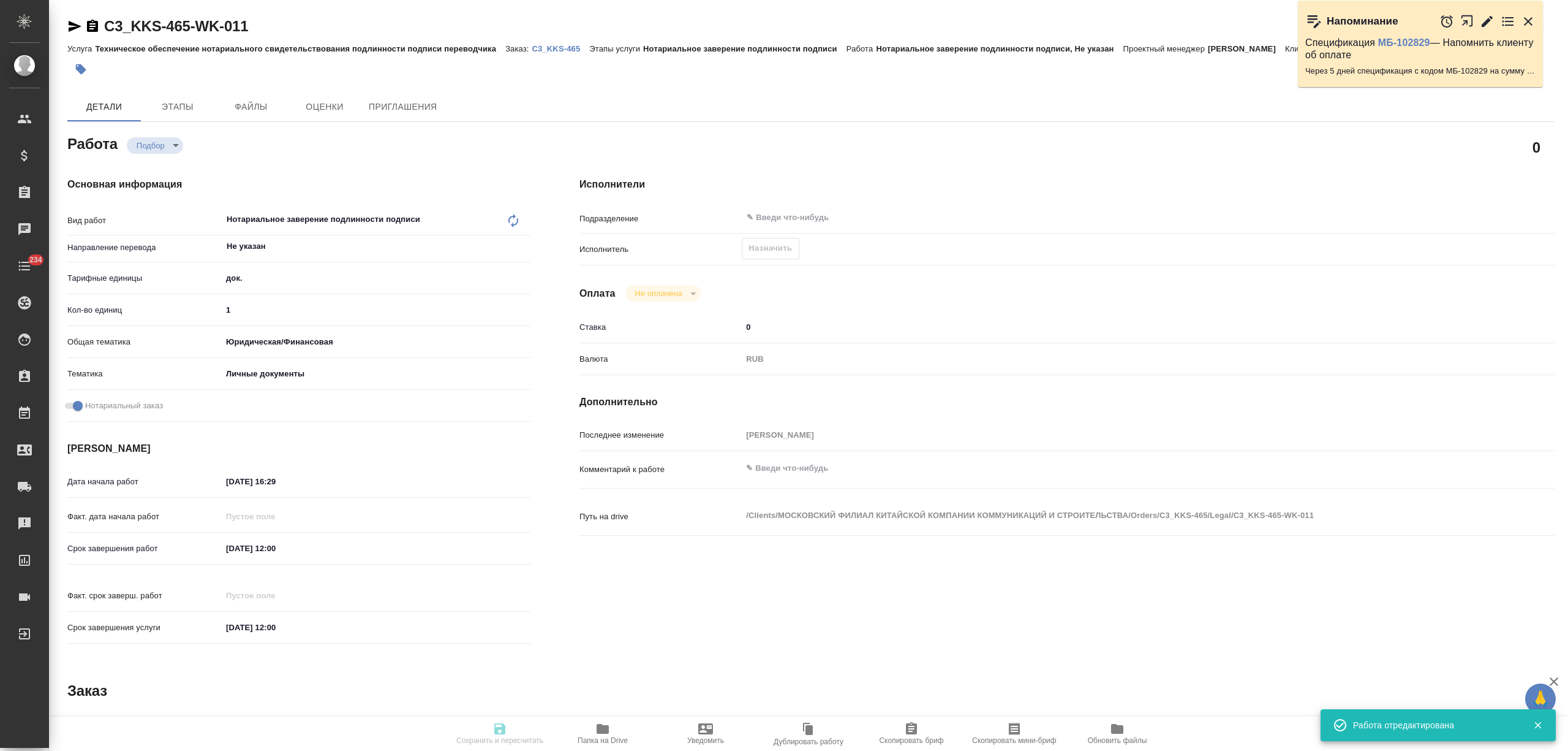
type input "[DATE] 12:00"
type input "notPayed"
type input "0"
type input "RUB"
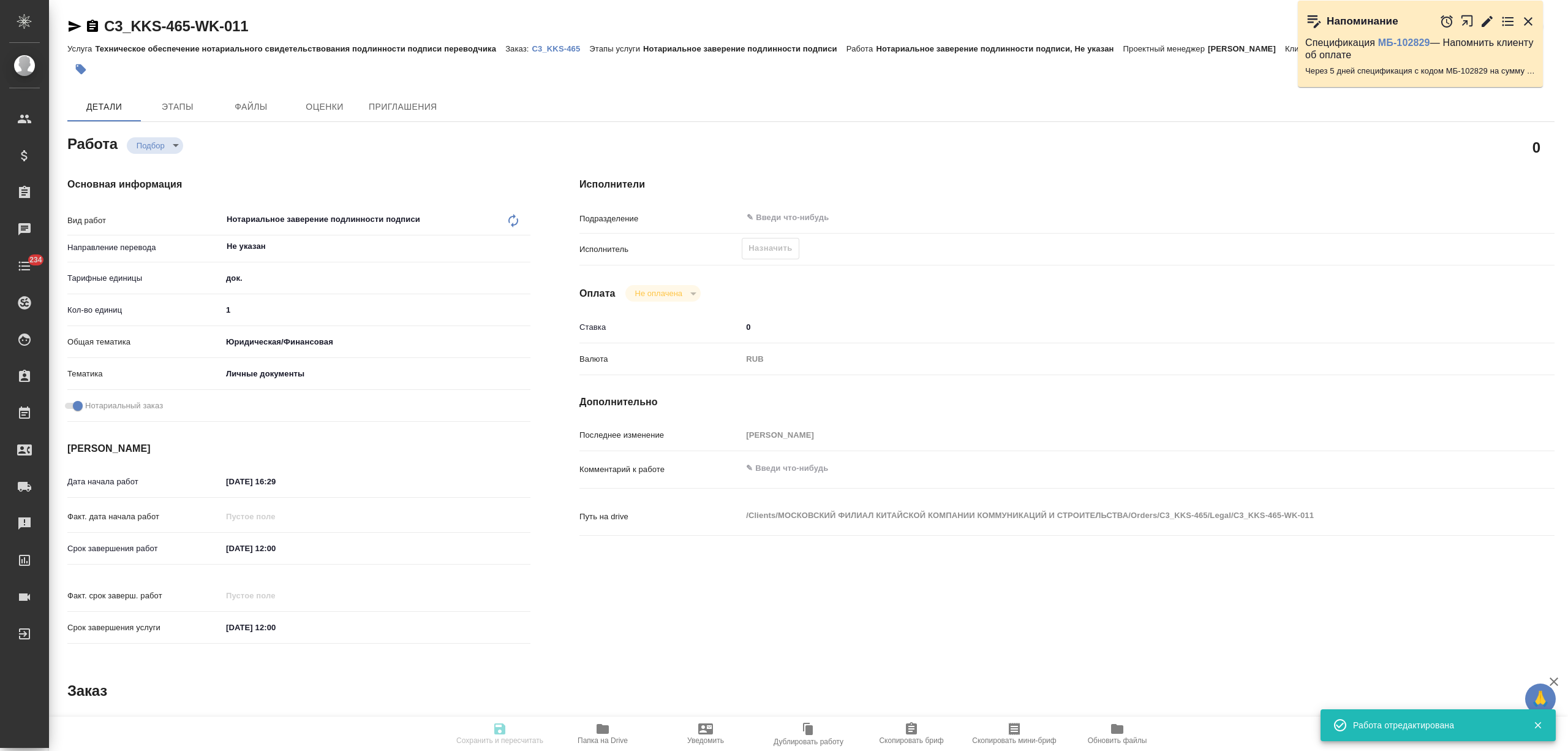
type input "[PERSON_NAME]"
type textarea "x"
type textarea "/Clients/МОСКОВСКИЙ ФИЛИАЛ КИТАЙСКОЙ КОМПАНИИ КОММУНИКАЦИЙ И СТРОИТЕЛЬСТВА/Orde…"
type textarea "x"
type input "C3_KKS-465"
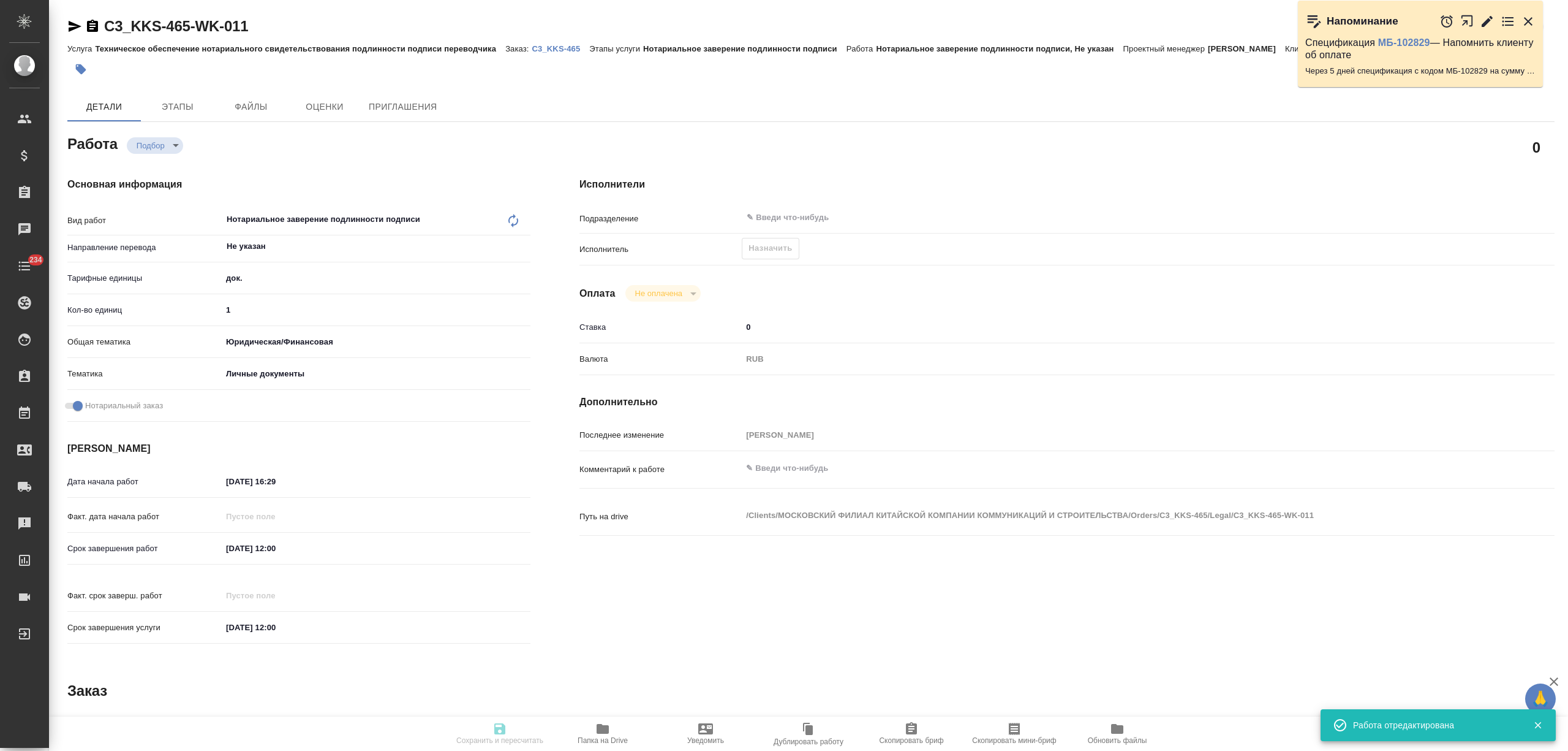
type input "Техническое обеспечение нотариального свидетельствования подлинности подписи пе…"
type input "Нотариальное заверение подлинности подписи"
type input "[PERSON_NAME]"
type input "/Clients/МОСКОВСКИЙ ФИЛИАЛ КИТАЙСКОЙ КОМПАНИИ КОММУНИКАЦИЙ И СТРОИТЕЛЬСТВА/Orde…"
type textarea "x"
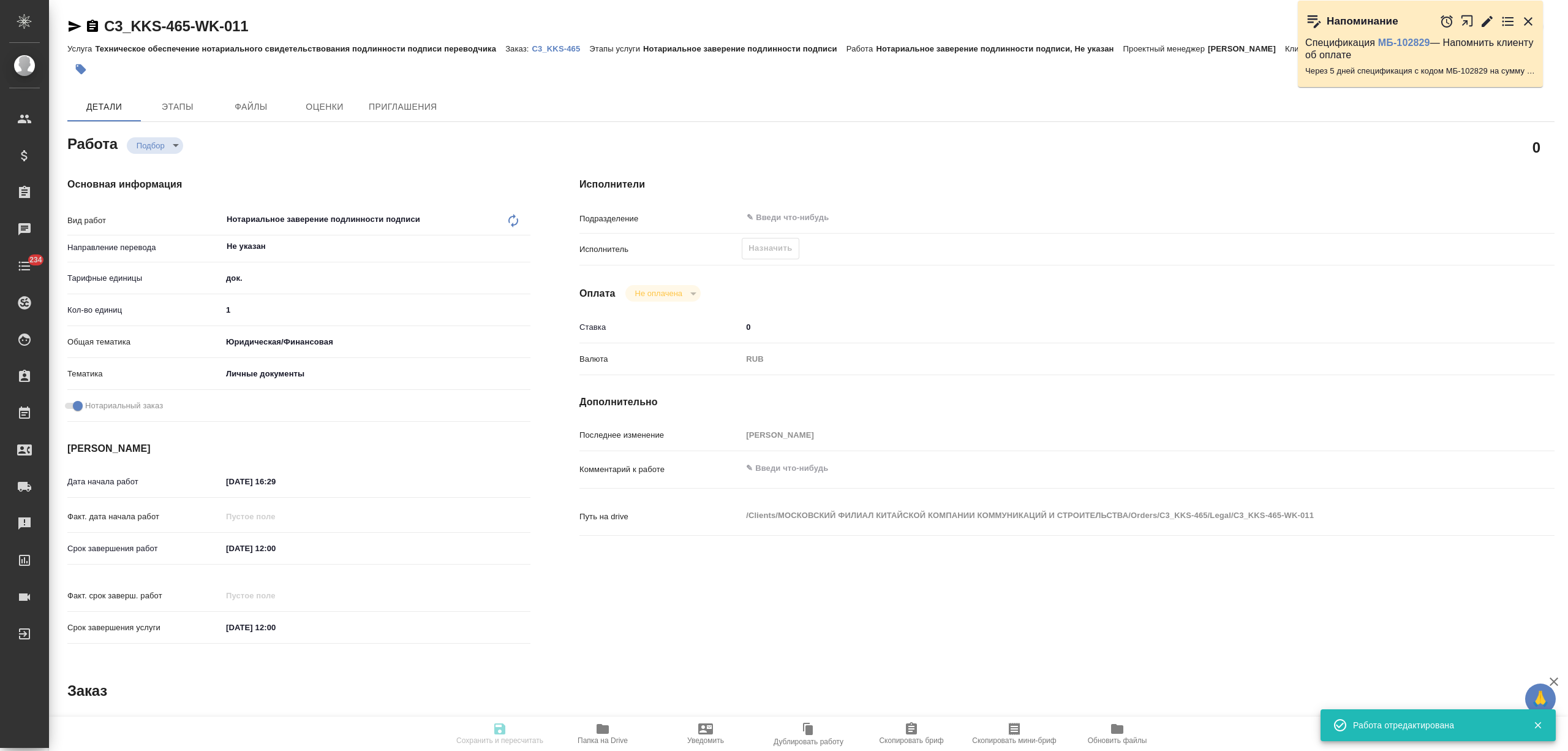
type textarea "x"
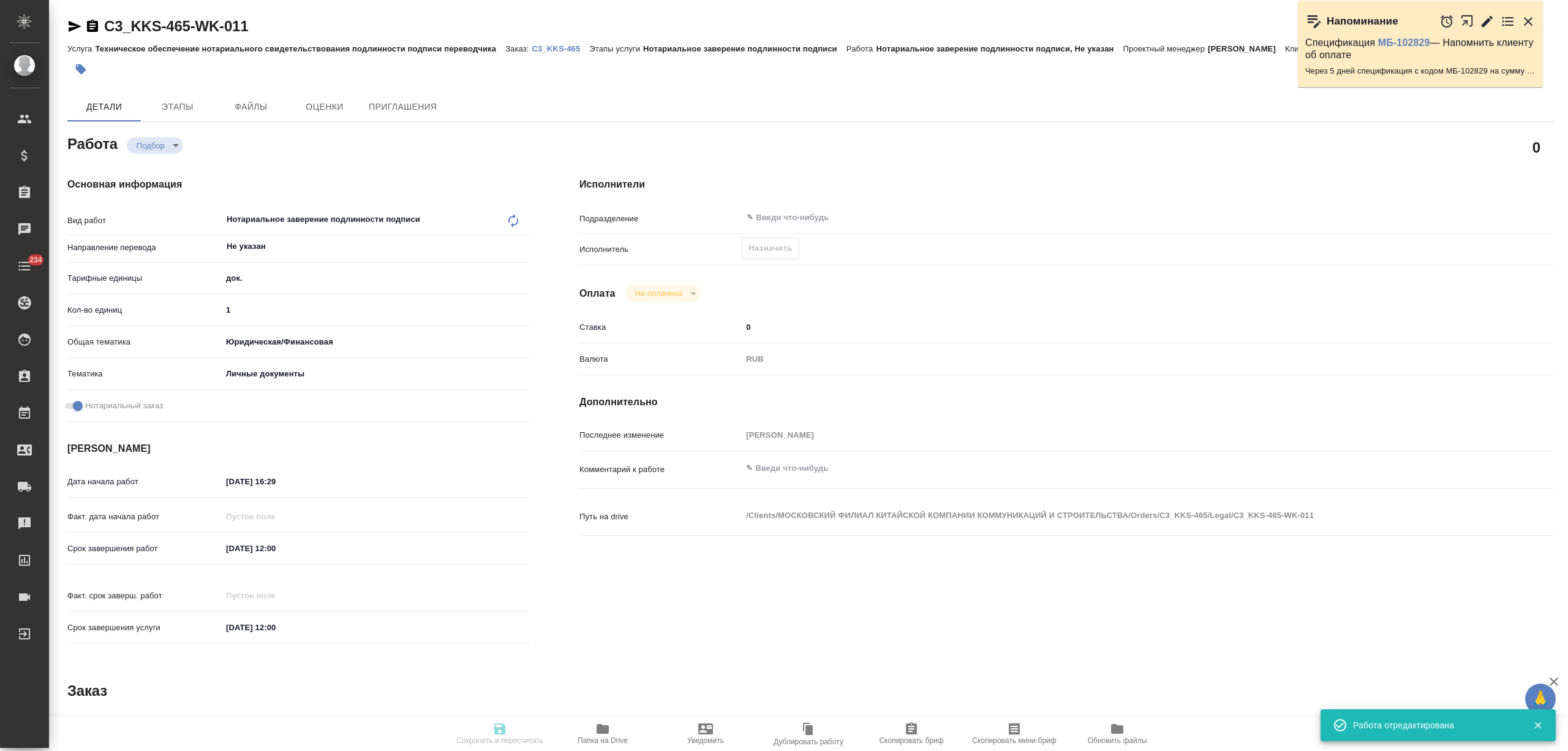
type textarea "x"
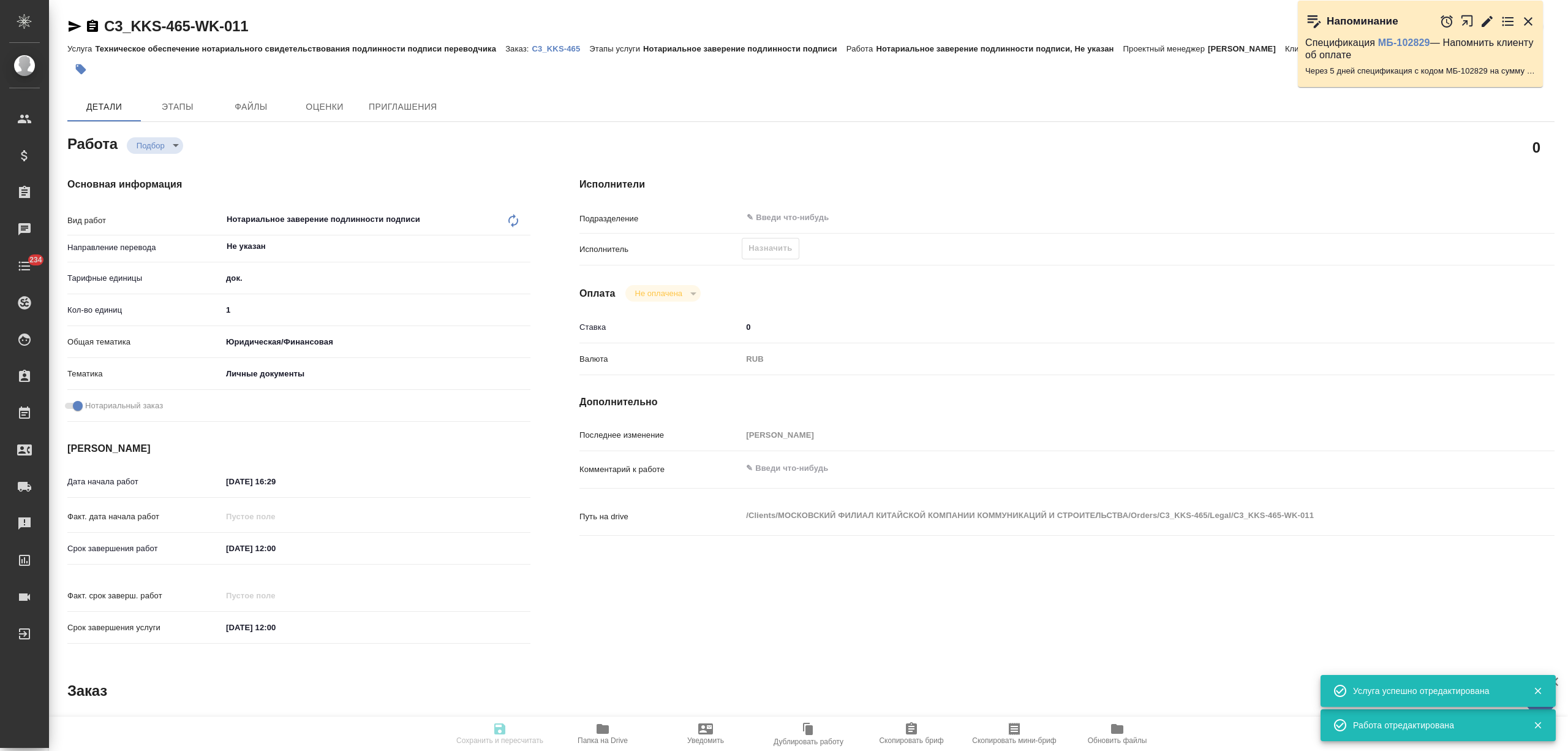
type textarea "x"
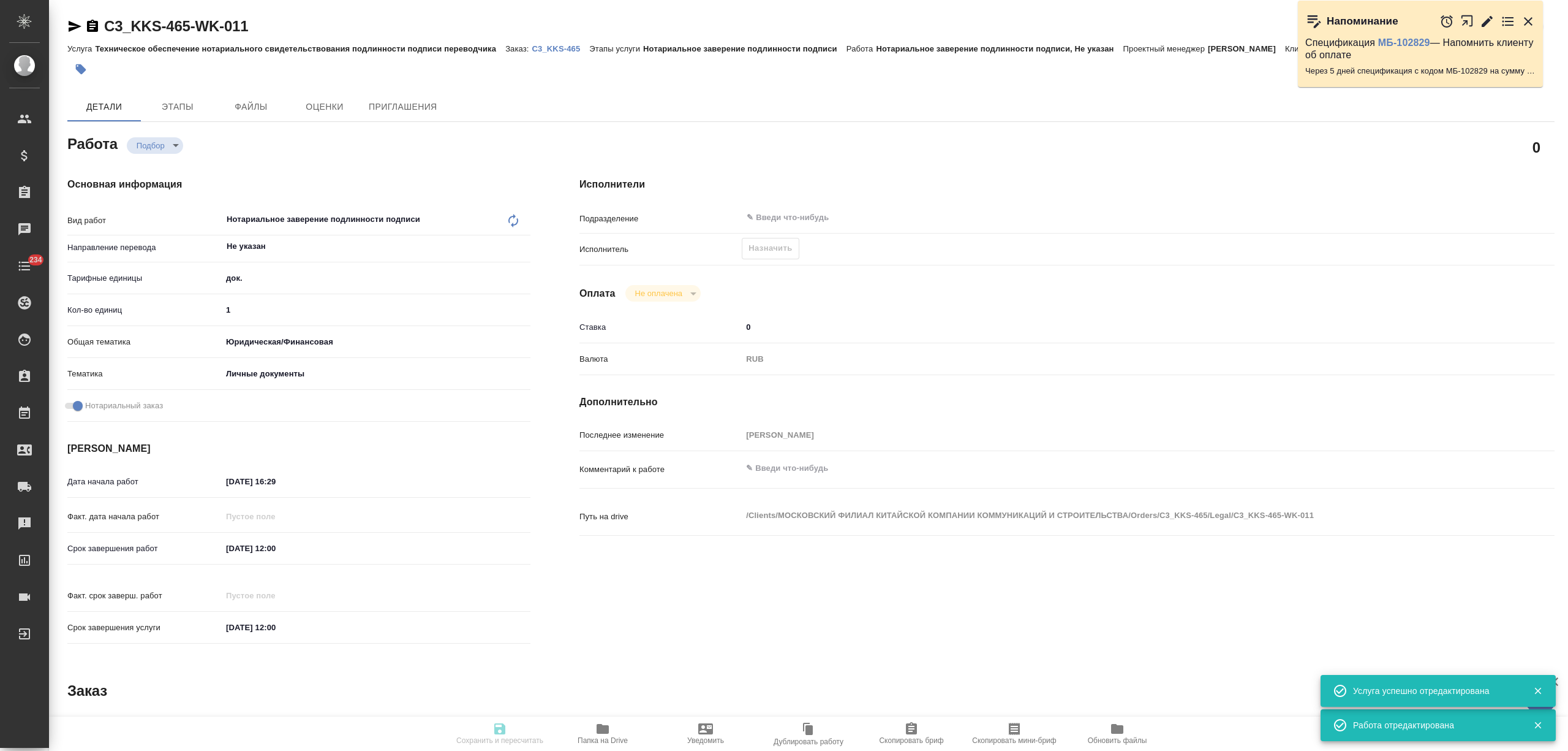
type textarea "x"
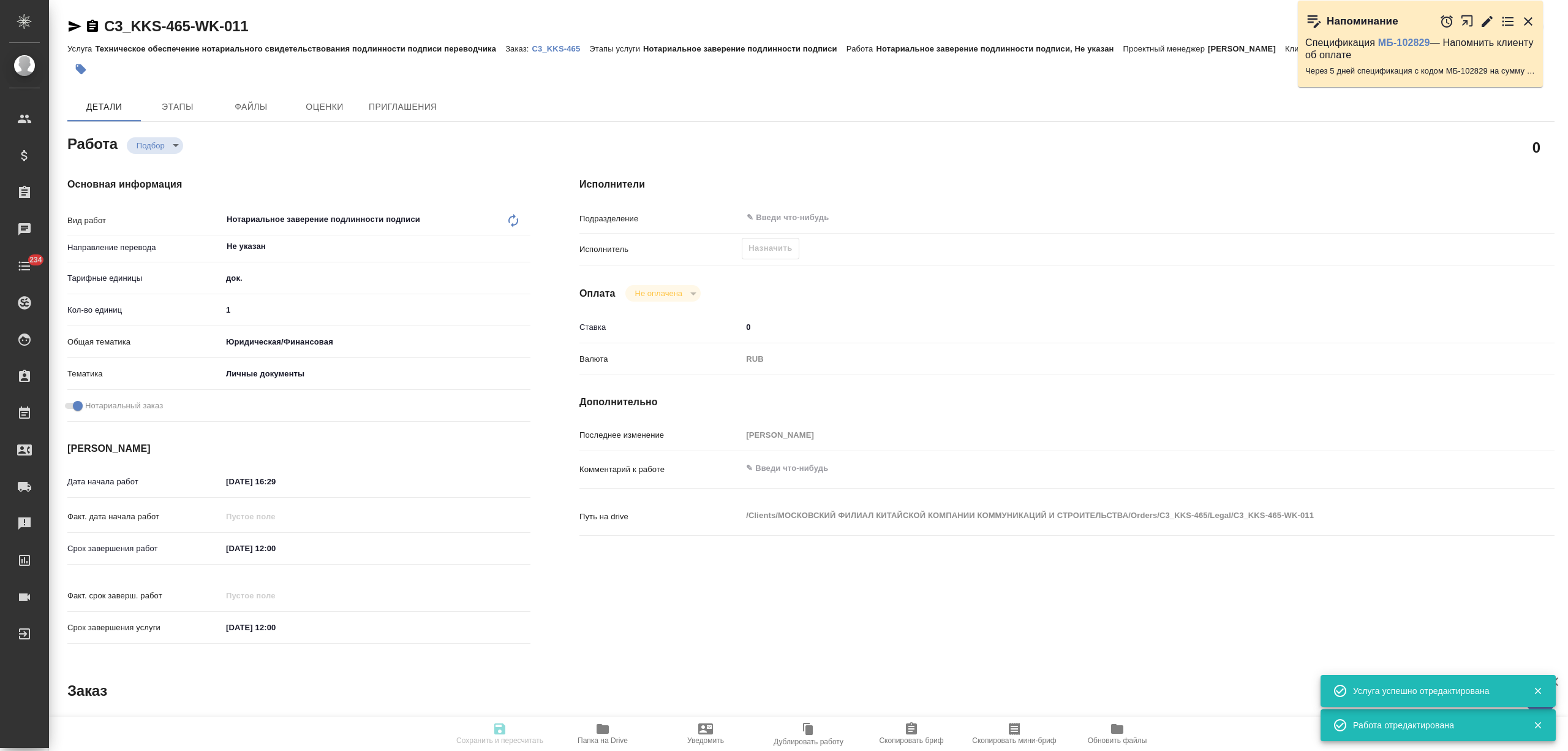
type textarea "x"
type input "recruiting"
type textarea "Нотариальное заверение подлинности подписи"
type textarea "x"
type input "Не указан"
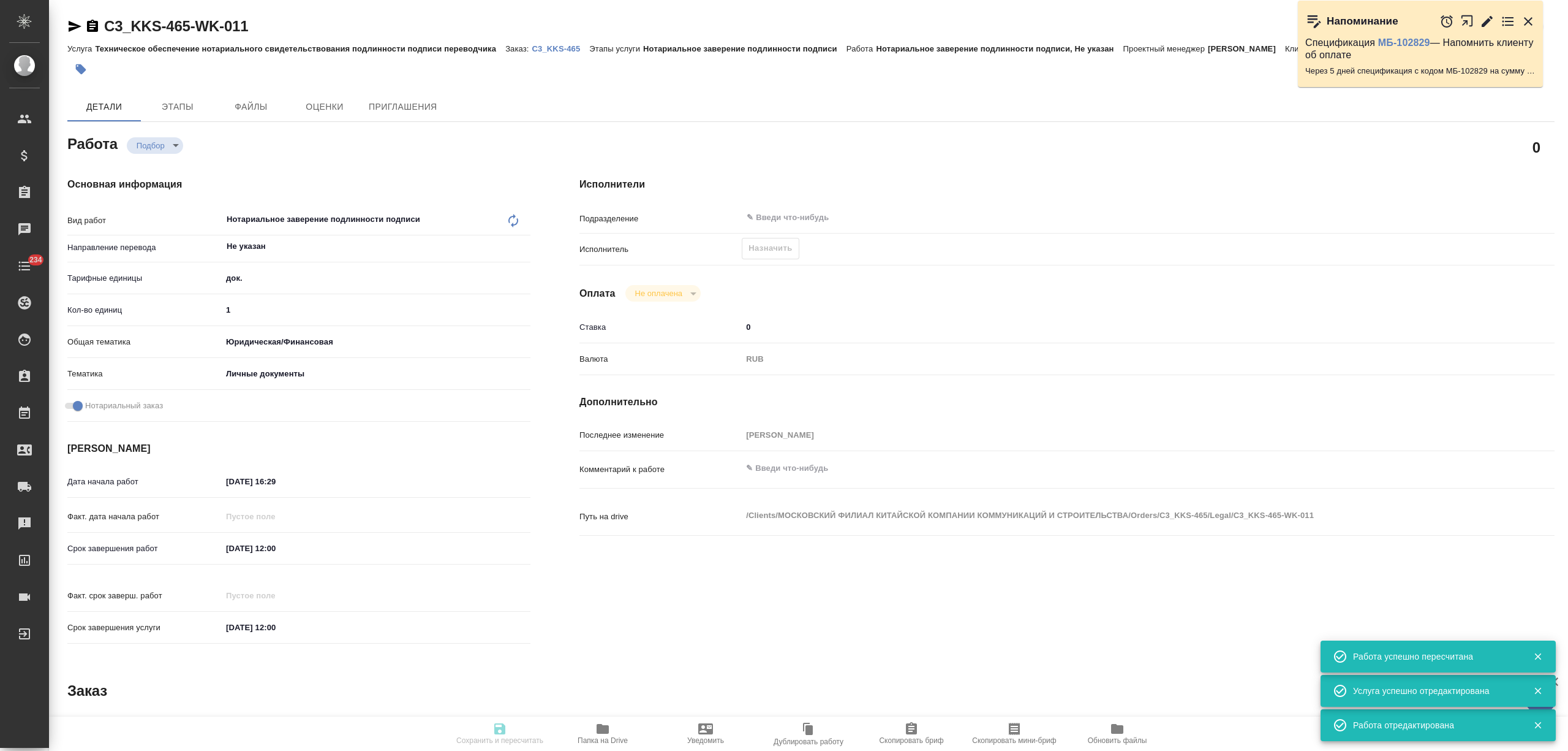
type input "5a8b1489cc6b4906c91bfd8b"
type input "1"
type input "yr-fn"
type input "5a8b8b956a9677013d343cfe"
checkbox input "true"
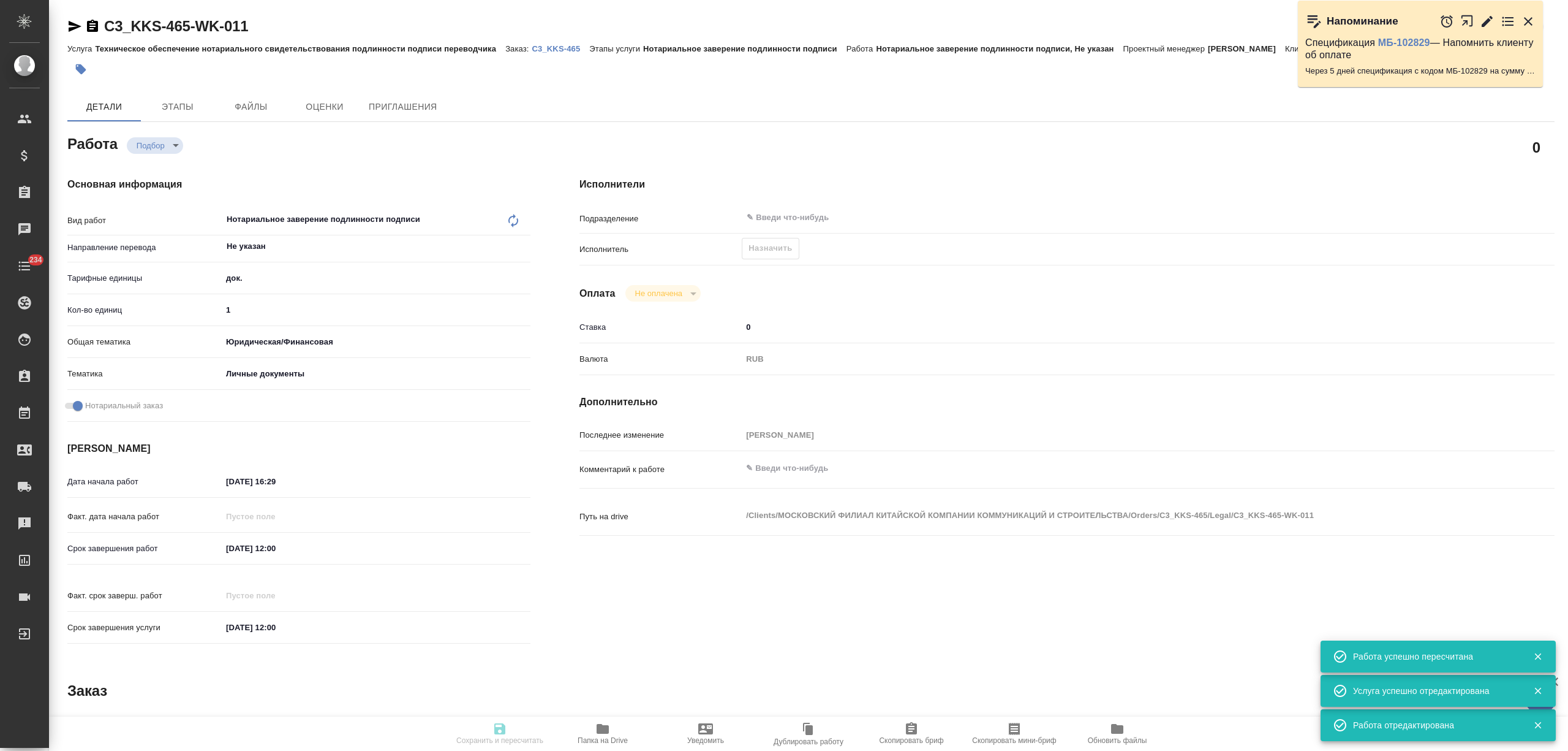
type input "08.09.2025 16:29"
type input "09.09.2025 12:00"
type input "notPayed"
type input "0"
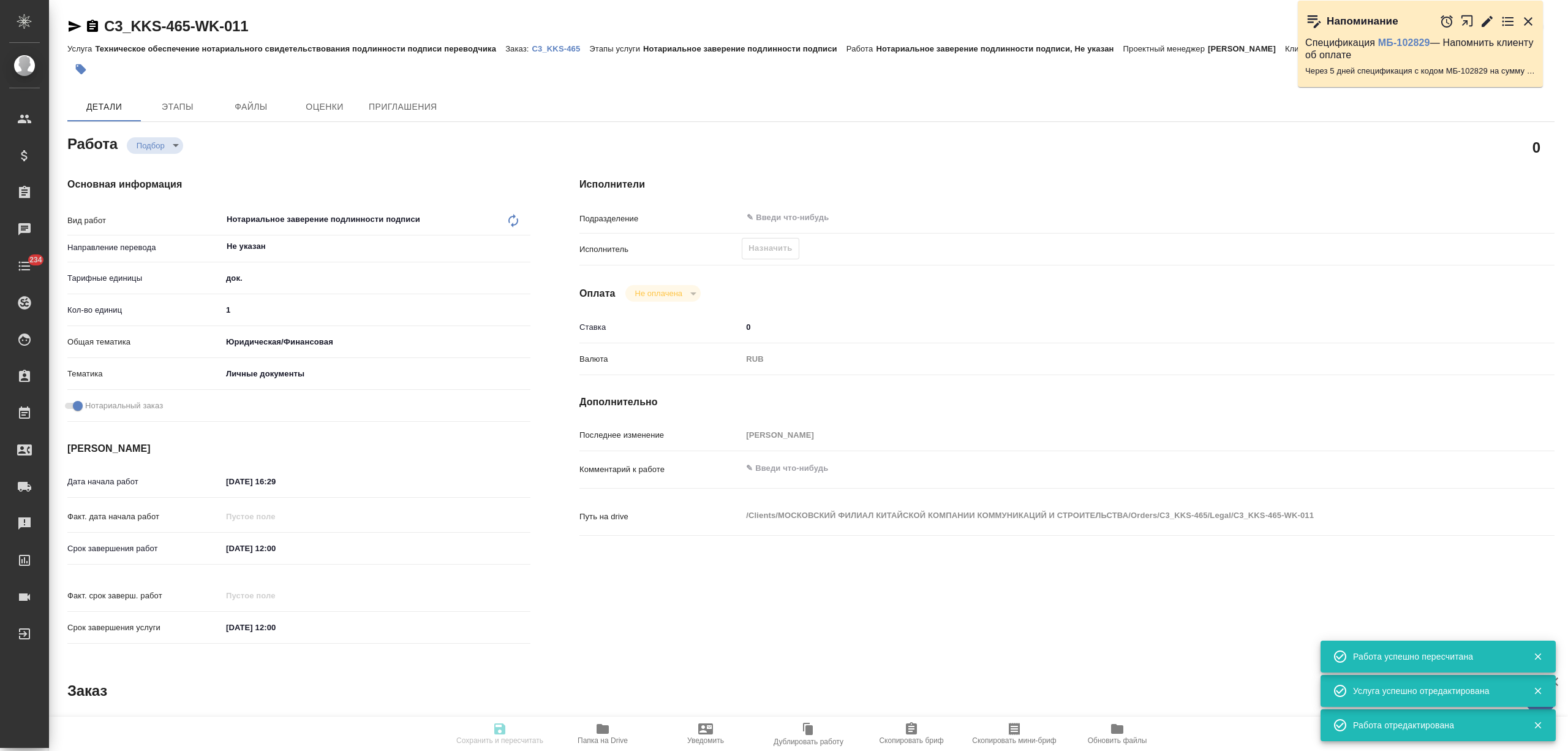
type input "RUB"
type input "[PERSON_NAME]"
type textarea "x"
type textarea "/Clients/МОСКОВСКИЙ ФИЛИАЛ КИТАЙСКОЙ КОМПАНИИ КОММУНИКАЦИЙ И СТРОИТЕЛЬСТВА/Orde…"
type textarea "x"
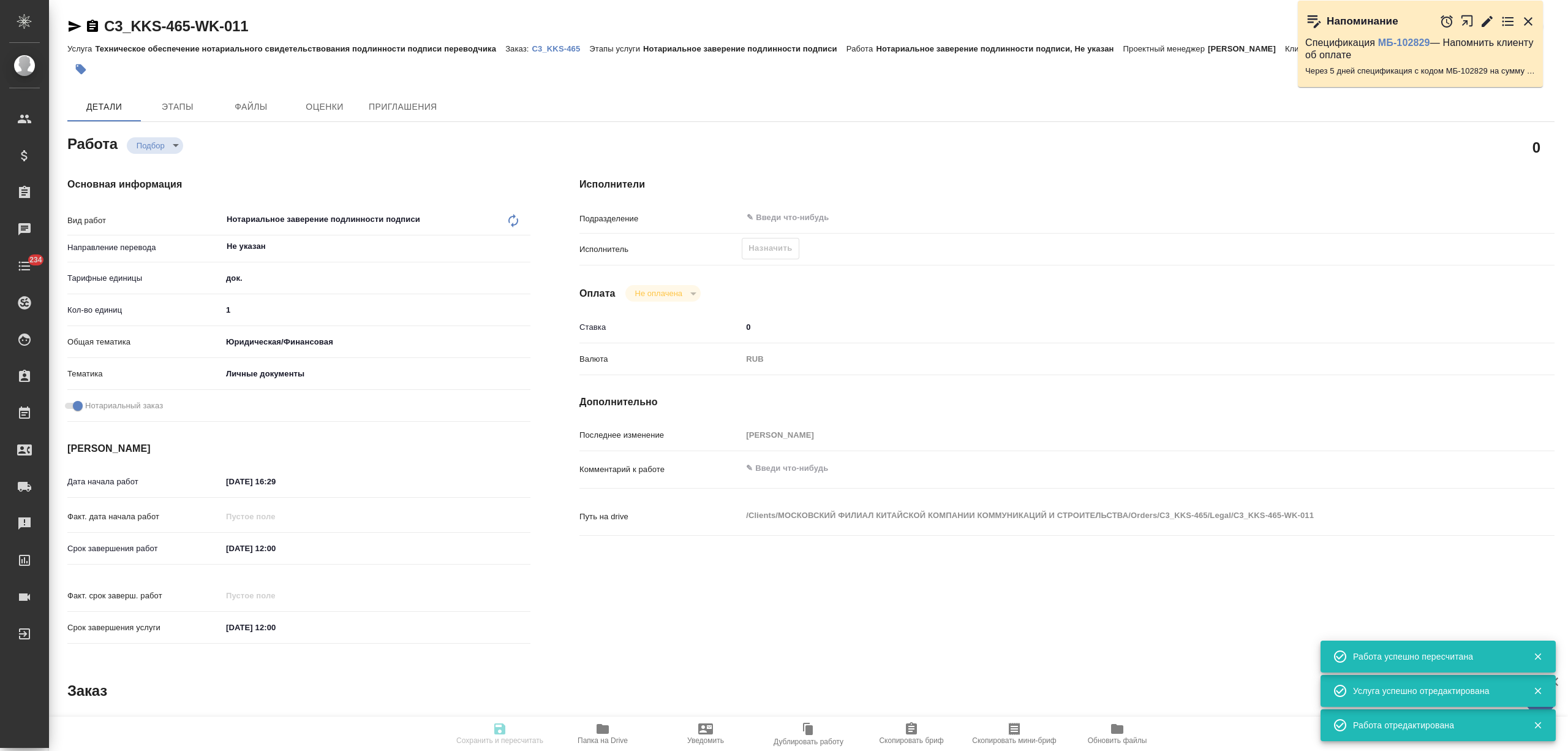
type input "C3_KKS-465"
type input "Техническое обеспечение нотариального свидетельствования подлинности подписи пе…"
type input "Нотариальное заверение подлинности подписи"
type input "[PERSON_NAME]"
type input "/Clients/МОСКОВСКИЙ ФИЛИАЛ КИТАЙСКОЙ КОМПАНИИ КОММУНИКАЦИЙ И СТРОИТЕЛЬСТВА/Orde…"
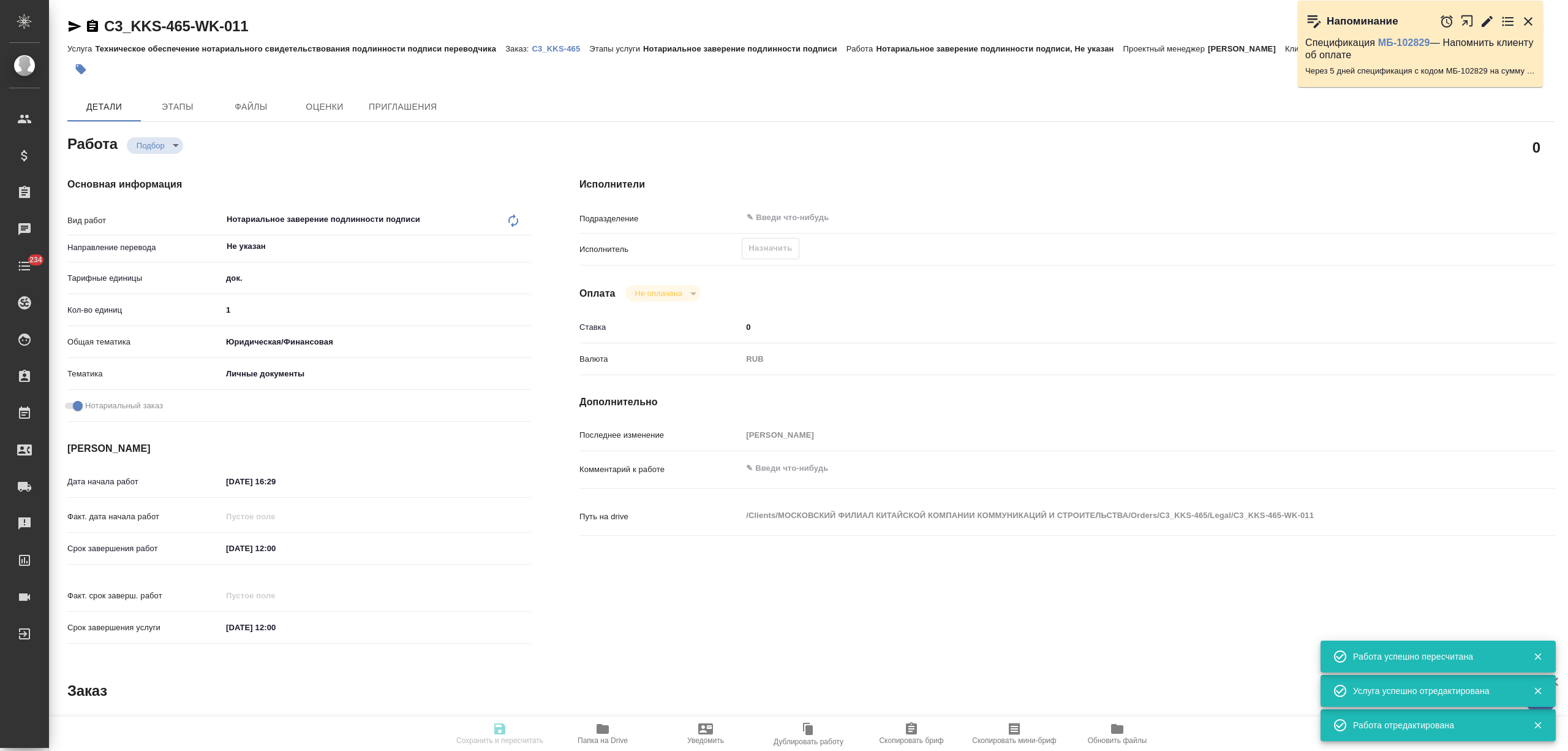
type textarea "x"
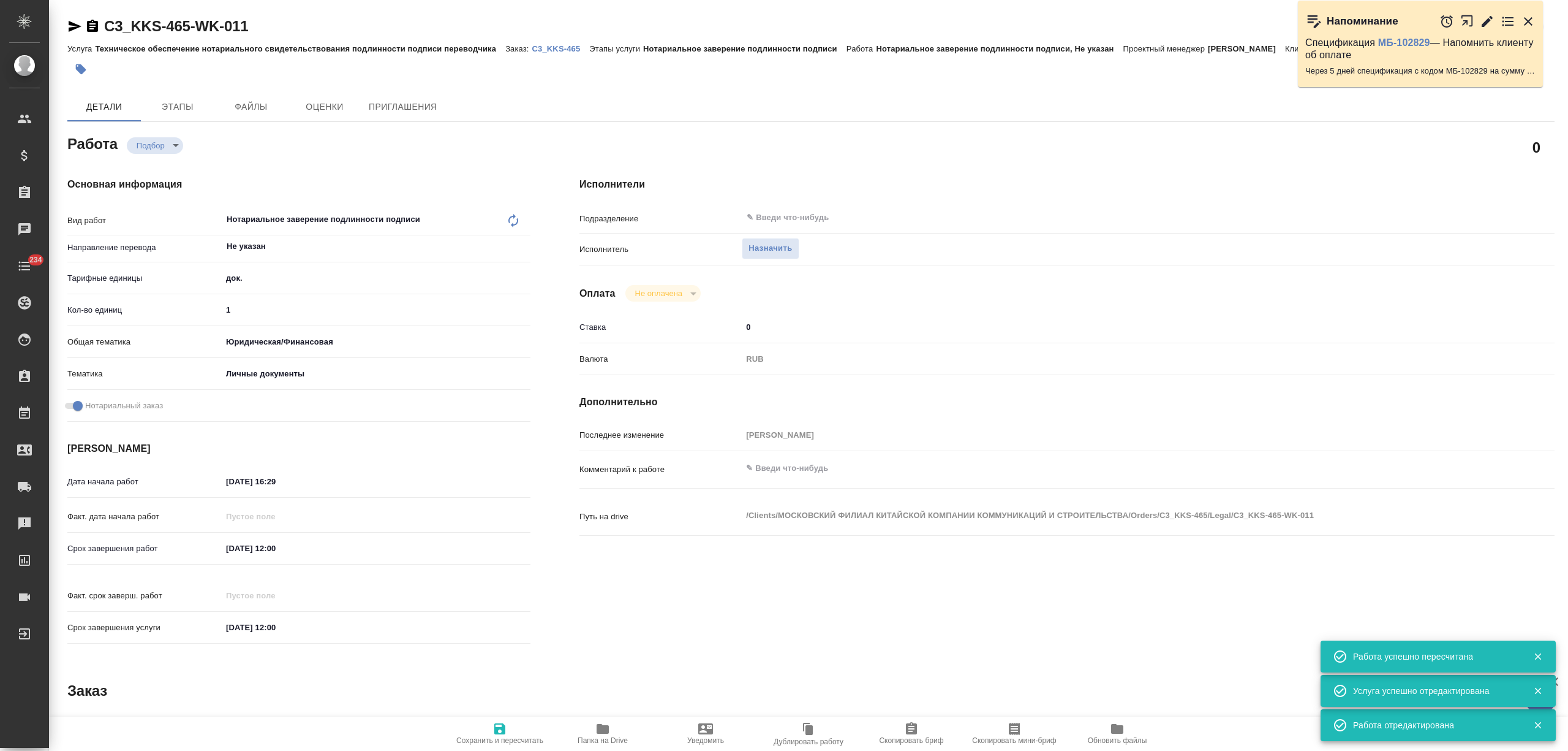
type textarea "x"
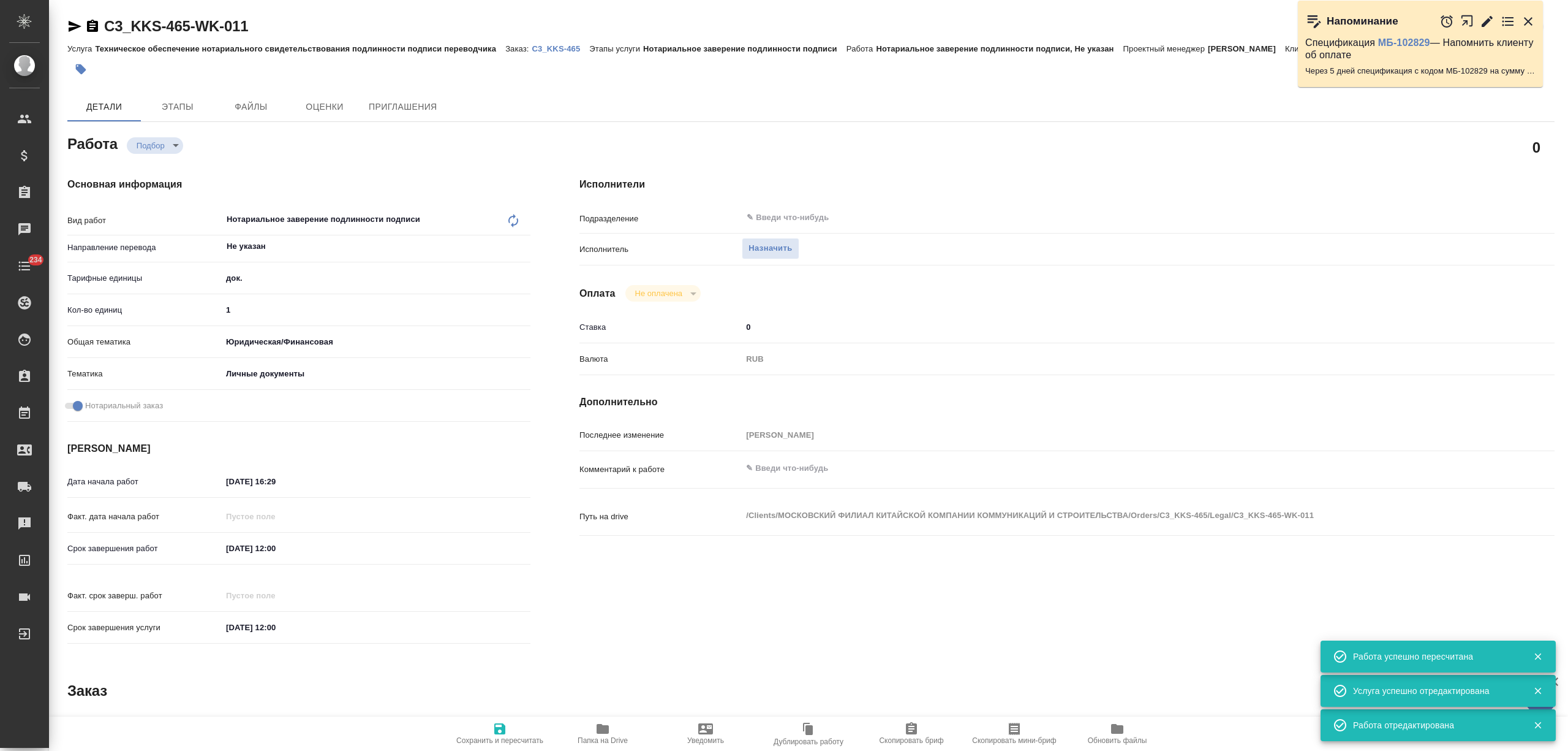
type textarea "x"
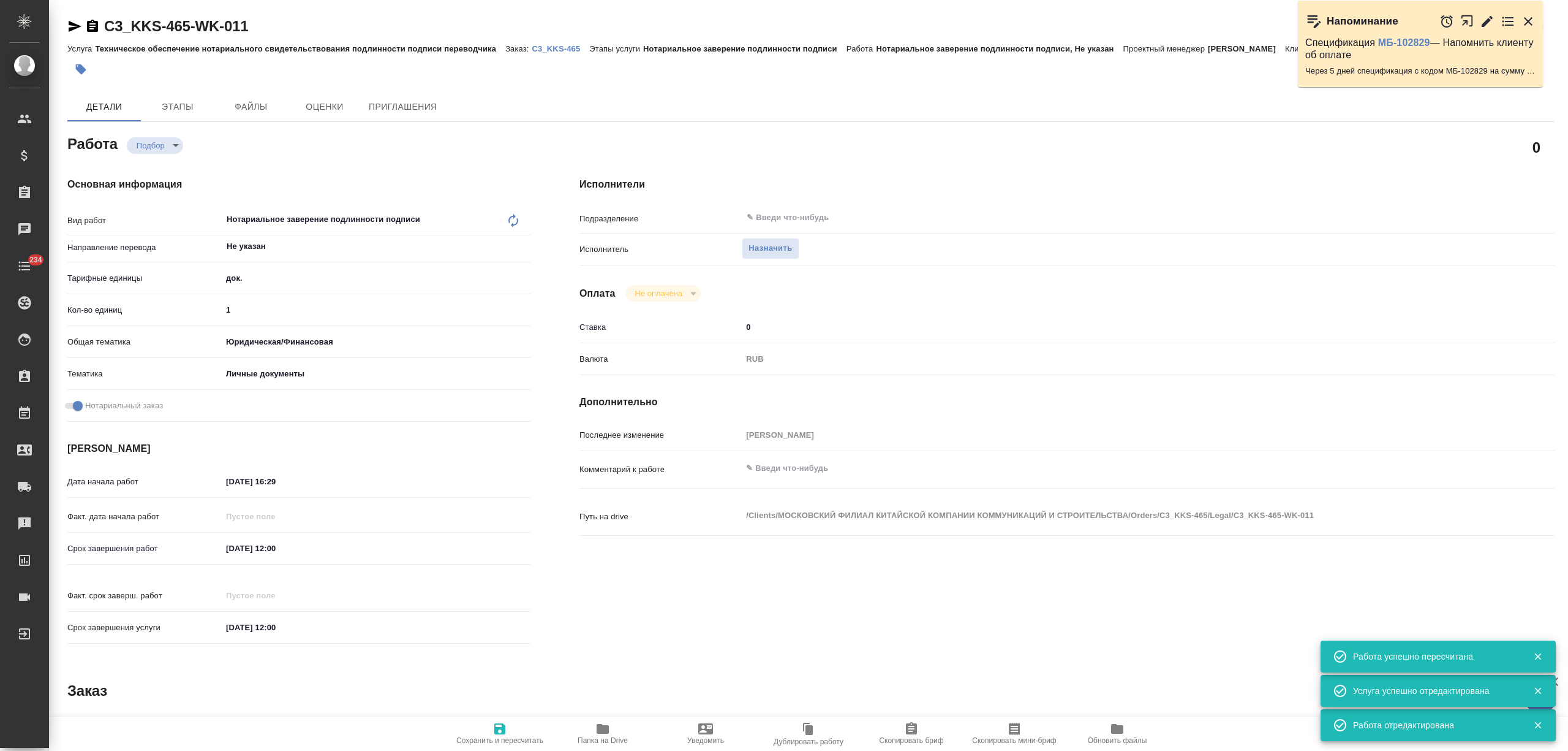
type textarea "x"
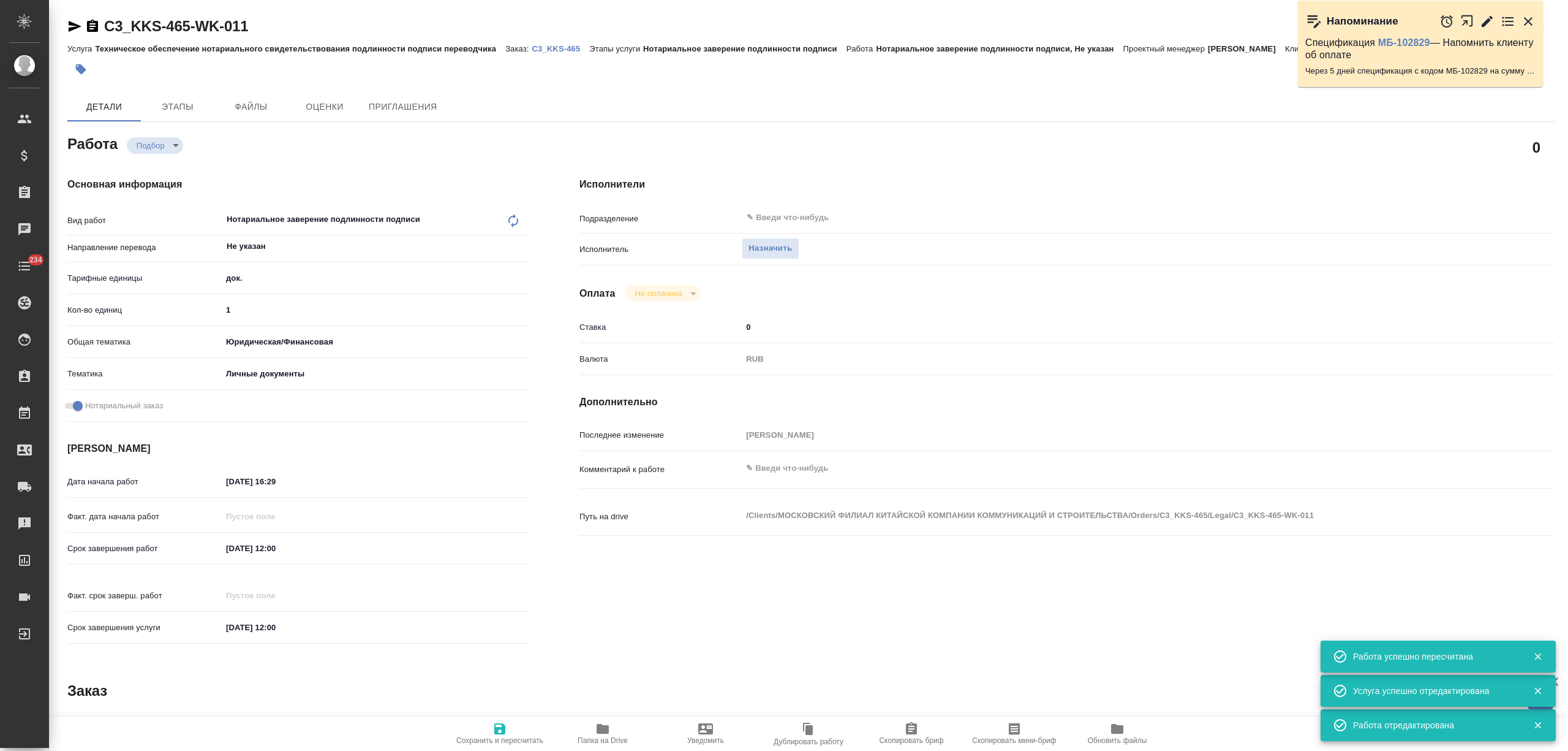
type textarea "x"
click at [768, 250] on span "Назначить" at bounding box center [770, 248] width 43 height 14
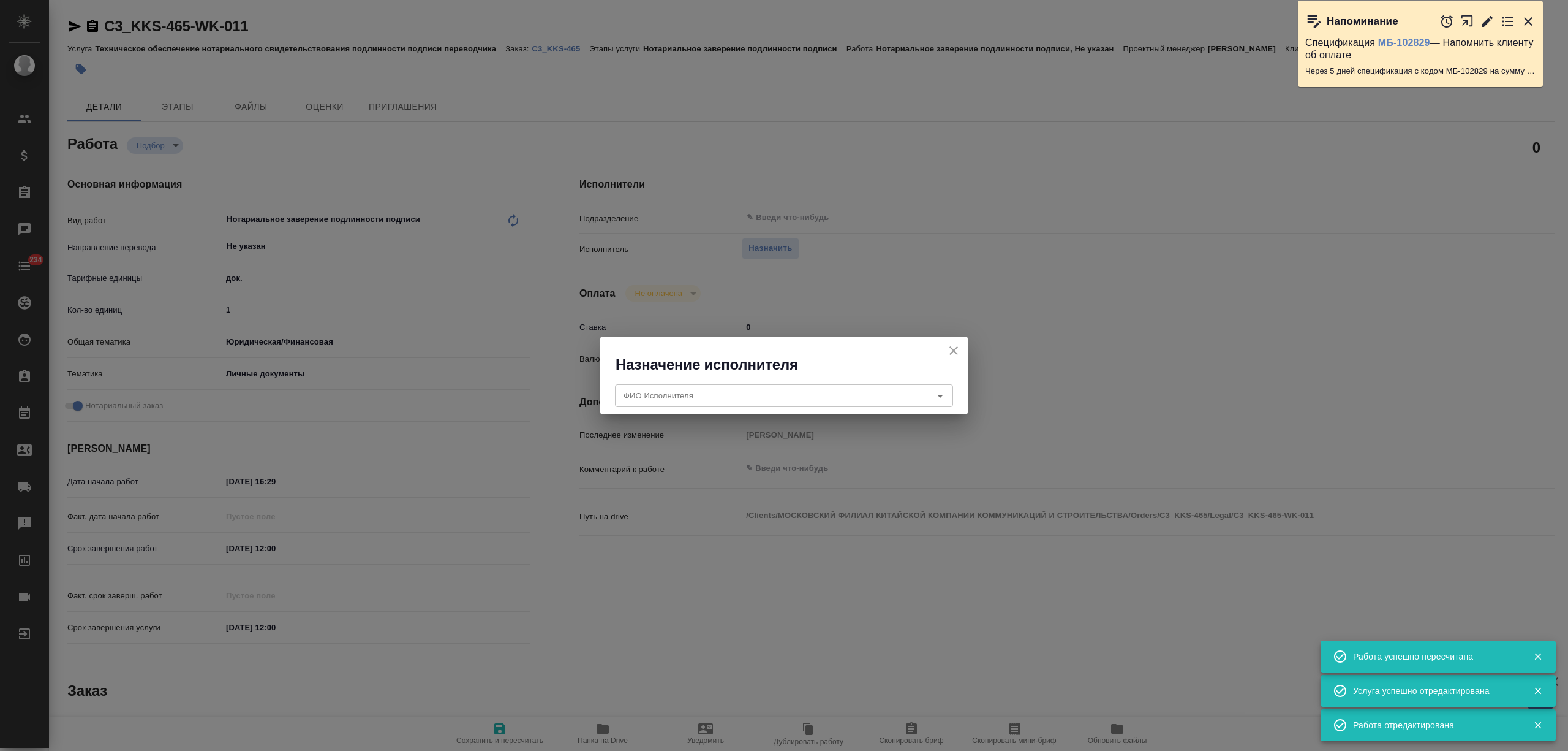
type textarea "x"
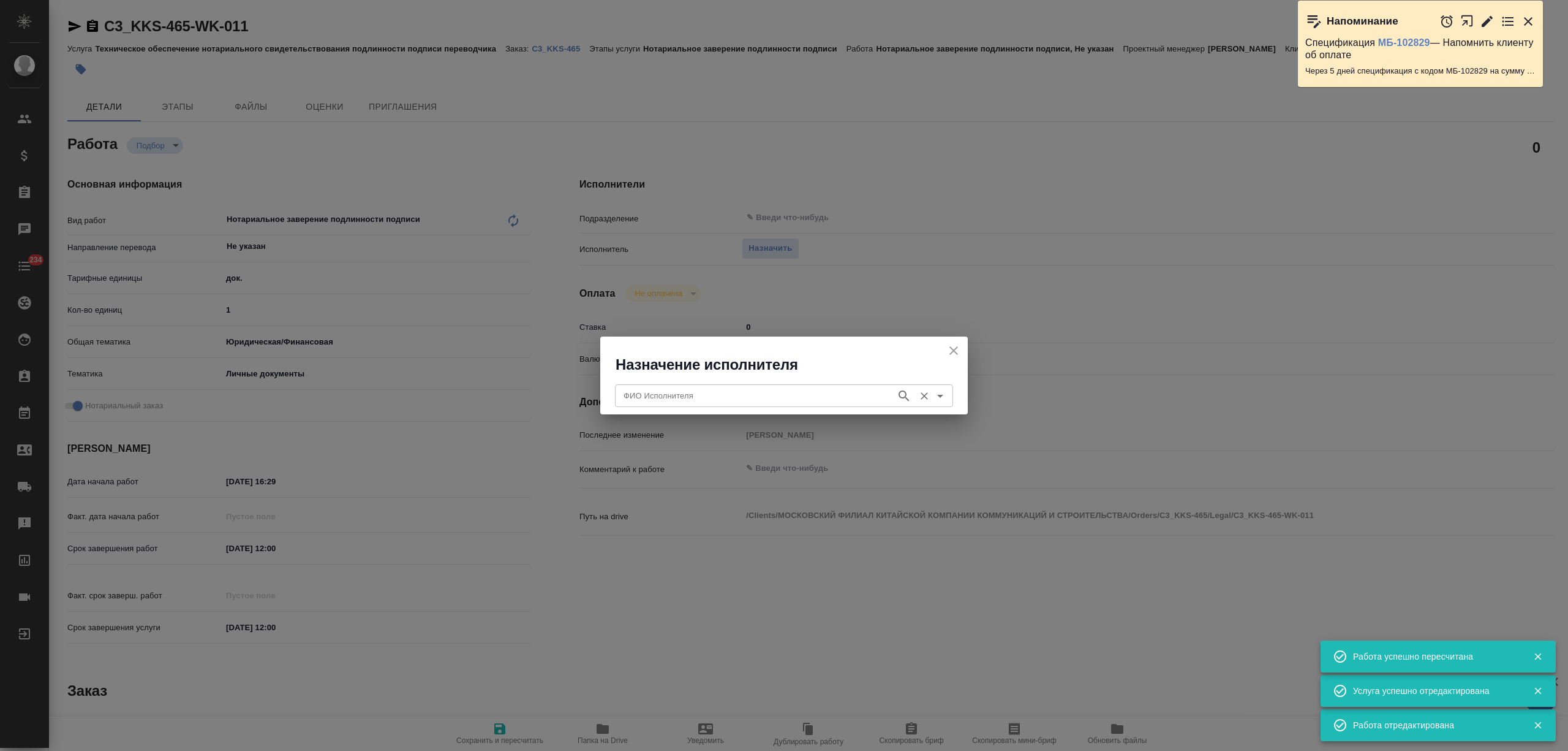
click at [774, 388] on div "ФИО Исполнителя" at bounding box center [784, 396] width 338 height 22
type input "м"
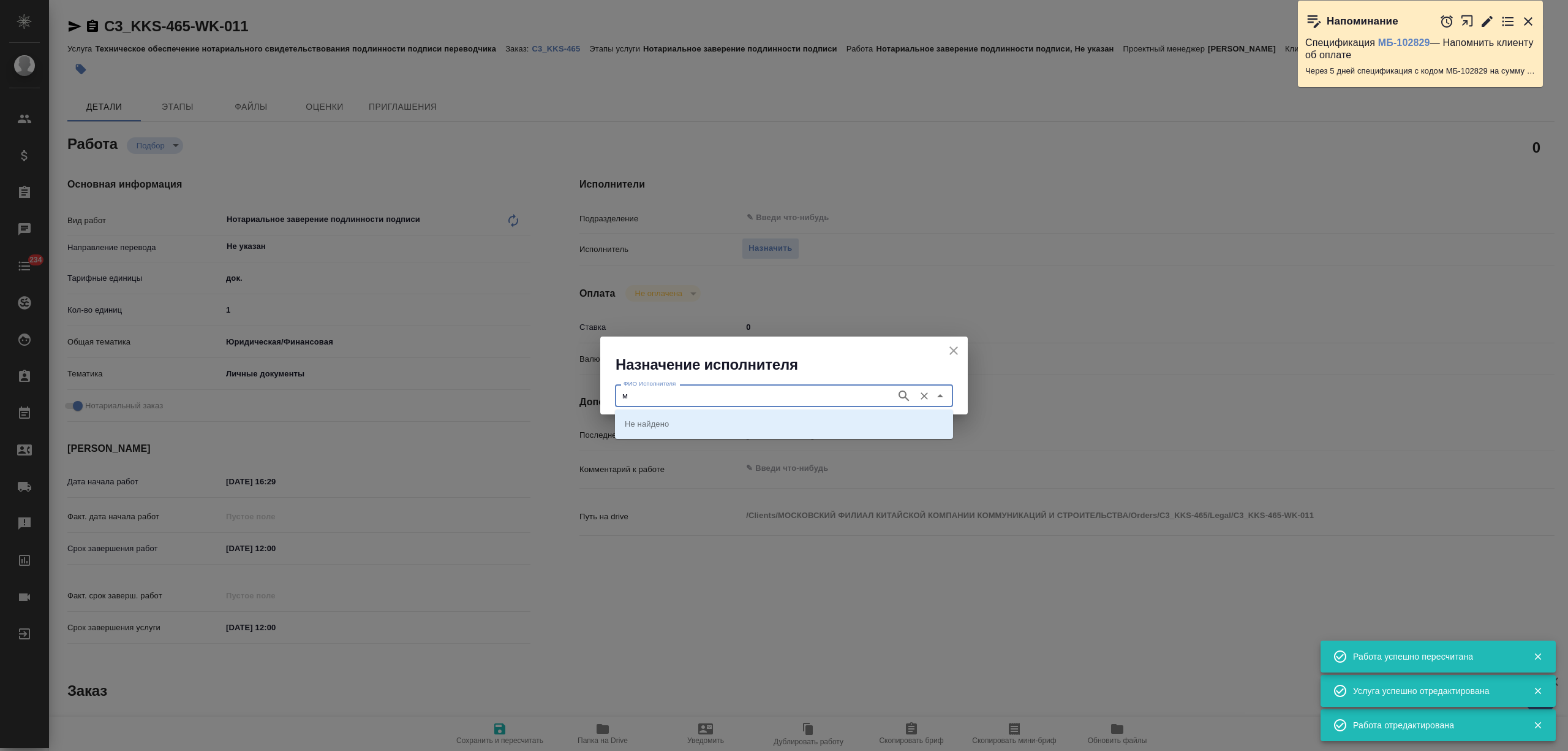
type textarea "x"
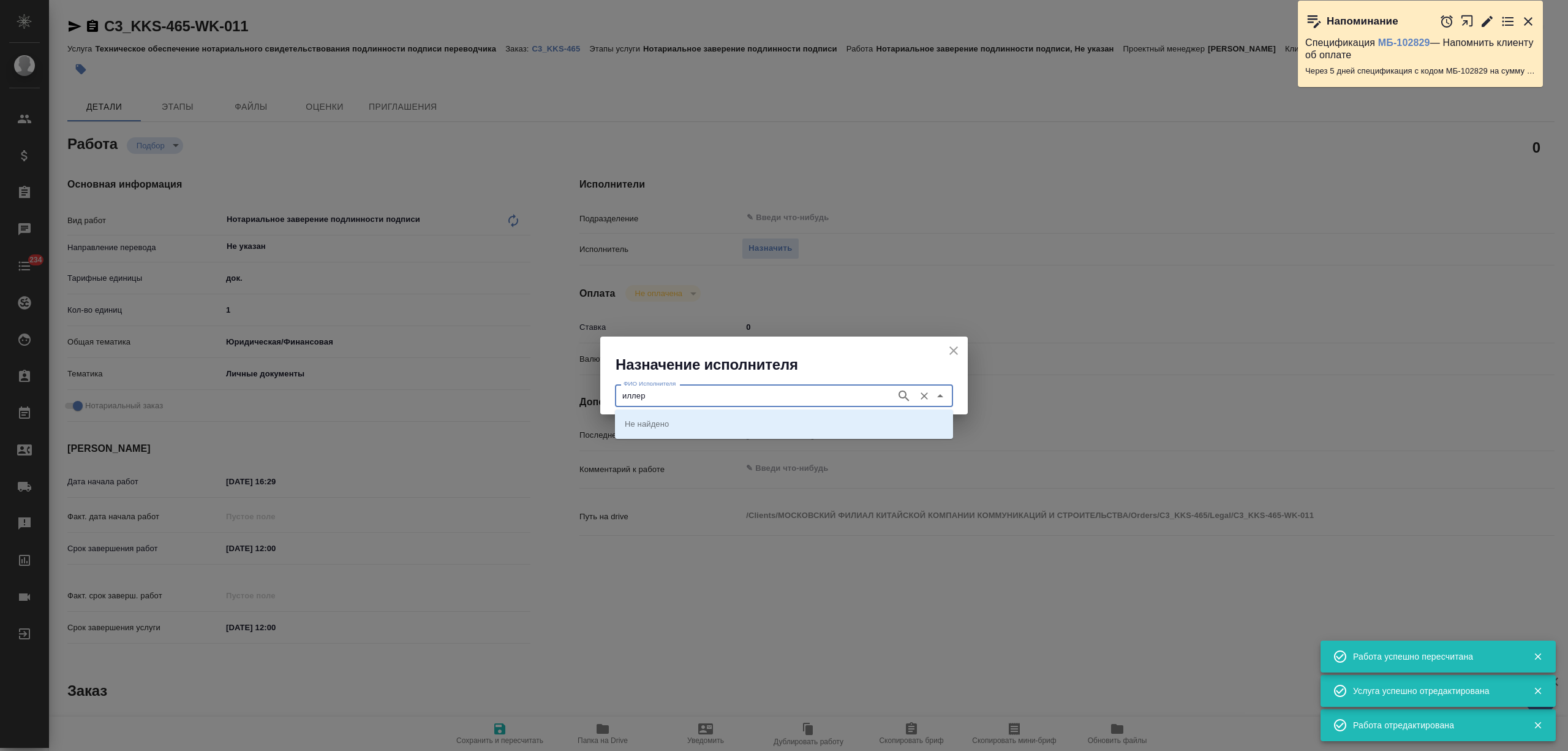
type input "иллер"
type textarea "x"
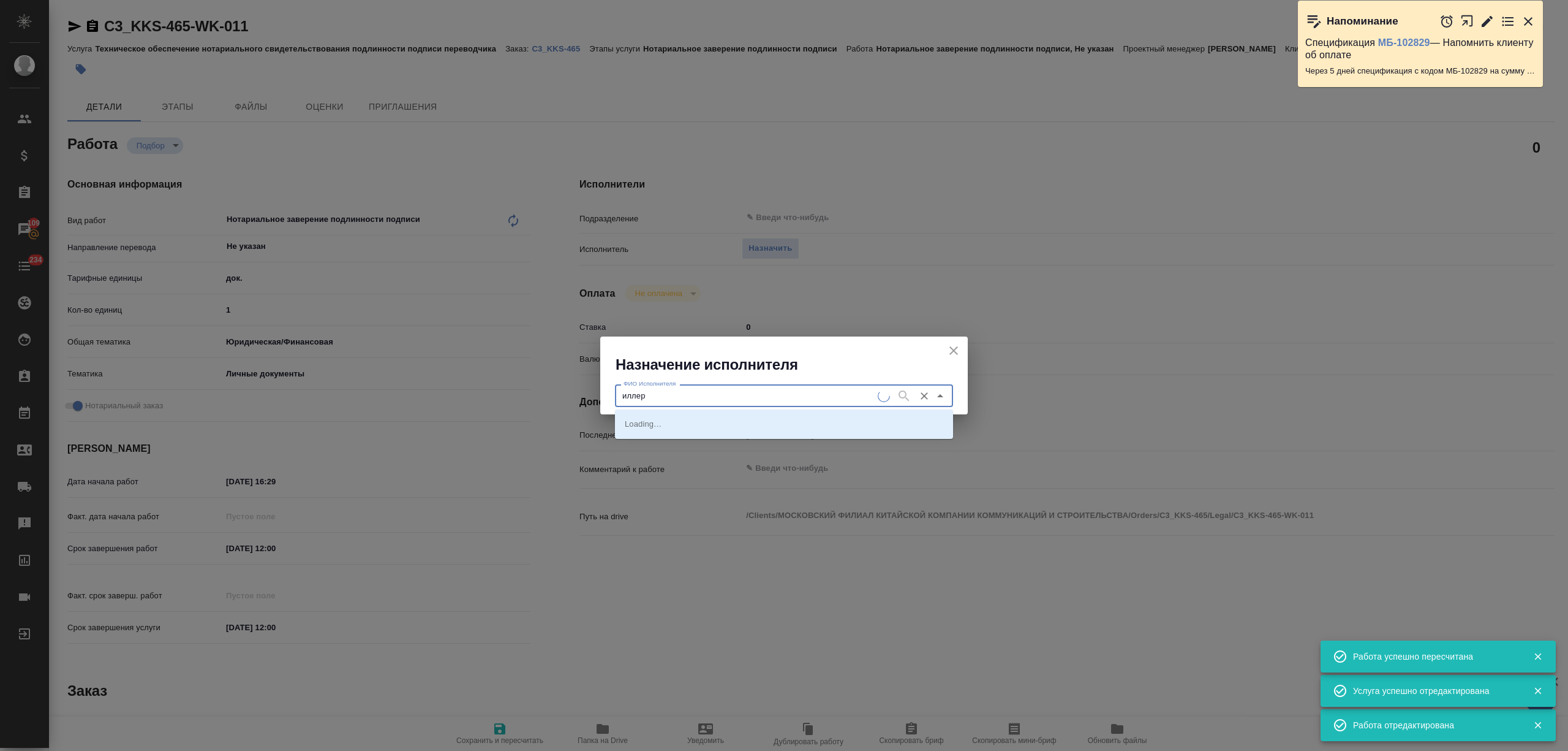
type textarea "x"
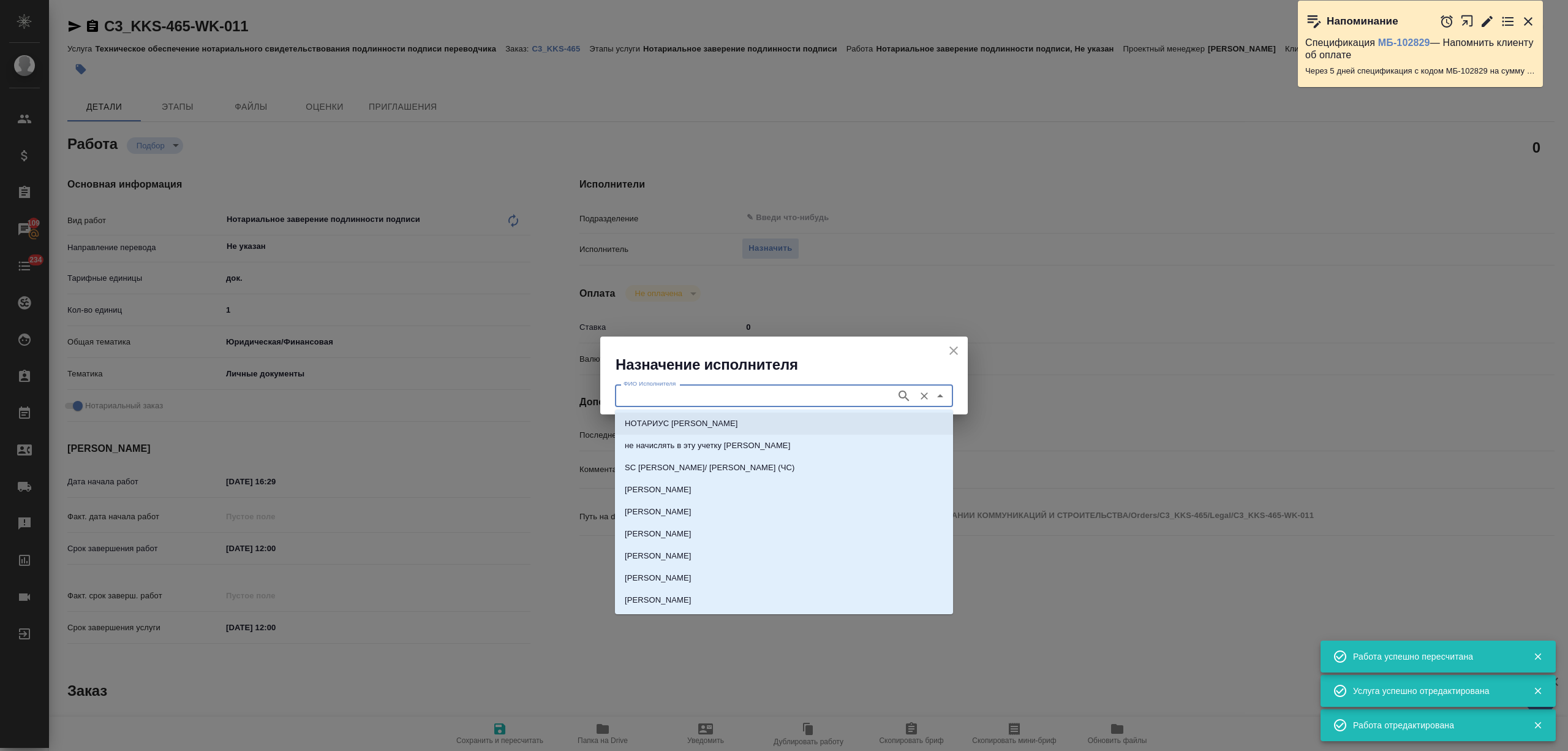
click at [738, 422] on p "НОТАРИУС Миллер Николай Николаевич" at bounding box center [682, 423] width 114 height 12
type input "НОТАРИУС Миллер Николай Николаевич"
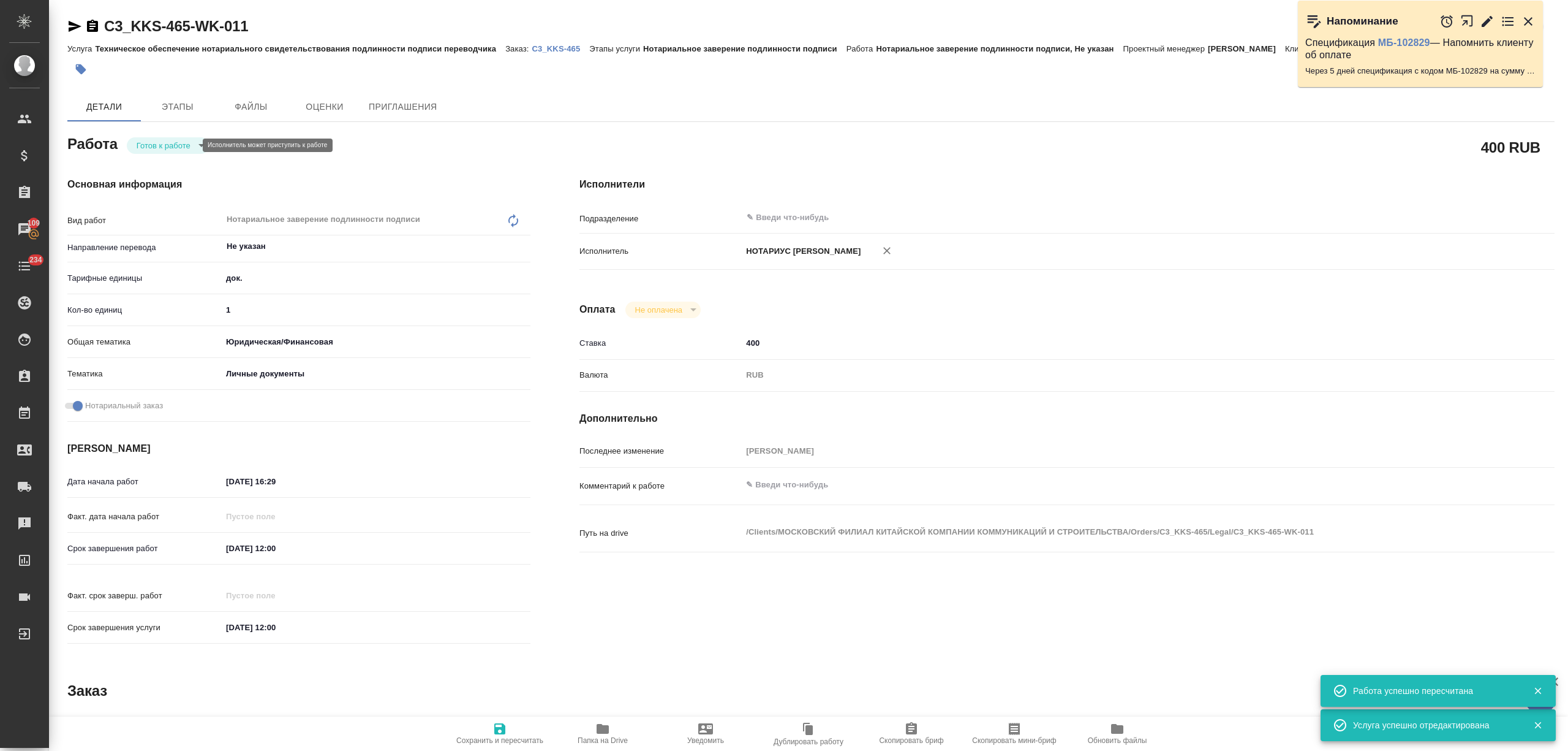
type textarea "x"
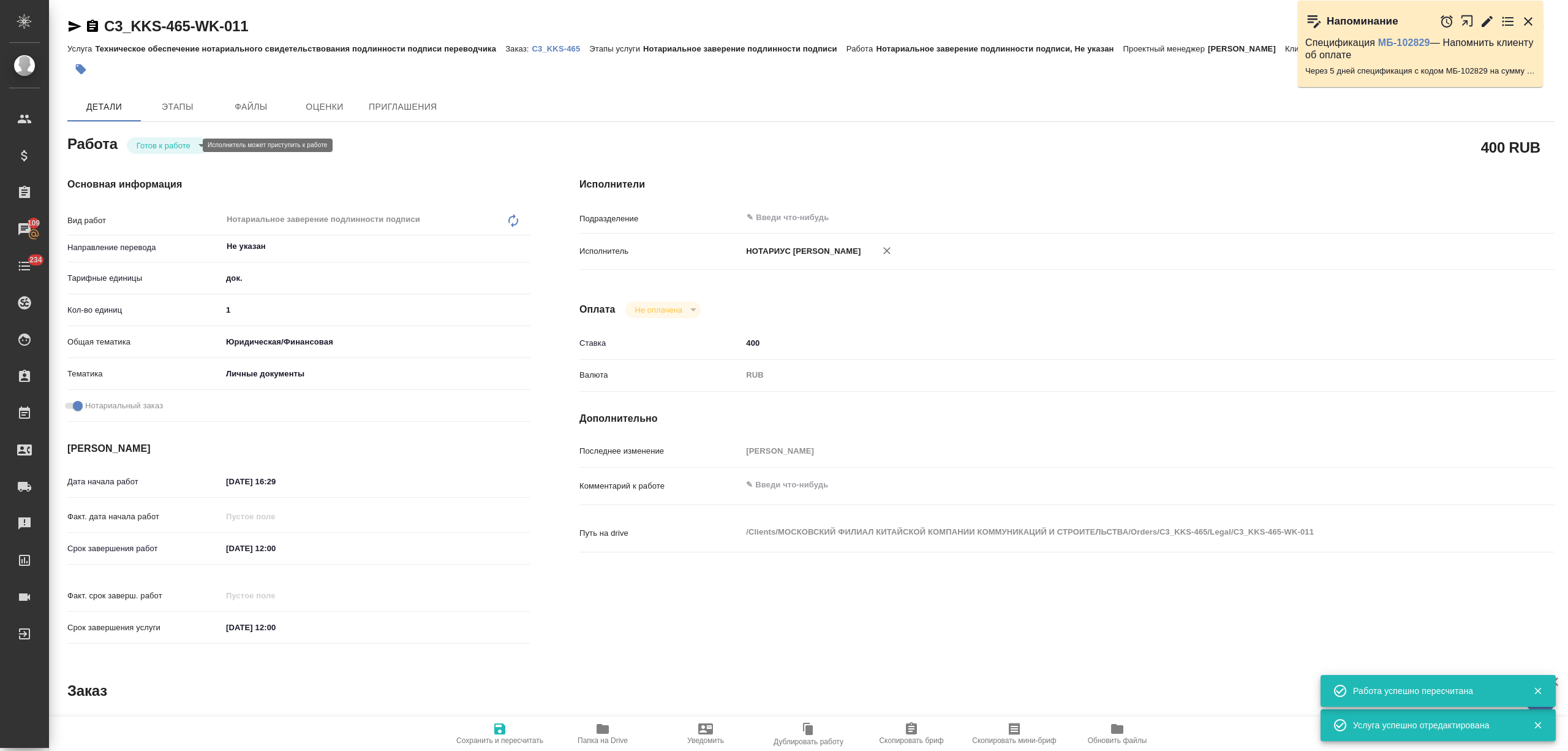
click at [175, 145] on body "🙏 .cls-1 fill:#fff; AWATERA Nikitina Tatiana Клиенты Спецификации Заказы 109 Ча…" at bounding box center [784, 375] width 1568 height 751
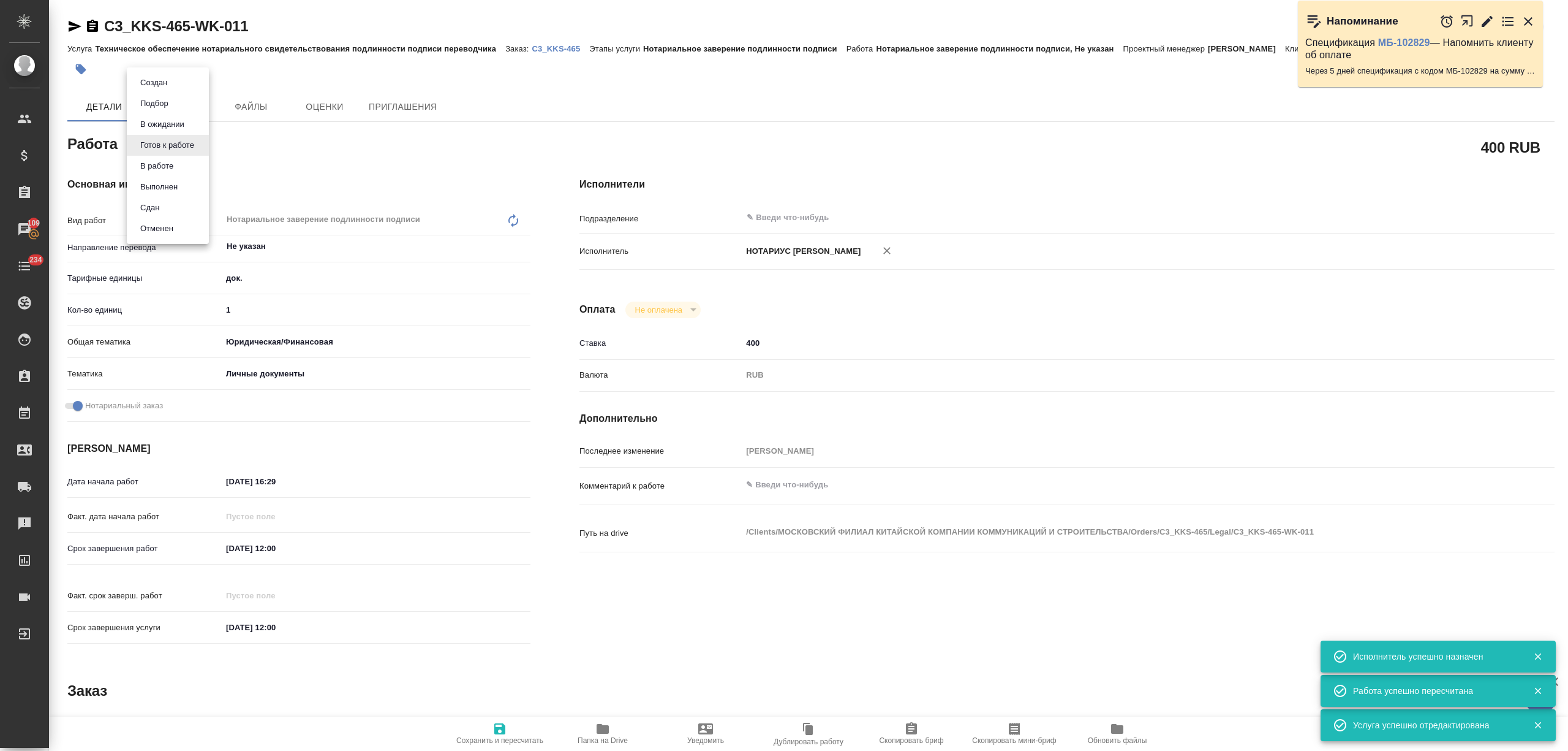
click at [167, 204] on li "Сдан" at bounding box center [167, 208] width 82 height 21
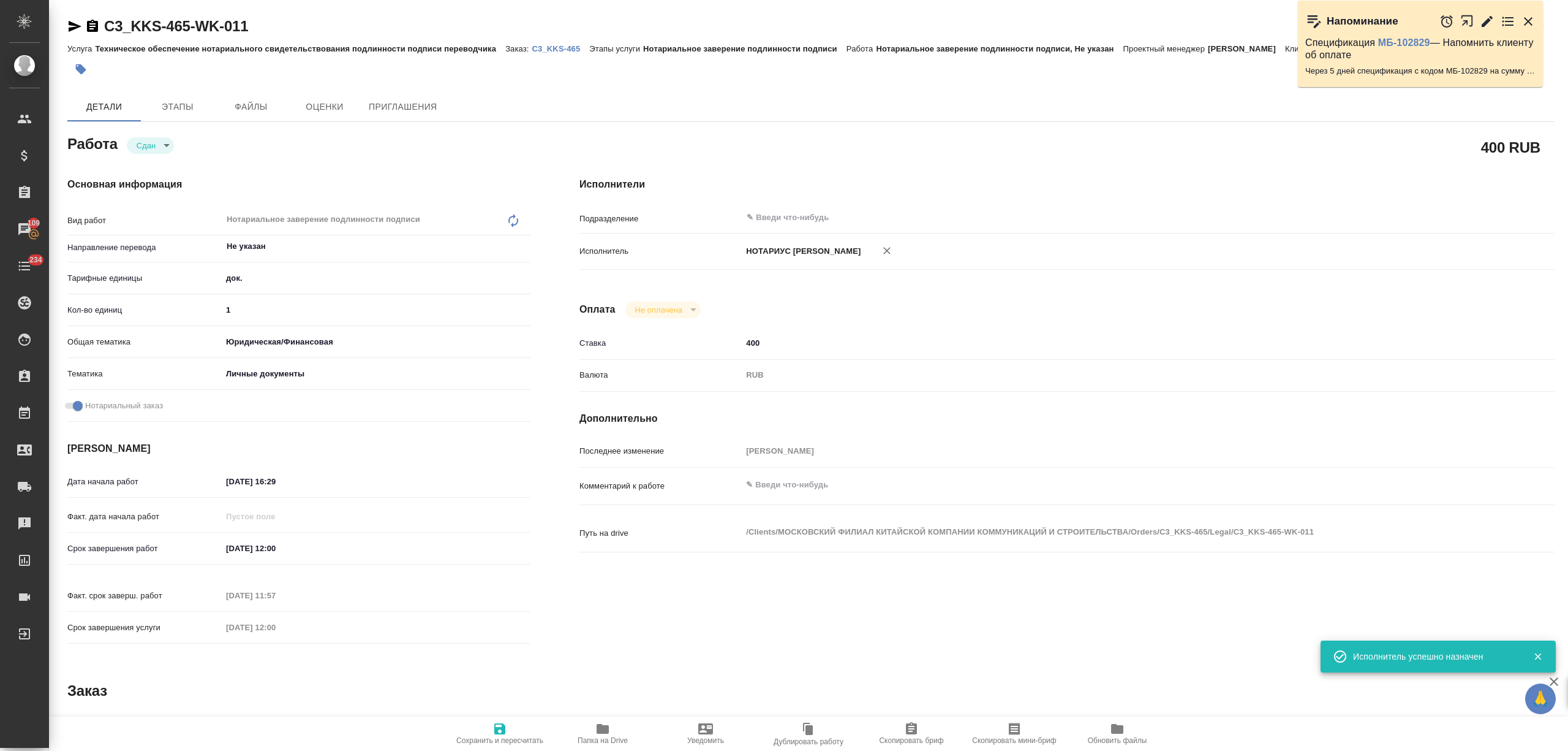
type textarea "x"
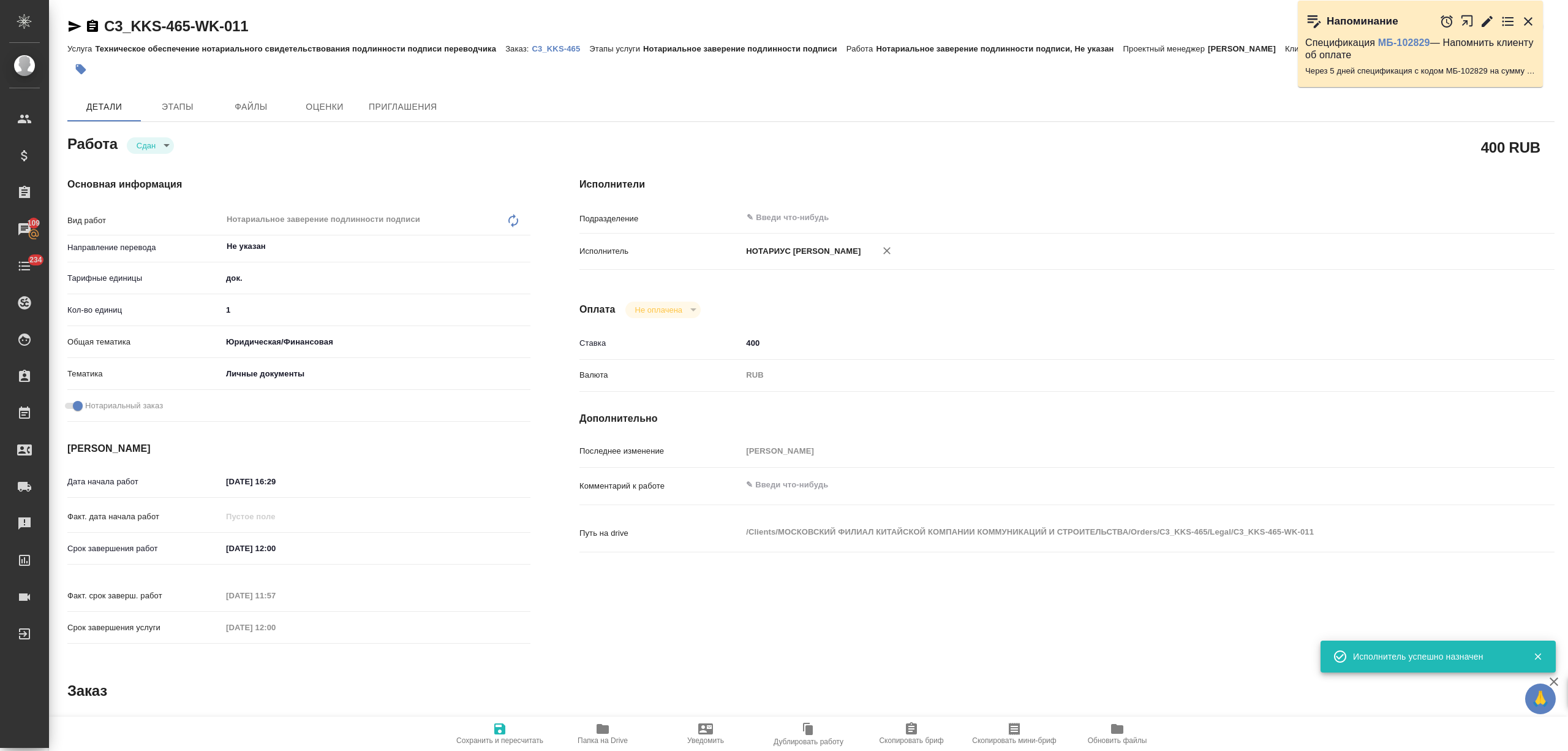
type textarea "x"
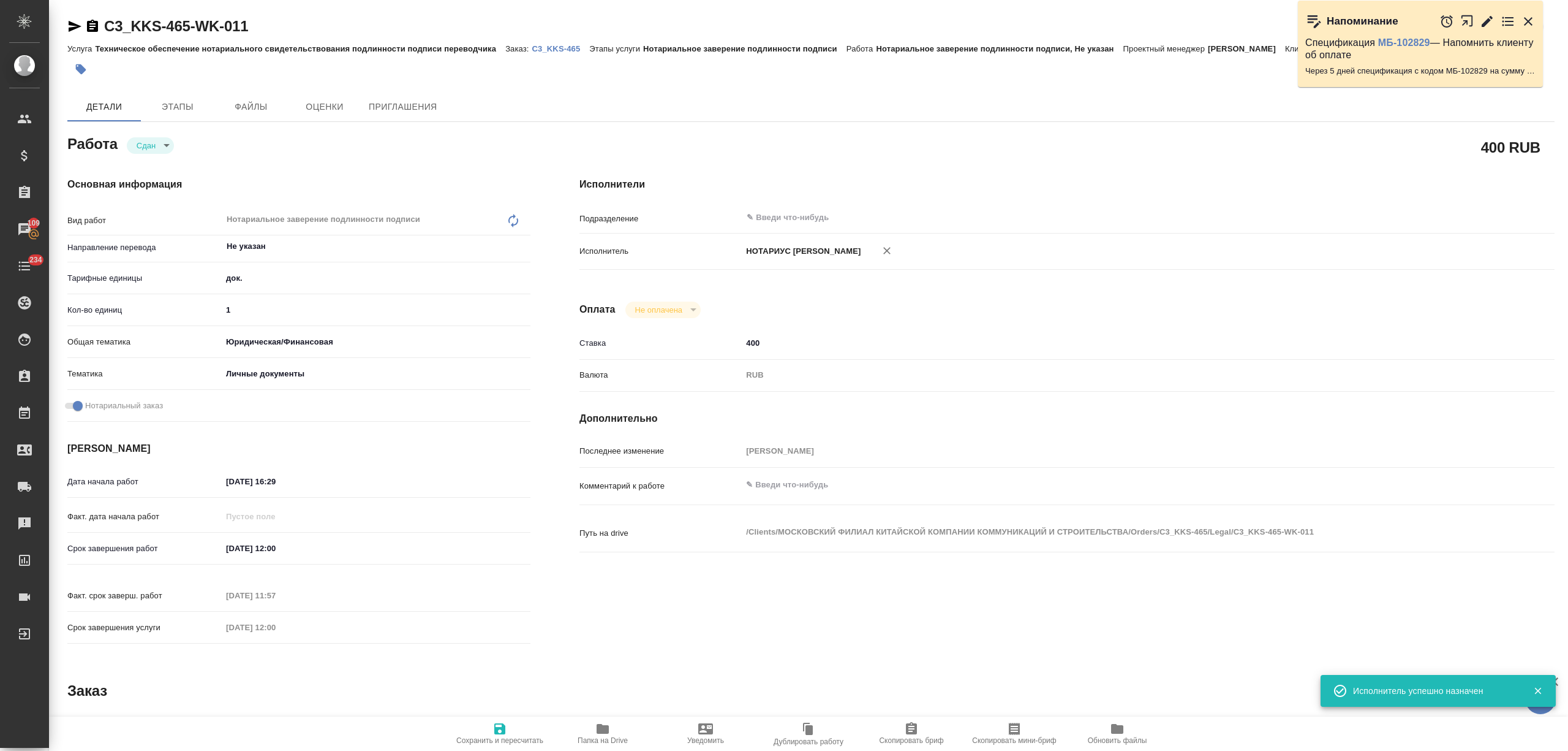
click at [567, 733] on span "Папка на Drive" at bounding box center [603, 733] width 88 height 23
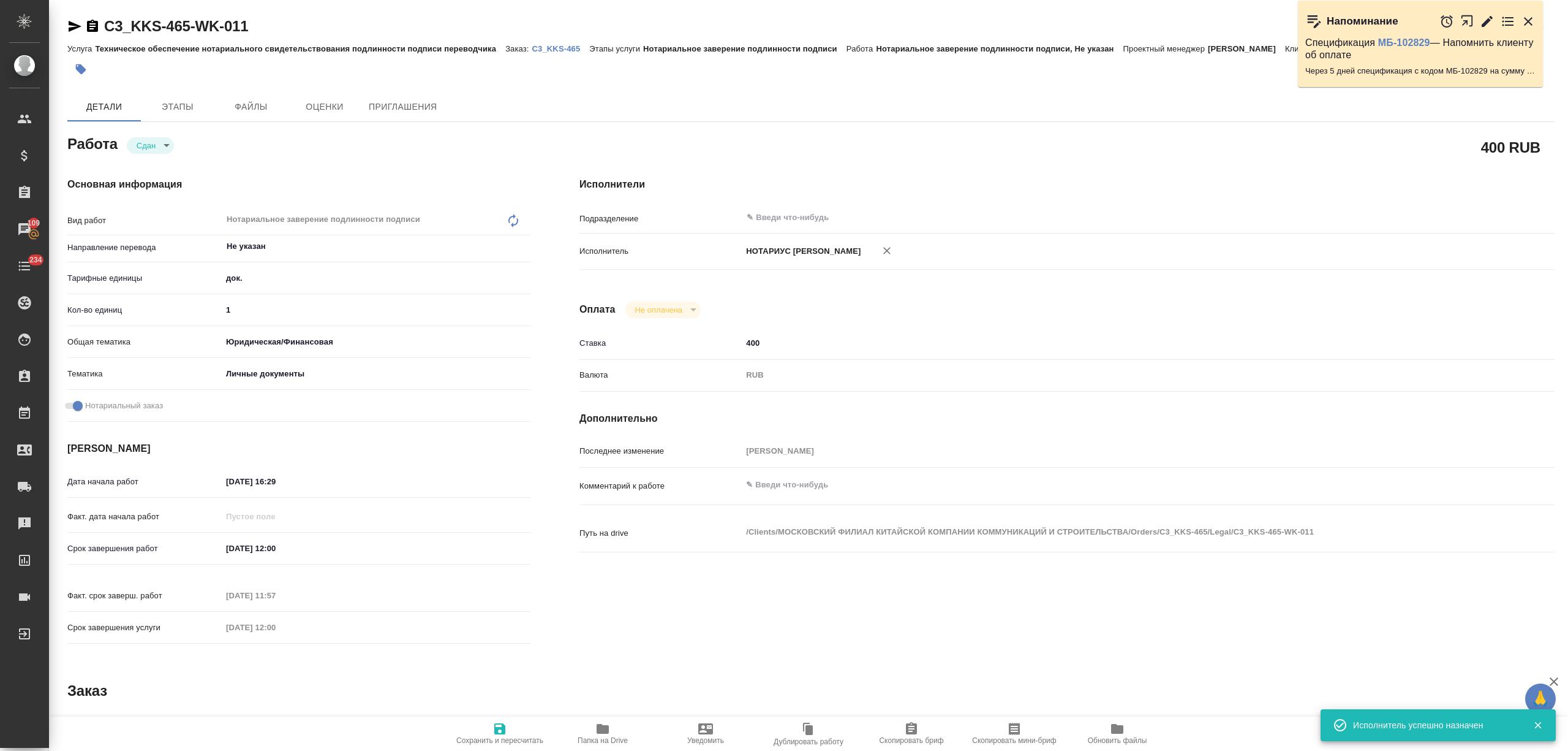
type textarea "x"
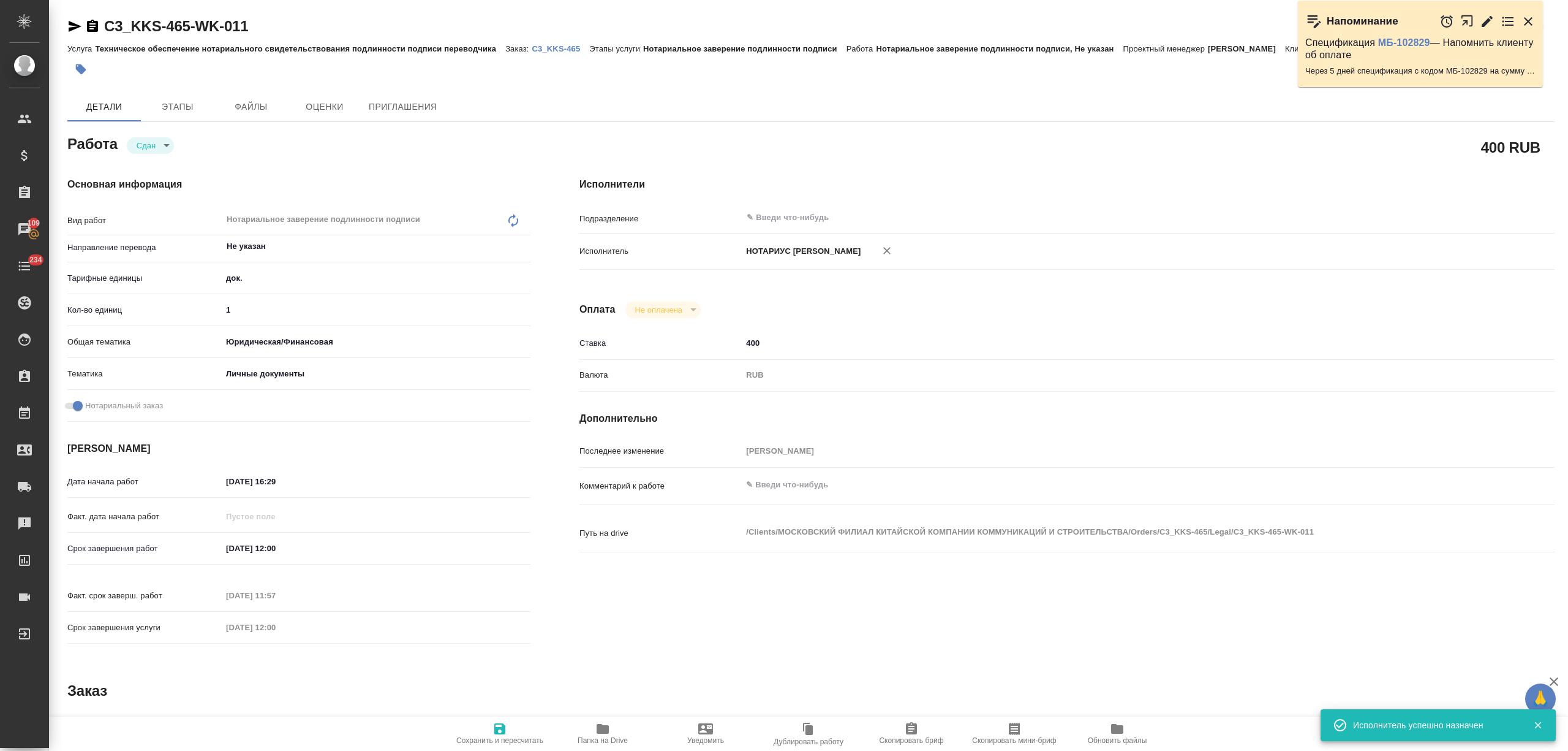
click at [494, 722] on icon "button" at bounding box center [500, 729] width 14 height 14
type textarea "x"
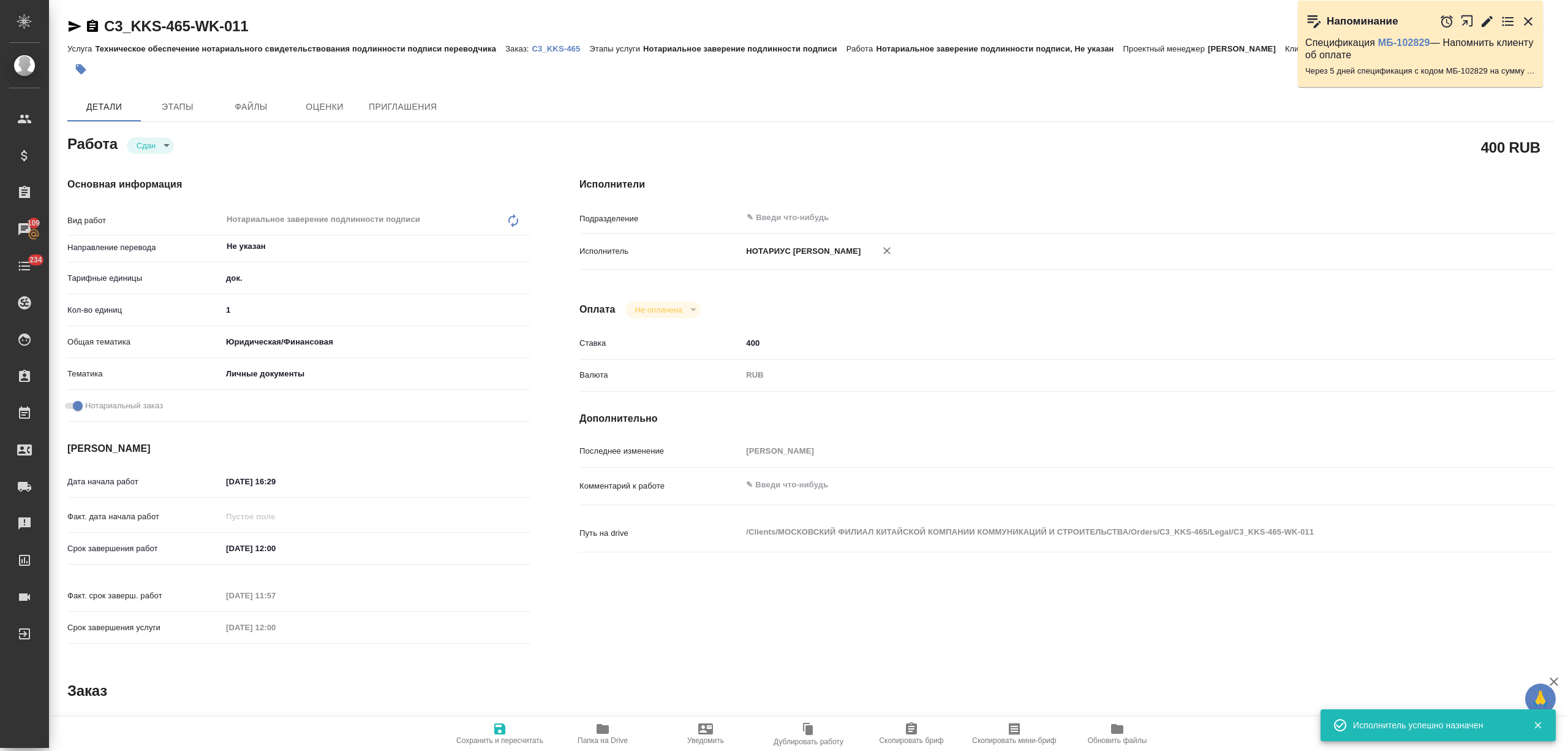
type textarea "x"
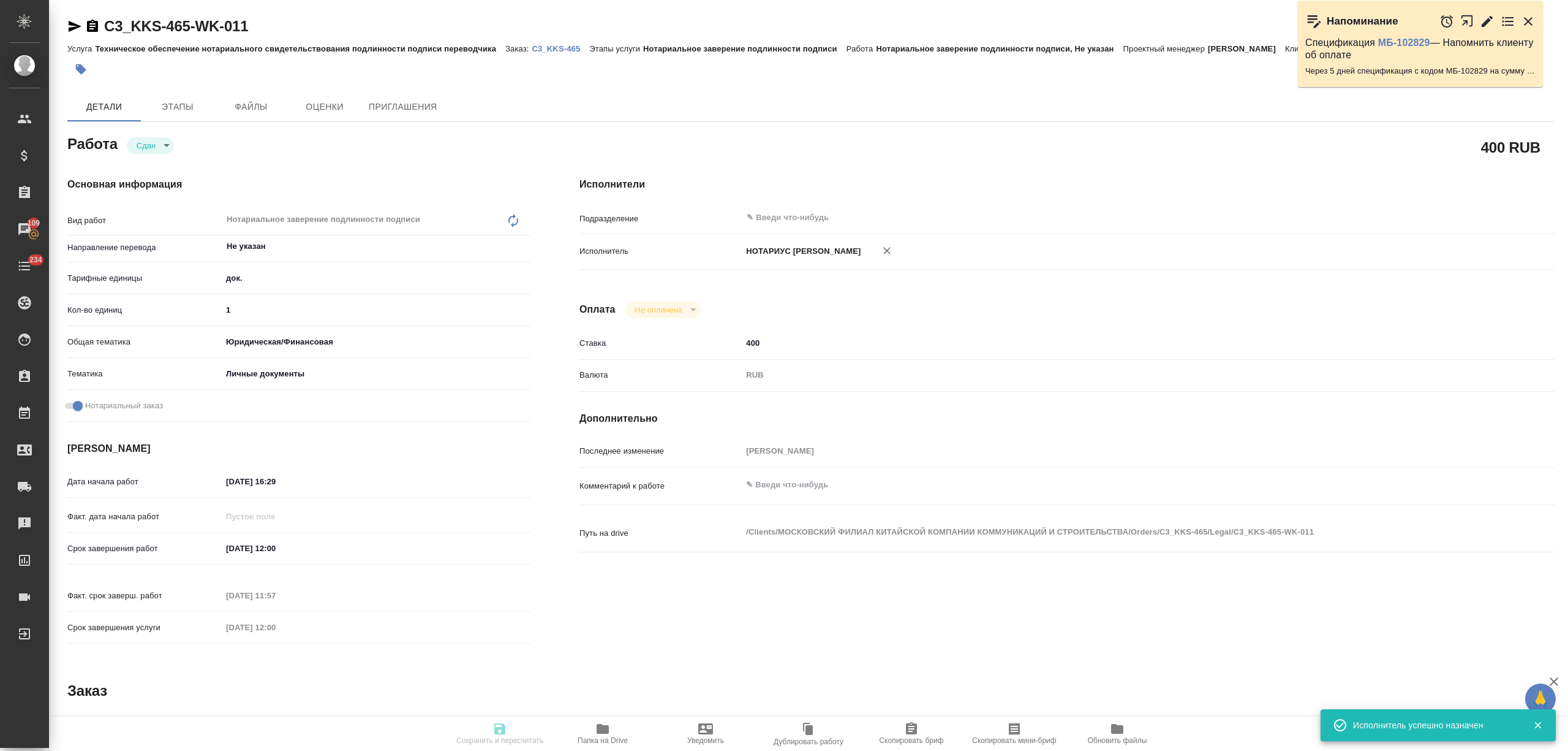
type textarea "x"
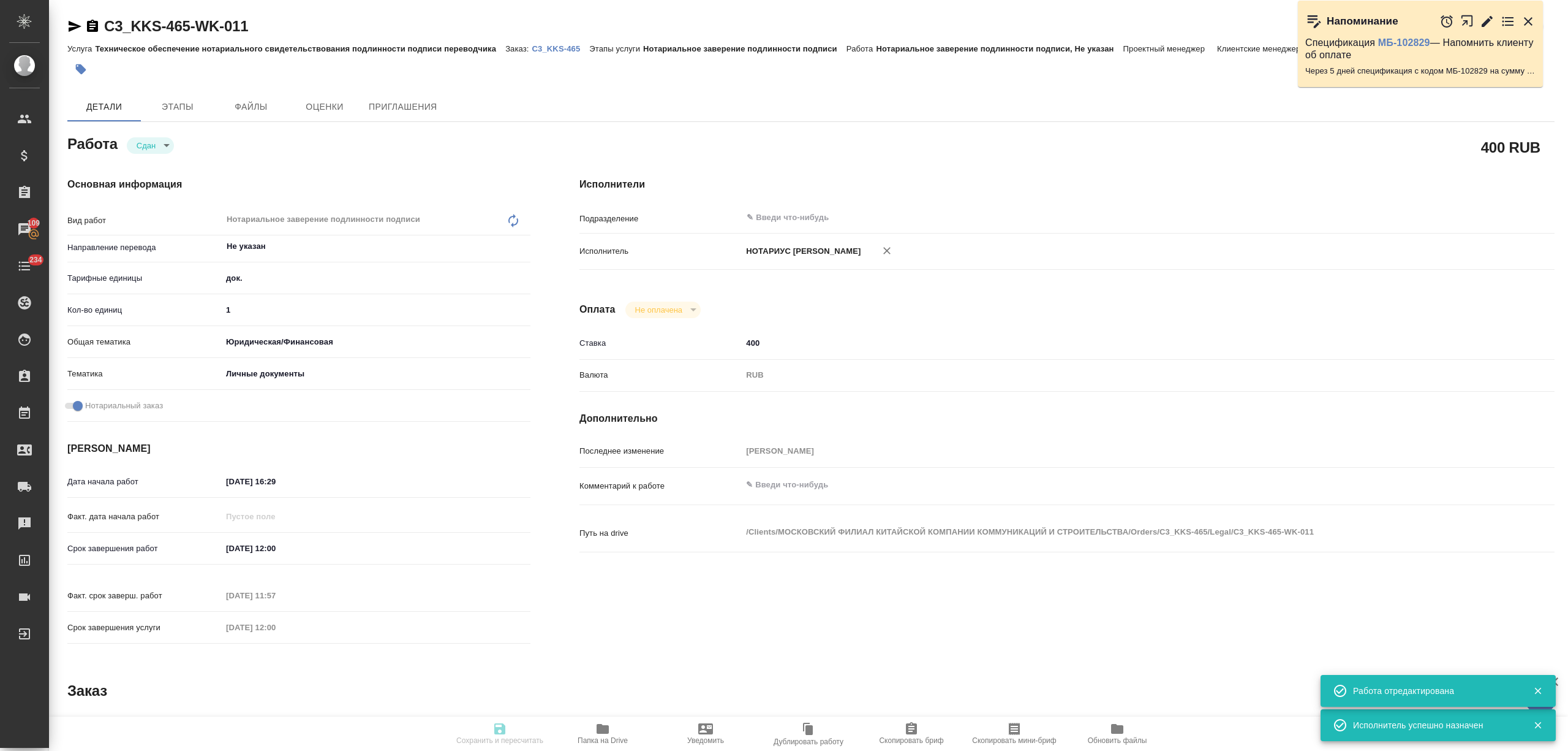
type textarea "x"
type input "closed"
type textarea "Нотариальное заверение подлинности подписи"
type textarea "x"
type input "Не указан"
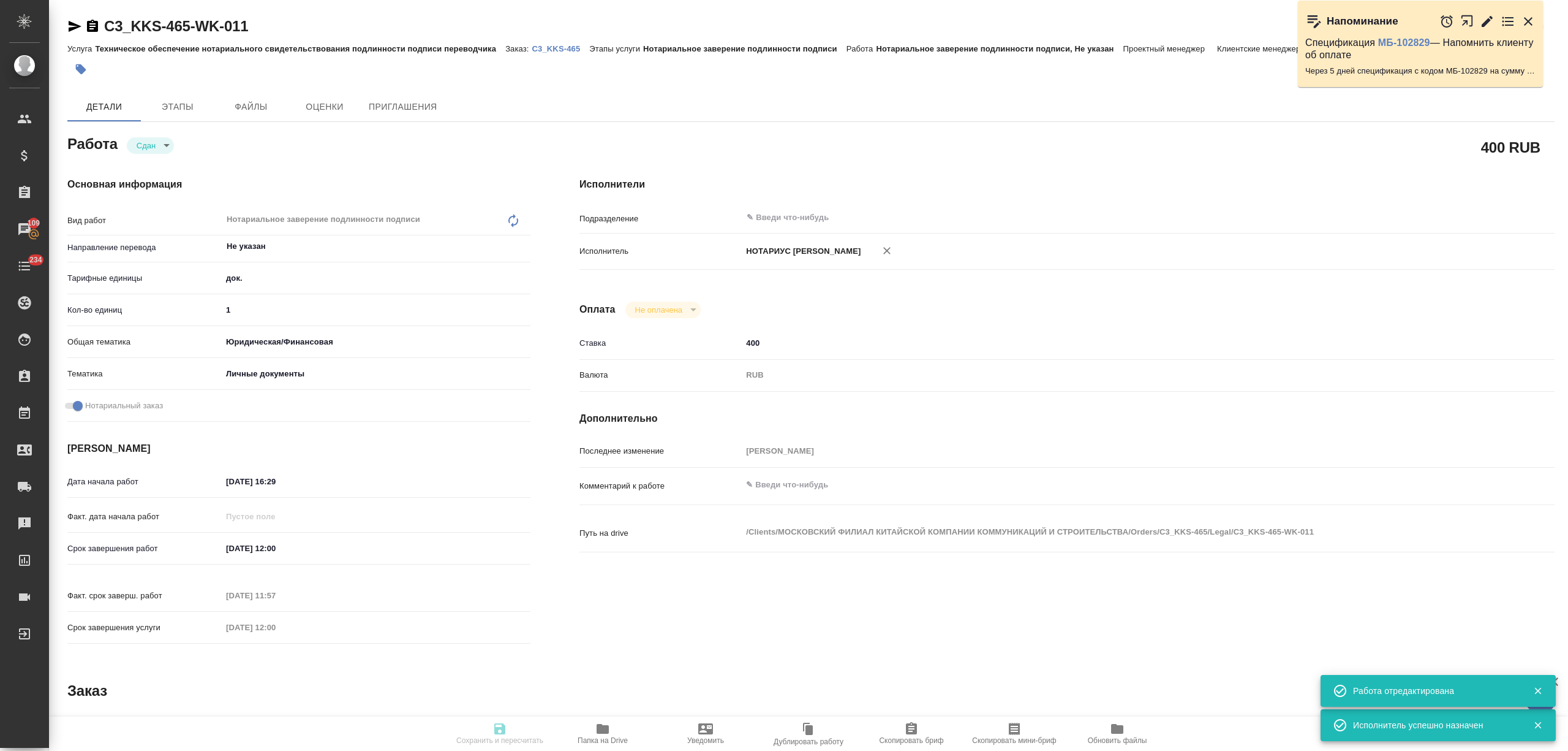
type input "5a8b1489cc6b4906c91bfd8b"
type input "1"
type input "yr-fn"
type input "5a8b8b956a9677013d343cfe"
checkbox input "true"
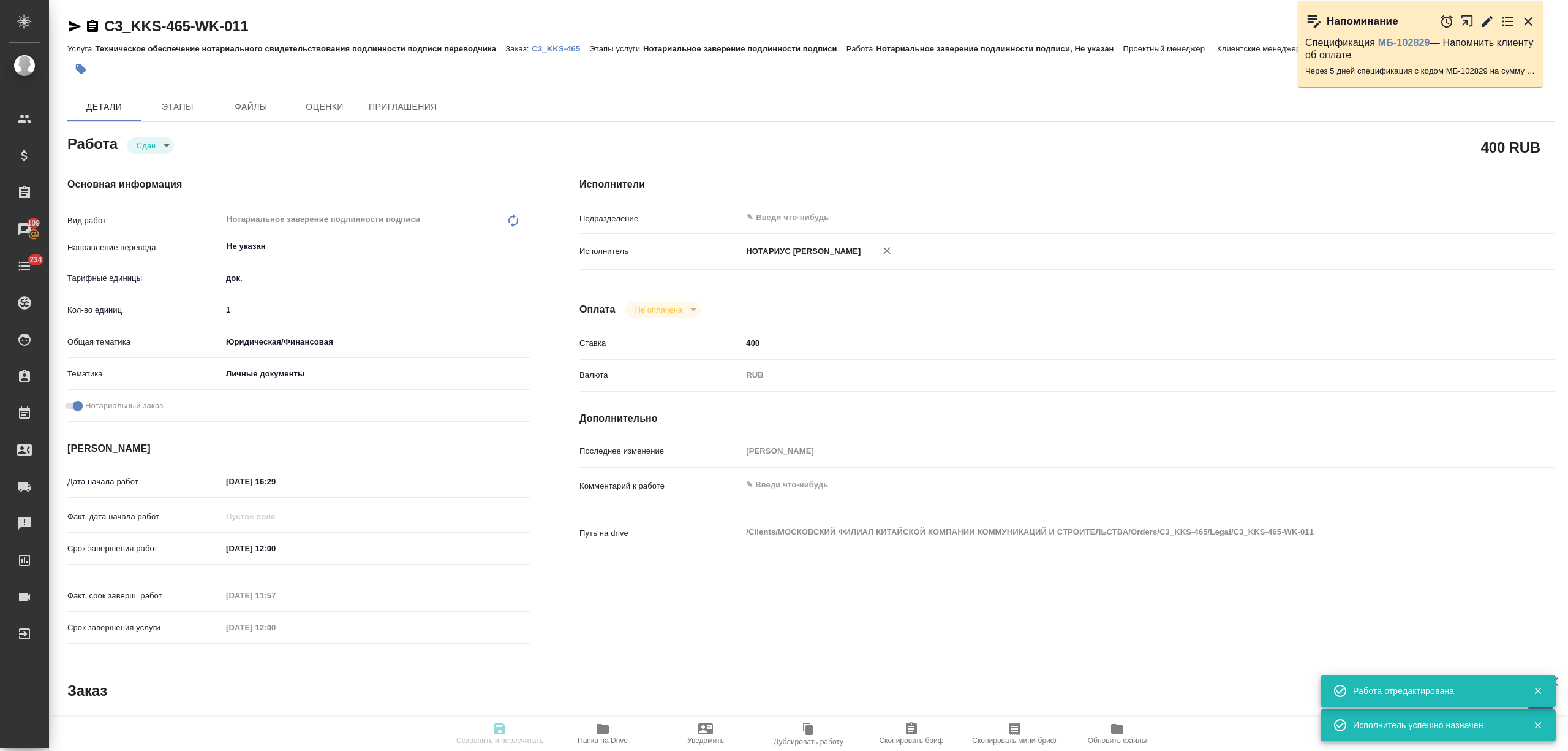
type input "08.09.2025 16:29"
type input "[DATE] 12:00"
type input "09.09.2025 11:57"
type input "[DATE] 12:00"
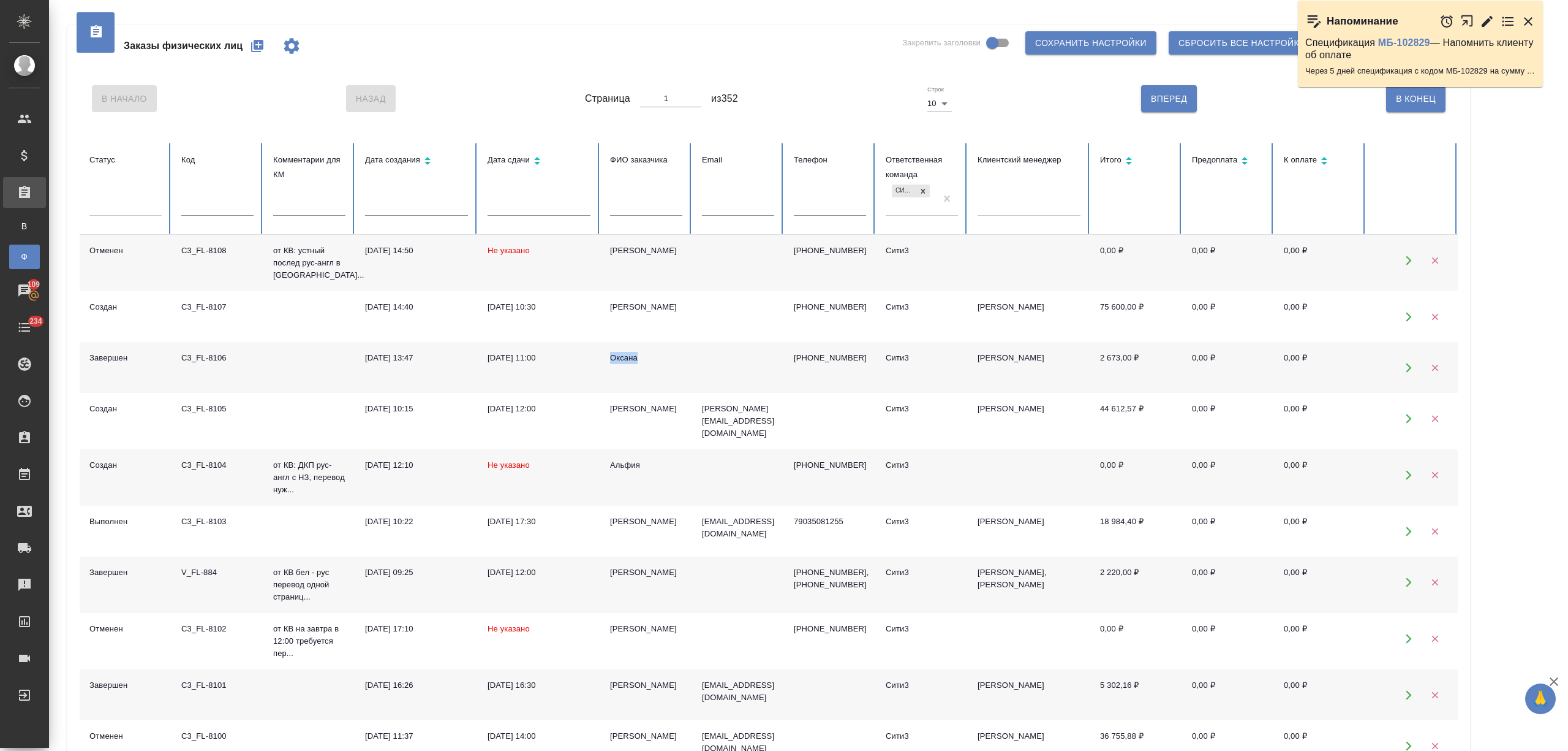
click at [621, 363] on div "Оксана" at bounding box center [646, 358] width 72 height 12
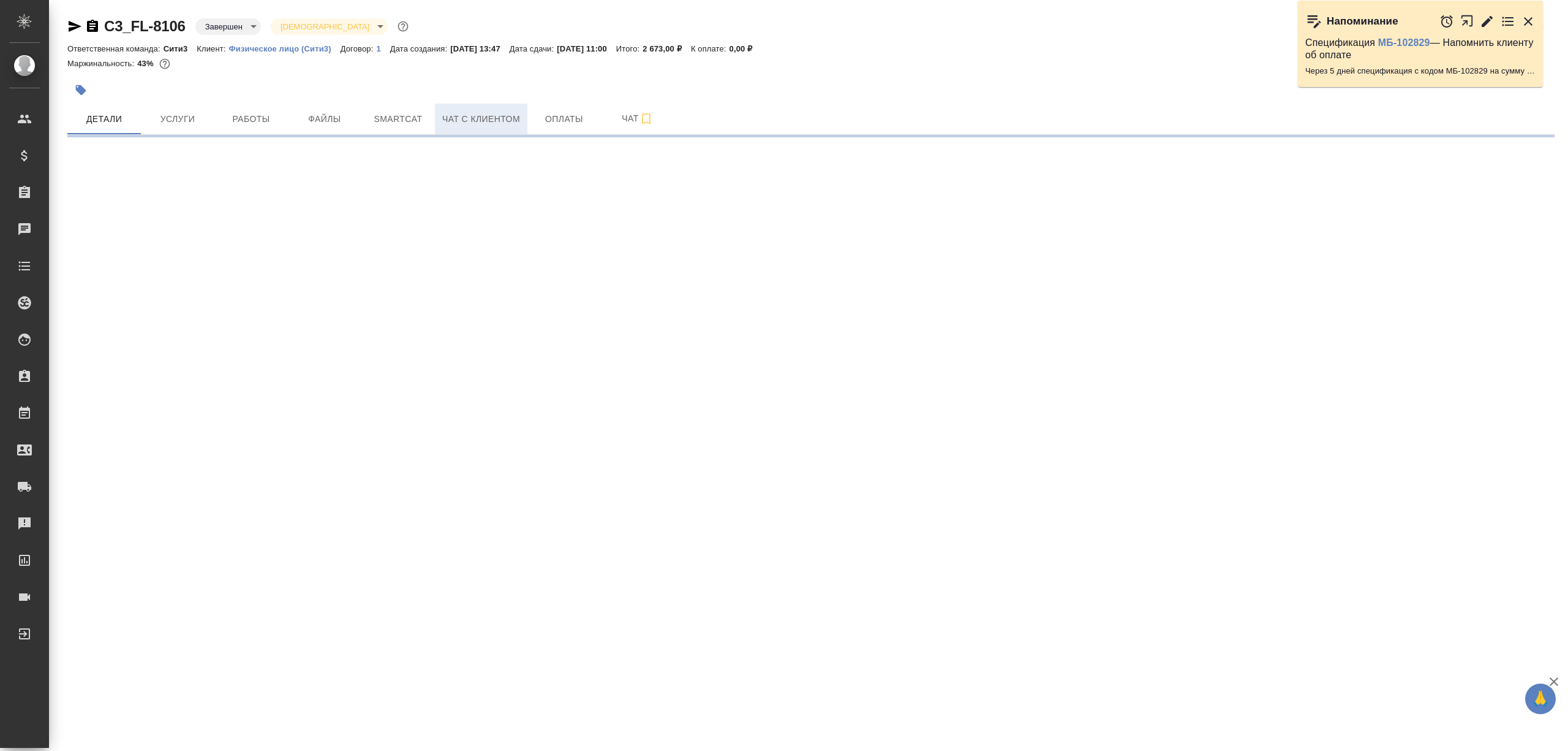
click at [459, 118] on span "Чат с клиентом" at bounding box center [481, 119] width 77 height 15
click at [108, 143] on span "Начать чат" at bounding box center [96, 145] width 45 height 14
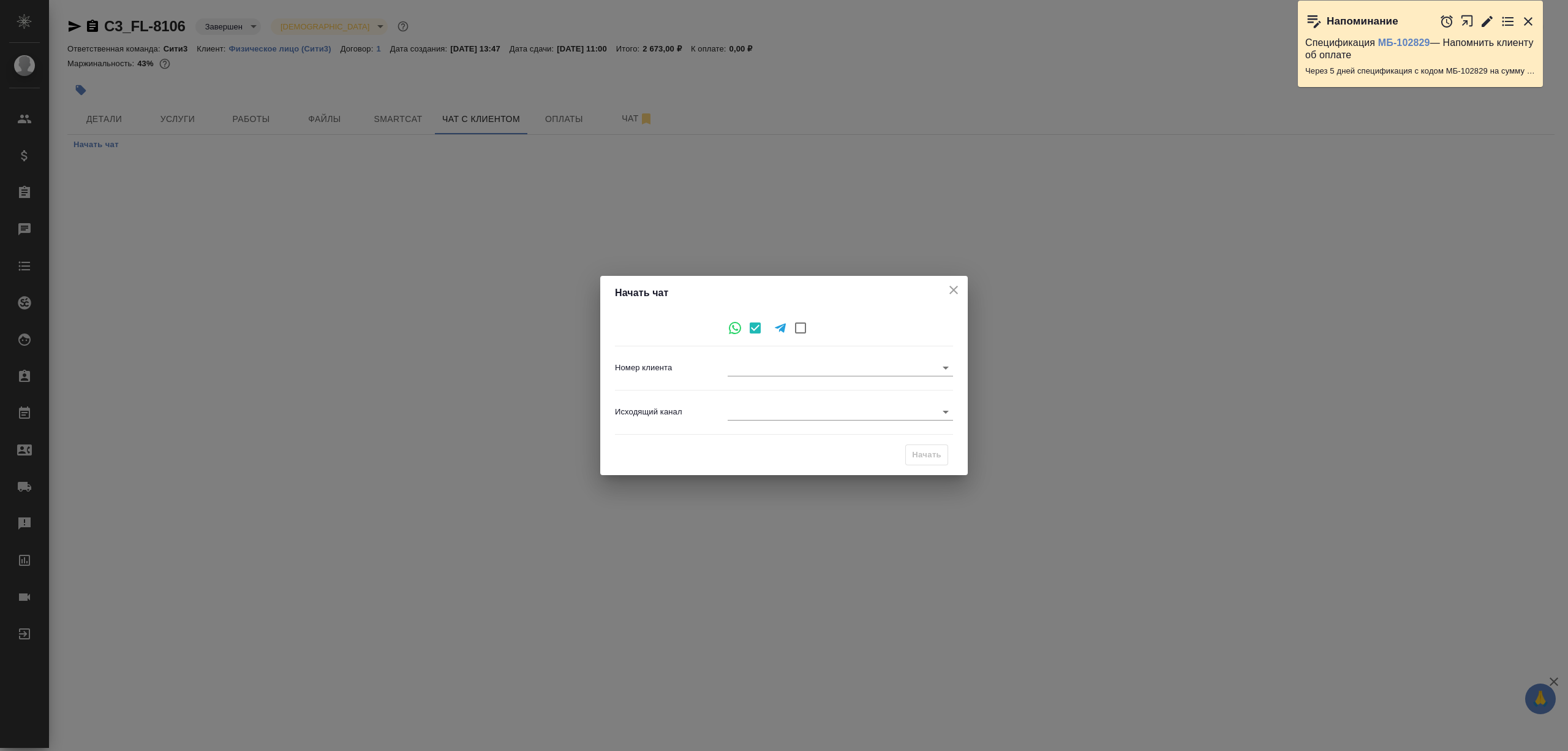
type input "01651c7b537b7d7802036e92"
click at [770, 413] on body "🙏 .cls-1 fill:#fff; AWATERA [PERSON_NAME] Спецификации Заказы Чаты 234 Todo Про…" at bounding box center [784, 375] width 1568 height 751
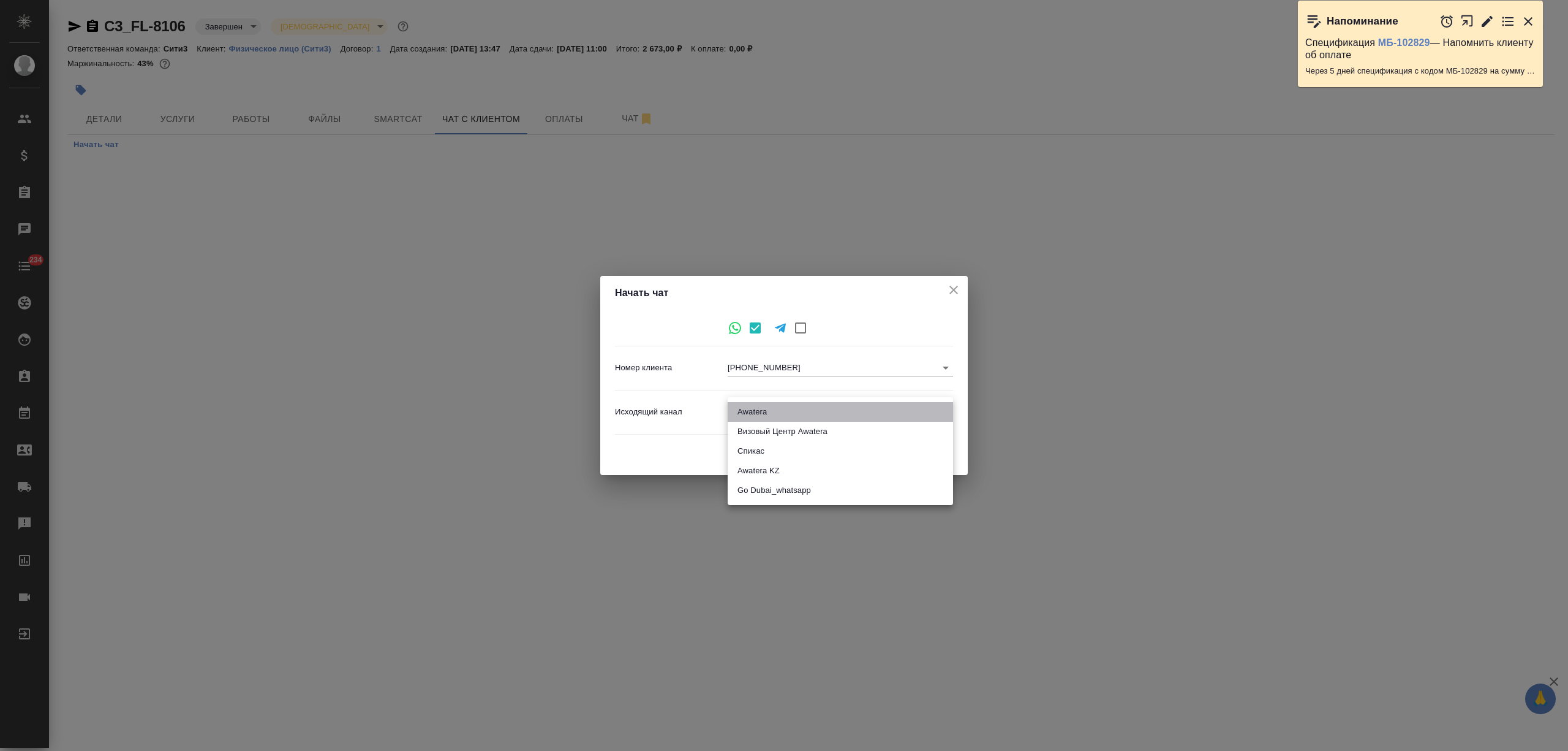
click at [770, 413] on li "Awatera" at bounding box center [840, 412] width 225 height 20
type input "2"
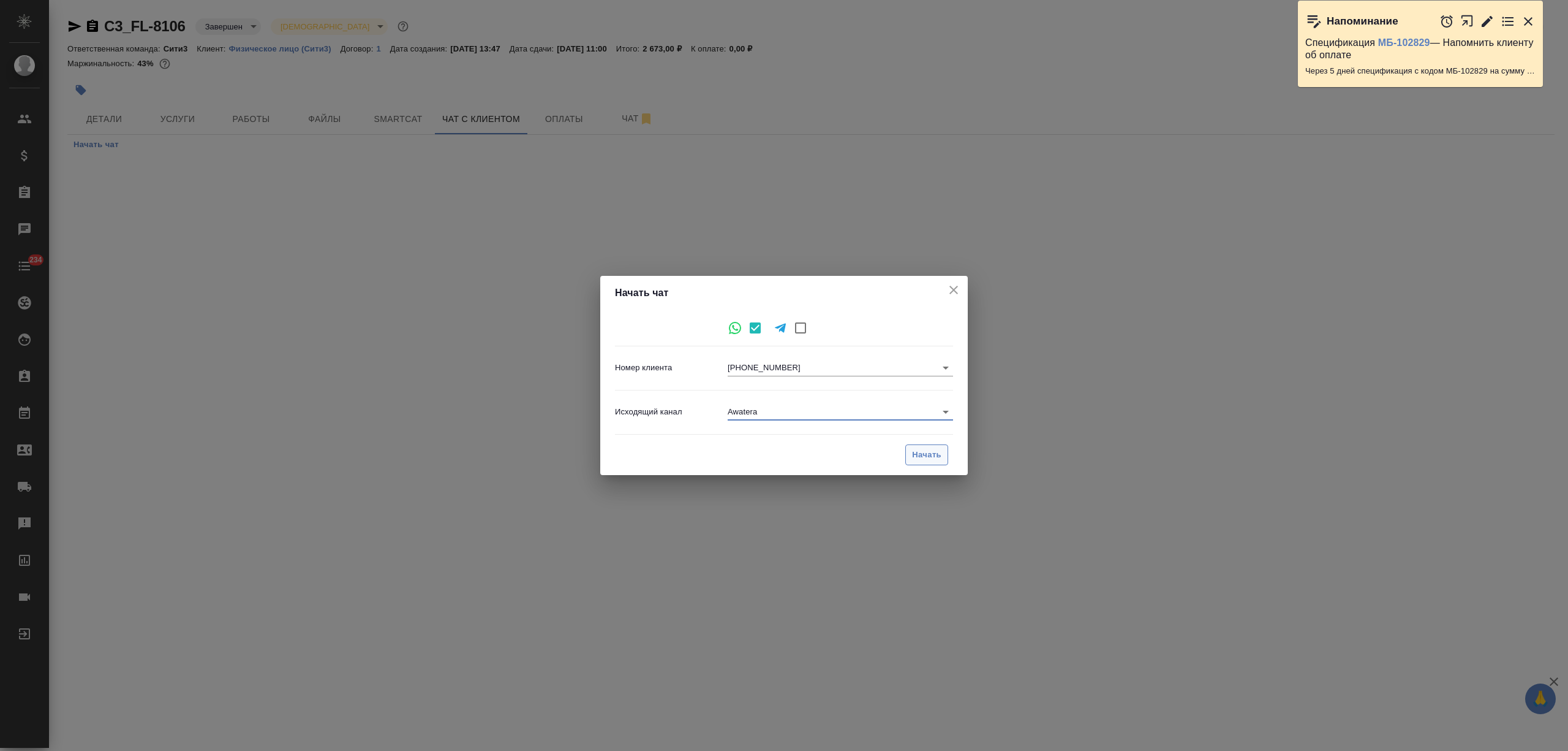
click at [928, 453] on span "Начать" at bounding box center [926, 455] width 30 height 14
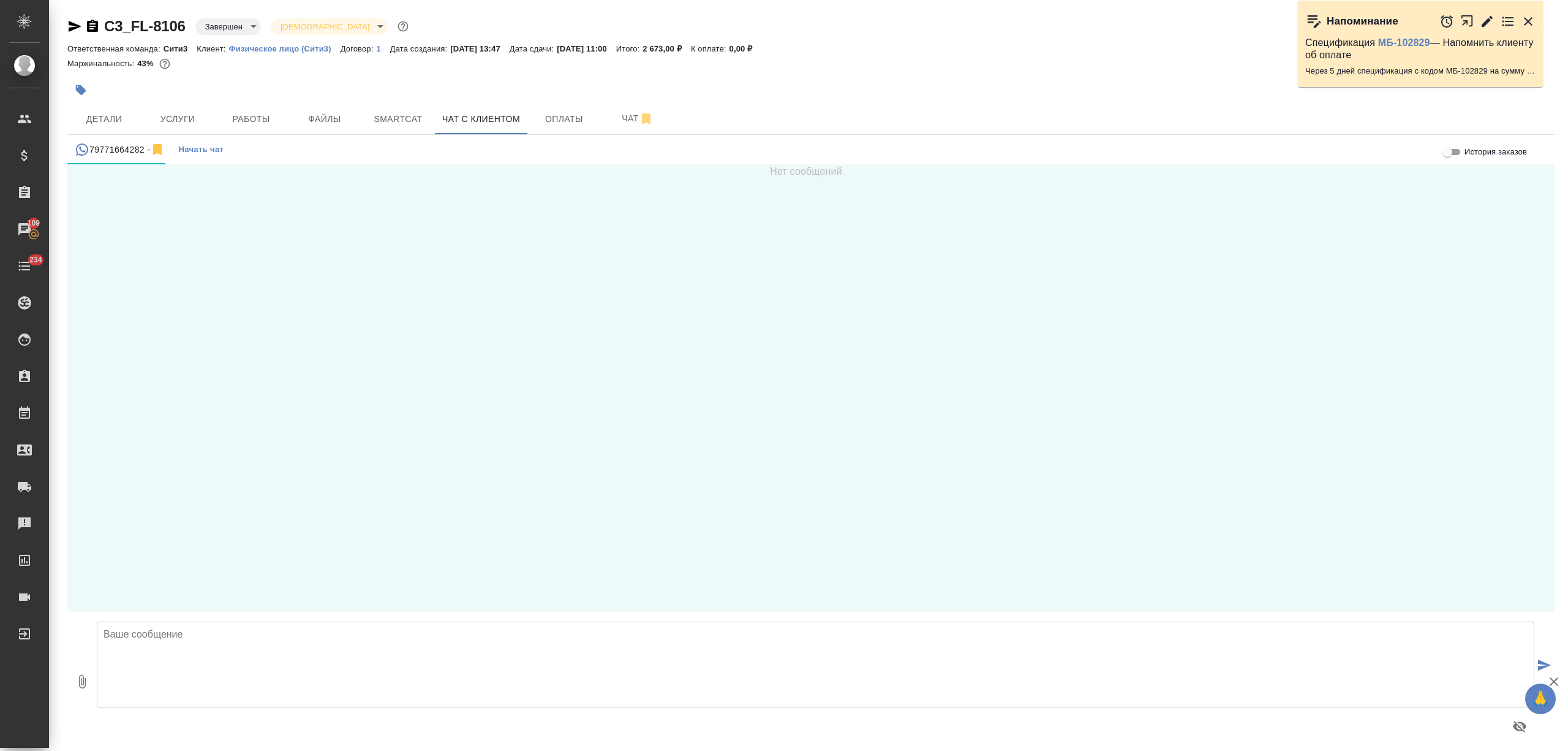
click at [212, 654] on textarea at bounding box center [816, 664] width 1438 height 86
type textarea "[PERSON_NAME], добрый день! Это [PERSON_NAME] из компании Awatera. Ваши докумен…"
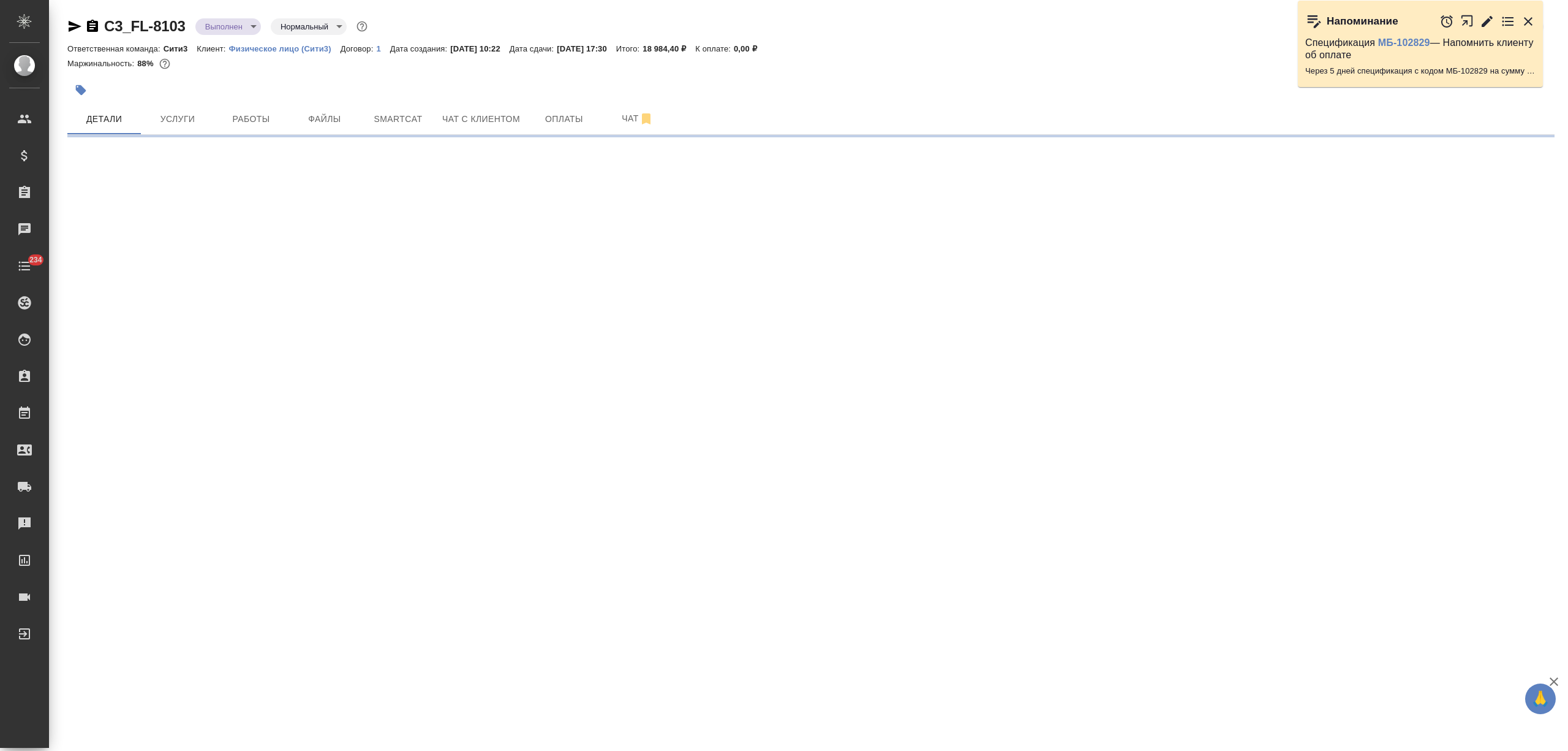
select select "RU"
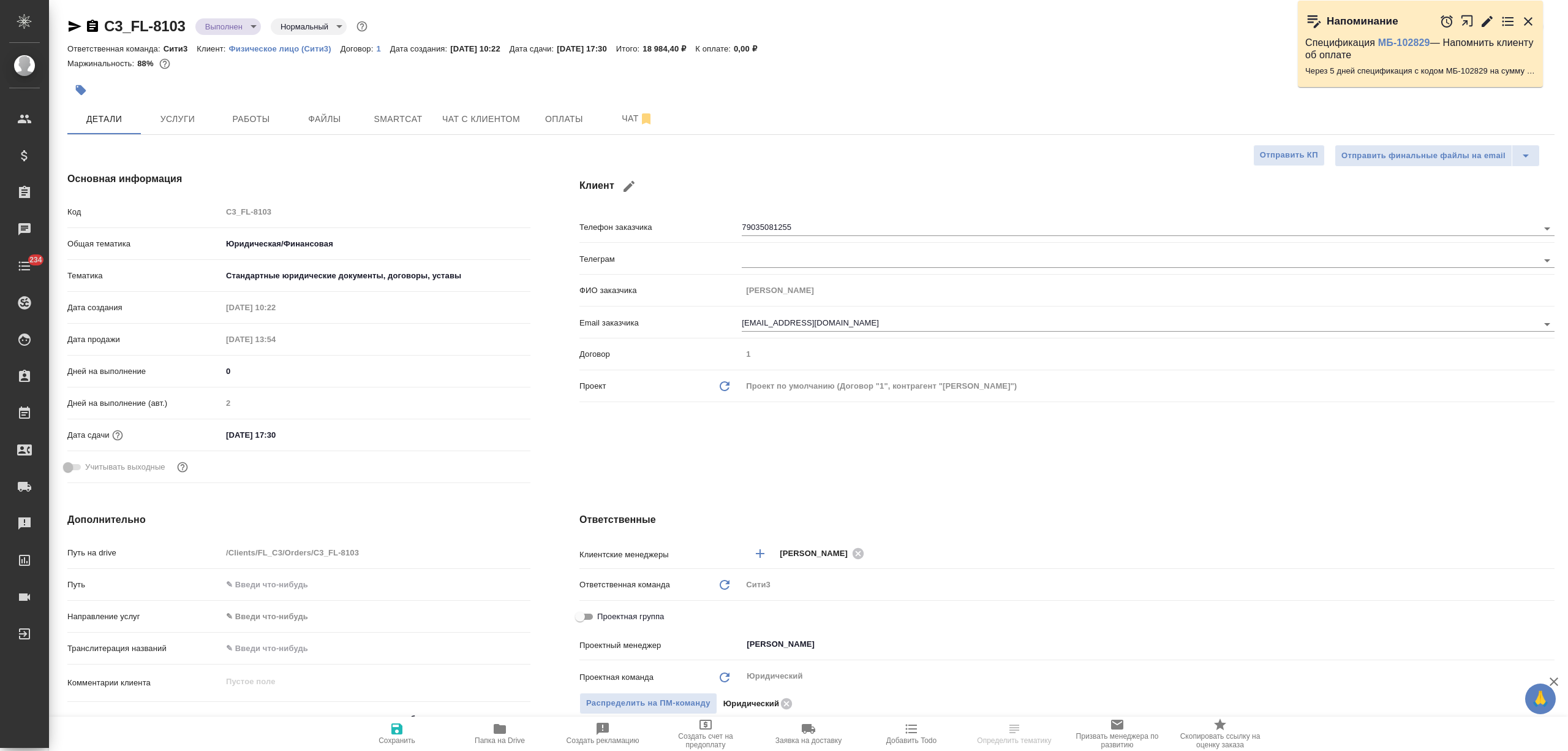
type textarea "x"
click at [498, 735] on icon "button" at bounding box center [500, 729] width 14 height 14
type textarea "x"
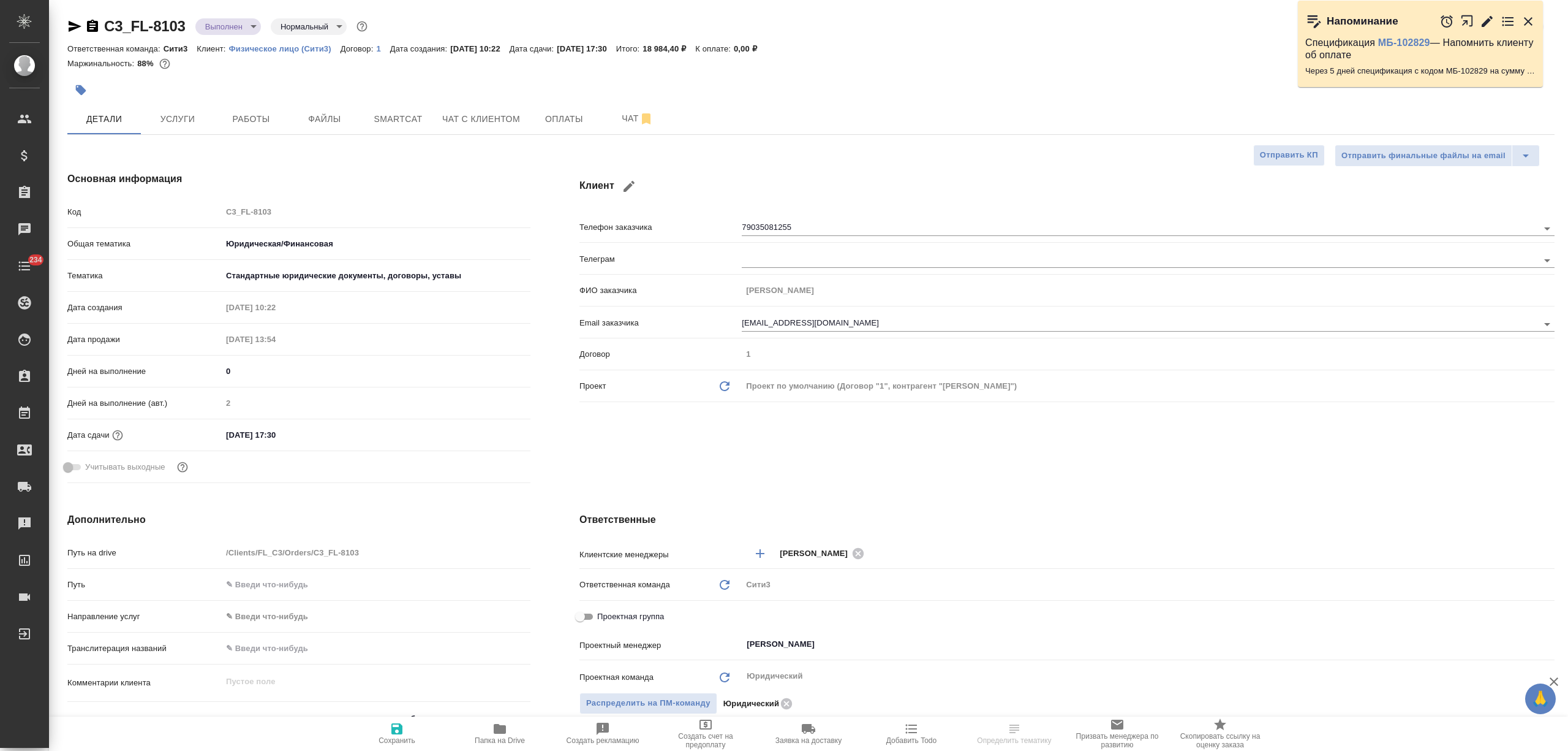
type textarea "x"
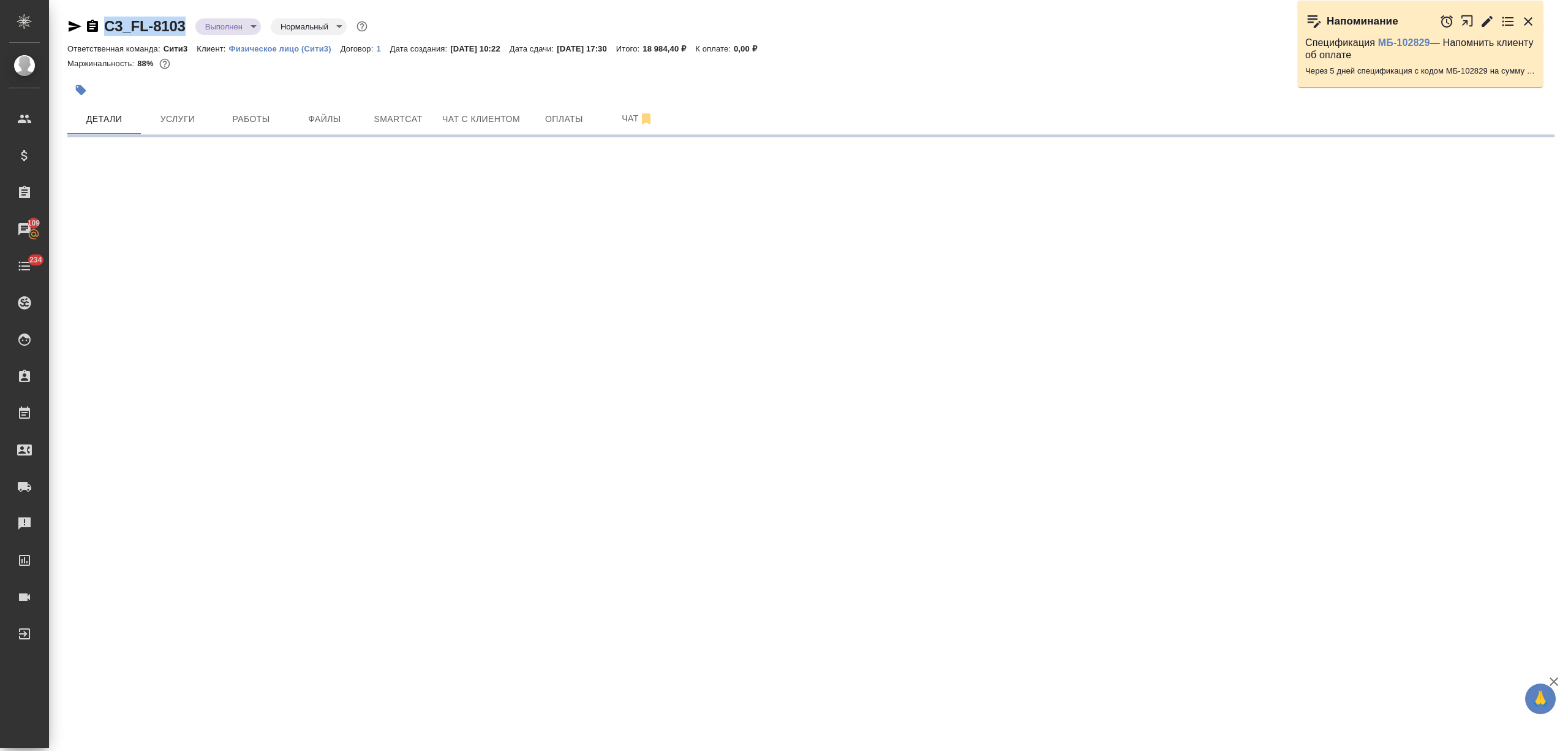
drag, startPoint x: 188, startPoint y: 26, endPoint x: 96, endPoint y: 28, distance: 92.0
click at [96, 28] on div "C3_FL-8103 Выполнен completed Нормальный normal" at bounding box center [219, 26] width 303 height 20
copy link "C3_FL-8103"
select select "RU"
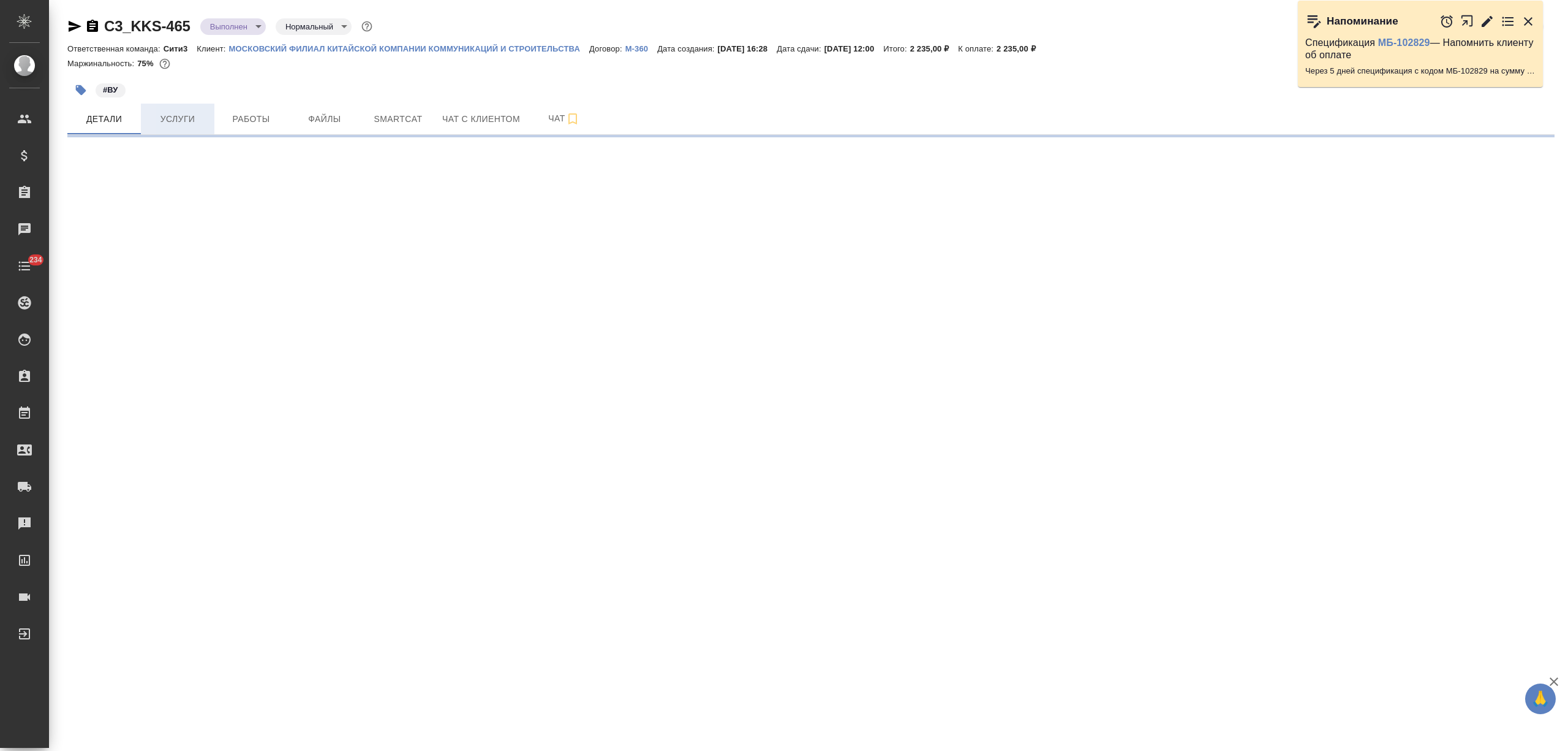
select select "RU"
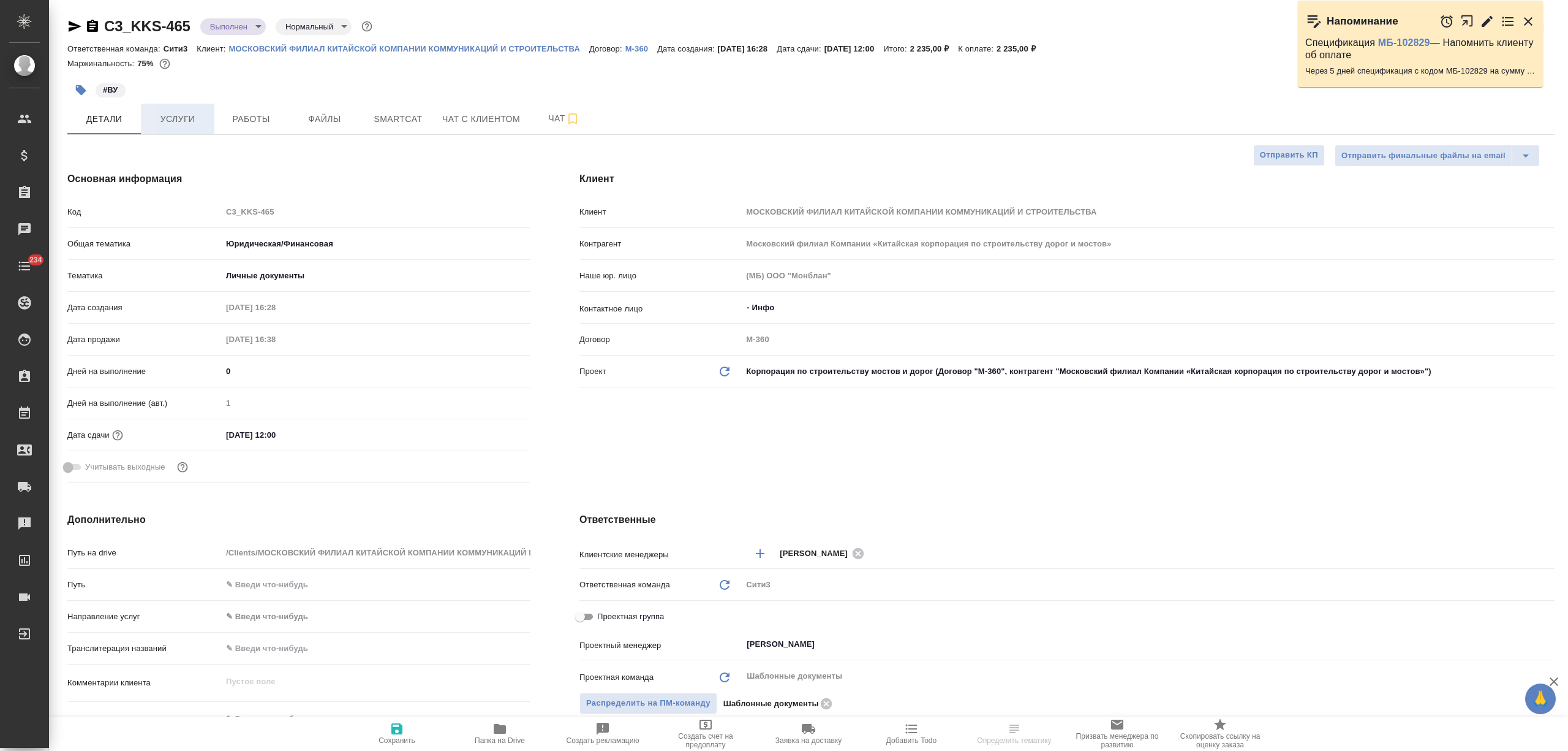
type textarea "x"
click at [175, 118] on span "Услуги" at bounding box center [178, 119] width 59 height 15
type textarea "x"
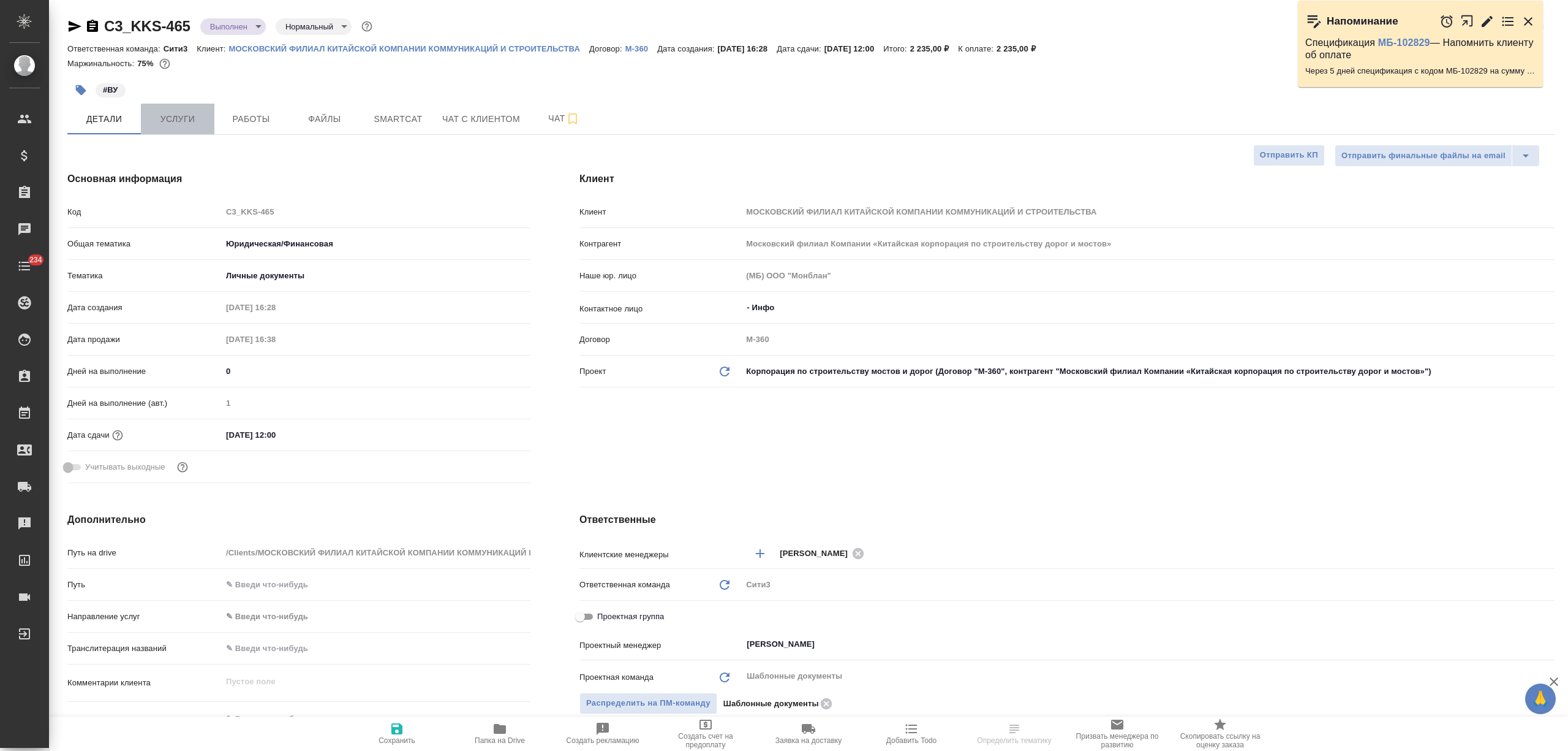
type textarea "x"
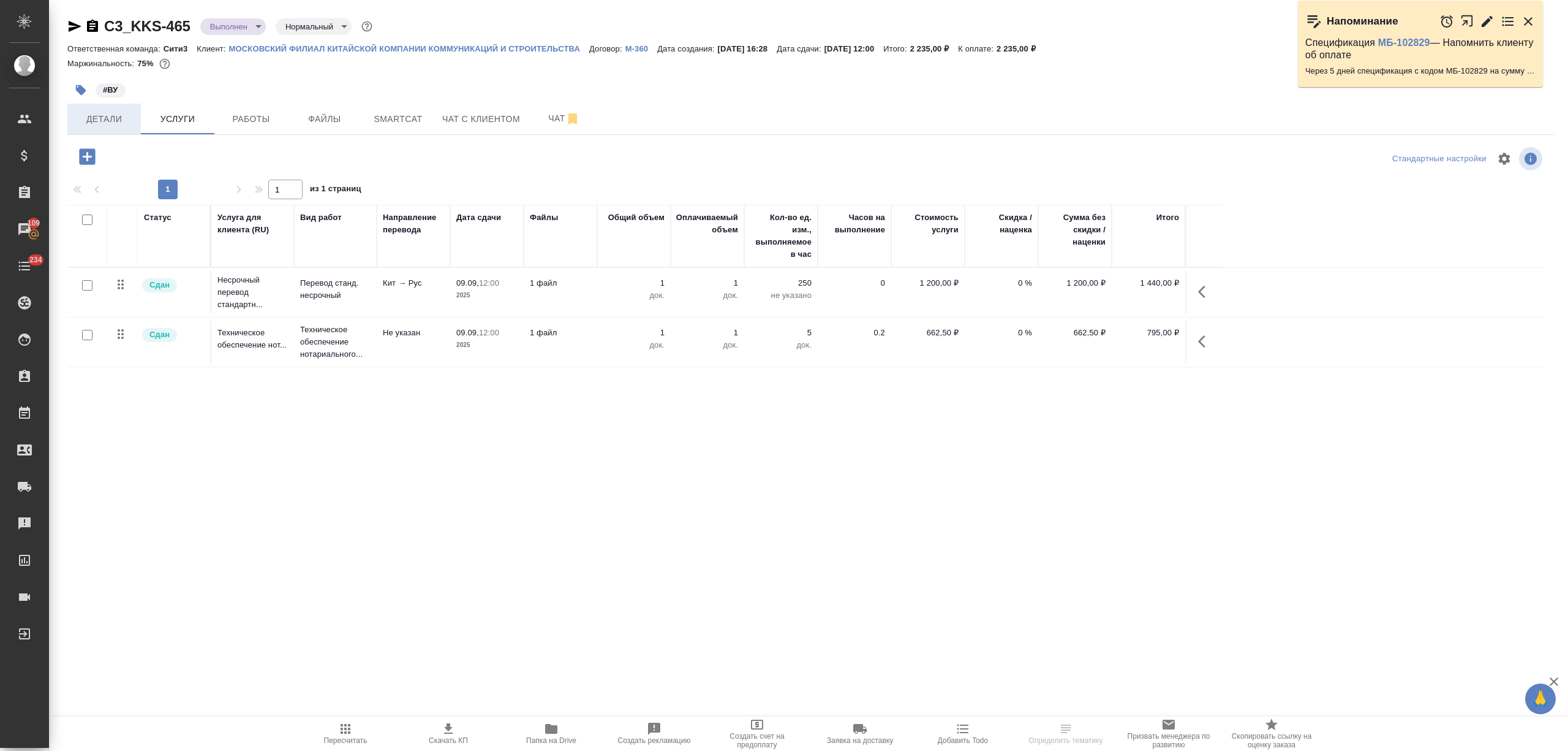
click at [120, 125] on span "Детали" at bounding box center [104, 119] width 59 height 15
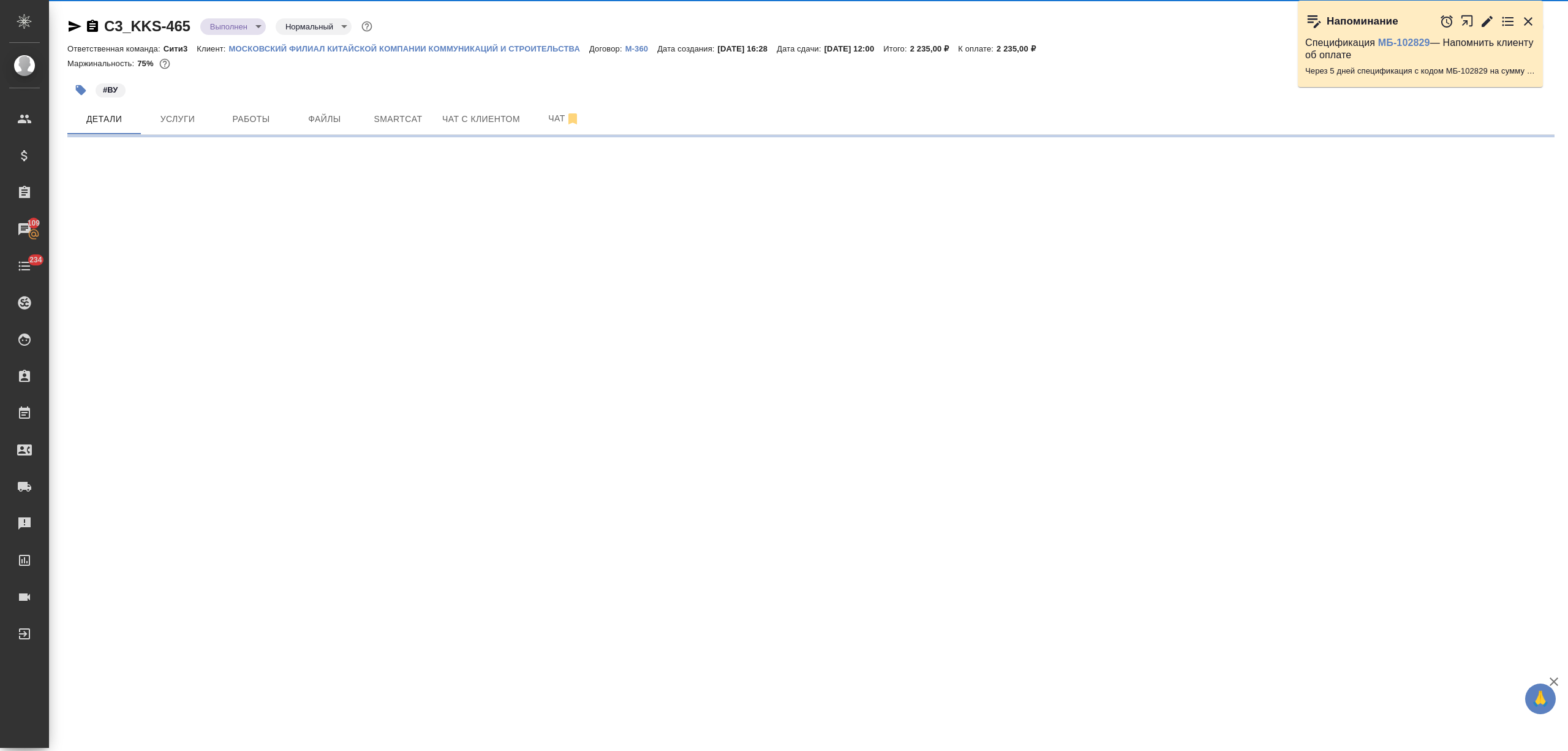
select select "RU"
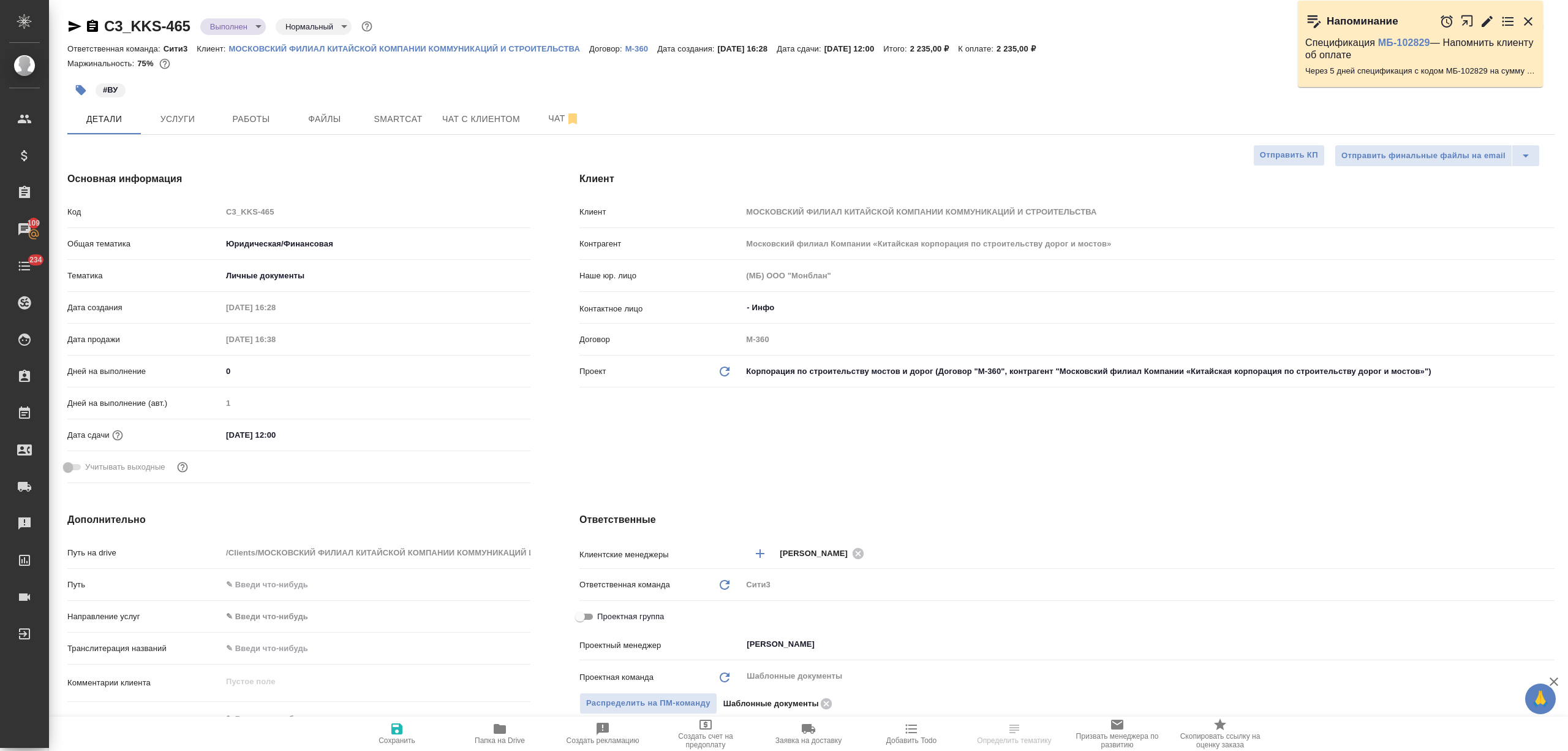
type textarea "x"
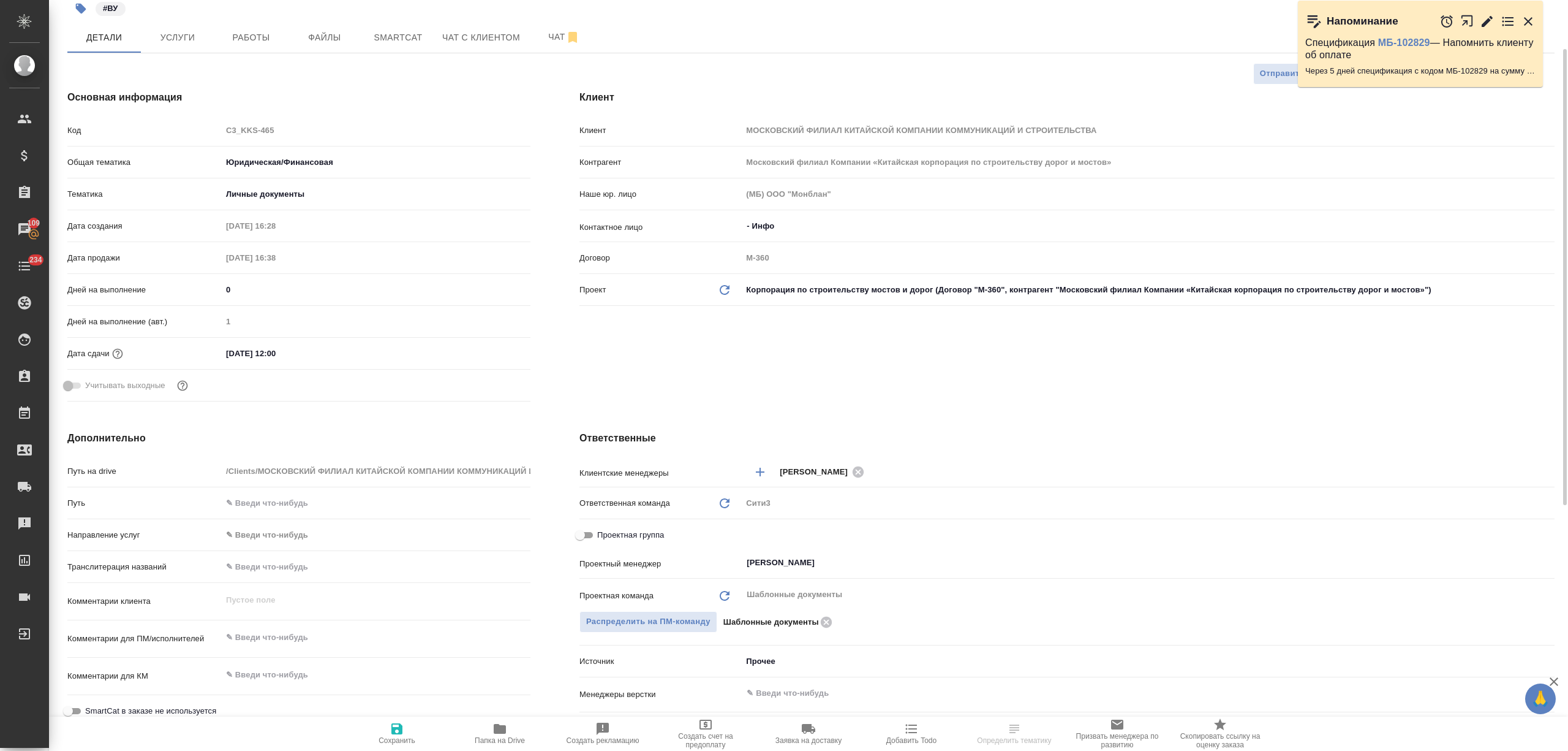
click at [633, 539] on div ".cls-1 fill:#fff; AWATERA Nikitina Tatiana Клиенты Спецификации Заказы 109 Чаты…" at bounding box center [784, 375] width 1568 height 751
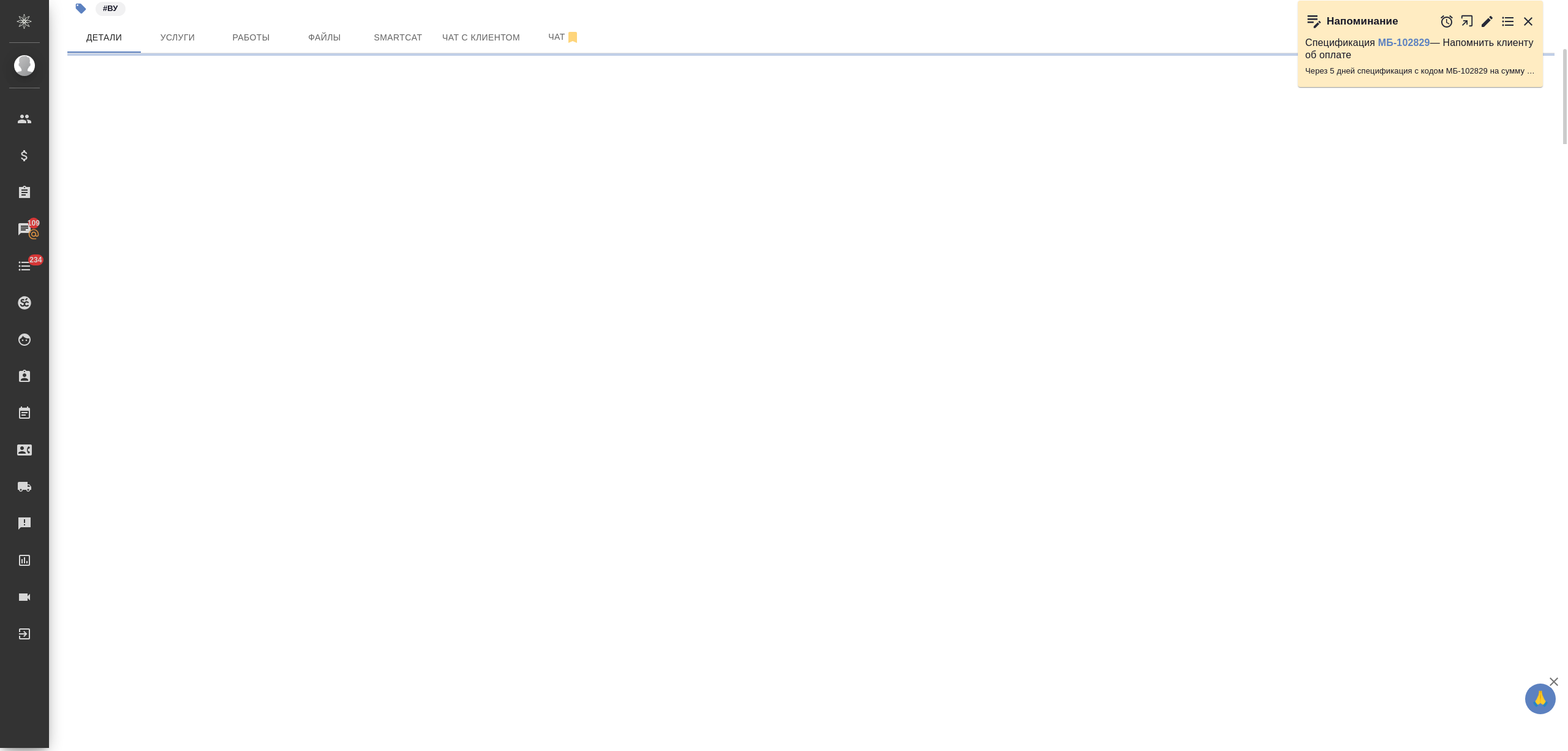
select select "RU"
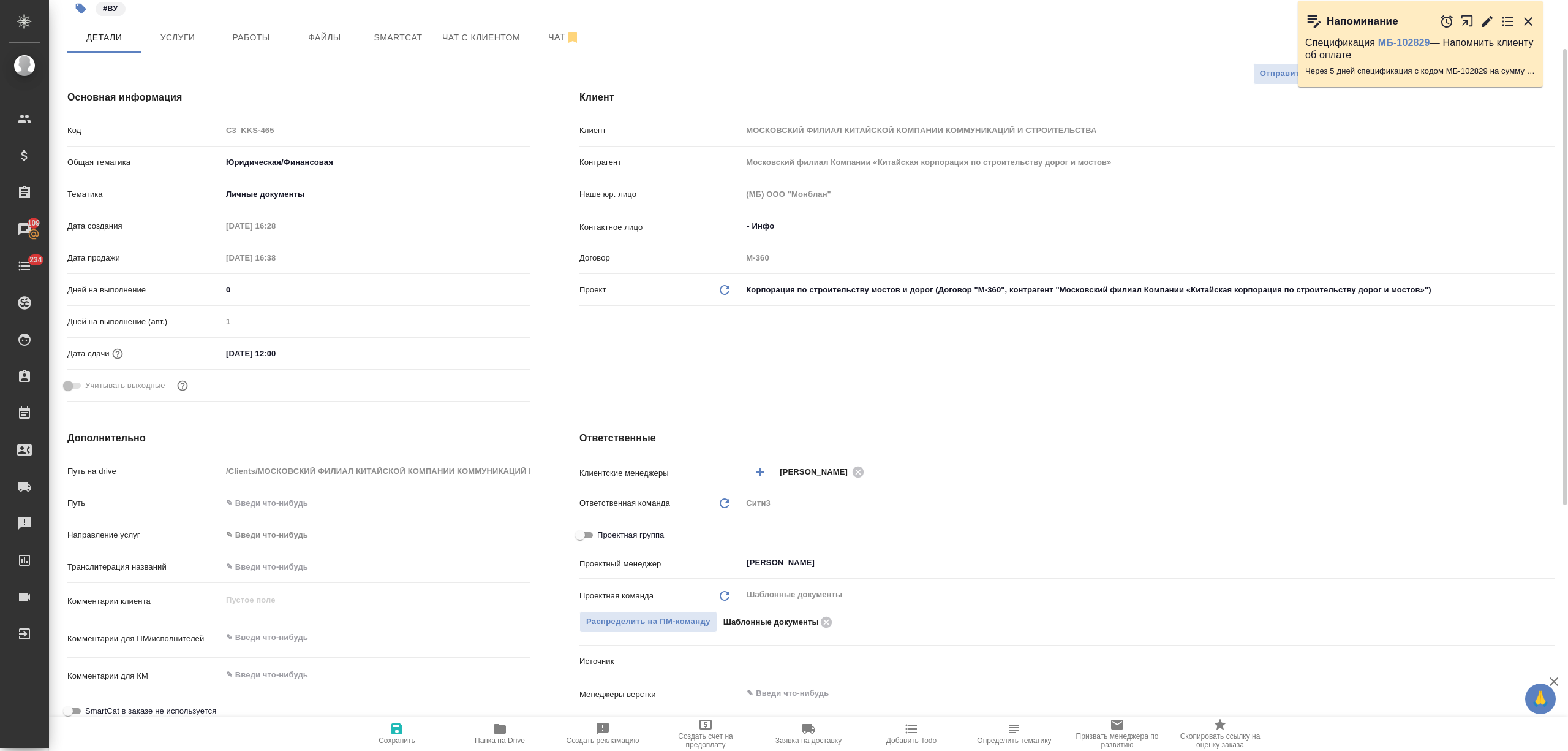
type textarea "x"
click at [645, 530] on span "Проектная группа" at bounding box center [631, 535] width 67 height 12
click at [602, 530] on input "Проектная группа" at bounding box center [580, 535] width 44 height 14
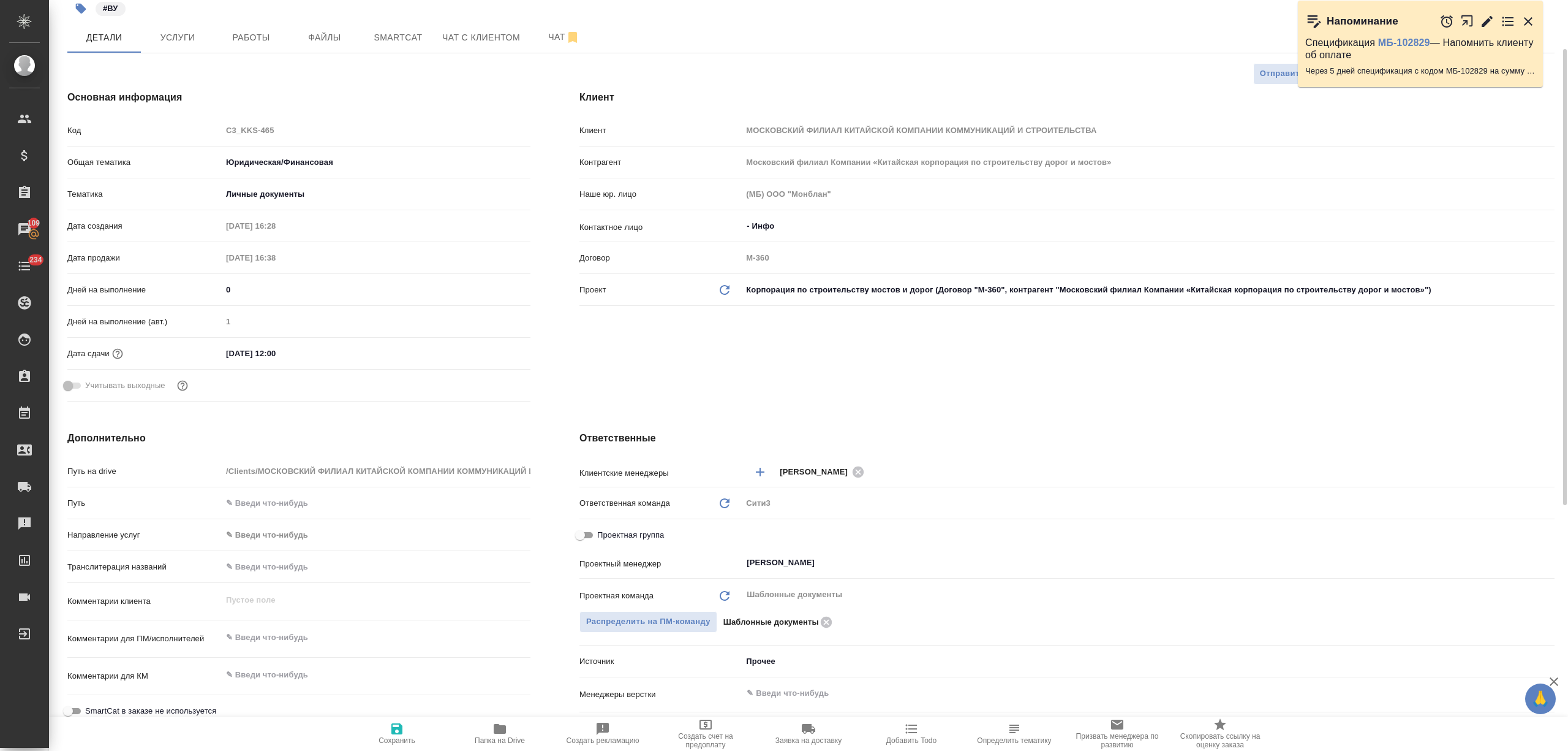
checkbox input "true"
type textarea "x"
click at [831, 576] on div "Не назначен ​" at bounding box center [911, 564] width 339 height 24
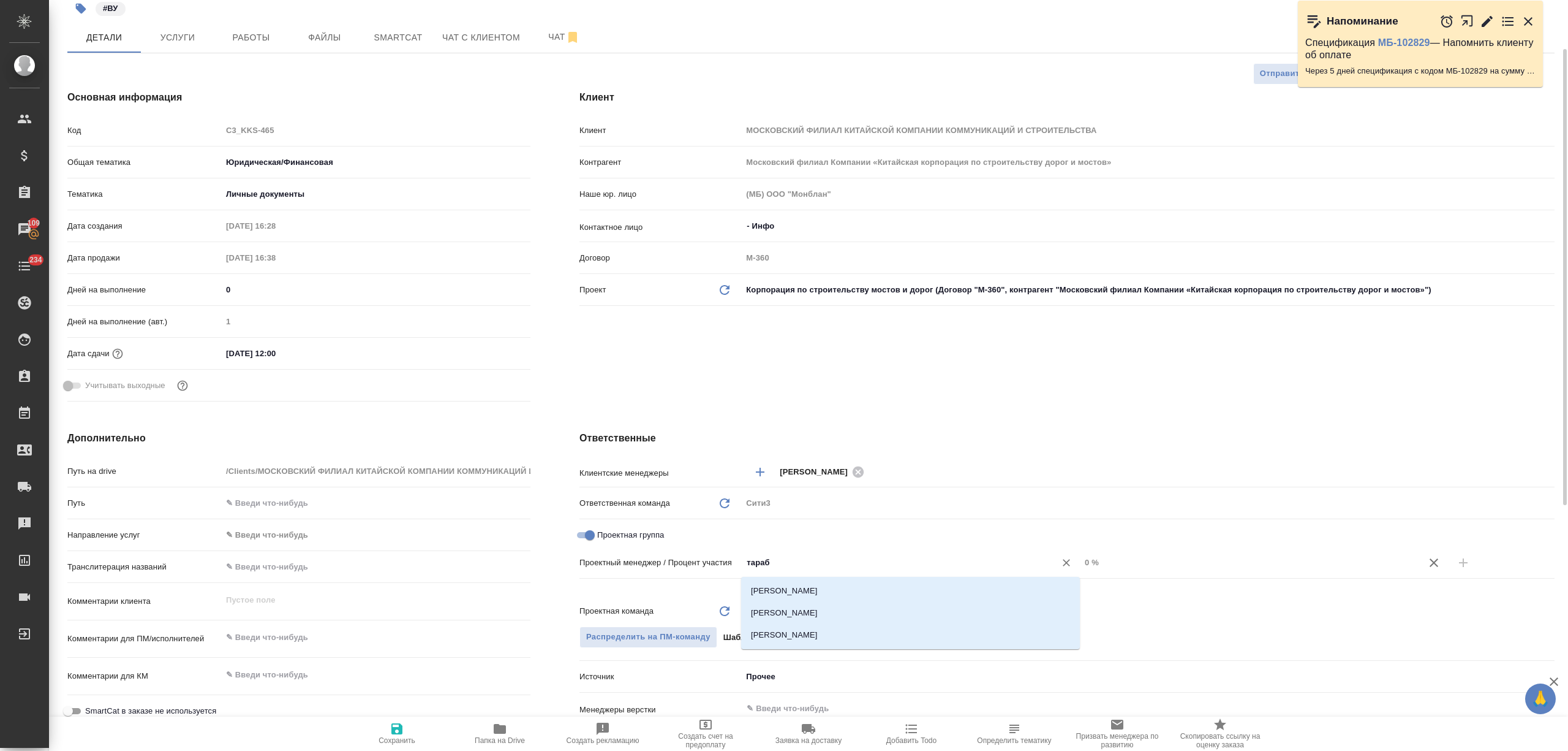
type input "тараба"
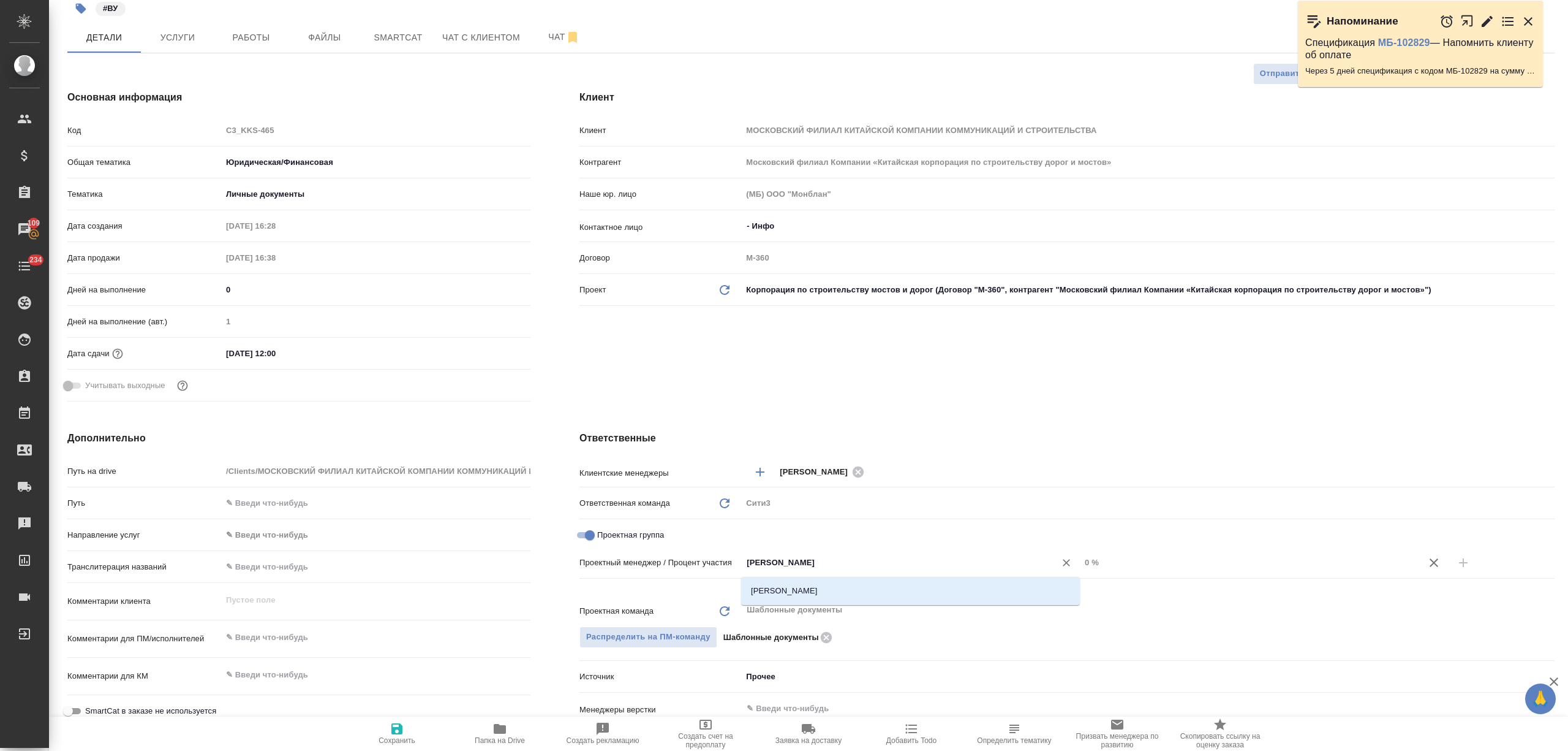
click at [873, 587] on li "Тарабановская Анастасия" at bounding box center [911, 591] width 339 height 22
type textarea "x"
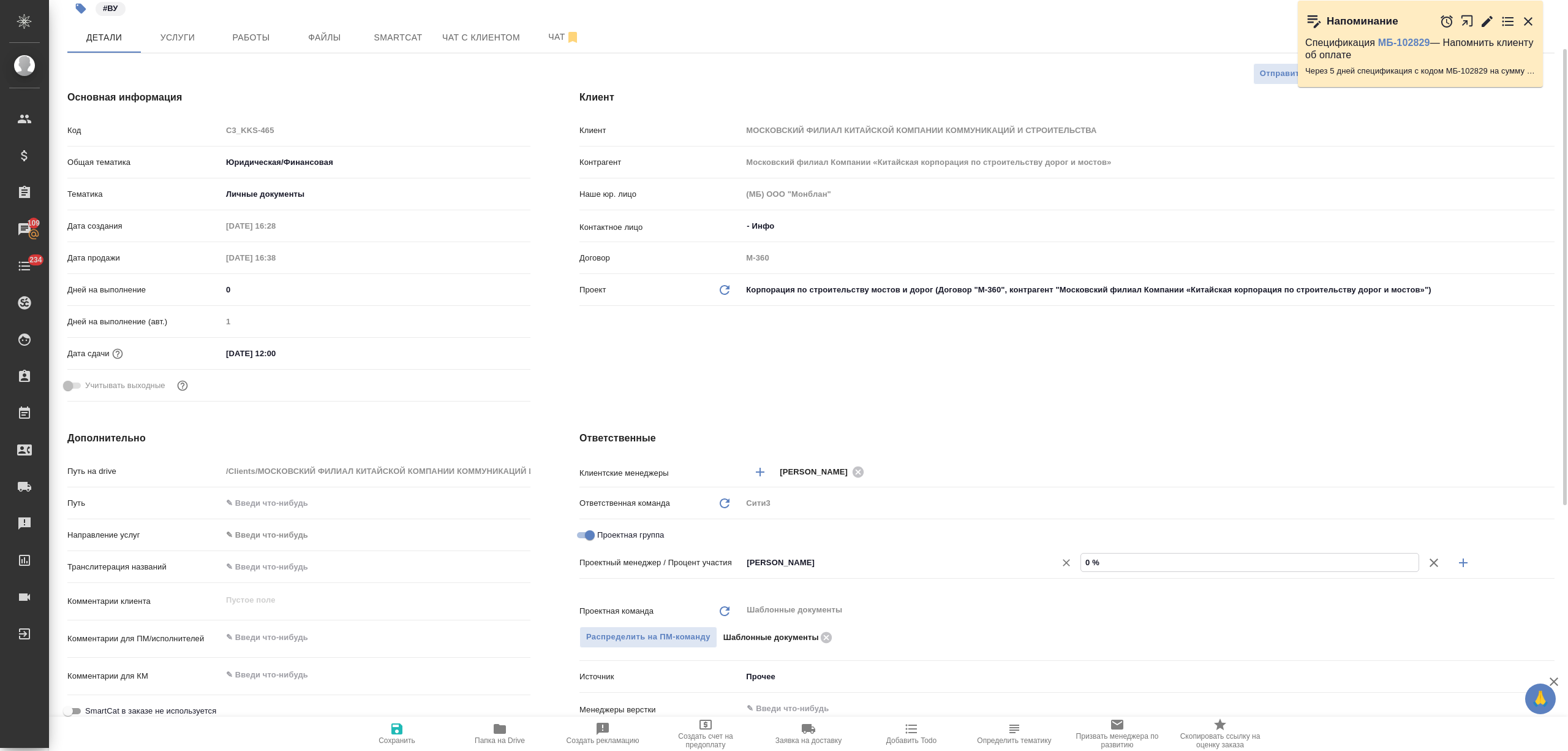
click at [1064, 567] on div "Тарабановская Анастасия ​ 0 %" at bounding box center [1148, 562] width 813 height 22
type textarea "x"
type input "6 %"
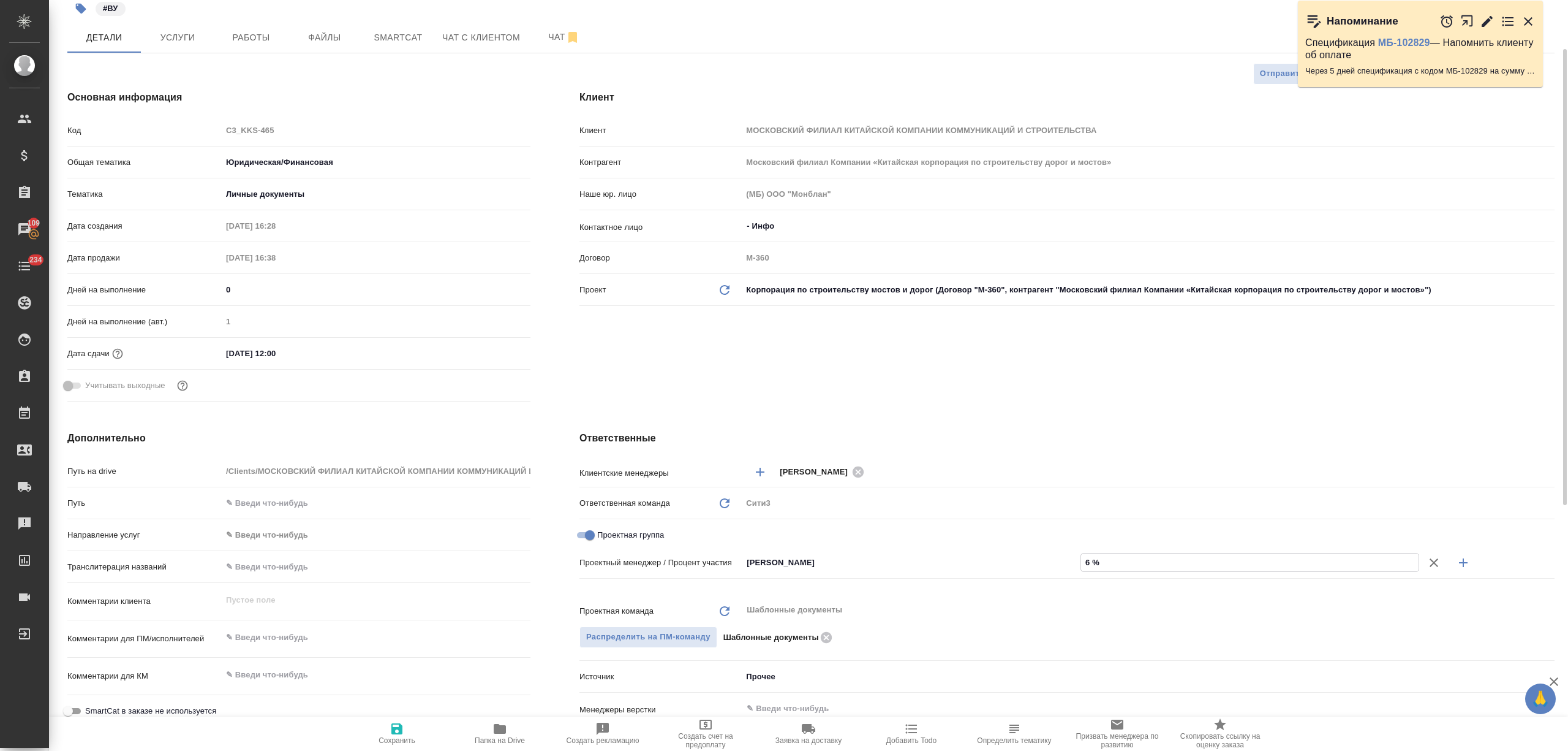
type textarea "x"
type input "65 %"
drag, startPoint x: 1463, startPoint y: 569, endPoint x: 1321, endPoint y: 566, distance: 142.0
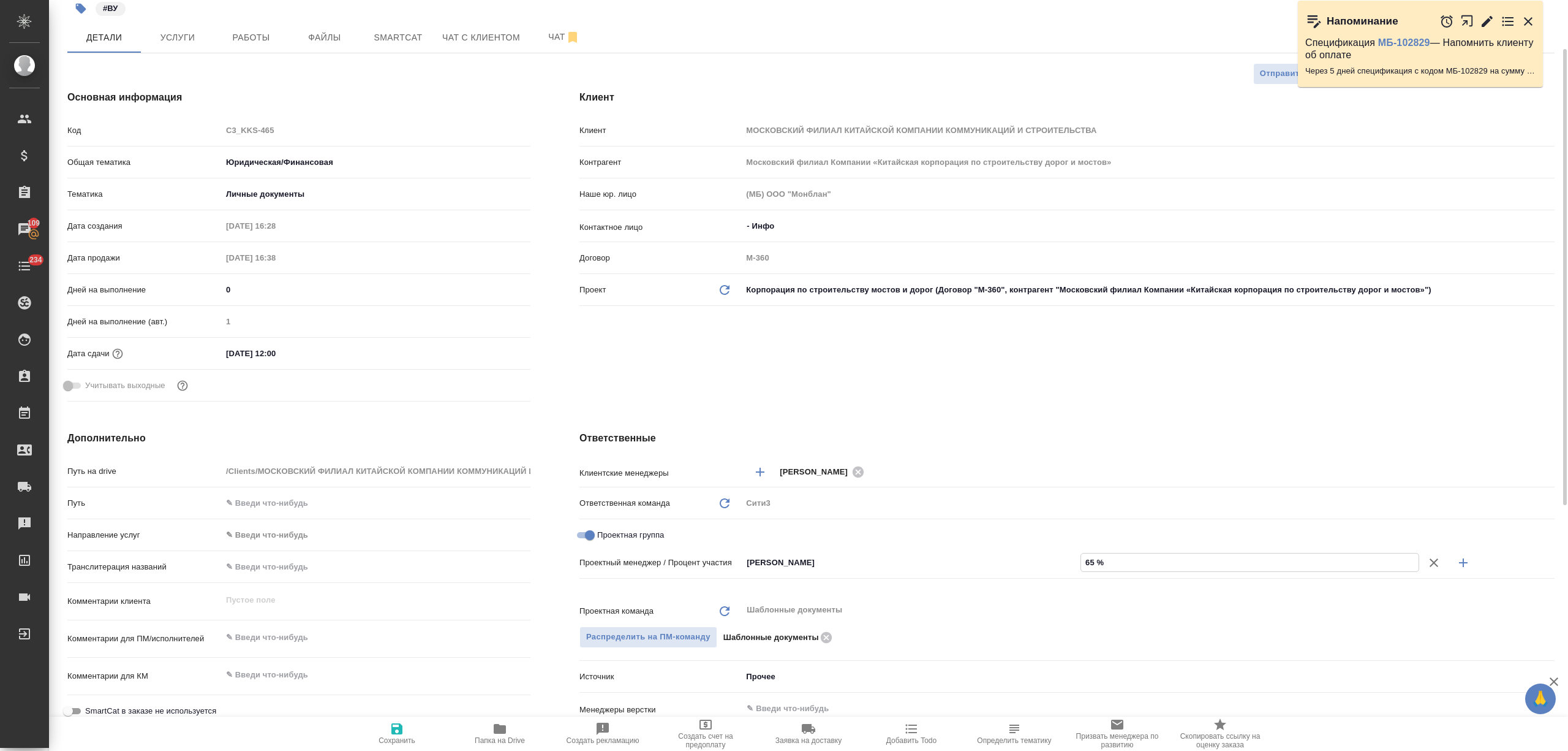
click at [1464, 568] on icon "button" at bounding box center [1464, 562] width 14 height 14
type textarea "x"
click at [832, 589] on input "Не назначен" at bounding box center [890, 584] width 290 height 14
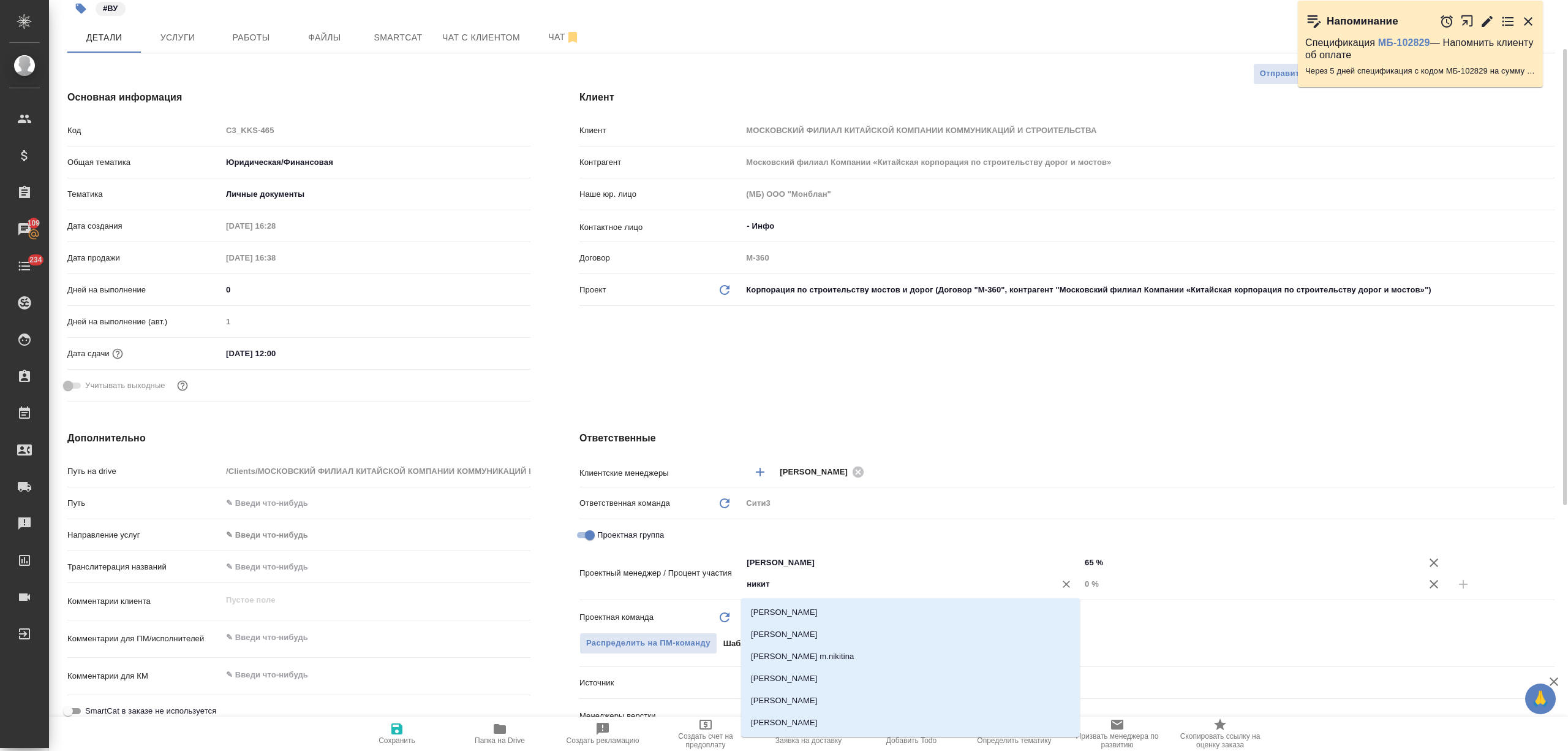
type input "никити"
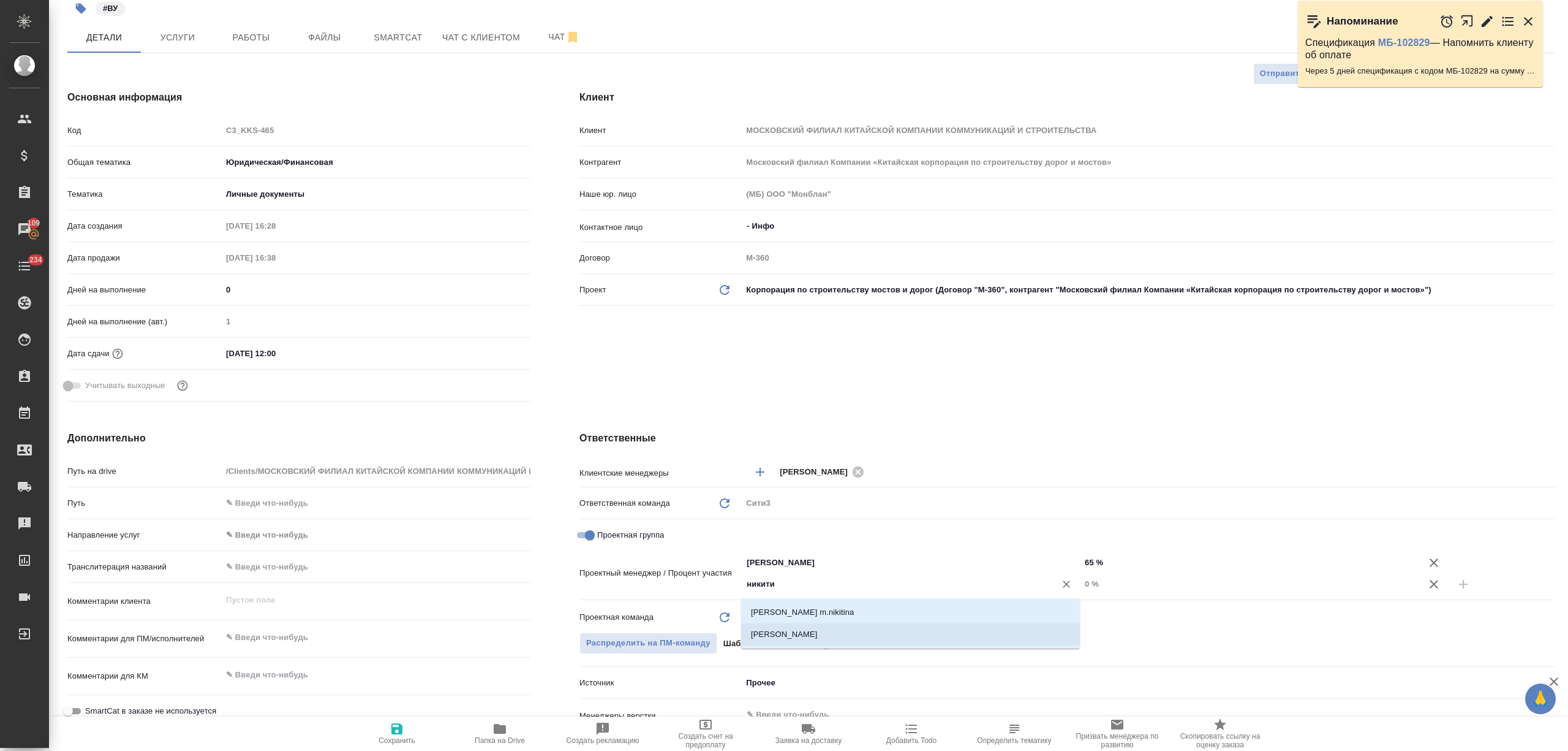
click at [827, 631] on li "[PERSON_NAME]" at bounding box center [911, 635] width 339 height 22
type textarea "x"
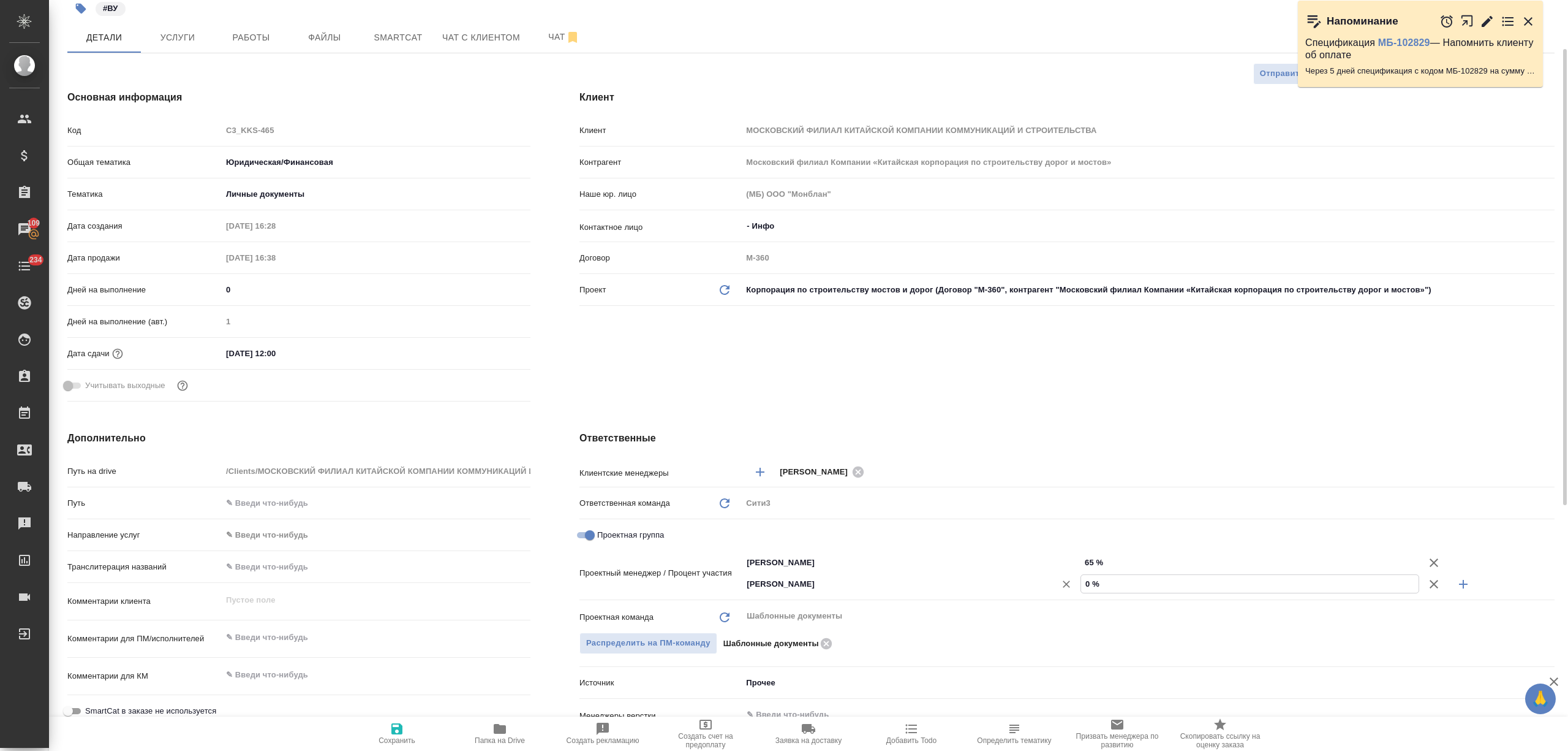
drag, startPoint x: 1074, startPoint y: 589, endPoint x: 1053, endPoint y: 589, distance: 21.0
click at [1053, 589] on div "Никитина Татьяна ​ 0 %" at bounding box center [1148, 583] width 813 height 22
type textarea "x"
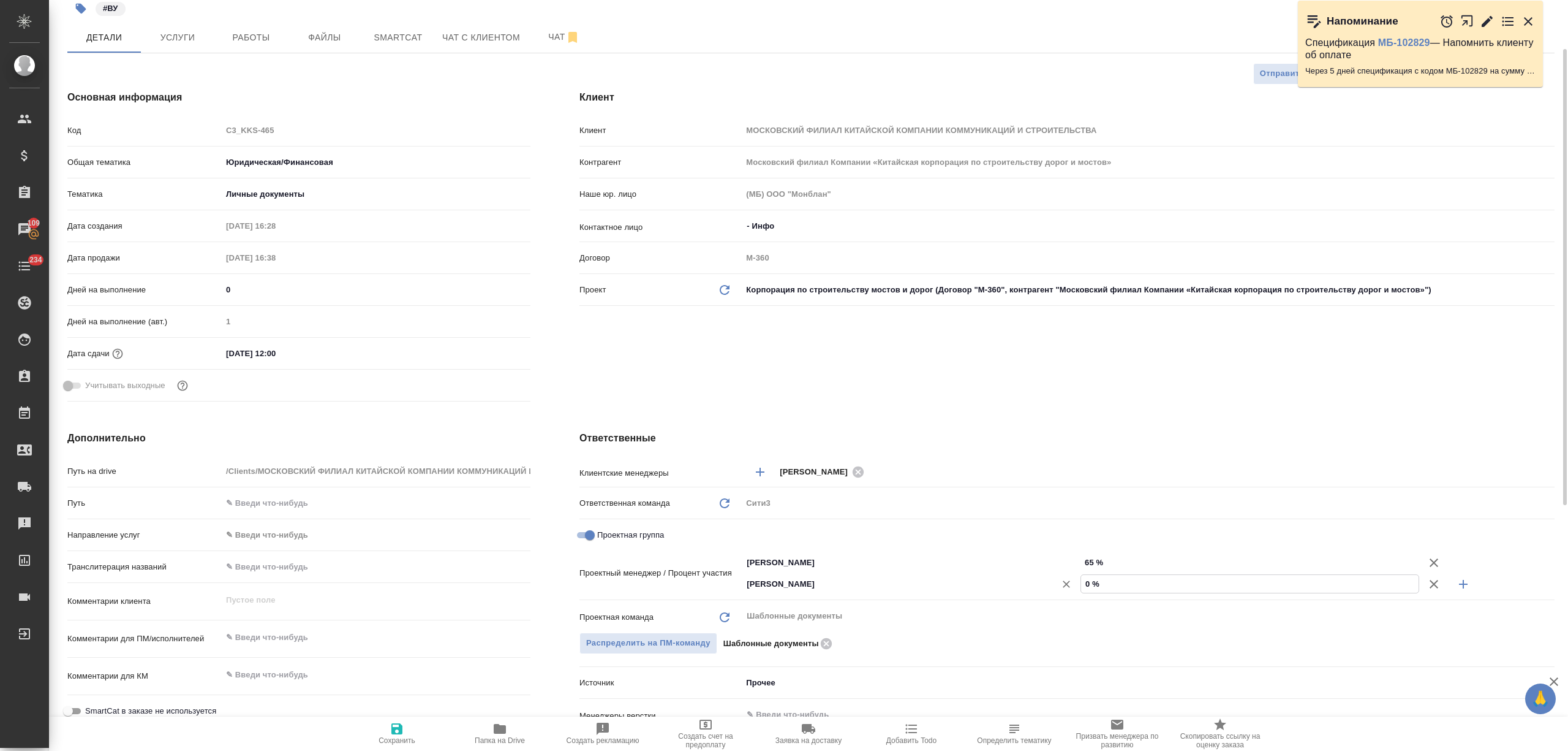
type input "3 %"
type textarea "x"
type input "35 %"
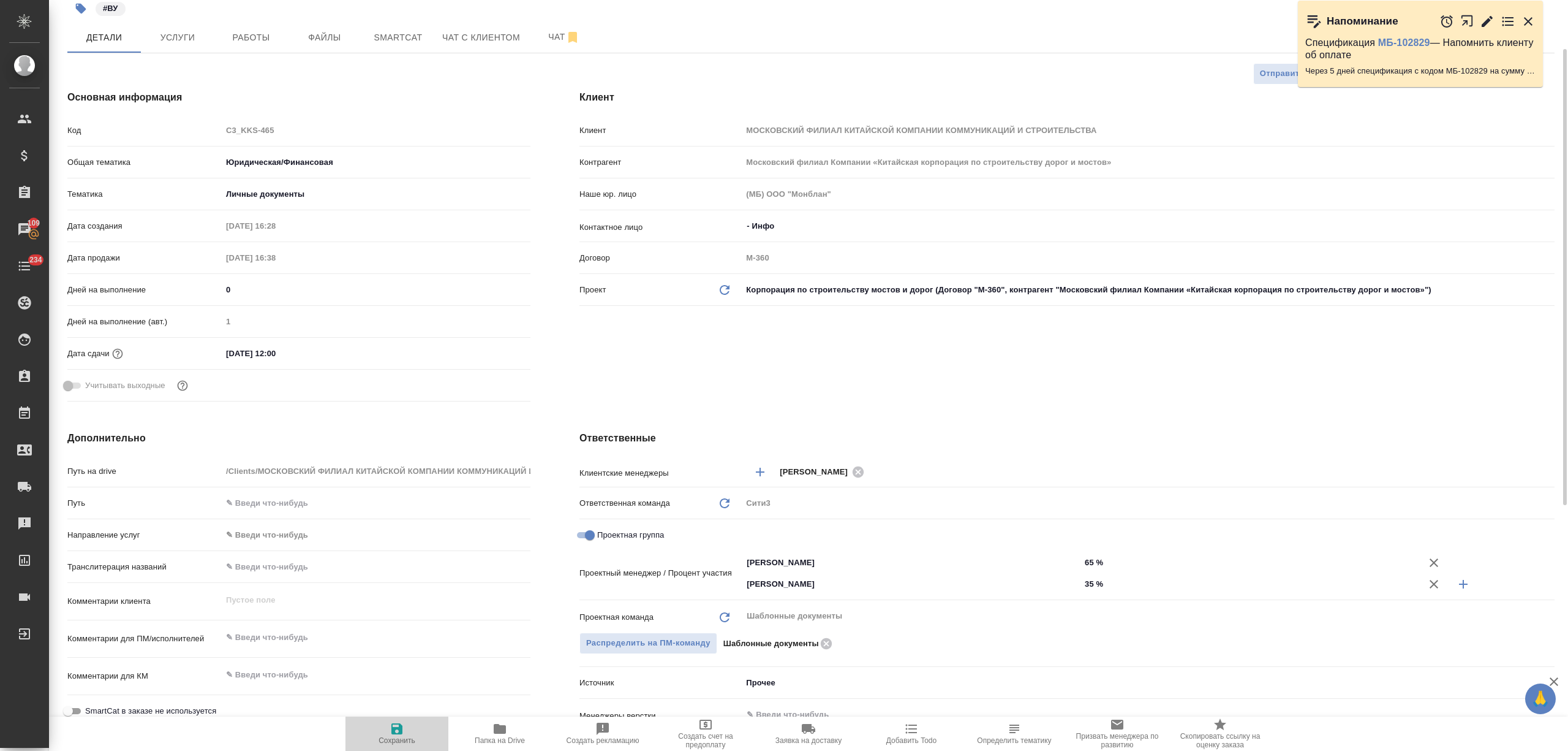
click at [375, 733] on span "Сохранить" at bounding box center [397, 733] width 88 height 23
type textarea "x"
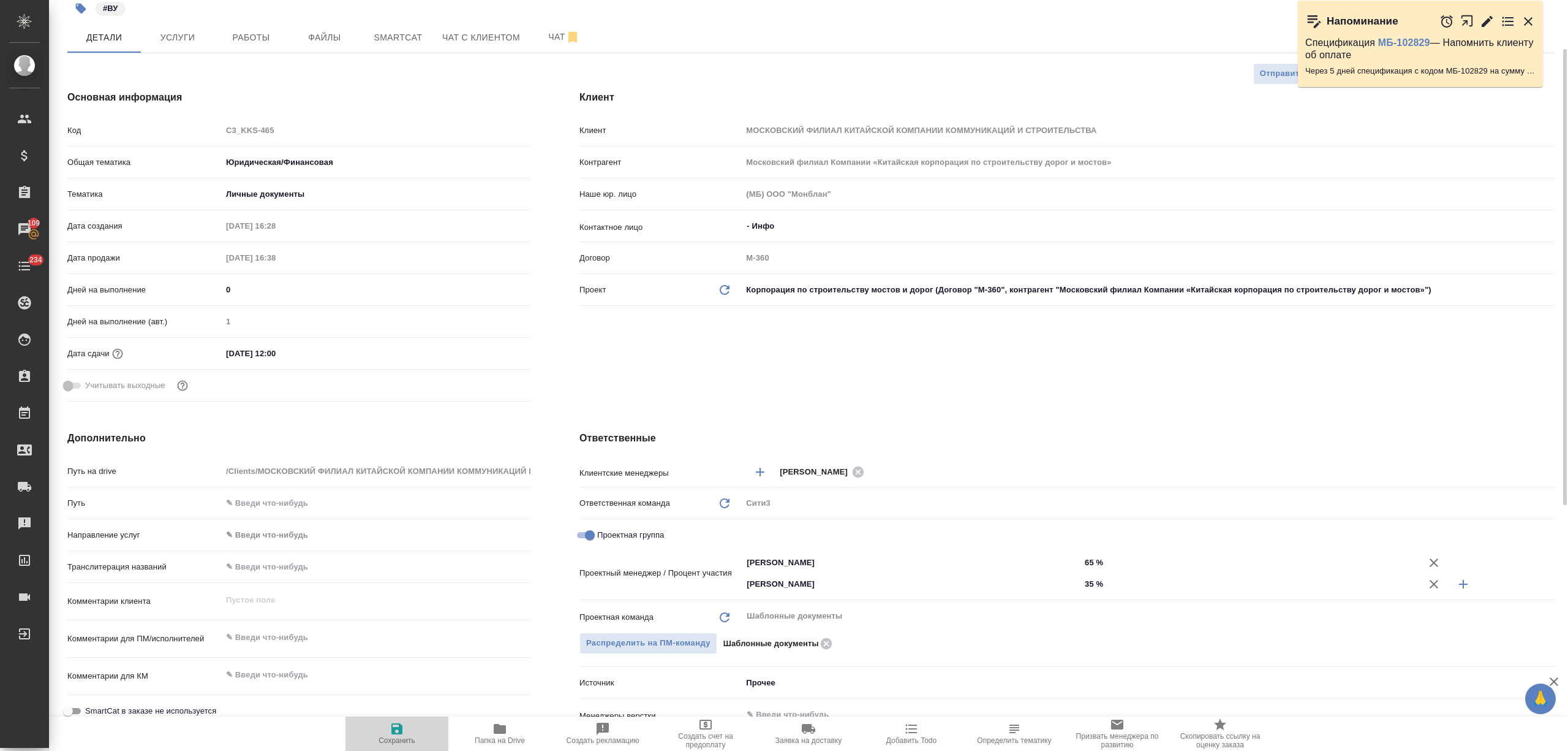
type textarea "x"
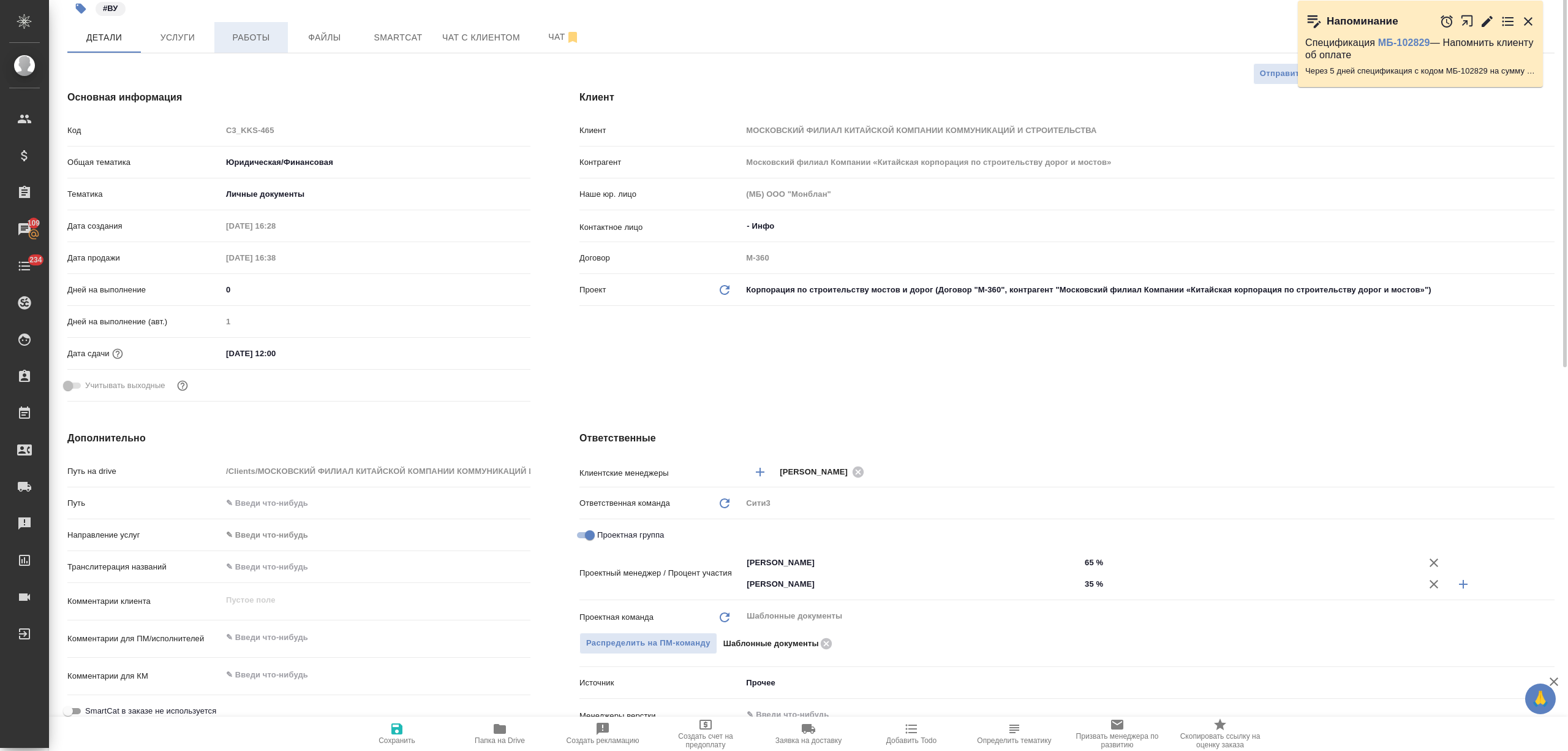
scroll to position [0, 0]
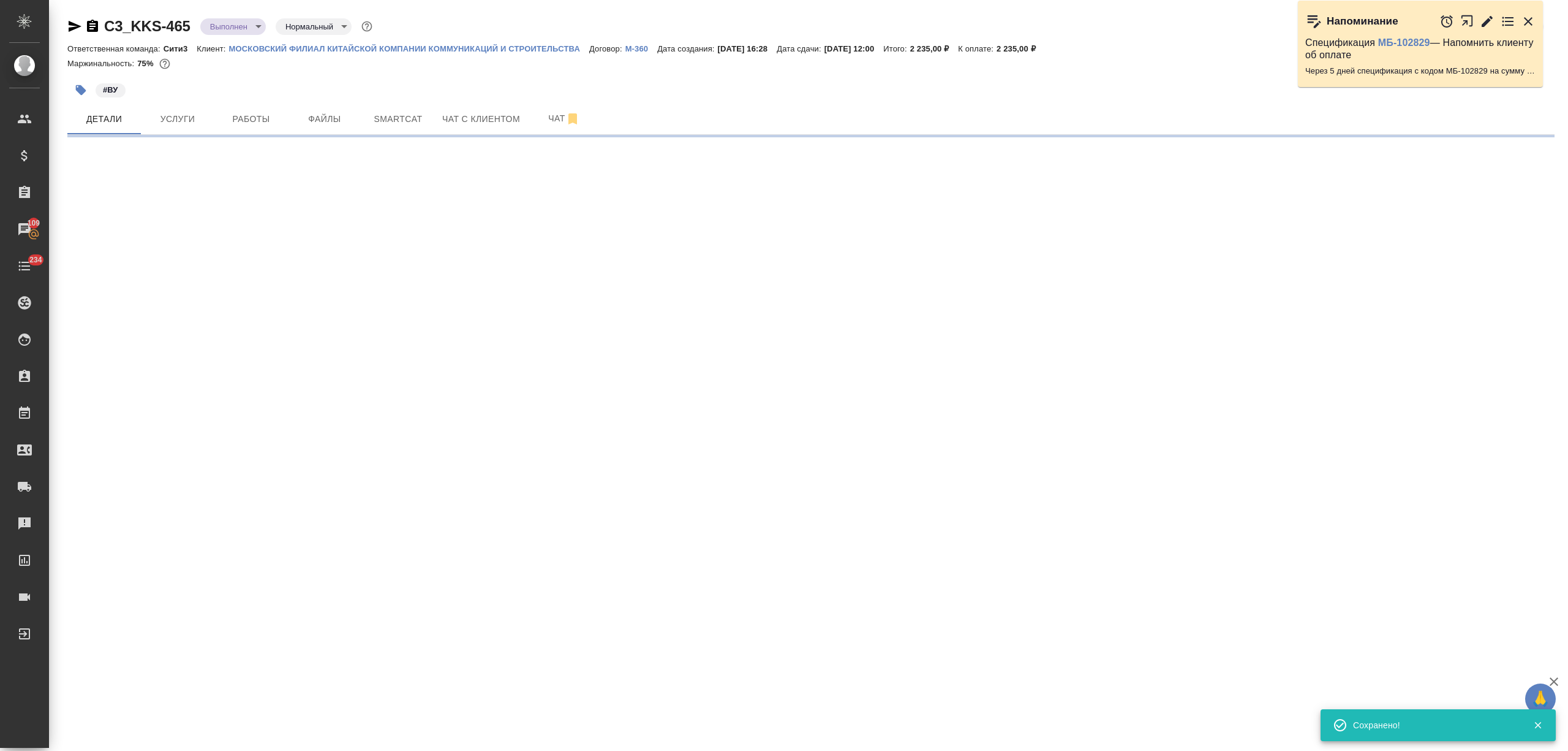
click at [233, 27] on body "🙏 .cls-1 fill:#fff; AWATERA Nikitina Tatiana Клиенты Спецификации Заказы 109 Ча…" at bounding box center [784, 375] width 1568 height 751
select select "RU"
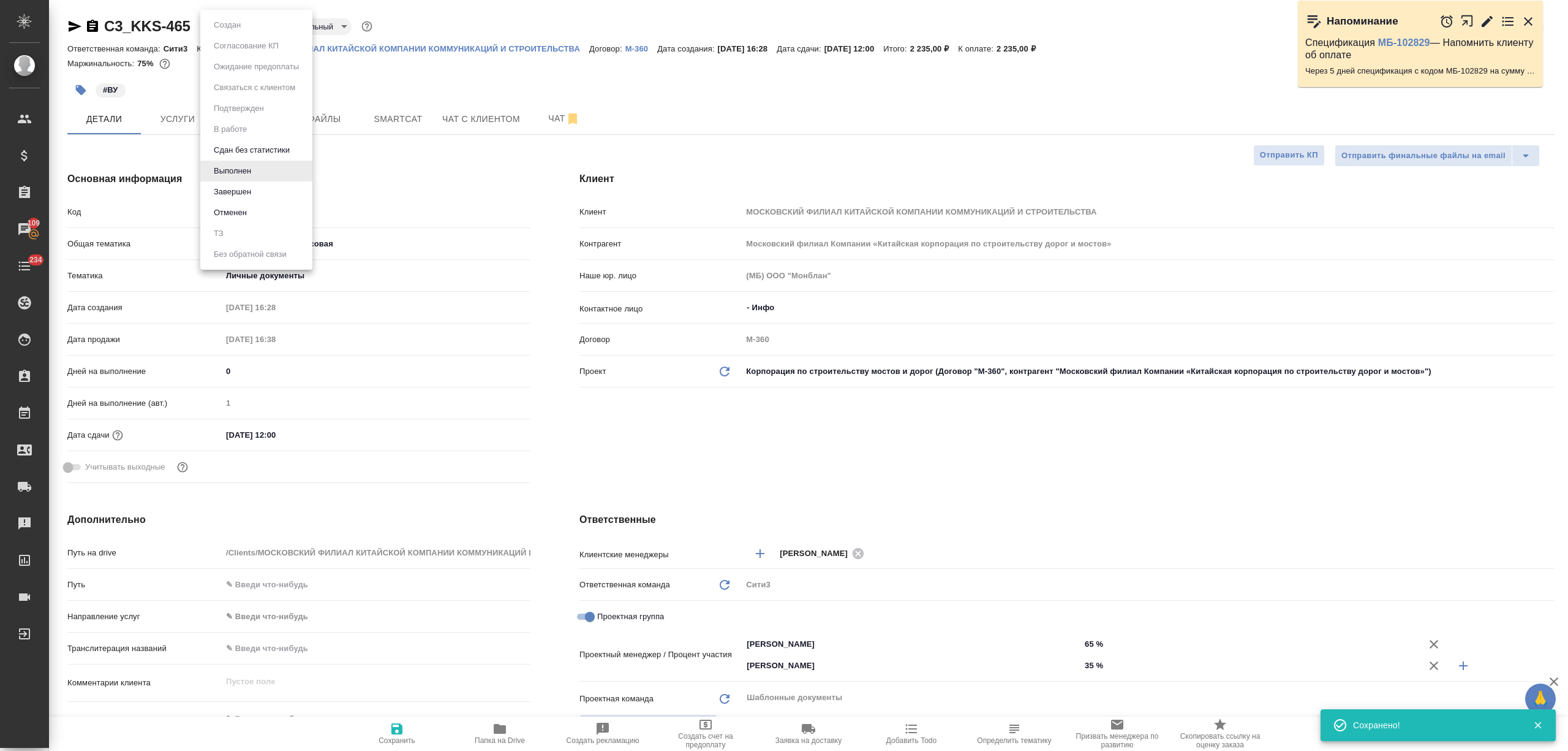
type textarea "x"
click at [233, 193] on button "Завершен" at bounding box center [232, 192] width 45 height 14
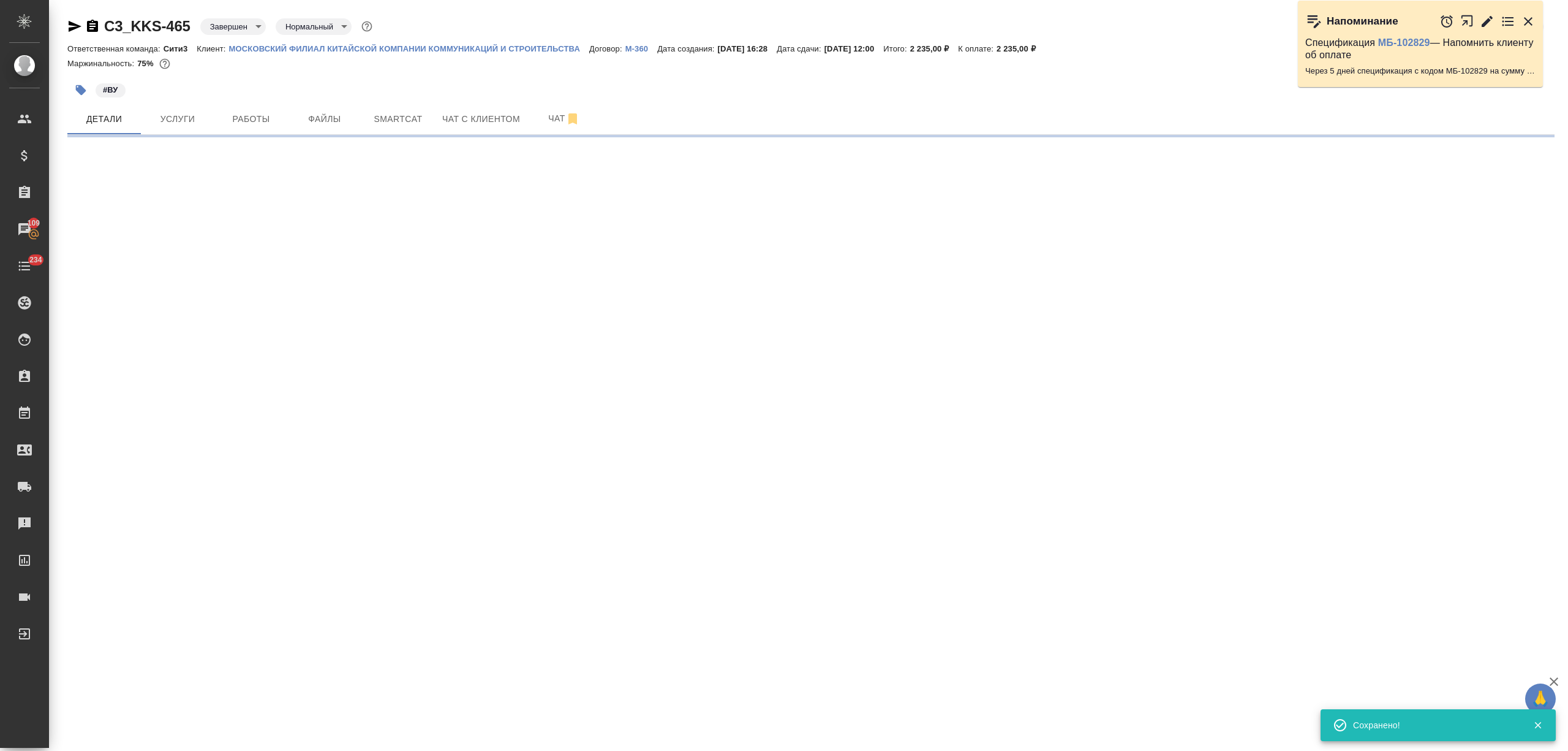
select select "RU"
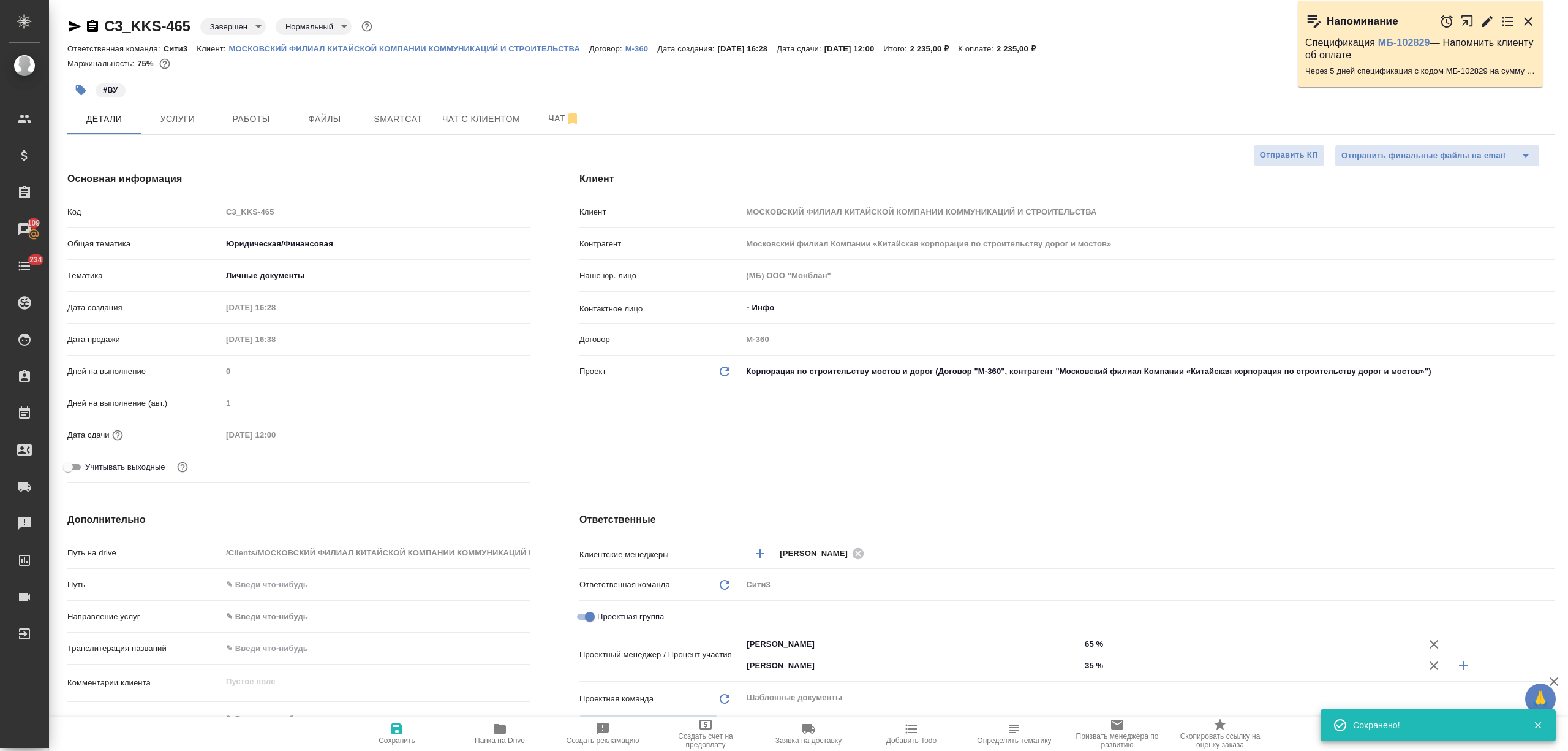
type textarea "x"
drag, startPoint x: 155, startPoint y: 24, endPoint x: 106, endPoint y: 24, distance: 49.0
click at [106, 24] on div "C3_KKS-465 Завершен closed Нормальный normal" at bounding box center [221, 26] width 307 height 20
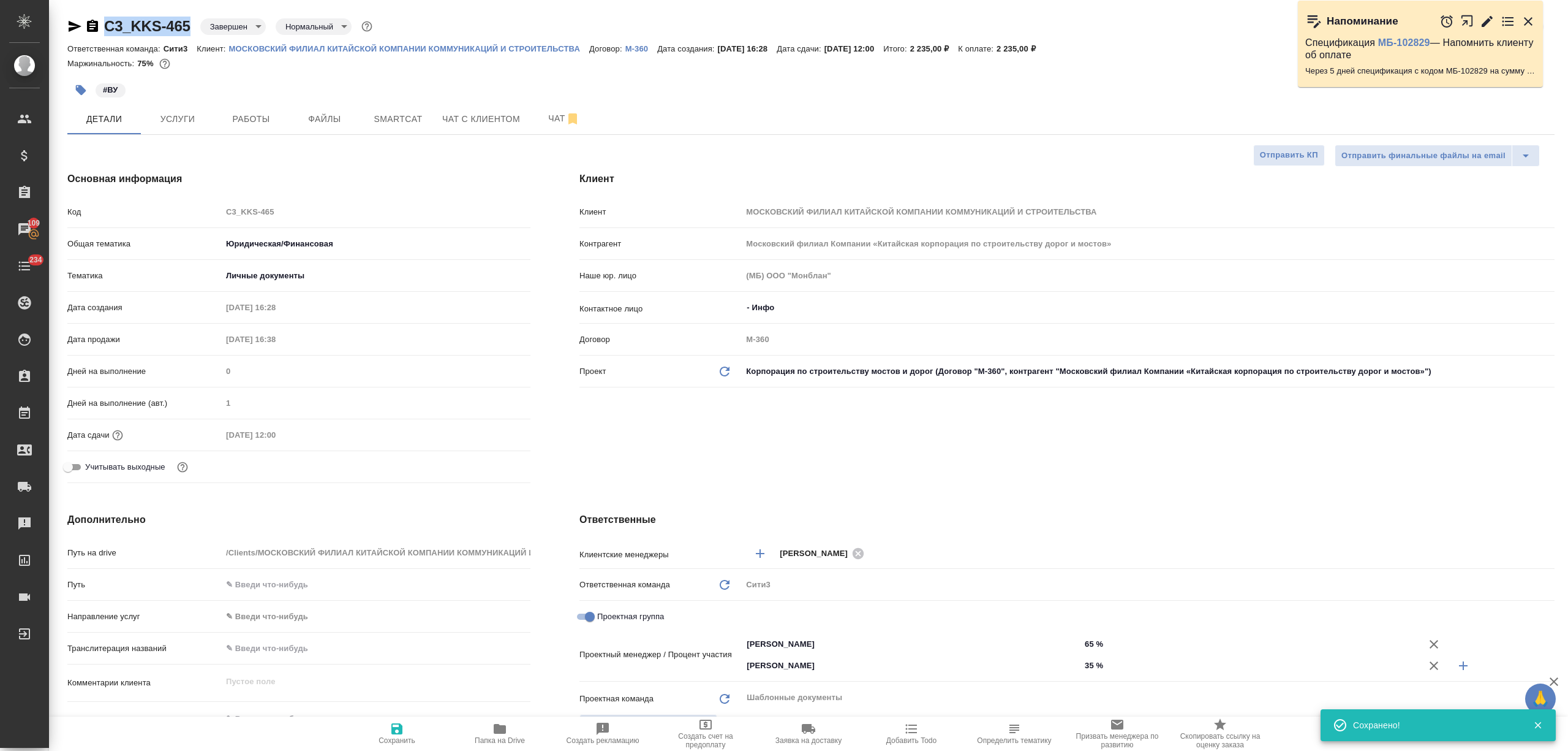
copy link "C3_KKS-465"
type textarea "x"
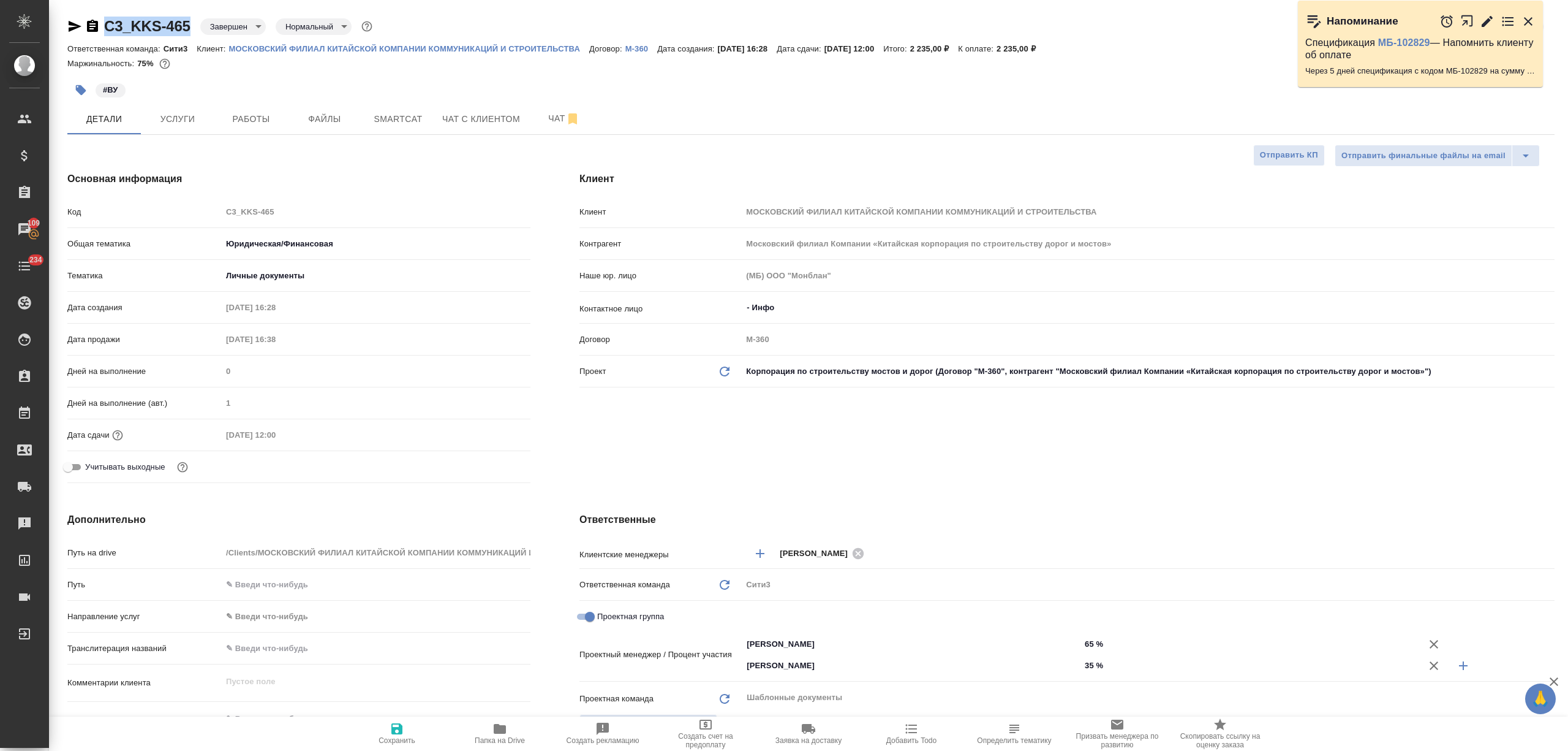
type textarea "x"
drag, startPoint x: 1028, startPoint y: 47, endPoint x: 1047, endPoint y: 51, distance: 19.4
click at [1045, 51] on p "2 235,00 ₽" at bounding box center [1021, 49] width 49 height 9
copy p "2 235"
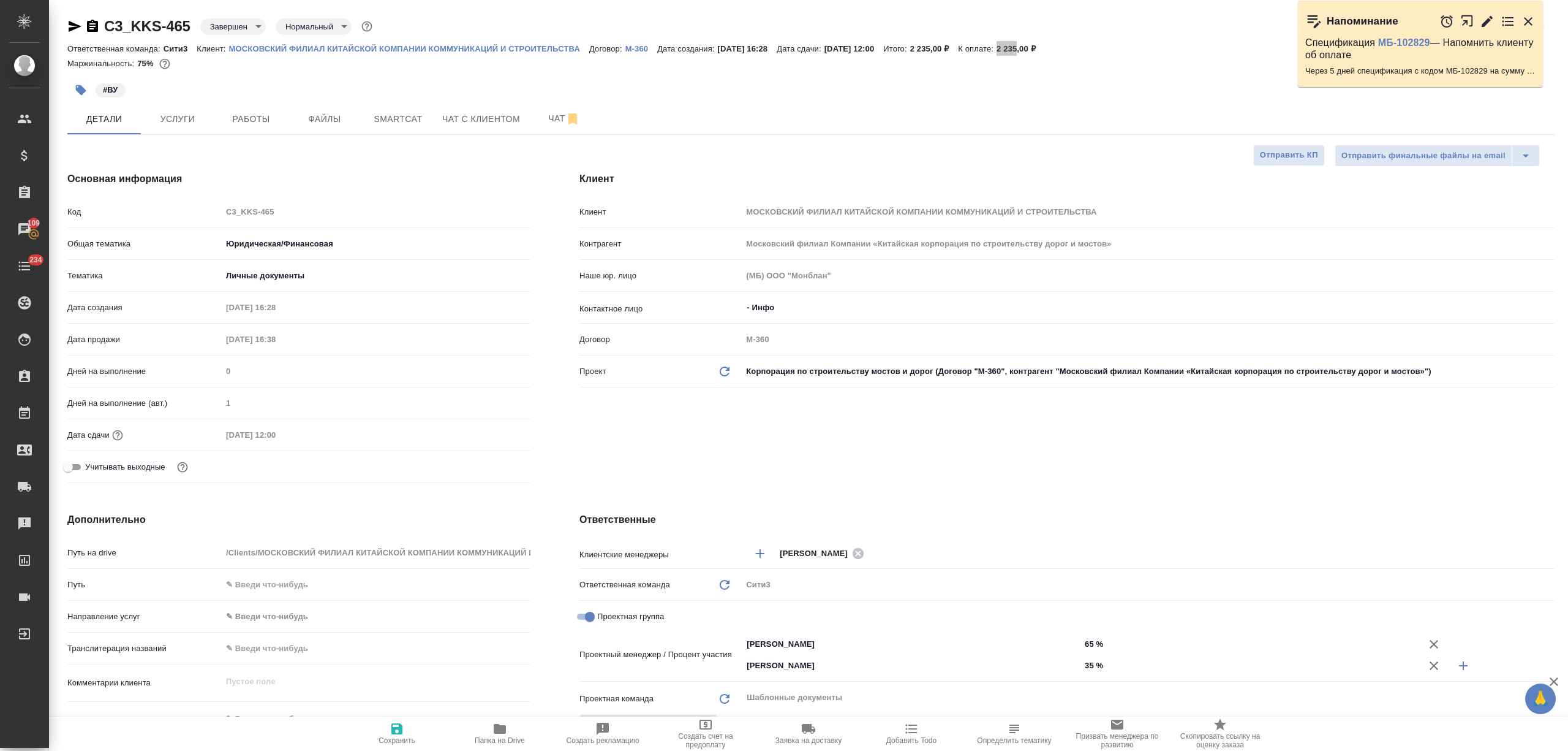
type textarea "x"
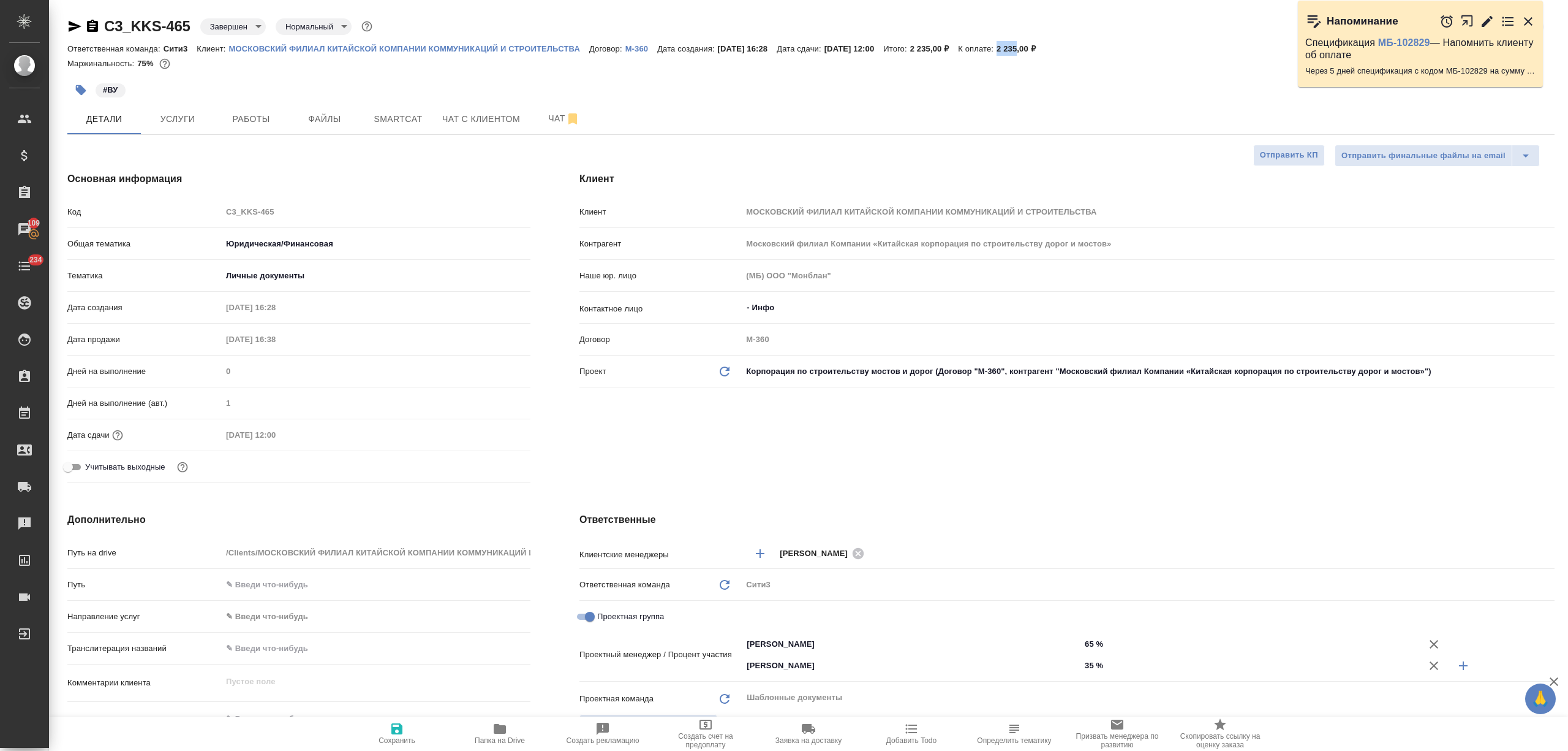
type textarea "x"
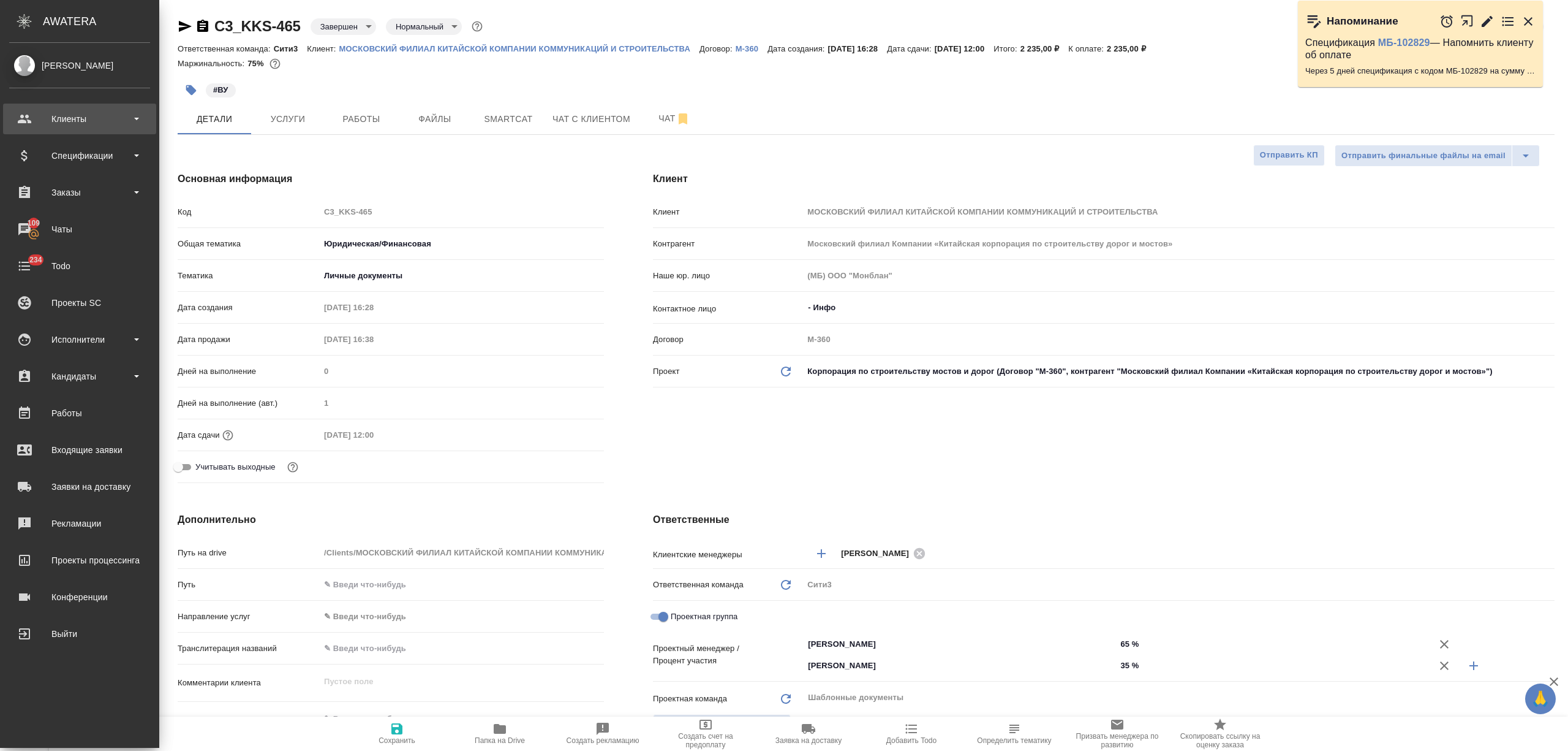
click at [74, 122] on div "Клиенты" at bounding box center [79, 119] width 141 height 18
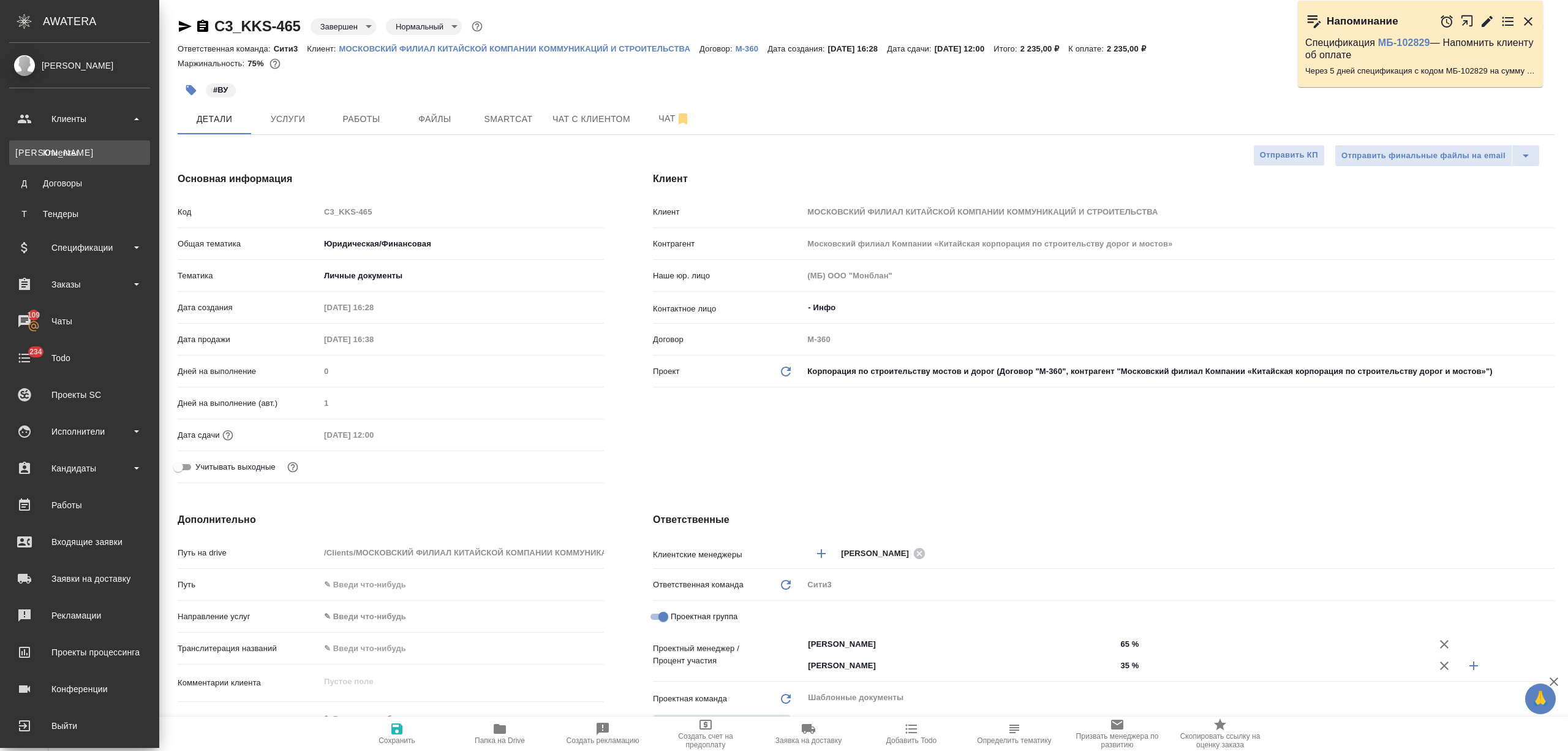
type textarea "x"
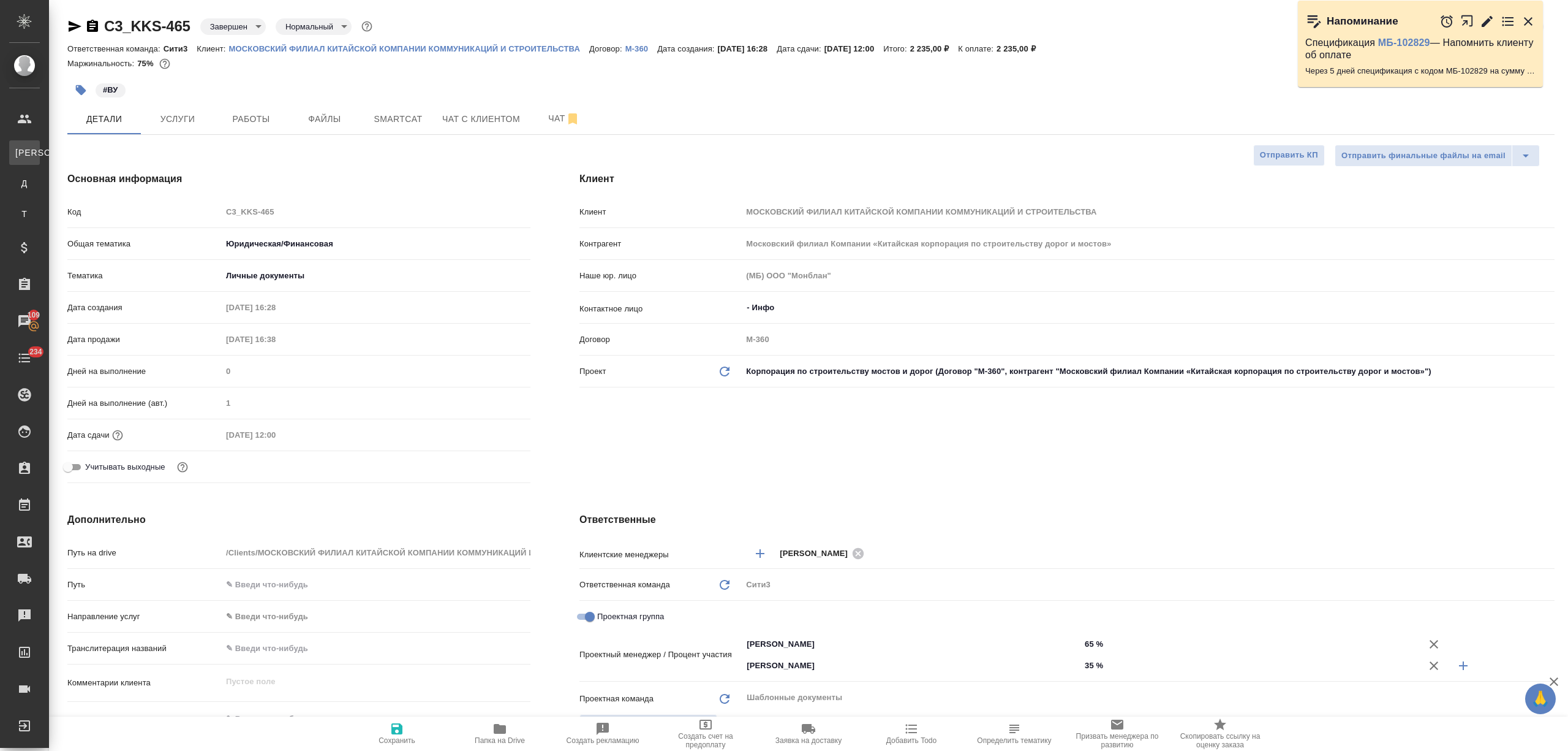
click at [40, 145] on link "К Клиенты" at bounding box center [24, 152] width 31 height 24
type textarea "x"
select select "RU"
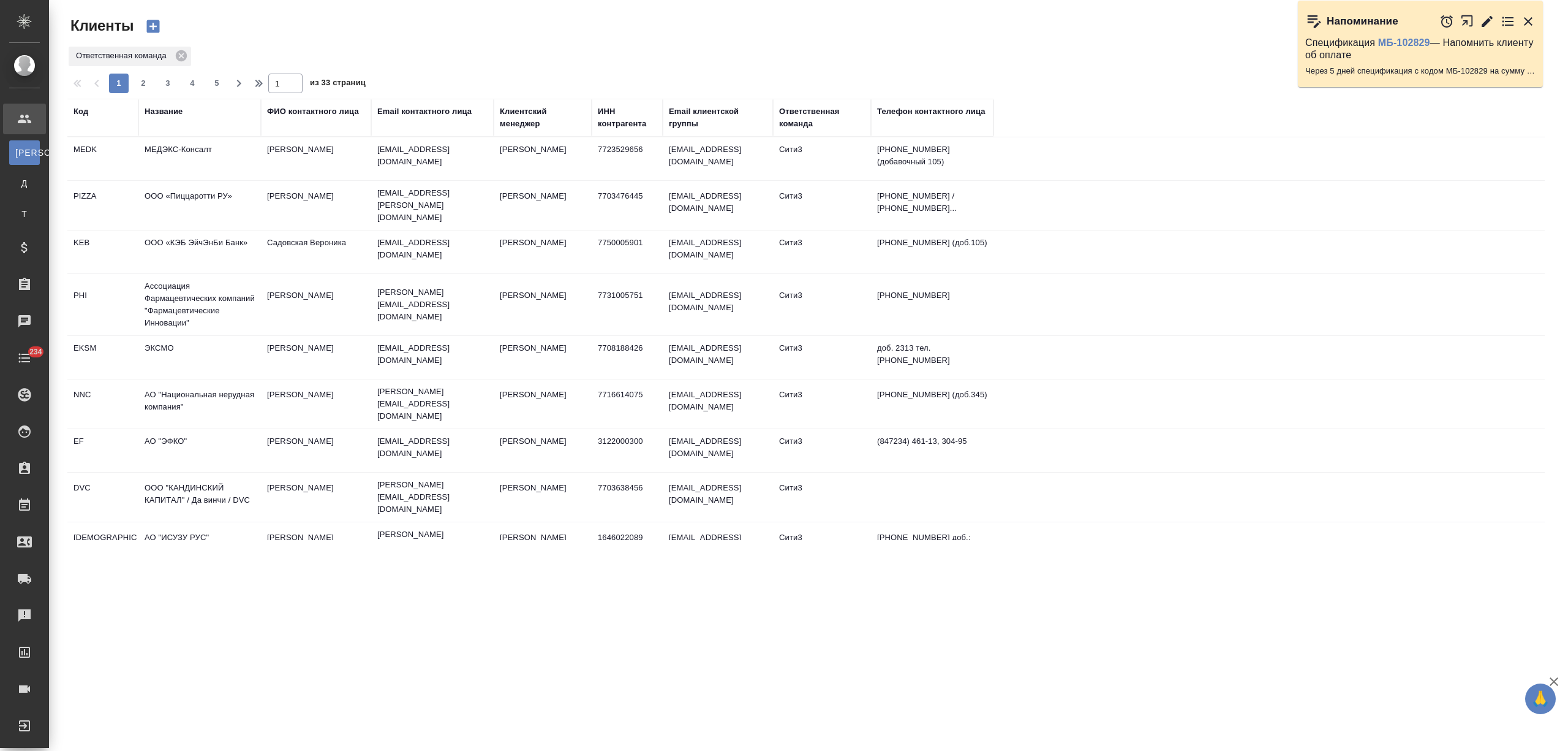
click at [162, 108] on div "Название" at bounding box center [163, 111] width 38 height 12
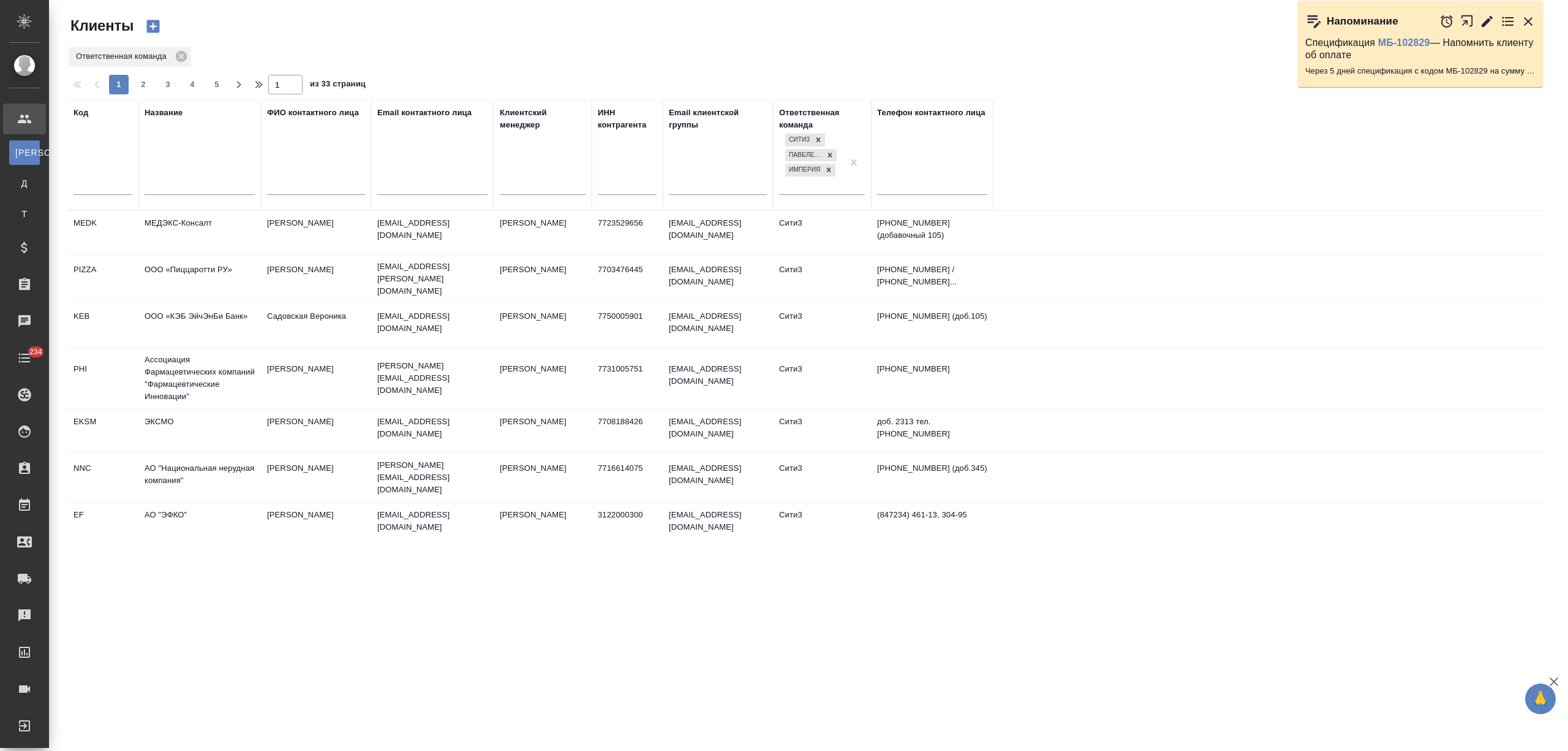
click at [175, 177] on div at bounding box center [200, 188] width 110 height 30
click at [179, 180] on input "text" at bounding box center [200, 186] width 110 height 15
click at [405, 185] on input "text" at bounding box center [433, 186] width 110 height 15
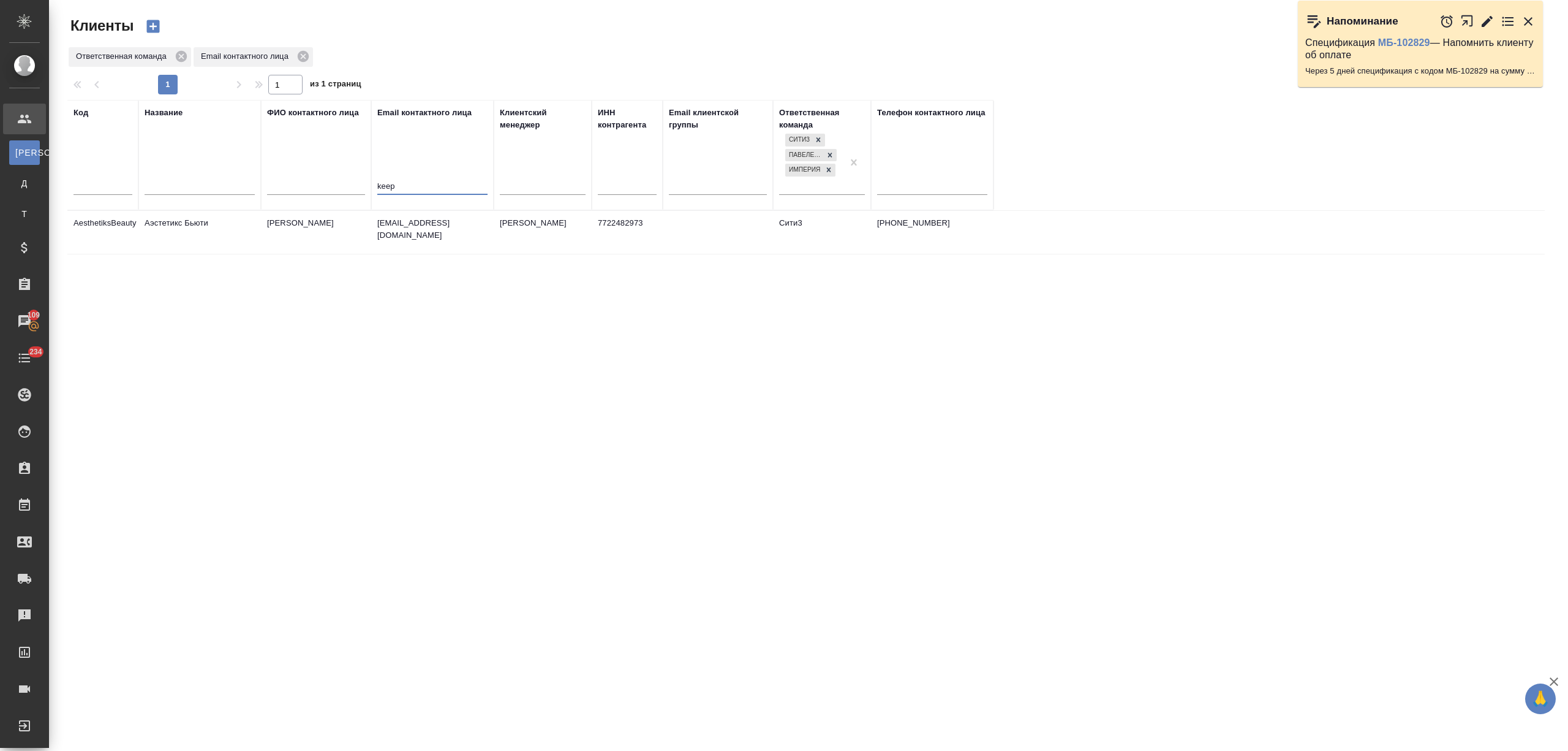
type input "keep"
click at [417, 238] on td "AShmakova@keeplooking.ru" at bounding box center [432, 232] width 123 height 43
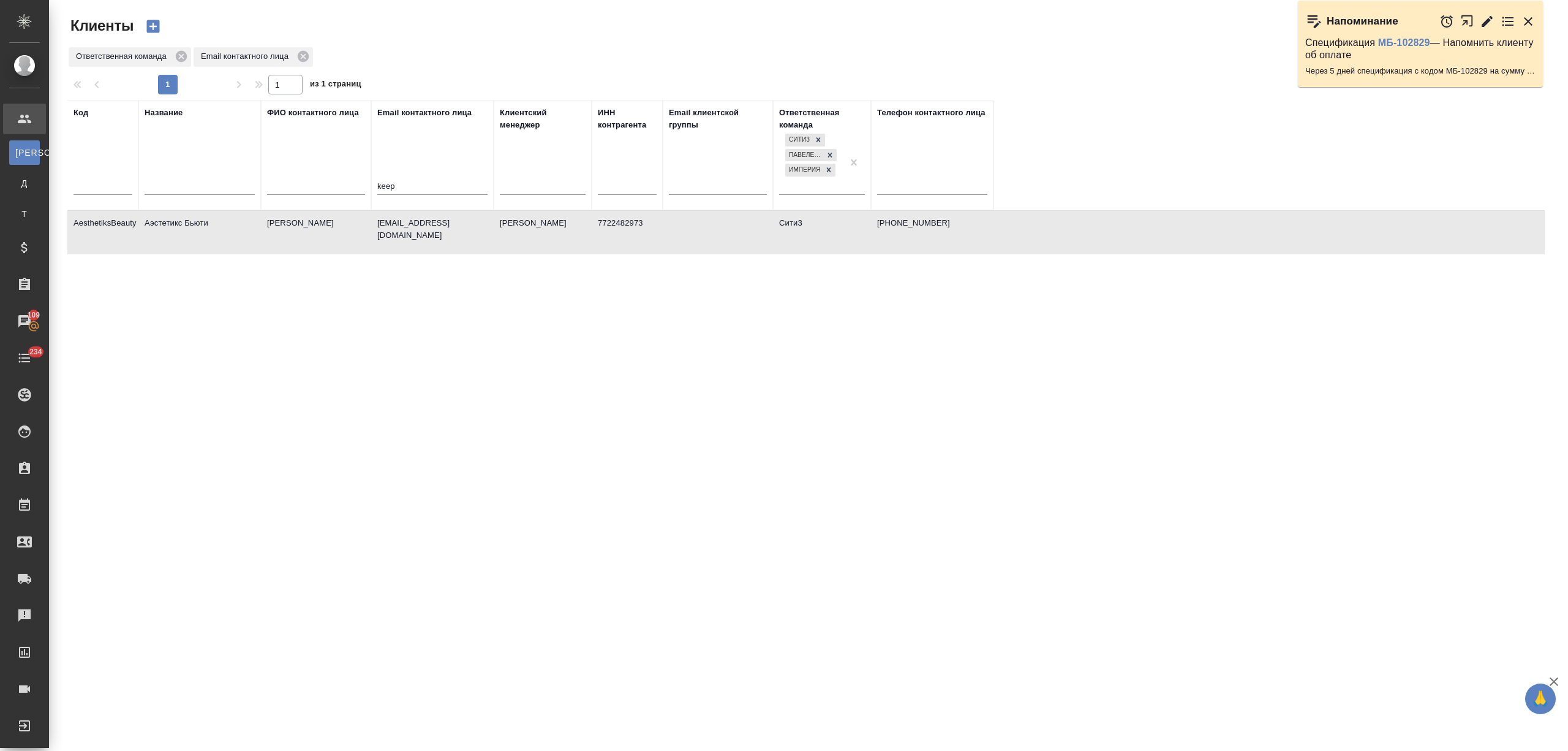
click at [417, 238] on td "AShmakova@keeplooking.ru" at bounding box center [432, 232] width 123 height 43
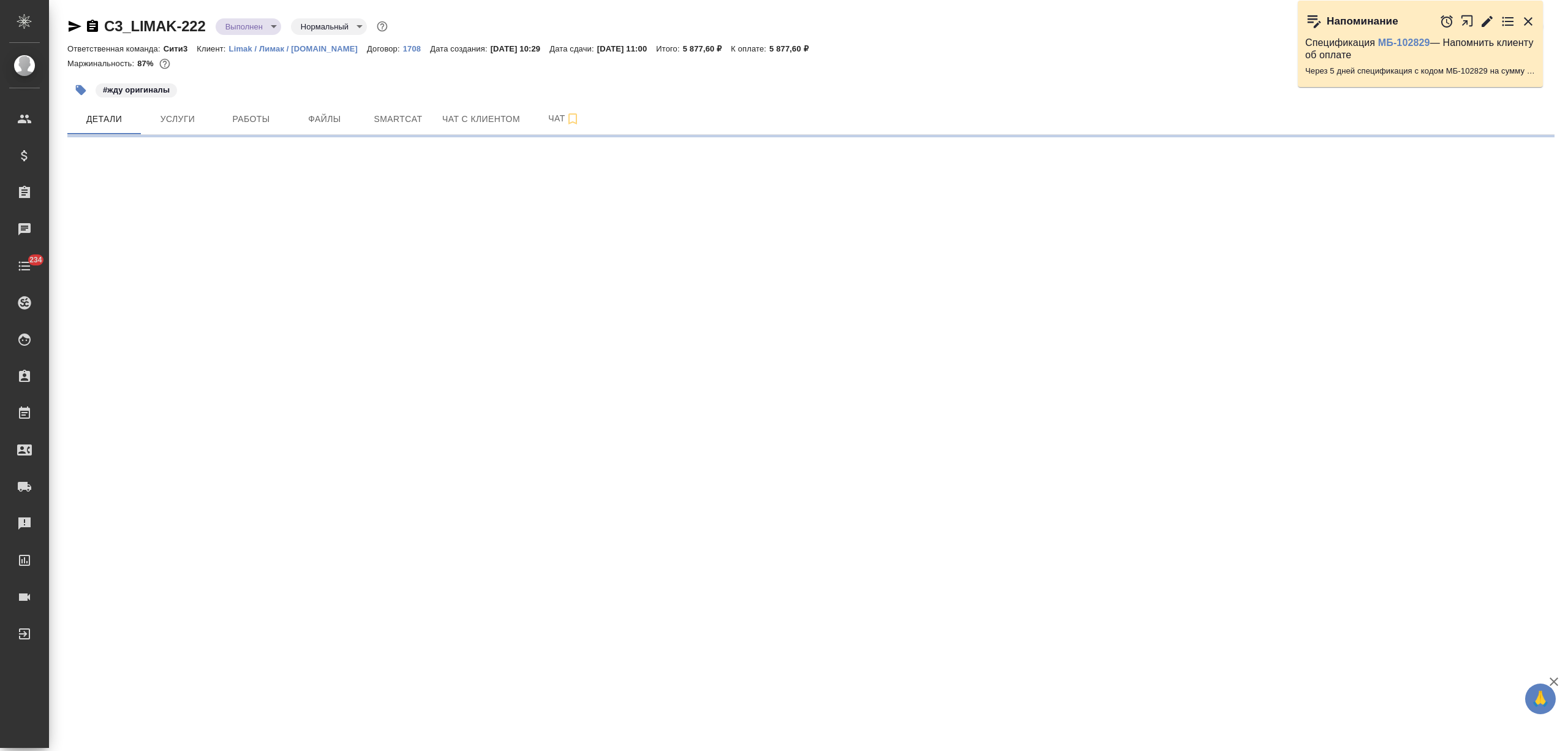
select select "RU"
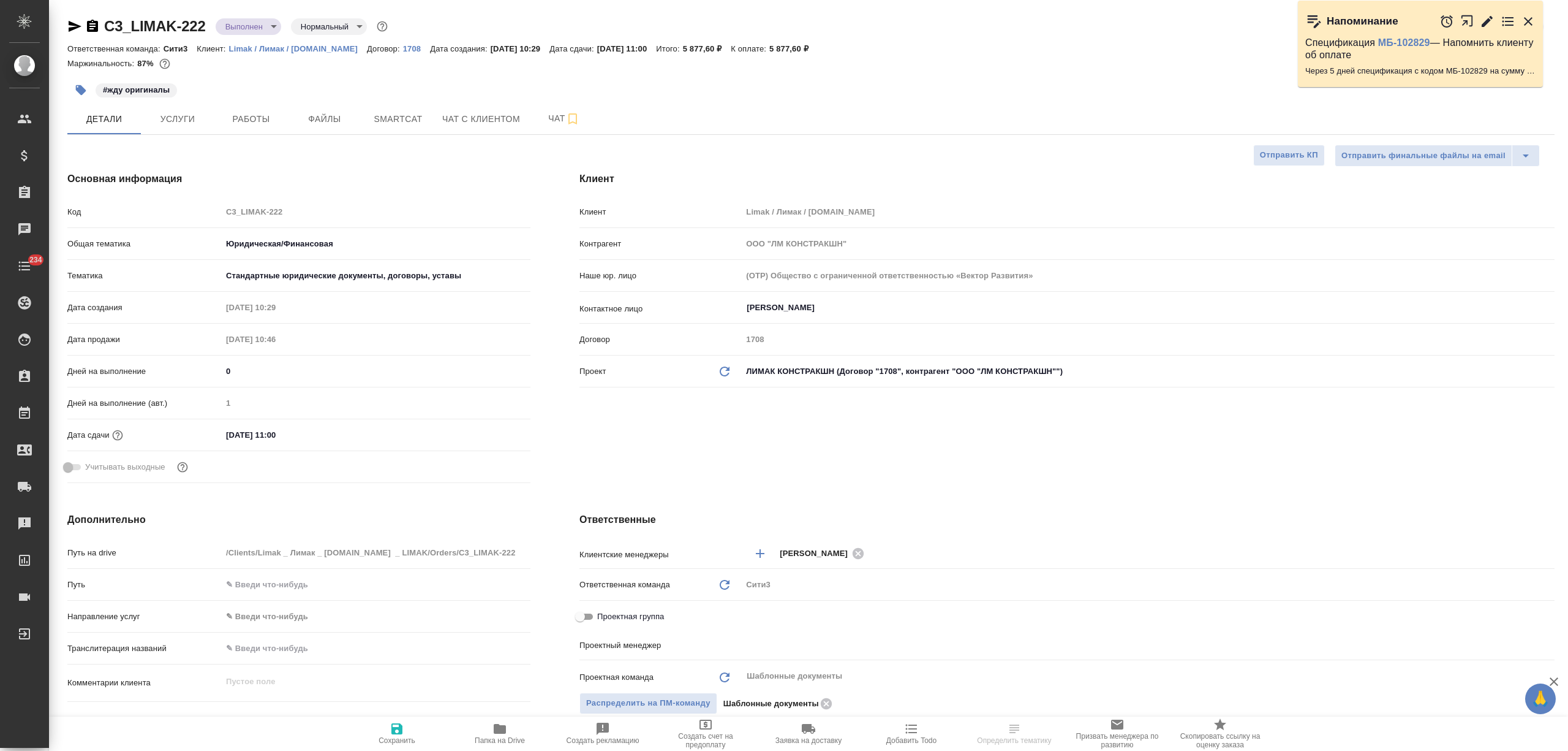
type textarea "x"
type input "Газизов Ринат"
type textarea "x"
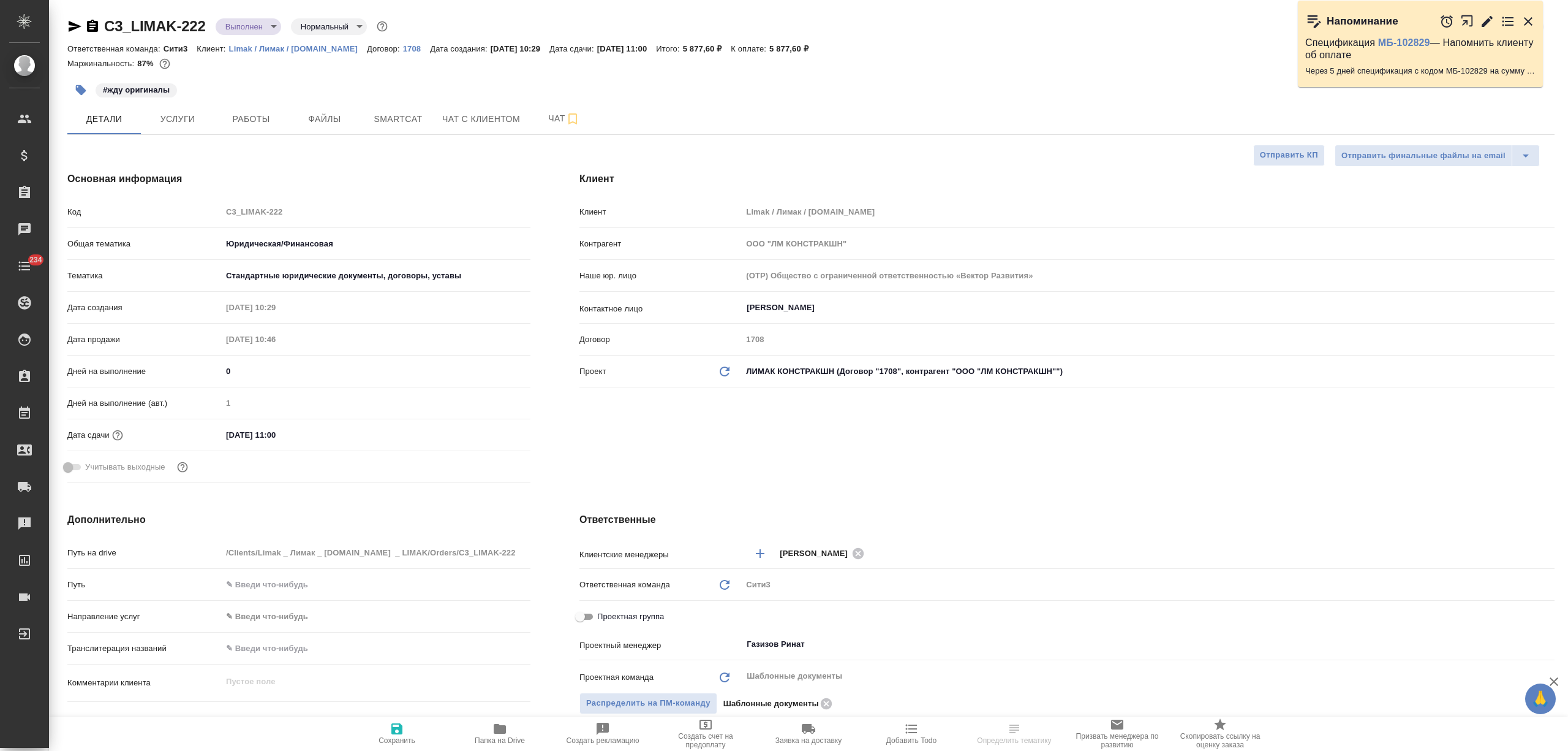
type textarea "x"
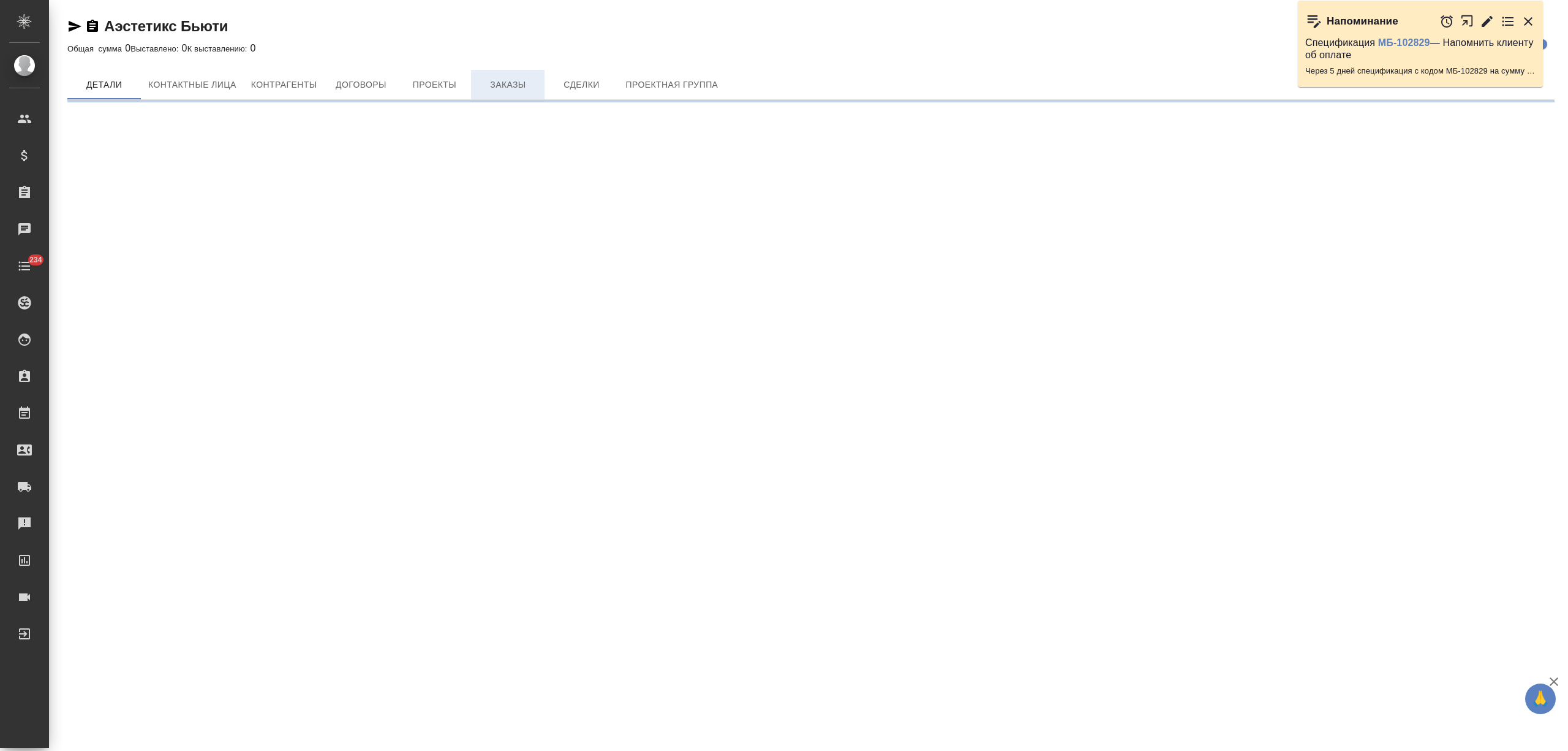
click at [512, 70] on button "Заказы" at bounding box center [508, 84] width 74 height 30
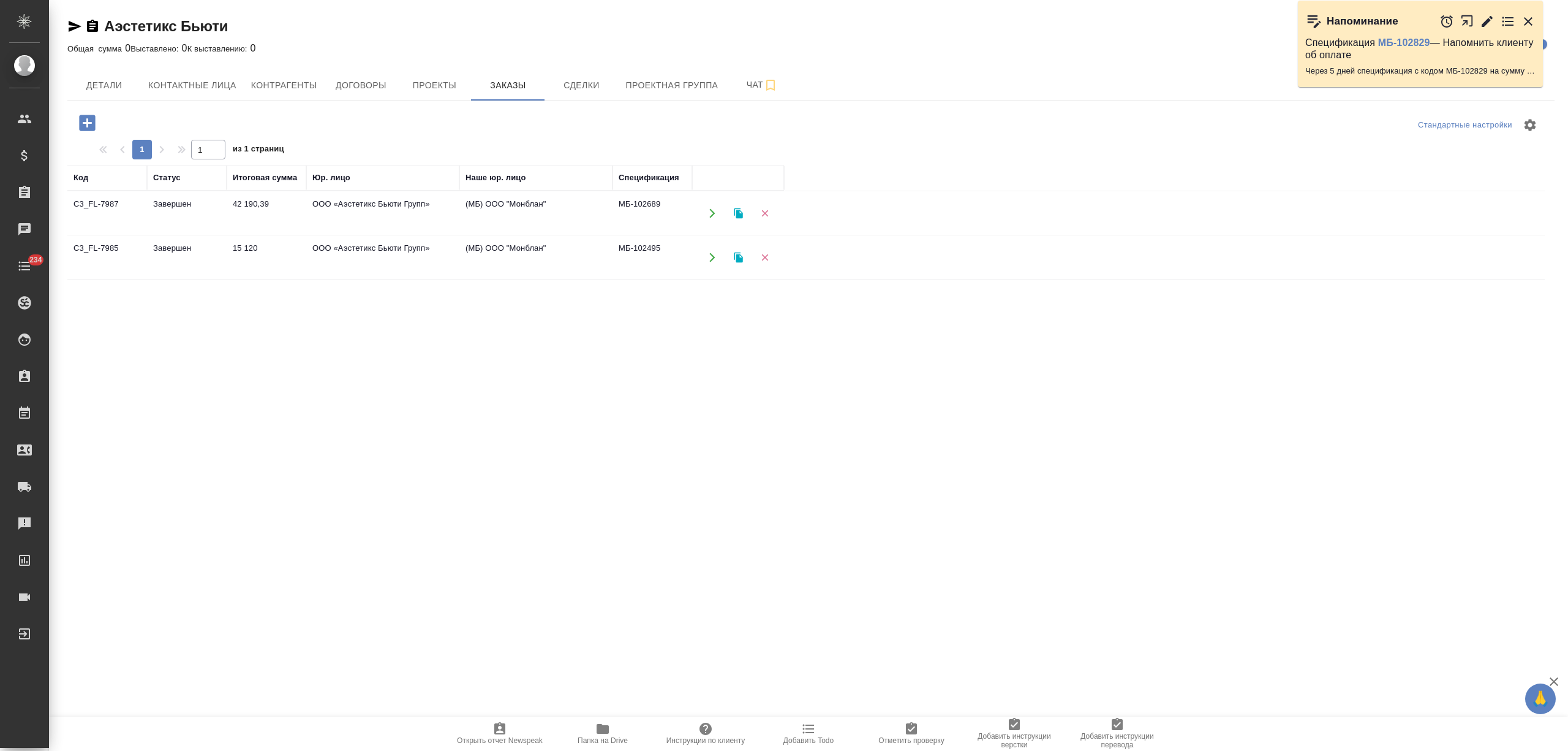
click at [86, 116] on icon "button" at bounding box center [87, 122] width 16 height 16
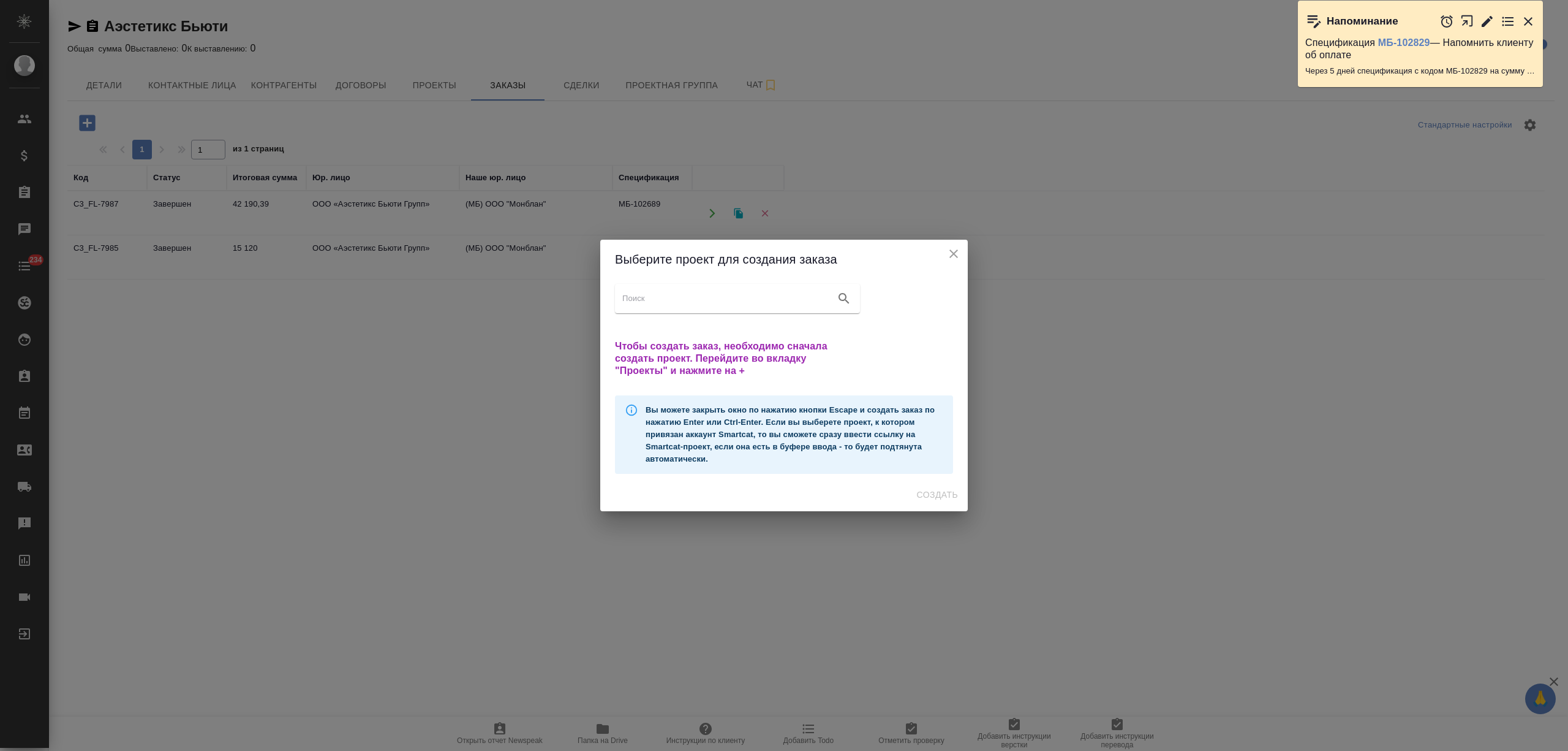
click at [962, 253] on button "close" at bounding box center [954, 254] width 18 height 18
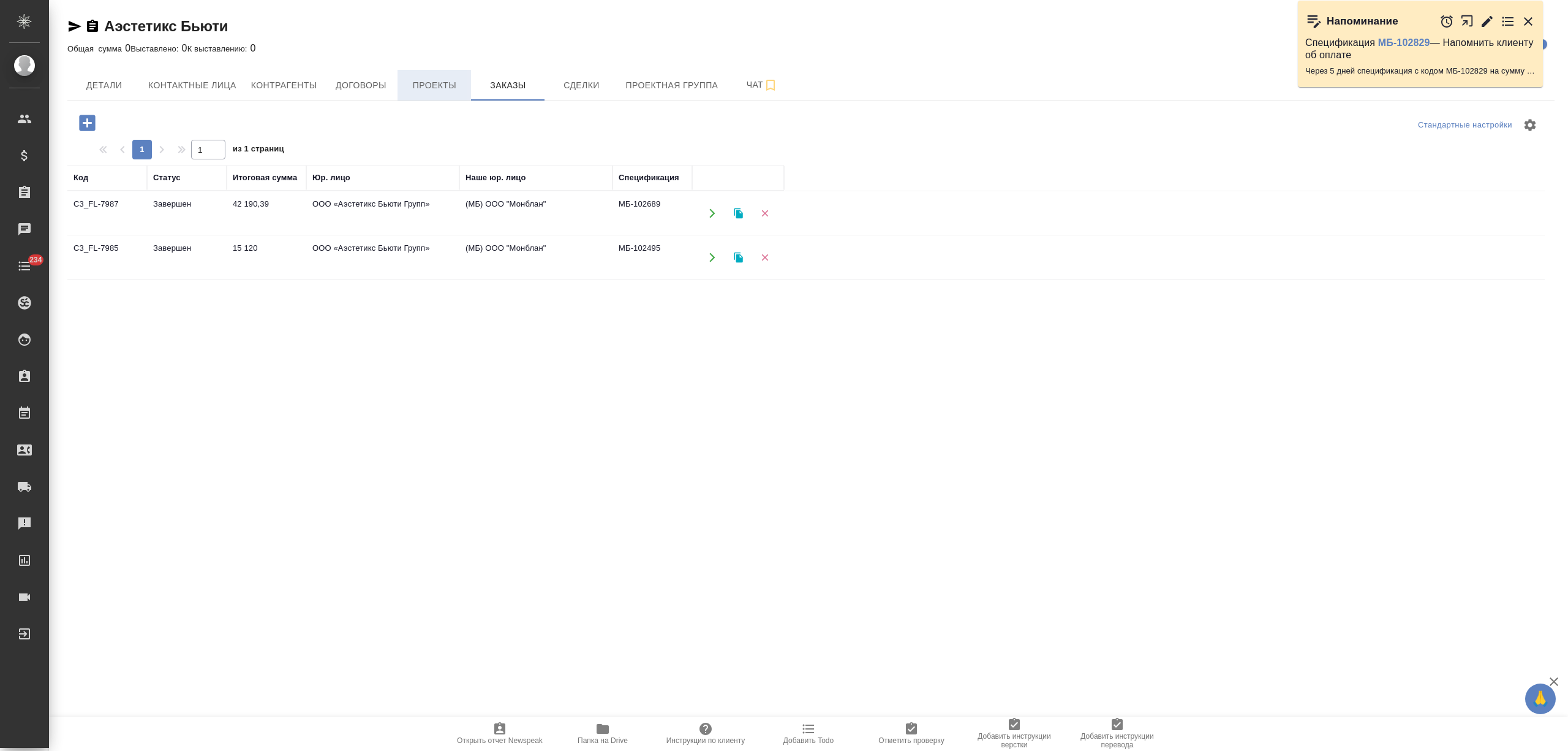
click at [456, 89] on span "Проекты" at bounding box center [435, 85] width 59 height 15
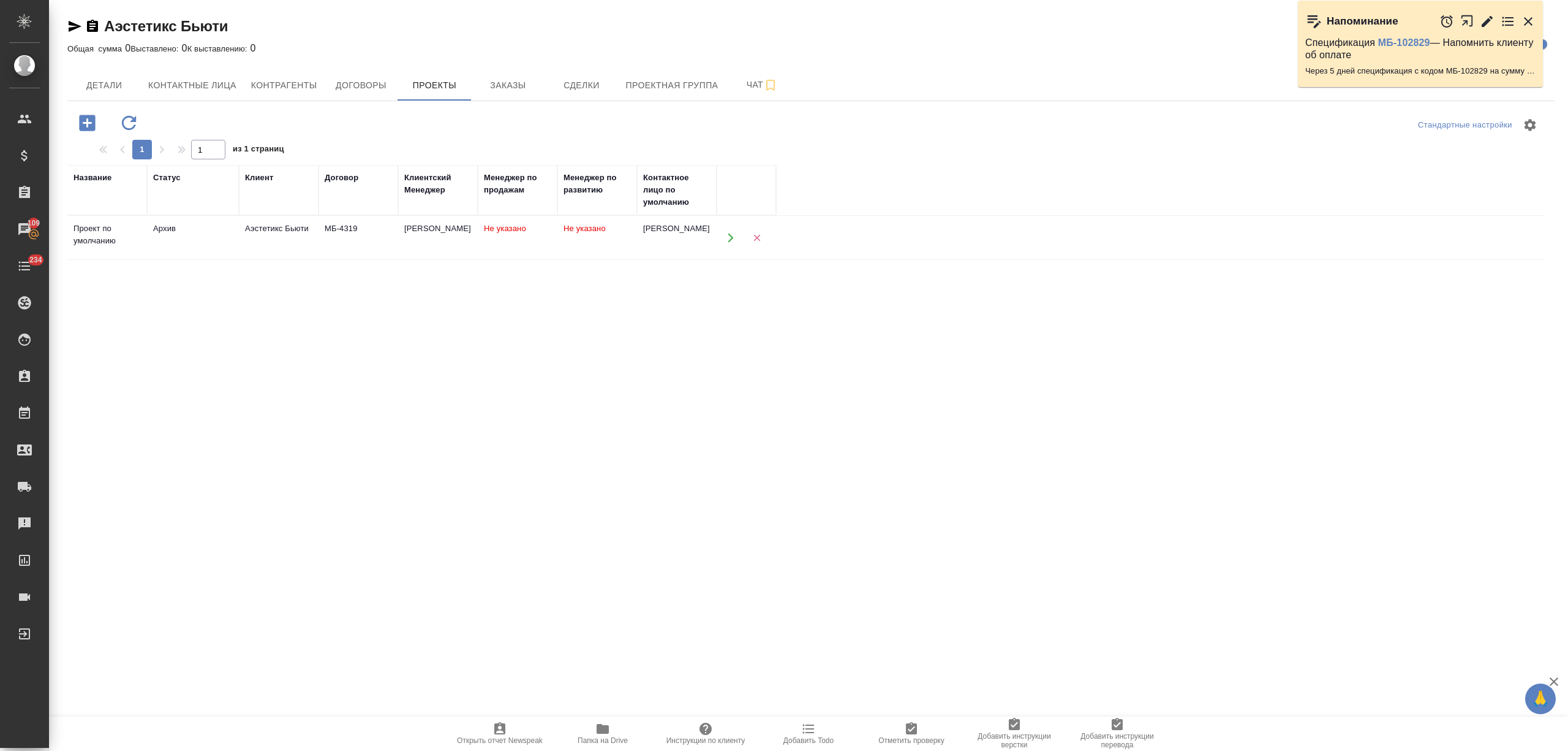
click at [251, 242] on td "Аэстетикс Бьюти" at bounding box center [278, 237] width 79 height 43
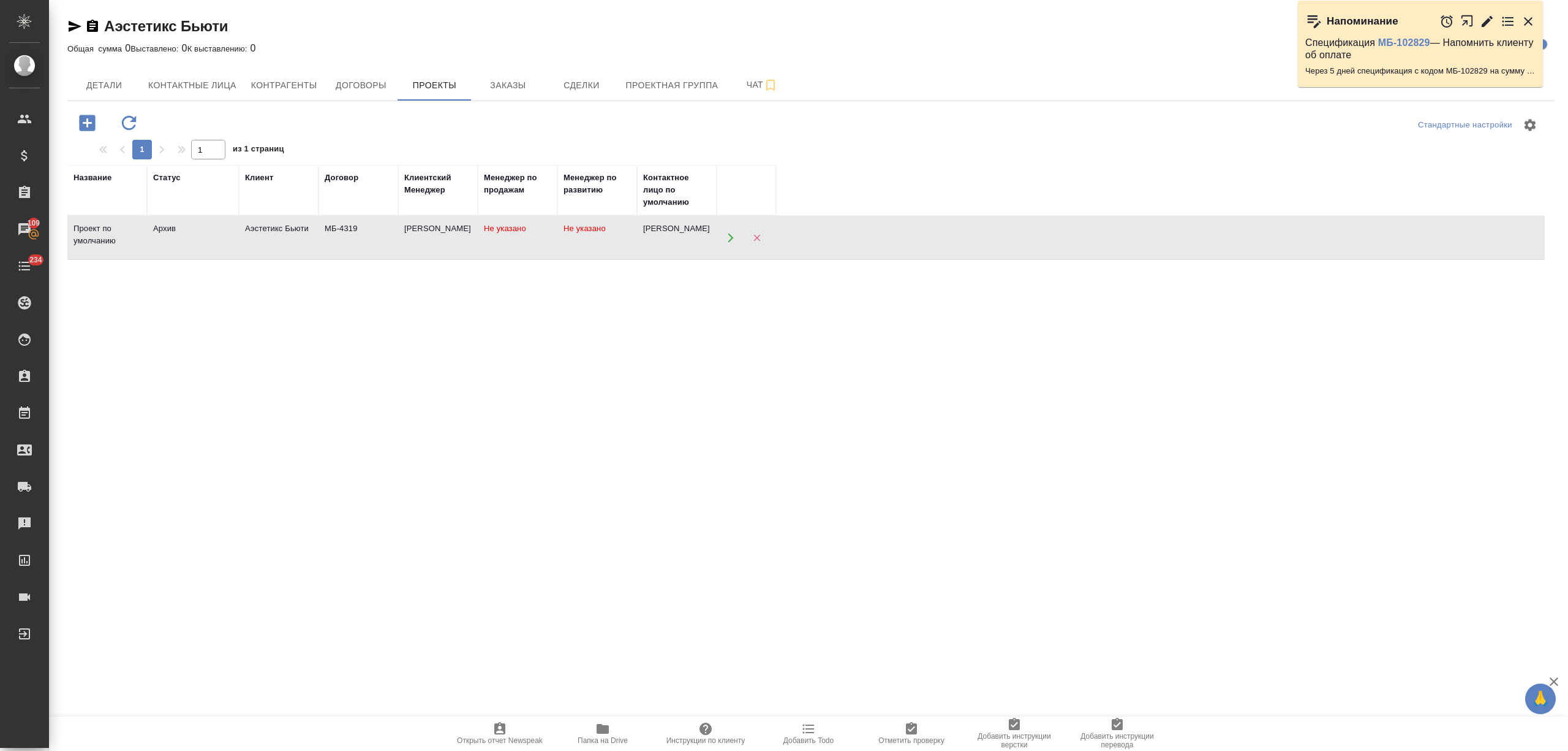
click at [251, 242] on td "Аэстетикс Бьюти" at bounding box center [278, 237] width 79 height 43
click at [506, 87] on span "Заказы" at bounding box center [508, 85] width 59 height 15
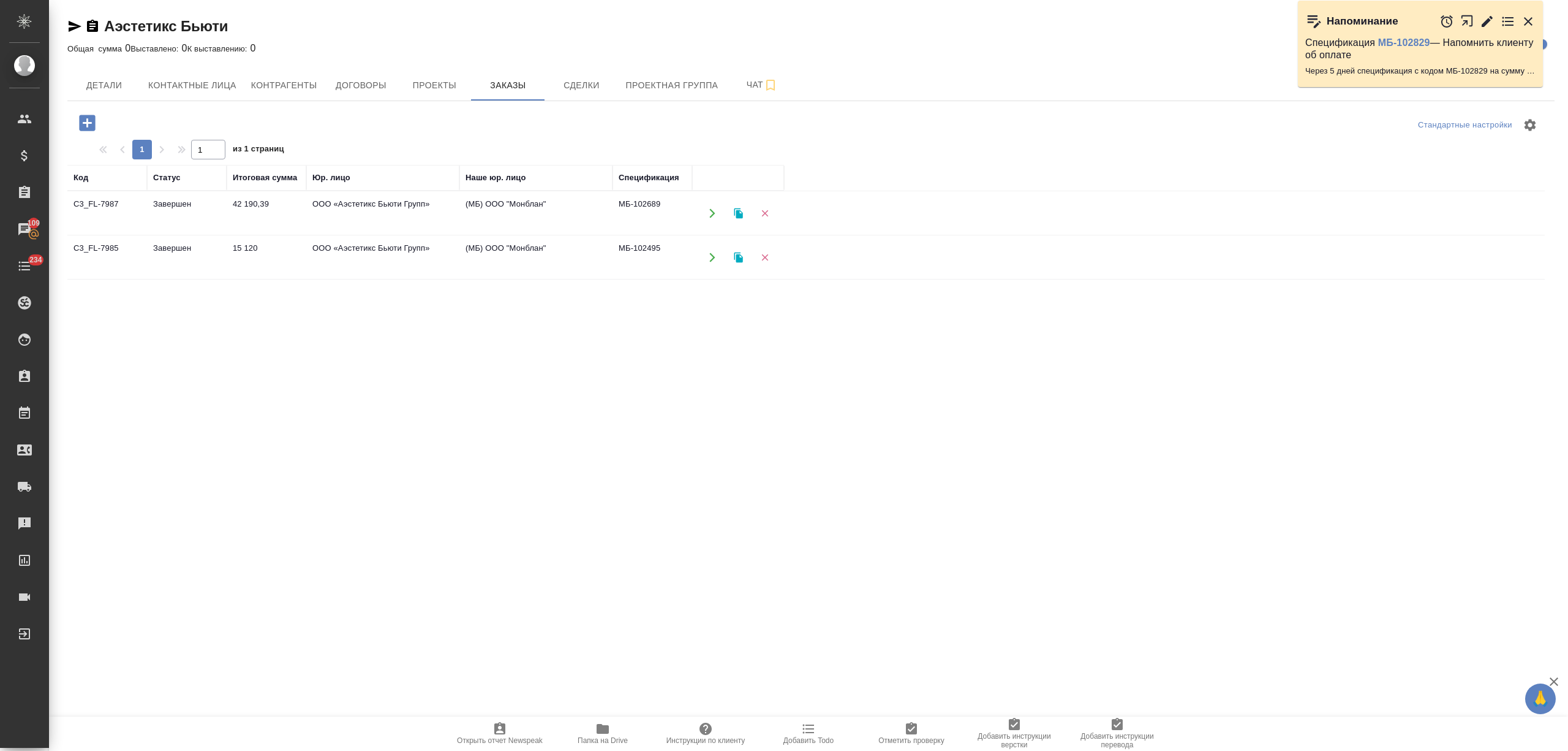
click at [87, 124] on icon "button" at bounding box center [87, 123] width 22 height 22
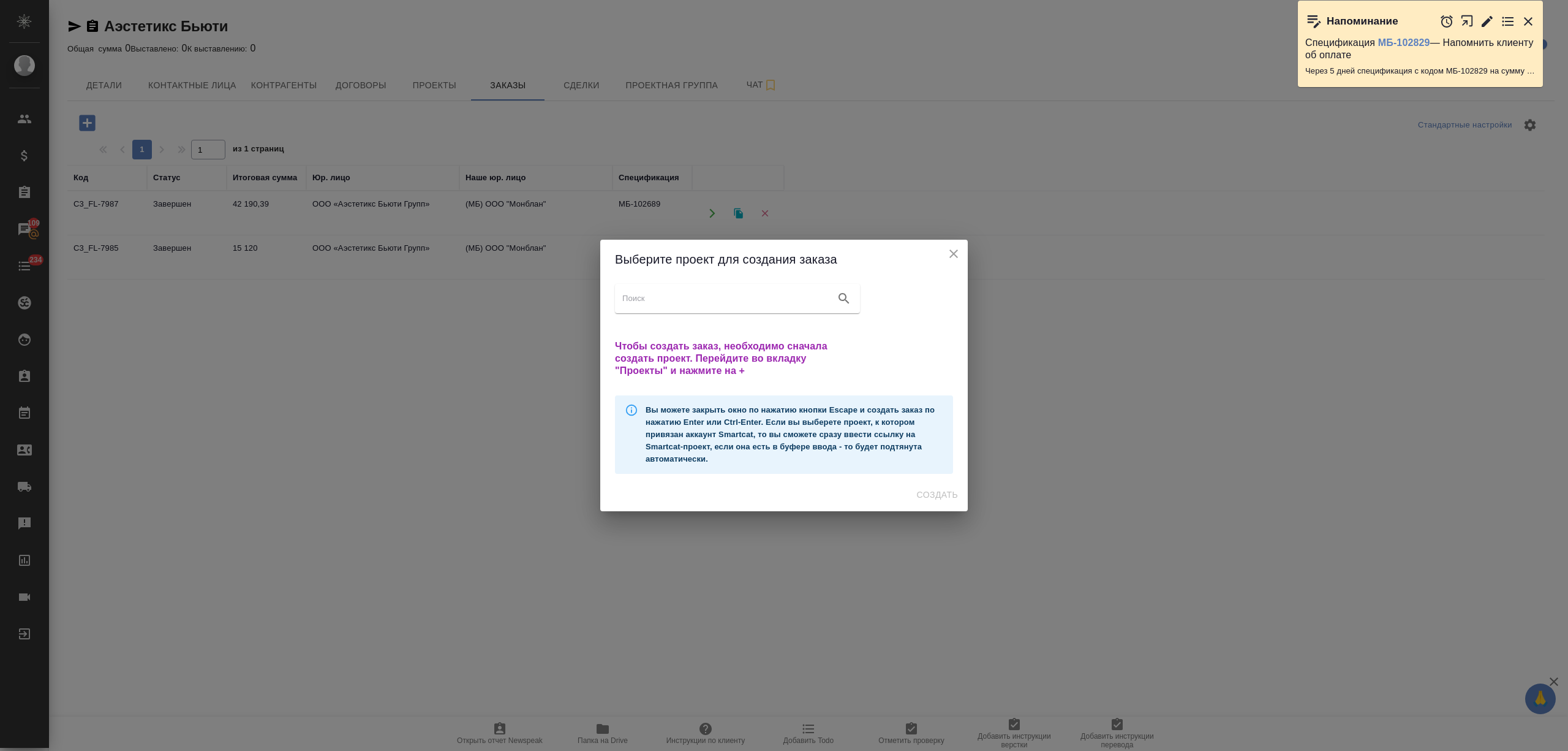
click at [951, 248] on icon "close" at bounding box center [953, 254] width 14 height 14
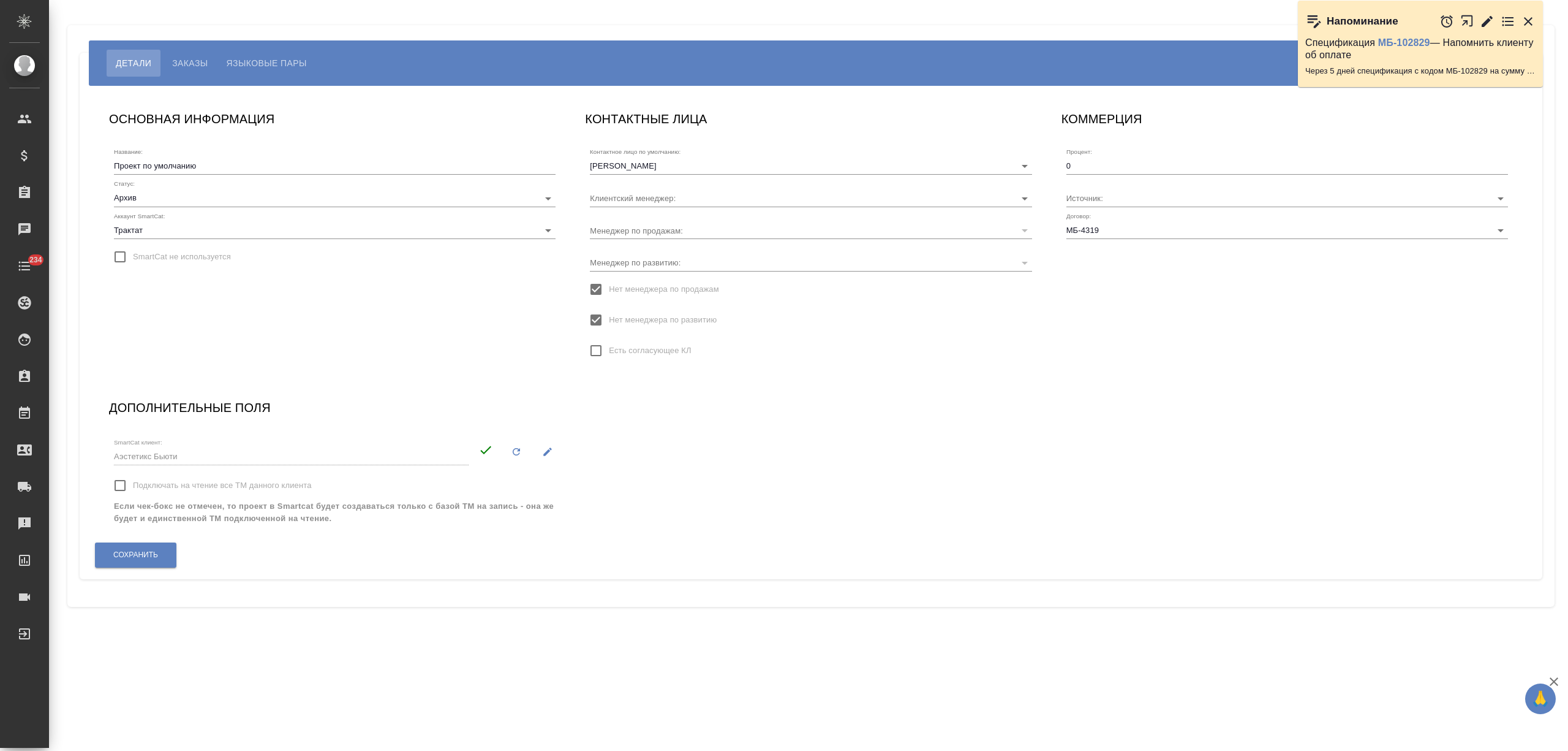
type input "[PERSON_NAME]"
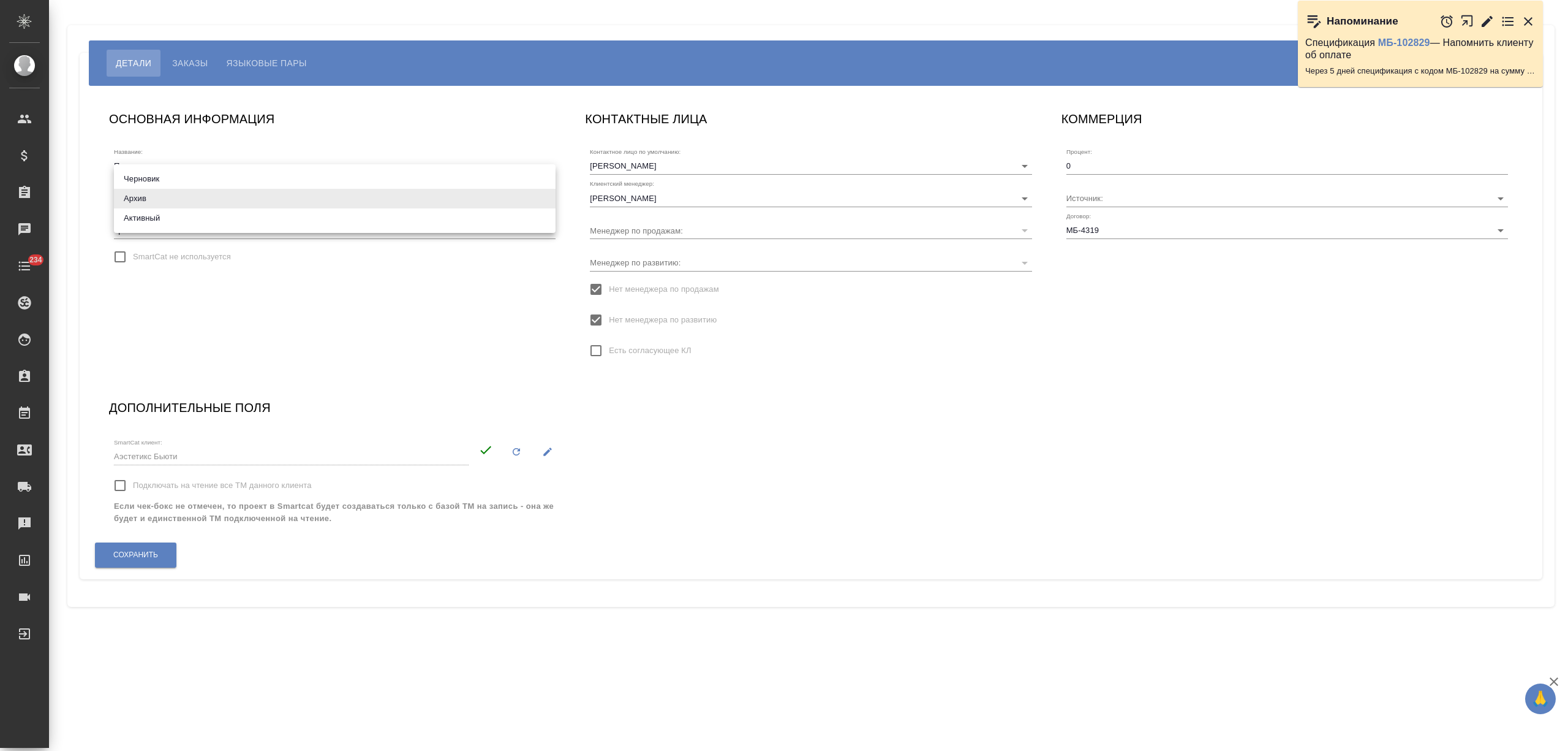
click at [135, 194] on body "🙏 .cls-1 fill:#fff; AWATERA [PERSON_NAME] Спецификации Заказы Чаты 234 Todo Про…" at bounding box center [784, 375] width 1568 height 751
click at [152, 221] on li "Активный" at bounding box center [335, 218] width 442 height 20
type input "active"
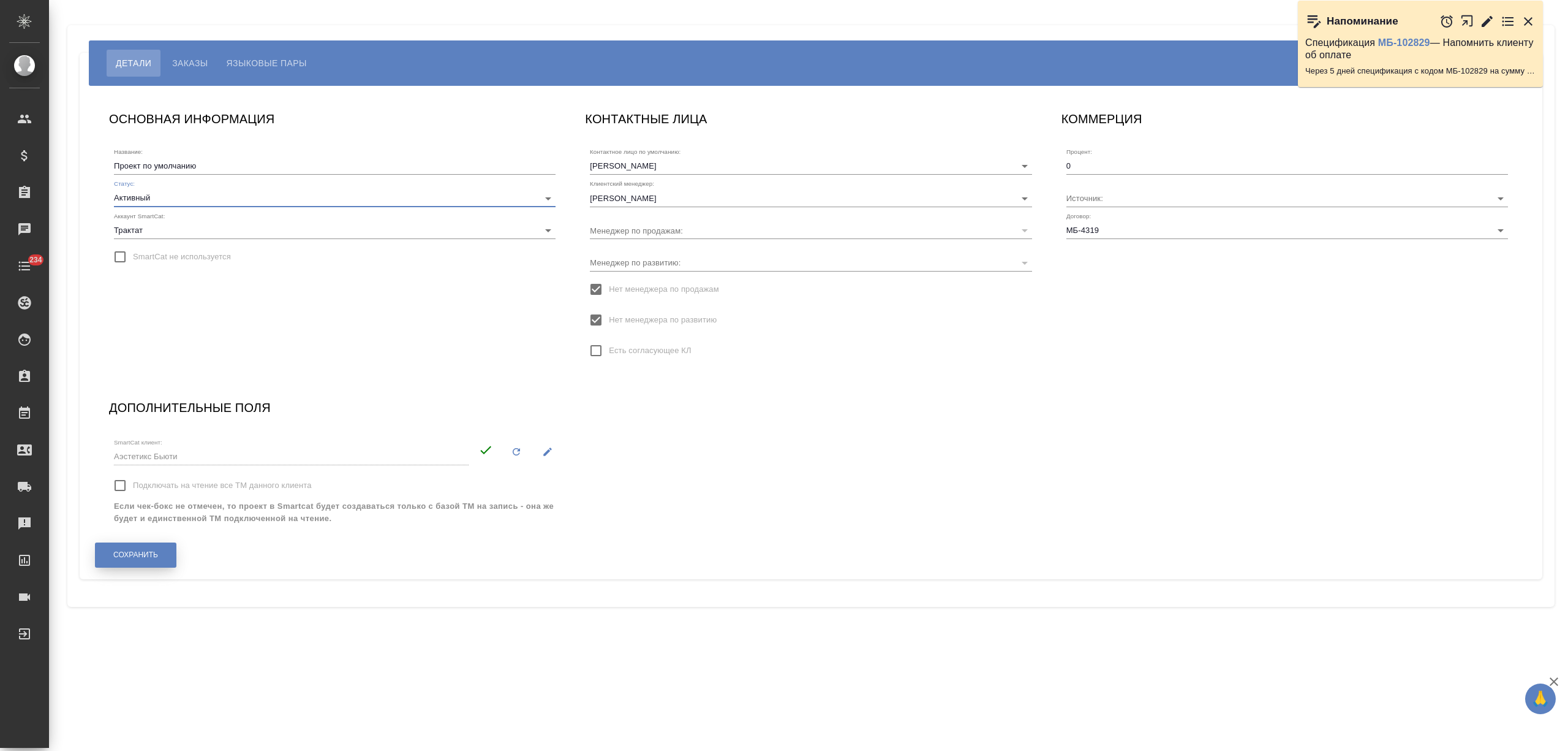
click at [157, 553] on span "Сохранить" at bounding box center [136, 555] width 45 height 11
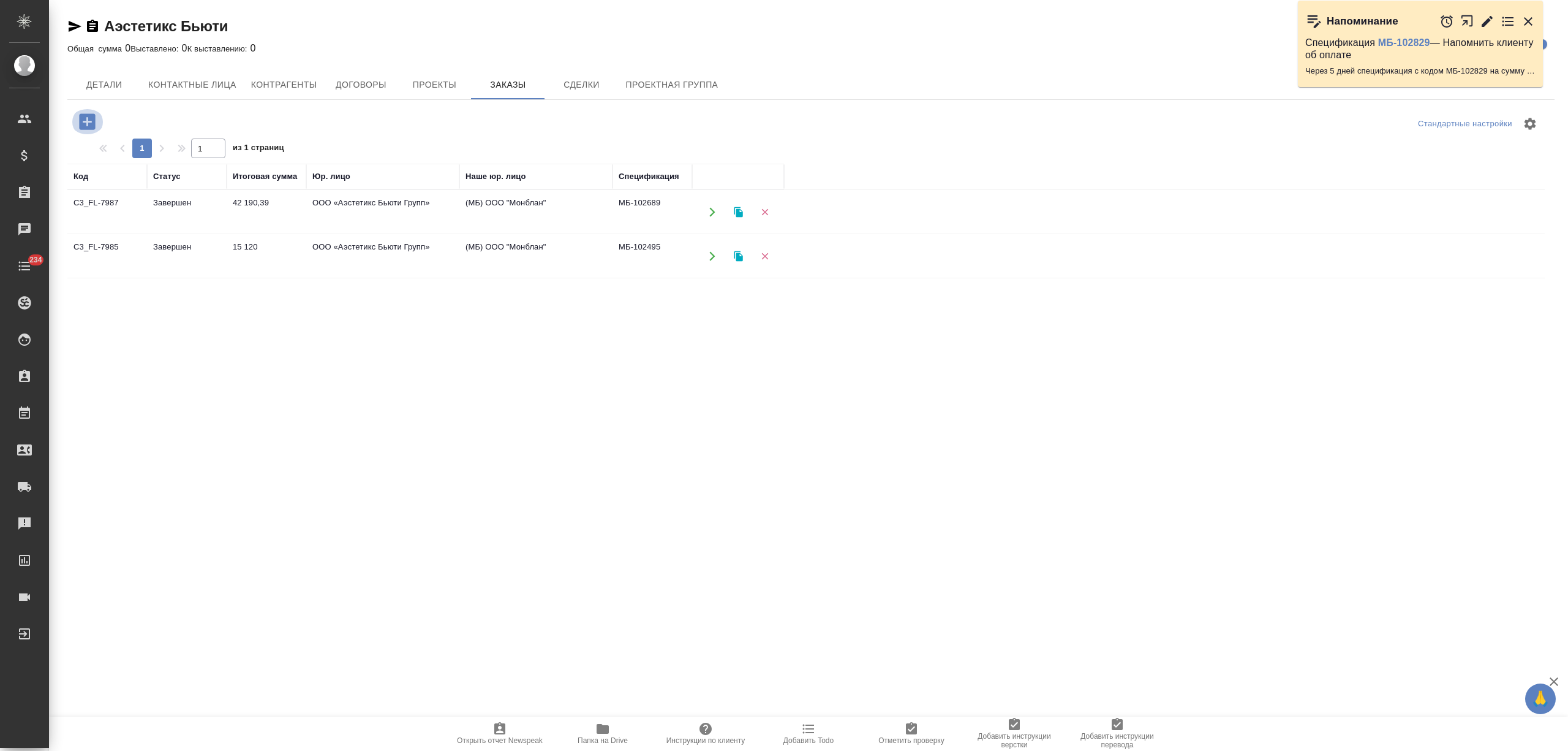
click at [89, 118] on icon "button" at bounding box center [87, 122] width 16 height 16
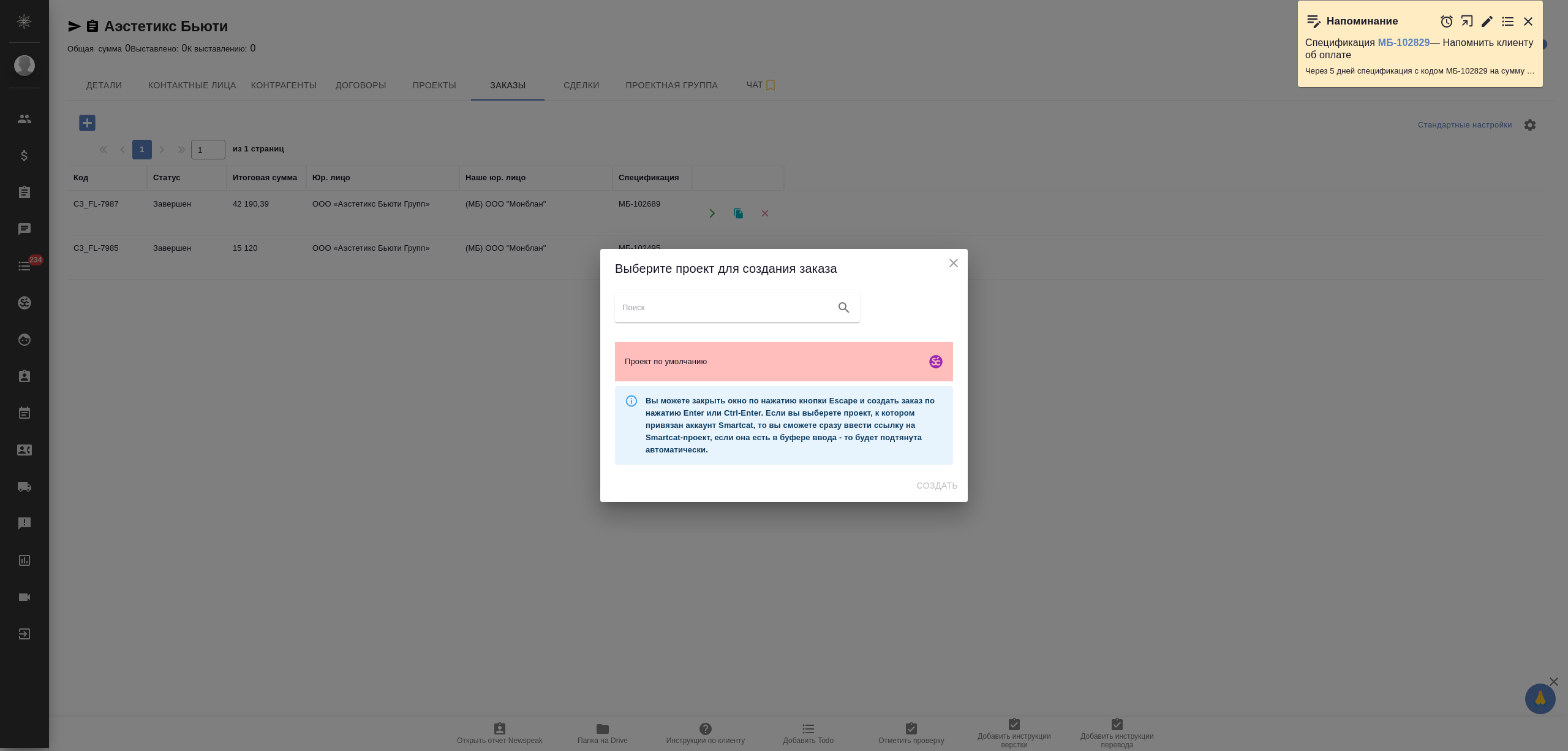
click at [869, 364] on span "Проект по умолчанию" at bounding box center [773, 361] width 297 height 12
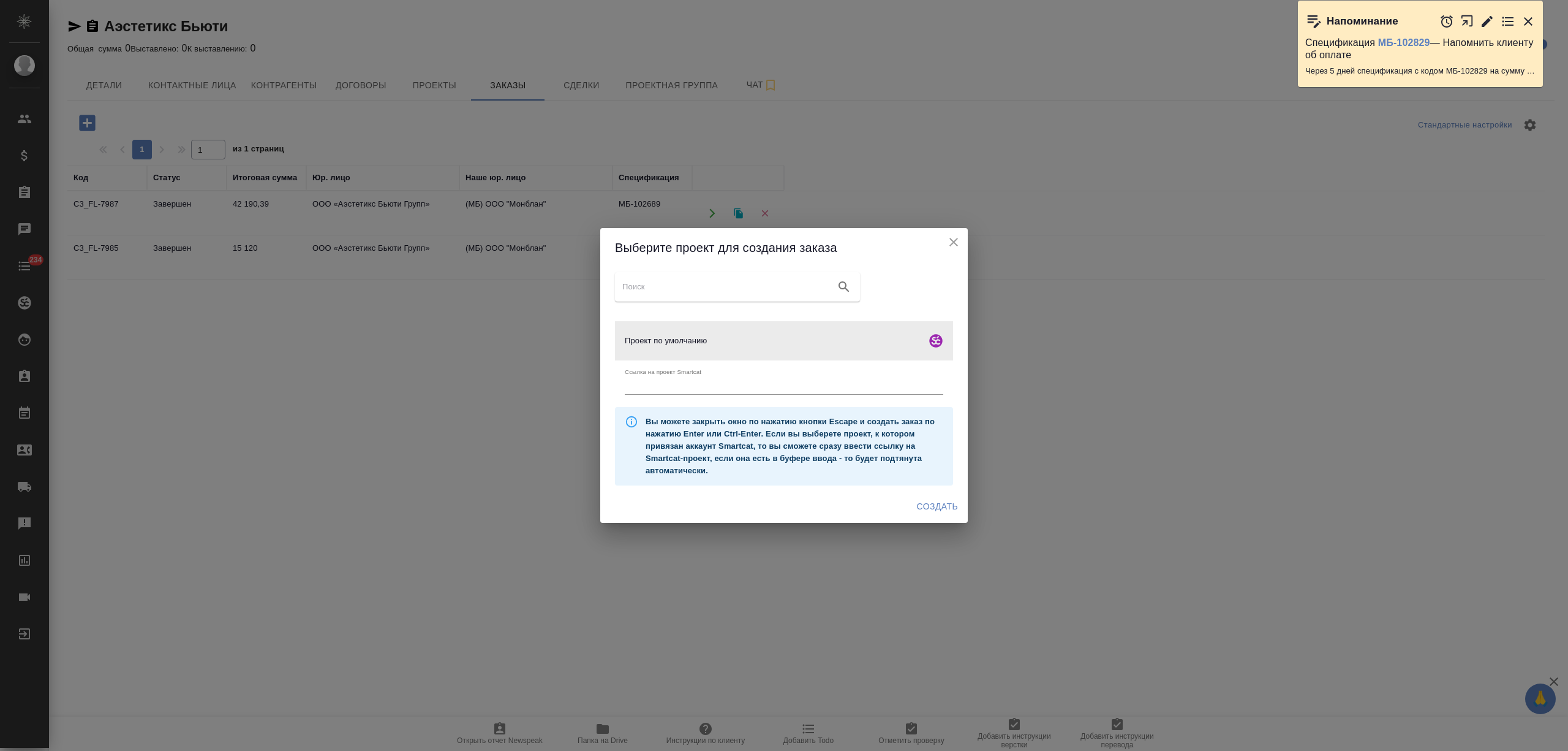
click at [954, 511] on span "Создать" at bounding box center [938, 506] width 41 height 15
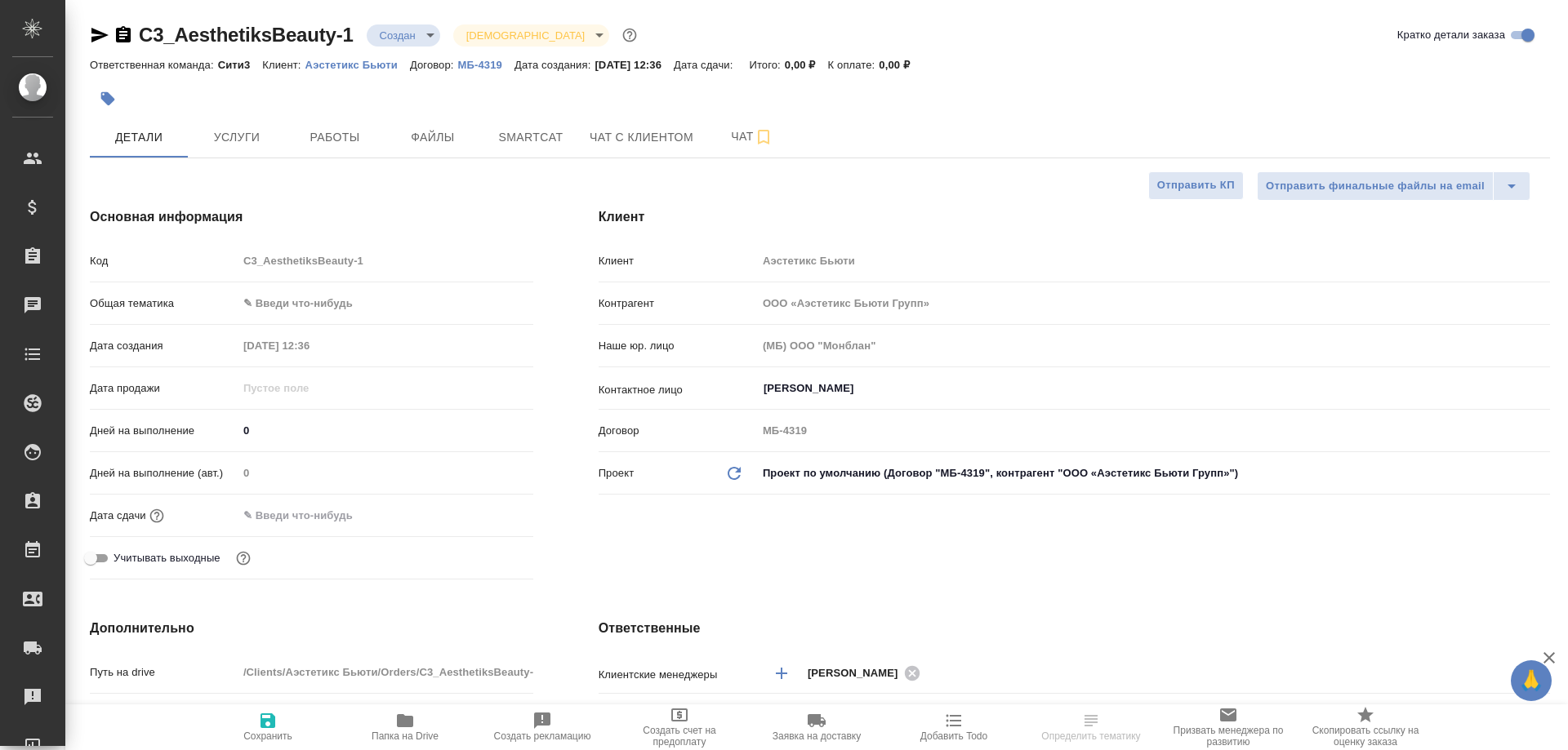
select select "RU"
type textarea "x"
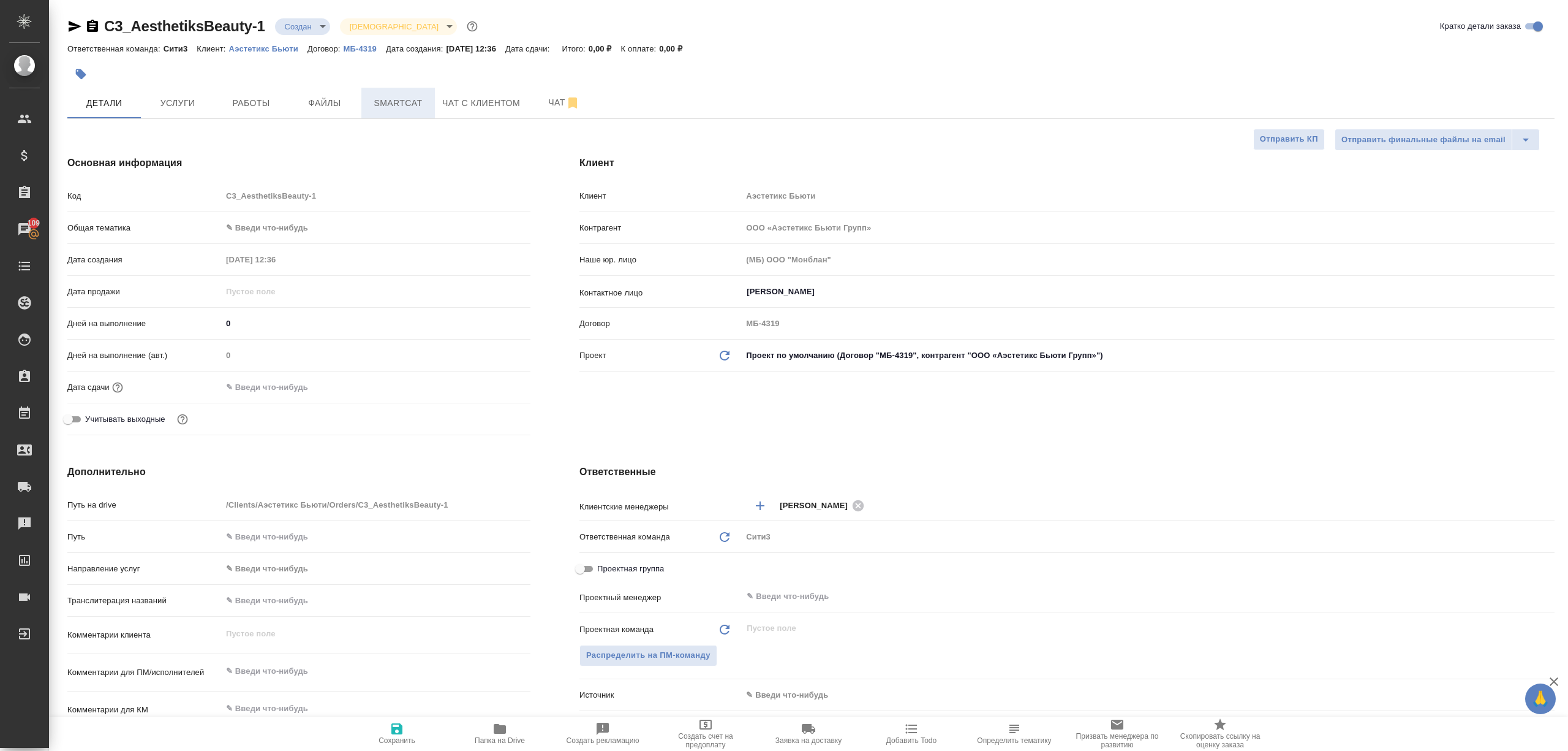
type textarea "x"
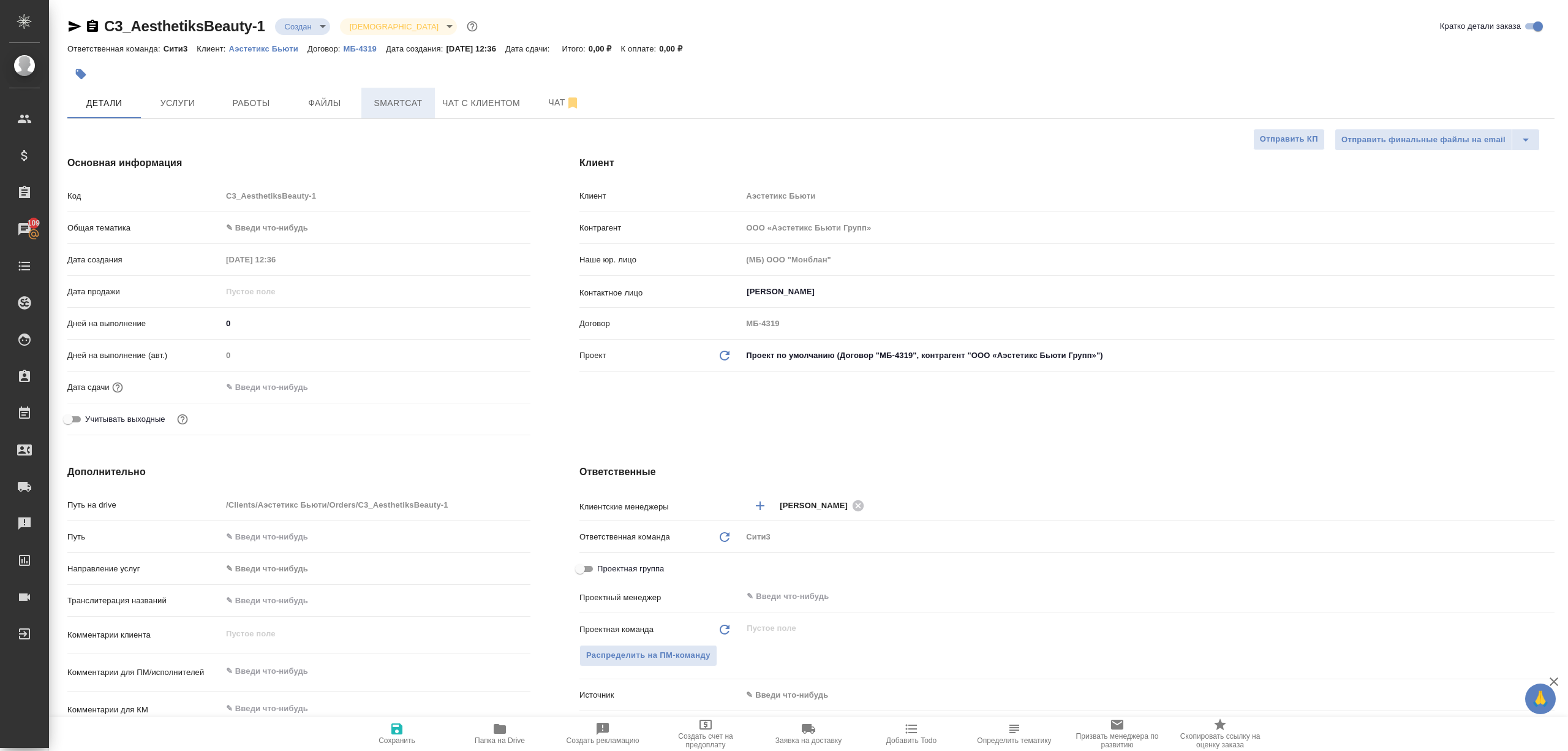
type textarea "x"
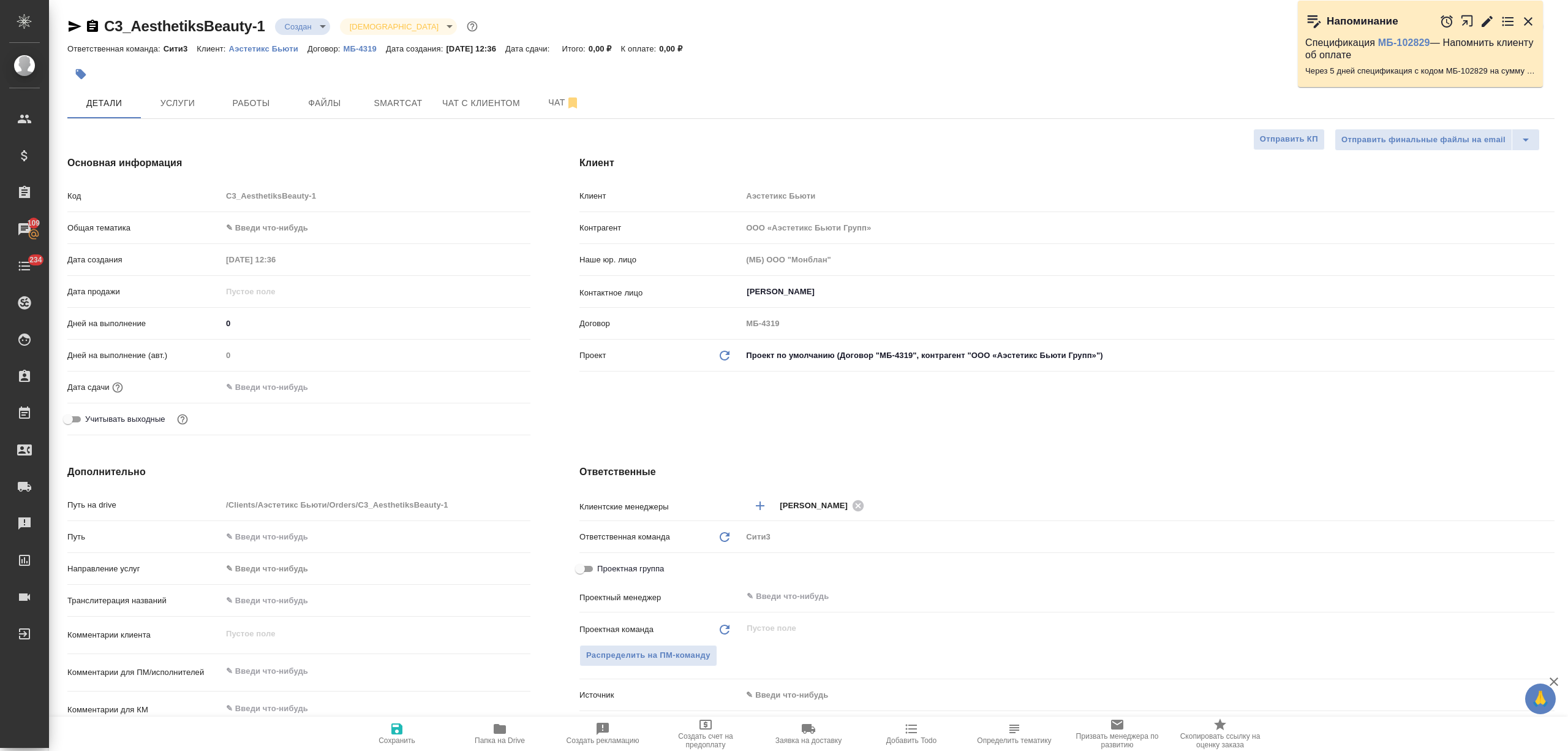
type textarea "x"
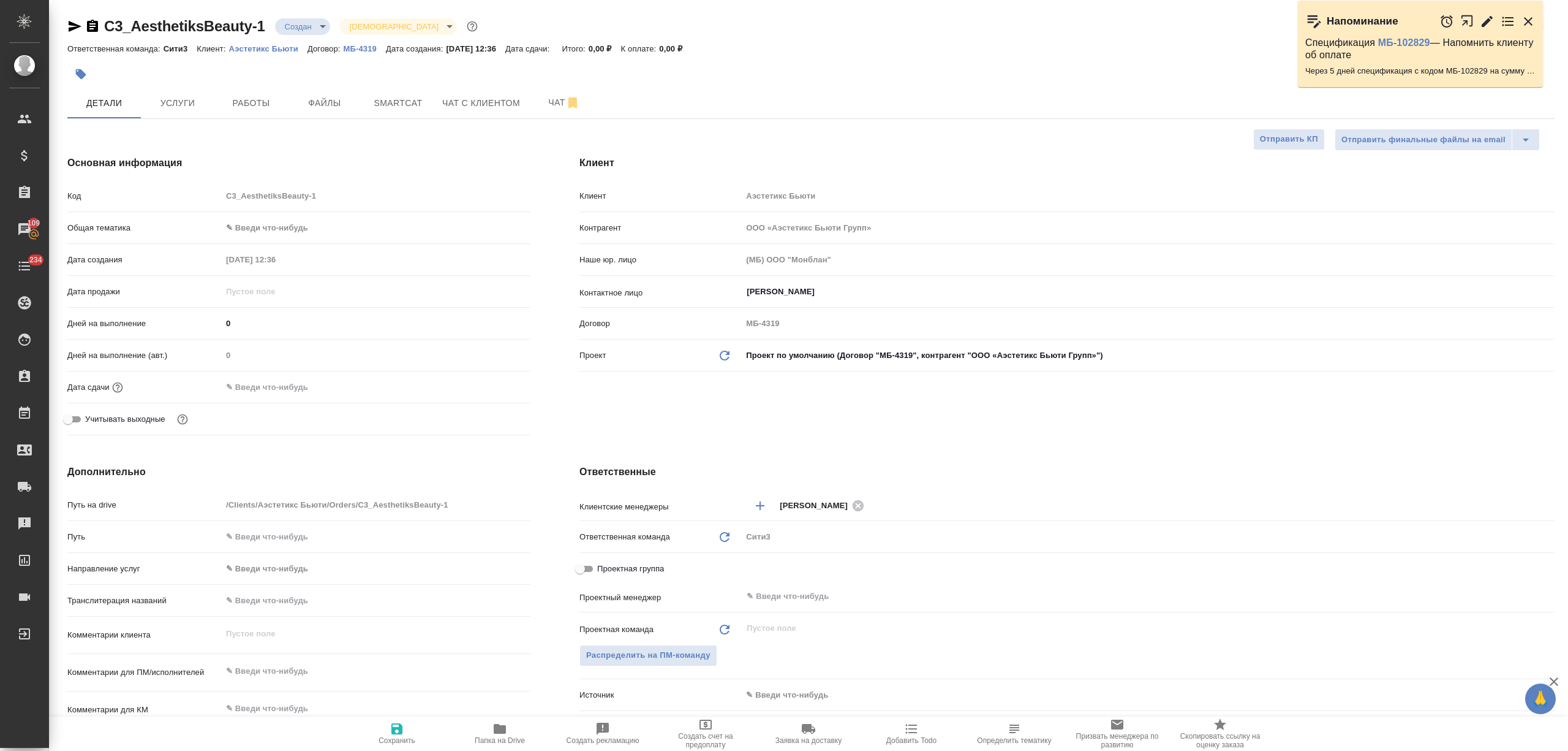
type textarea "x"
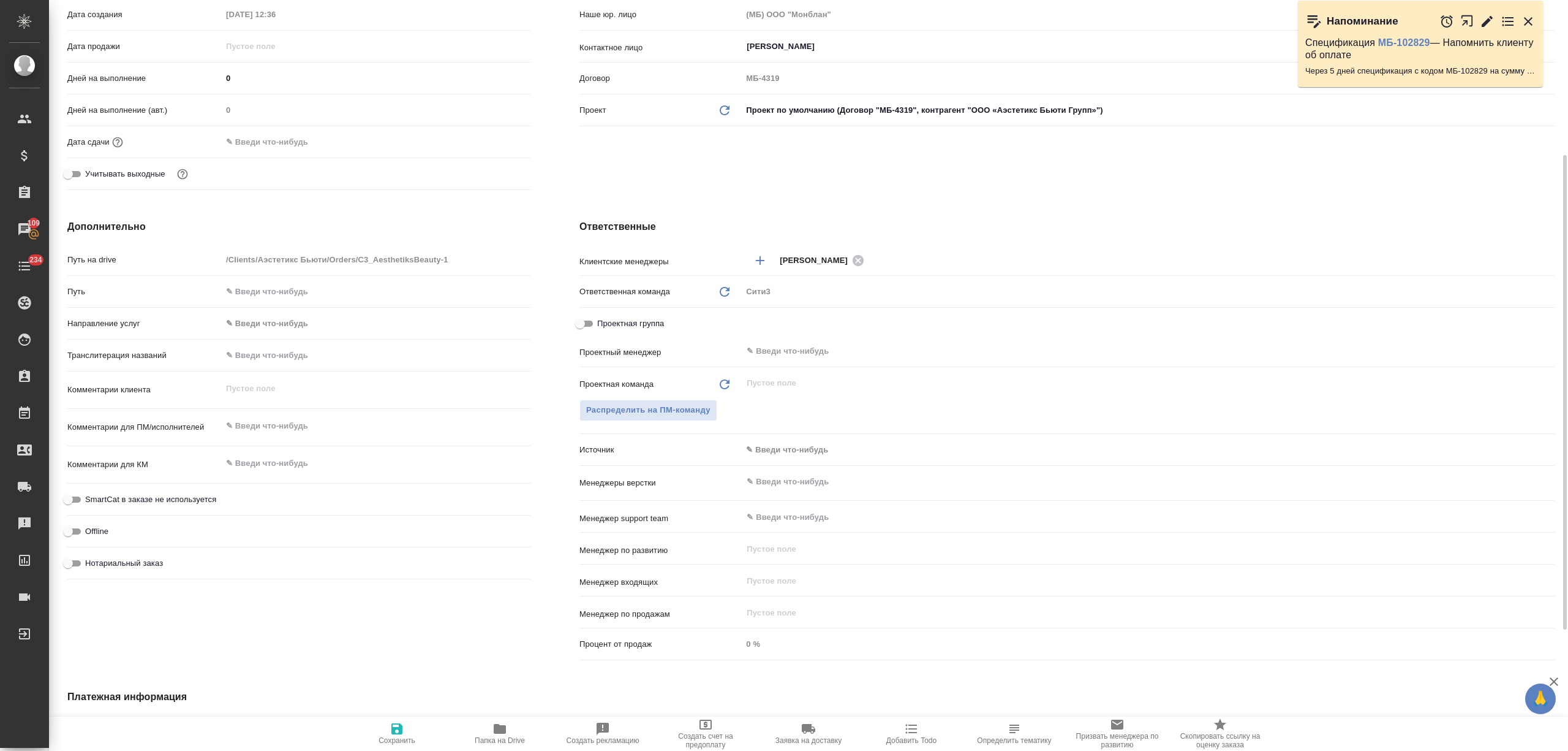
type textarea "x"
click at [263, 428] on textarea at bounding box center [376, 426] width 309 height 21
paste textarea "28 loremips d 58:63 si 17:54 Ametconsec adipiscing: 7 elitsedd eiusmo tempori (…"
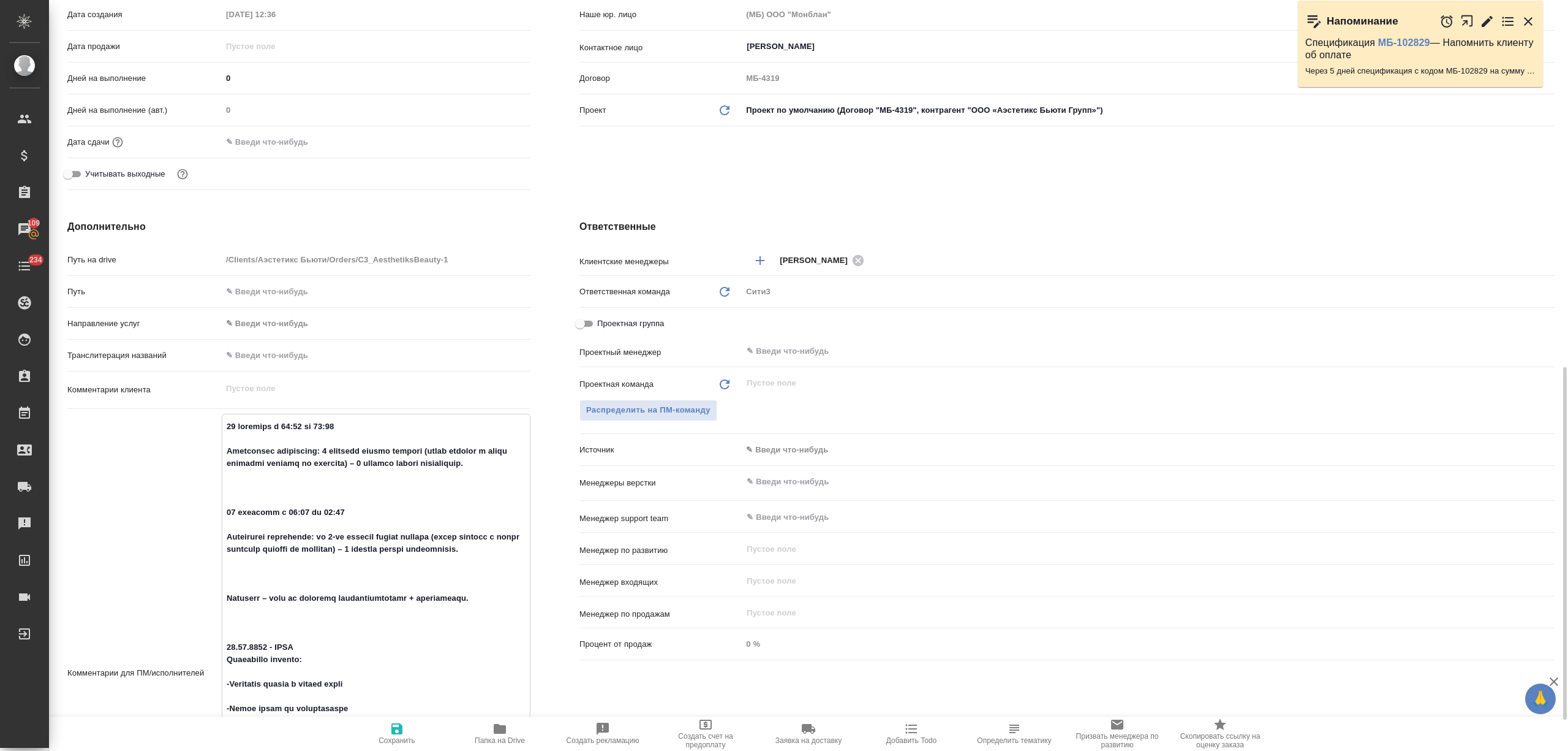
type textarea "x"
type textarea "28 loremips d 58:63 si 17:54 Ametconsec adipiscing: 7 elitsedd eiusmo tempori (…"
type textarea "x"
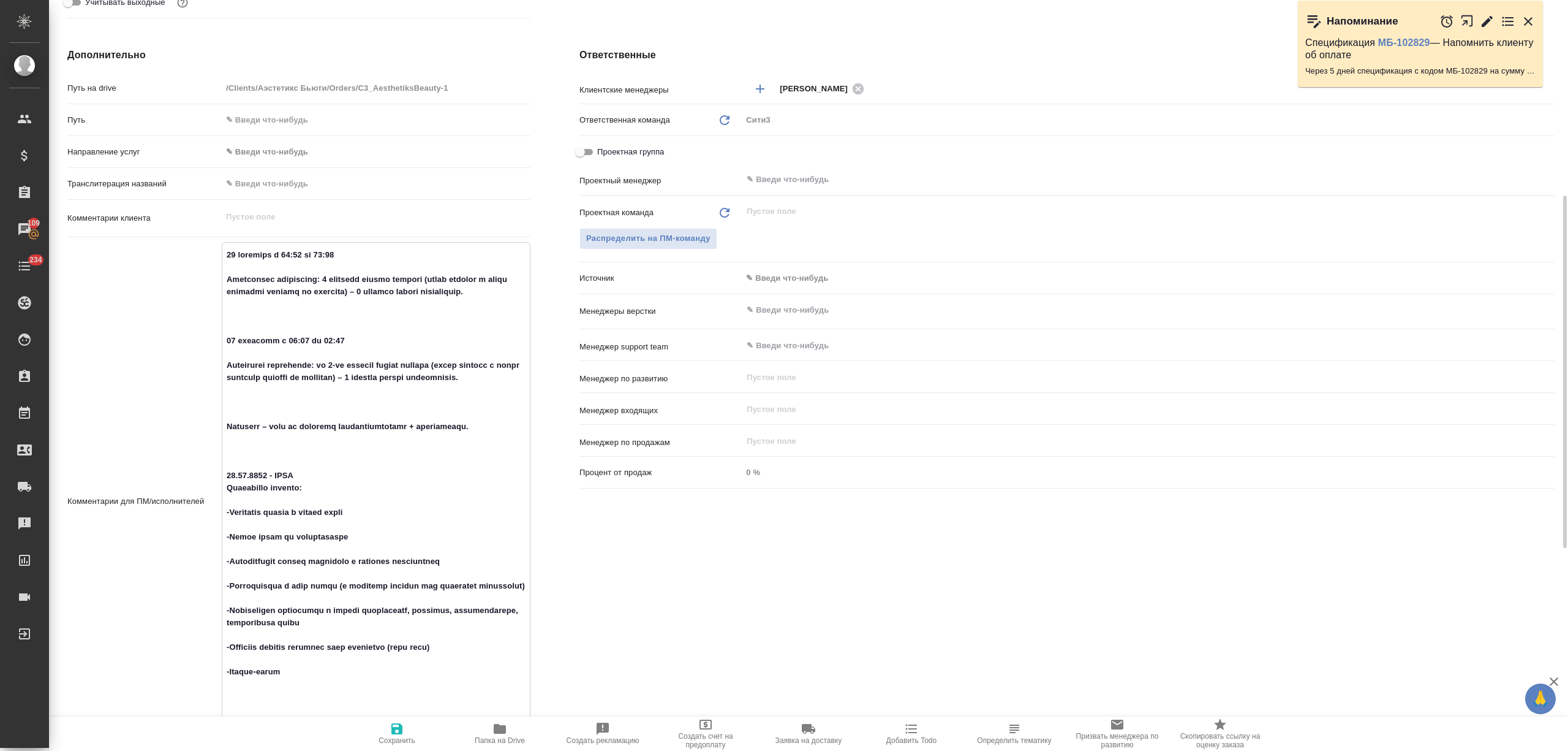
click at [242, 265] on textarea at bounding box center [376, 500] width 307 height 511
type textarea "x"
type textarea "45 loremips d 35:36 si 63:71 Ametconsec adipiscing: 6 elitsedd eiusmo tempori (…"
type textarea "x"
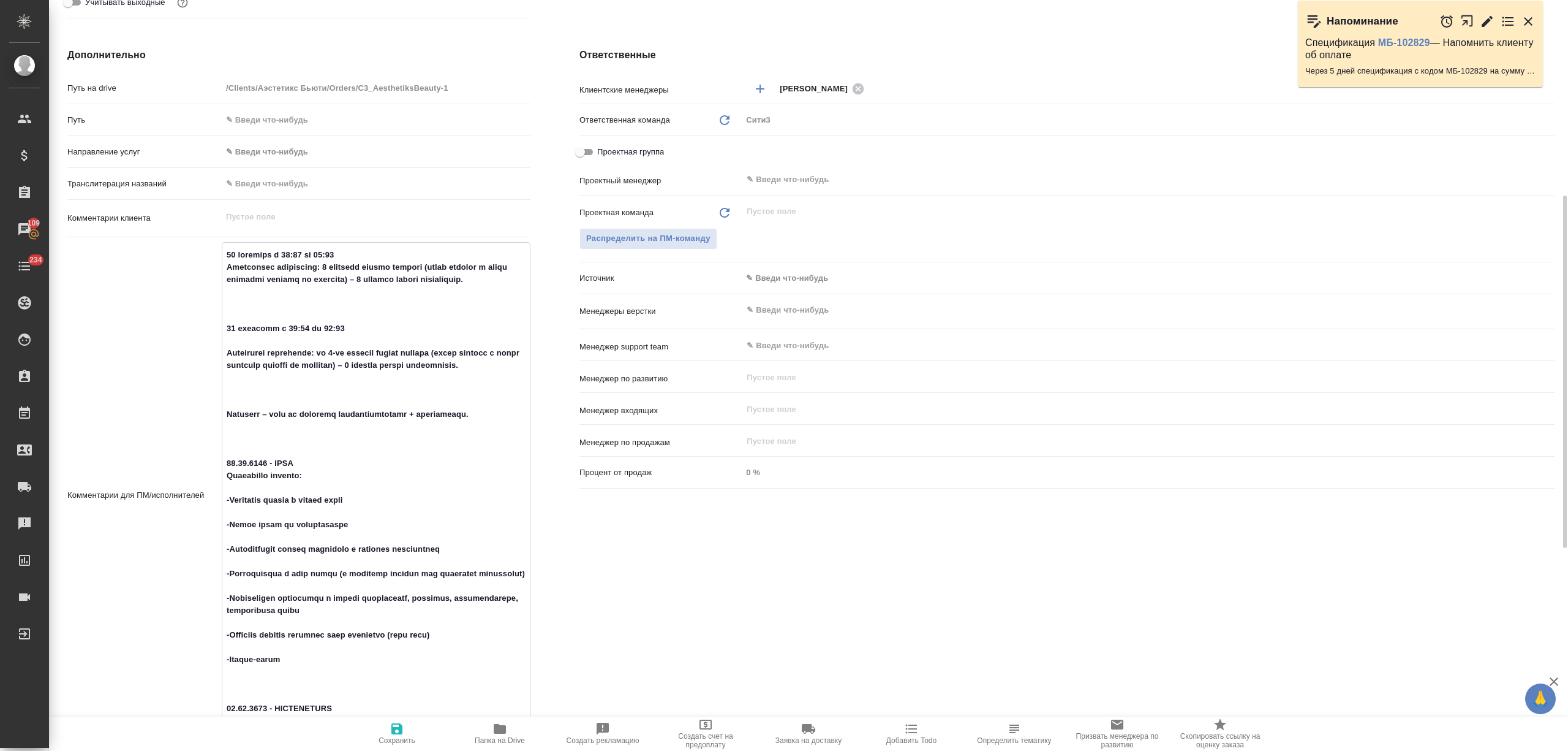
click at [251, 317] on textarea at bounding box center [376, 493] width 307 height 499
type textarea "x"
type textarea "12 loremips d 62:16 si 05:71 Ametconsec adipiscing: 0 elitsedd eiusmo tempori (…"
type textarea "x"
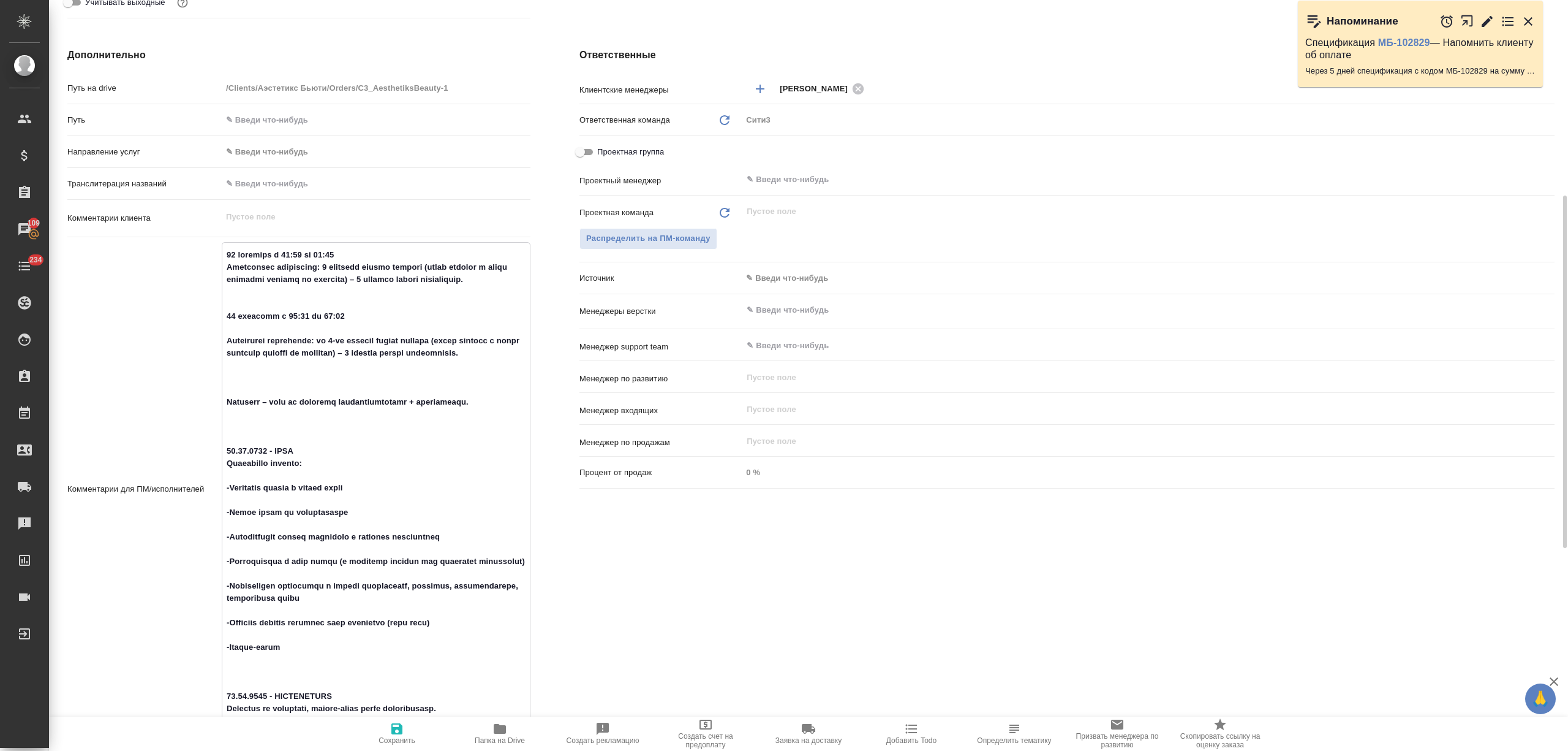
type textarea "x"
type textarea "15 loremips d 82:33 si 40:77 Ametconsec adipiscing: 0 elitsedd eiusmo tempori (…"
type textarea "x"
click at [361, 249] on textarea at bounding box center [376, 488] width 307 height 487
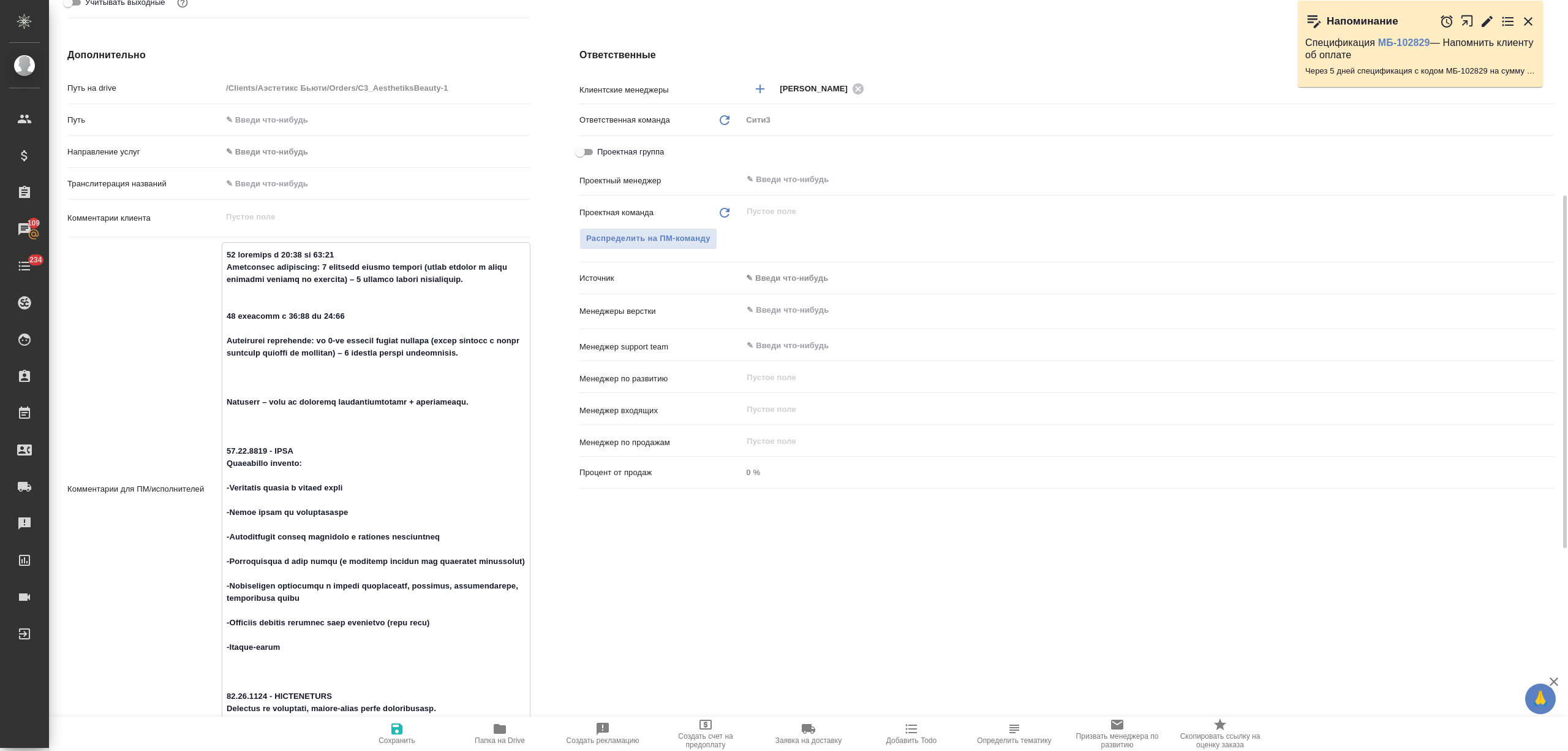
type textarea "x"
type textarea "74 loremips d 70:66 si 87:54 Ametconsec adipiscing: 3 elitsedd eiusmo tempori (…"
type textarea "x"
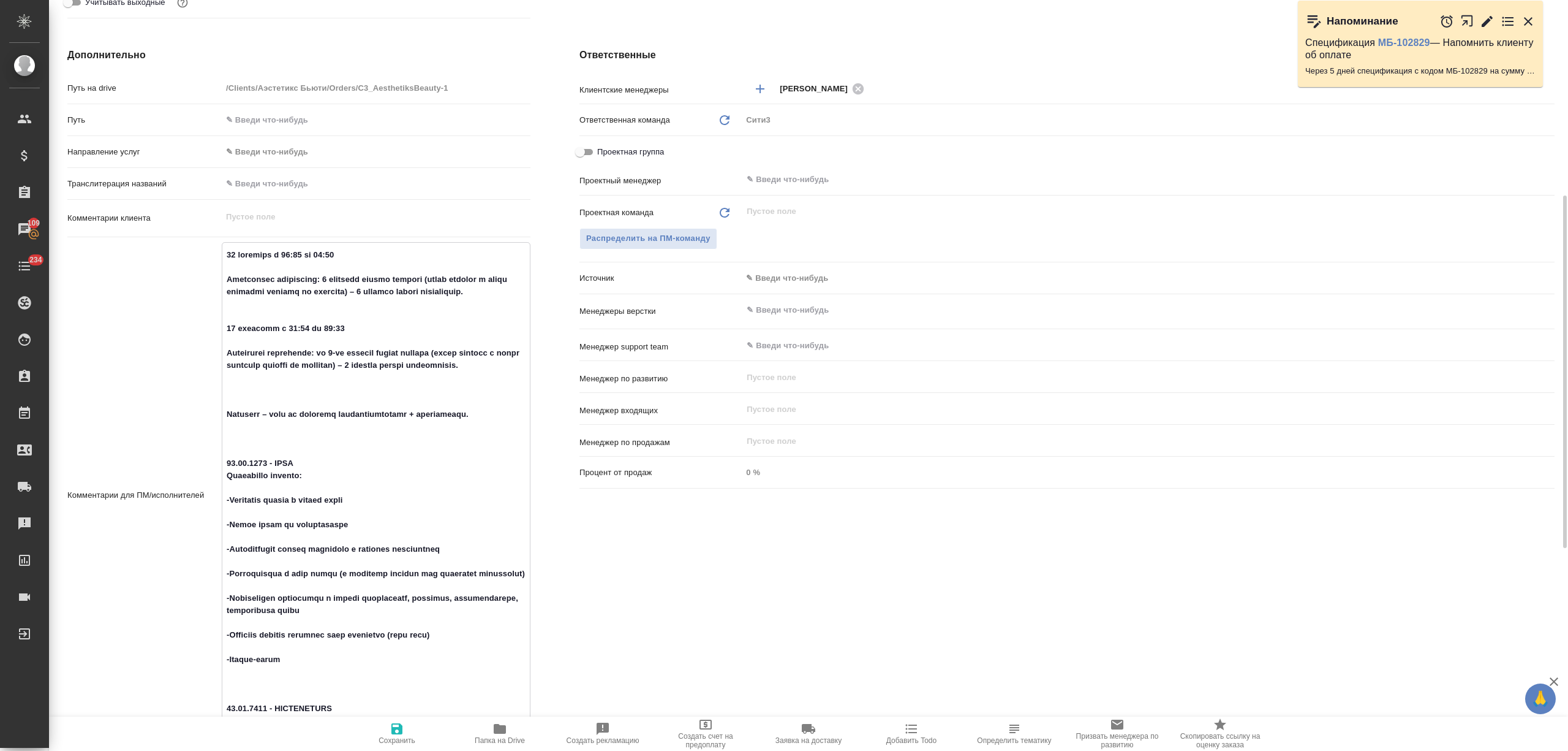
scroll to position [580, 0]
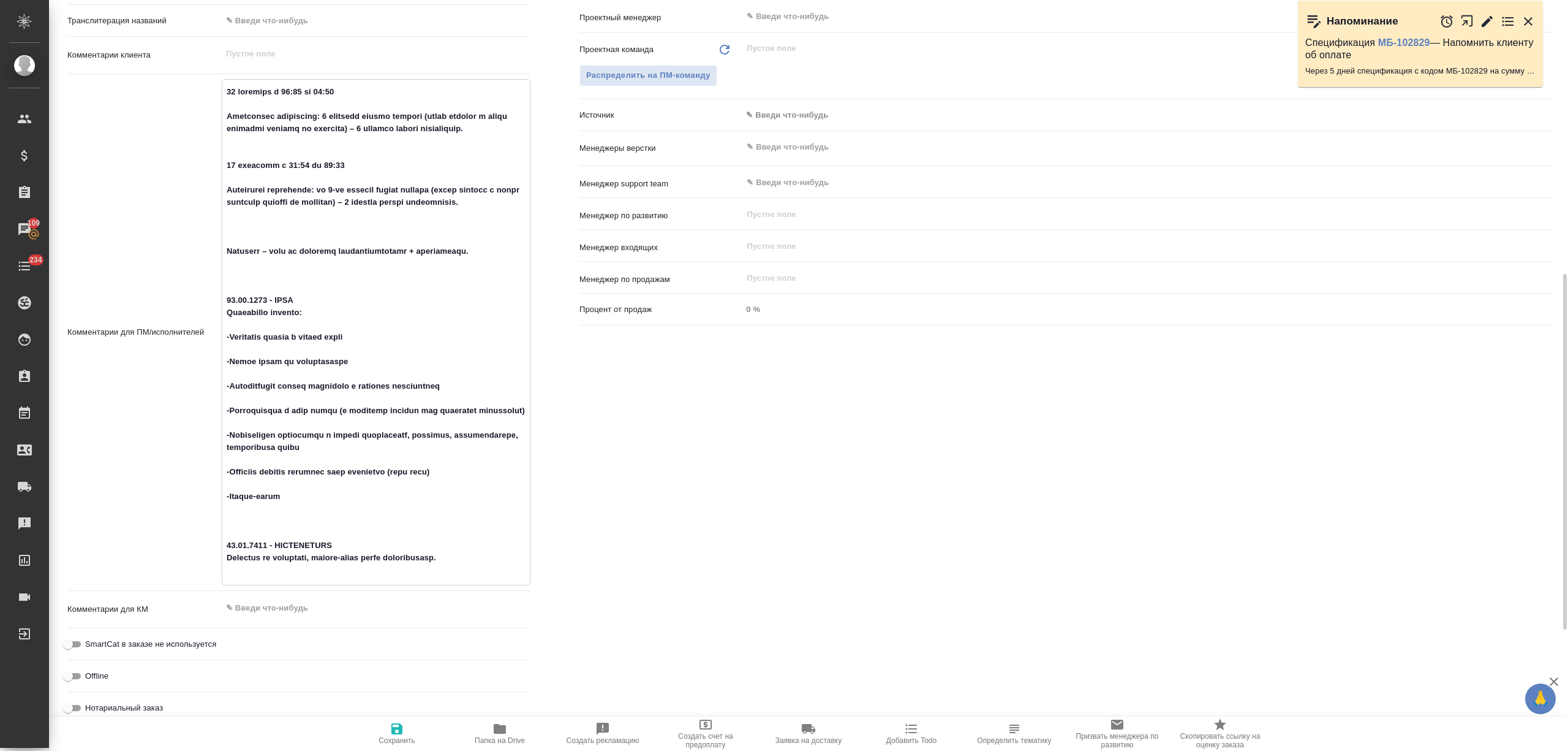
drag, startPoint x: 290, startPoint y: 501, endPoint x: 217, endPoint y: 326, distance: 189.6
click at [217, 326] on div "Комментарии для ПМ/исполнителей x" at bounding box center [299, 332] width 463 height 507
drag, startPoint x: 290, startPoint y: 509, endPoint x: 226, endPoint y: 302, distance: 216.7
click at [226, 302] on textarea at bounding box center [376, 330] width 307 height 499
type textarea "x"
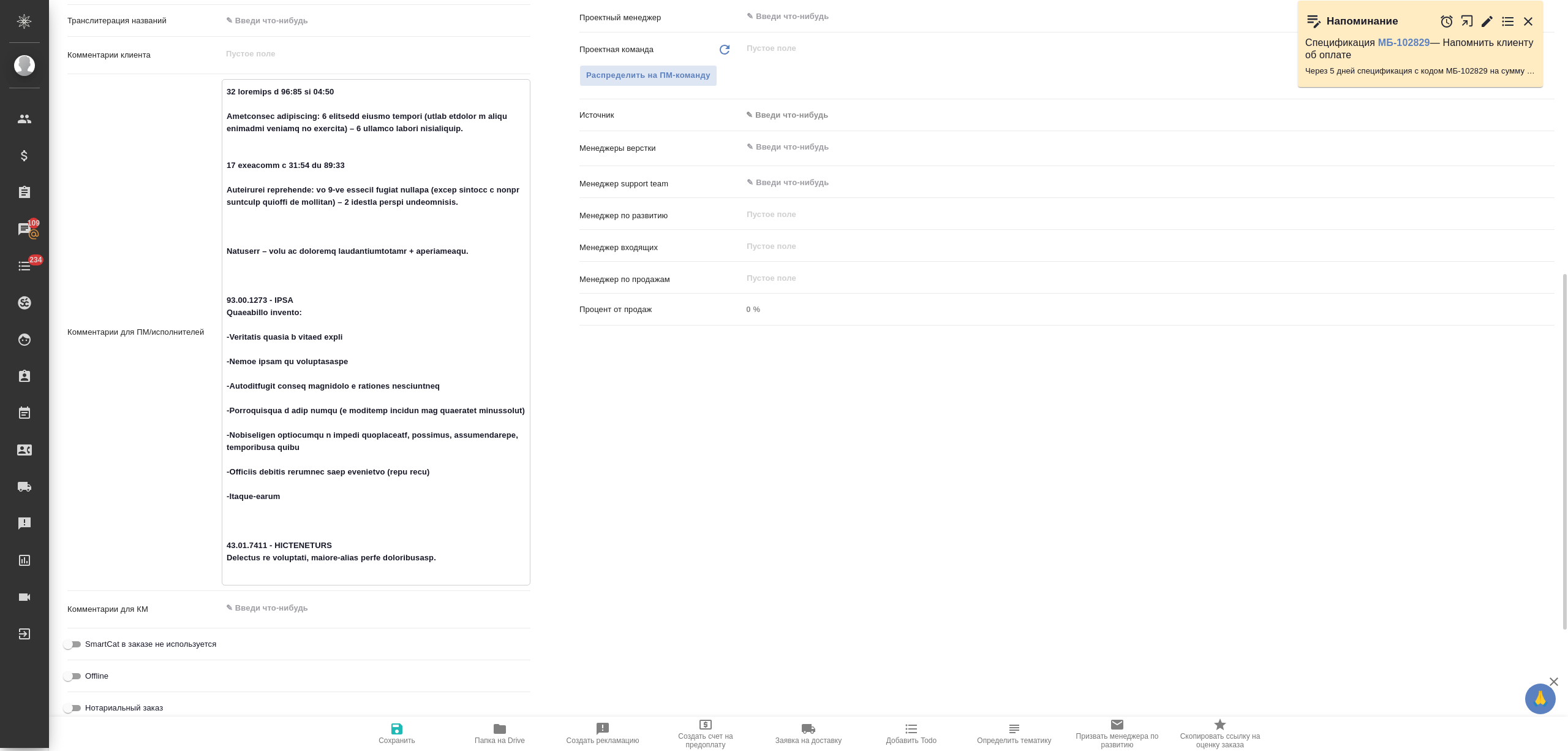
type textarea "[DATE] с 10:00 до 12:00 Количество участников: 3 человека офлайн русский (будут…"
type textarea "x"
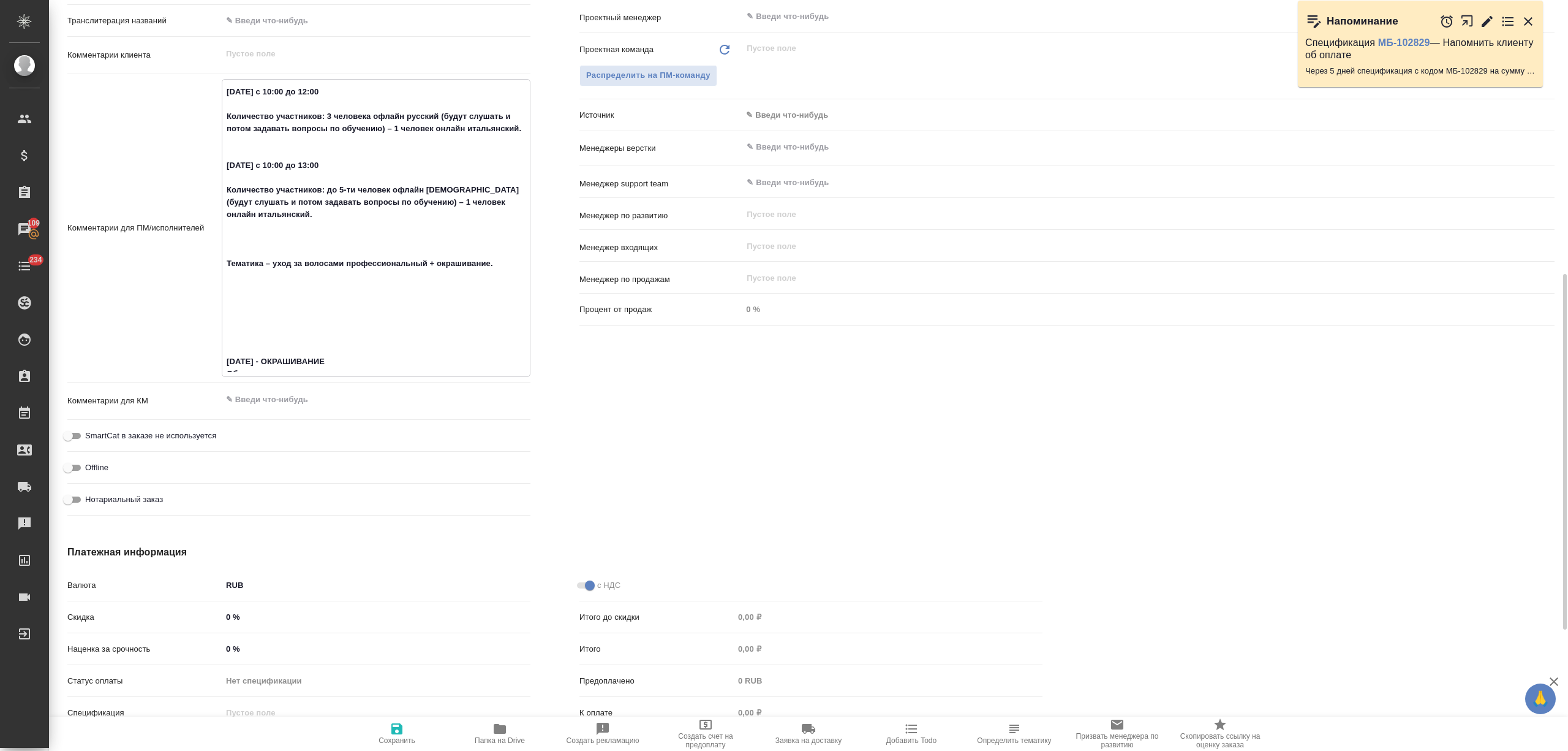
click at [349, 88] on textarea "[DATE] с 10:00 до 12:00 Количество участников: 3 человека офлайн русский (будут…" at bounding box center [376, 227] width 307 height 290
click at [356, 143] on textarea "[DATE] с 10:00 до 12:00 Количество участников: 3 человека офлайн русский (будут…" at bounding box center [376, 227] width 307 height 290
type textarea "x"
type textarea "[DATE] с 10:00 до 12:00 Количество участников: 3 человека офлайн русский (будут…"
type textarea "x"
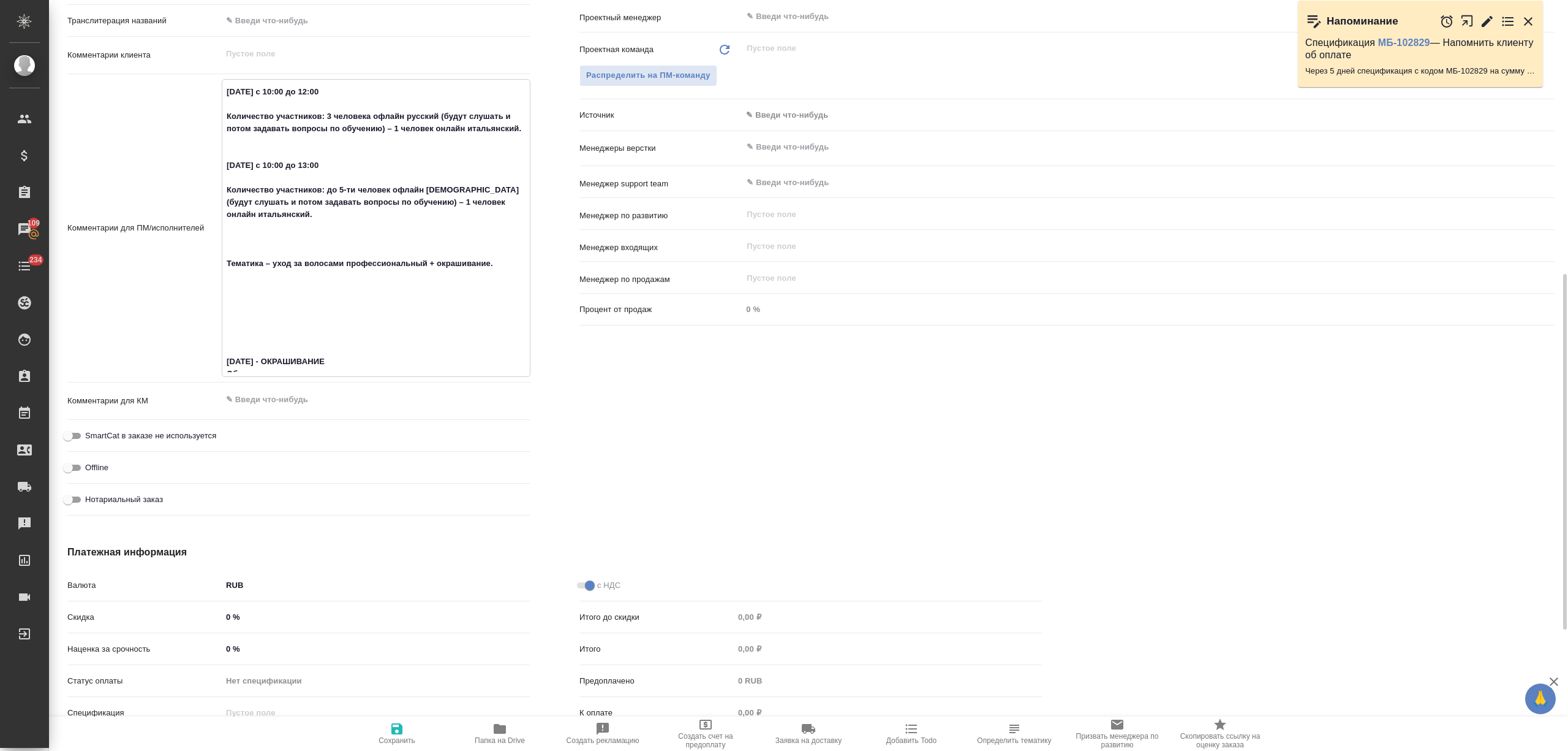
type textarea "x"
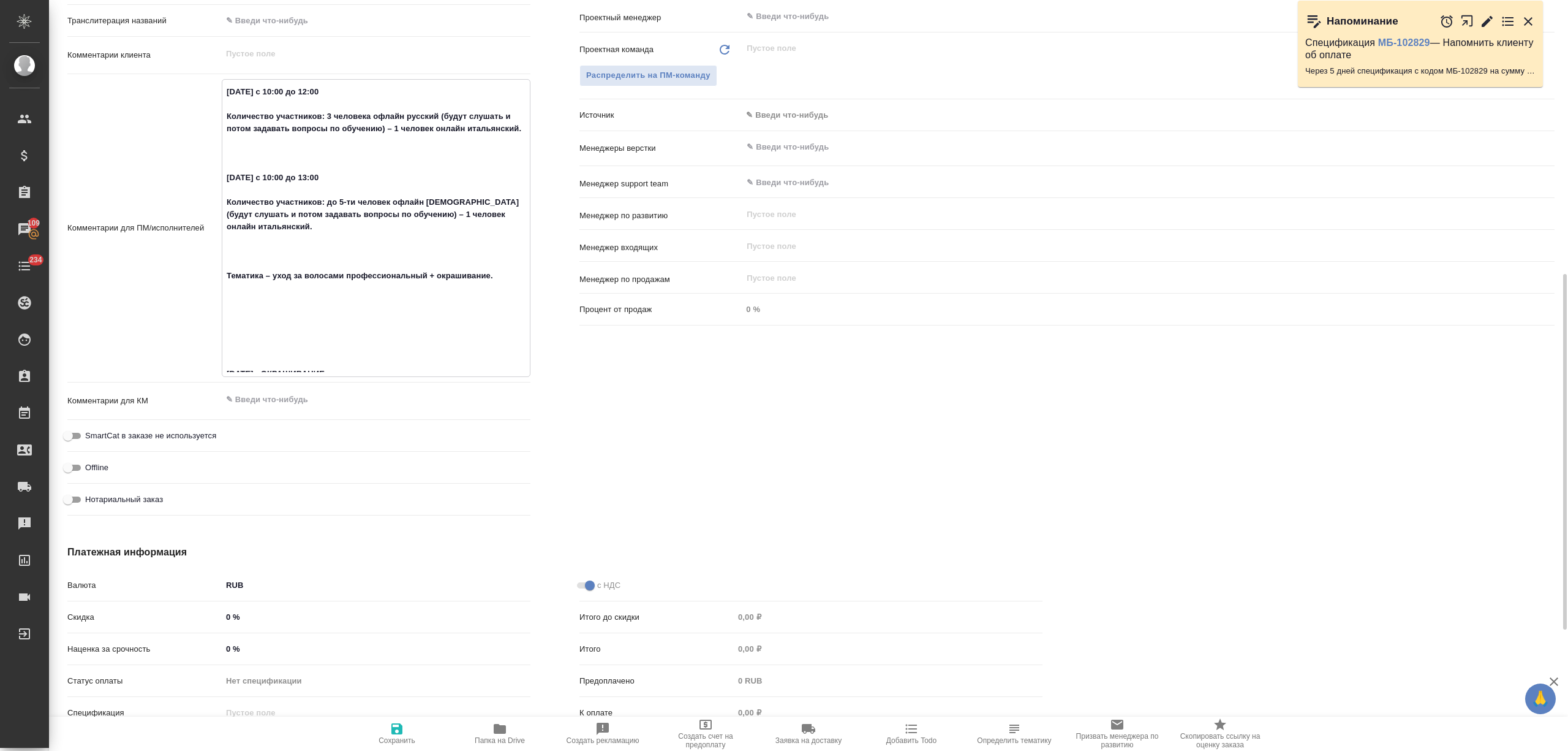
paste textarea "[DATE] - УХОД Актуальные вопросы: -Концепция бренда в рамках ухода -Линии ухода…"
type textarea "73 loremips d 34:40 si 65:19 Ametconsec adipiscing: 0 elitsedd eiusmo tempori (…"
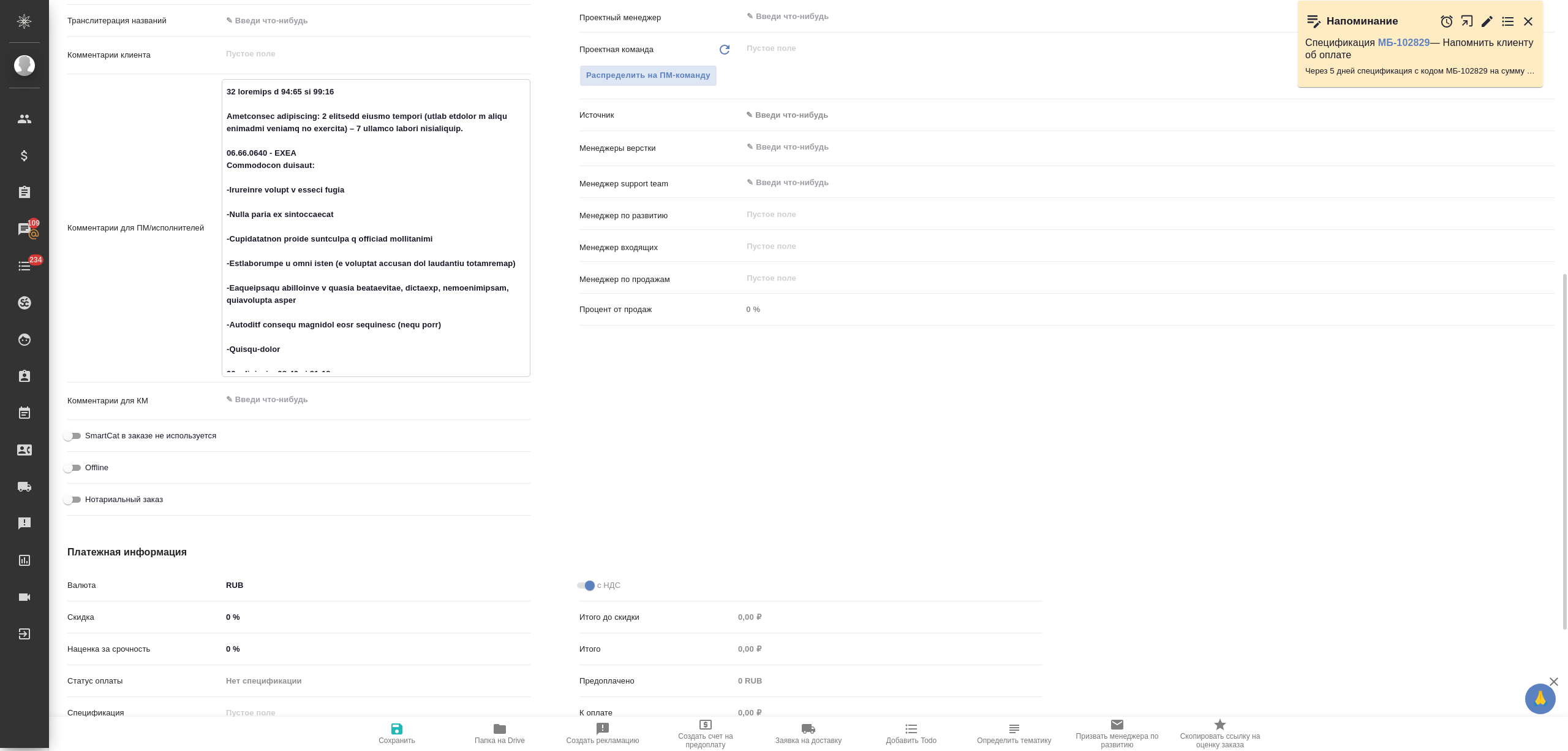
type textarea "x"
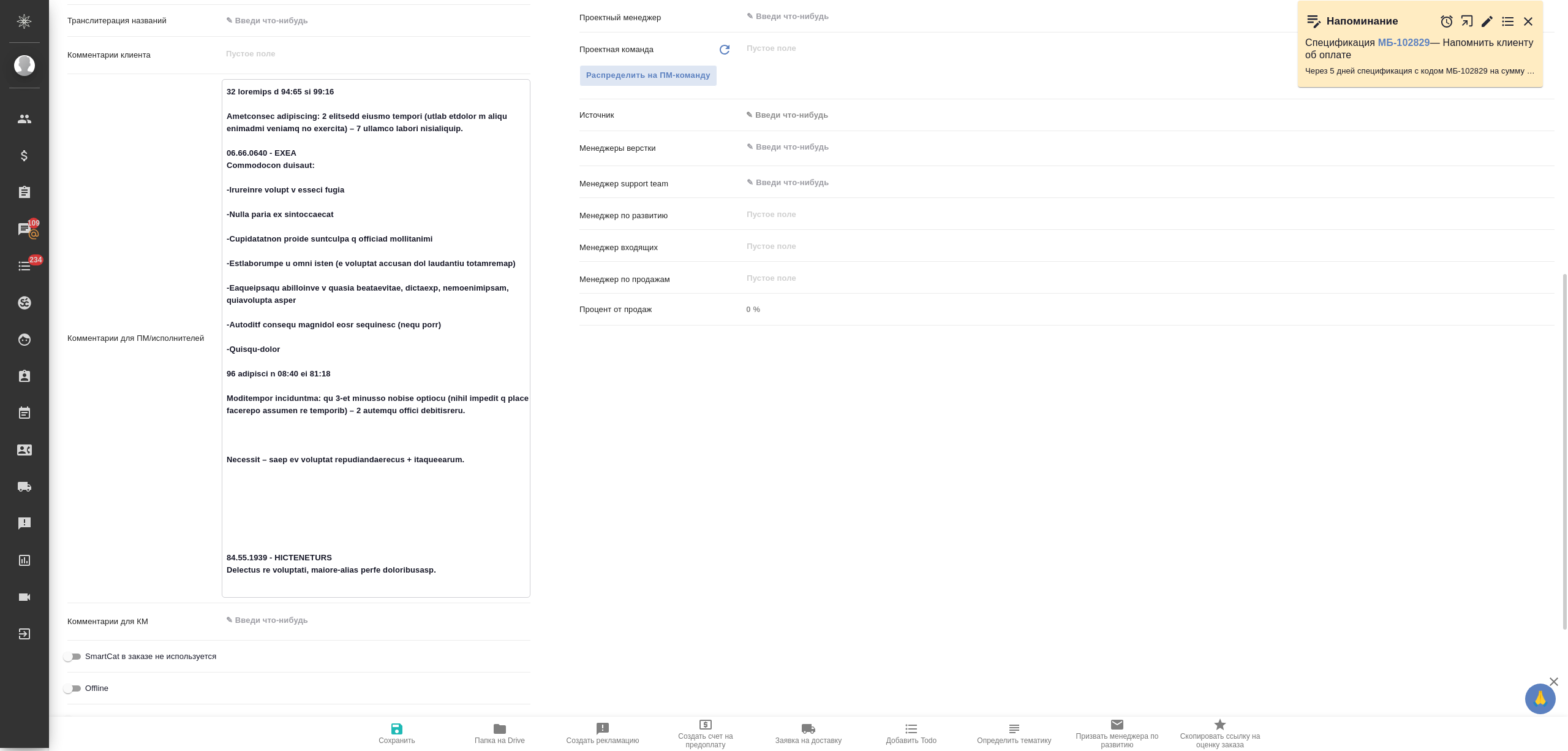
click at [322, 148] on textarea at bounding box center [376, 337] width 307 height 511
click at [277, 177] on textarea at bounding box center [376, 337] width 307 height 511
click at [273, 201] on textarea at bounding box center [376, 337] width 307 height 511
type textarea "x"
type textarea "16 сентября с 10:00 до 12:00 Количество участников: 3 человека офлайн русский (…"
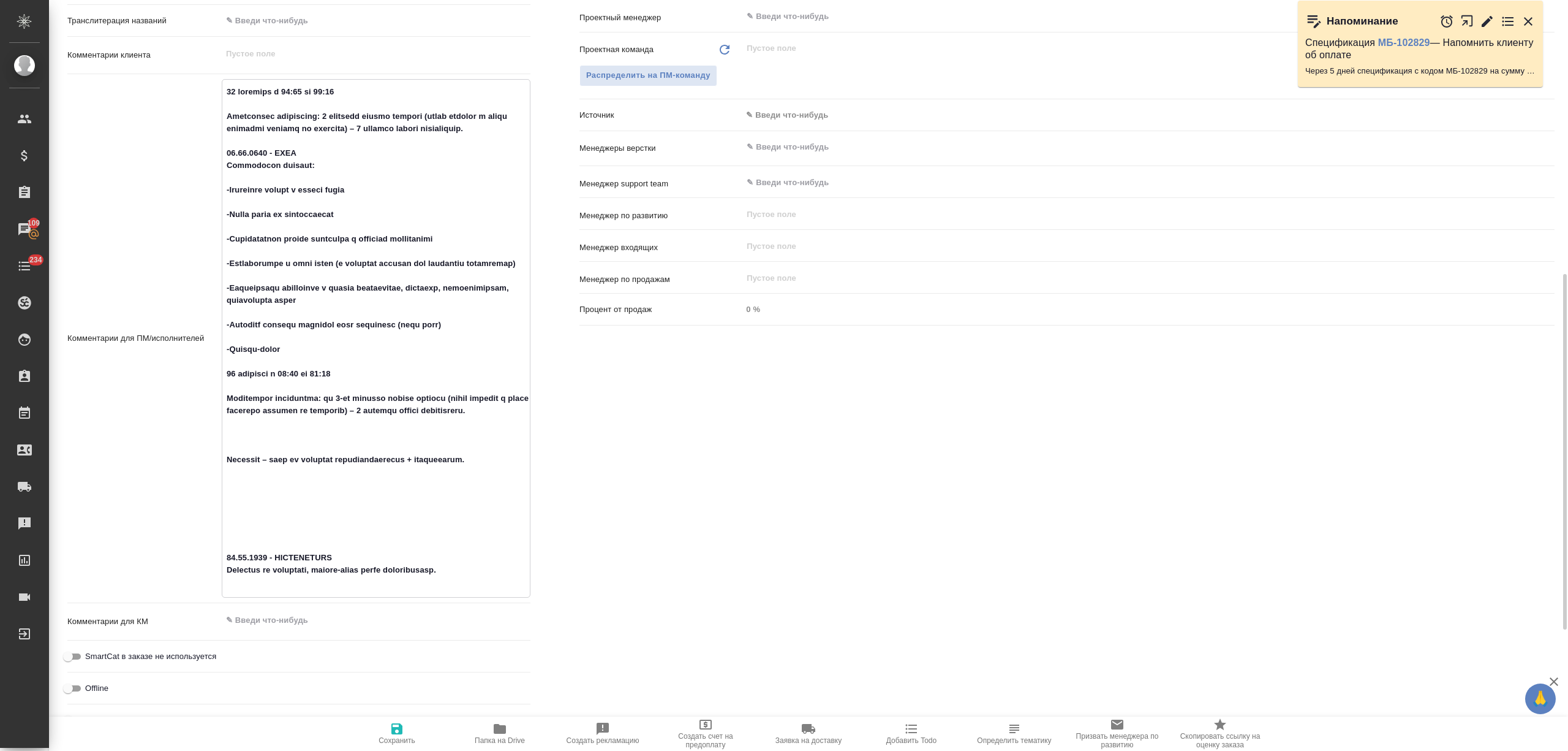
type textarea "x"
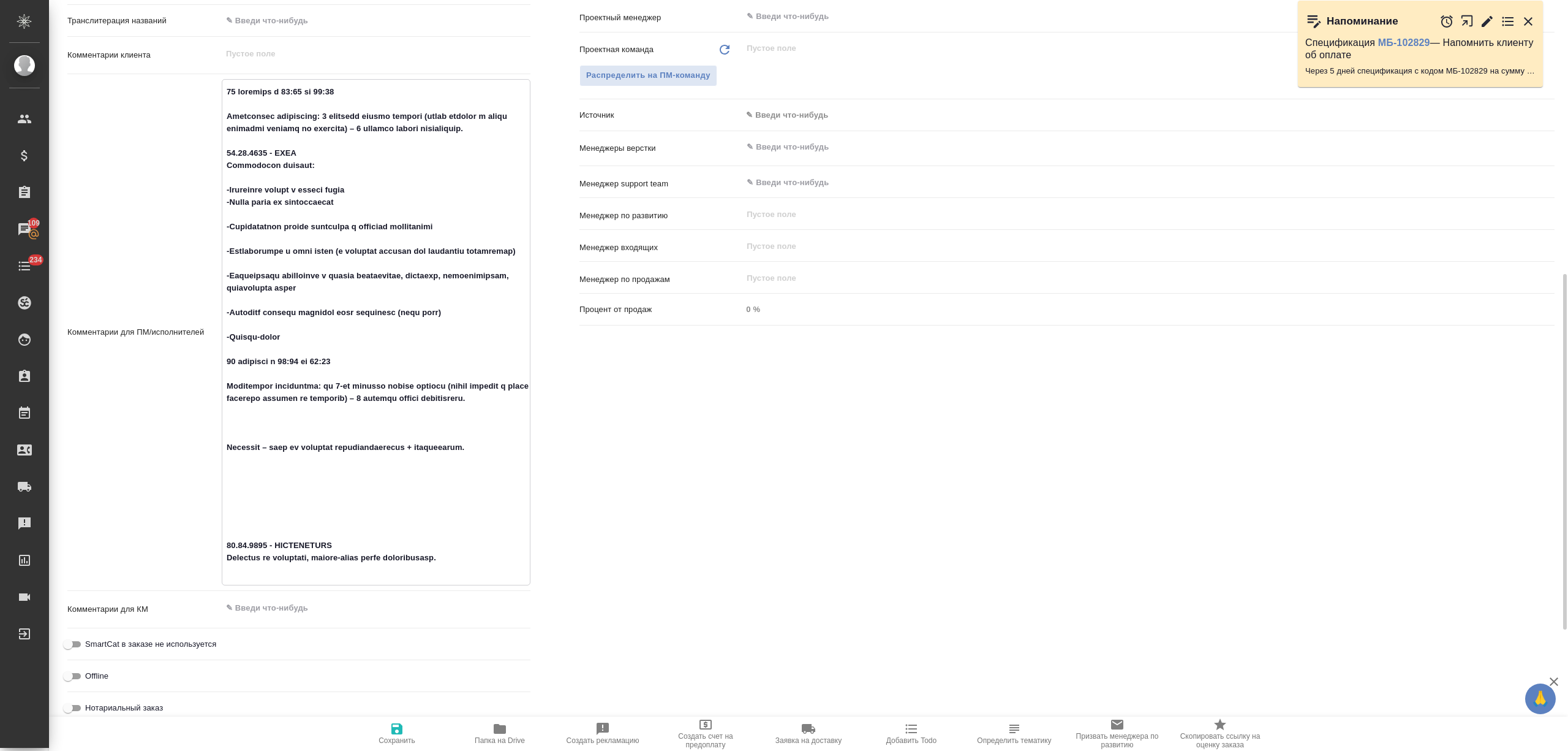
click at [255, 212] on textarea at bounding box center [376, 330] width 307 height 499
type textarea "x"
type textarea "16 сентября с 10:00 до 12:00 Количество участников: 3 человека офлайн русский (…"
type textarea "x"
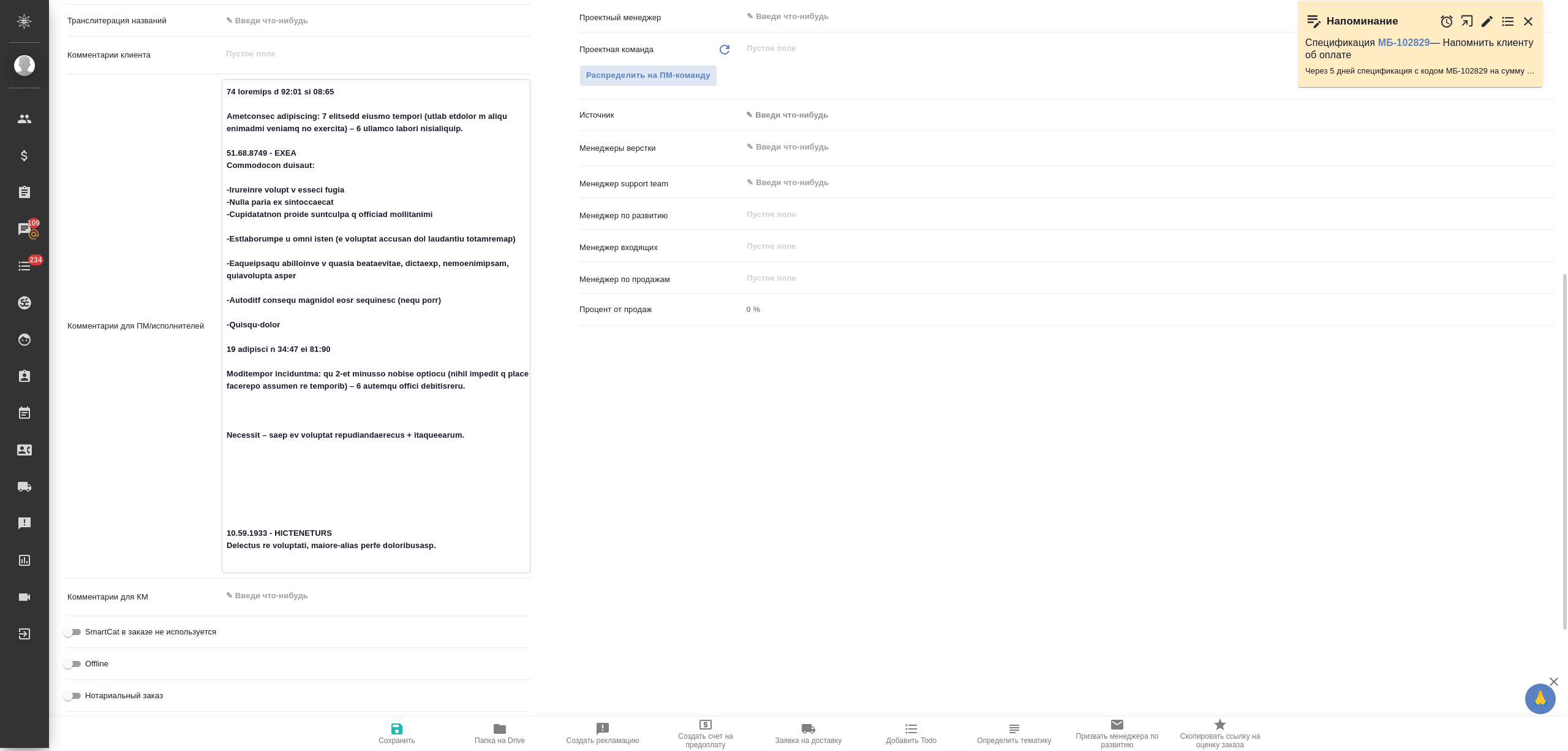
click at [261, 227] on textarea at bounding box center [376, 325] width 307 height 487
type textarea "x"
type textarea "16 сентября с 10:00 до 12:00 Количество участников: 3 человека офлайн русский (…"
type textarea "x"
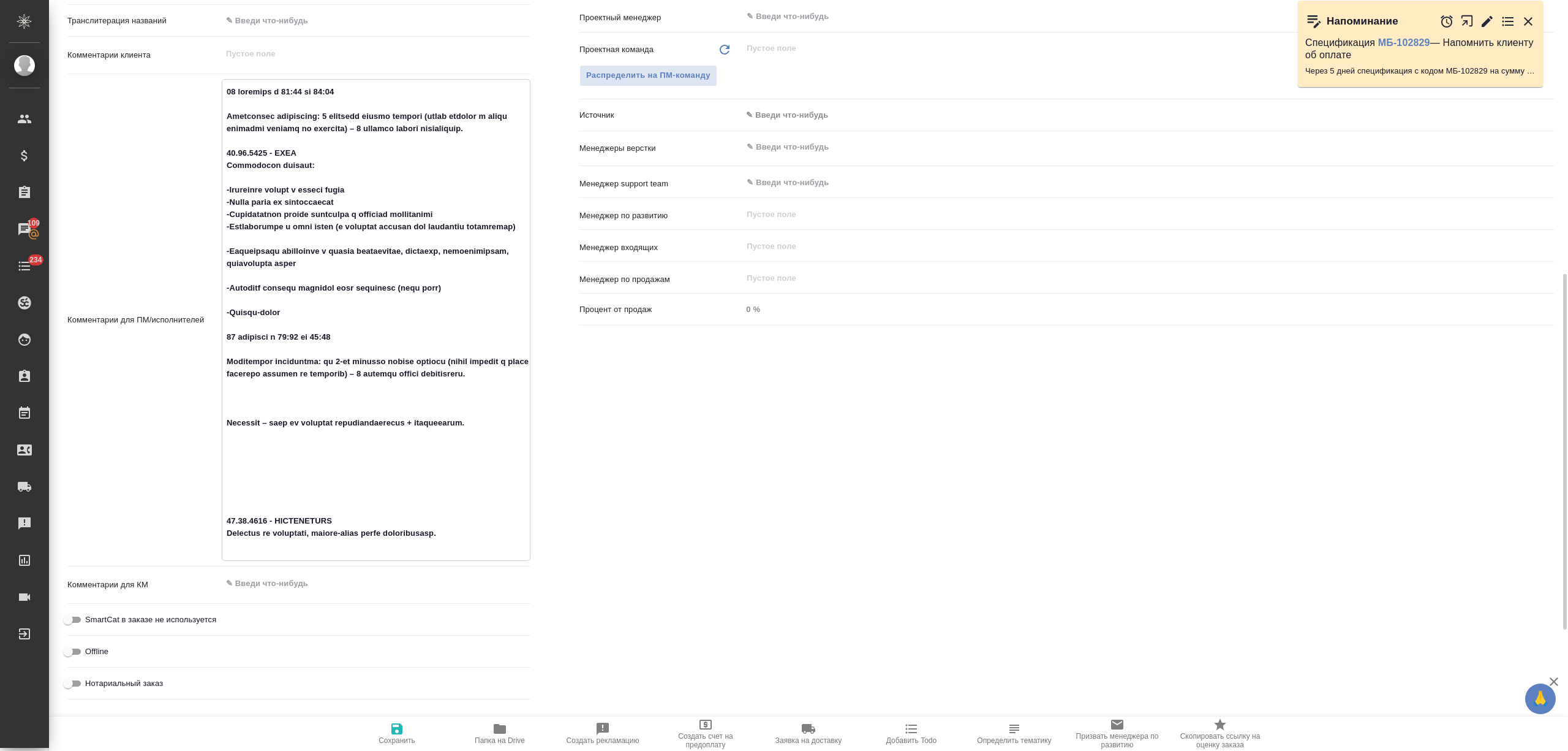
click at [265, 246] on textarea at bounding box center [376, 319] width 307 height 474
type textarea "x"
type textarea "16 сентября с 10:00 до 12:00 Количество участников: 3 человека офлайн русский (…"
type textarea "x"
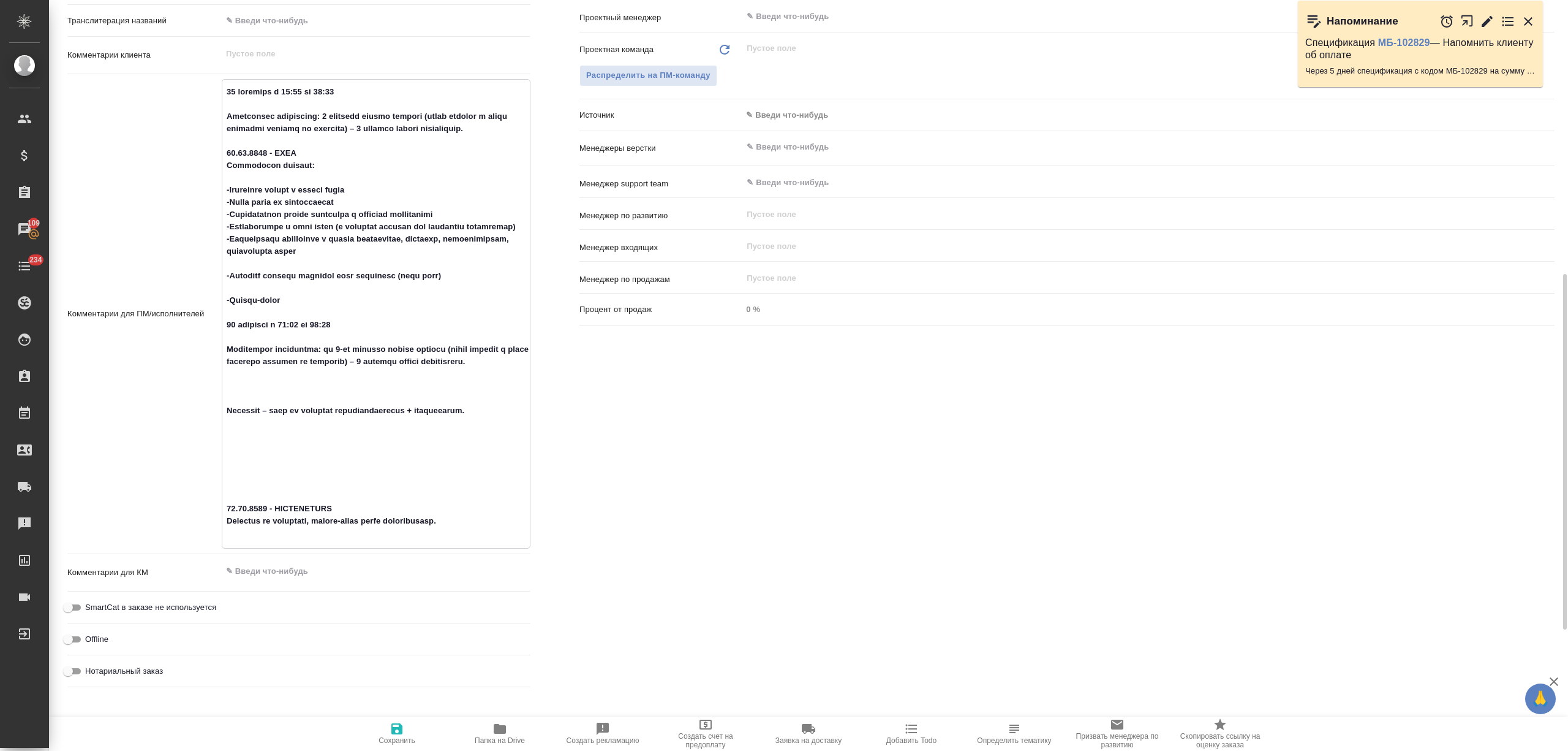
click at [270, 278] on textarea at bounding box center [376, 312] width 307 height 462
type textarea "x"
type textarea "16 сентября с 10:00 до 12:00 Количество участников: 3 человека офлайн русский (…"
type textarea "x"
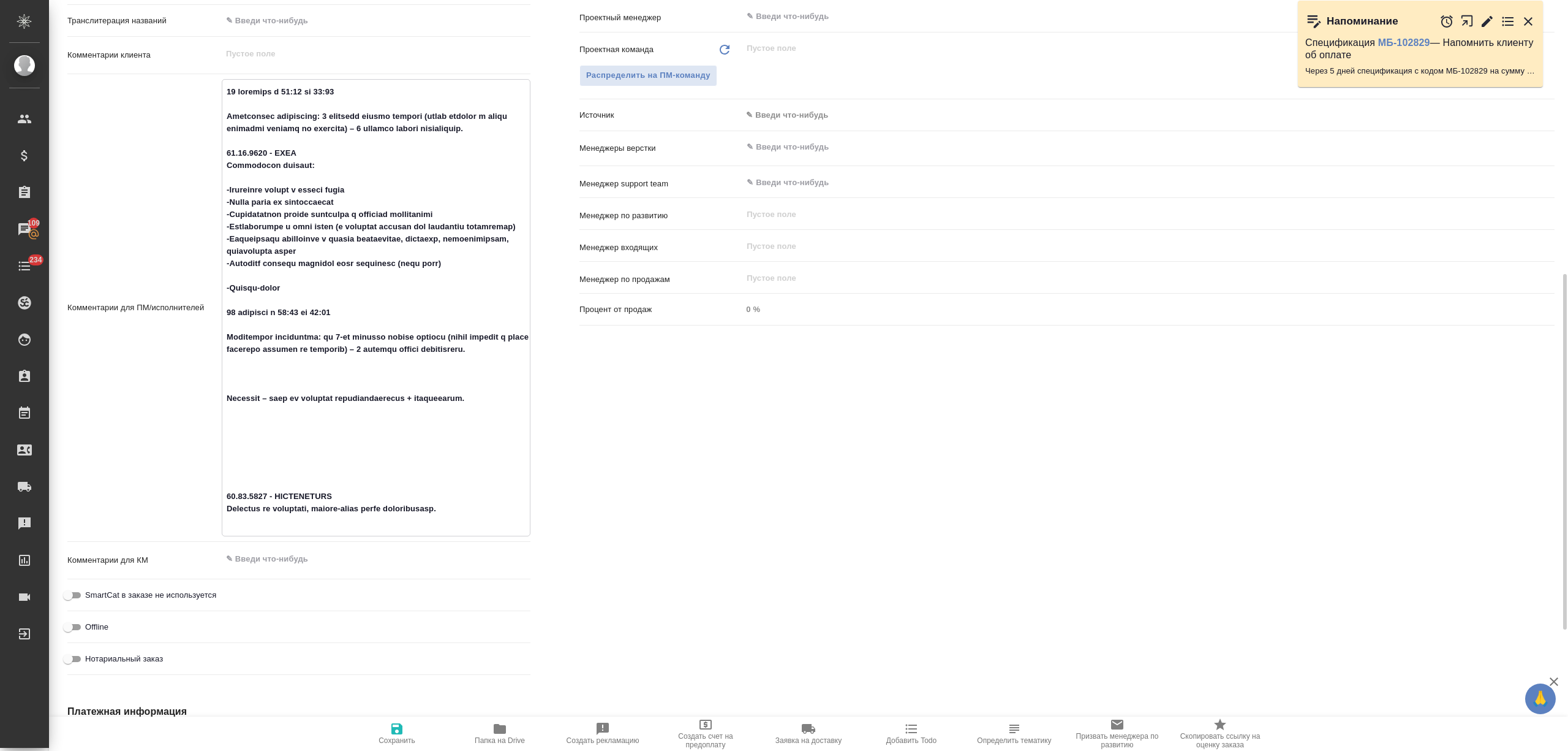
click at [271, 290] on textarea at bounding box center [376, 306] width 307 height 450
type textarea "x"
type textarea "16 сентября с 10:00 до 12:00 Количество участников: 3 человека офлайн русский (…"
type textarea "x"
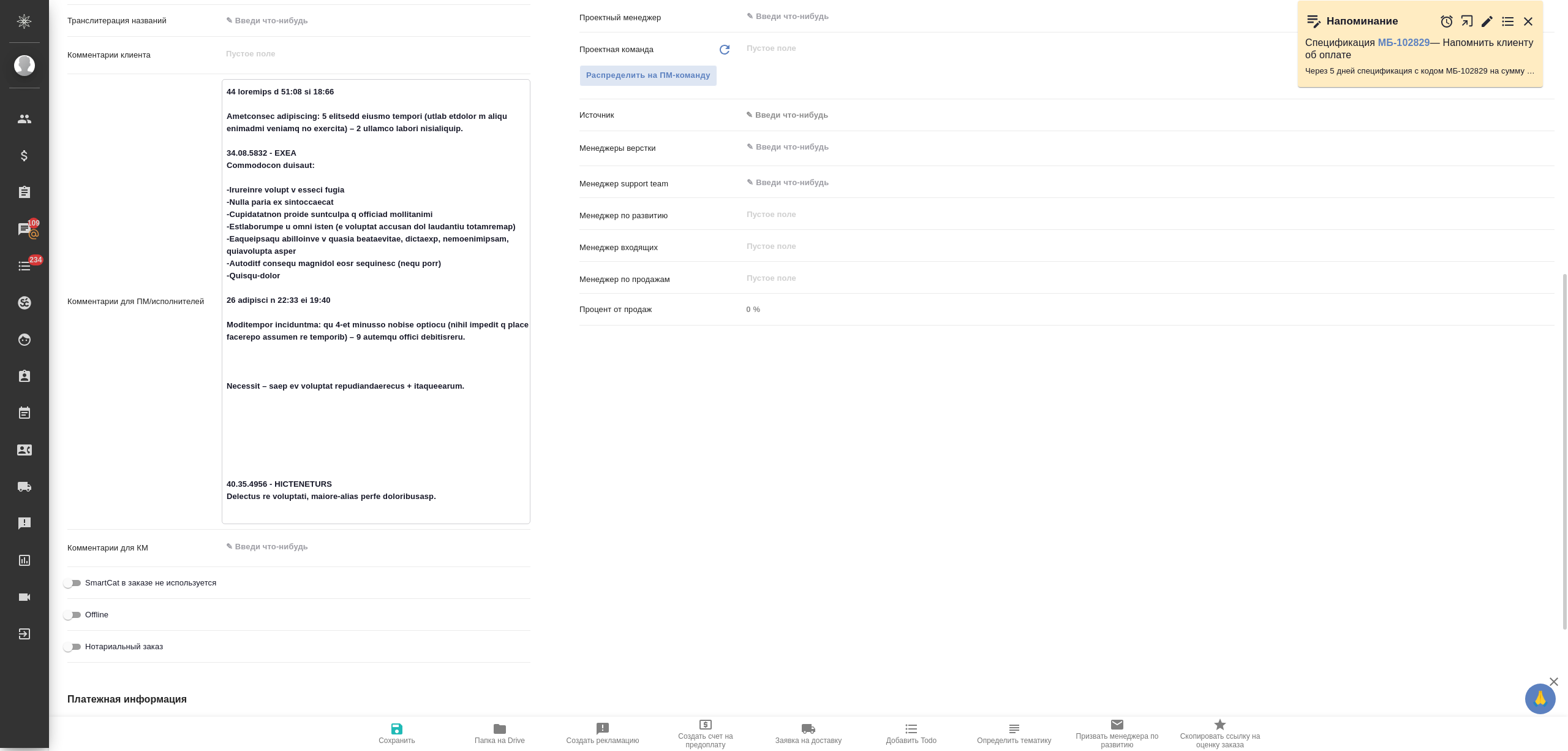
click at [251, 367] on textarea at bounding box center [376, 300] width 307 height 438
click at [242, 390] on textarea at bounding box center [376, 300] width 307 height 438
type textarea "x"
type textarea "16 сентября с 10:00 до 12:00 Количество участников: 3 человека офлайн русский (…"
type textarea "x"
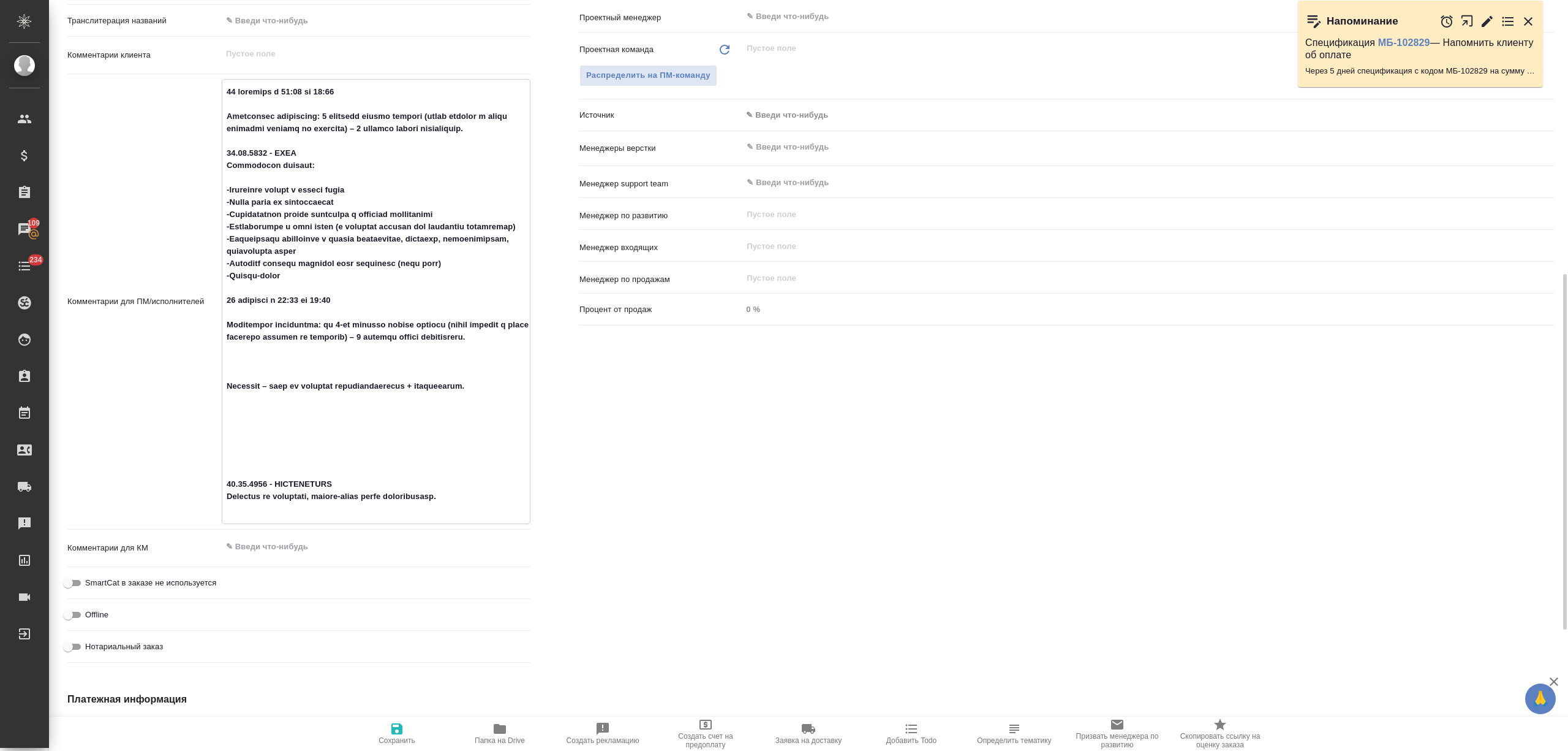
type textarea "x"
type textarea "16 сентября с 10:00 до 12:00 Количество участников: 3 человека офлайн русский (…"
type textarea "x"
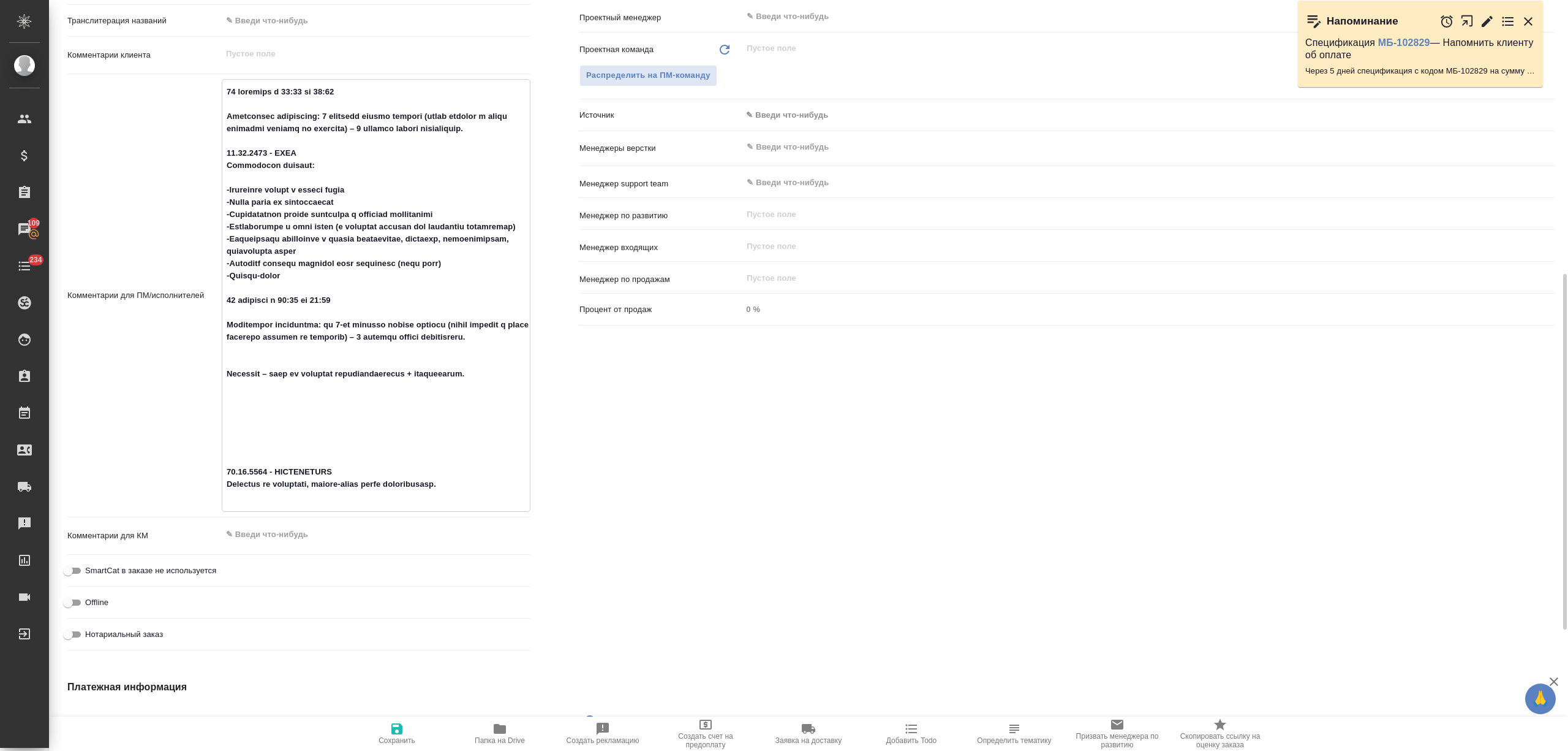
type textarea "x"
type textarea "16 сентября с 10:00 до 12:00 Количество участников: 3 человека офлайн русский (…"
type textarea "x"
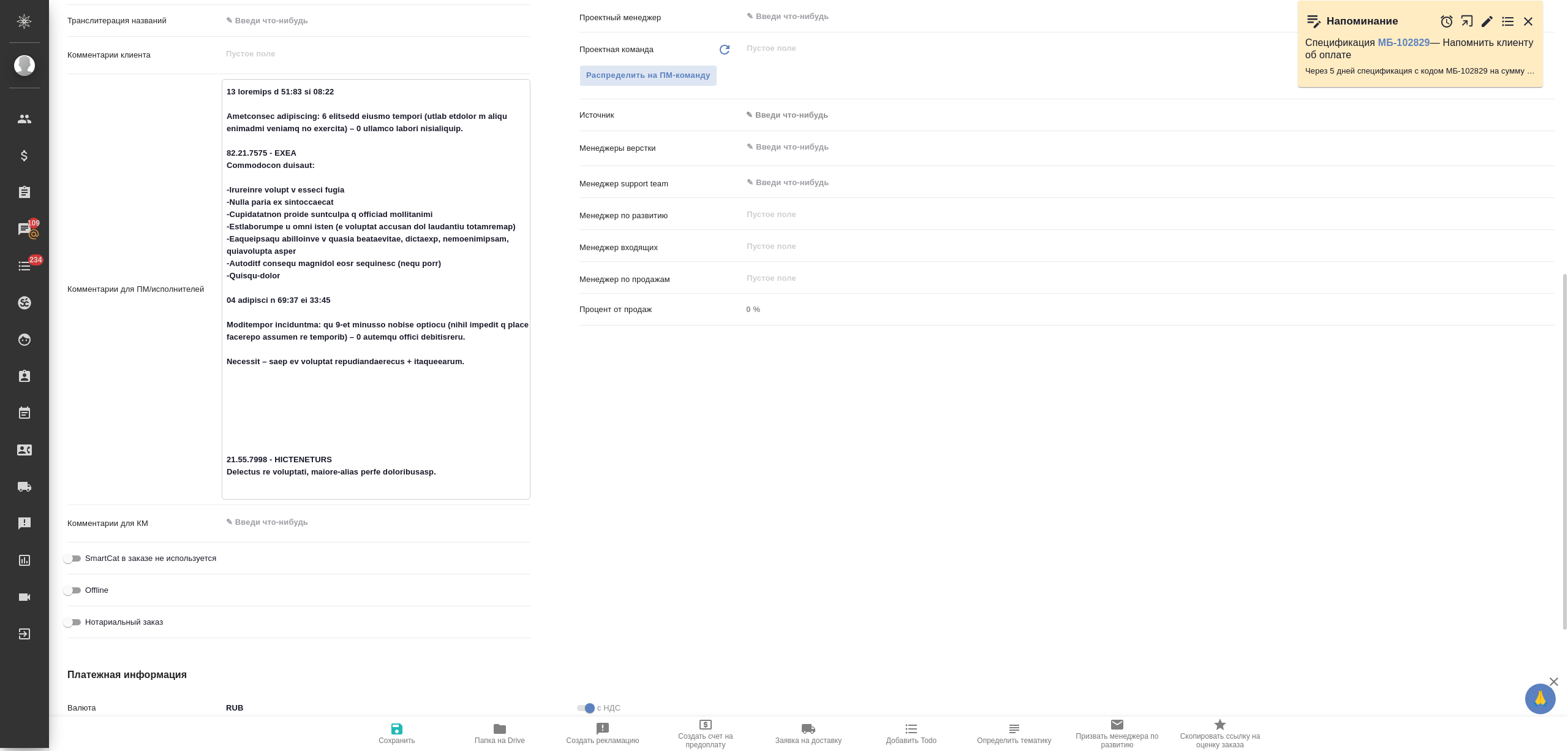
type textarea "x"
type textarea "16 сентября с 10:00 до 12:00 Количество участников: 3 человека офлайн русский (…"
type textarea "x"
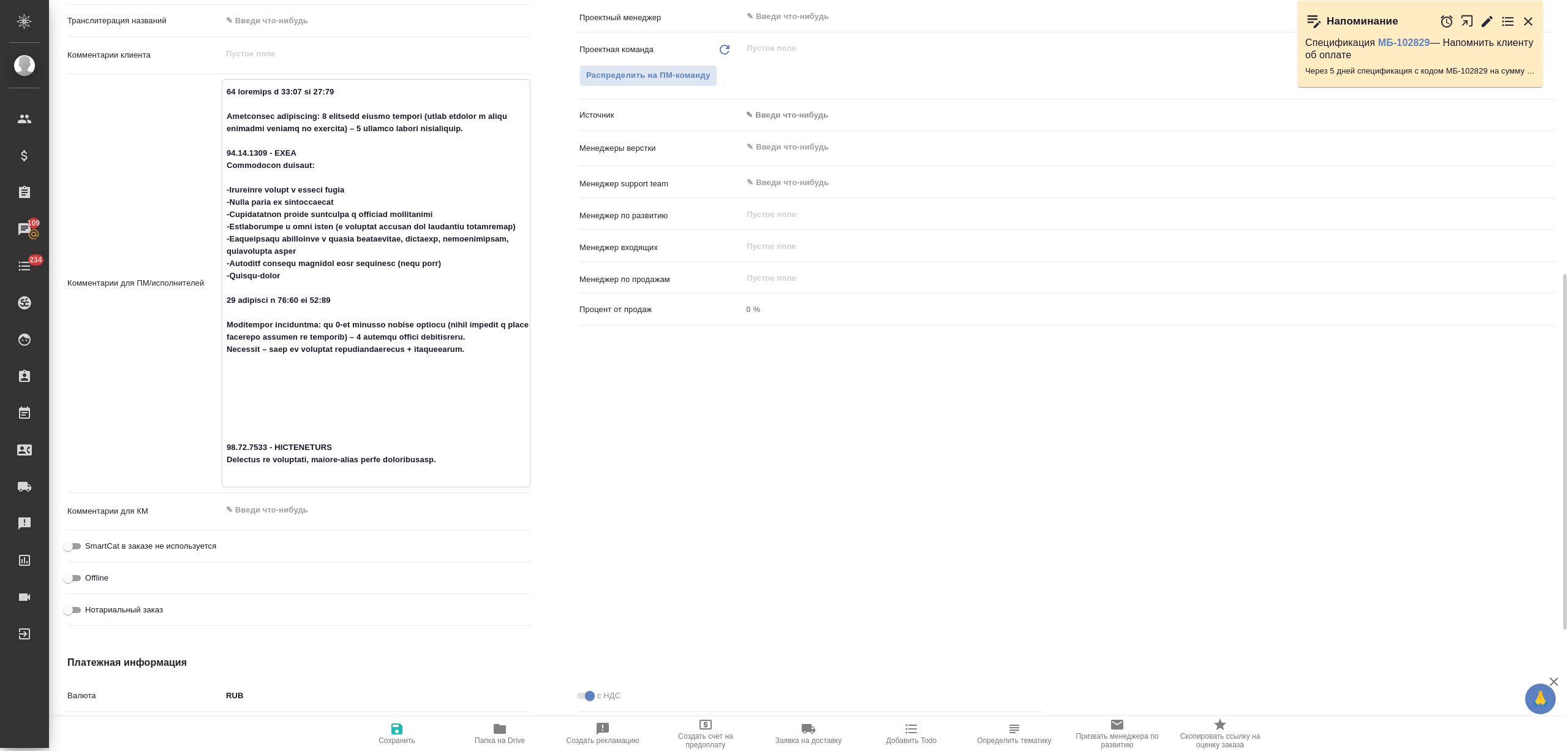
click at [240, 444] on textarea at bounding box center [376, 282] width 307 height 401
type textarea "x"
type textarea "16 сентября с 10:00 до 12:00 Количество участников: 3 человека офлайн русский (…"
type textarea "x"
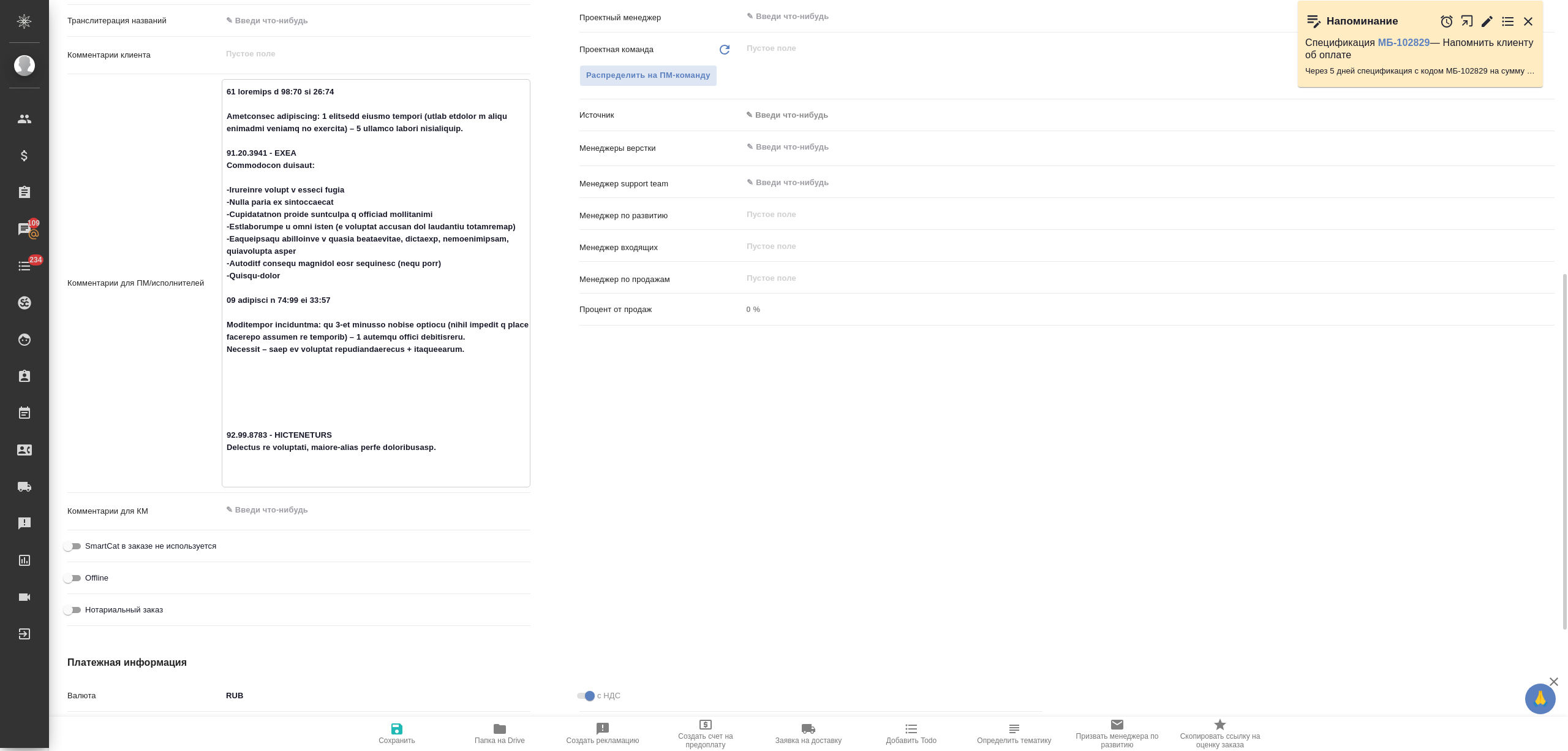
type textarea "x"
type textarea "16 сентября с 10:00 до 12:00 Количество участников: 3 человека офлайн русский (…"
type textarea "x"
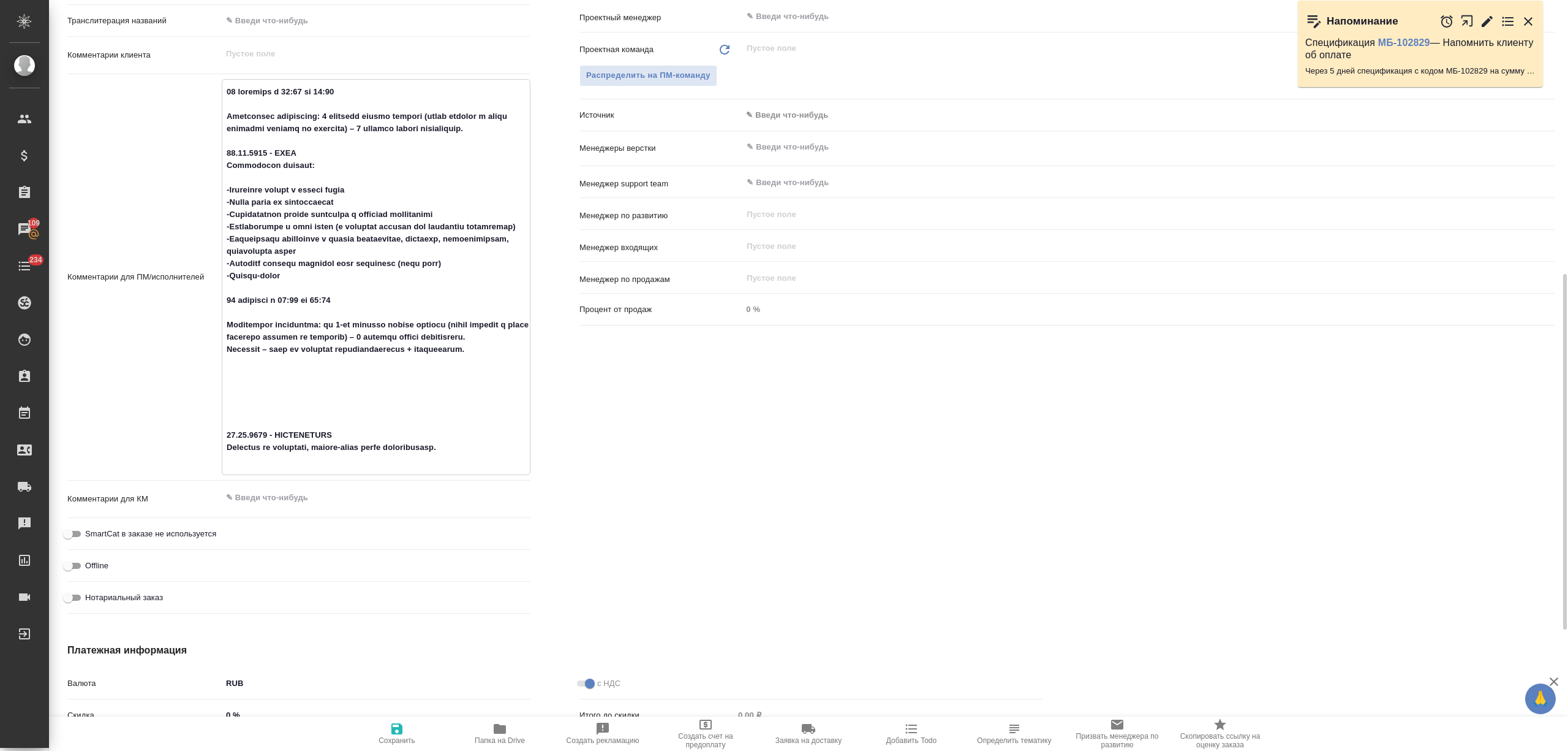
type textarea "x"
type textarea "16 сентября с 10:00 до 12:00 Количество участников: 3 человека офлайн русский (…"
type textarea "x"
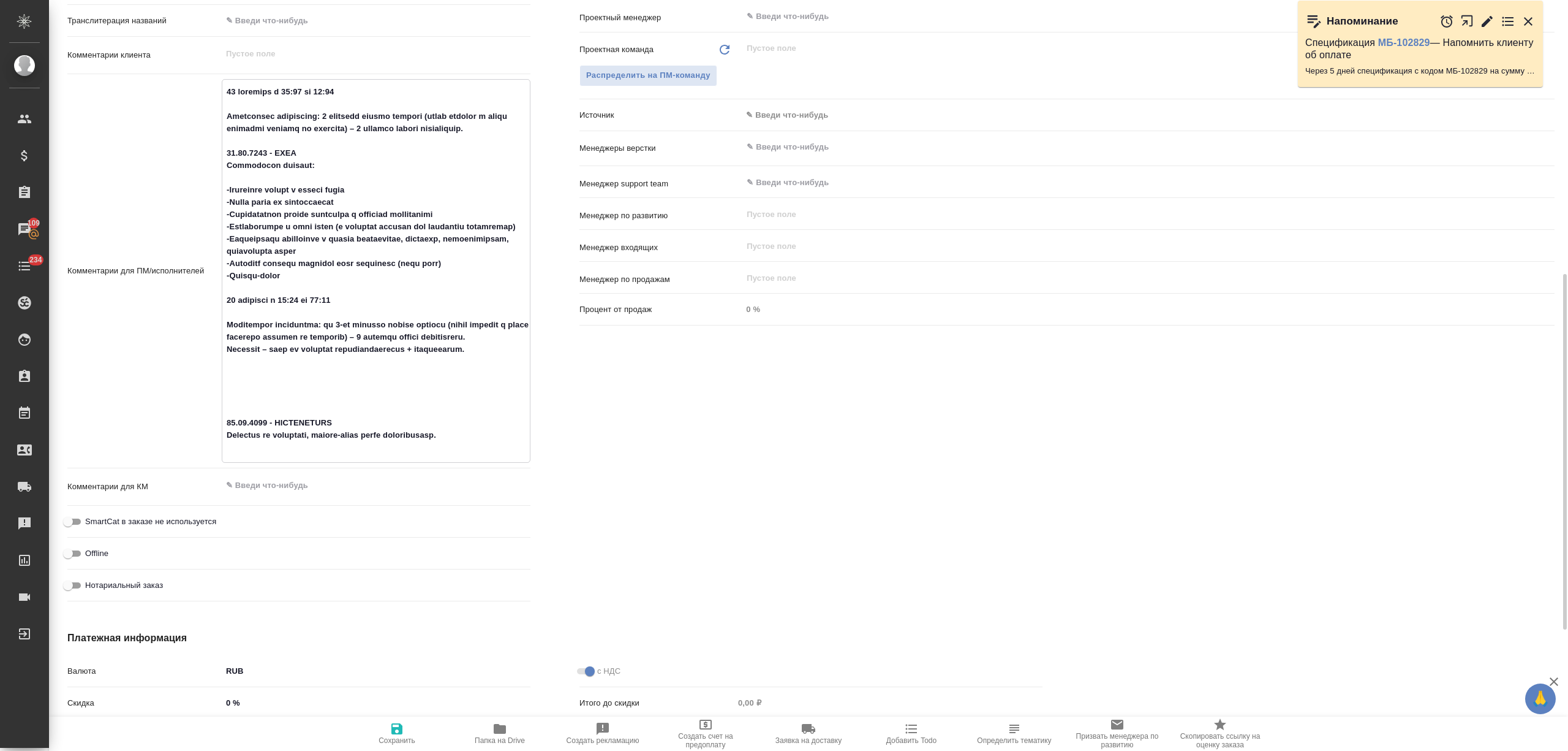
type textarea "x"
type textarea "16 сентября с 10:00 до 12:00 Количество участников: 3 человека офлайн русский (…"
type textarea "x"
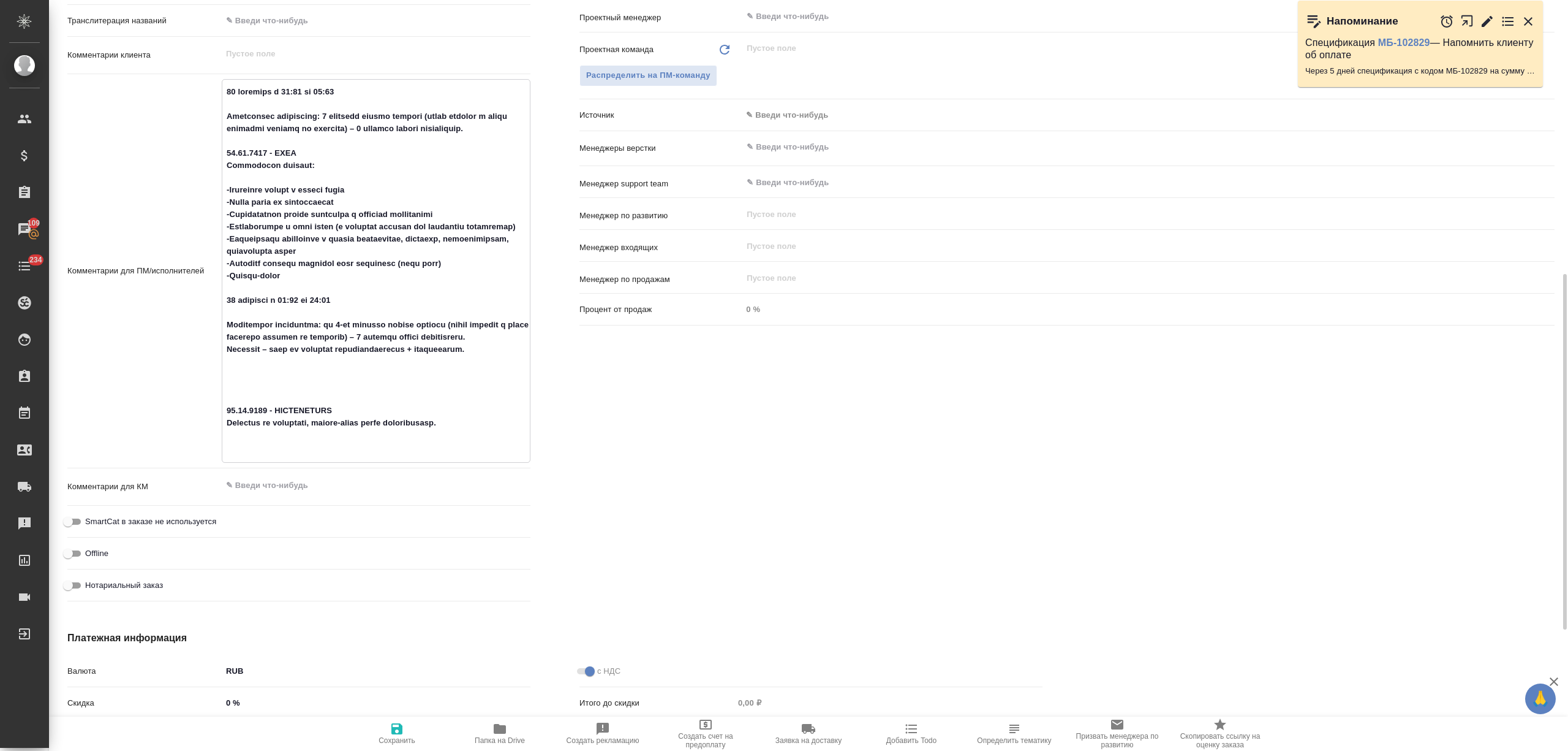
type textarea "16 сентября с 10:00 до 12:00 Количество участников: 3 человека офлайн русский (…"
type textarea "x"
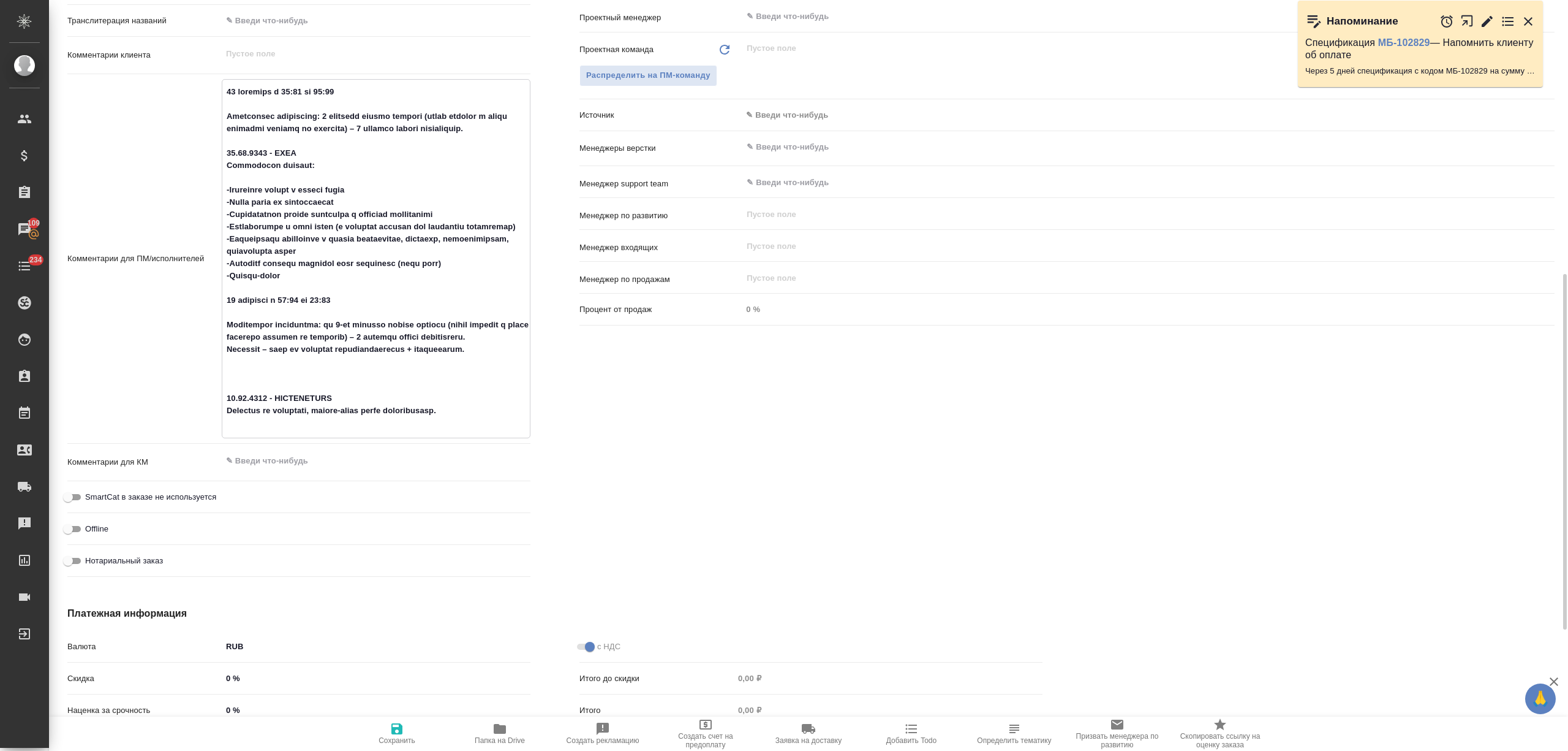
type textarea "x"
type textarea "16 сентября с 10:00 до 12:00 Количество участников: 3 человека офлайн русский (…"
type textarea "x"
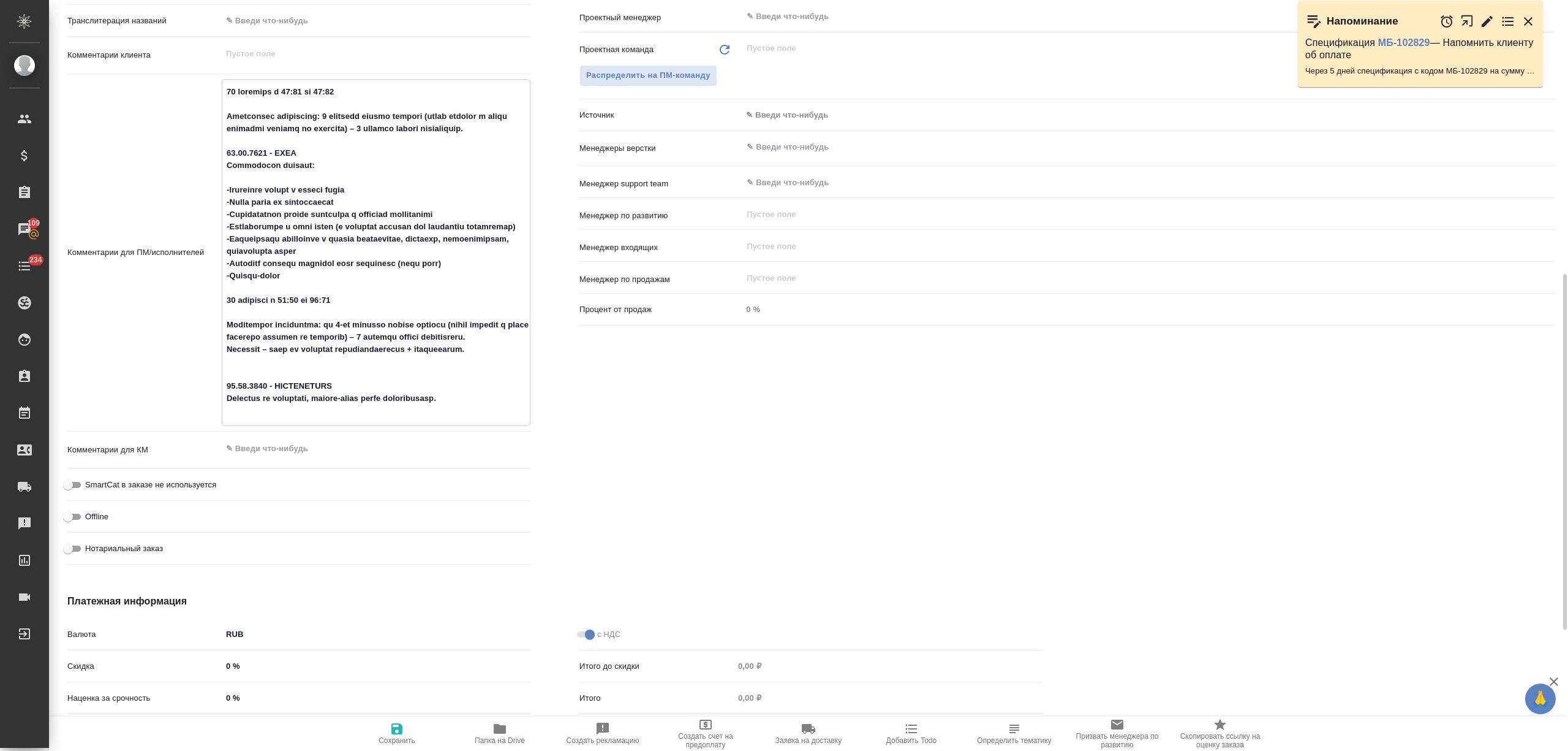
type textarea "x"
type textarea "16 сентября с 10:00 до 12:00 Количество участников: 3 человека офлайн русский (…"
type textarea "x"
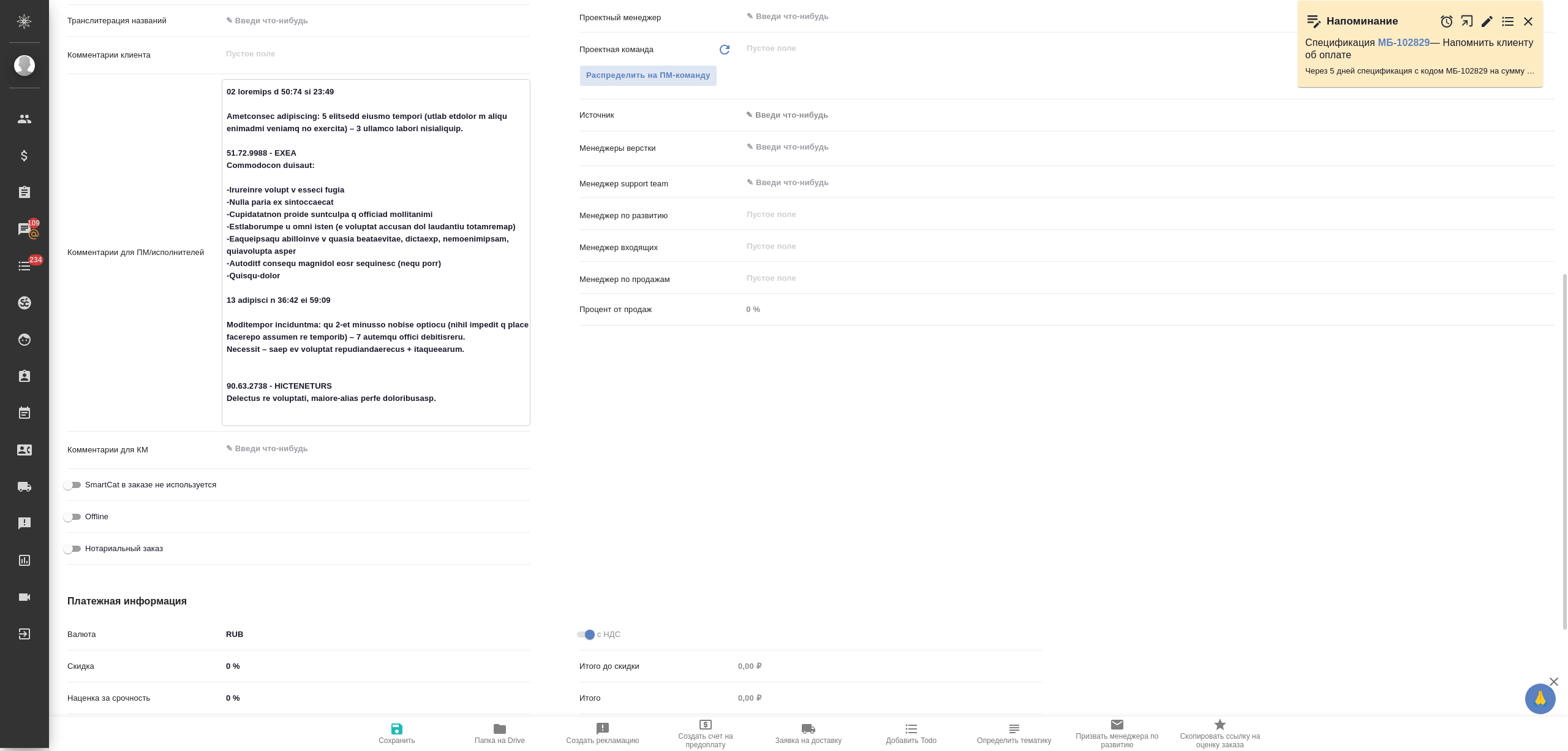
type textarea "16 сентября с 10:00 до 12:00 Количество участников: 3 человека офлайн русский (…"
type textarea "x"
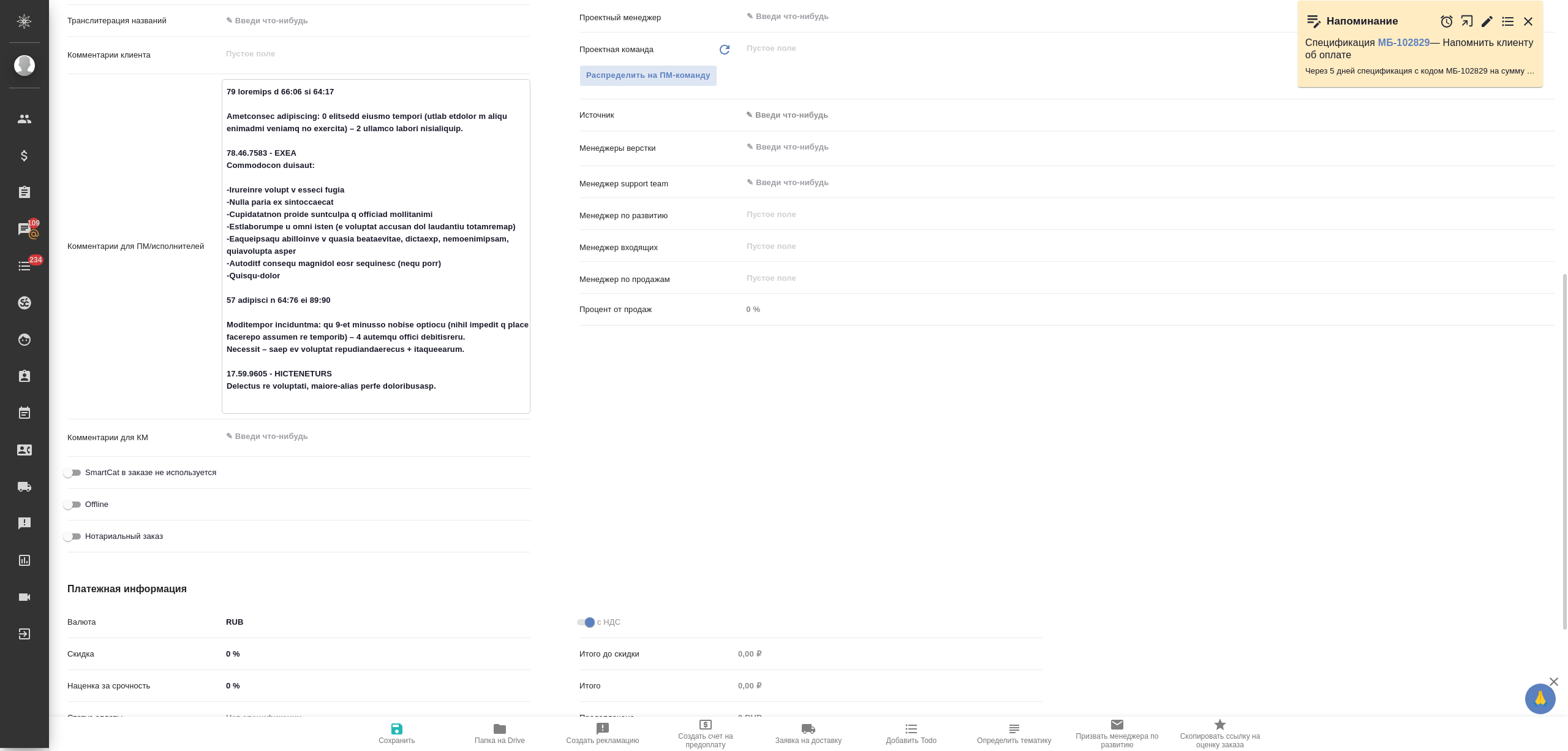
type textarea "16 сентября с 10:00 до 12:00 Количество участников: 3 человека офлайн русский (…"
type textarea "x"
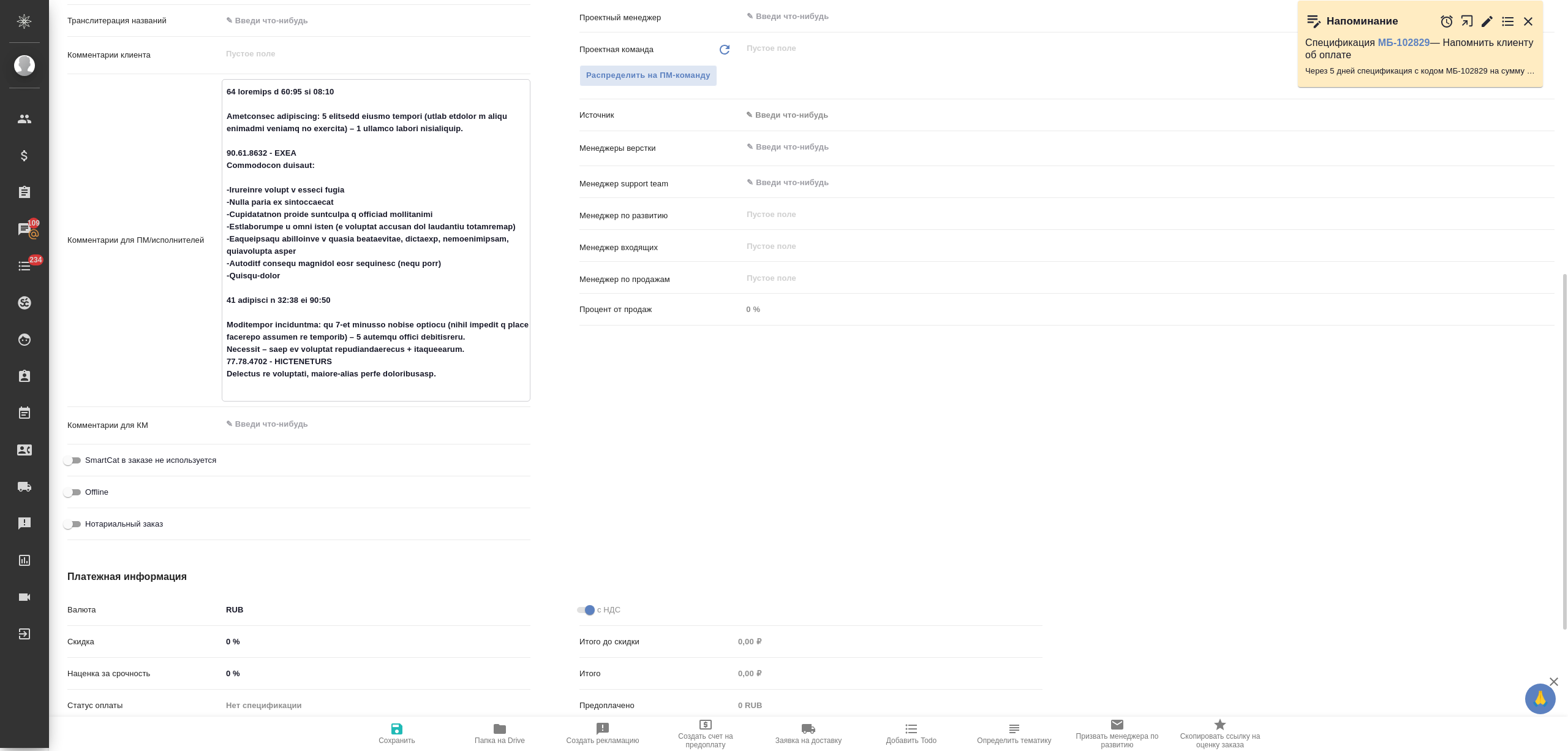
type textarea "x"
type textarea "16 сентября с 10:00 до 12:00 Количество участников: 3 человека офлайн русский (…"
type textarea "x"
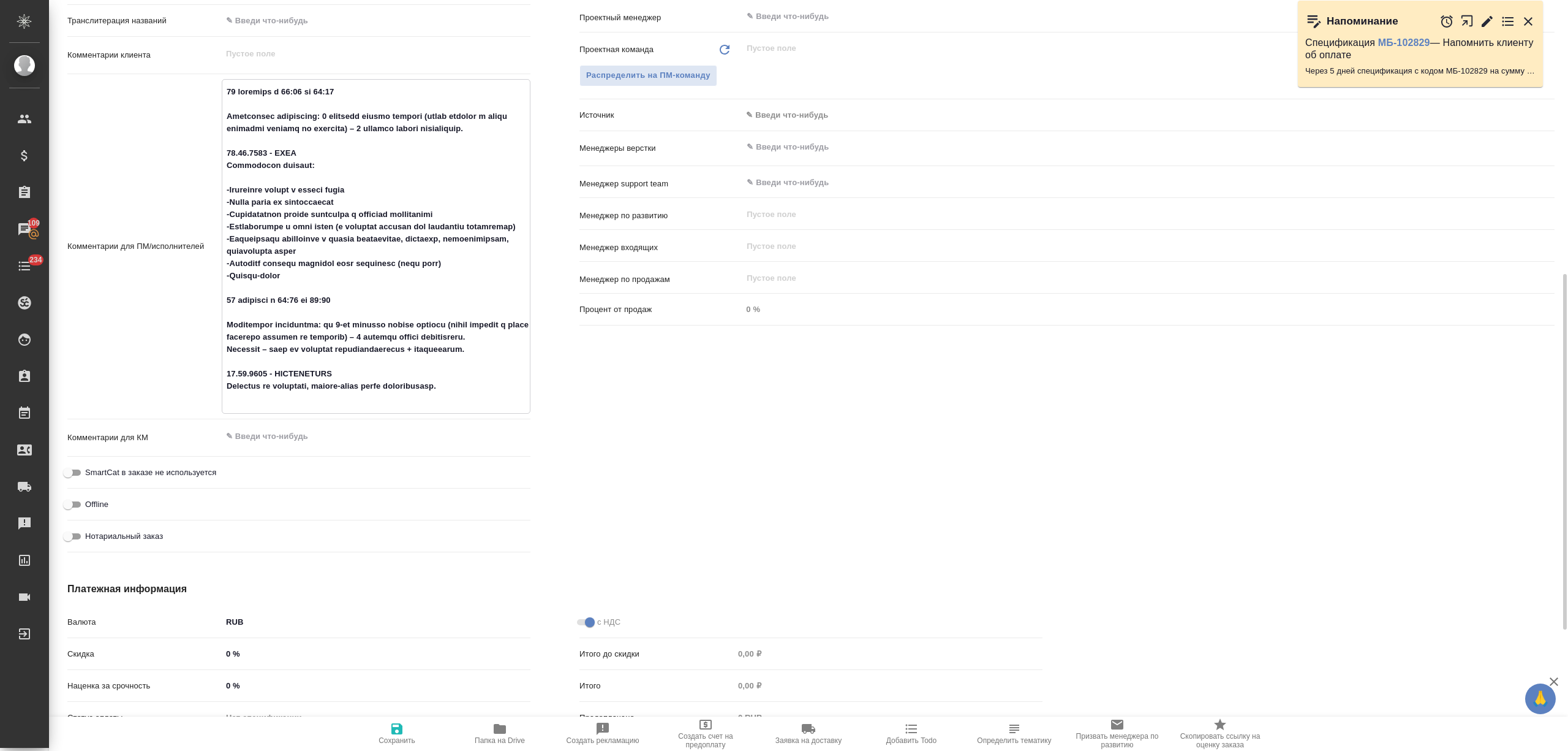
type textarea "16 сентября с 10:00 до 12:00 Количество участников: 3 человека офлайн русский (…"
type textarea "x"
click at [396, 562] on span "Сохранить" at bounding box center [397, 740] width 37 height 9
type textarea "x"
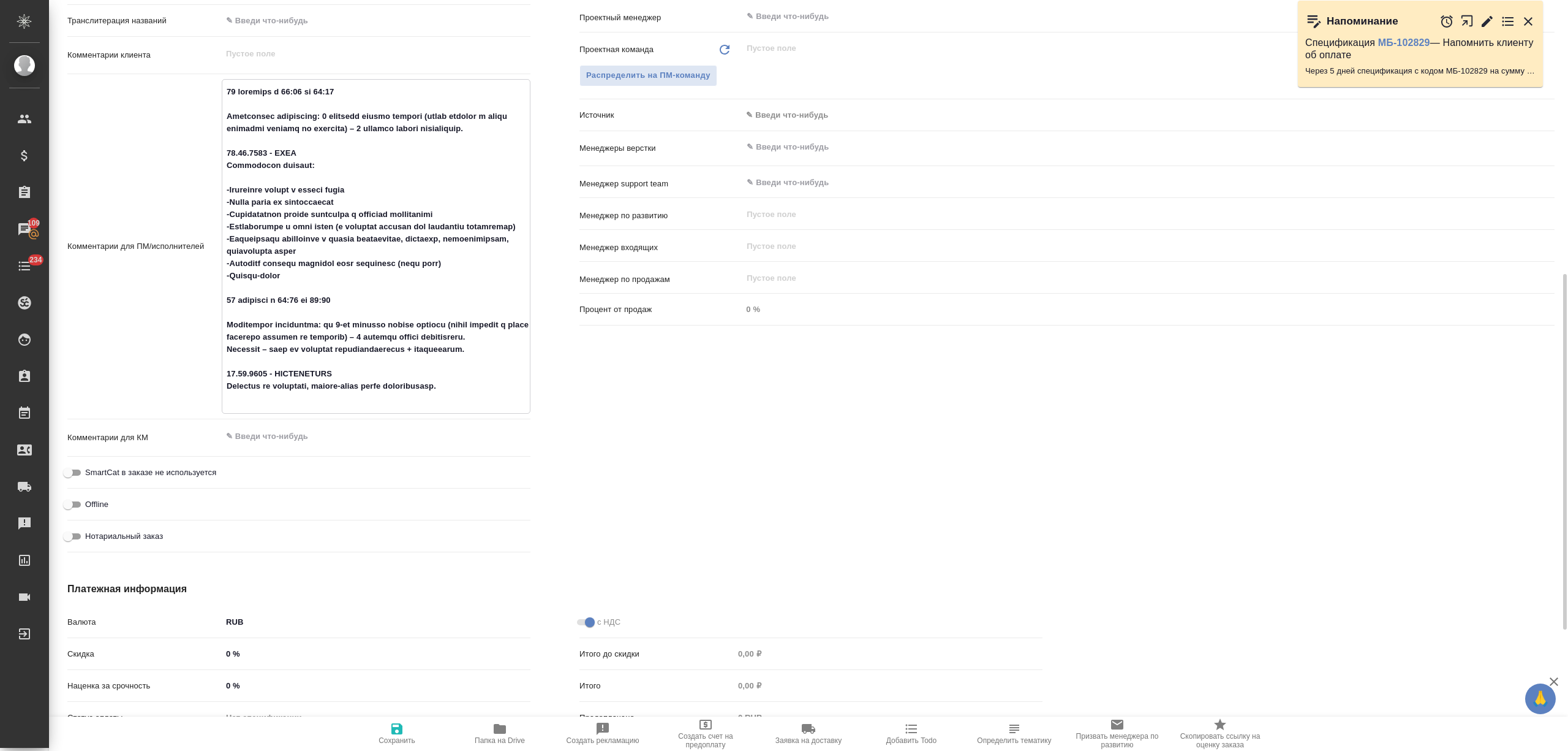
type textarea "x"
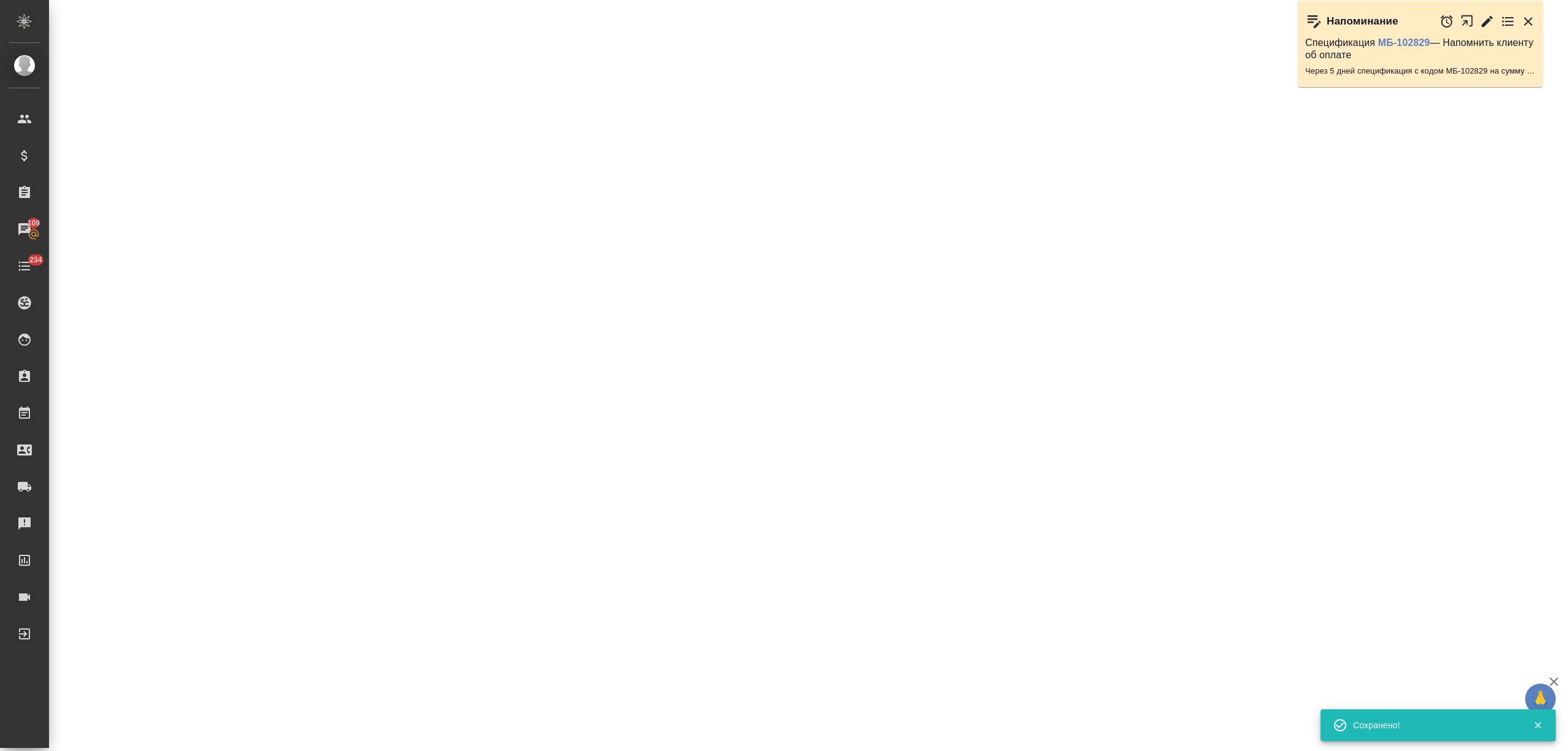
select select "RU"
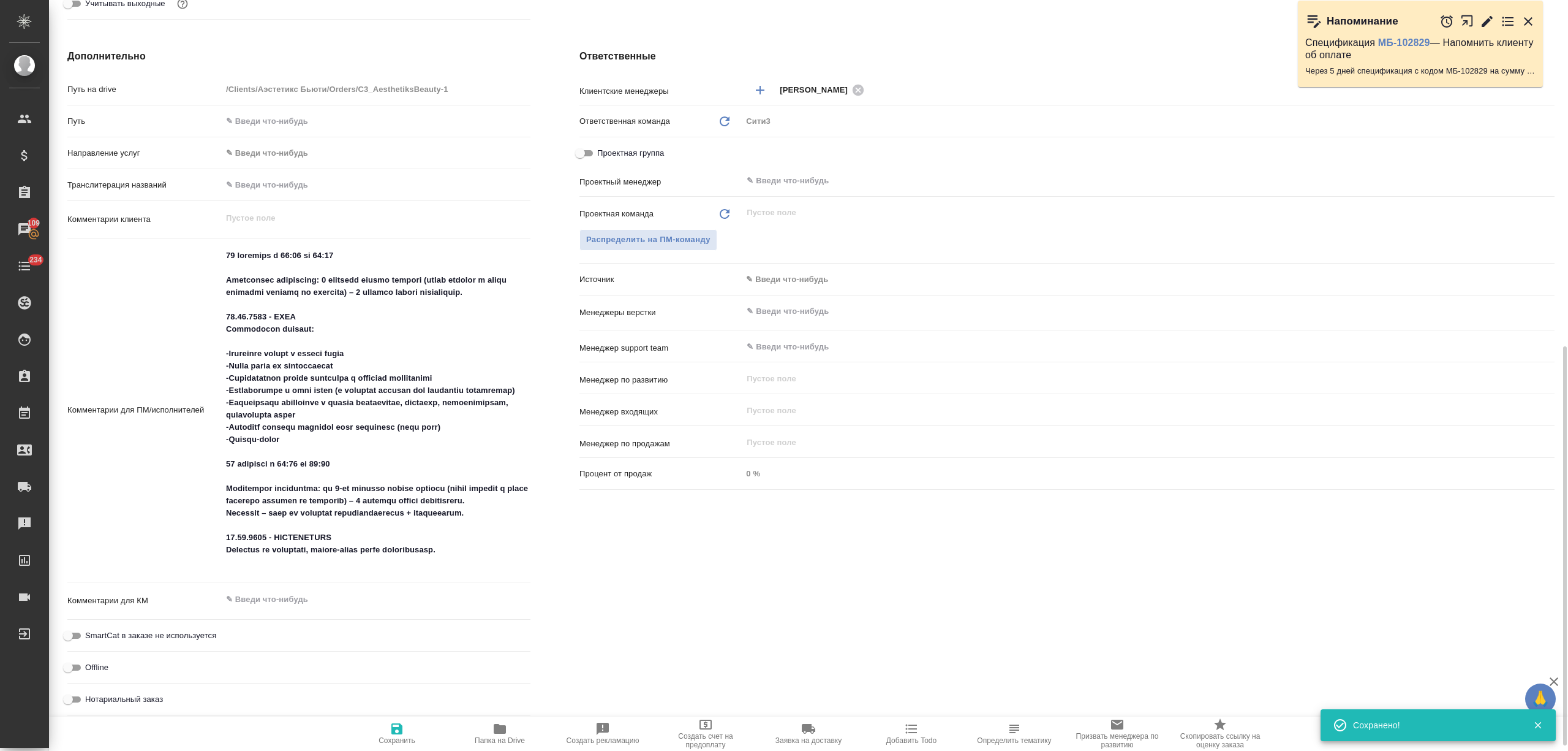
type textarea "x"
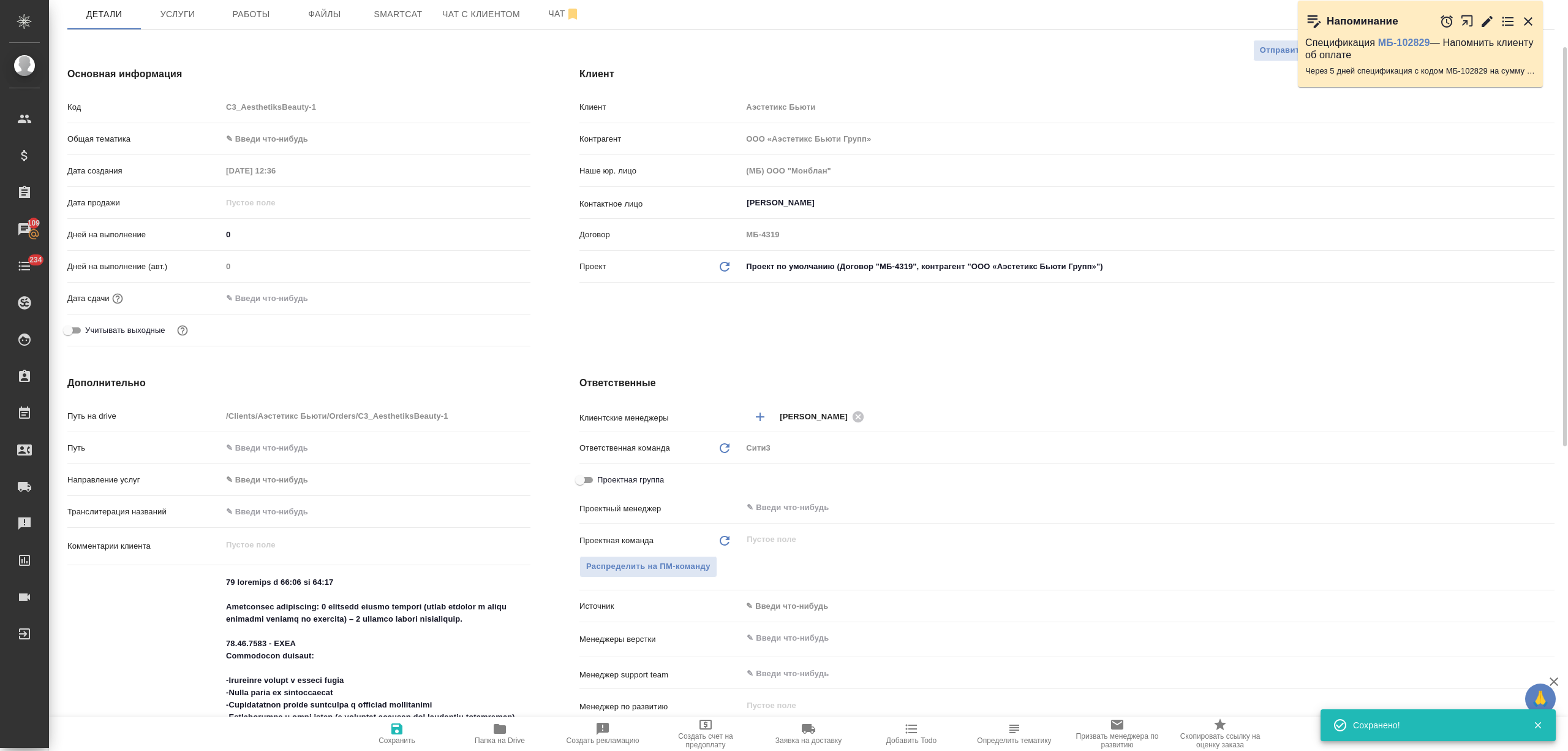
scroll to position [0, 0]
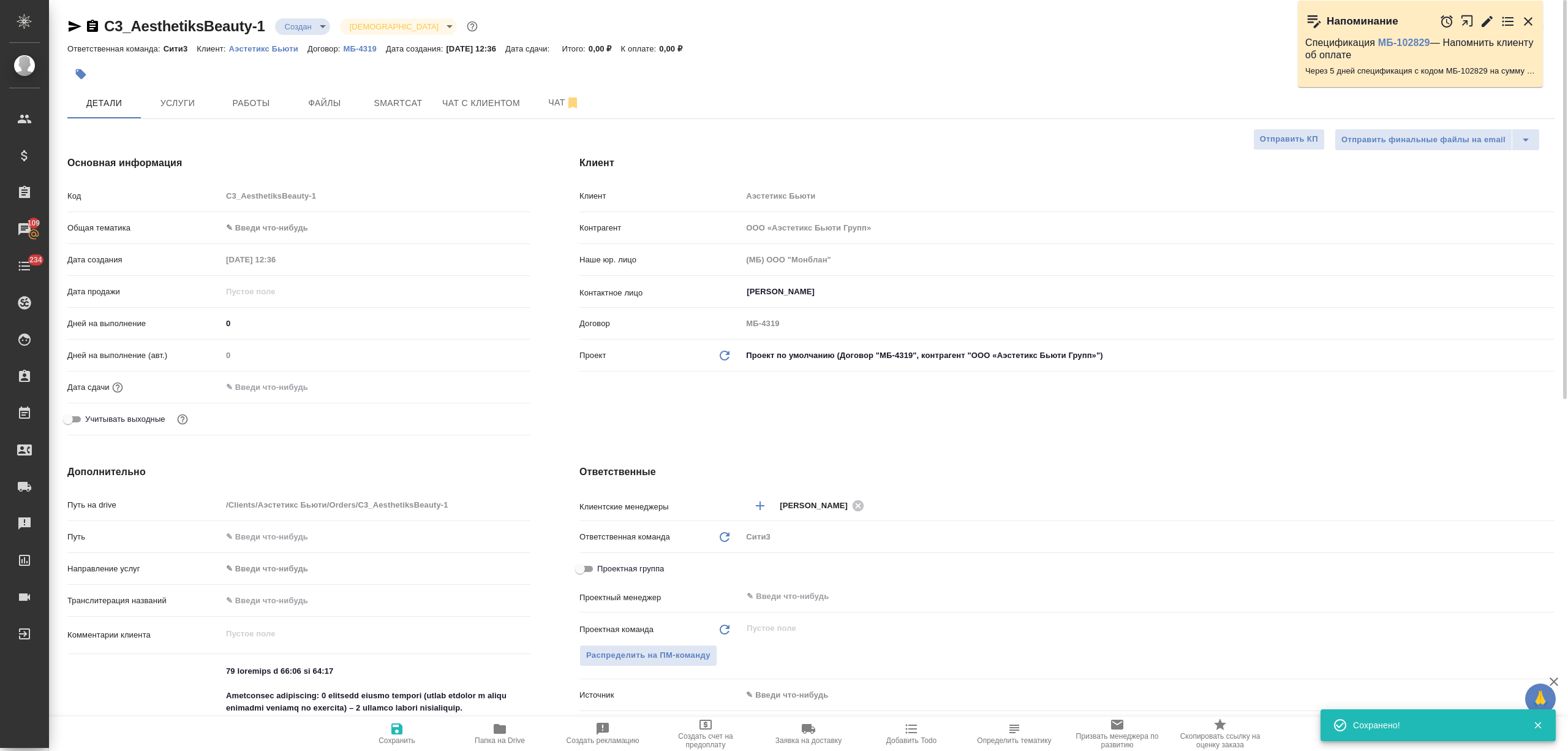
click at [262, 229] on body "🙏 .cls-1 fill:#fff; AWATERA Nikitina Tatiana Клиенты Спецификации Заказы 109 Ча…" at bounding box center [784, 375] width 1568 height 751
click at [278, 305] on li "Общая Тематика" at bounding box center [376, 307] width 309 height 20
type input "obtem"
type textarea "x"
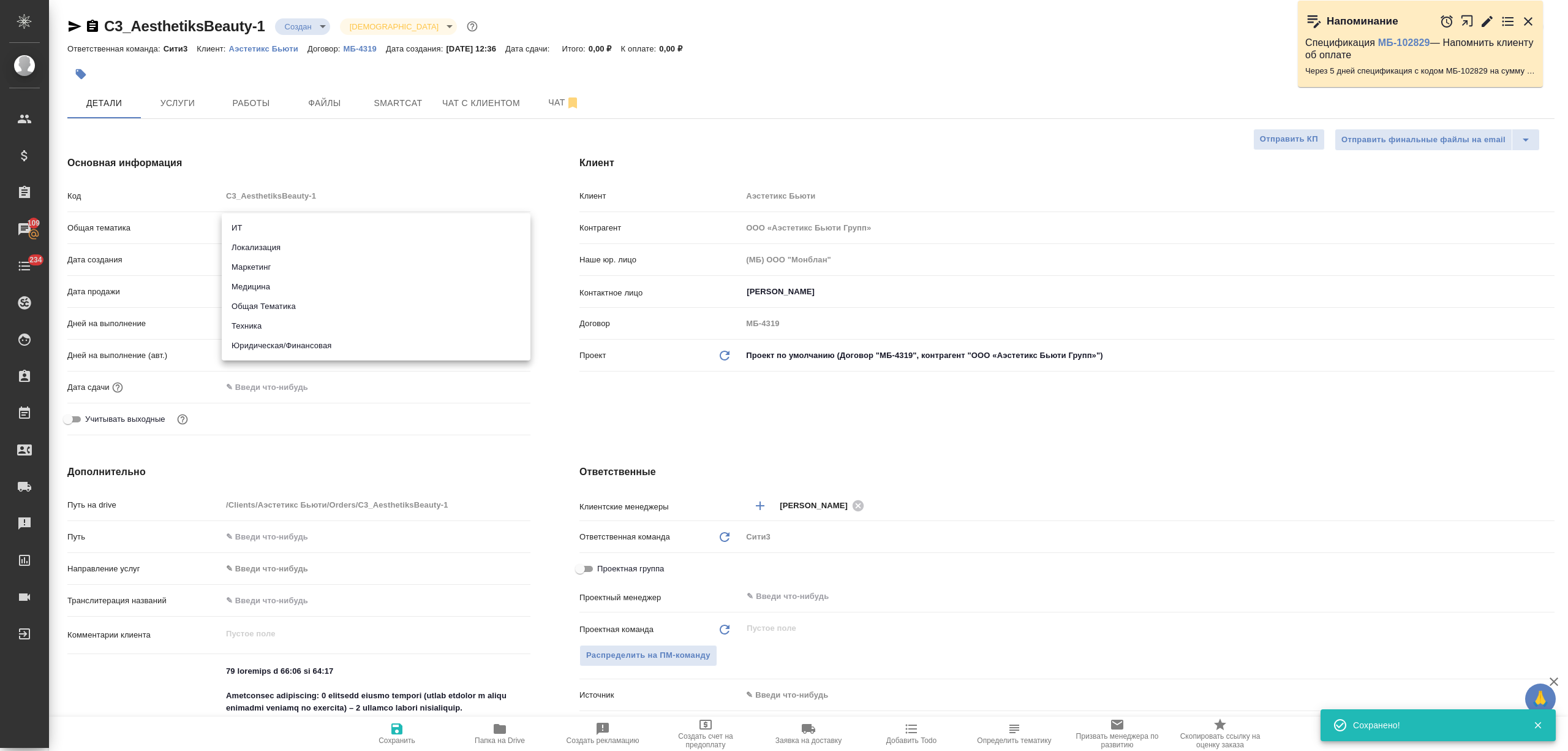
type textarea "x"
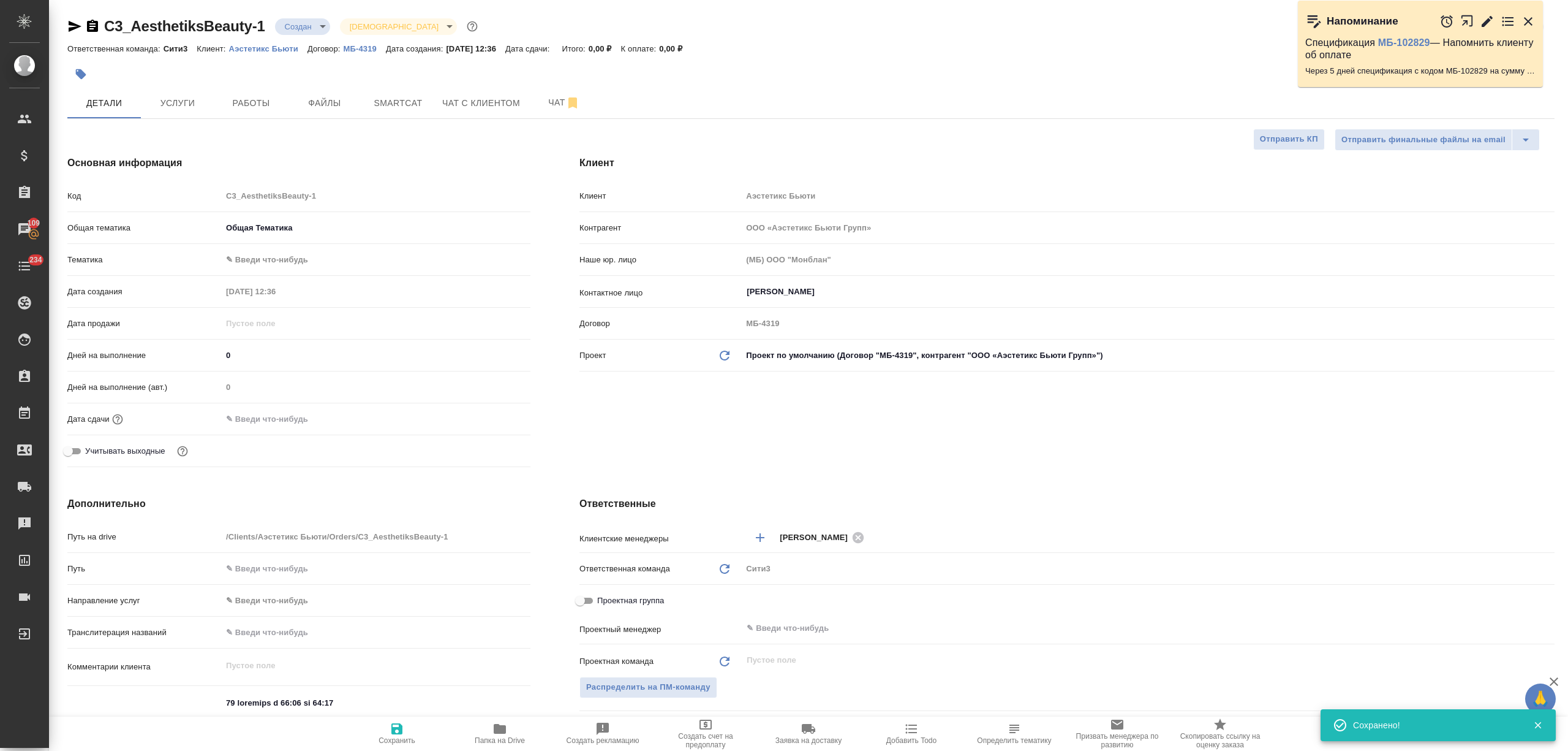
click at [278, 258] on body "🙏 .cls-1 fill:#fff; AWATERA Nikitina Tatiana Клиенты Спецификации Заказы 109 Ча…" at bounding box center [784, 375] width 1568 height 751
click at [278, 265] on li "Общая Тематика" at bounding box center [376, 260] width 309 height 20
type textarea "x"
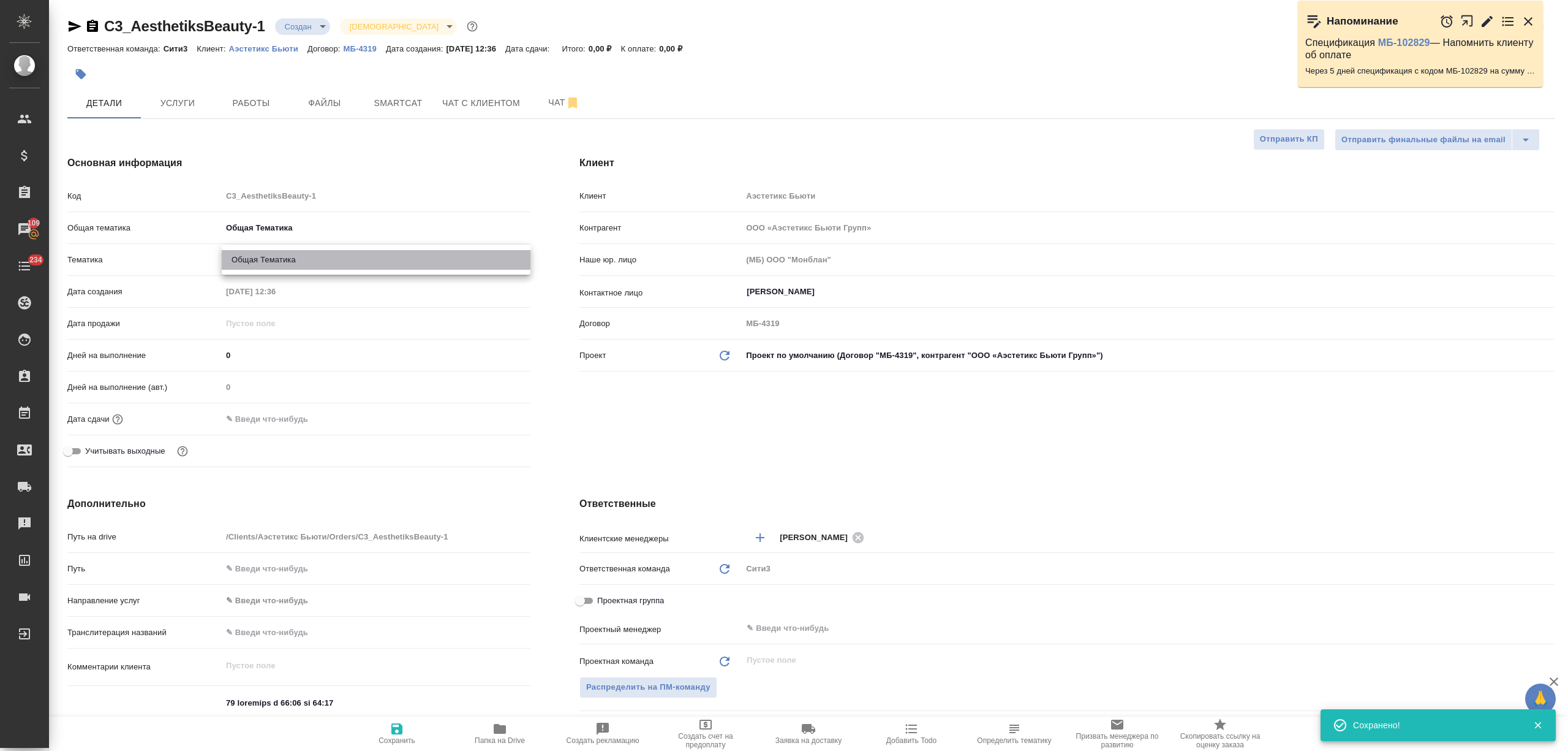
type input "6012b1ca196b0e5c9229a120"
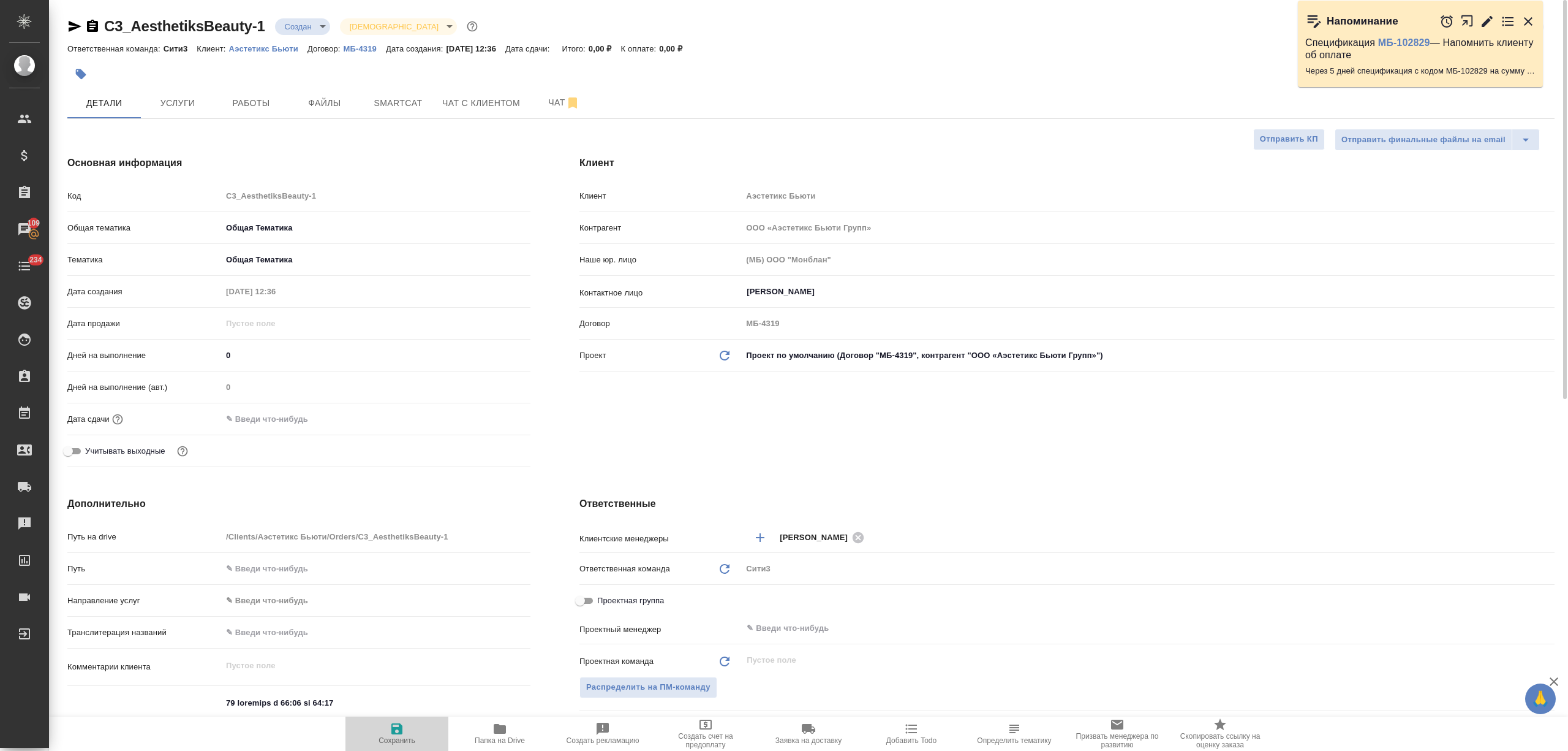
click at [404, 562] on span "Сохранить" at bounding box center [397, 733] width 88 height 23
type textarea "x"
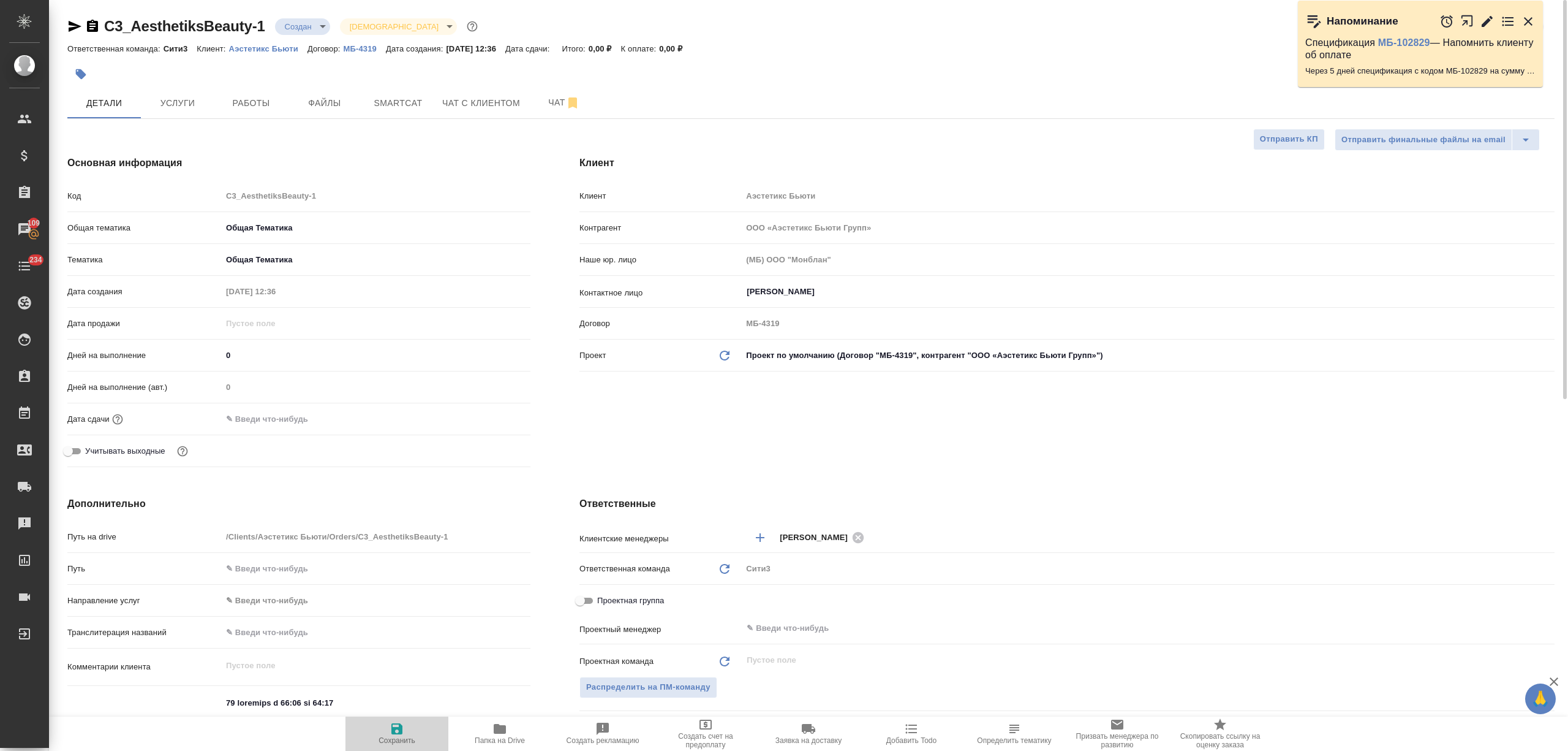
type textarea "x"
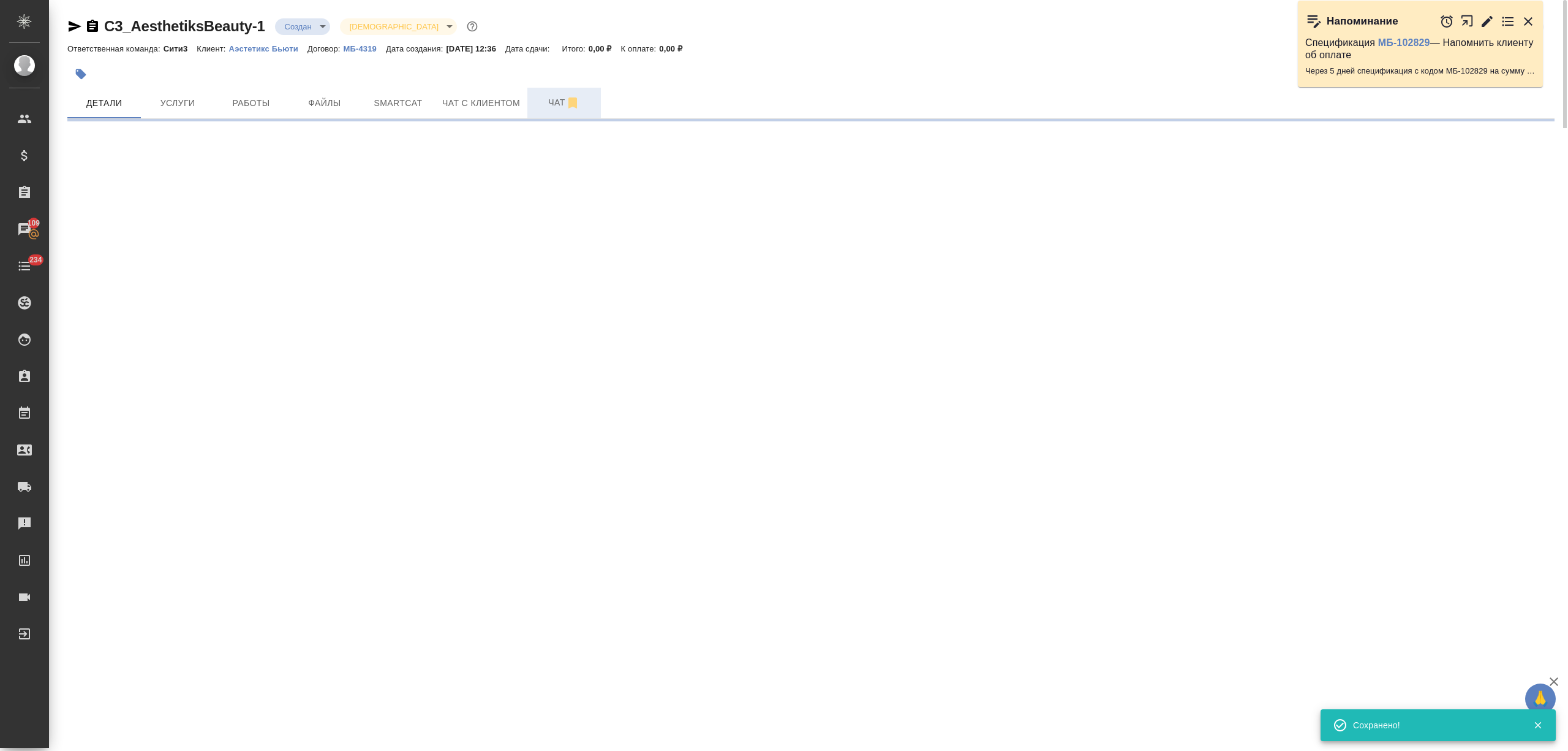
click at [552, 105] on span "Чат" at bounding box center [564, 102] width 59 height 15
select select "RU"
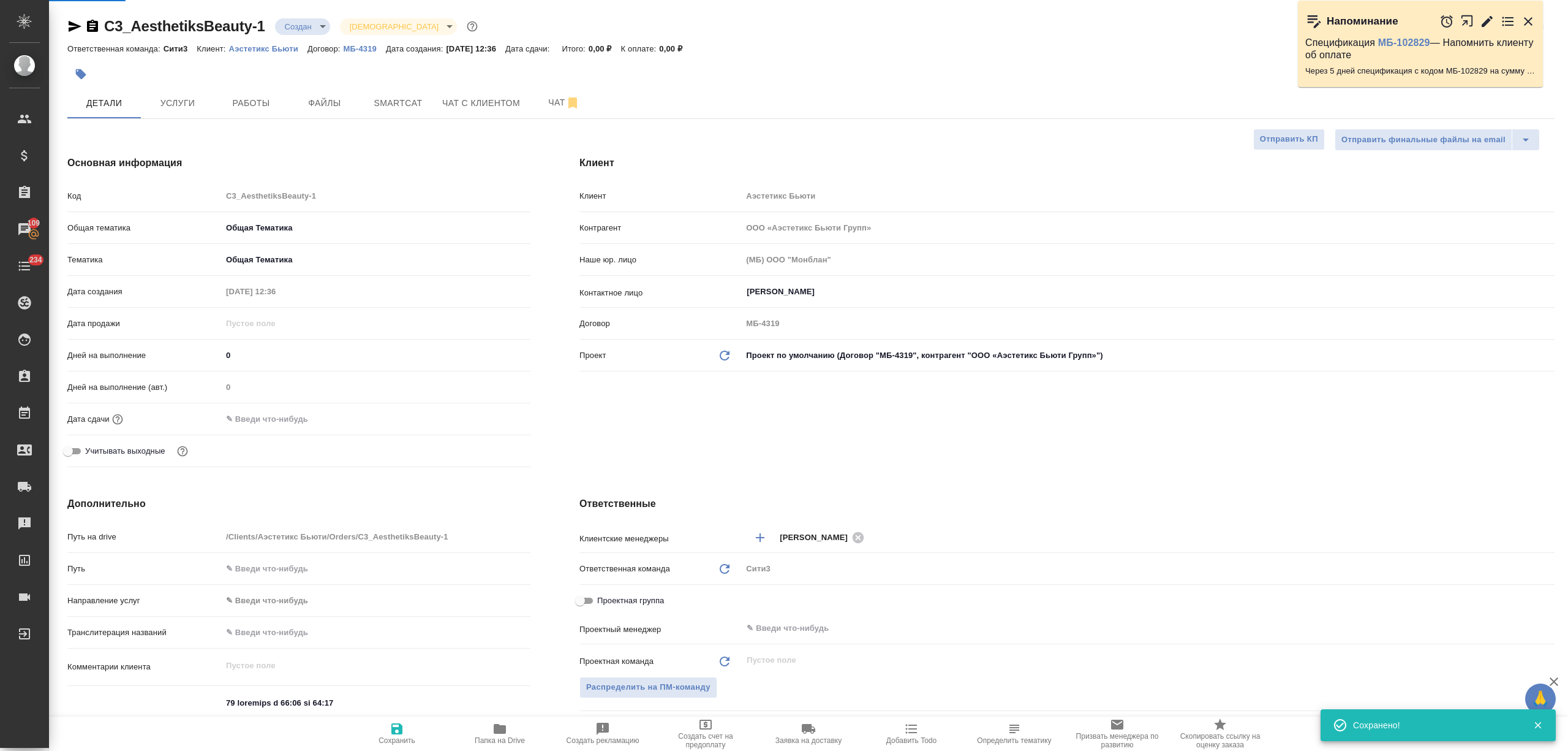
type textarea "x"
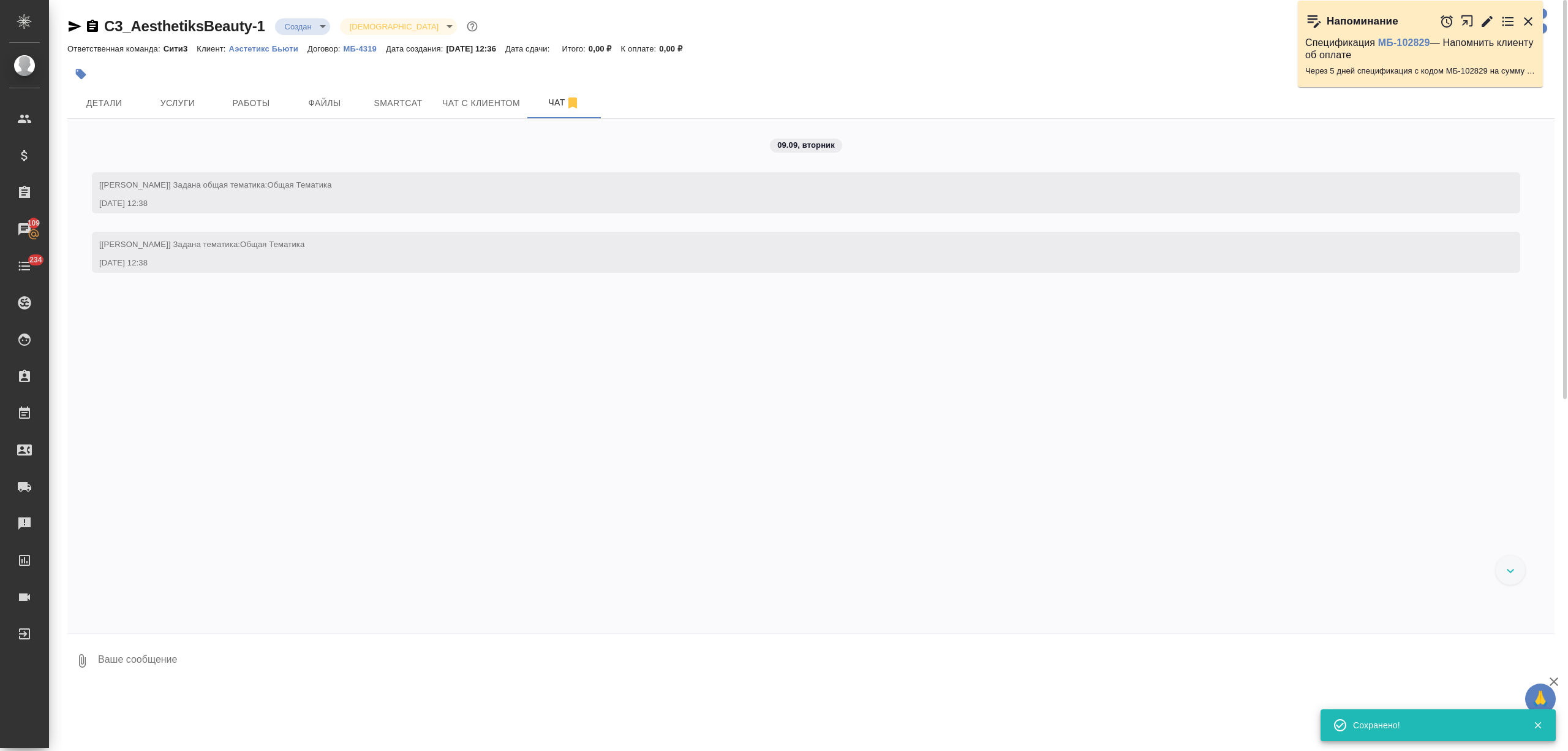
click at [179, 562] on textarea at bounding box center [825, 660] width 1458 height 41
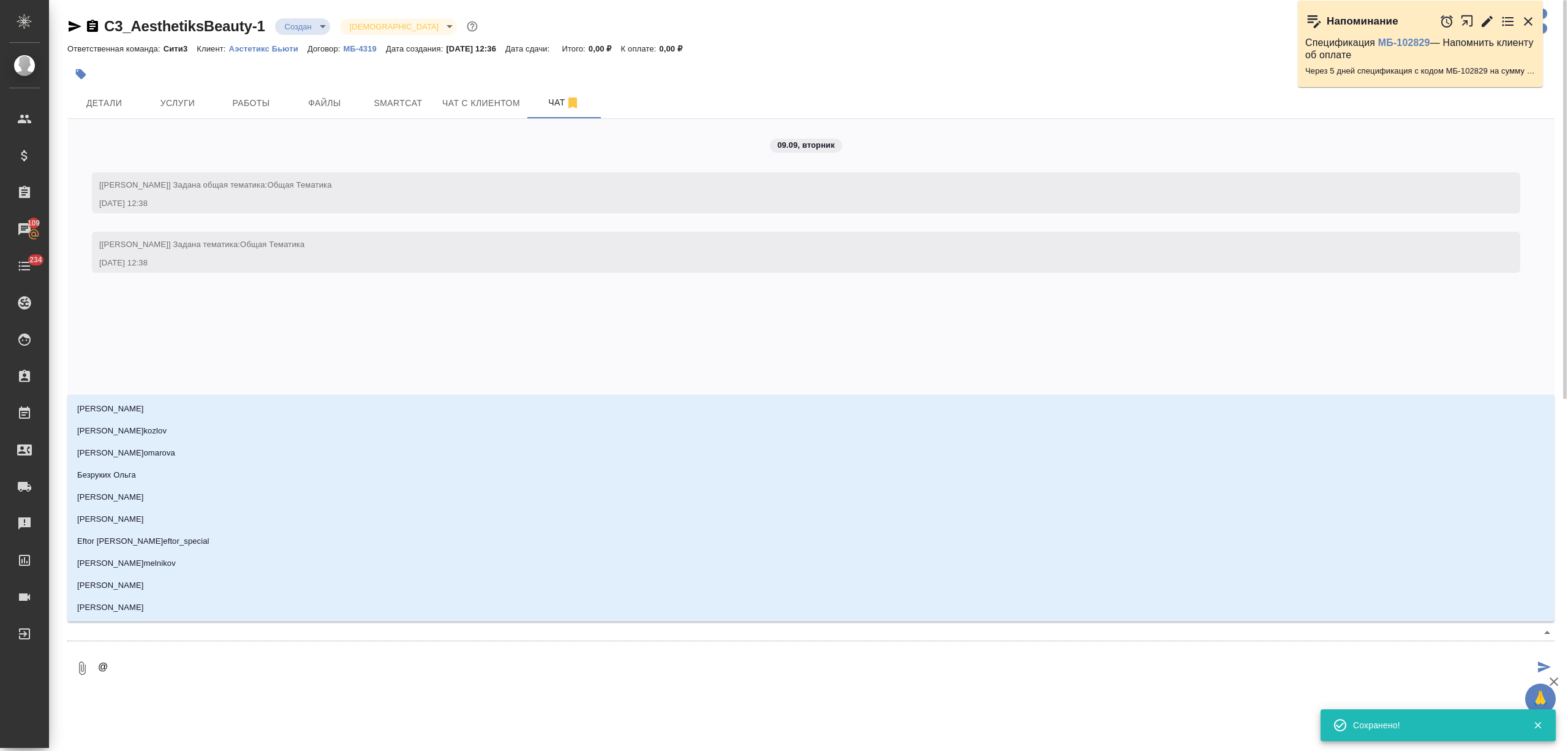
type textarea "@ф"
type input "ф"
type textarea "@фе"
type input "фе"
type textarea "@фед"
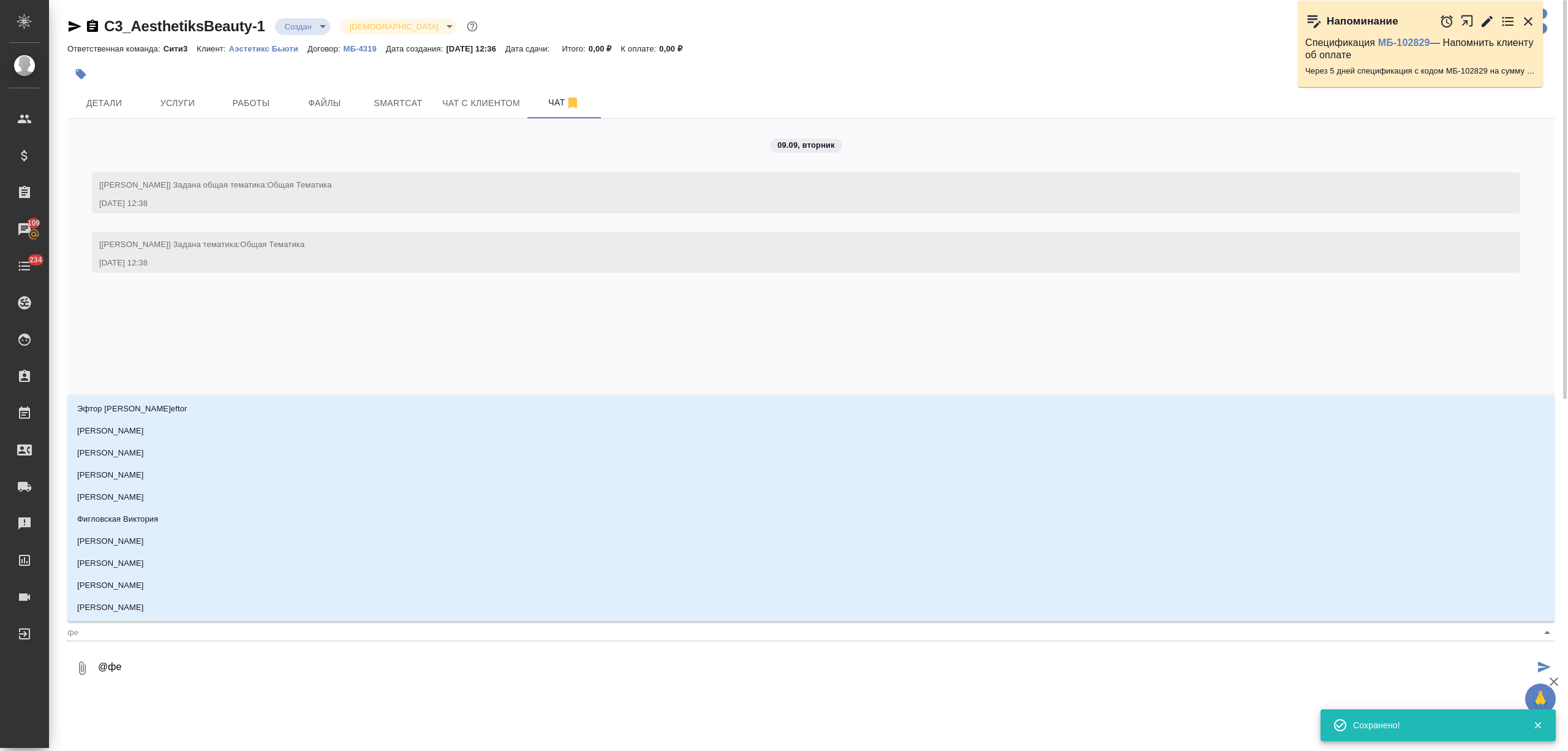
type input "фед"
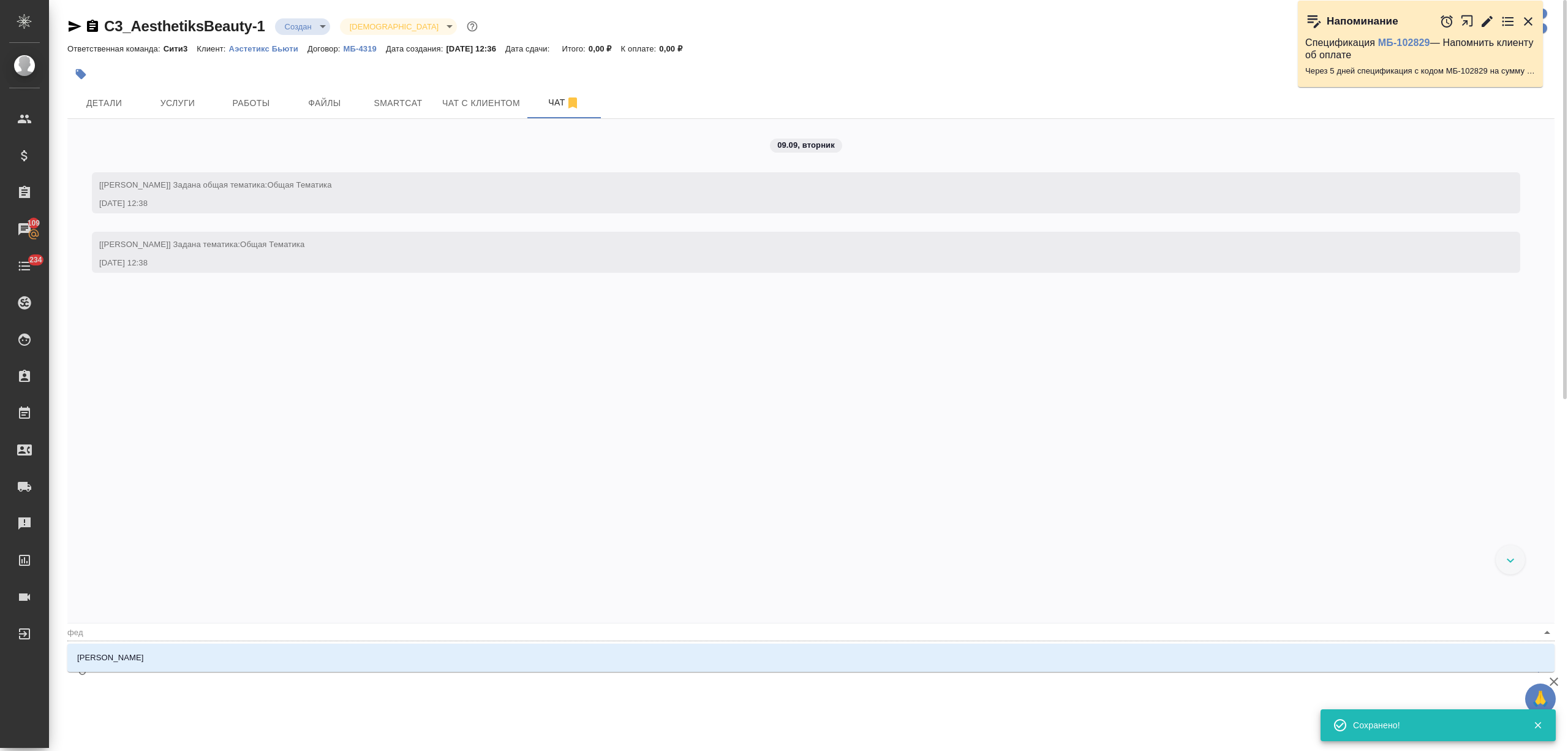
type textarea "@федо"
type input "федо"
type textarea "@федот"
type input "федот"
click at [165, 562] on li "Федотова Ирина" at bounding box center [811, 658] width 1487 height 22
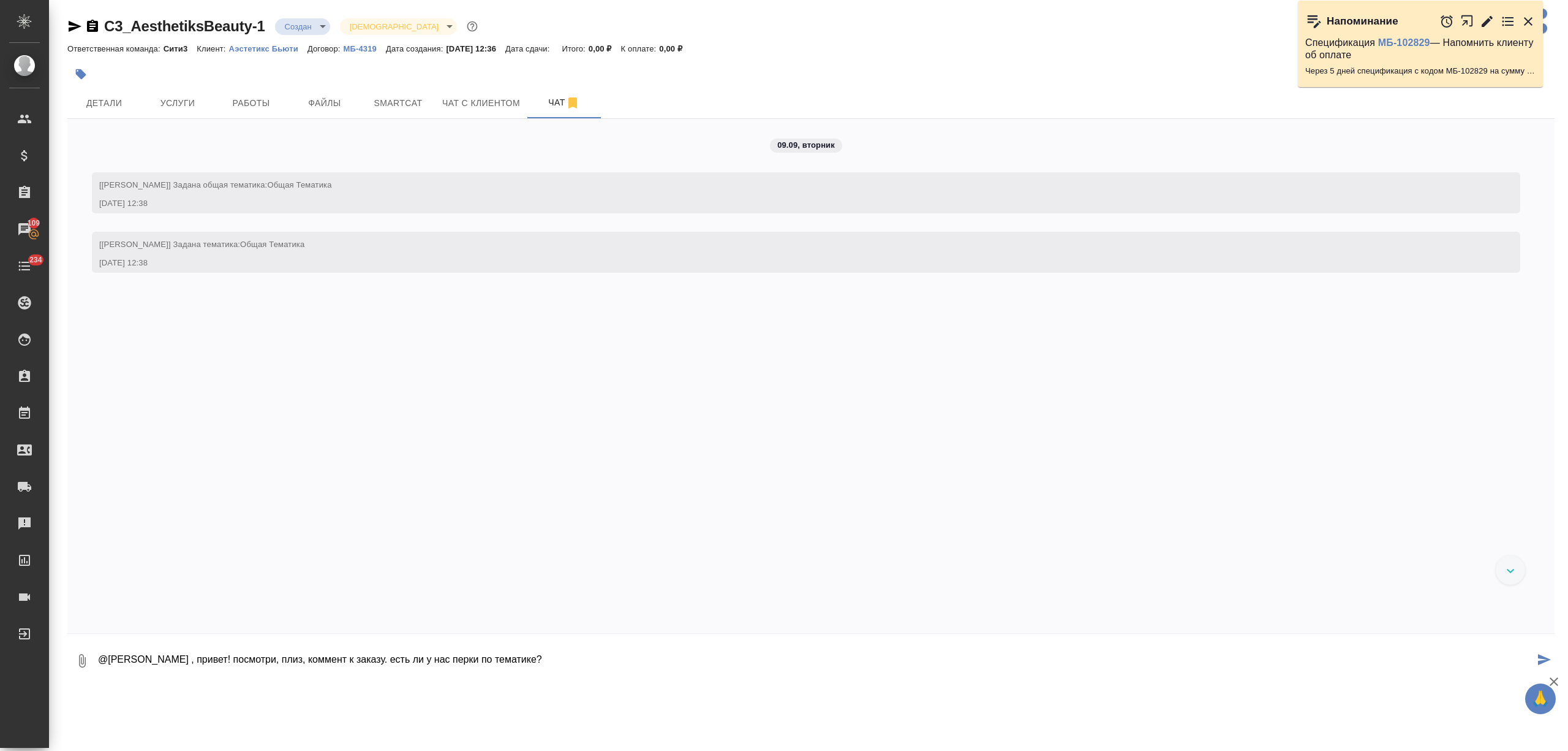
type textarea "@Федотова Ирина , привет! посмотри, плиз, коммент к заказу. есть ли у нас перки…"
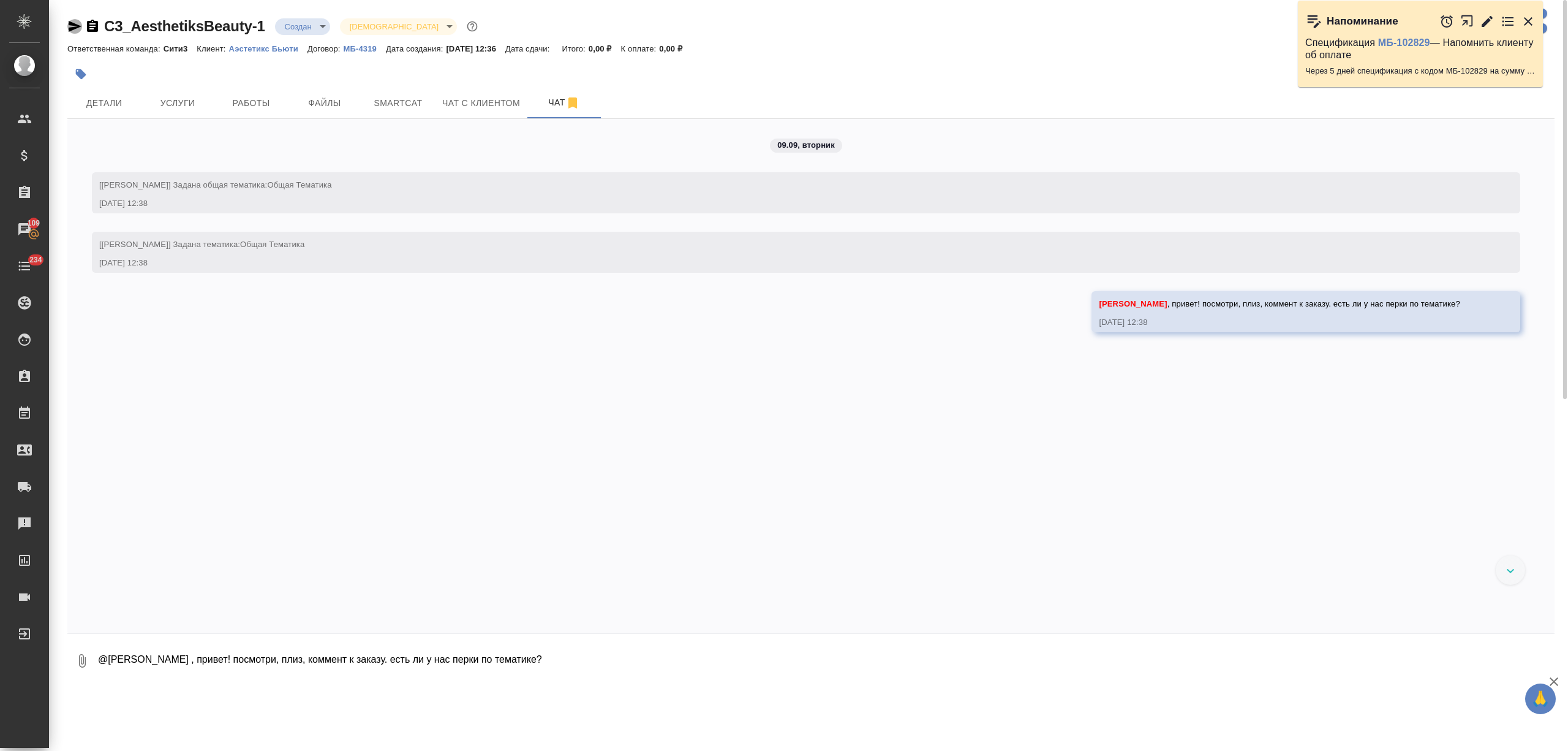
click at [68, 28] on icon "button" at bounding box center [75, 26] width 14 height 14
click at [106, 114] on button "Детали" at bounding box center [104, 102] width 74 height 31
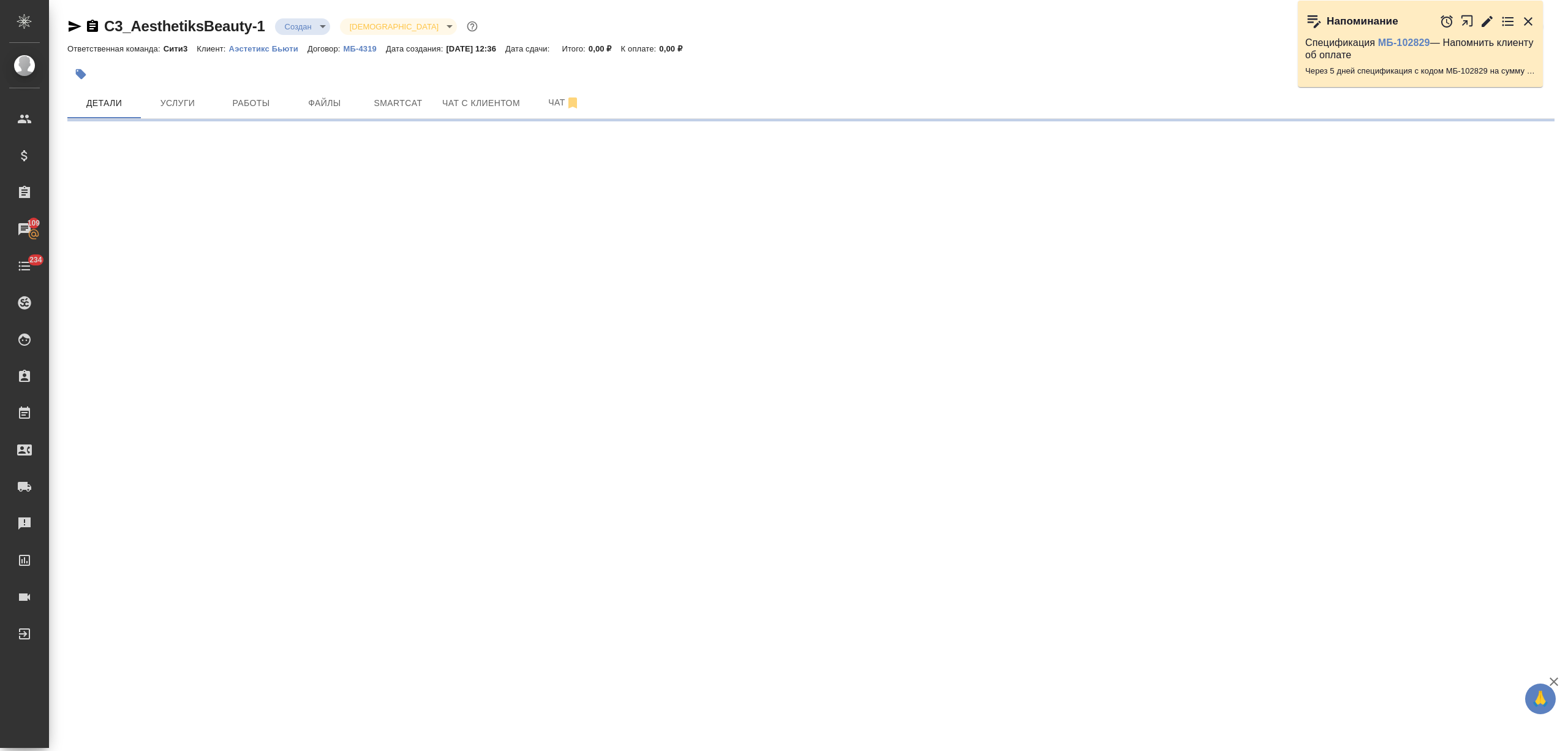
select select "RU"
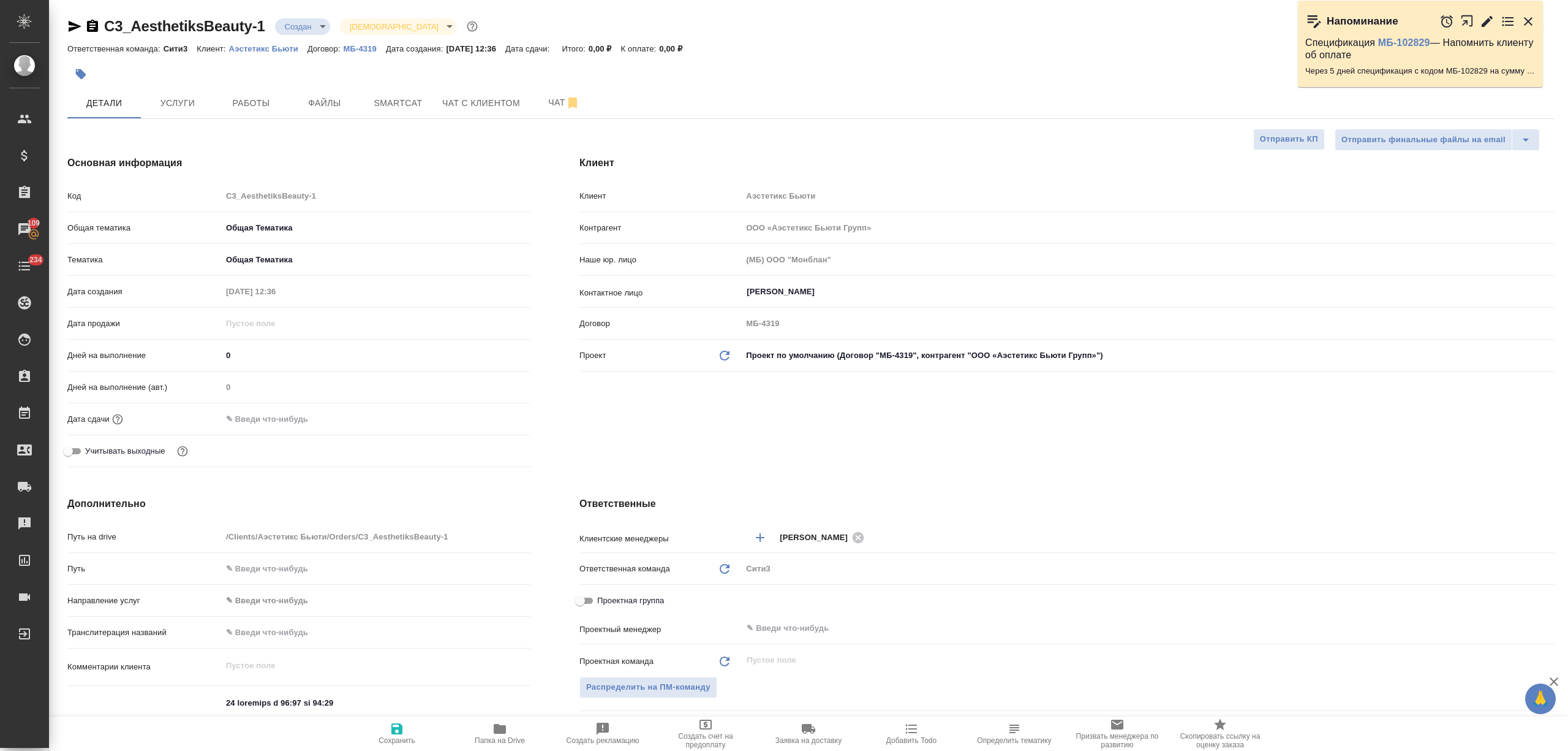
type textarea "x"
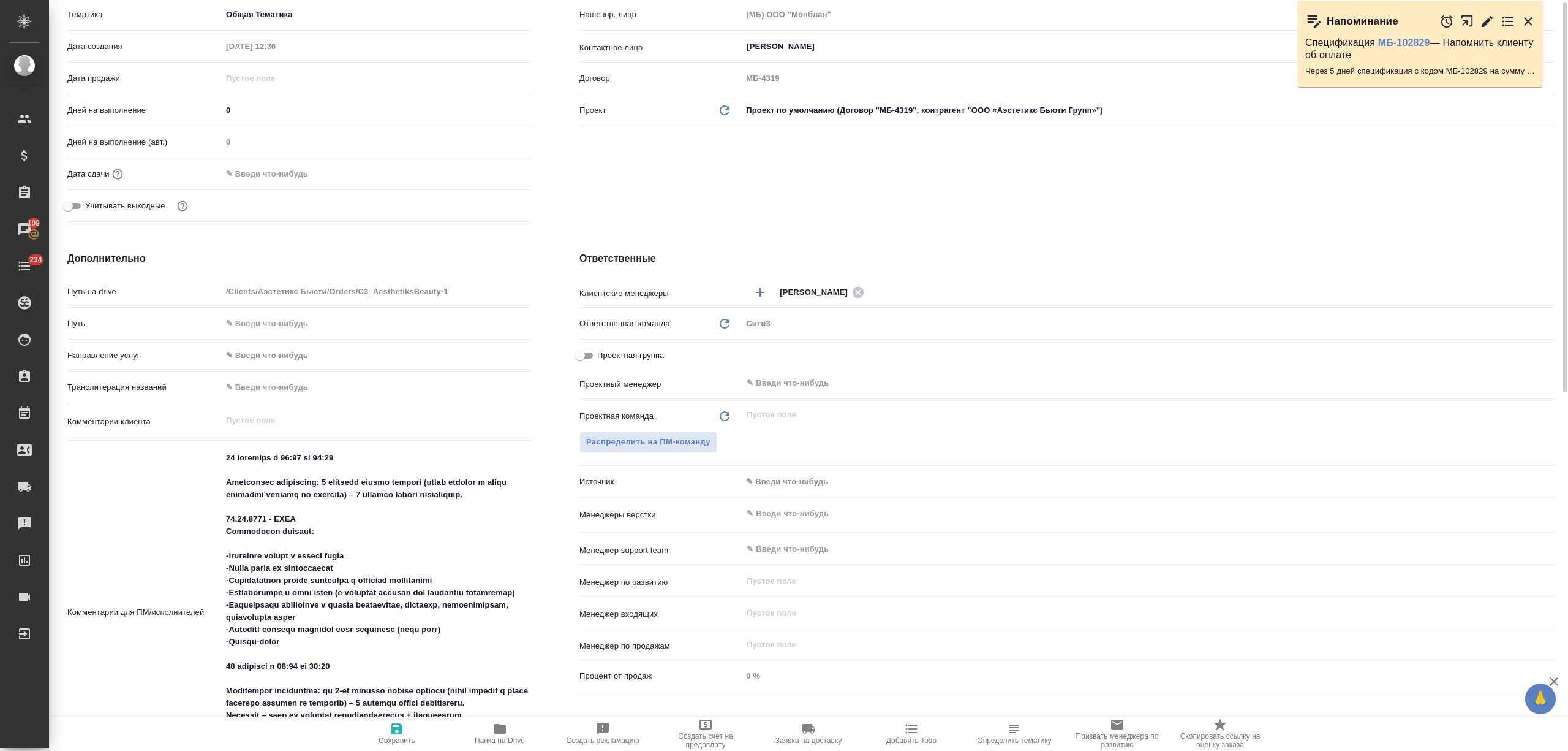
scroll to position [327, 0]
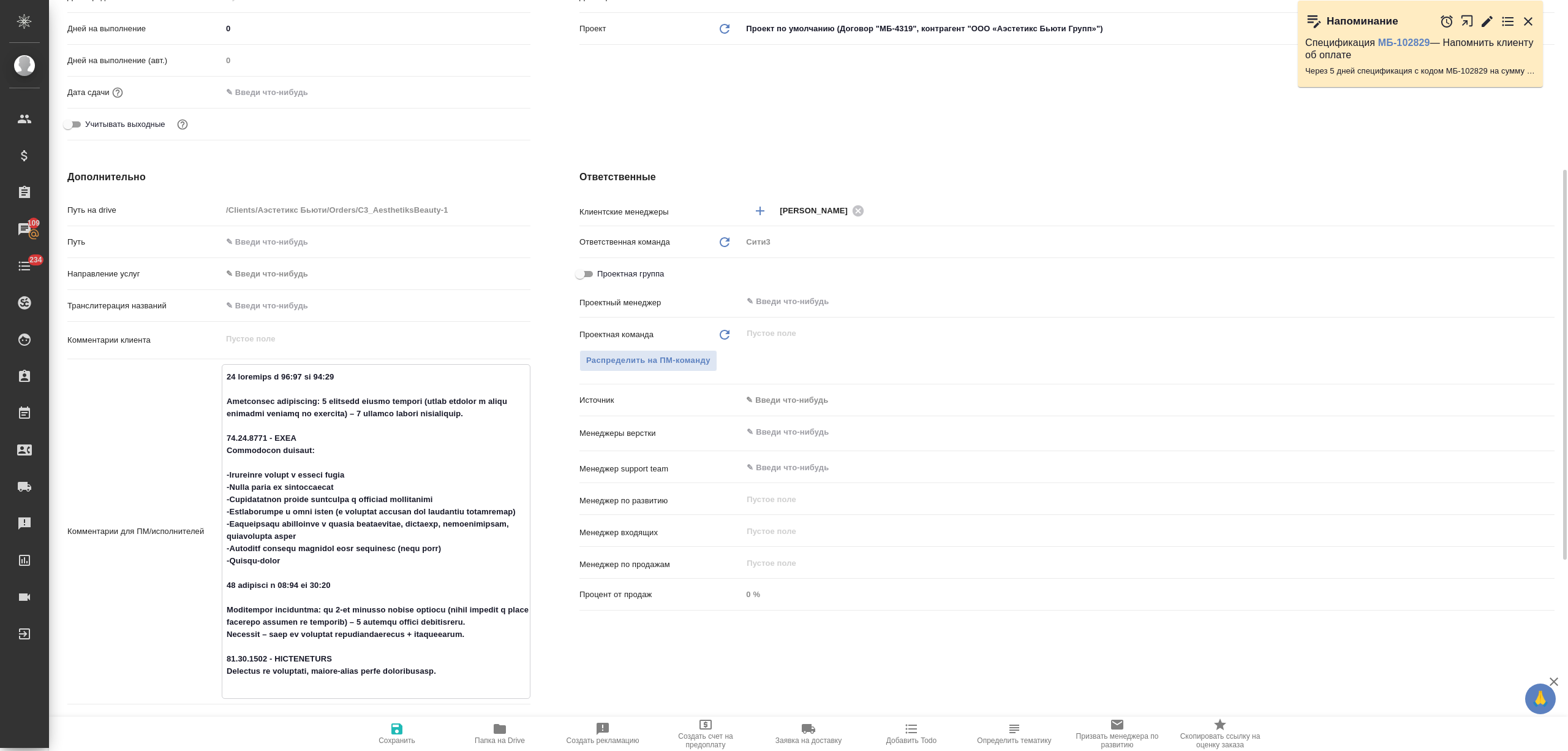
drag, startPoint x: 224, startPoint y: 371, endPoint x: 489, endPoint y: 716, distance: 435.0
click at [489, 562] on div "Путь на drive /Clients/Аэстетикс Бьюти/Orders/C3_AesthetiksBeauty-1 Путь Направ…" at bounding box center [299, 520] width 463 height 643
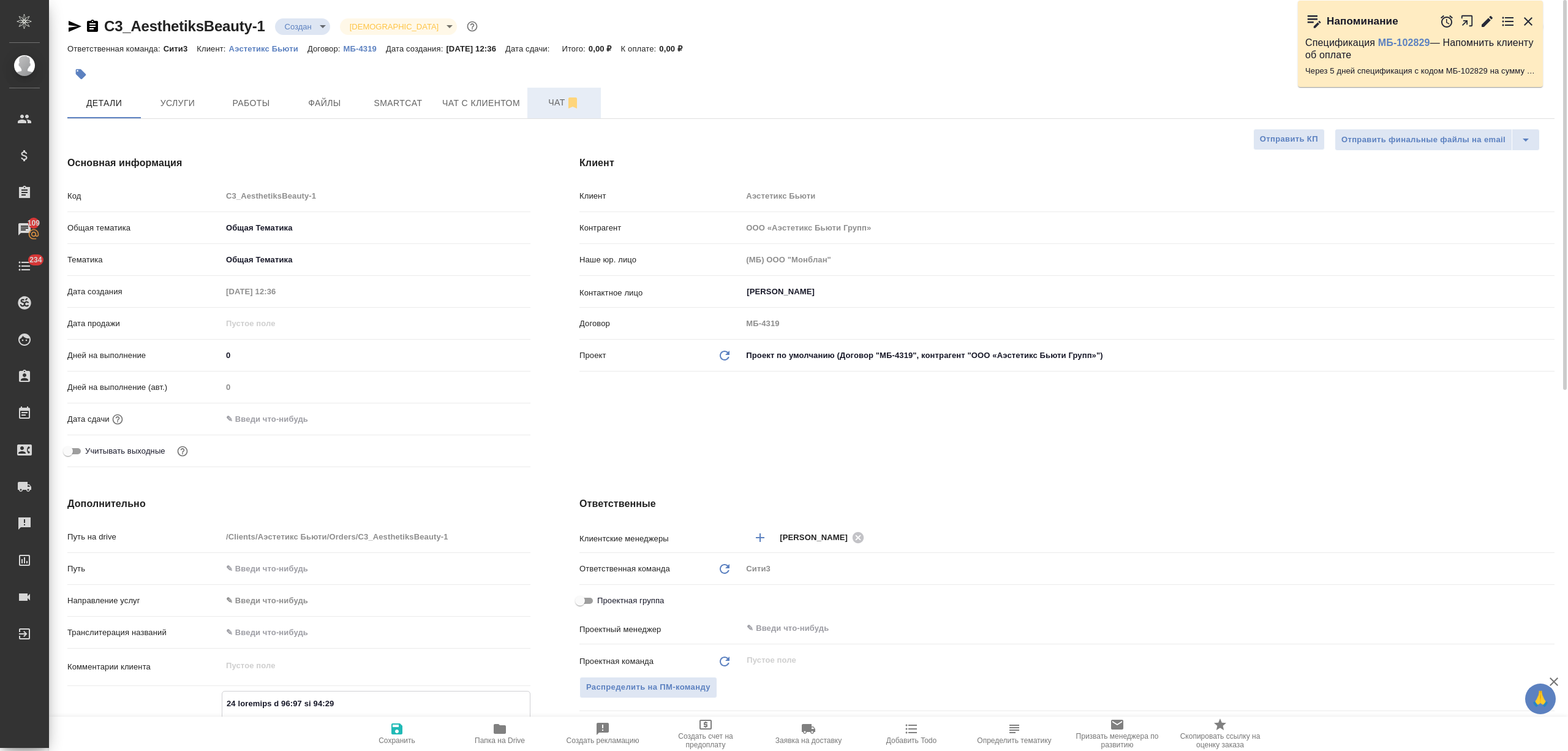
type textarea "x"
click at [552, 101] on span "Чат" at bounding box center [564, 102] width 59 height 15
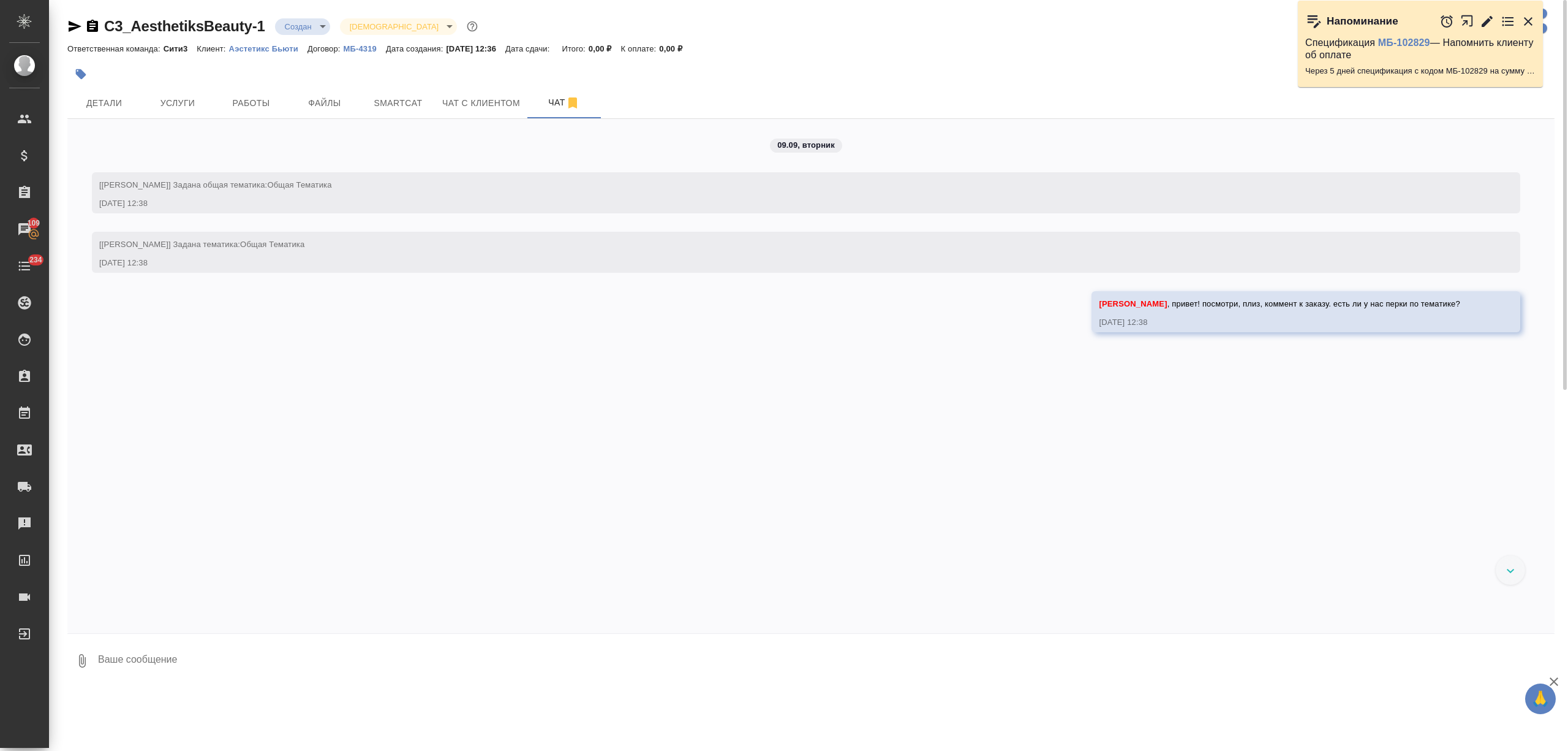
click at [225, 562] on textarea at bounding box center [825, 660] width 1458 height 41
paste textarea "16 сентября с 10:00 до 12:00 Количество участников: 3 человека офлайн русский (…"
type textarea "16 сентября с 10:00 до 12:00 Количество участников: 3 человека офлайн русский (…"
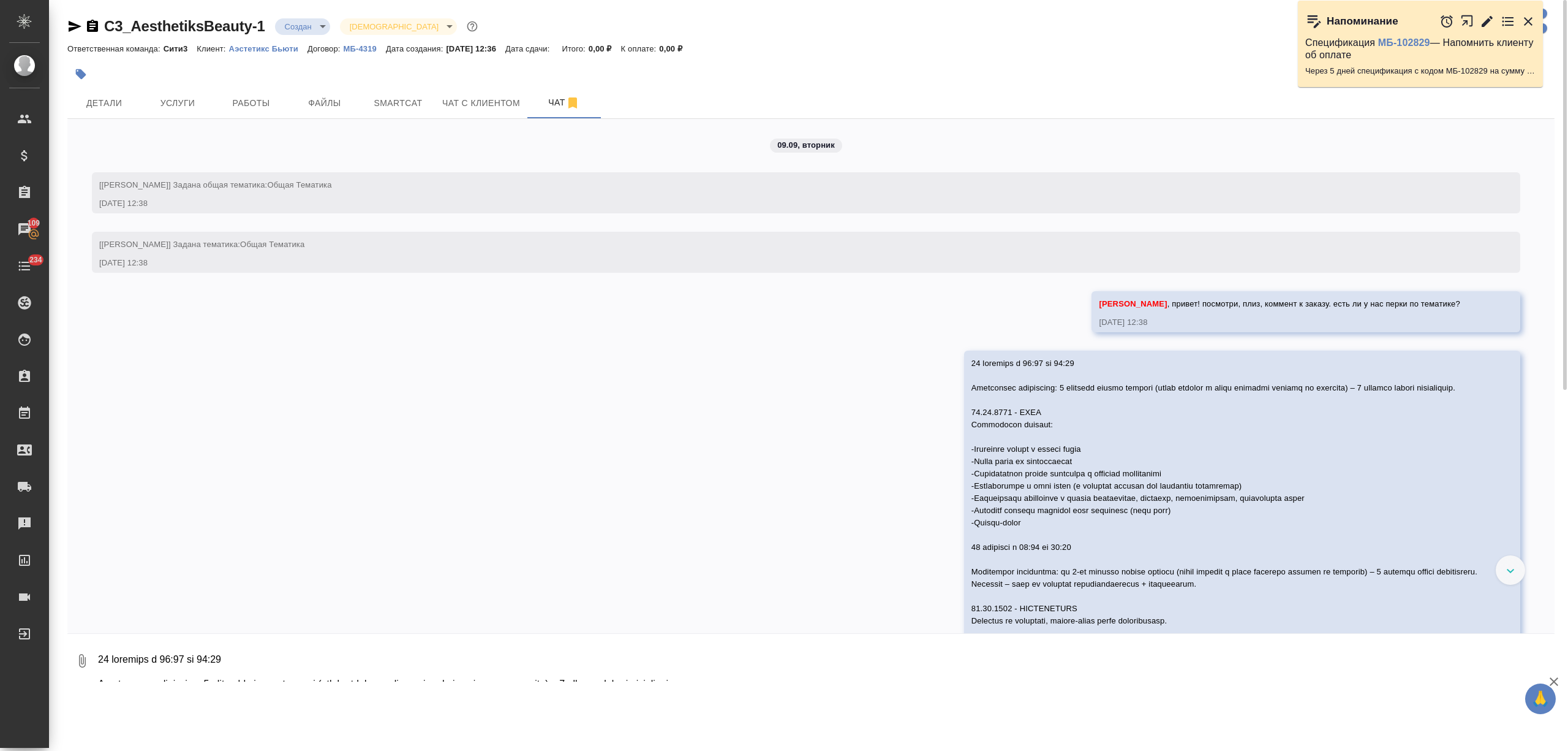
scroll to position [34, 0]
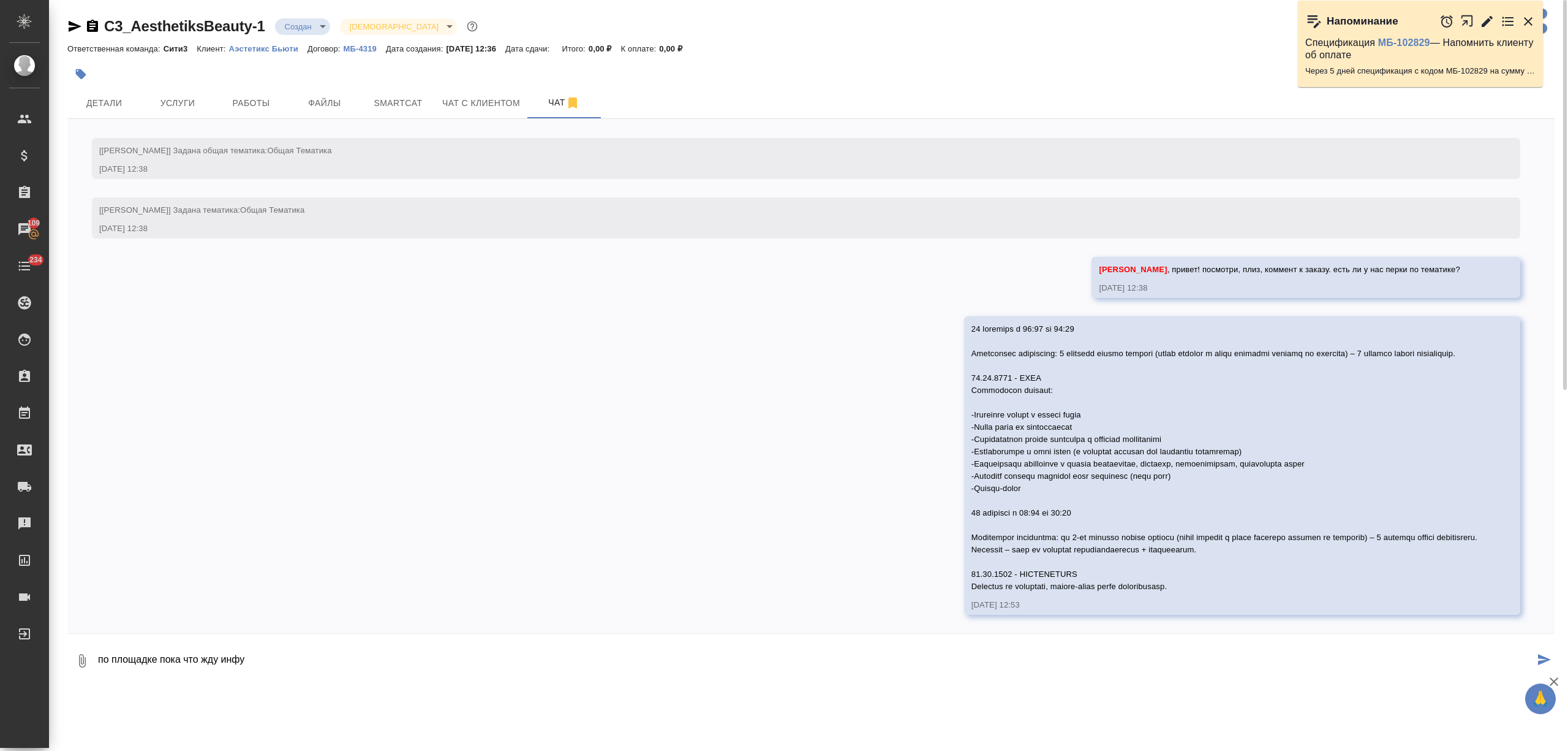
type textarea "по площадке пока что жду инфу"
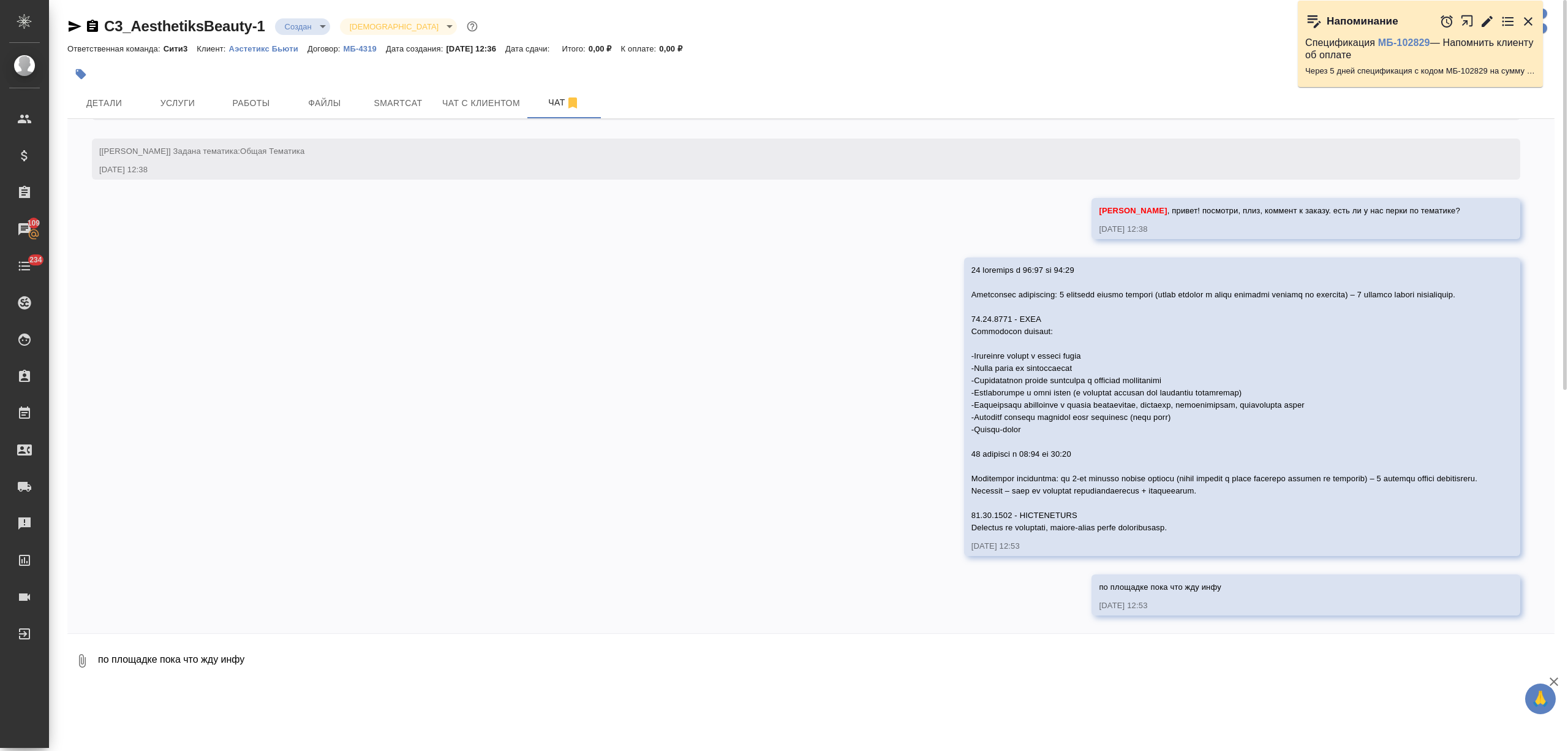
scroll to position [94, 0]
click at [180, 562] on textarea "по площадке пока что жду инфу" at bounding box center [825, 660] width 1458 height 41
type textarea "переводчику надо будет в Сити приехат"
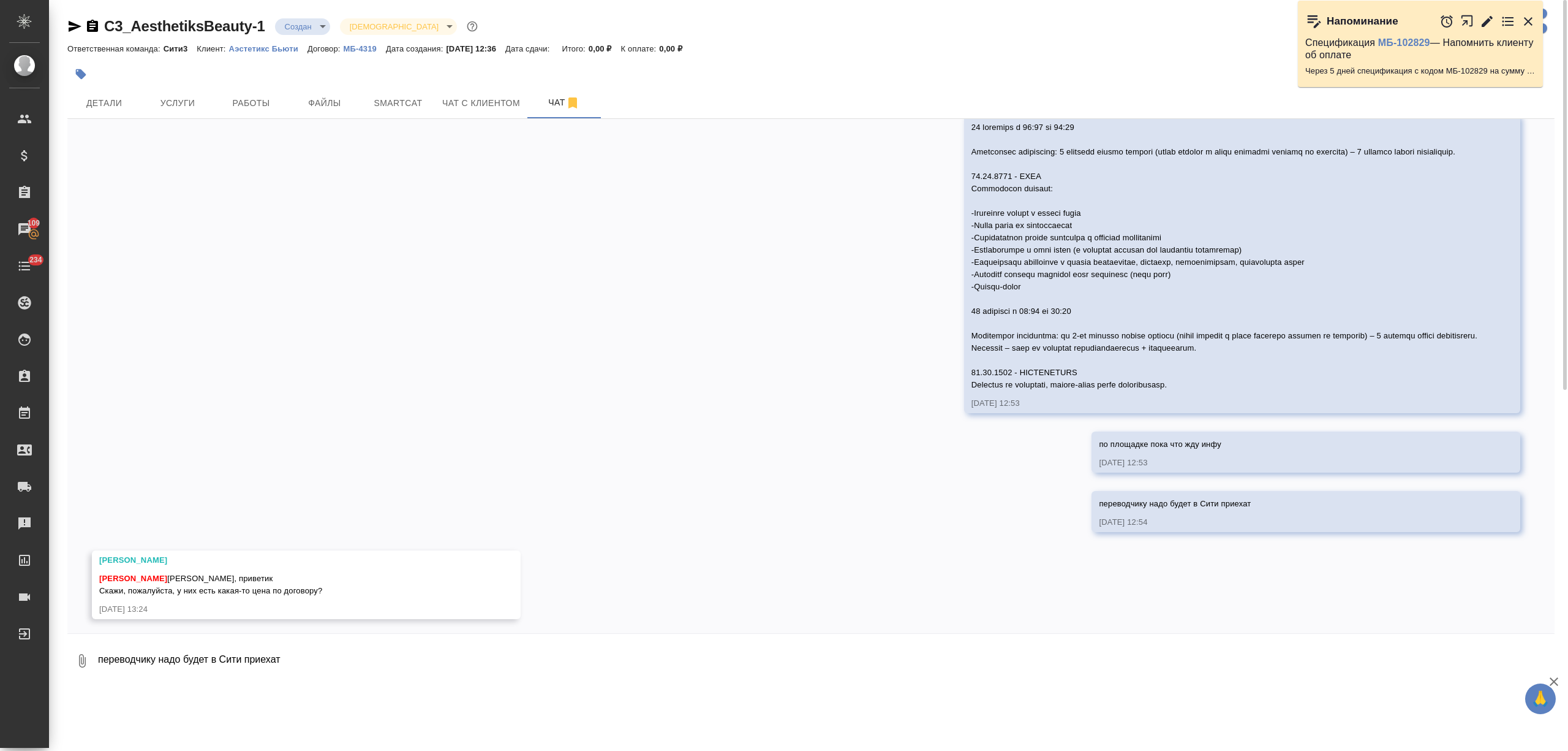
scroll to position [240, 0]
click at [152, 562] on textarea "переводчику надо будет в Сити приехат" at bounding box center [825, 660] width 1458 height 41
click at [329, 104] on span "Файлы" at bounding box center [325, 103] width 59 height 15
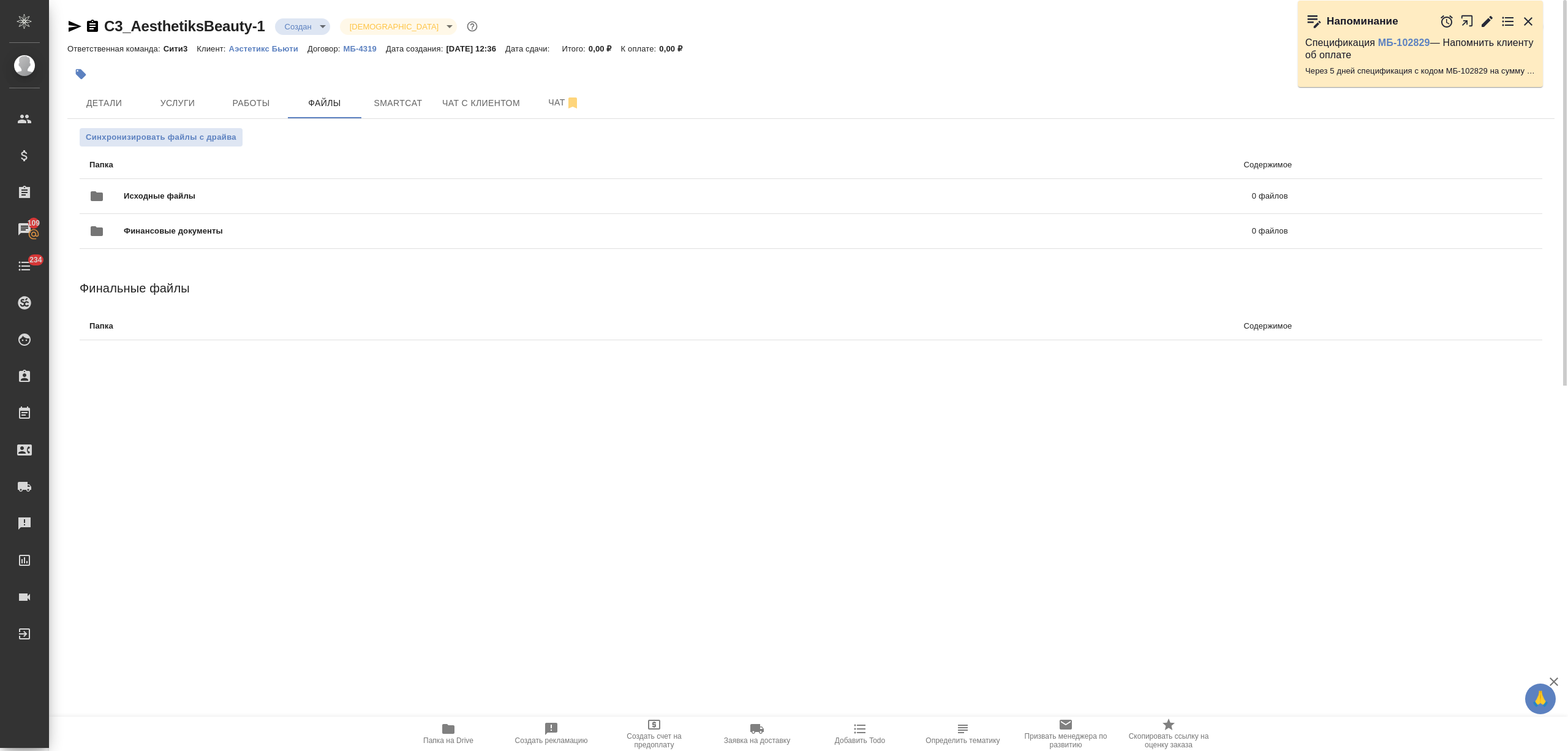
click at [460, 562] on span "Папка на Drive" at bounding box center [448, 740] width 51 height 9
click at [552, 103] on span "Чат" at bounding box center [564, 102] width 59 height 15
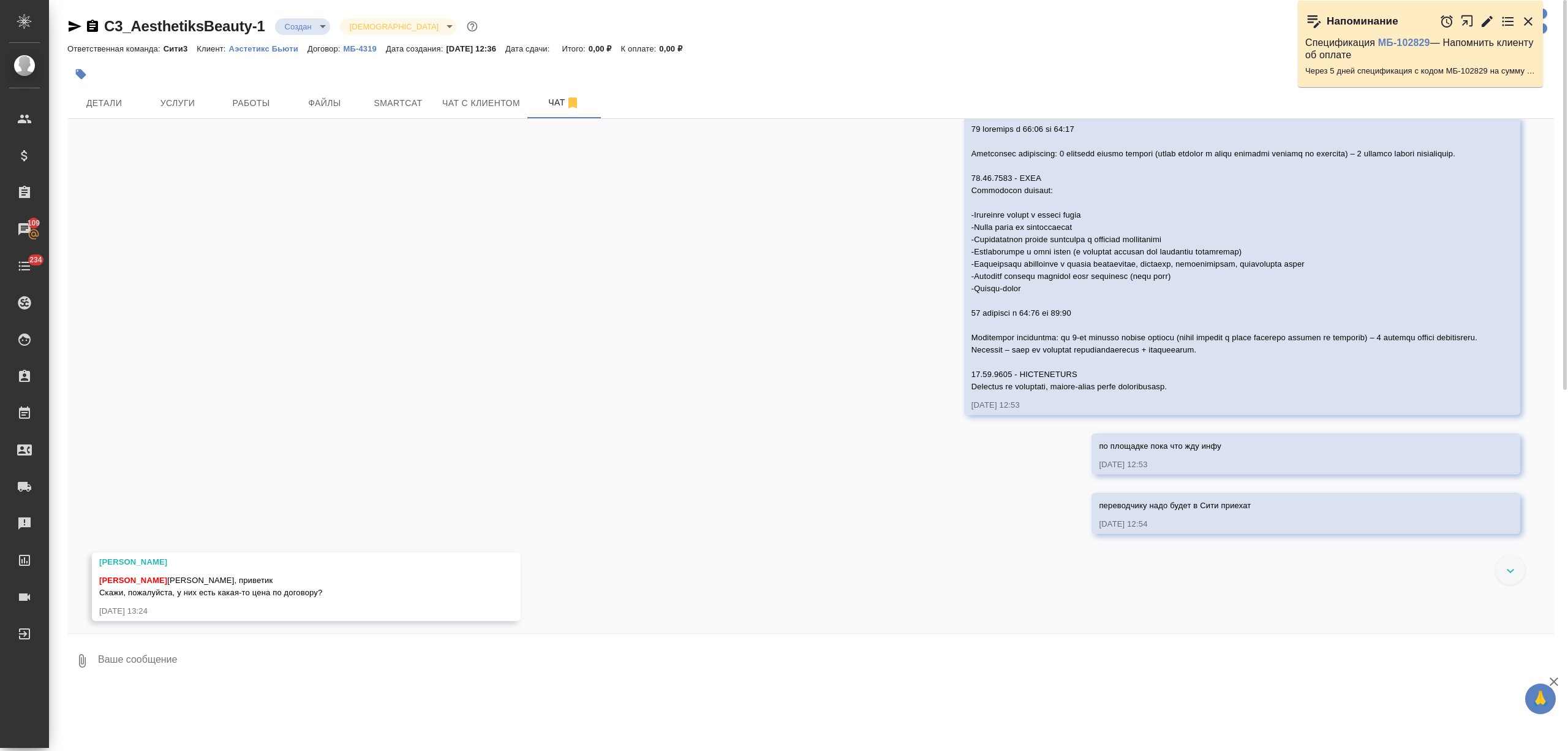
scroll to position [240, 0]
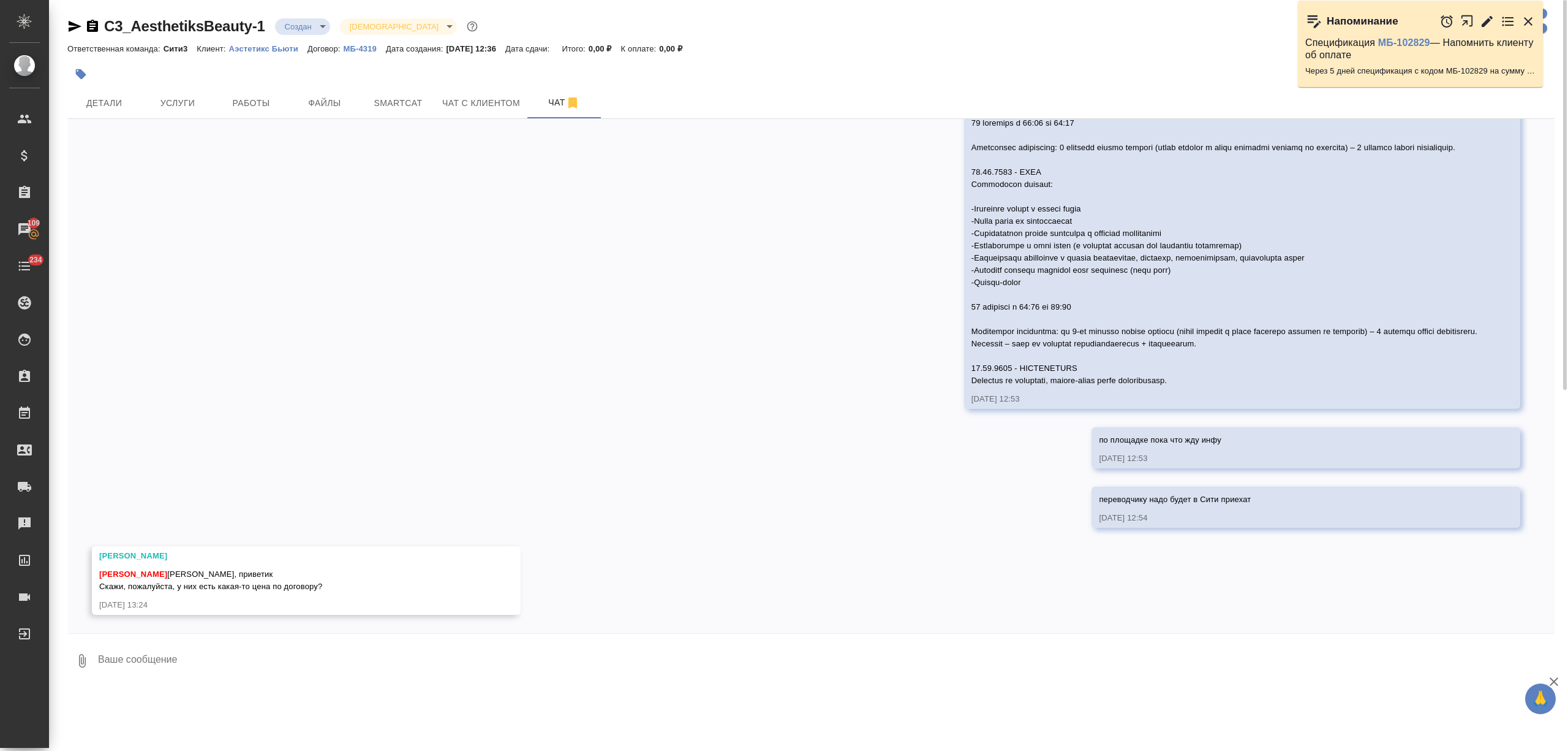
click at [280, 562] on textarea at bounding box center [825, 660] width 1458 height 41
type textarea "да, 4500 без ндс в час"
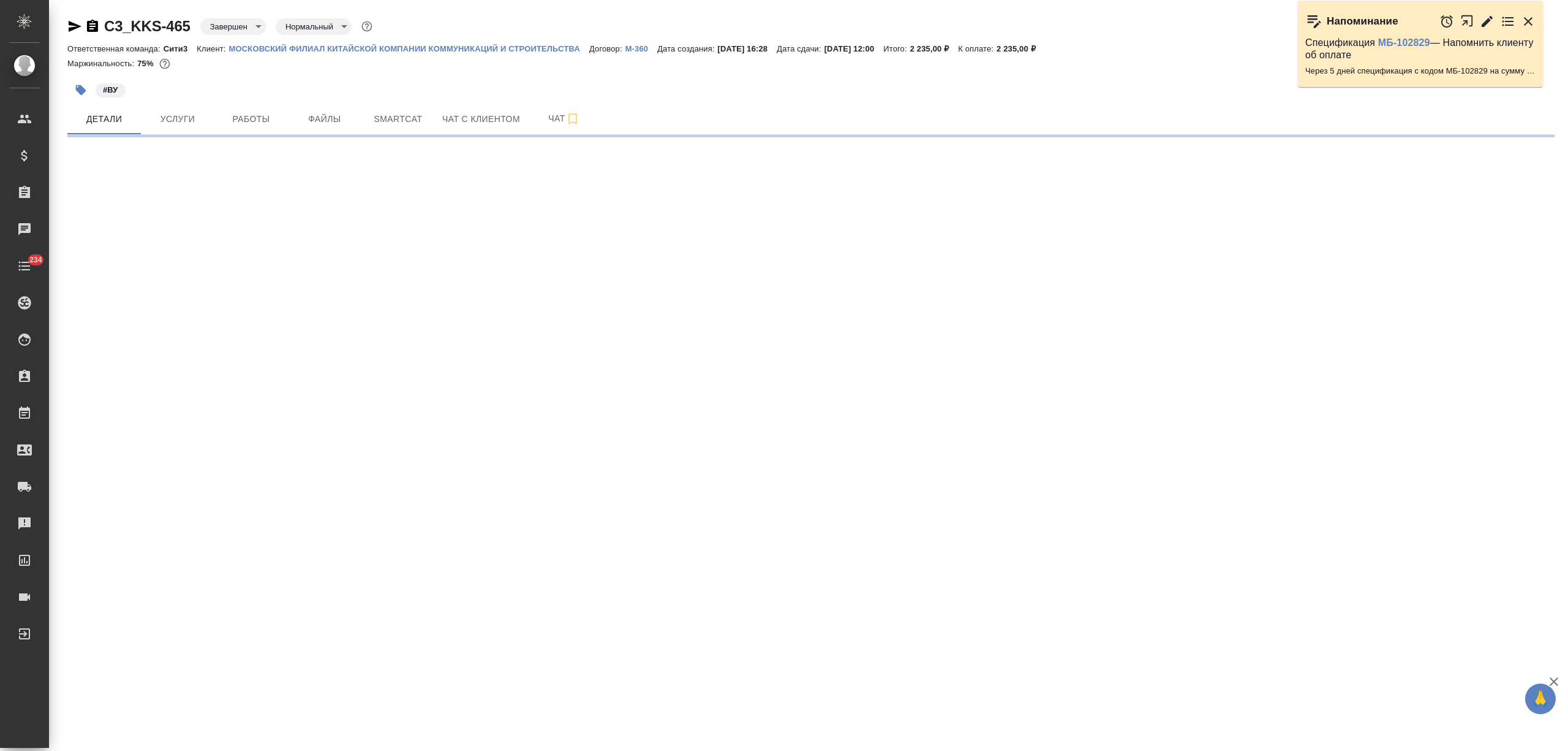
select select "RU"
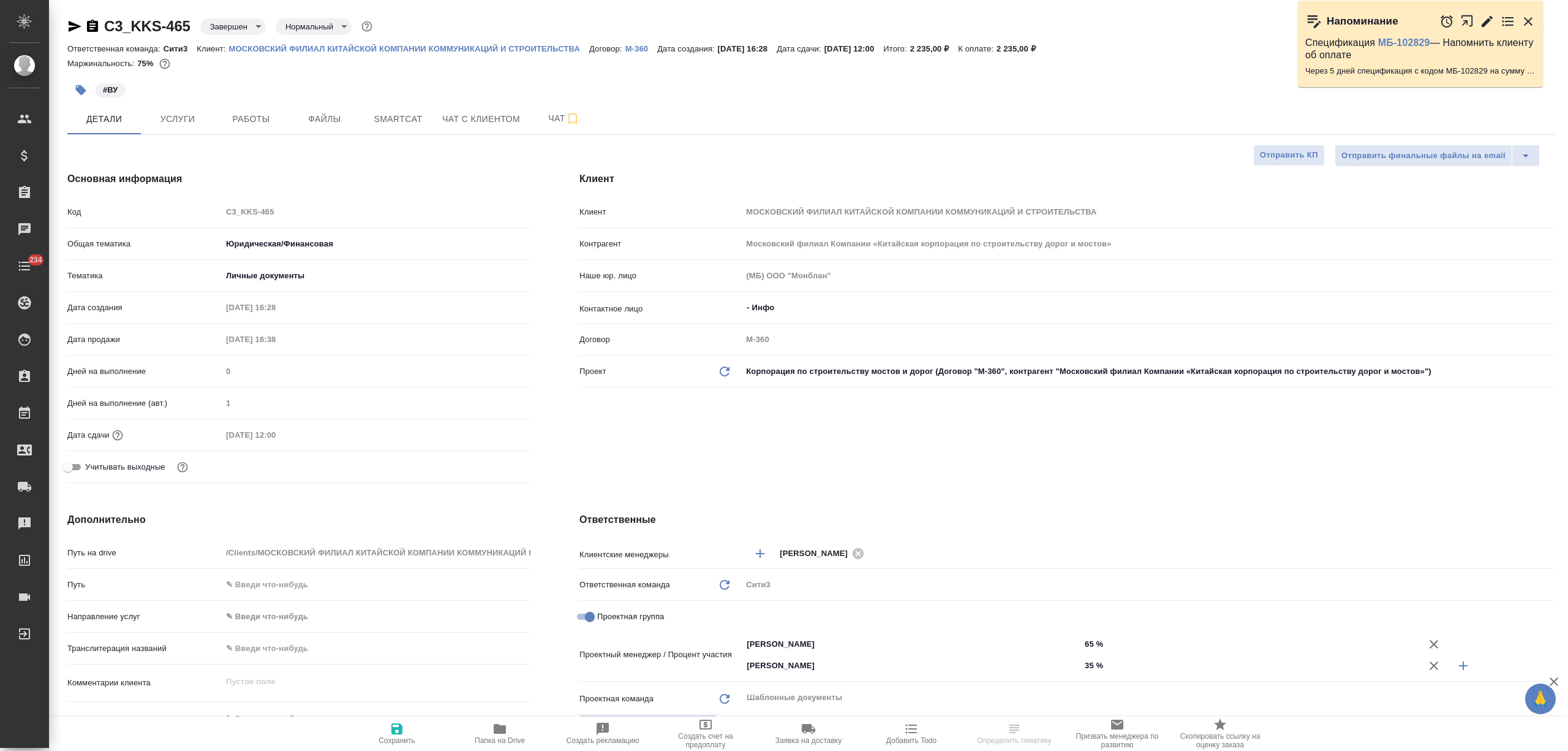
type textarea "x"
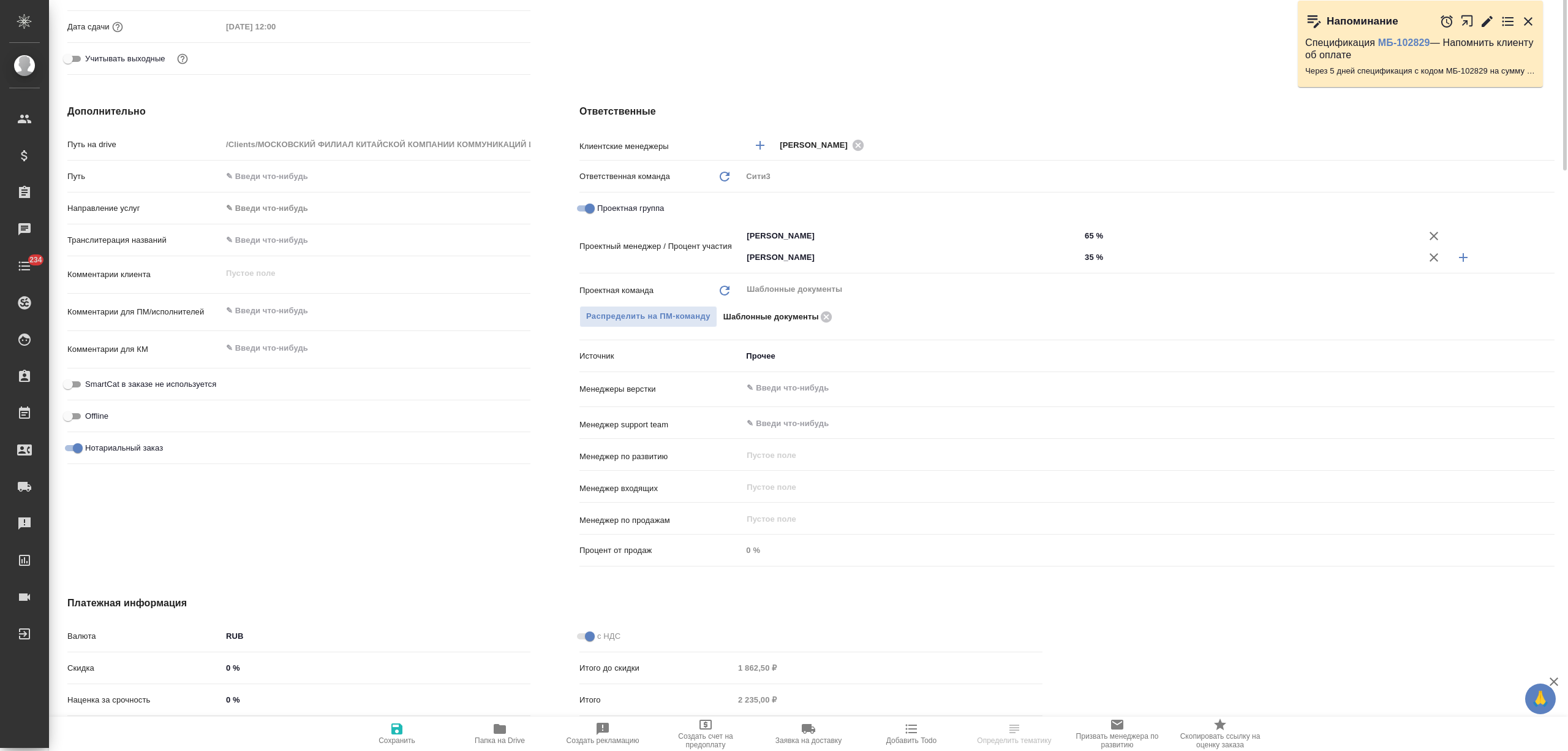
type textarea "x"
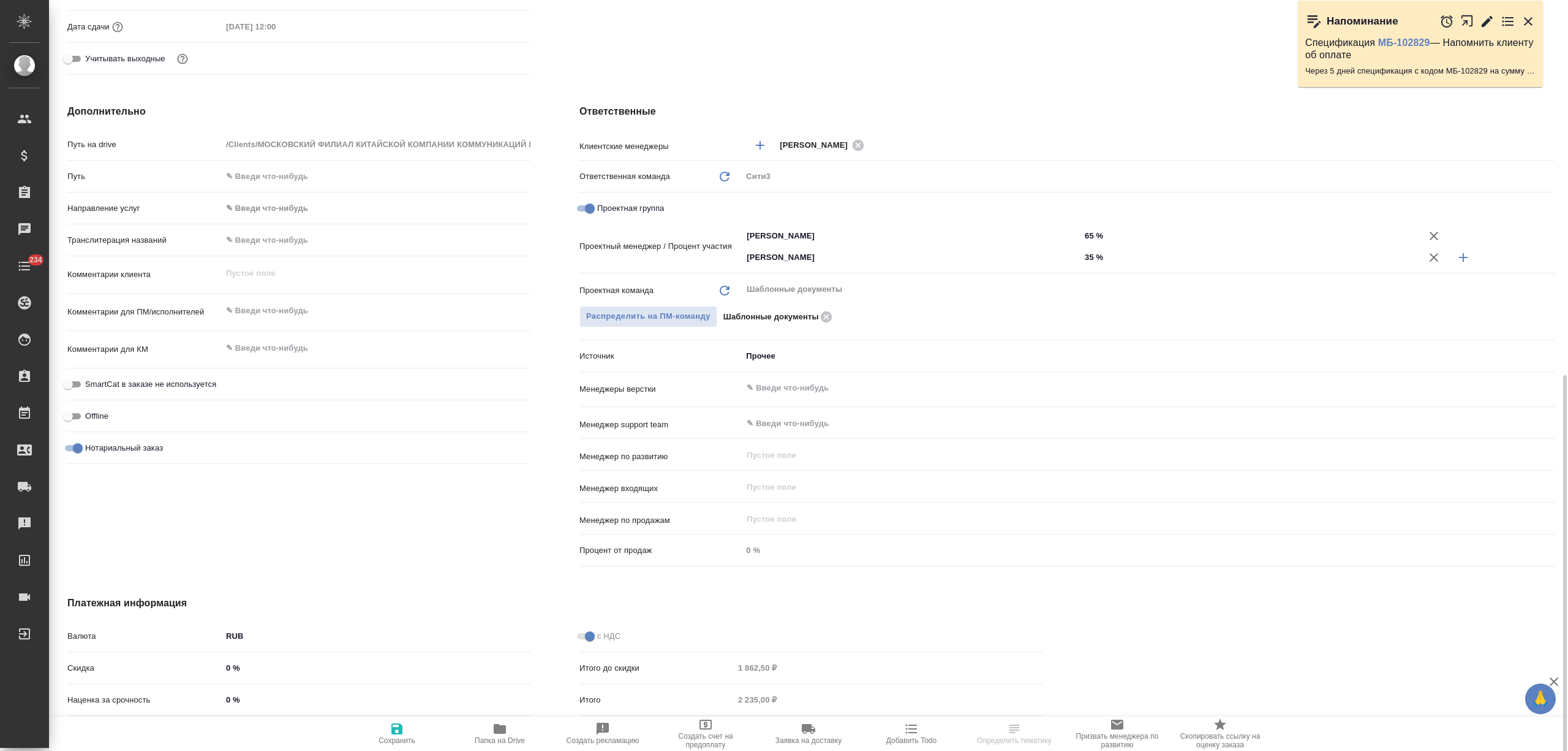
type textarea "x"
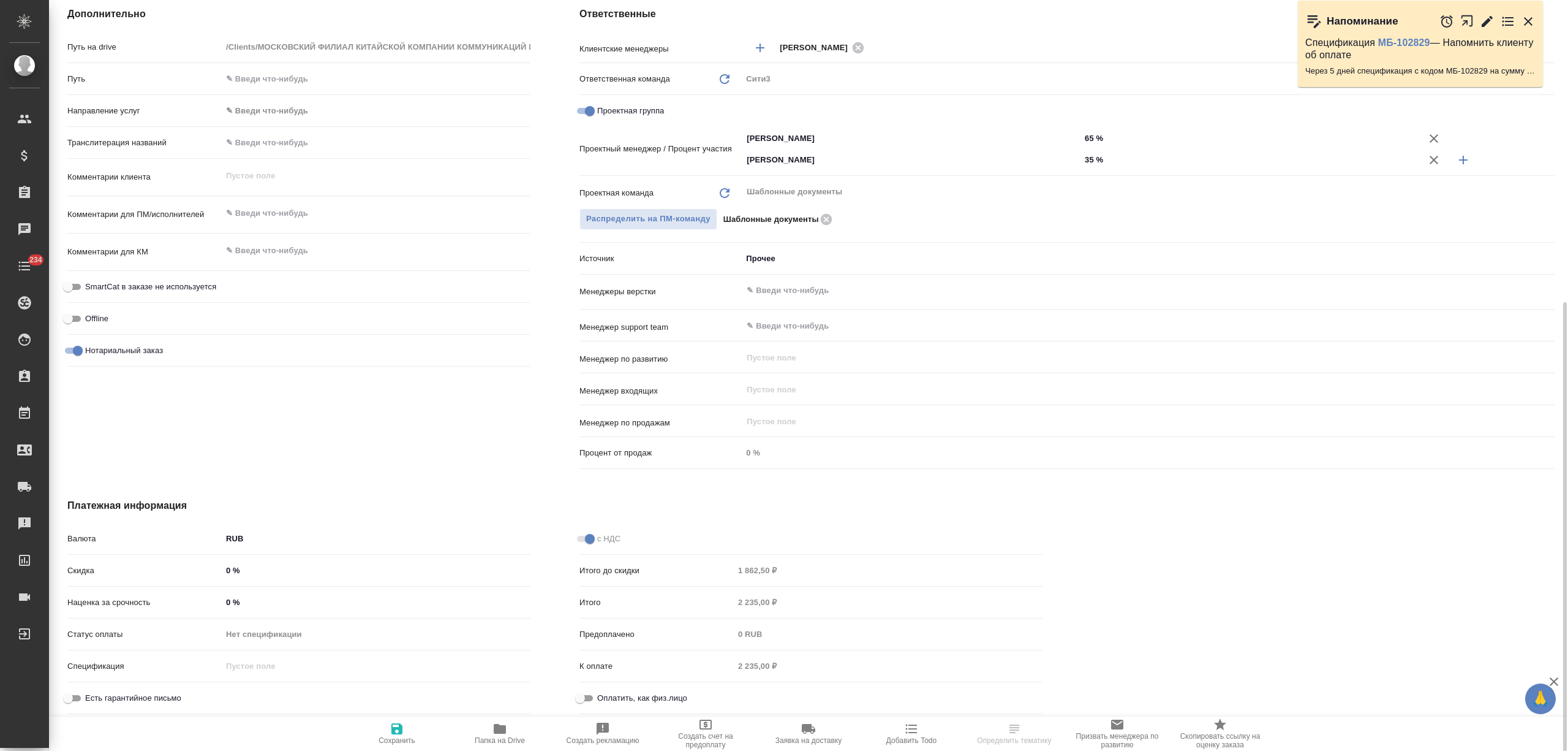
click at [586, 699] on input "Оплатить, как физ.лицо" at bounding box center [580, 698] width 44 height 14
checkbox input "true"
type textarea "x"
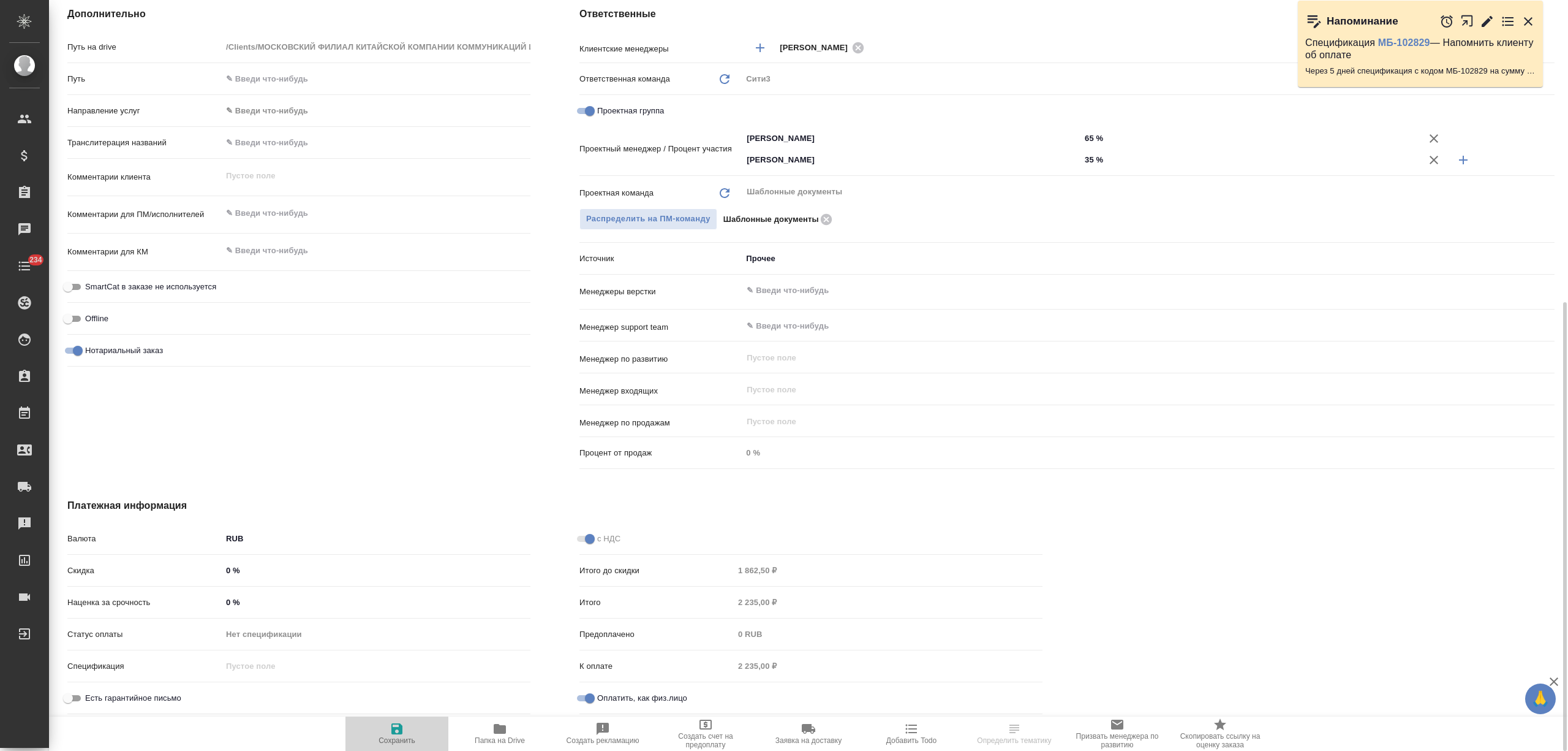
click at [395, 737] on span "Сохранить" at bounding box center [397, 740] width 37 height 9
type textarea "x"
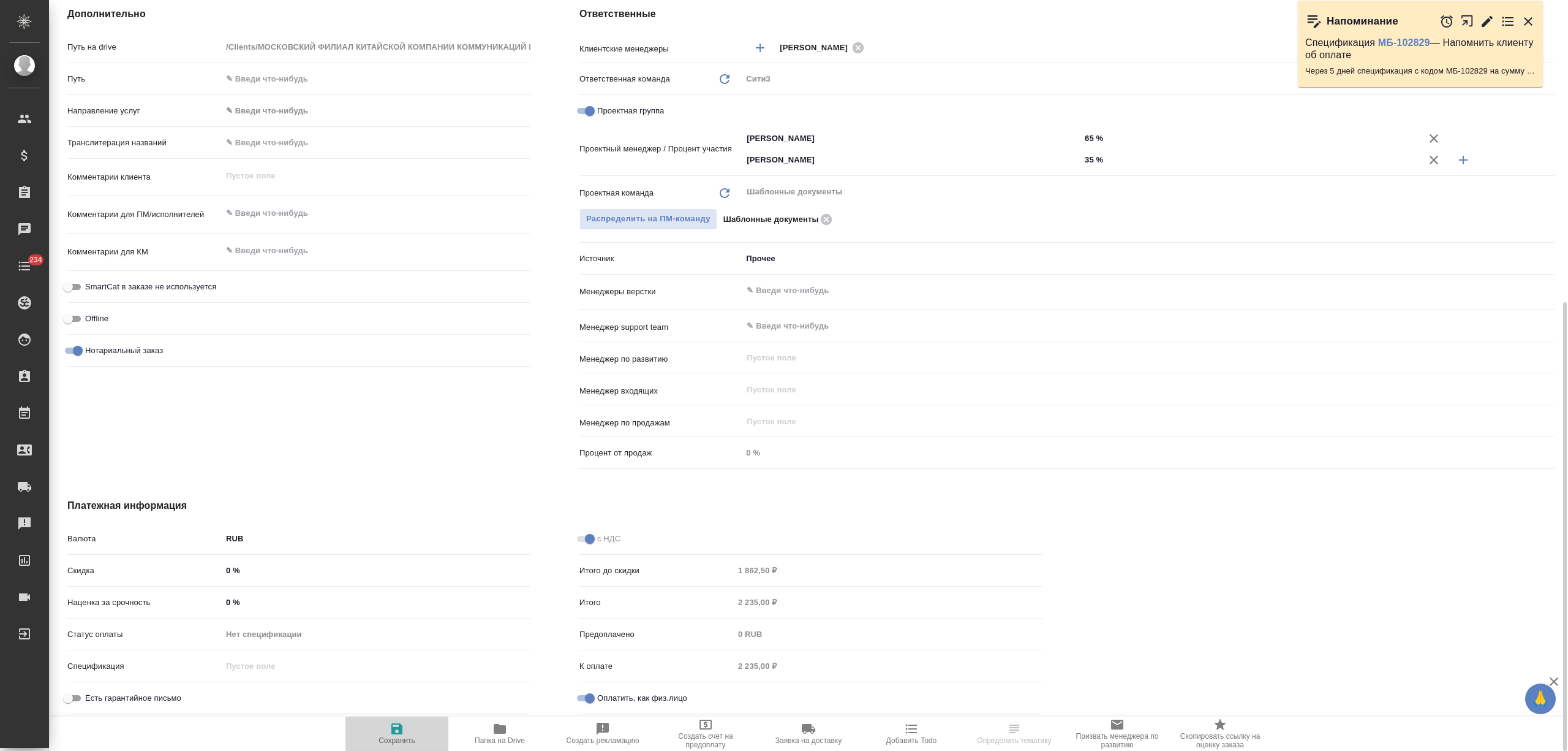
type textarea "x"
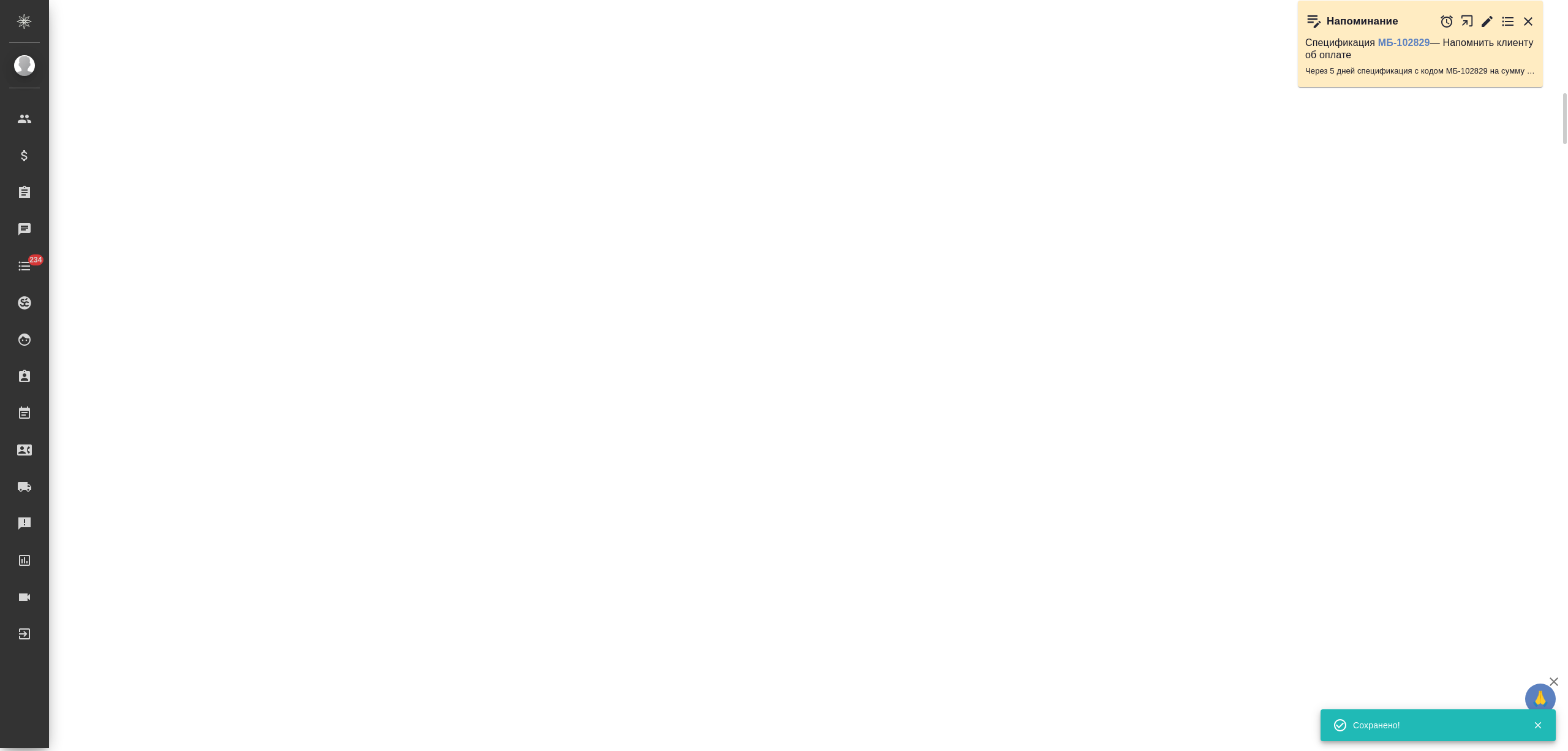
scroll to position [179, 0]
select select "RU"
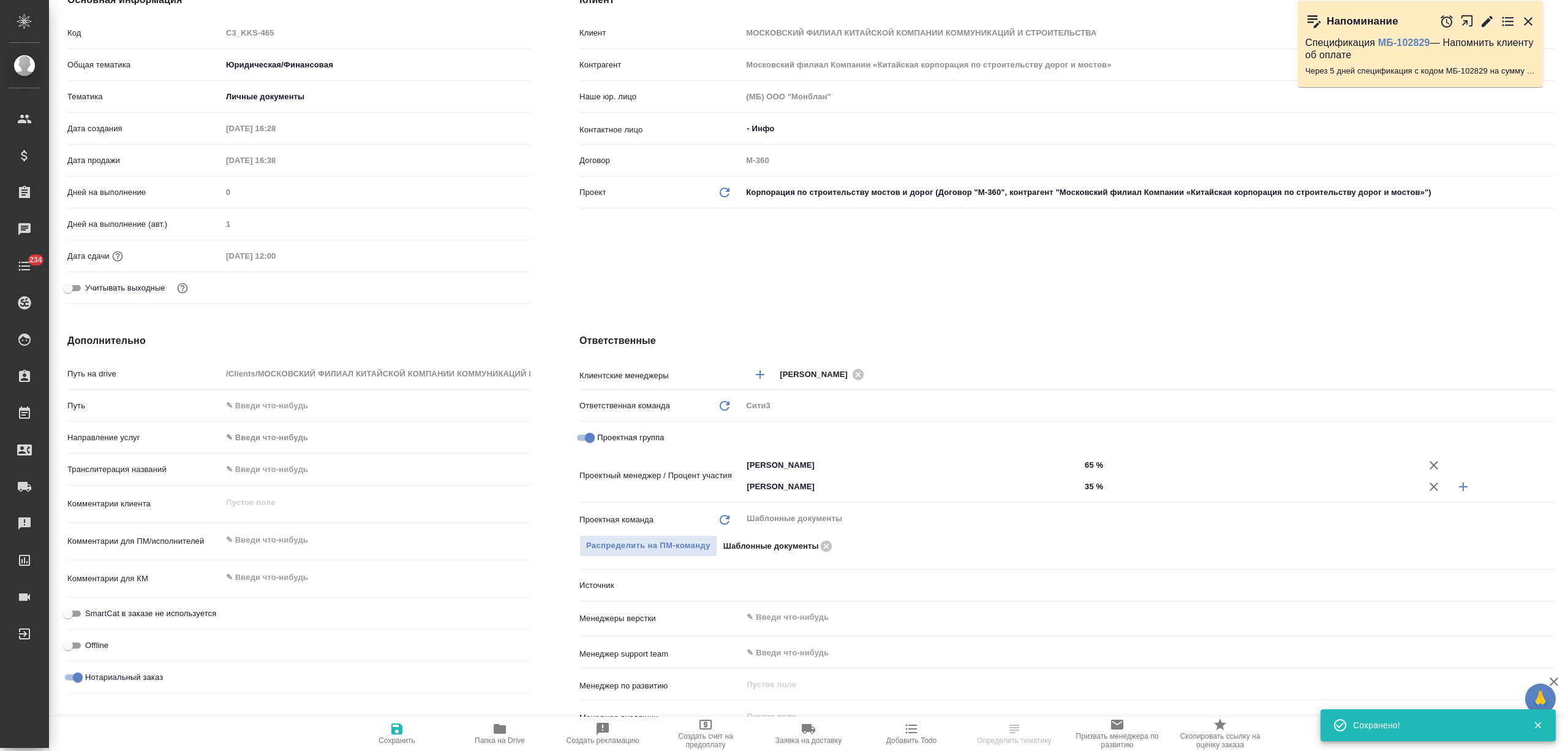
scroll to position [0, 0]
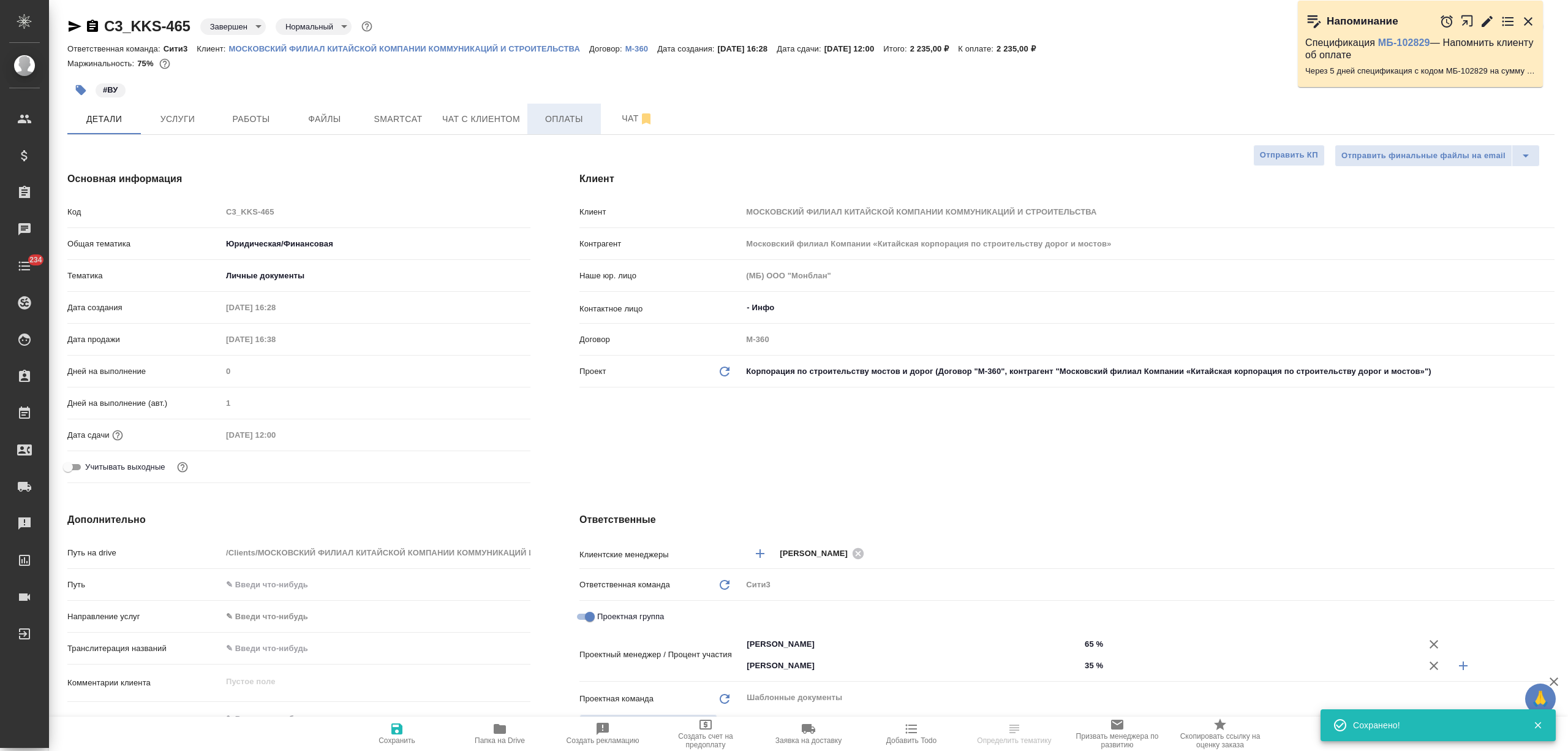
type textarea "x"
click at [571, 118] on span "Оплаты" at bounding box center [564, 119] width 59 height 15
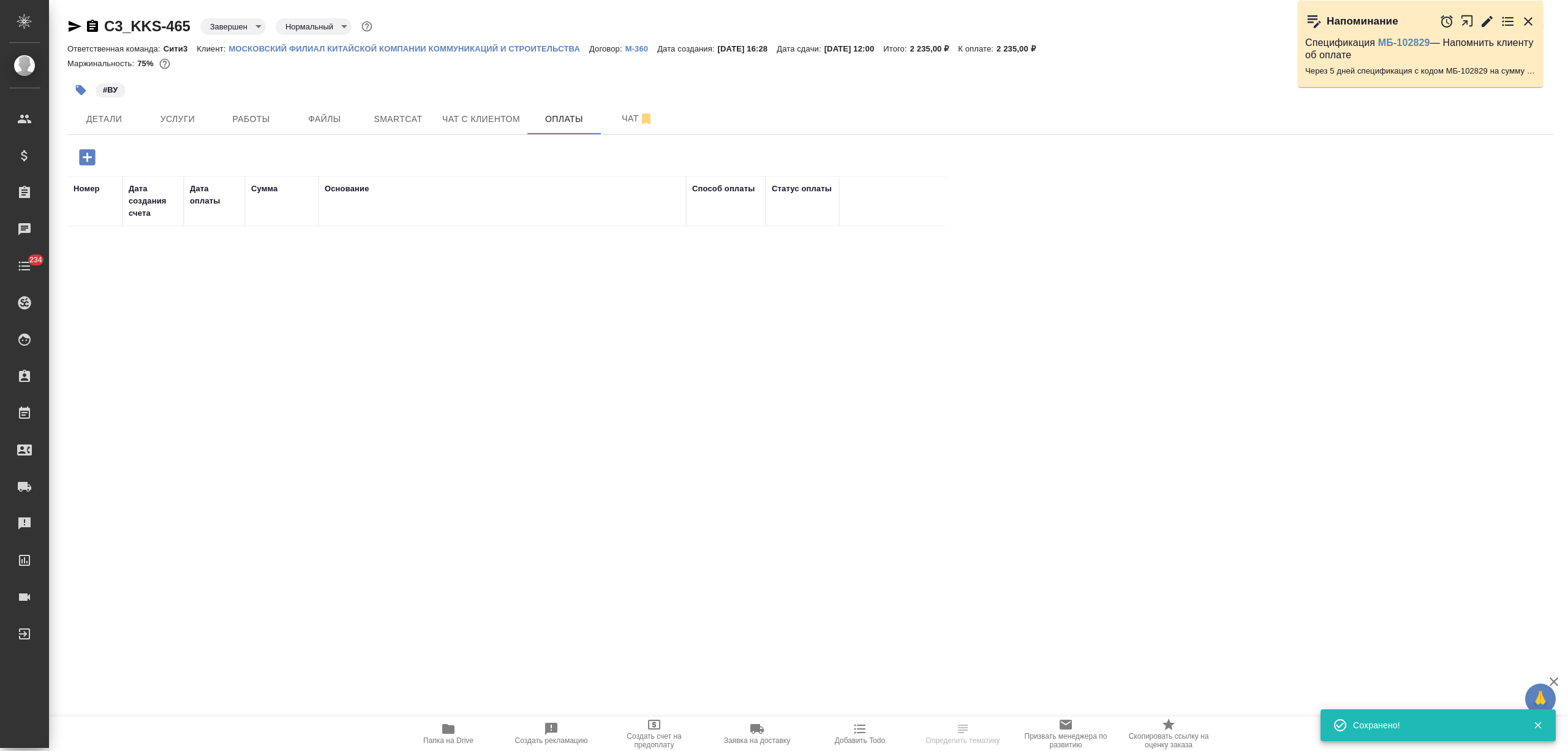
click at [88, 154] on icon "button" at bounding box center [87, 157] width 16 height 16
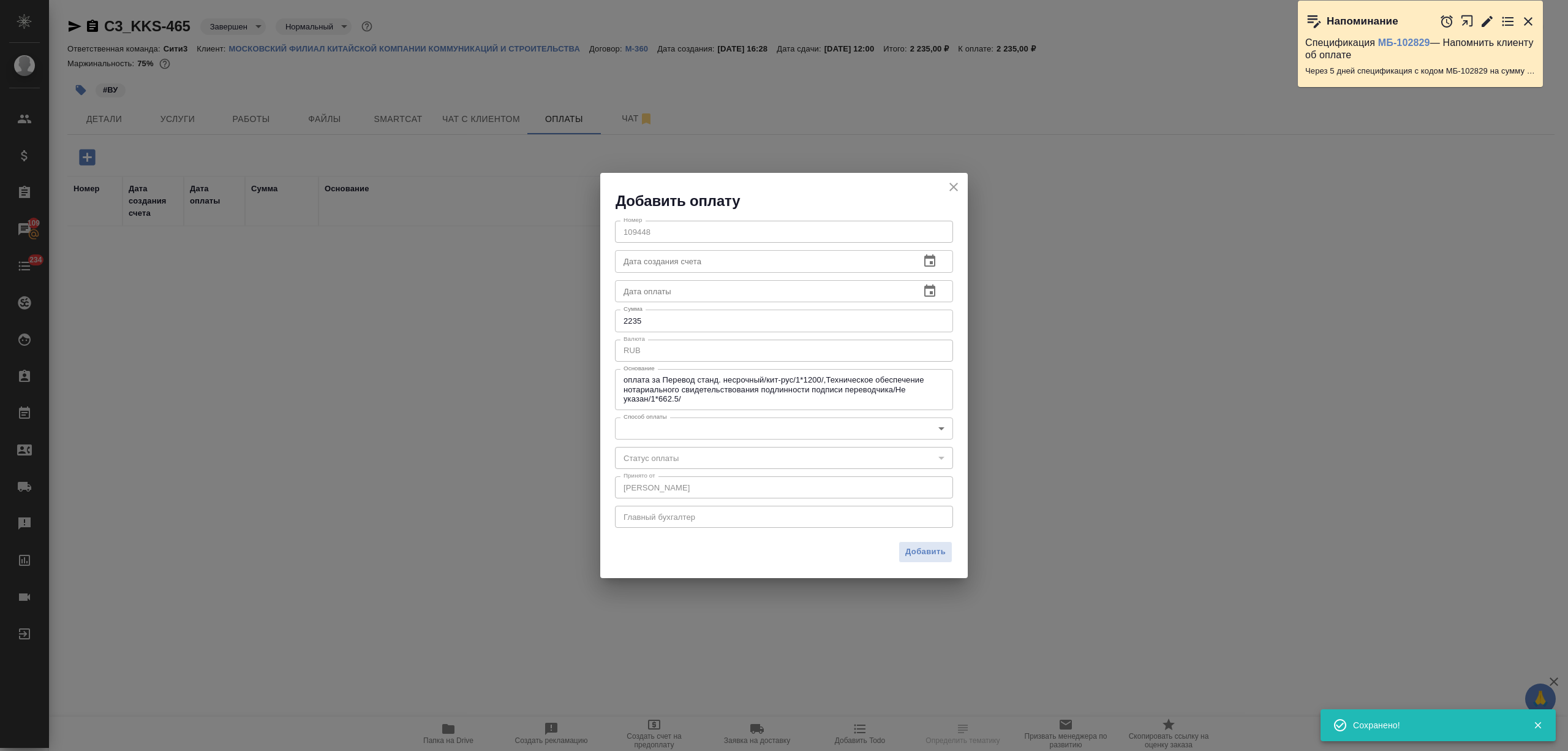
click at [682, 437] on body "🙏 .cls-1 fill:#fff; AWATERA Nikitina Tatiana Клиенты Спецификации Заказы 109 Ча…" at bounding box center [784, 375] width 1568 height 751
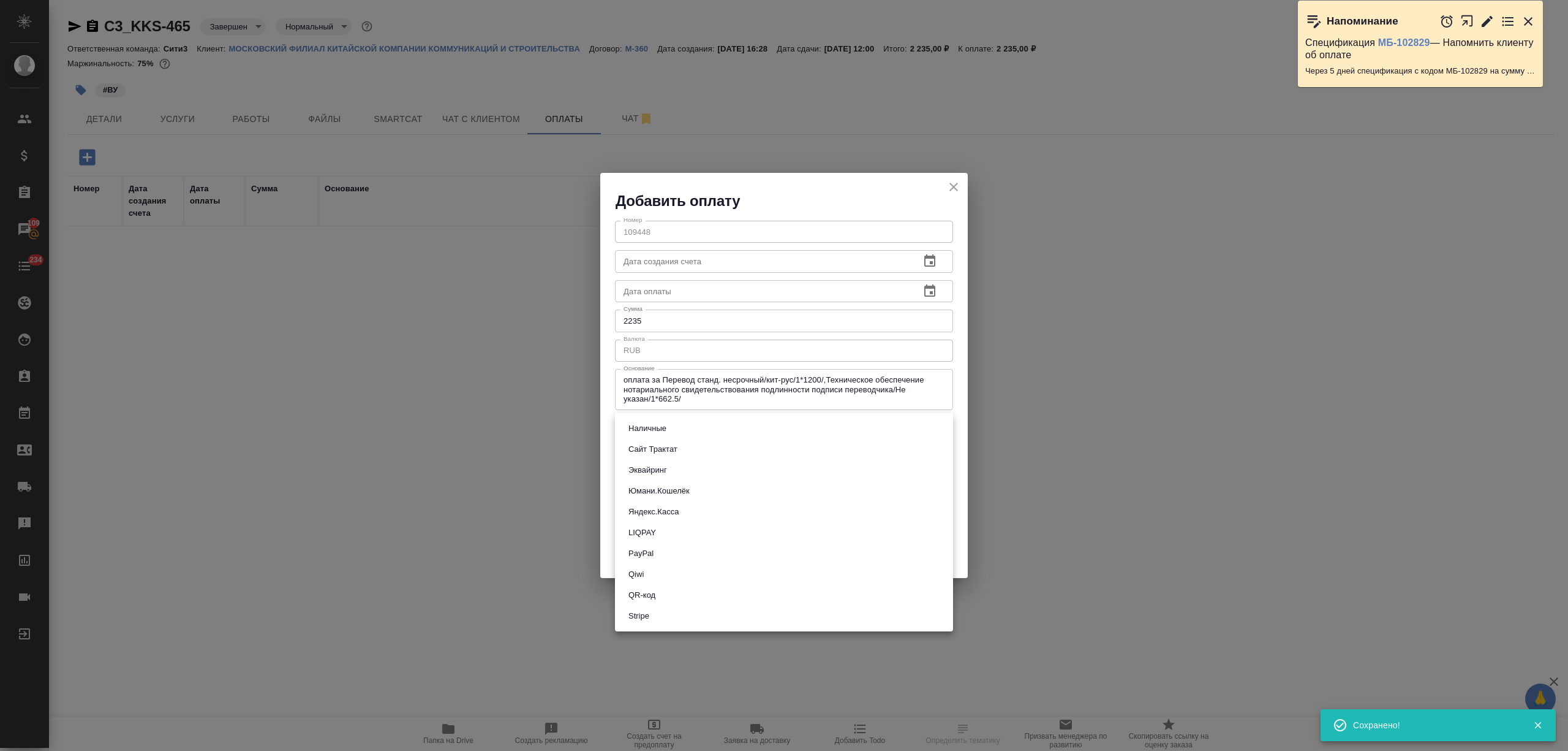
click at [685, 451] on li "Сайт Трактат" at bounding box center [784, 449] width 338 height 21
type input "site-traktat"
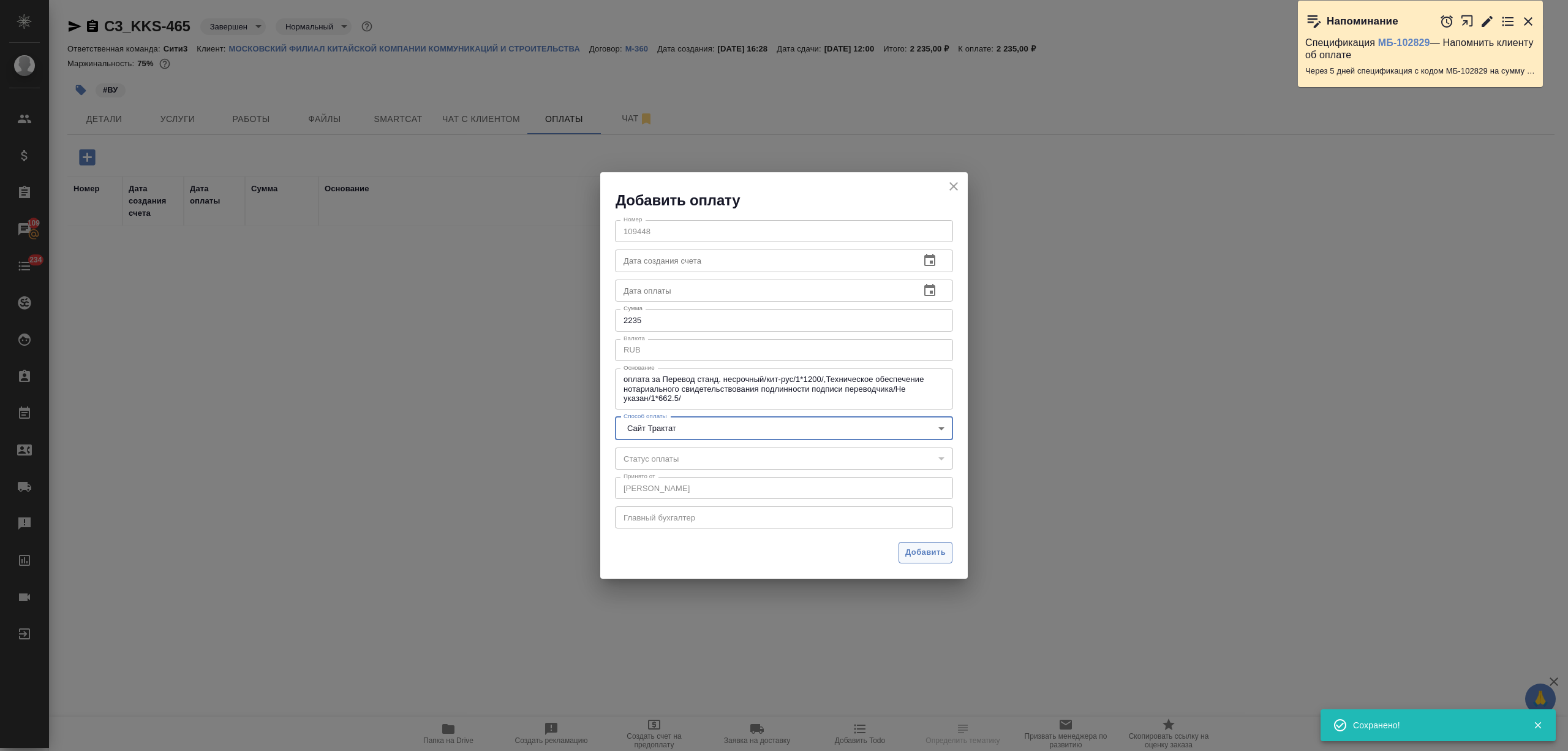
click at [903, 543] on button "Добавить" at bounding box center [926, 553] width 54 height 22
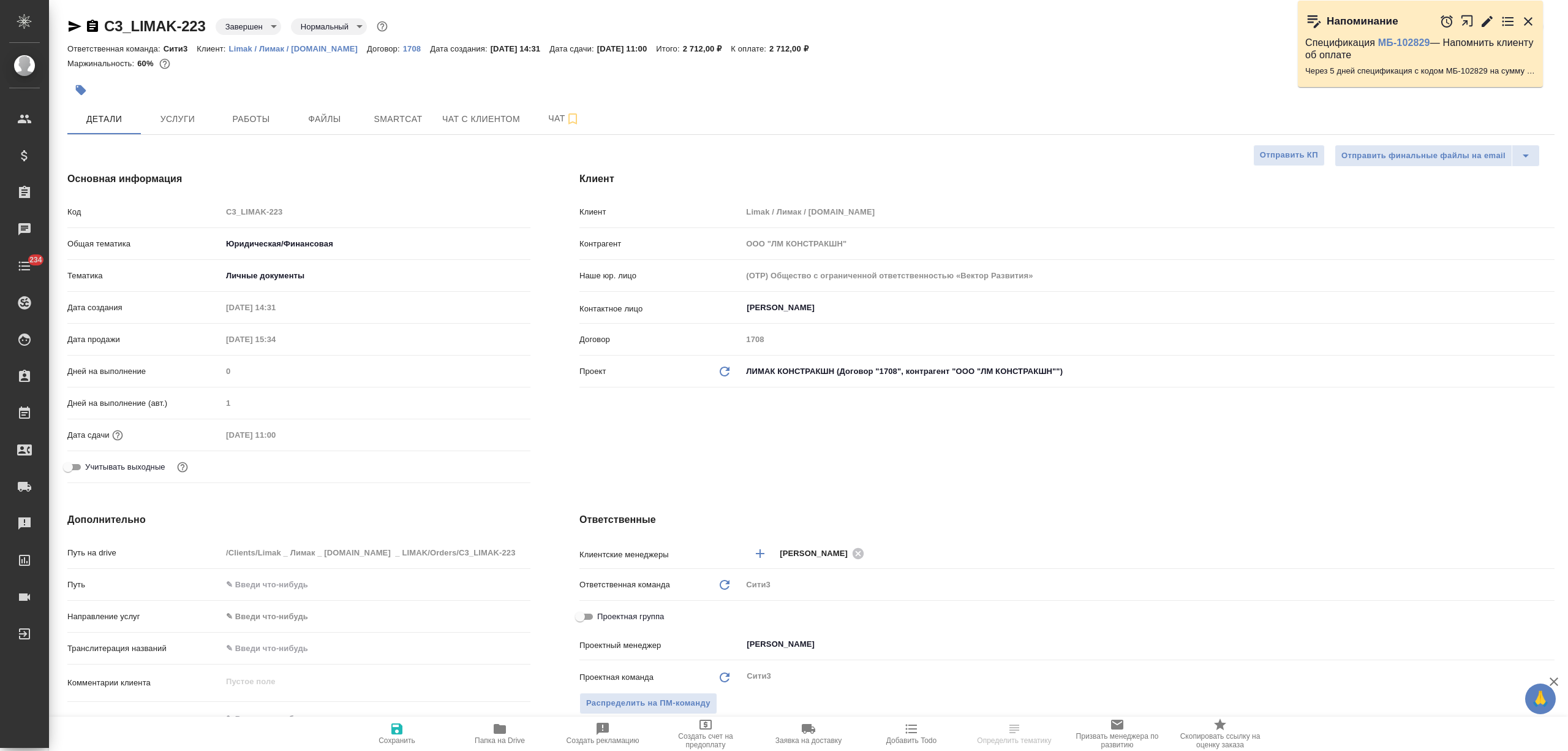
select select "RU"
type textarea "x"
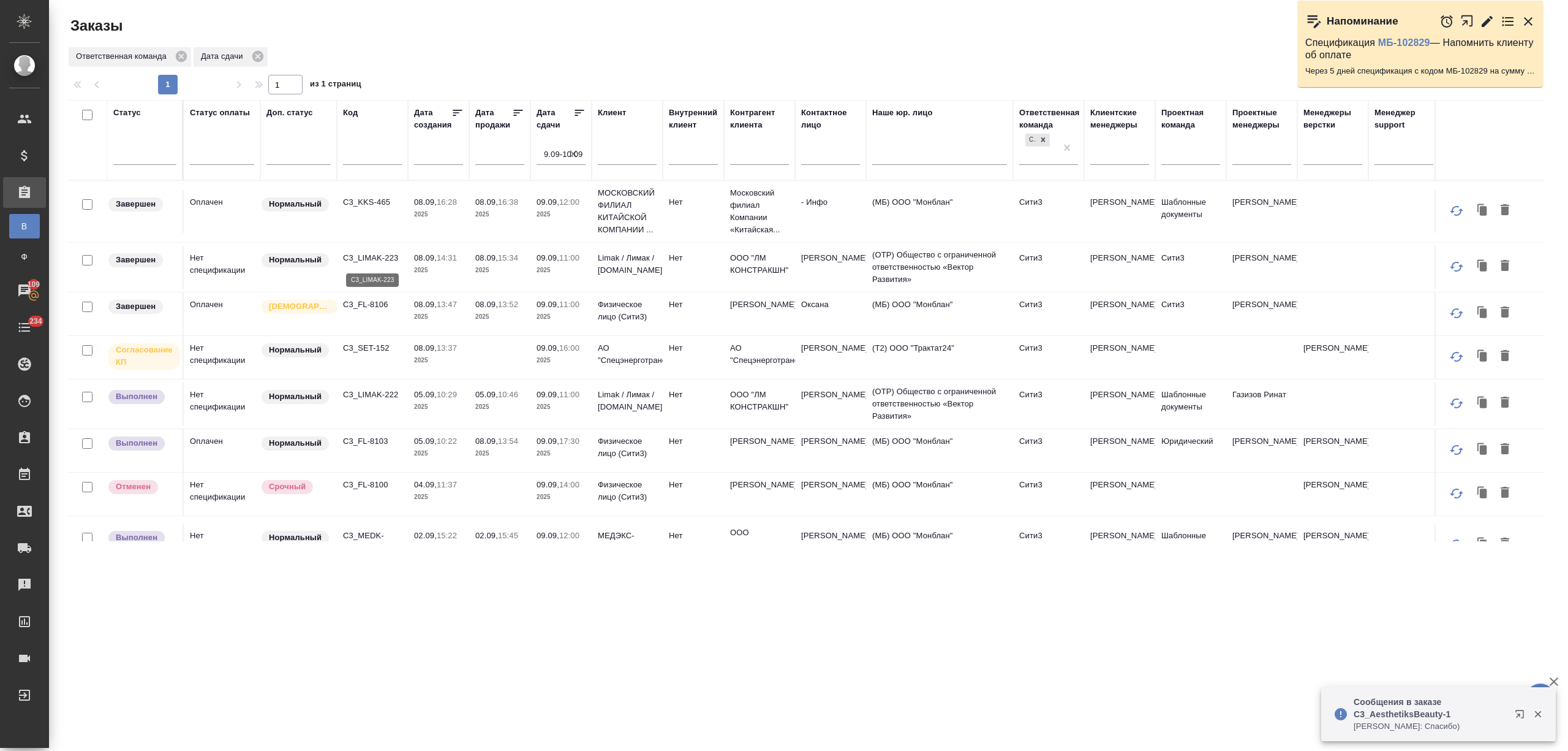
click at [379, 256] on p "C3_LIMAK-223" at bounding box center [372, 258] width 59 height 12
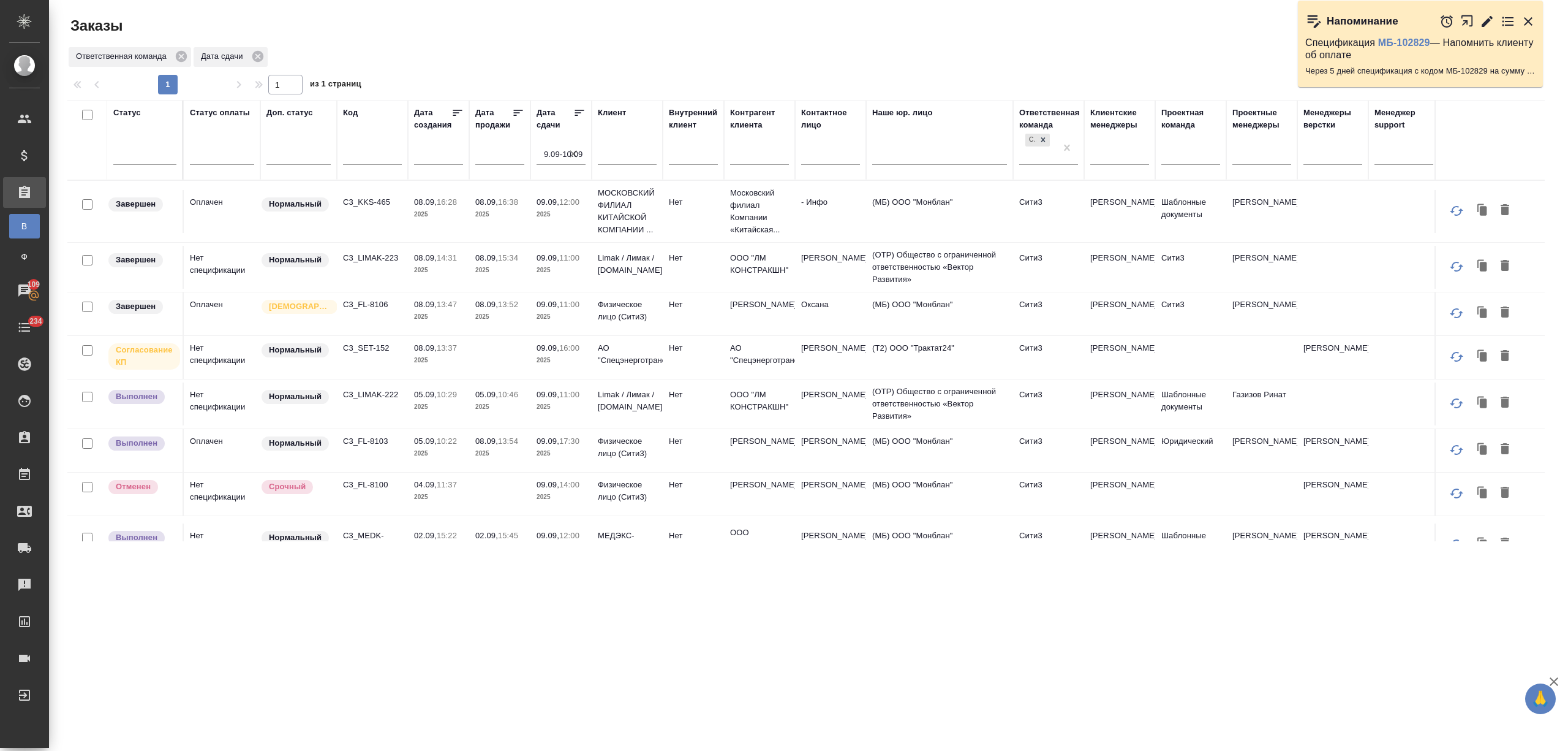
scroll to position [66, 0]
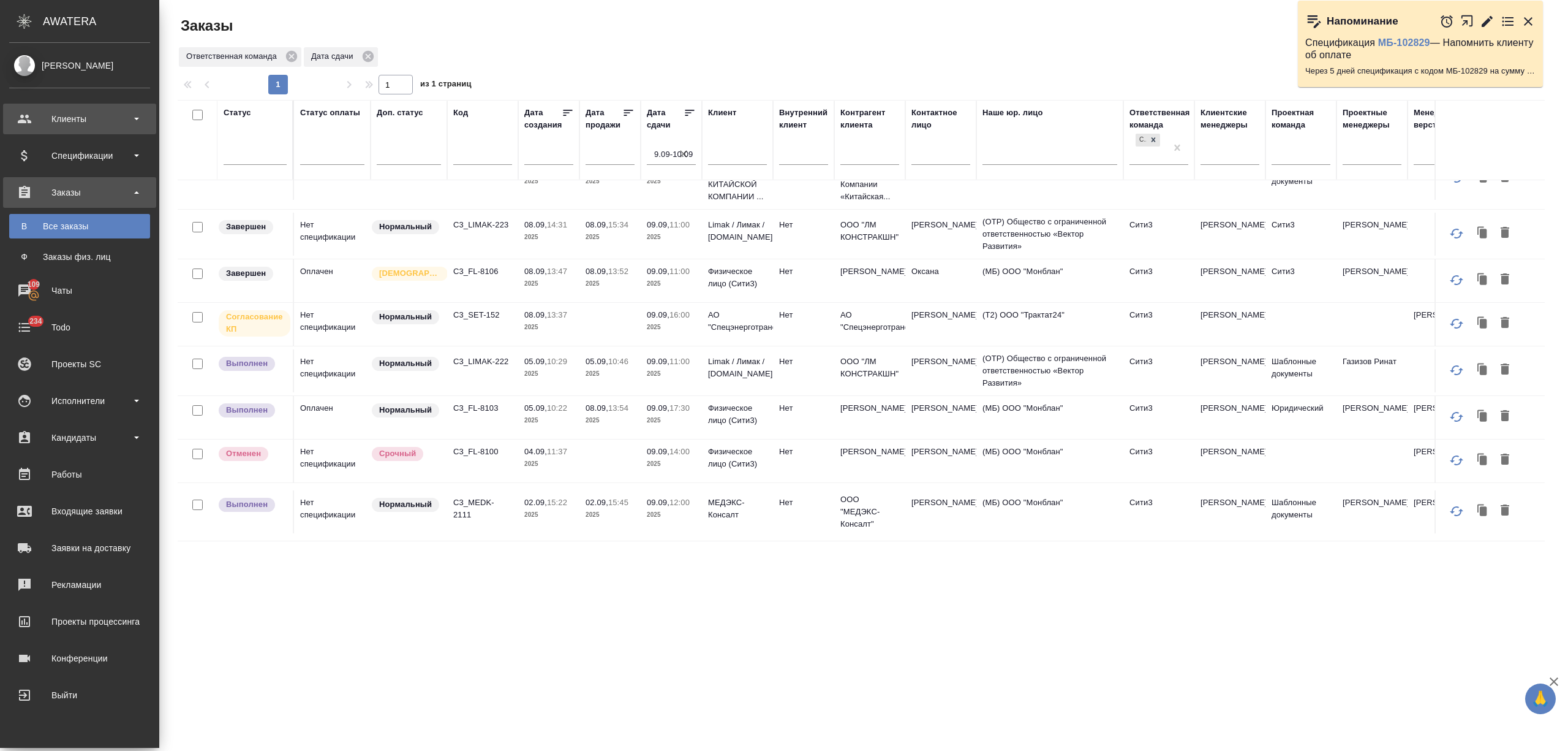
click at [44, 133] on div "Клиенты" at bounding box center [79, 119] width 153 height 31
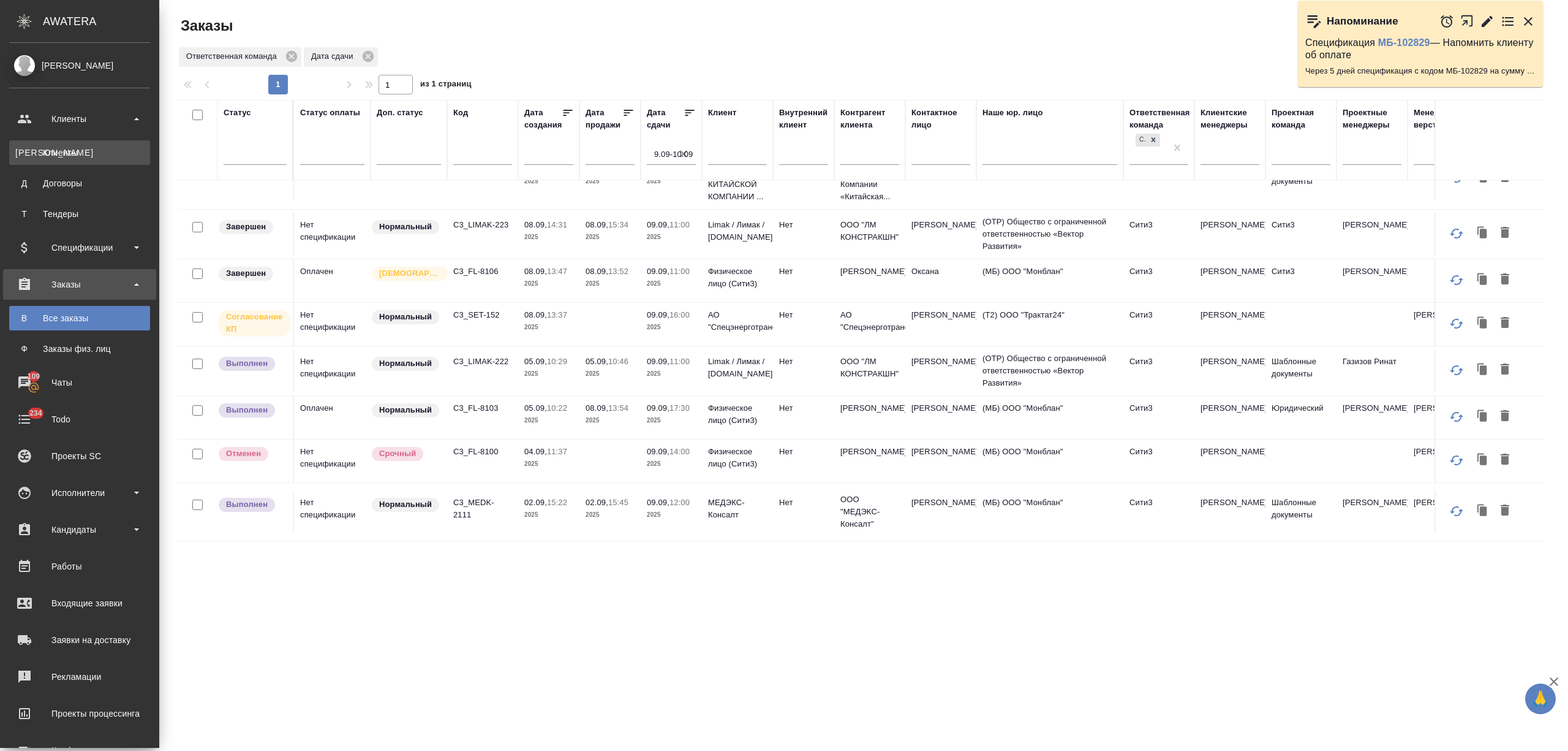
click at [58, 154] on div "Клиенты" at bounding box center [79, 152] width 129 height 12
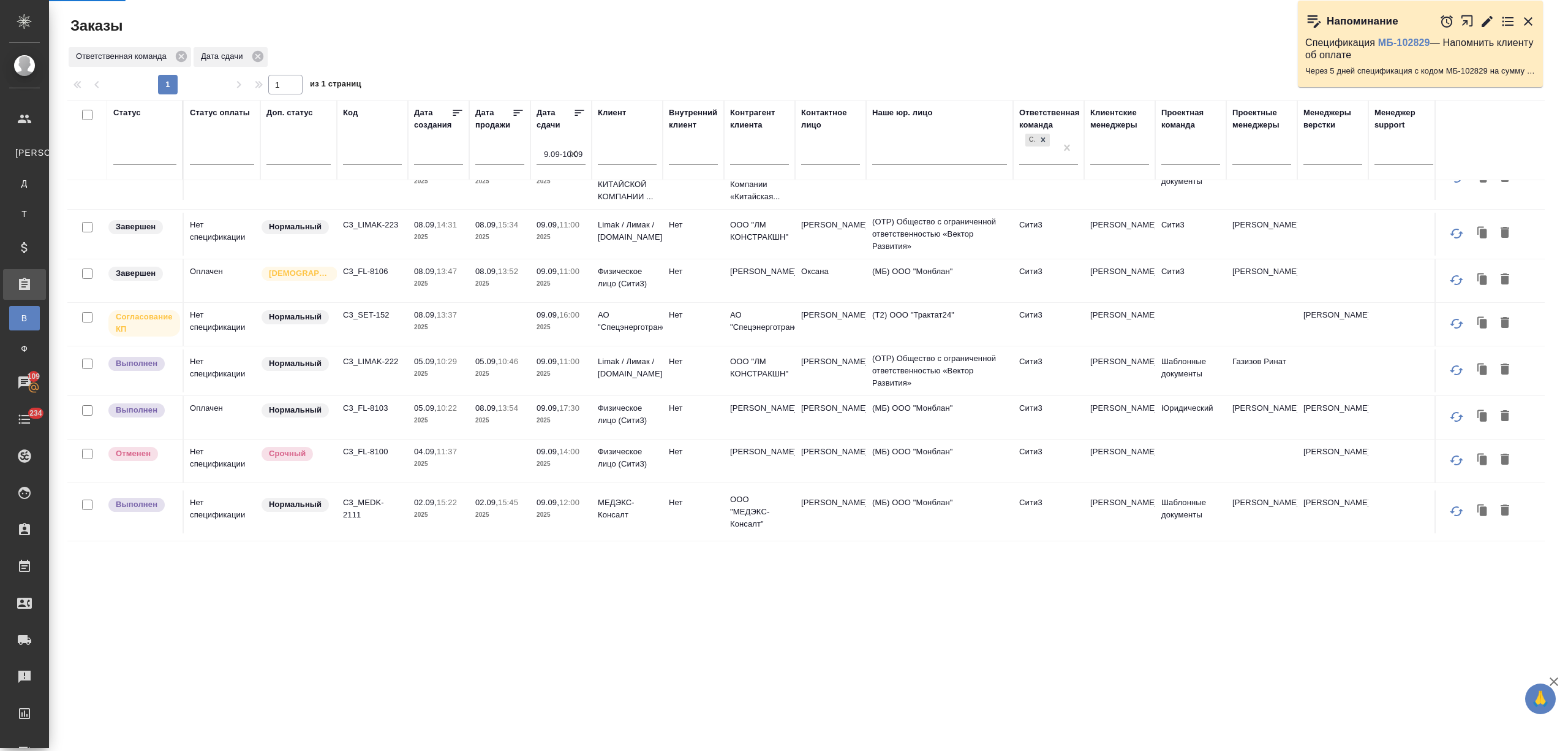
select select "RU"
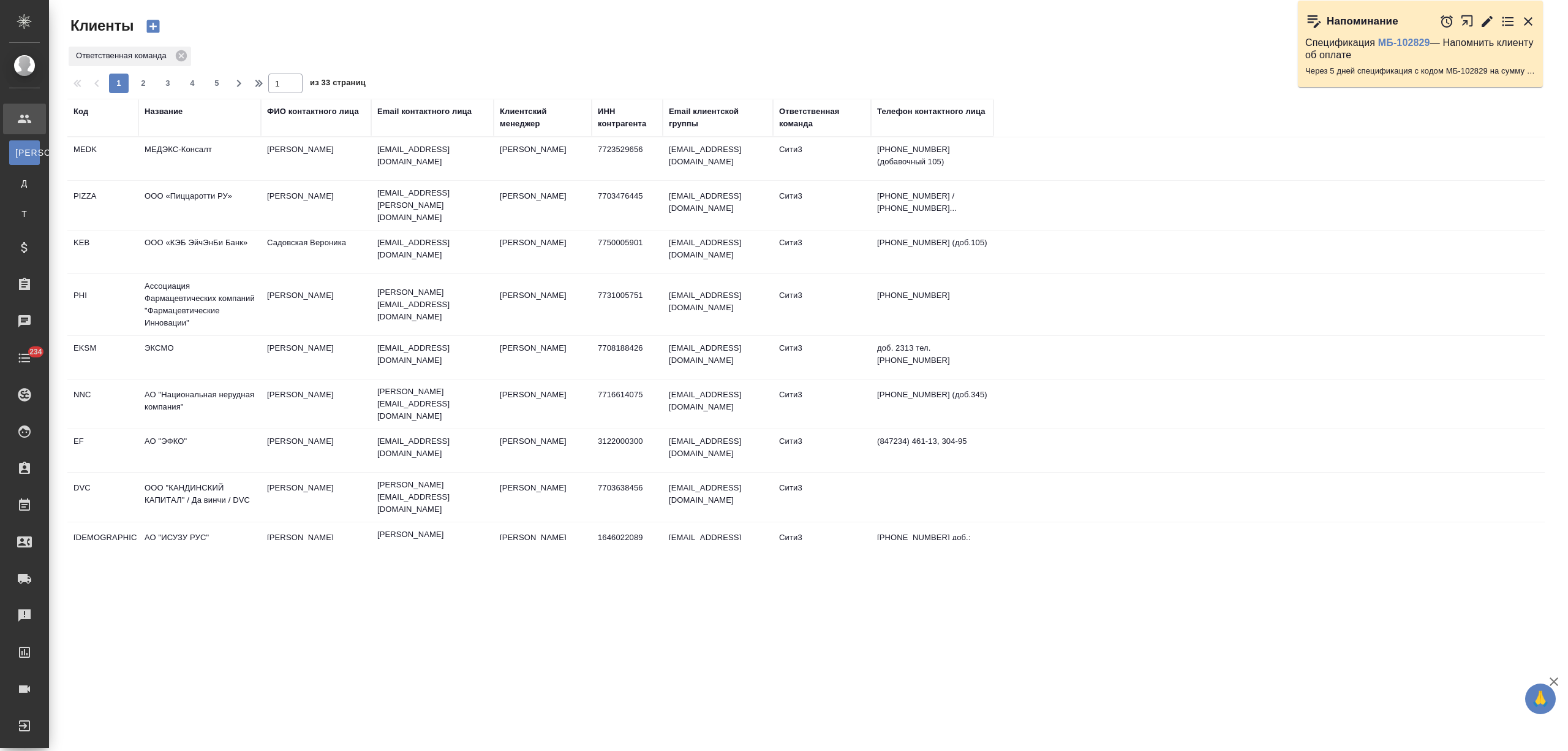
click at [177, 108] on div "Название" at bounding box center [163, 111] width 38 height 12
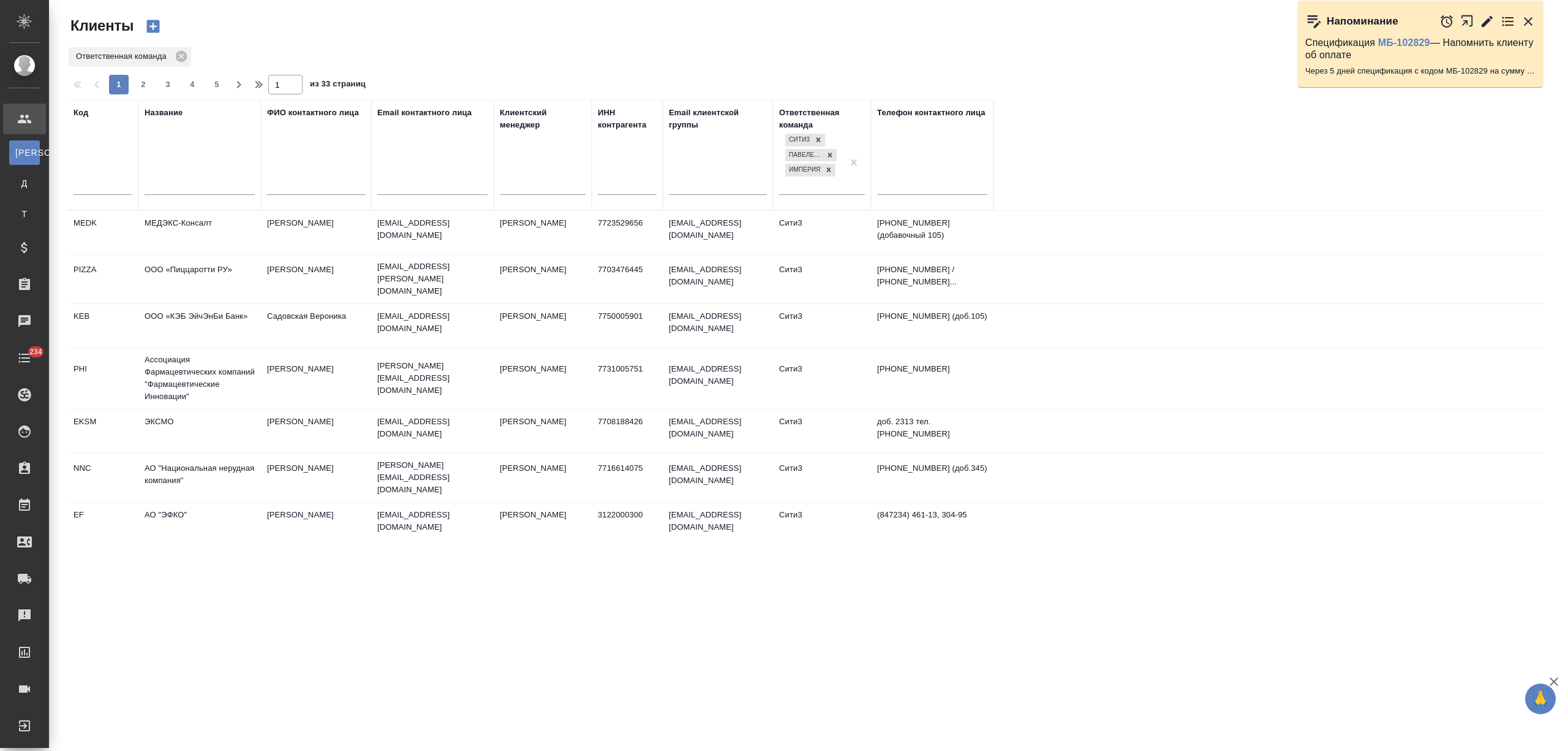
click at [165, 190] on input "text" at bounding box center [200, 186] width 110 height 15
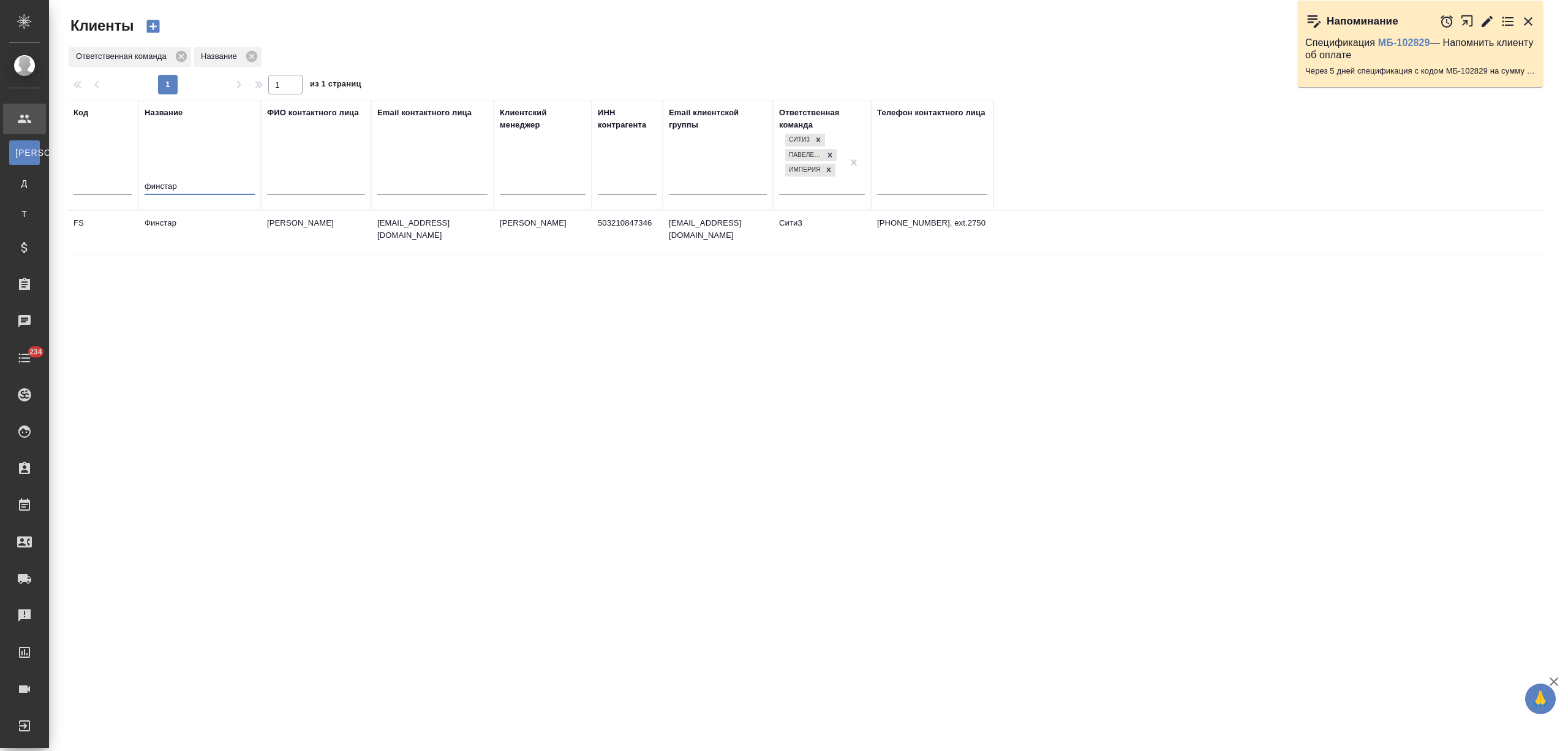
type input "финстар"
click at [172, 237] on td "Финстар" at bounding box center [200, 232] width 123 height 43
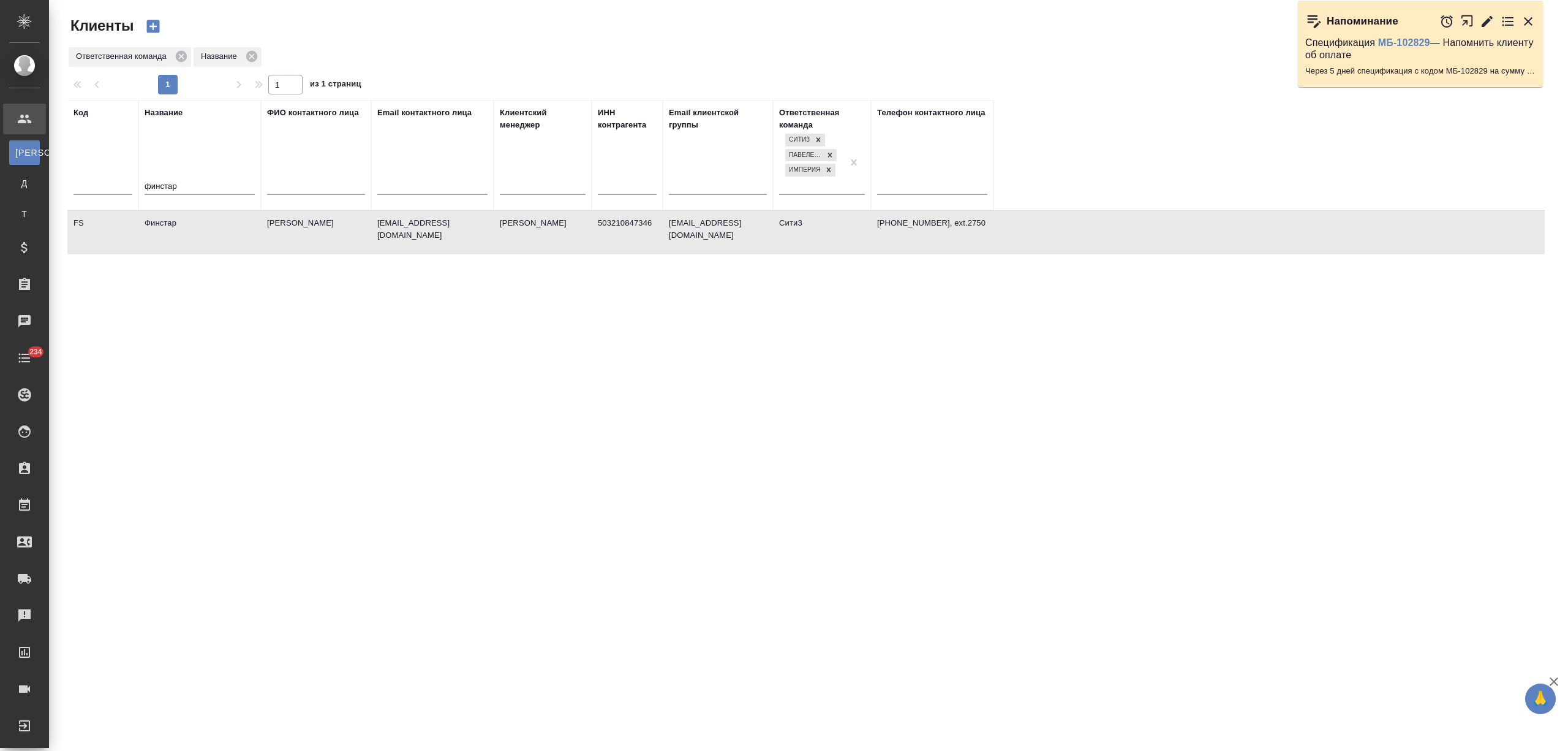
click at [172, 237] on td "Финстар" at bounding box center [200, 232] width 123 height 43
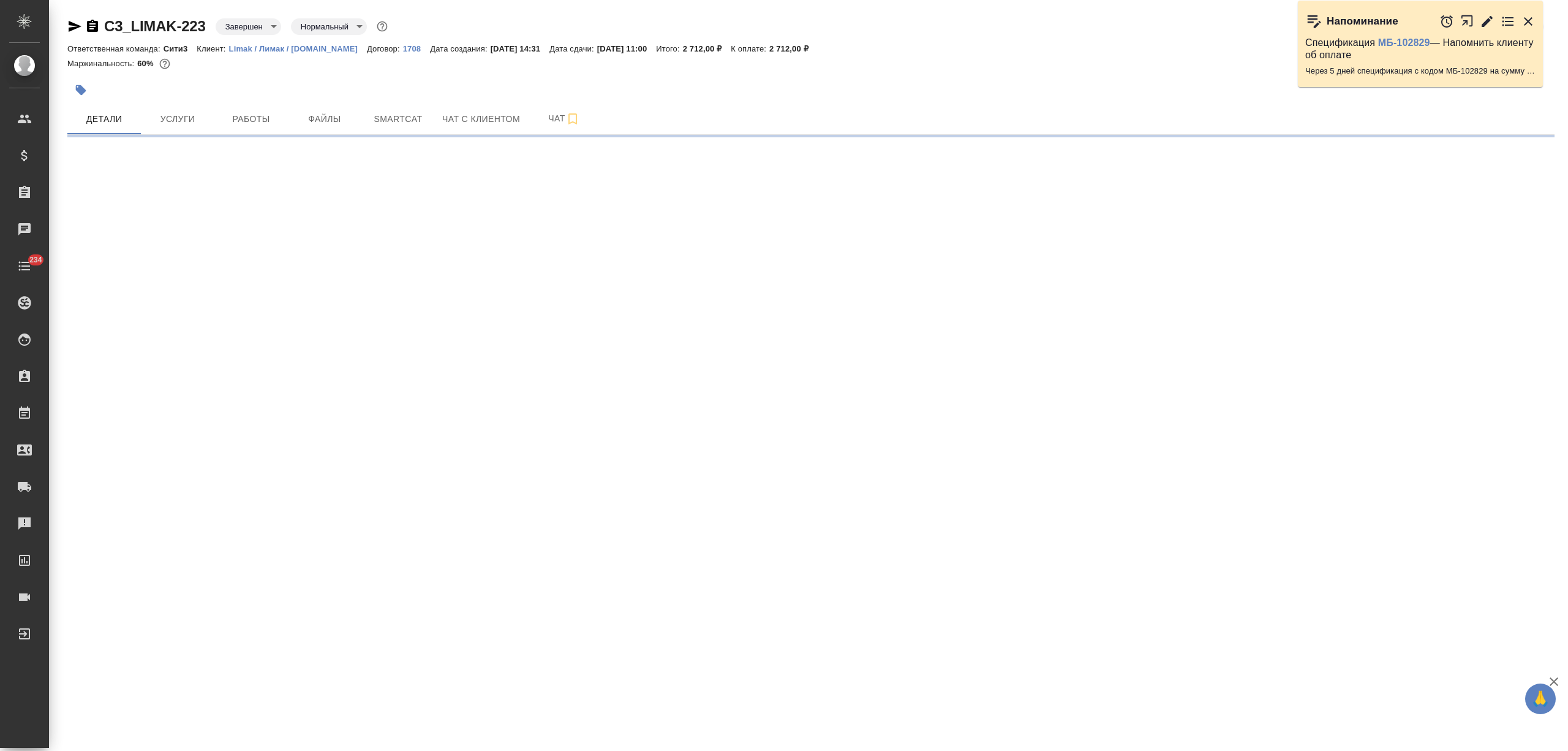
select select "RU"
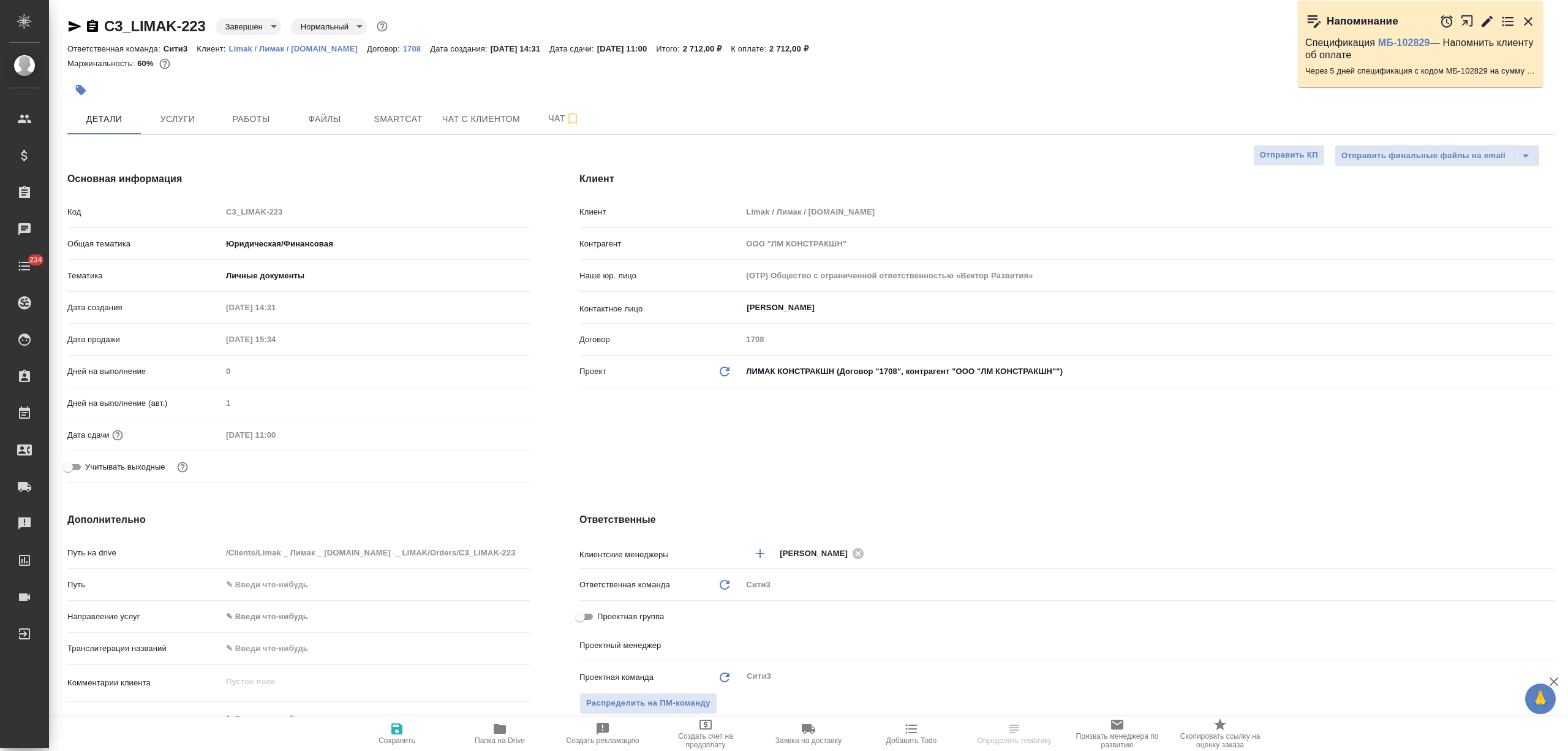
type textarea "x"
type input "[PERSON_NAME]"
type textarea "x"
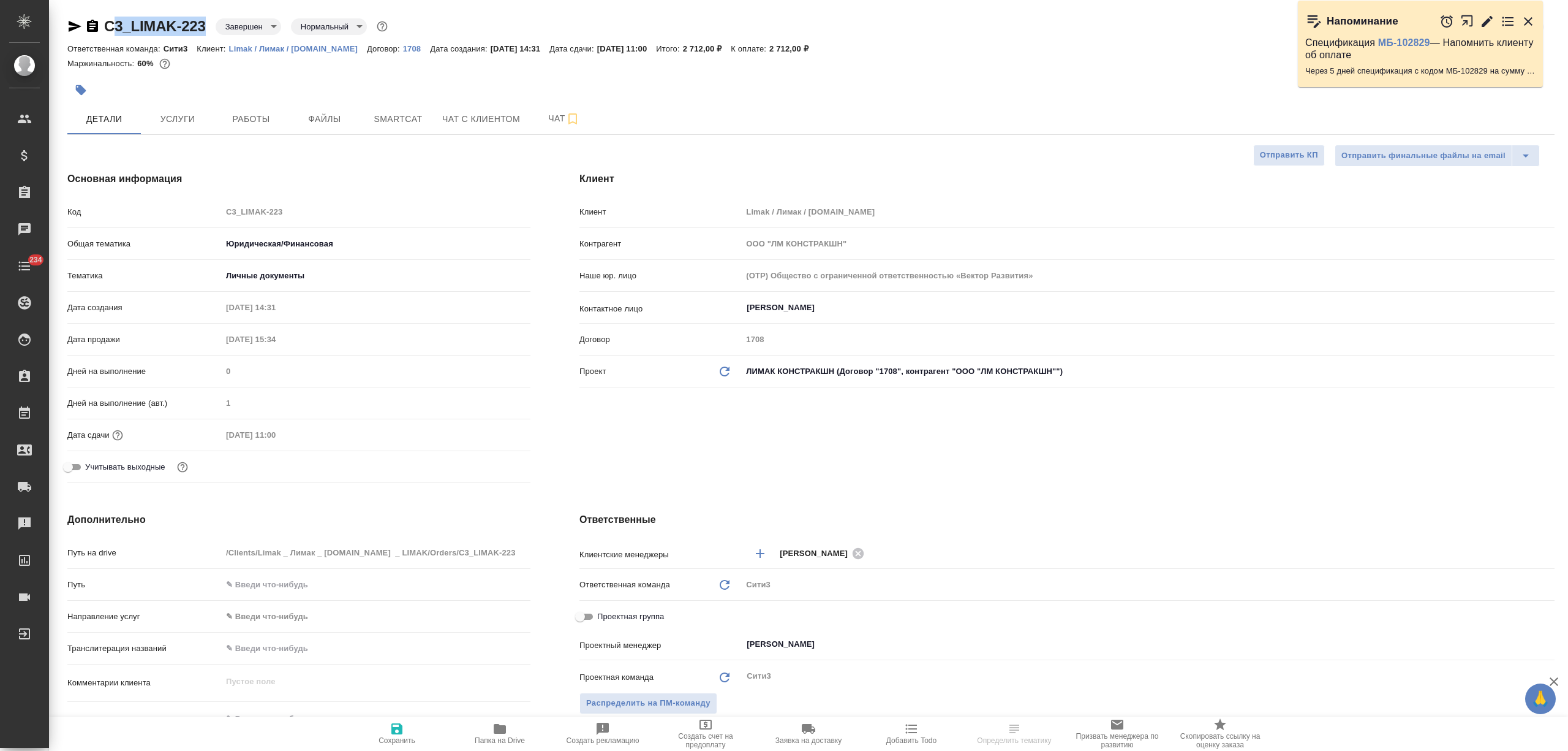
type textarea "x"
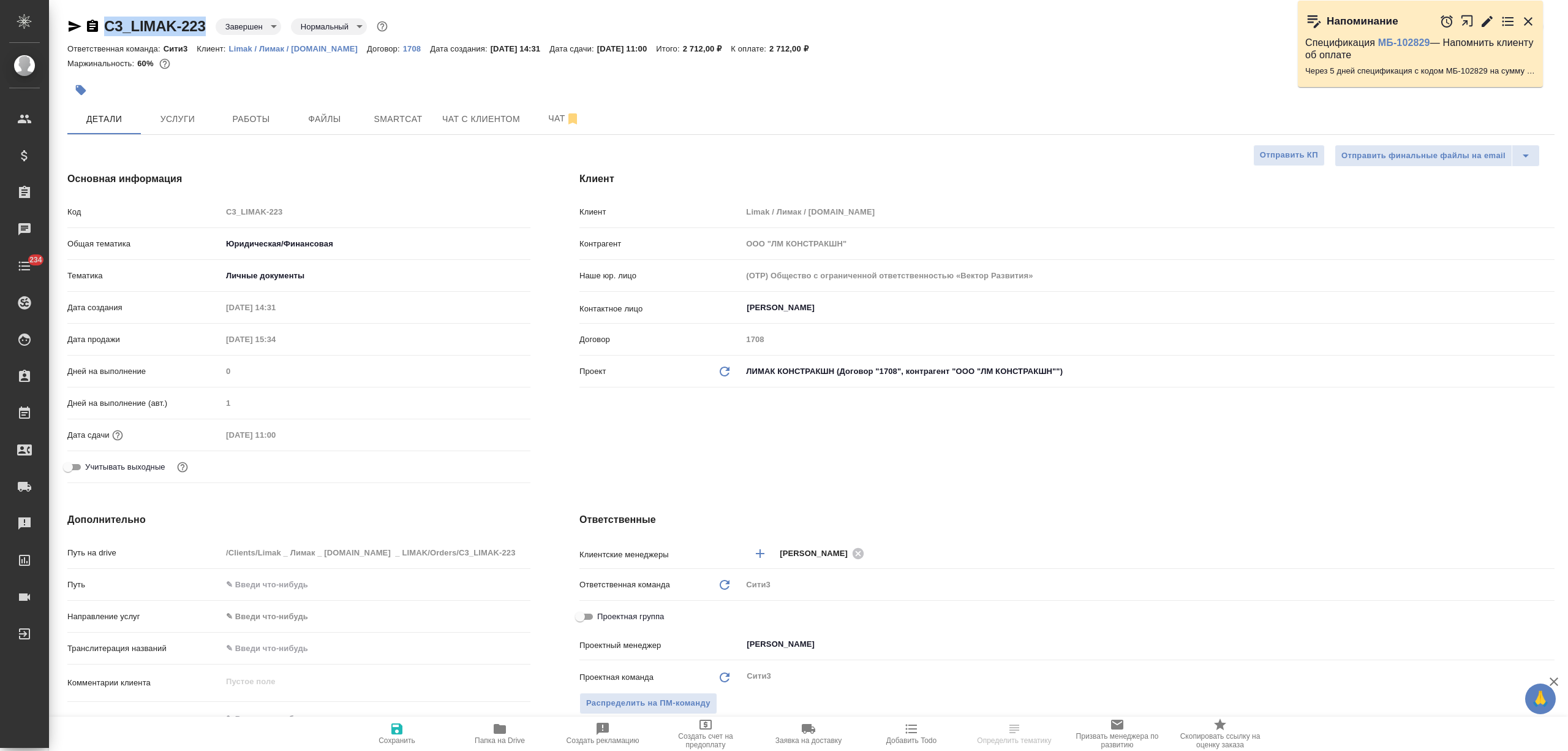
drag, startPoint x: 209, startPoint y: 21, endPoint x: 106, endPoint y: 27, distance: 103.2
click at [106, 27] on div "C3_LIMAK-223 Завершен closed Нормальный normal" at bounding box center [229, 26] width 323 height 20
type textarea "x"
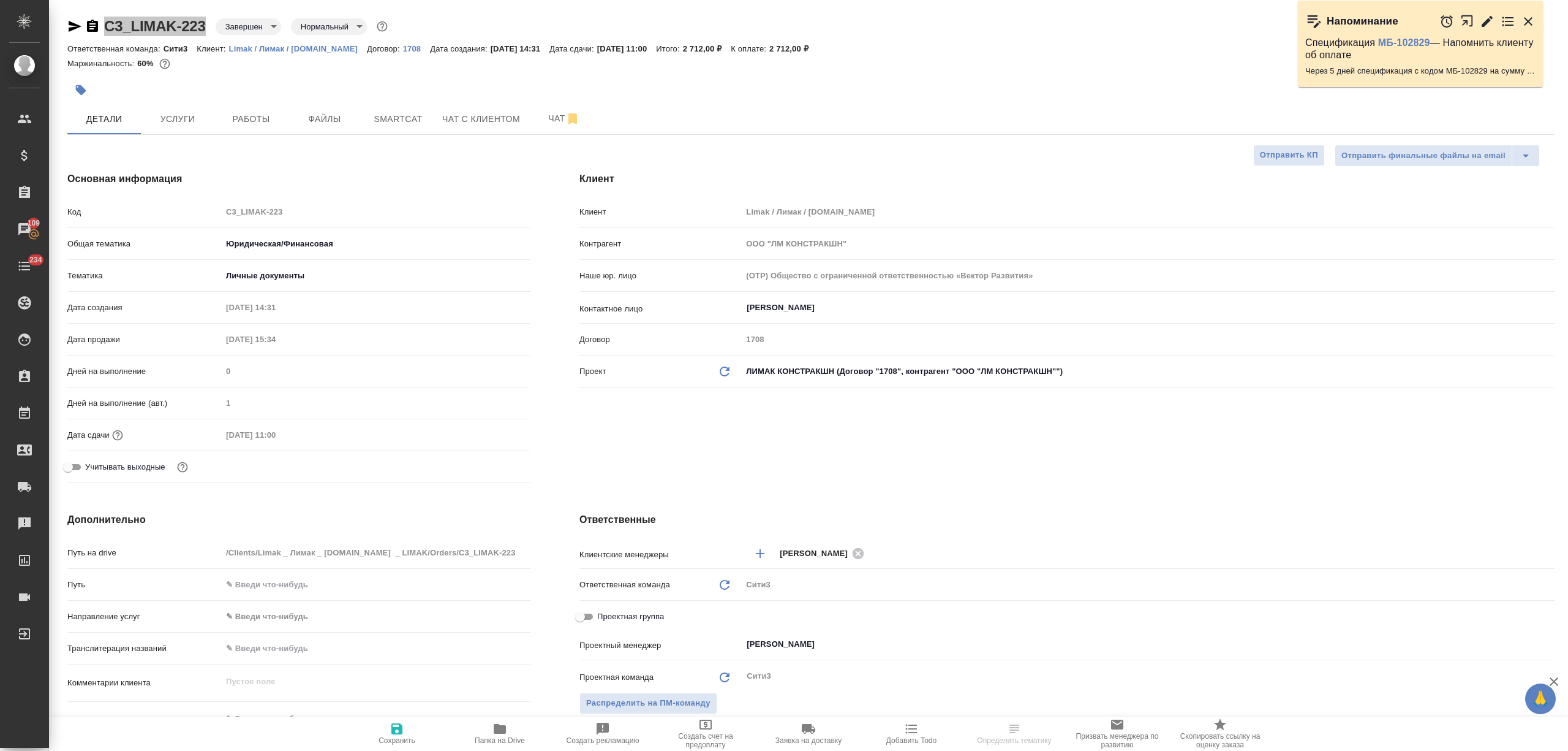
select select "RU"
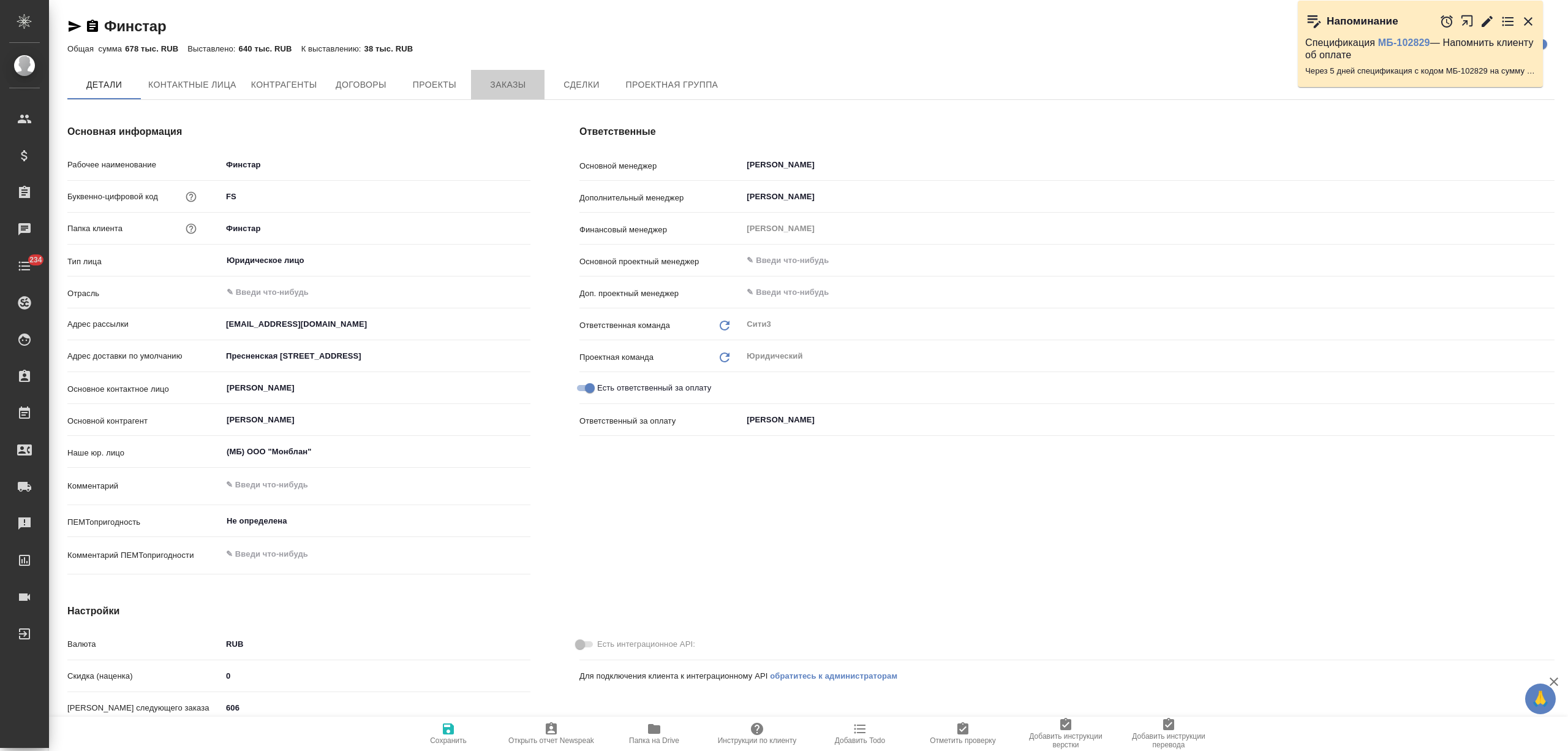
click at [500, 89] on span "Заказы" at bounding box center [508, 85] width 59 height 15
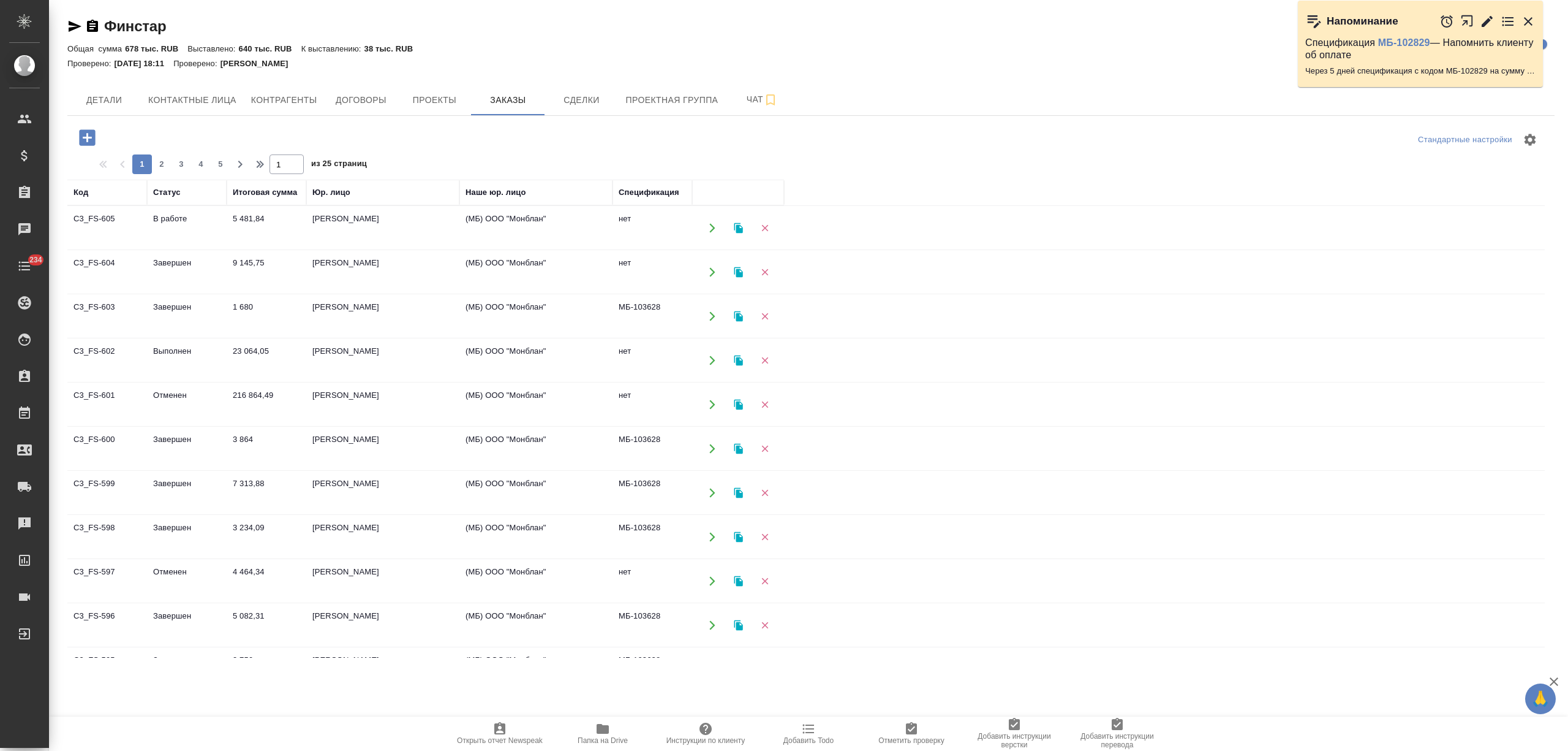
click at [194, 361] on td "Выполнен" at bounding box center [186, 360] width 79 height 43
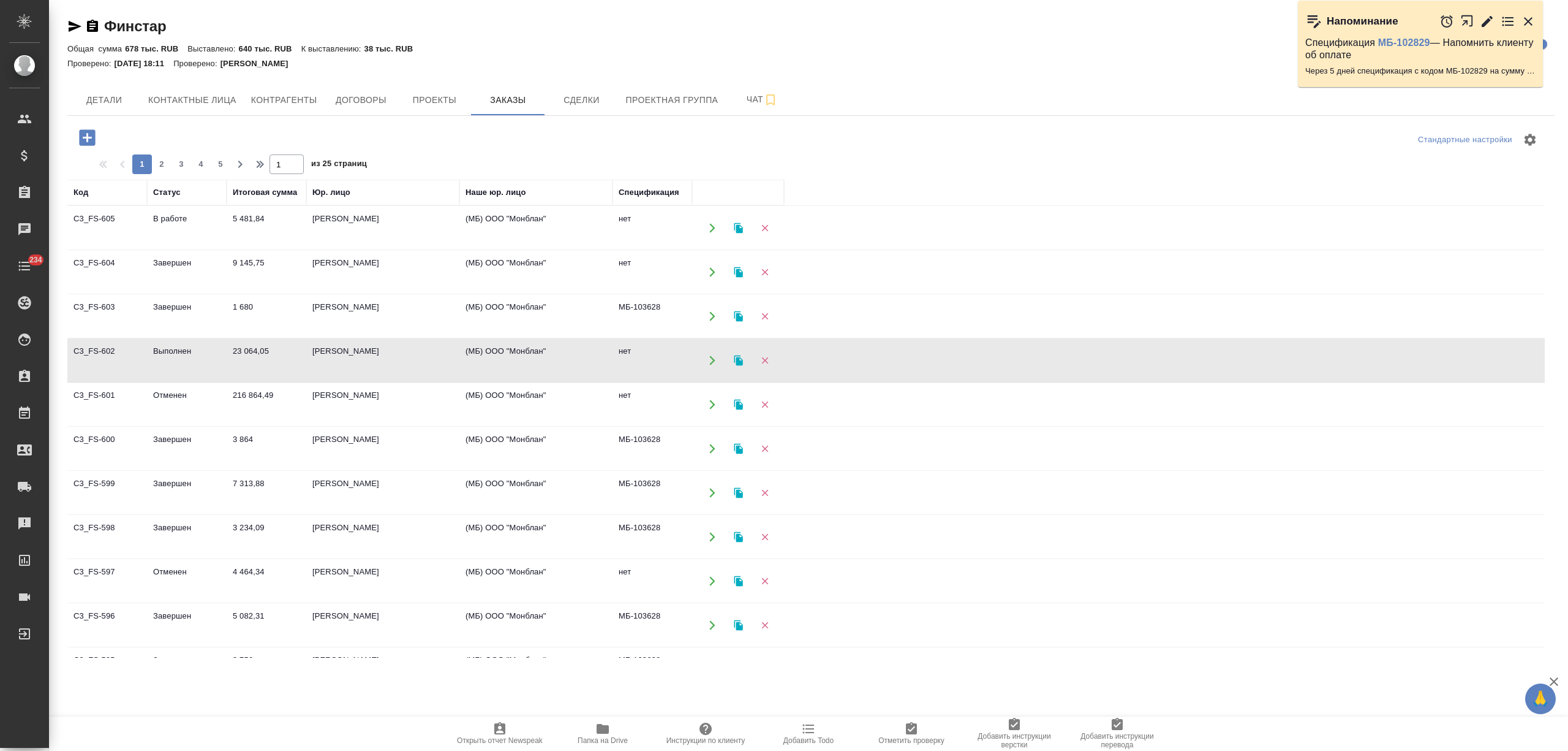
click at [194, 361] on td "Выполнен" at bounding box center [186, 360] width 79 height 43
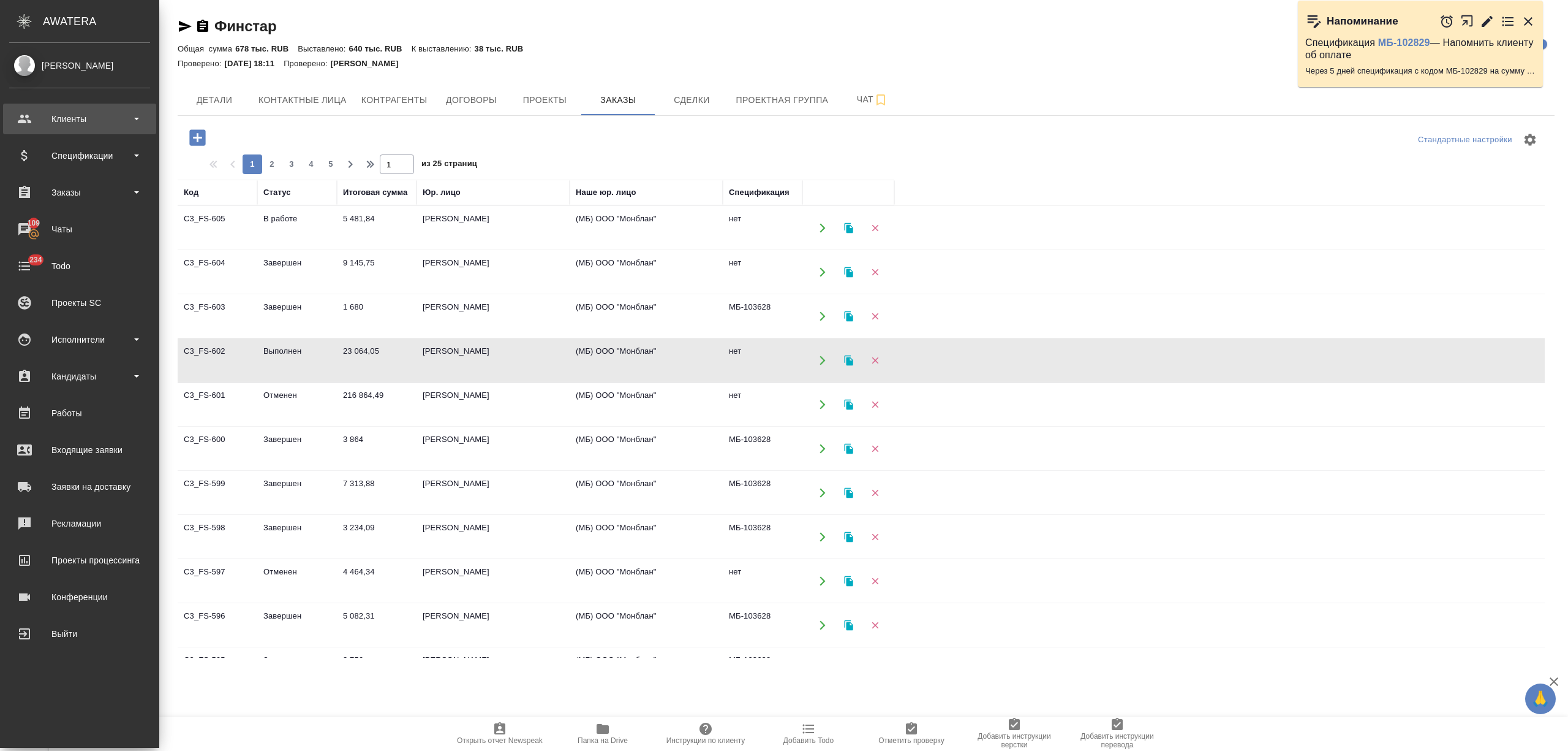
click at [30, 121] on div "Клиенты" at bounding box center [79, 119] width 141 height 18
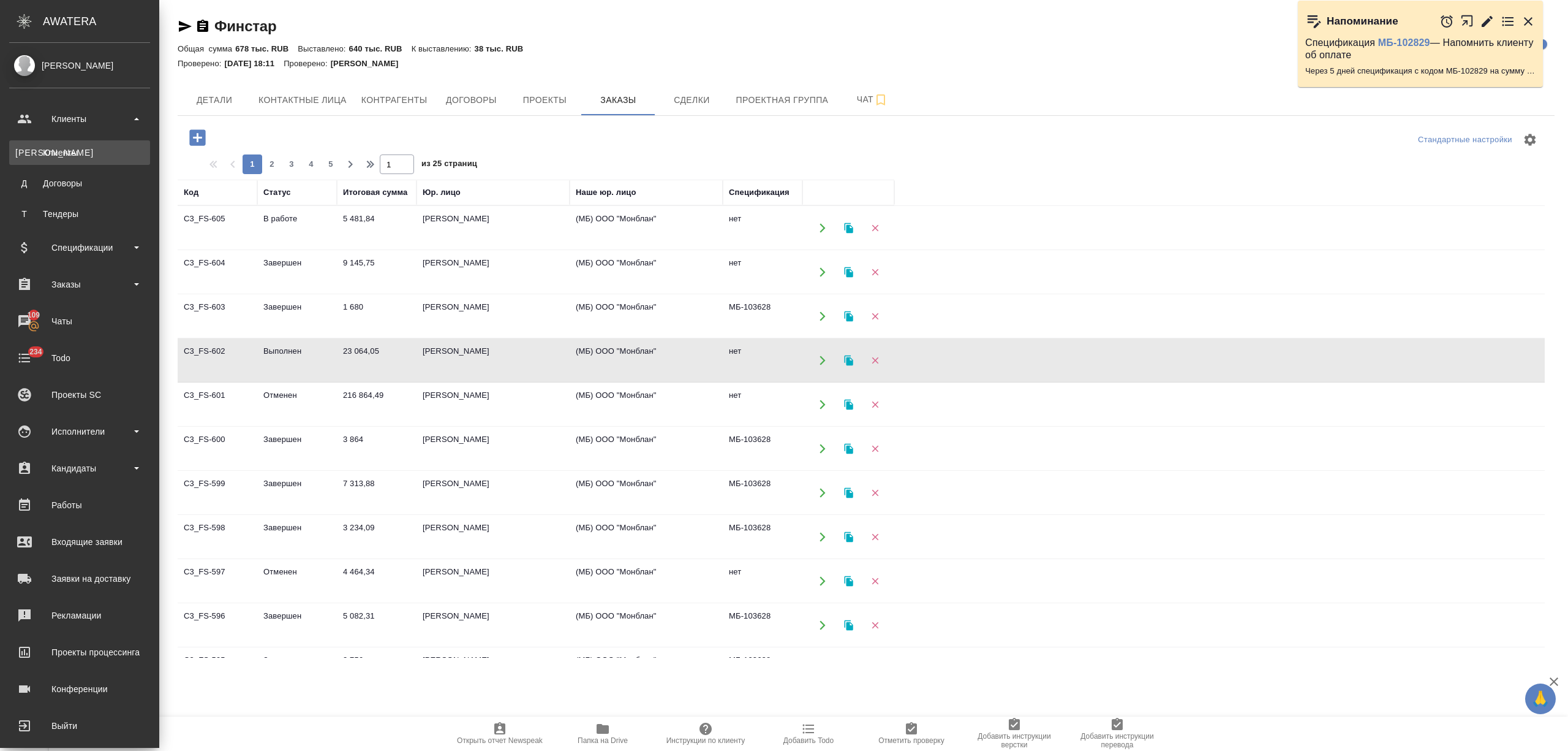
click at [47, 152] on div "Клиенты" at bounding box center [79, 152] width 129 height 12
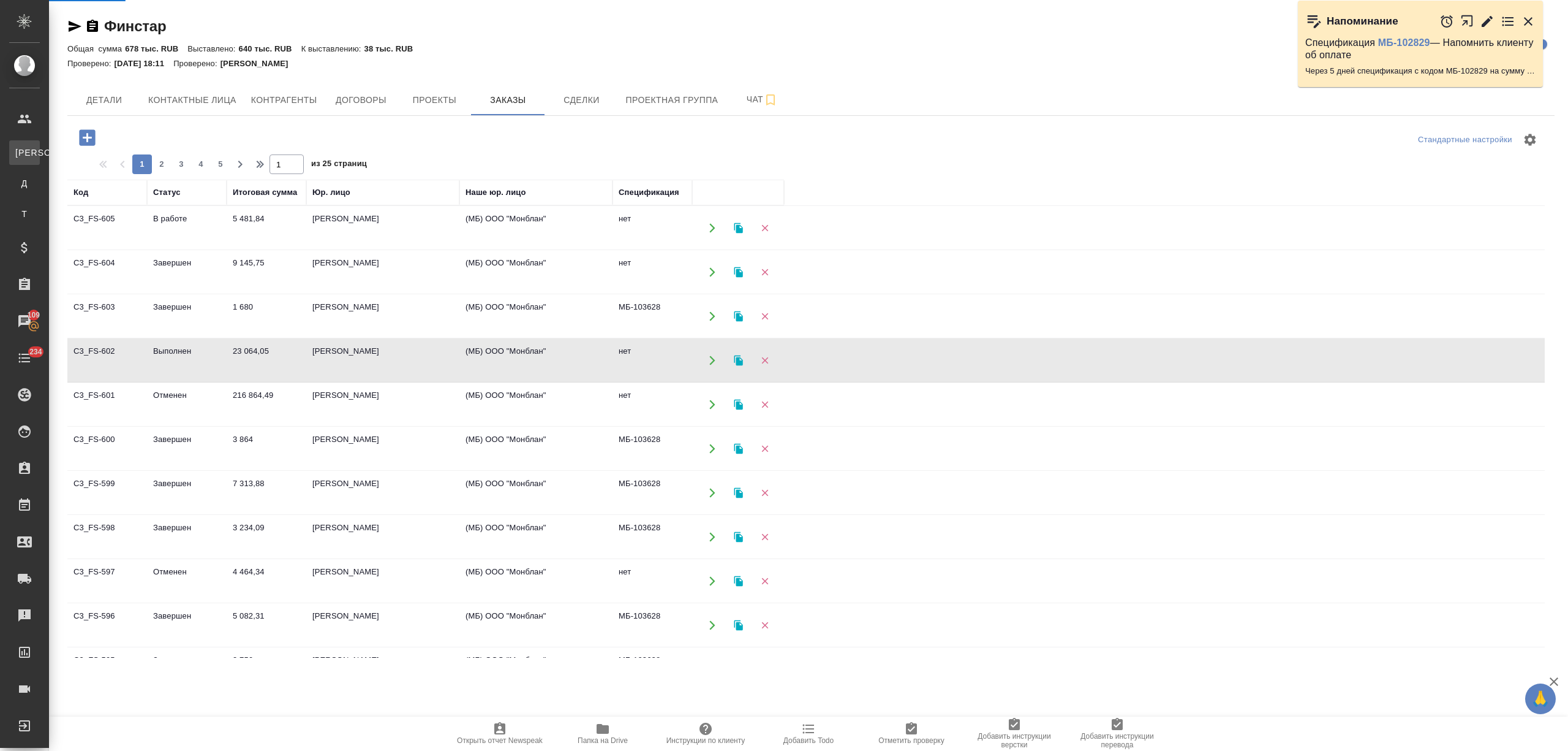
select select "RU"
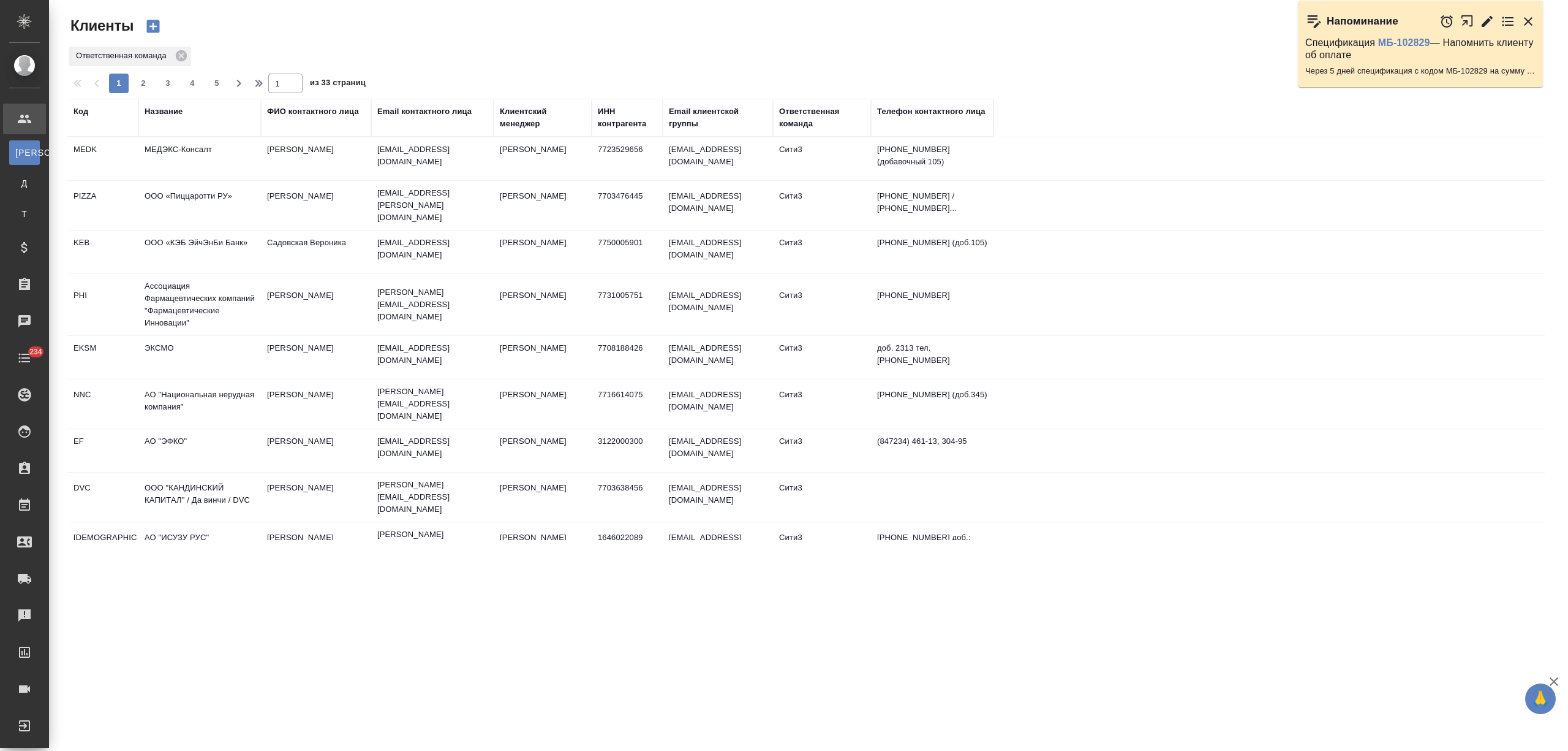
click at [206, 151] on td "МЕДЭКС-Консалт" at bounding box center [200, 158] width 123 height 43
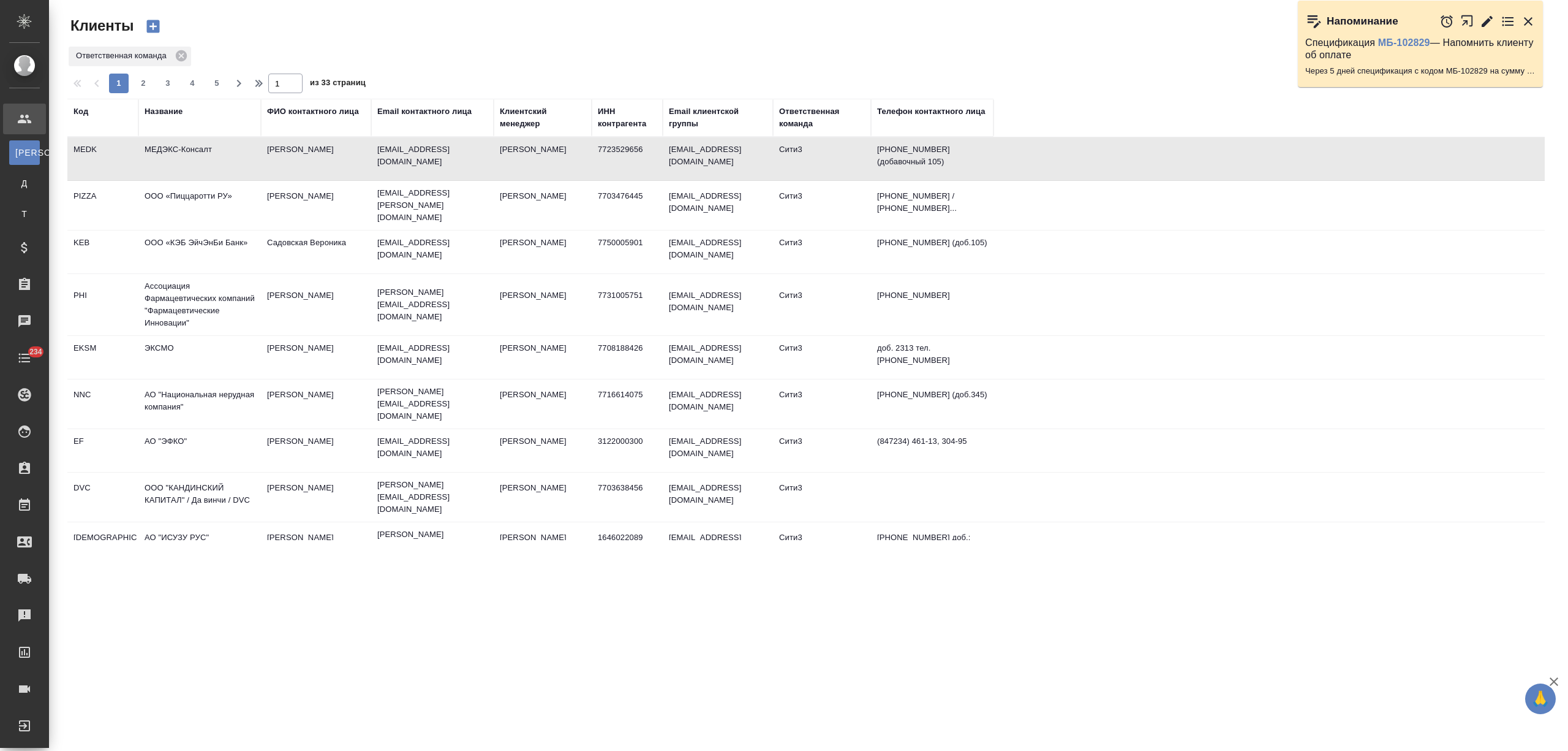
click at [206, 151] on td "МЕДЭКС-Консалт" at bounding box center [200, 158] width 123 height 43
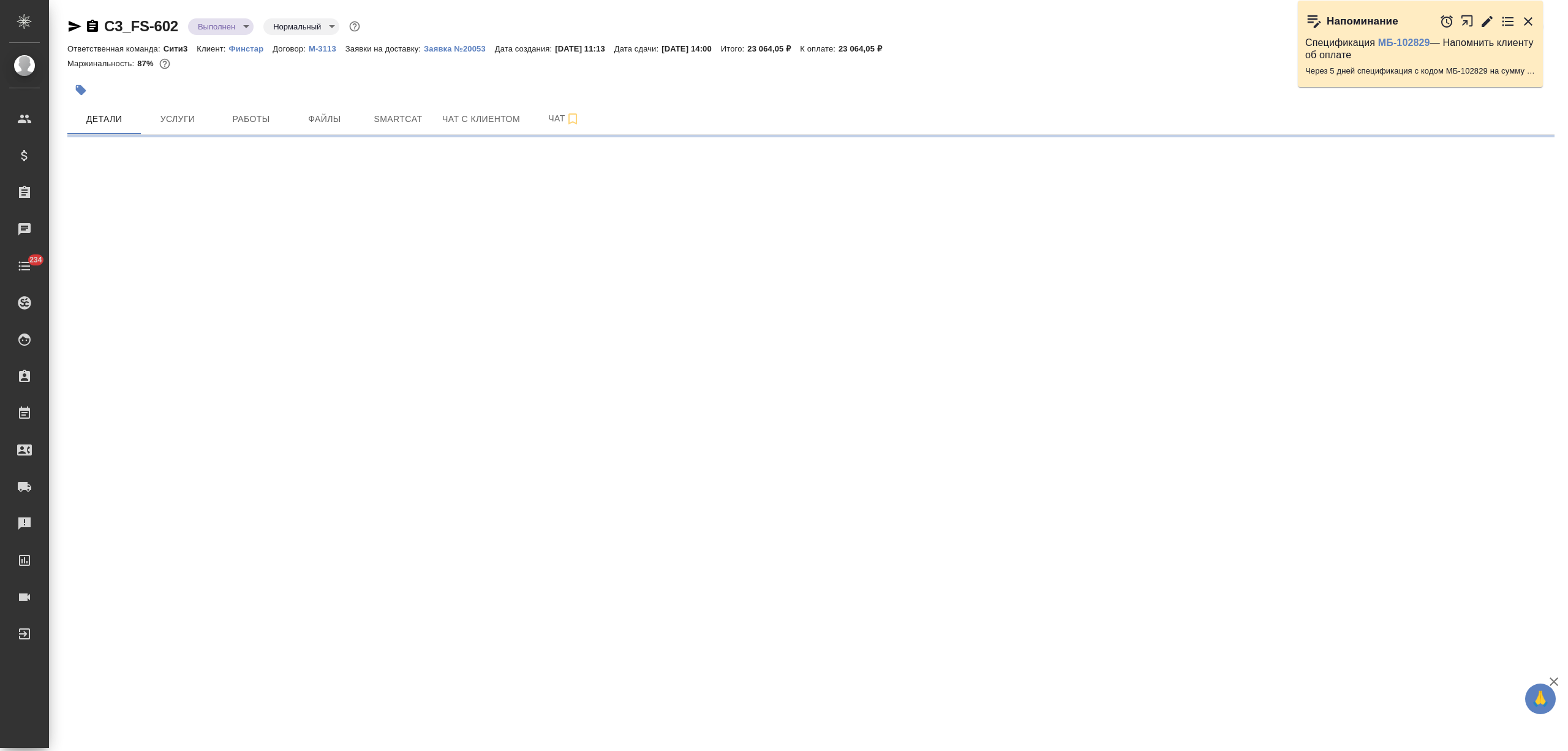
select select "RU"
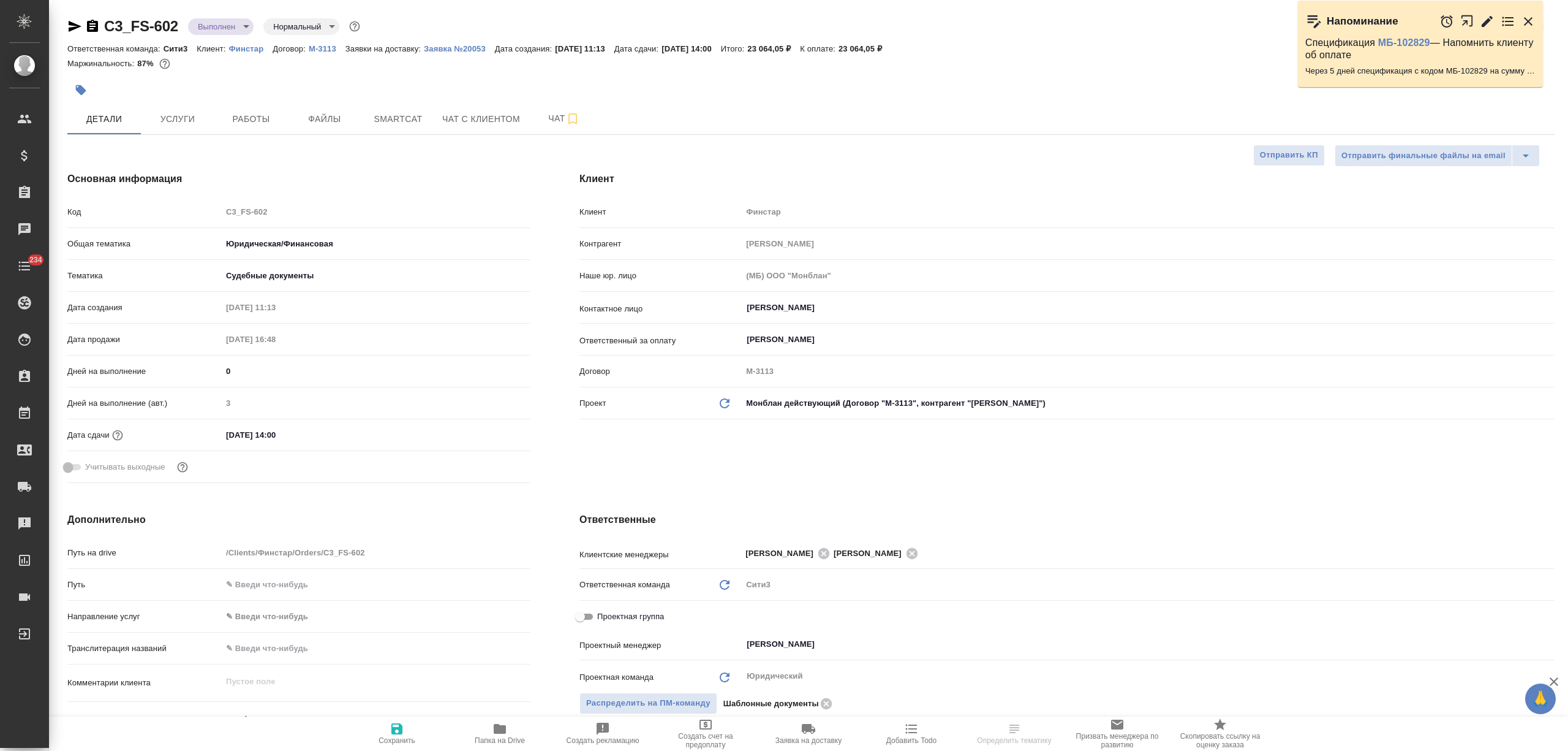
type textarea "x"
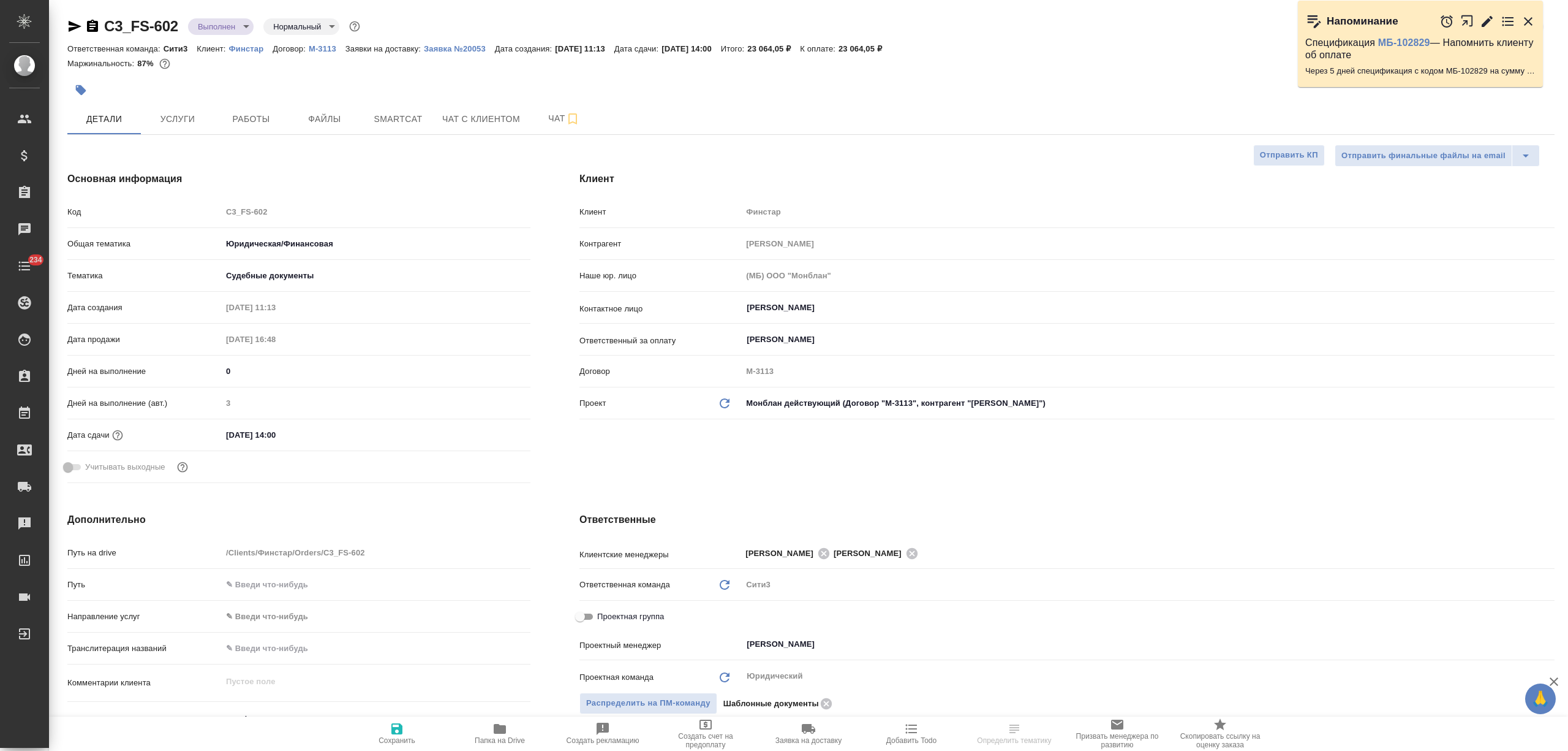
type textarea "x"
click at [312, 118] on span "Файлы" at bounding box center [325, 119] width 59 height 15
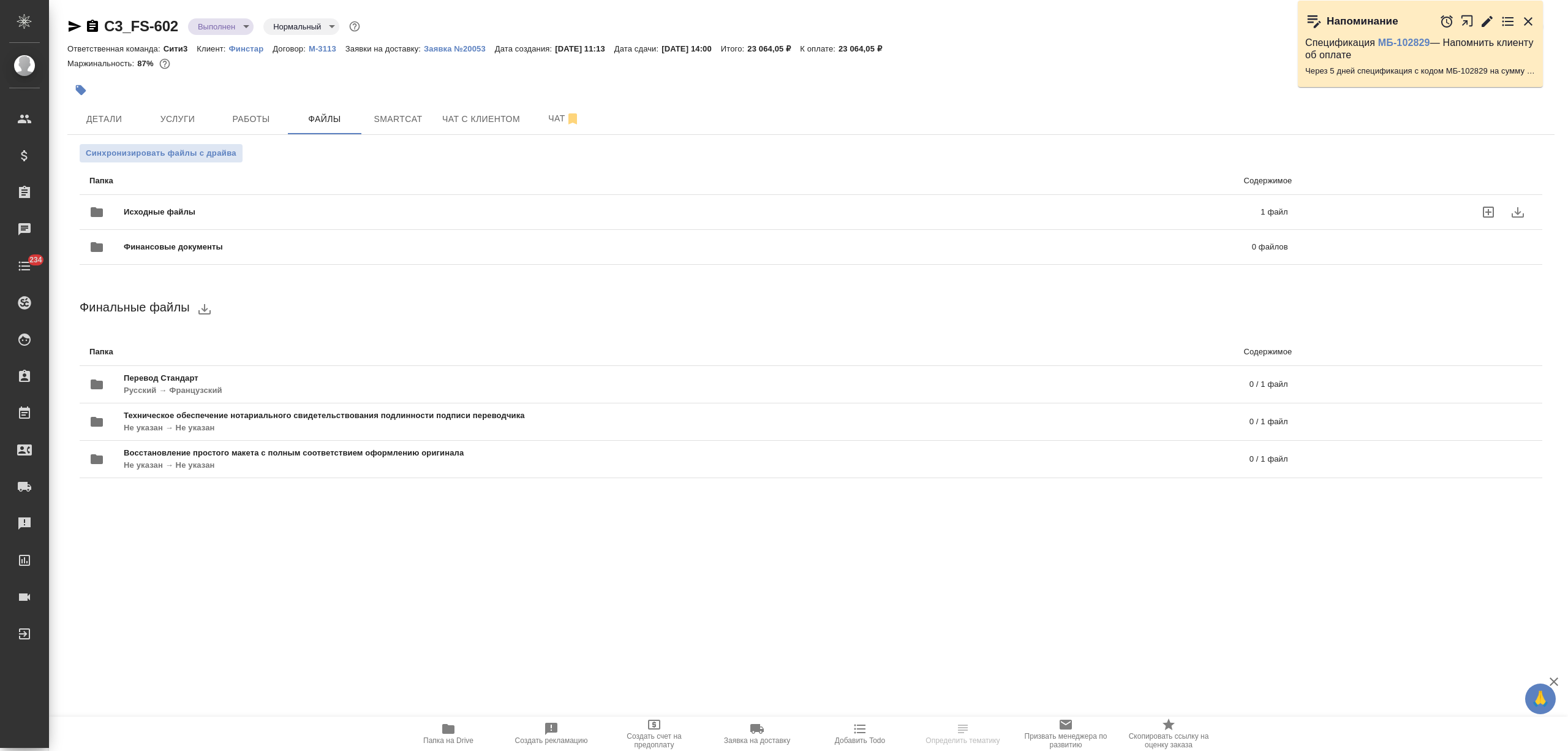
click at [234, 207] on span "Исходные файлы" at bounding box center [425, 212] width 605 height 12
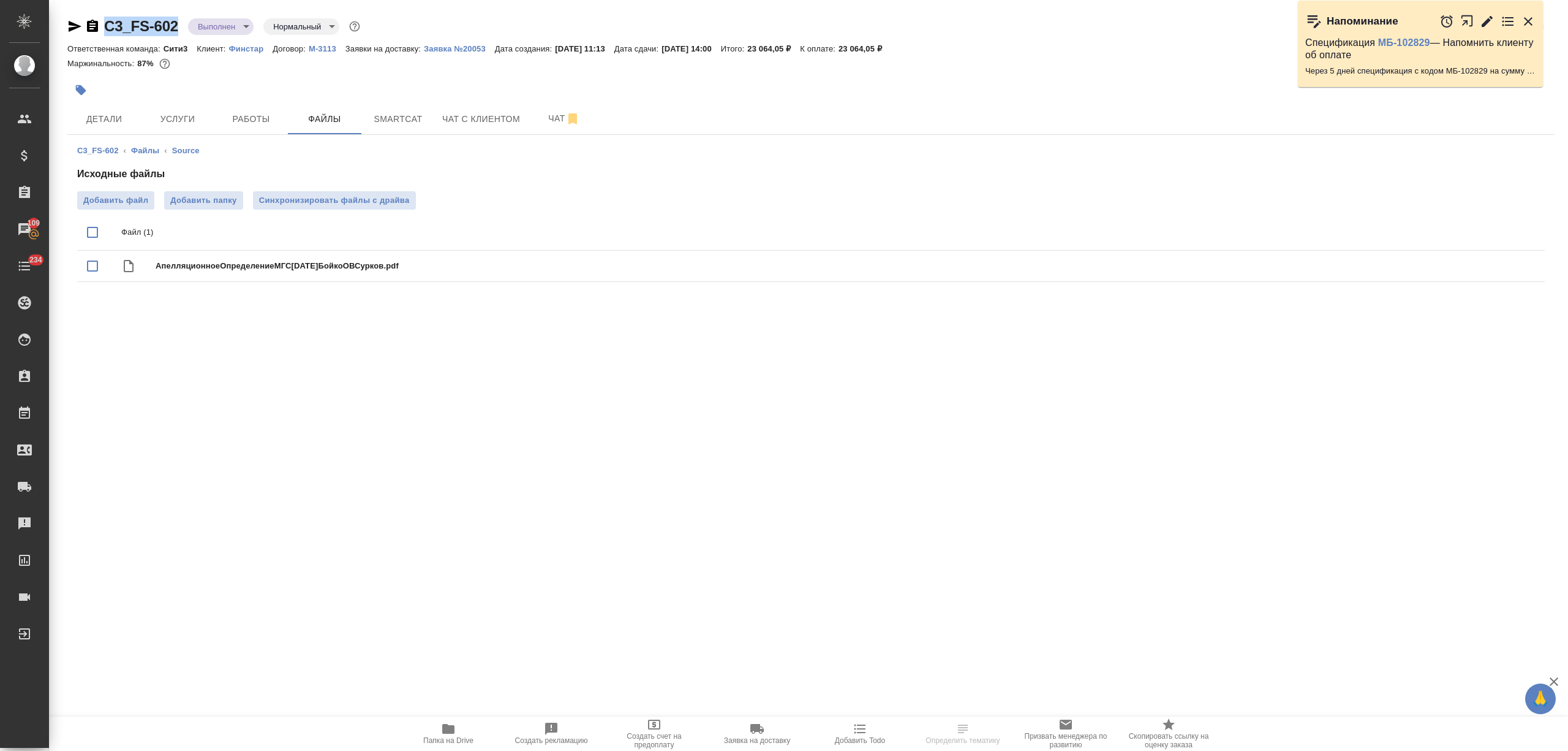
drag, startPoint x: 182, startPoint y: 21, endPoint x: 104, endPoint y: 21, distance: 78.0
click at [104, 21] on div "C3_FS-602 Выполнен completed Нормальный normal" at bounding box center [215, 26] width 295 height 20
copy link "C3_FS-602"
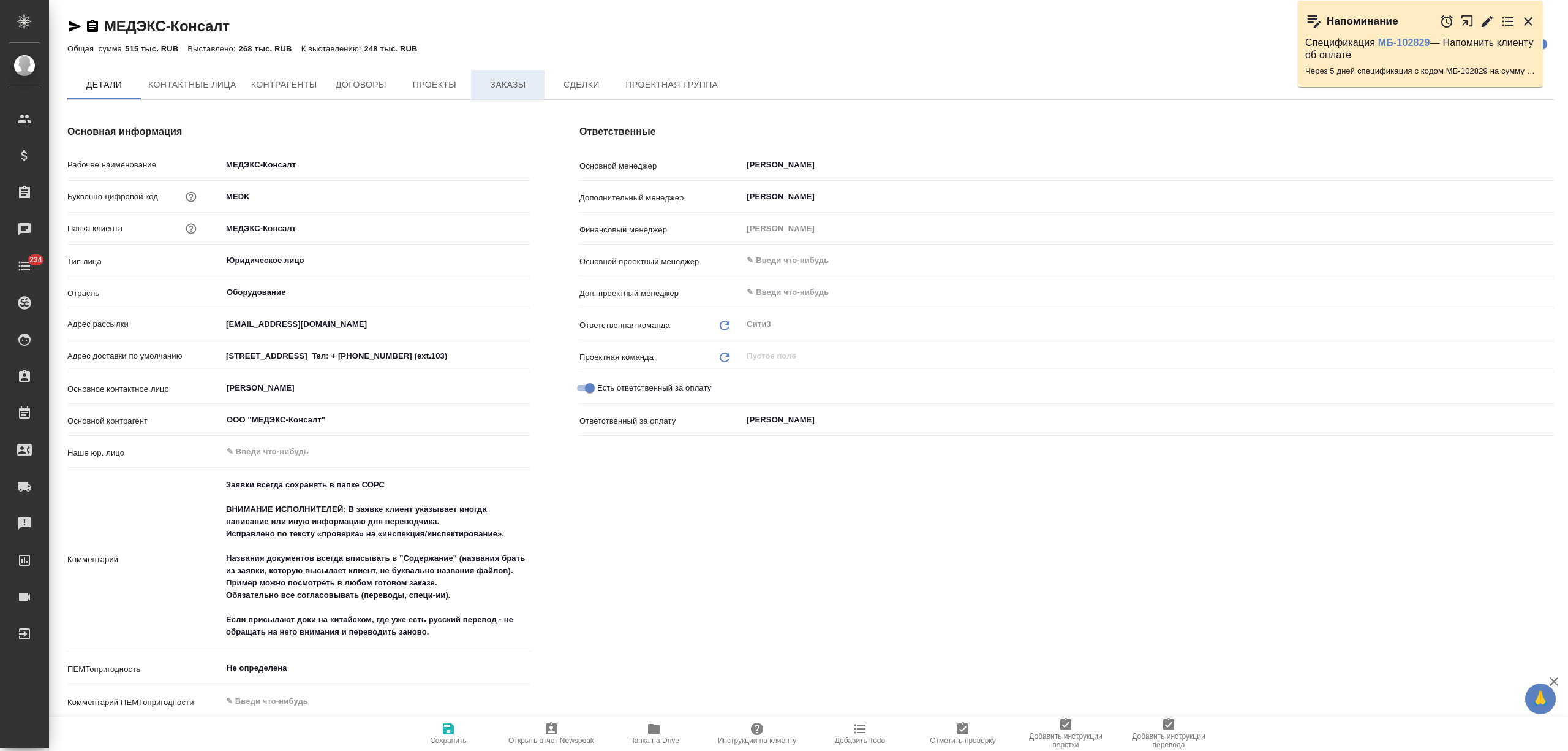
click at [489, 84] on span "Заказы" at bounding box center [508, 85] width 59 height 15
type textarea "x"
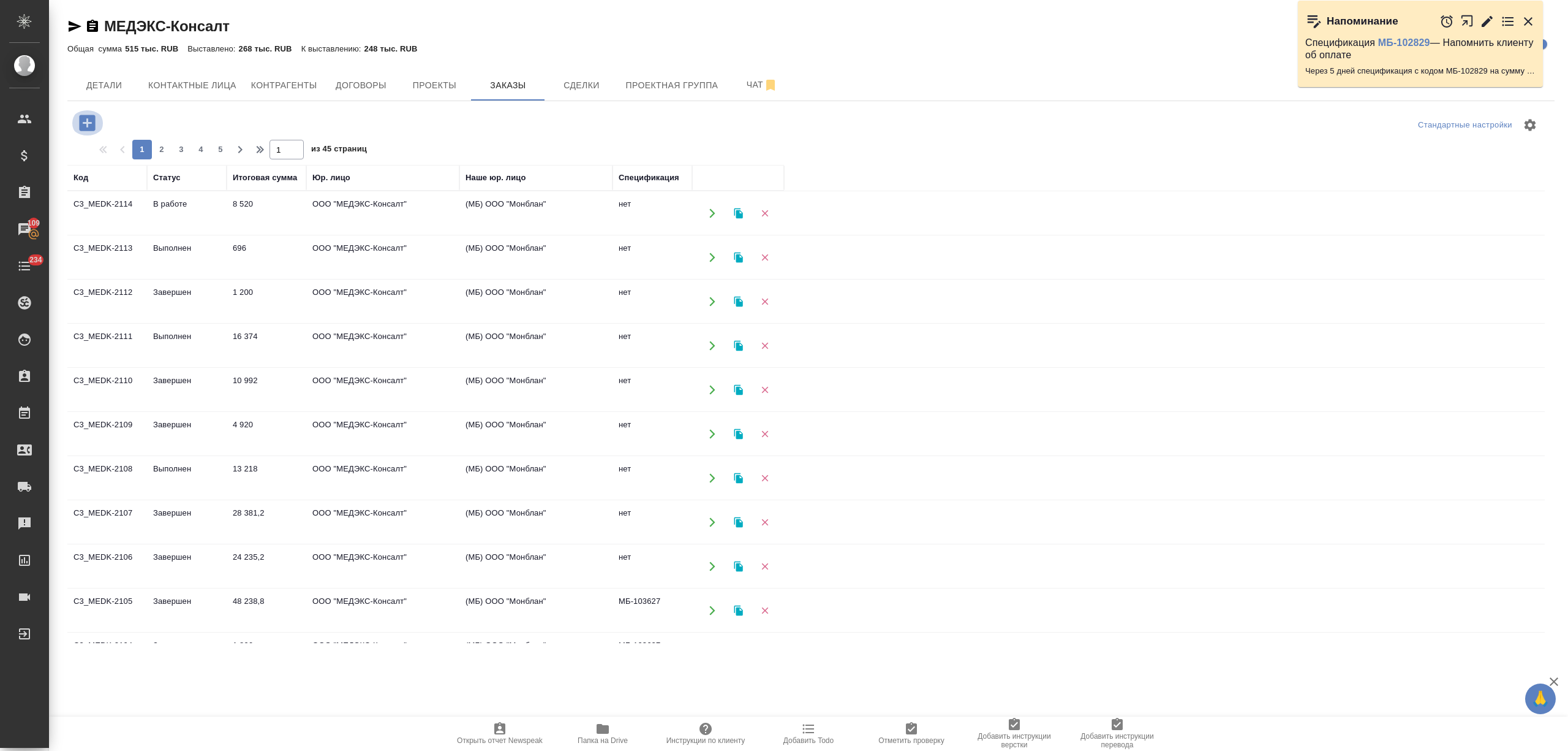
click at [96, 122] on icon "button" at bounding box center [87, 123] width 22 height 22
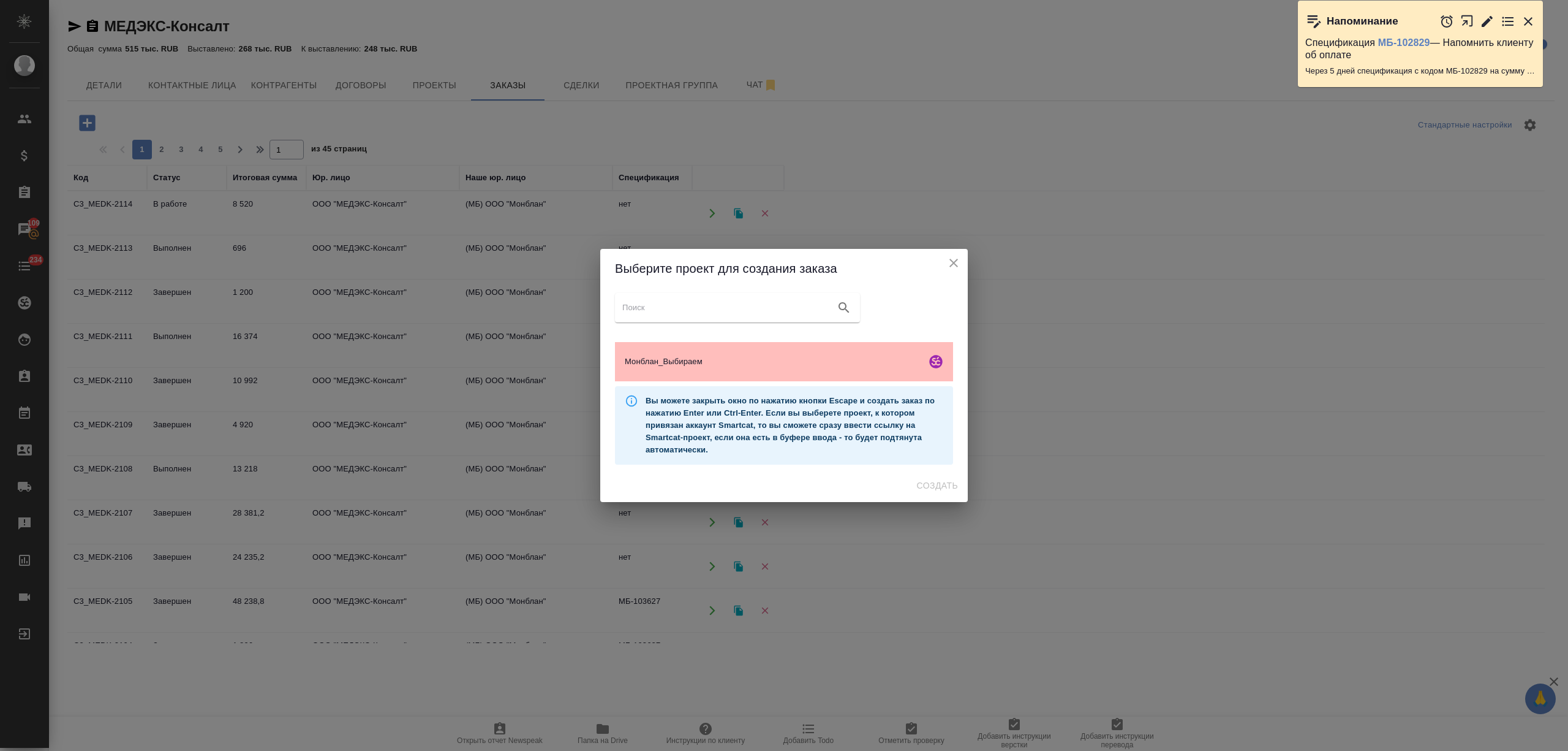
click at [801, 361] on span "Монблан_Выбираем" at bounding box center [773, 361] width 297 height 12
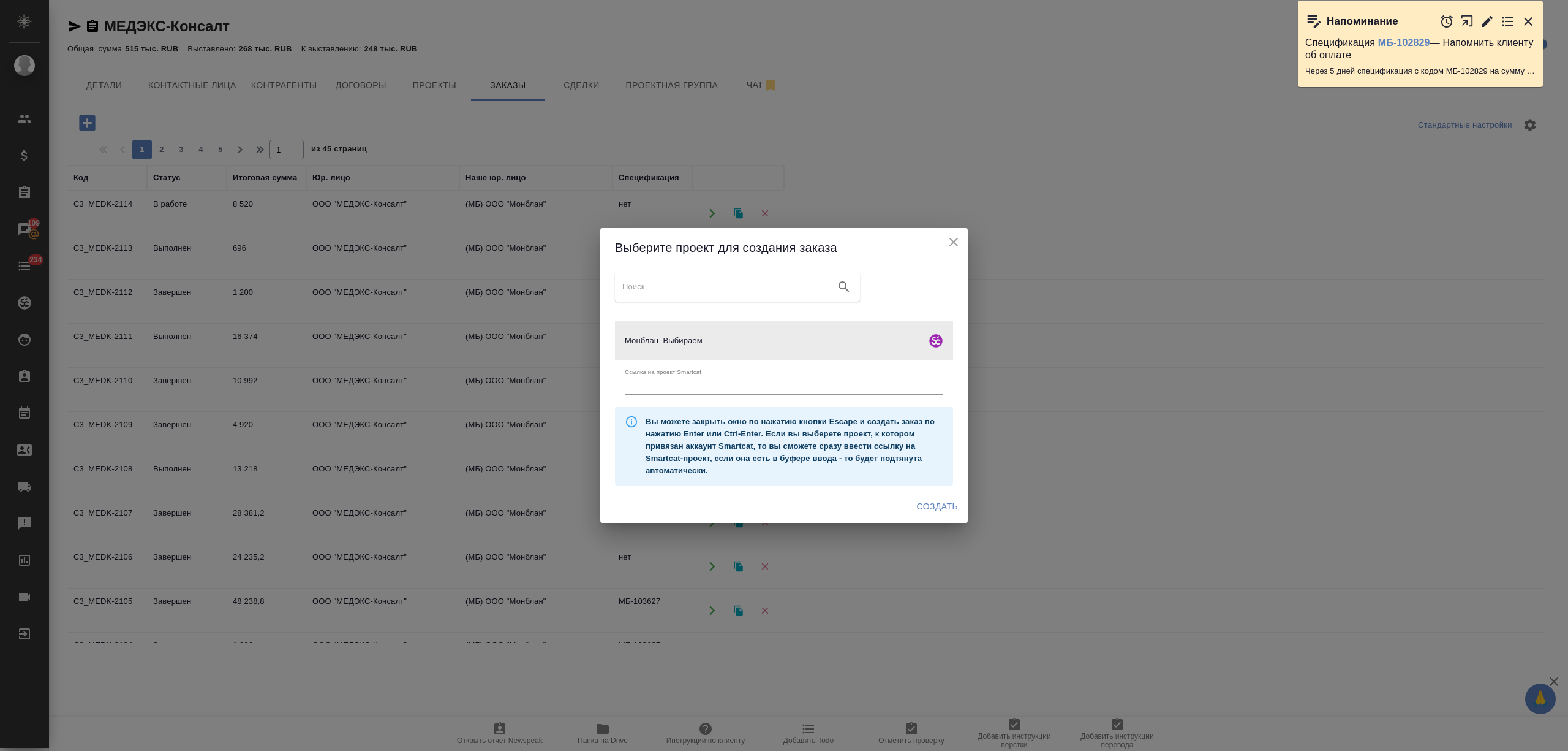
click at [921, 501] on span "Создать" at bounding box center [938, 506] width 41 height 15
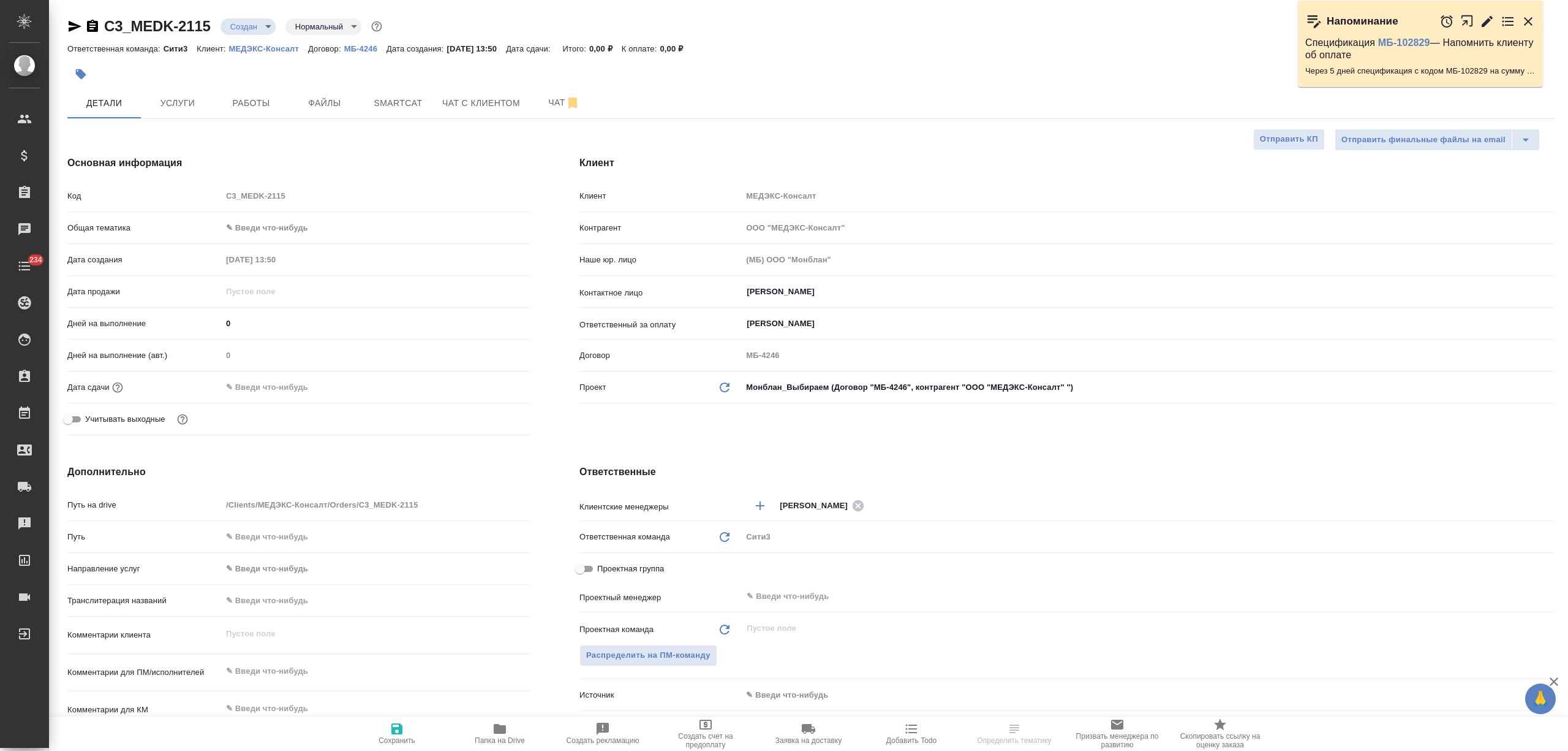
select select "RU"
drag, startPoint x: 212, startPoint y: 22, endPoint x: 102, endPoint y: 30, distance: 110.3
click at [102, 30] on div "C3_MEDK-2115 Создан new Нормальный normal" at bounding box center [226, 26] width 317 height 20
copy link "C3_MEDK-2115"
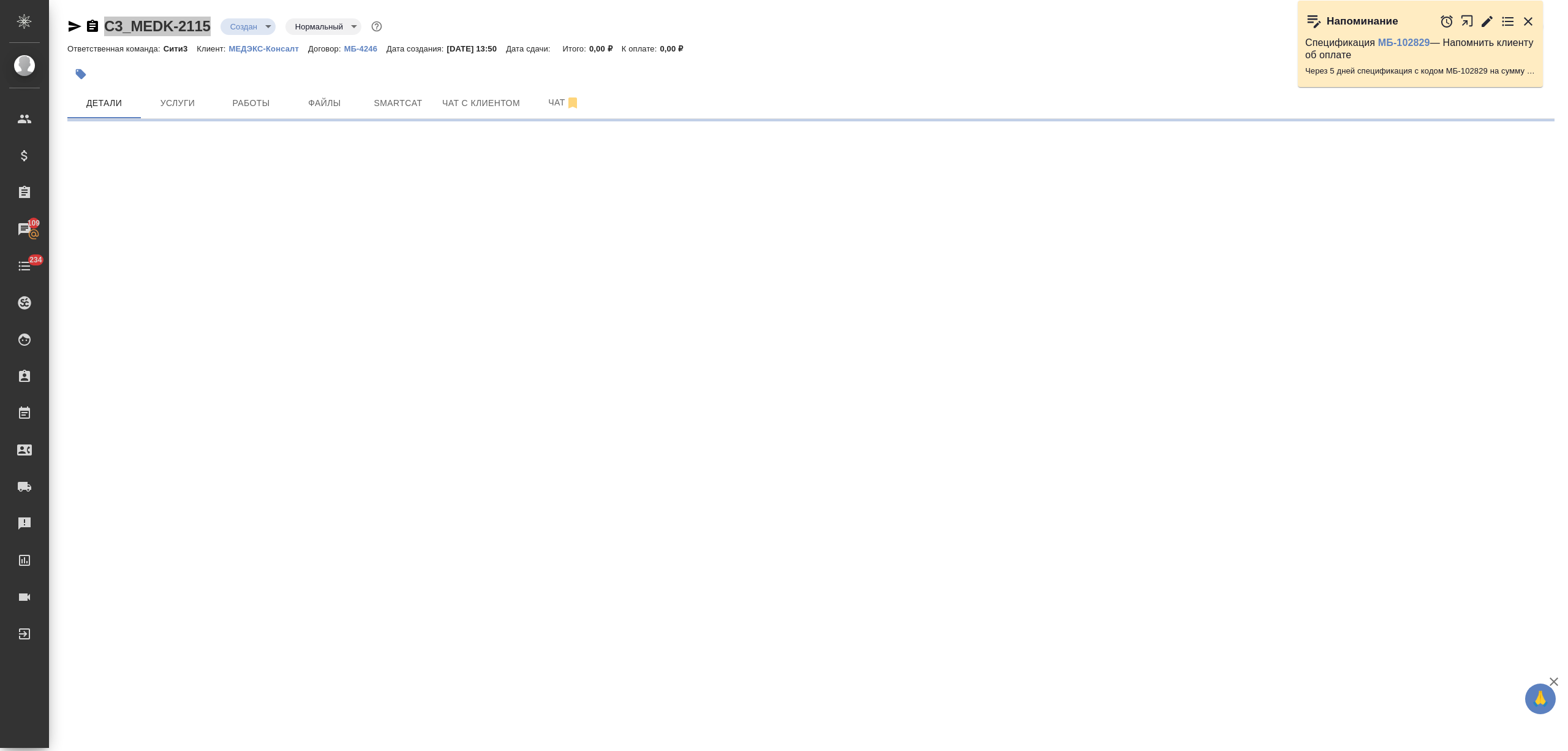
select select "RU"
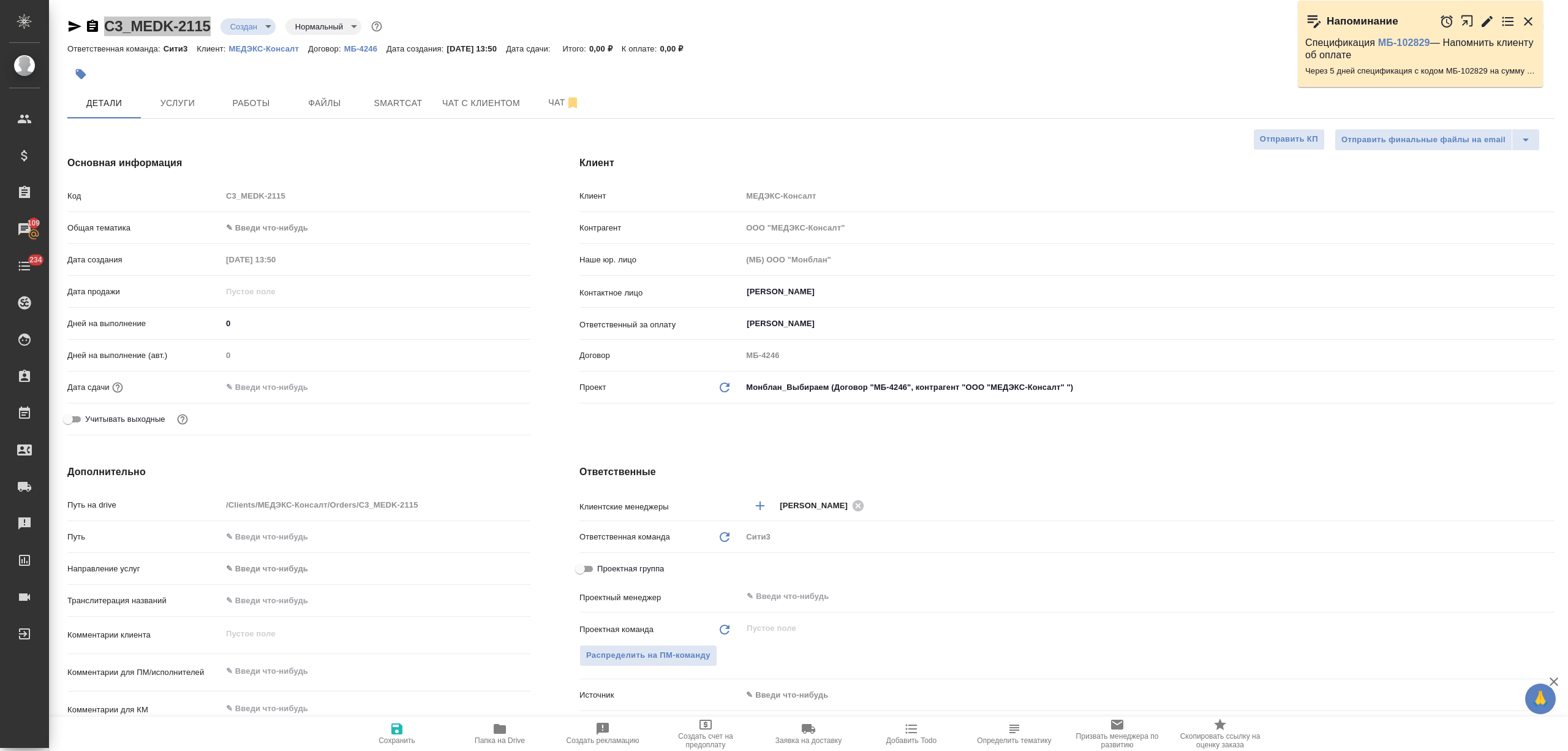
type textarea "x"
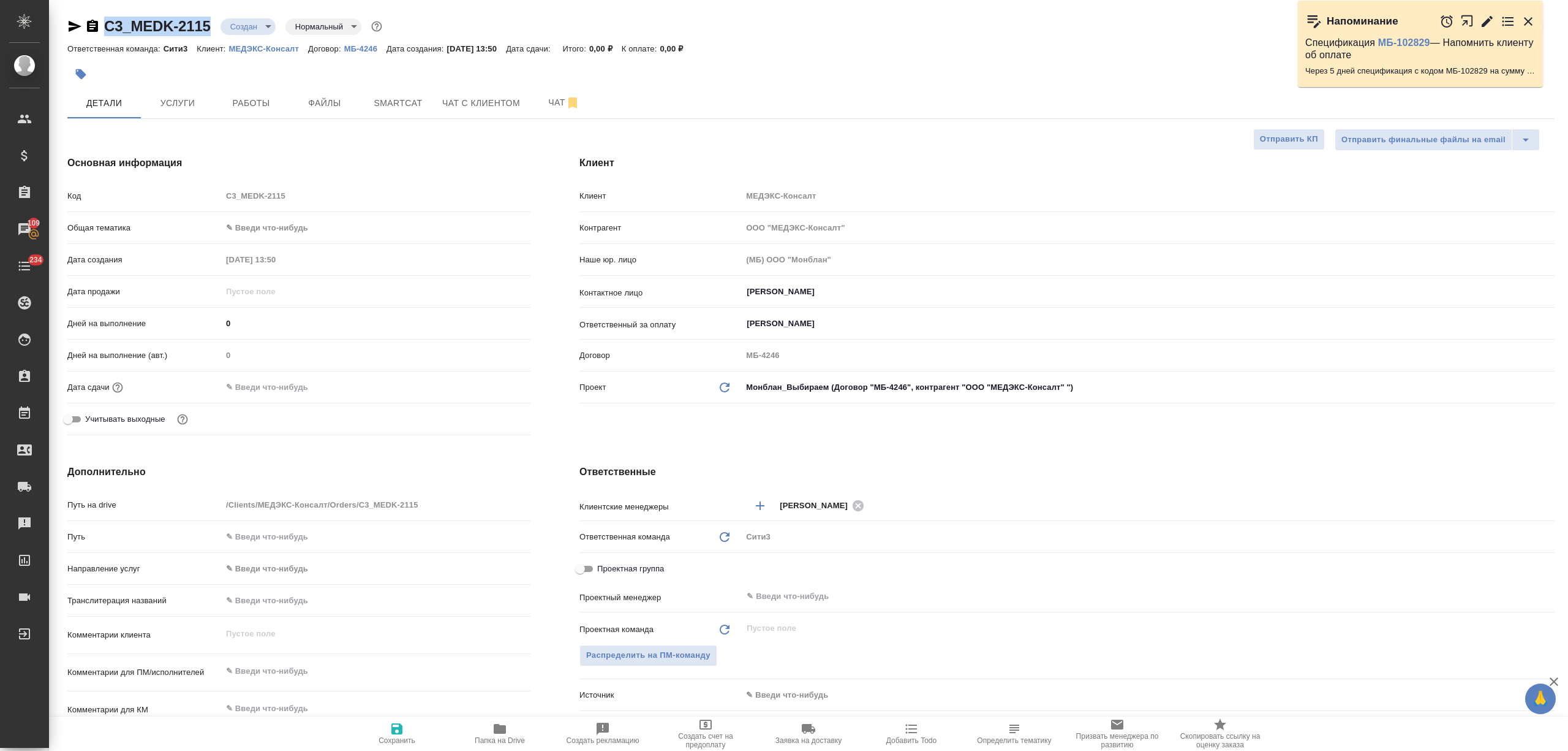
type textarea "x"
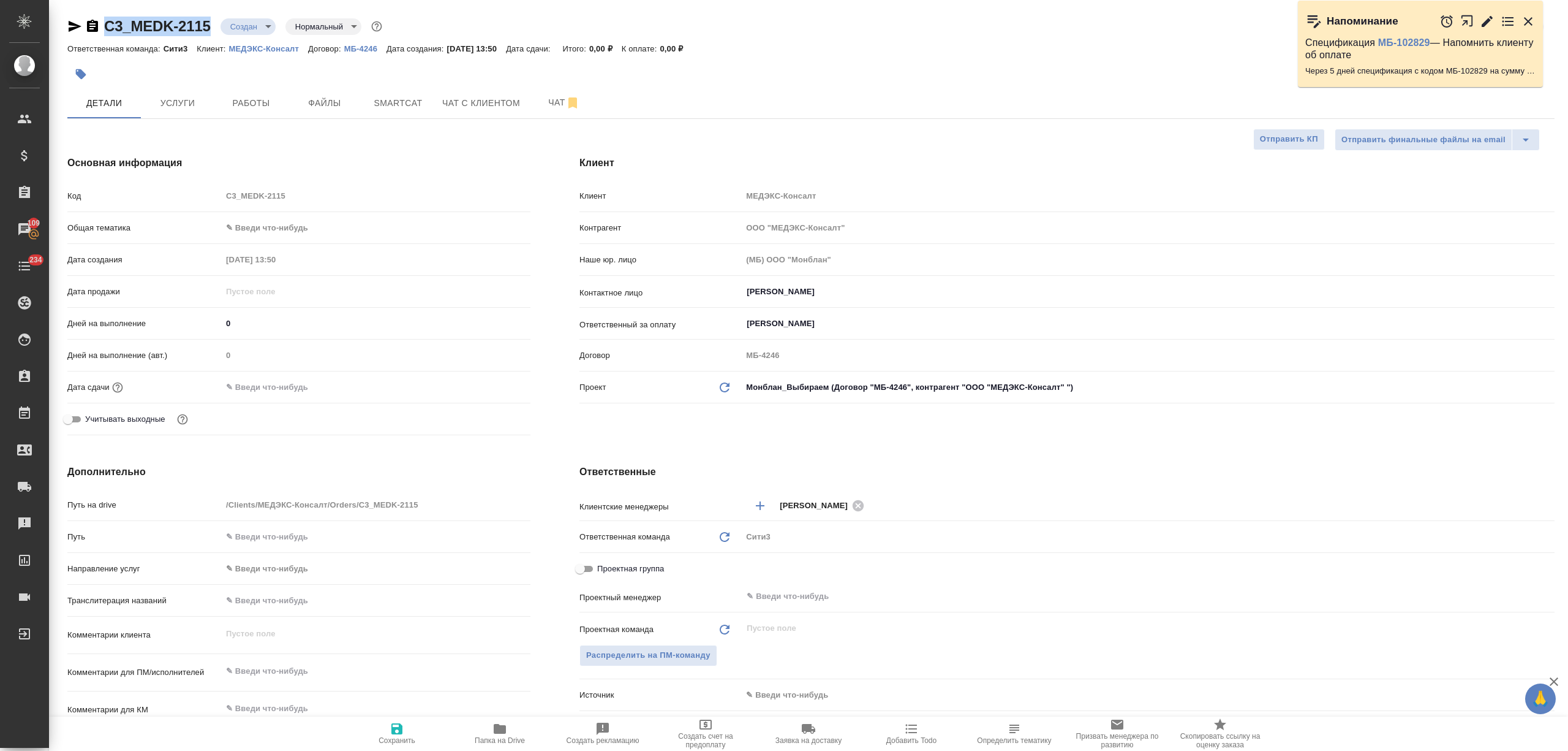
type textarea "x"
